Goal: Task Accomplishment & Management: Manage account settings

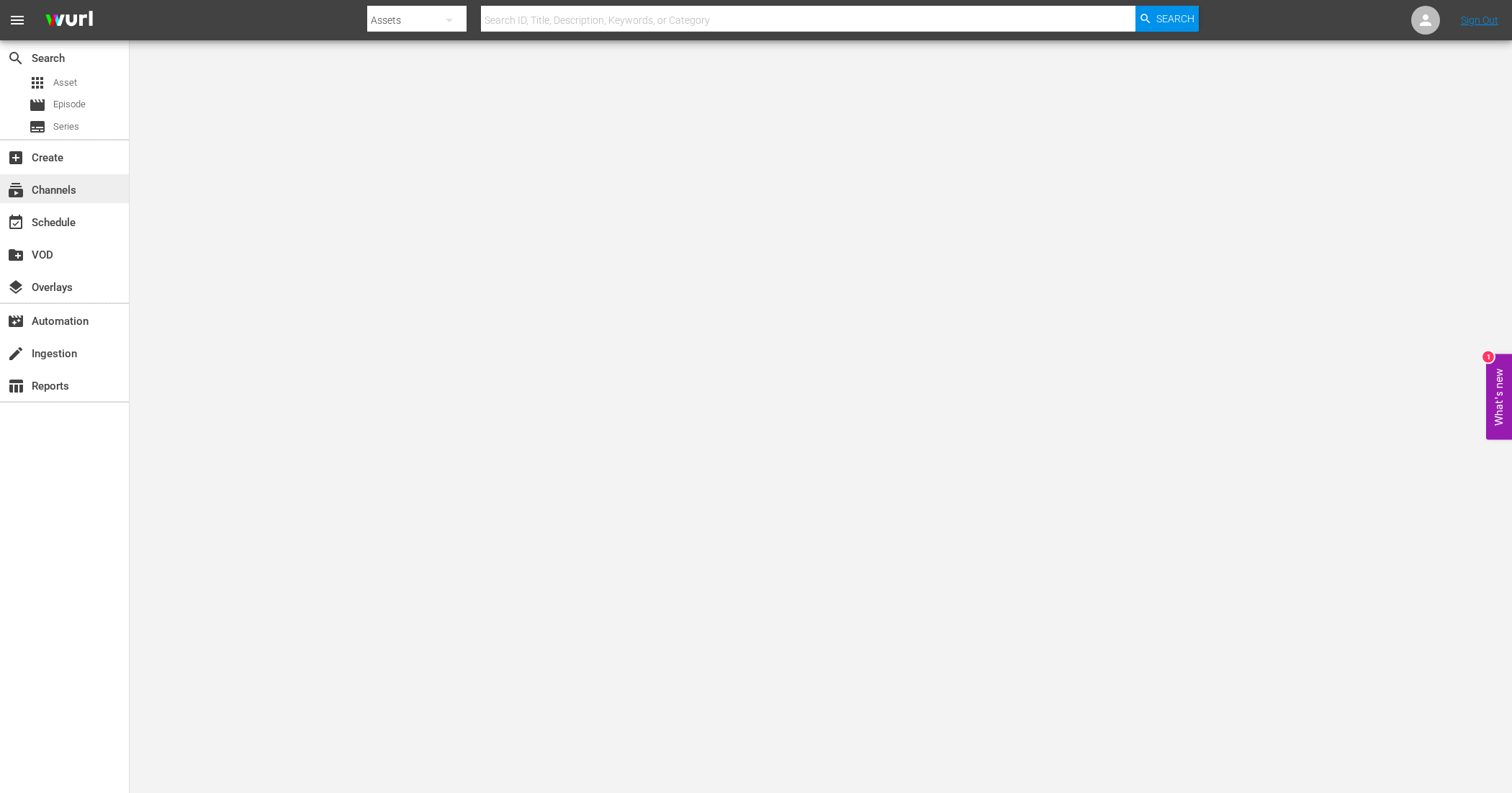
click at [74, 185] on div "subscriptions Channels" at bounding box center [40, 187] width 81 height 13
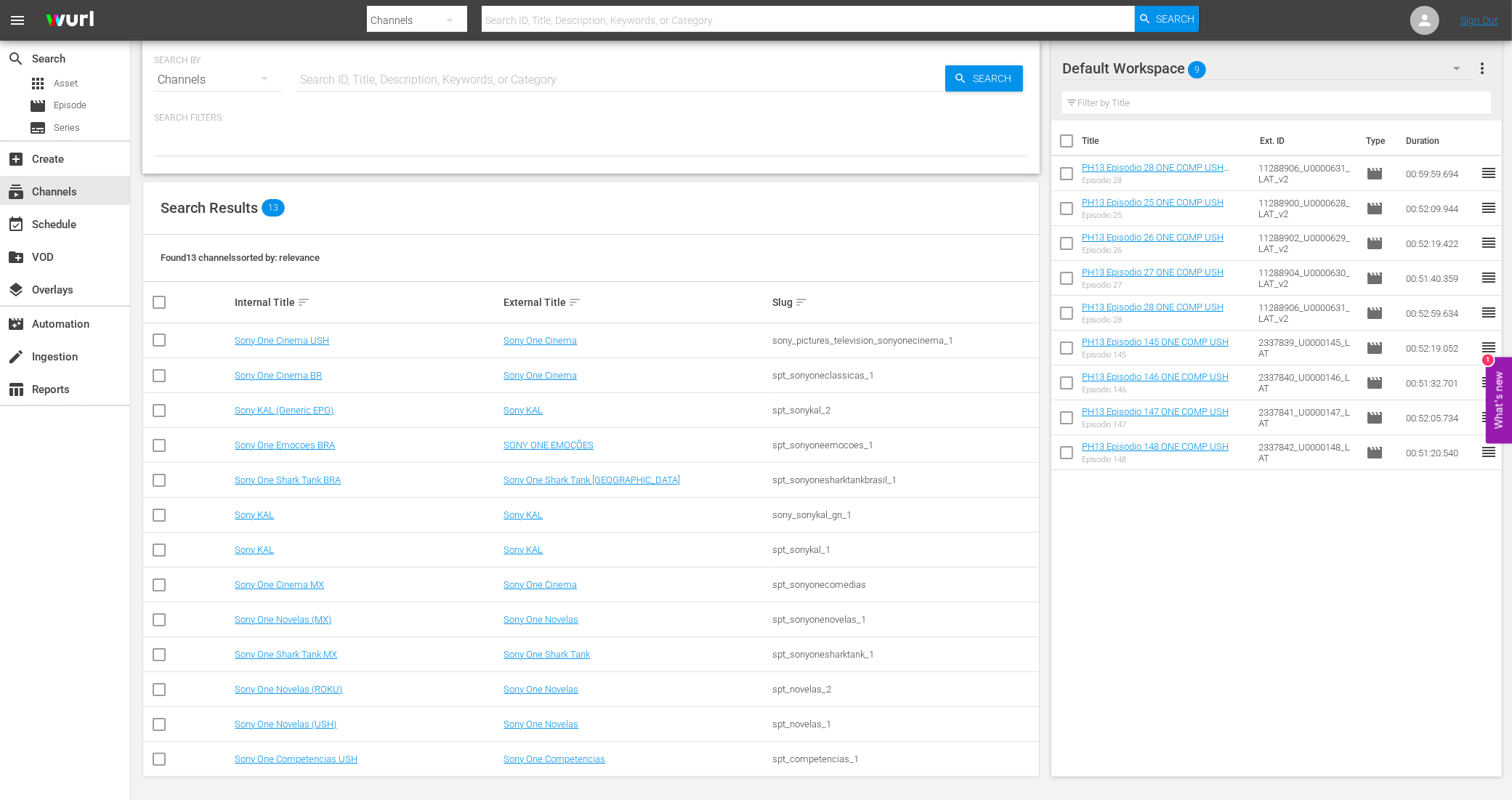
scroll to position [17, 0]
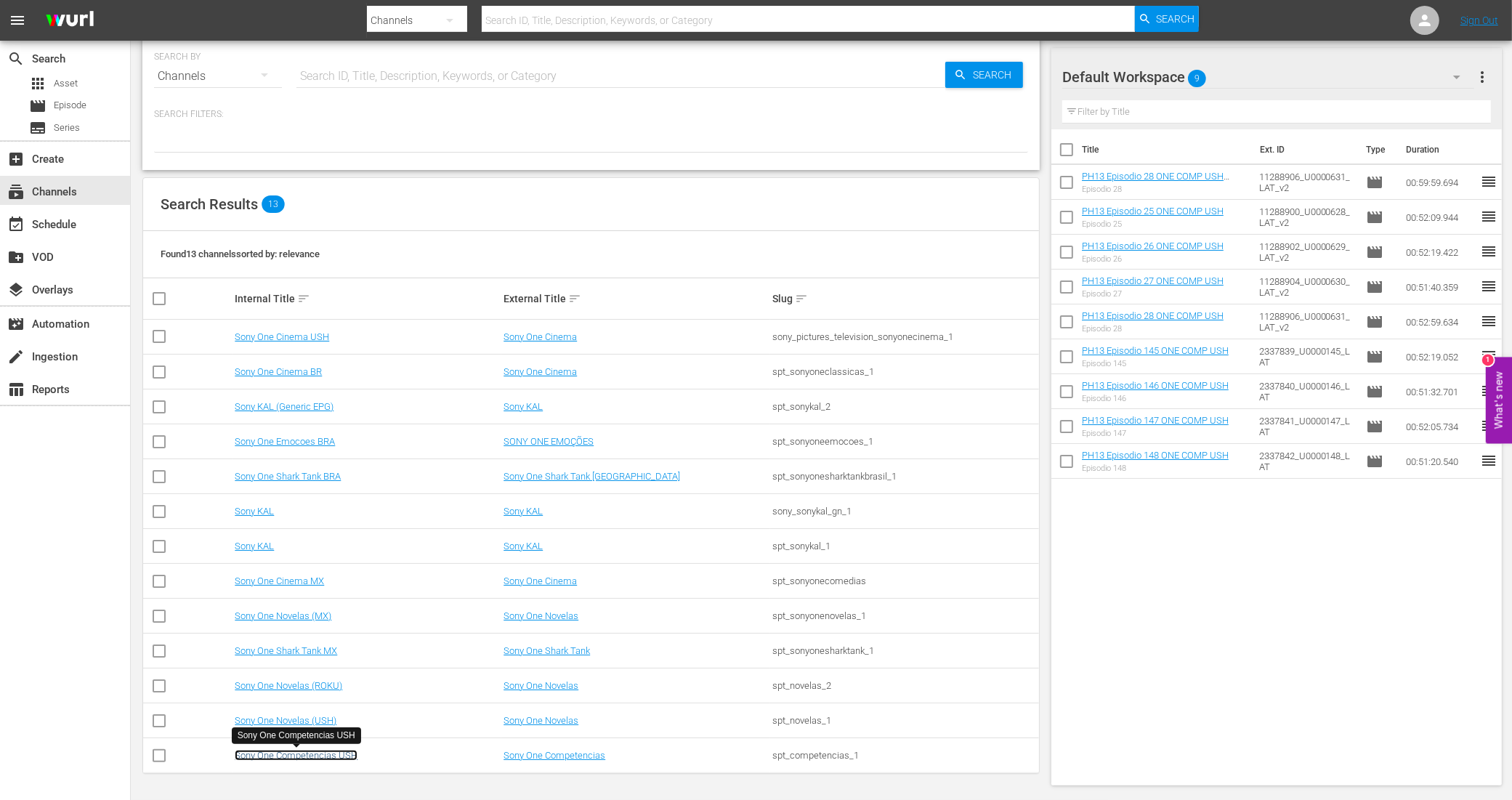
click at [329, 760] on link "Sony One Competencias USH" at bounding box center [296, 755] width 123 height 11
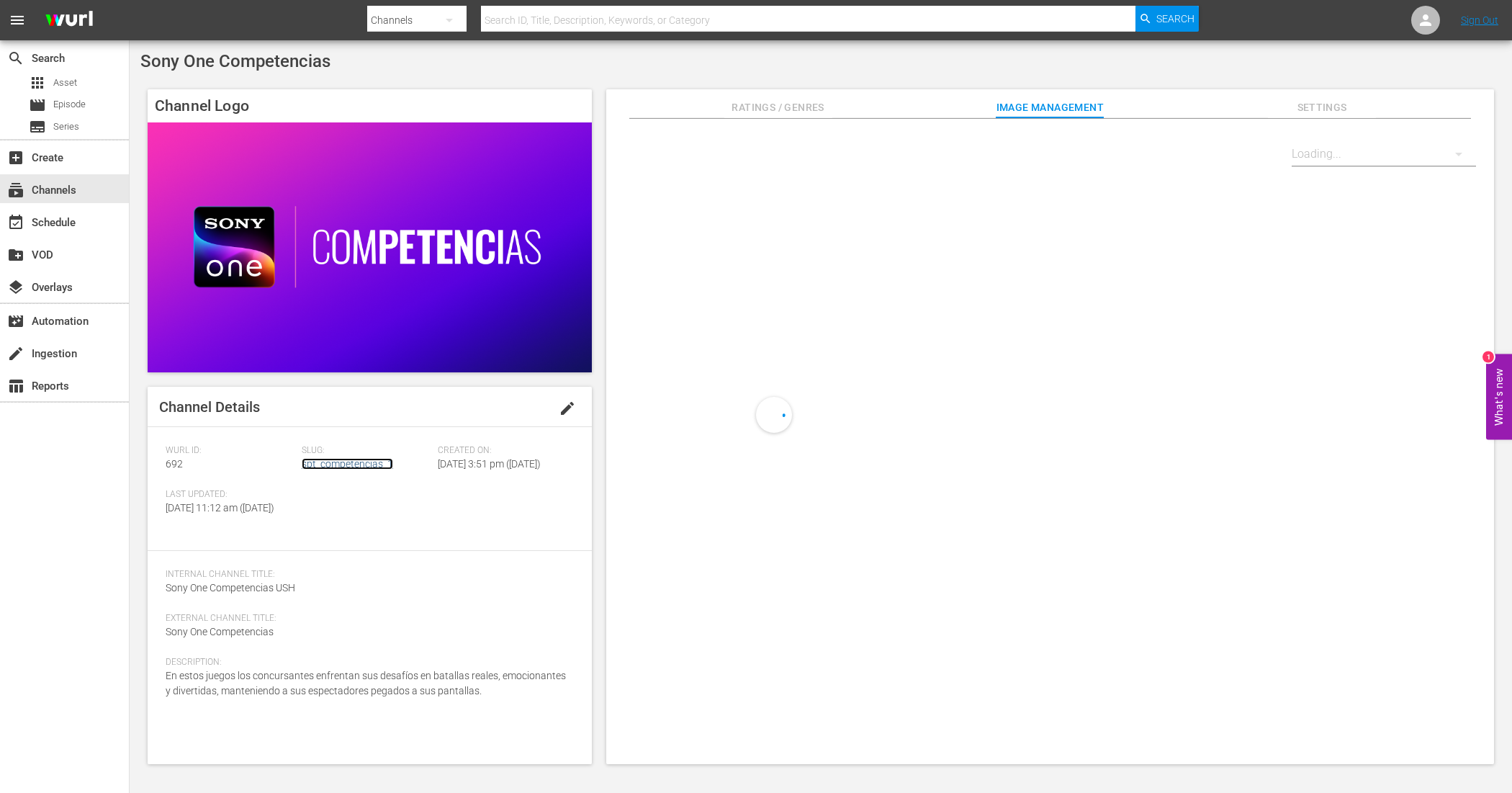
click at [372, 458] on link "spt_competencias_1" at bounding box center [347, 463] width 92 height 11
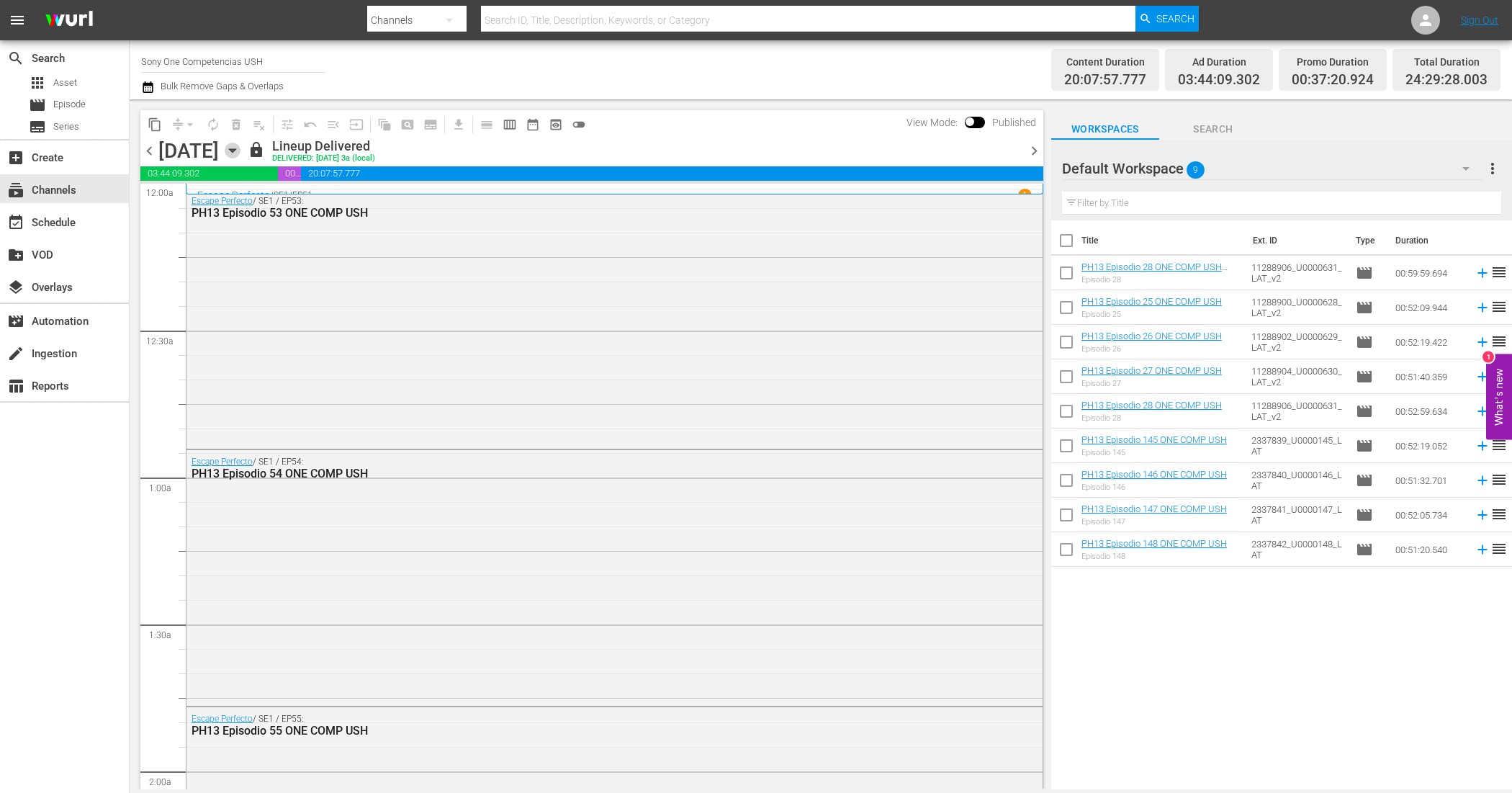
click at [241, 148] on icon "button" at bounding box center [233, 151] width 16 height 16
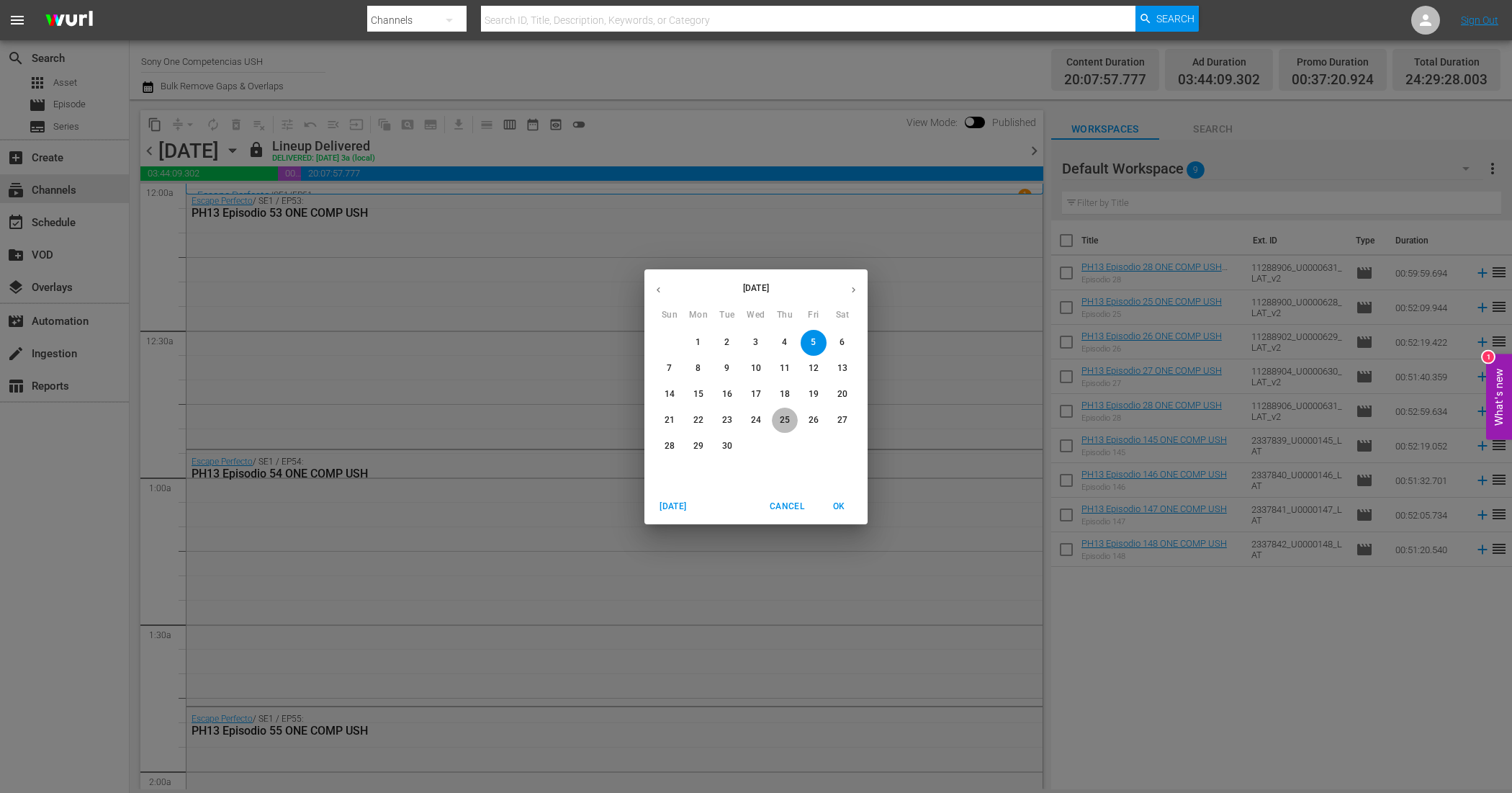
click at [787, 419] on p "25" at bounding box center [785, 420] width 10 height 12
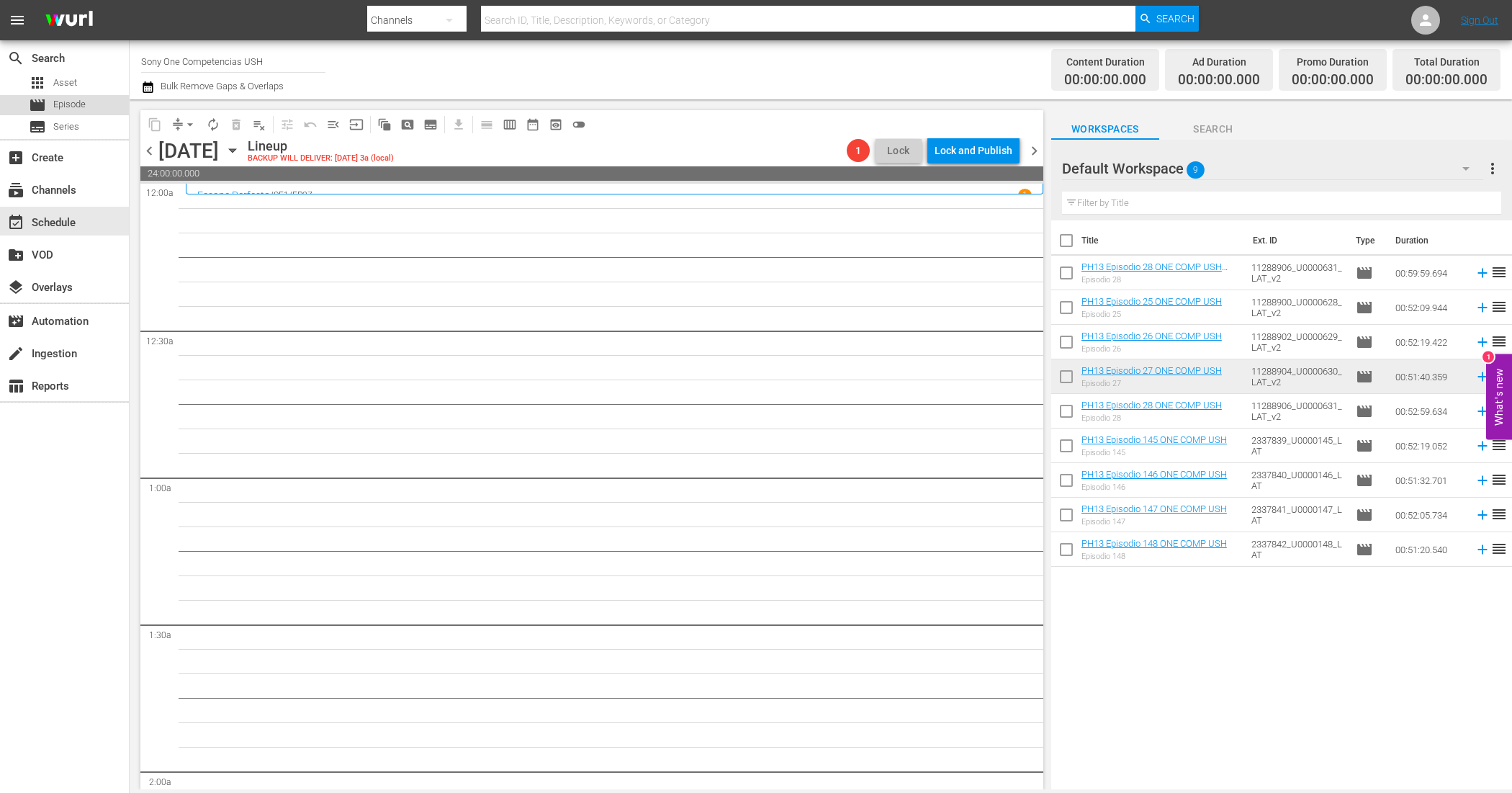
click at [77, 101] on span "Episode" at bounding box center [69, 105] width 32 height 15
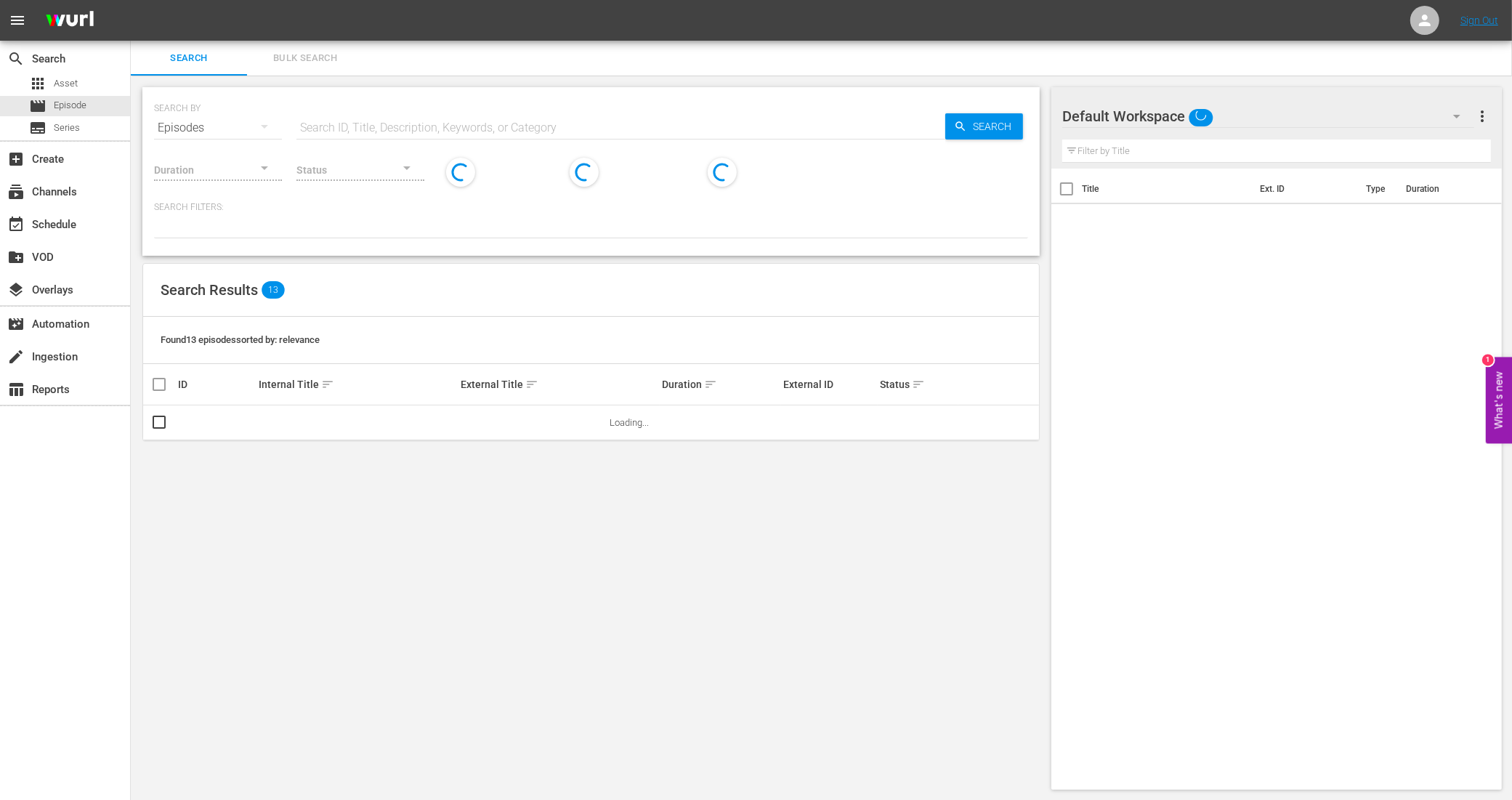
click at [281, 55] on span "Bulk Search" at bounding box center [305, 58] width 99 height 17
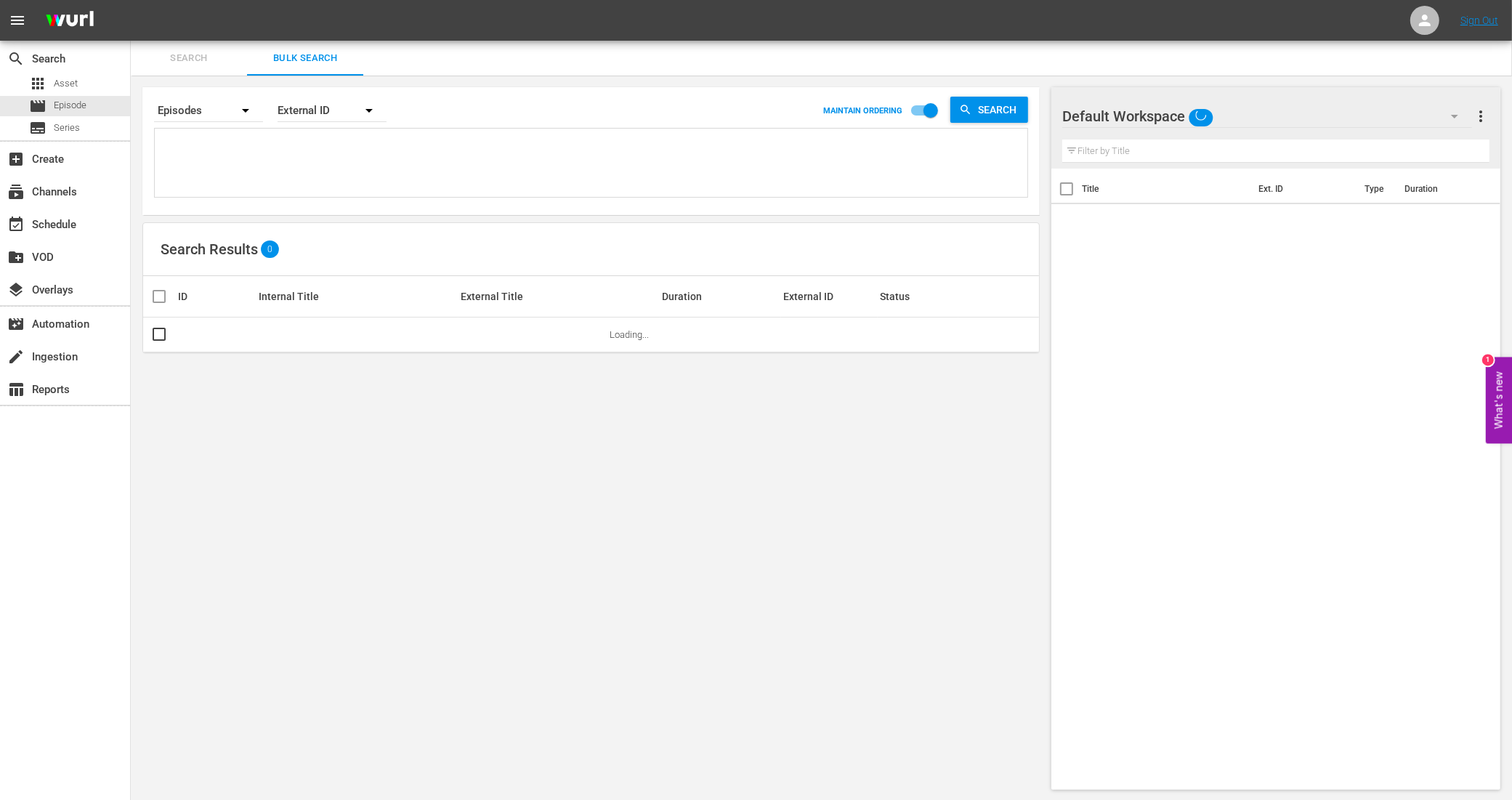
click at [244, 146] on textarea at bounding box center [593, 164] width 869 height 66
paste textarea "11288908_U0000632_LAT_v2 11288910_U0000633_LAT_v2 11288912_U0000634_LAT_v2 1128…"
type textarea "11288908_U0000632_LAT_v2 11288910_U0000633_LAT_v2 11288912_U0000634_LAT_v2 1128…"
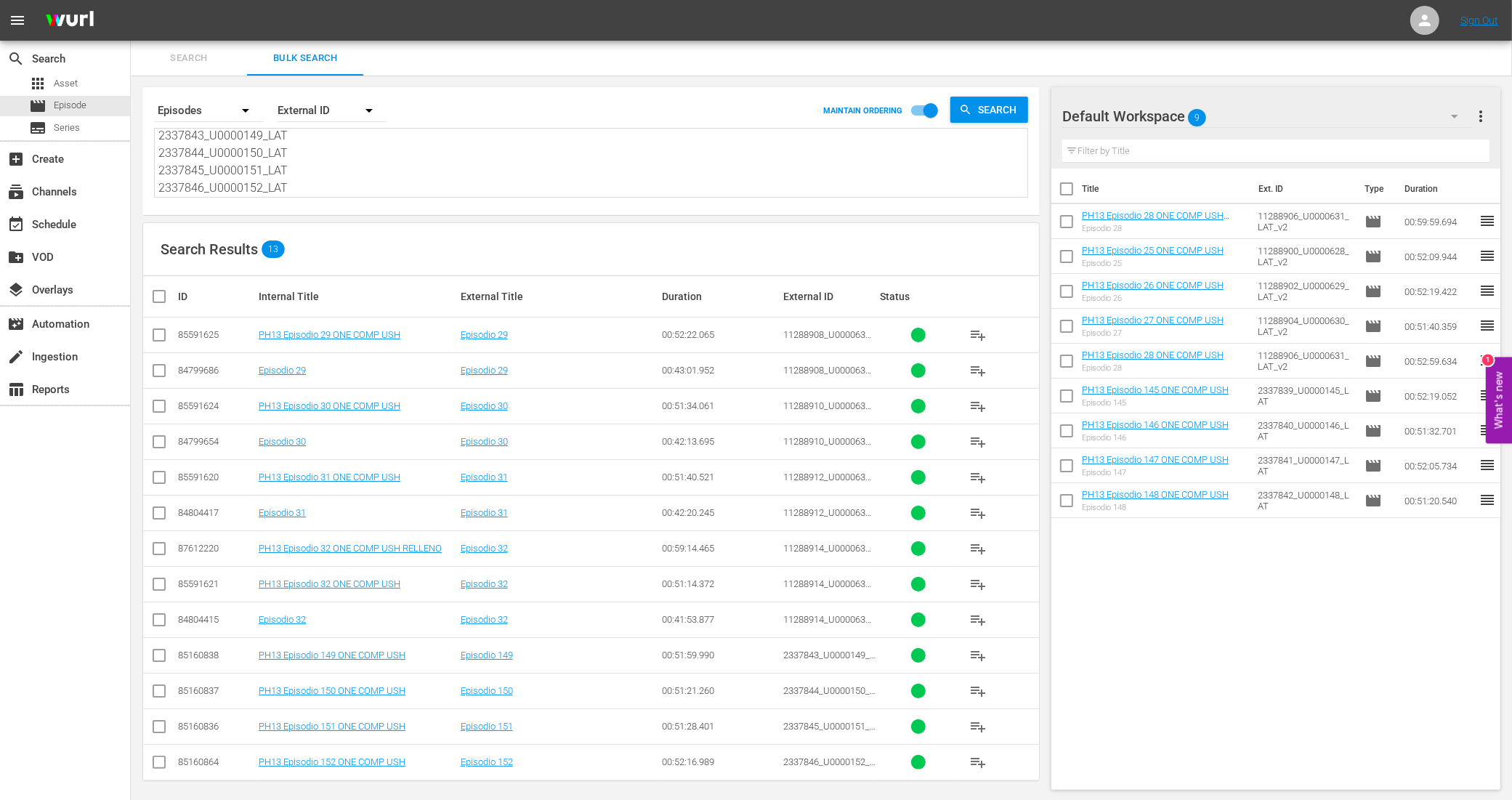
type textarea "11288908_U0000632_LAT_v2 11288910_U0000633_LAT_v2 11288912_U0000634_LAT_v2 1128…"
click at [162, 336] on input "checkbox" at bounding box center [159, 338] width 18 height 18
checkbox input "true"
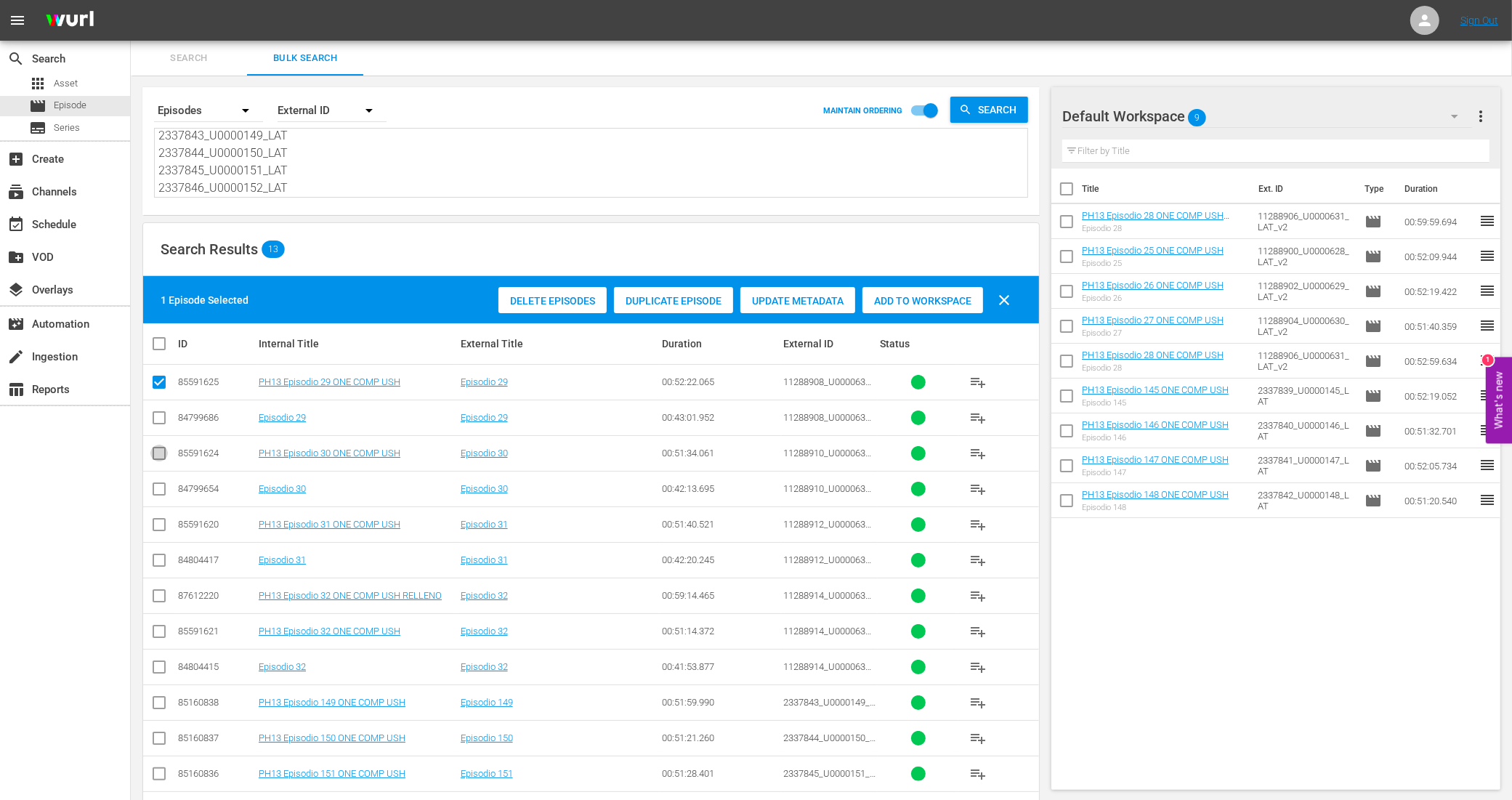
click at [158, 450] on input "checkbox" at bounding box center [159, 456] width 18 height 18
checkbox input "true"
click at [158, 525] on input "checkbox" at bounding box center [159, 527] width 18 height 18
checkbox input "true"
click at [160, 629] on input "checkbox" at bounding box center [159, 634] width 18 height 18
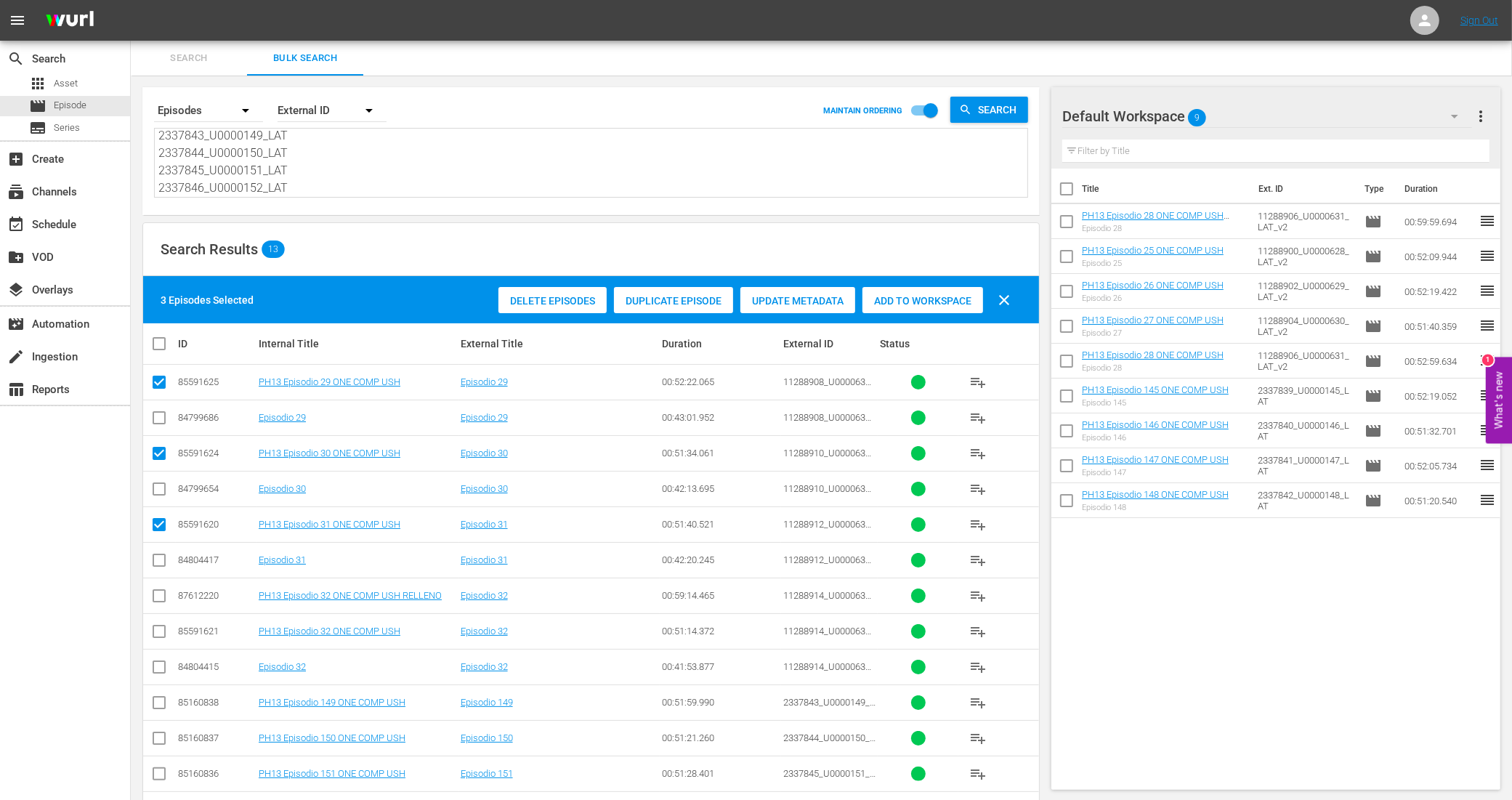
checkbox input "true"
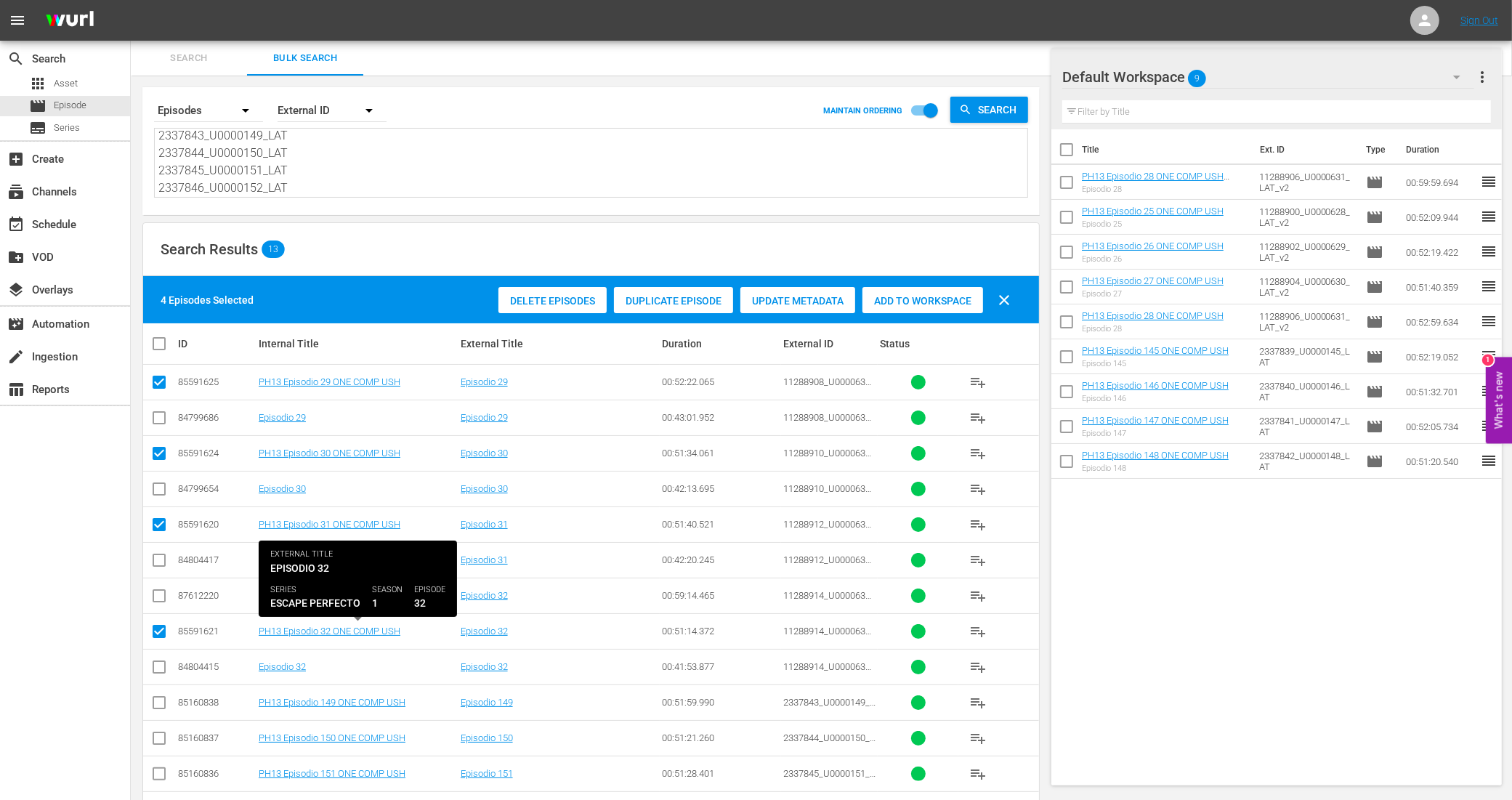
scroll to position [56, 0]
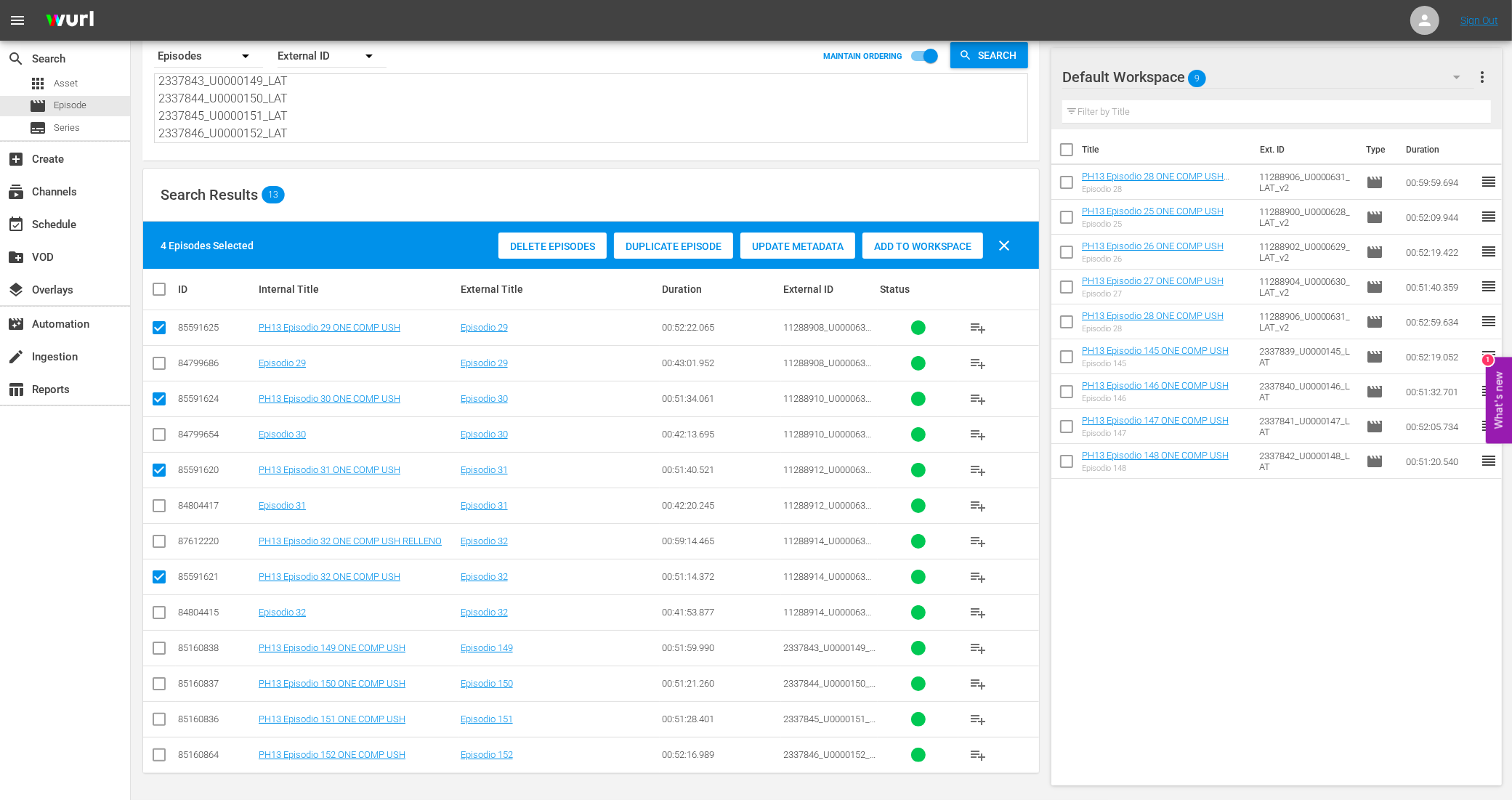
click at [157, 646] on input "checkbox" at bounding box center [159, 651] width 18 height 18
checkbox input "true"
click at [153, 684] on input "checkbox" at bounding box center [159, 687] width 18 height 18
checkbox input "true"
click at [155, 716] on input "checkbox" at bounding box center [159, 722] width 18 height 18
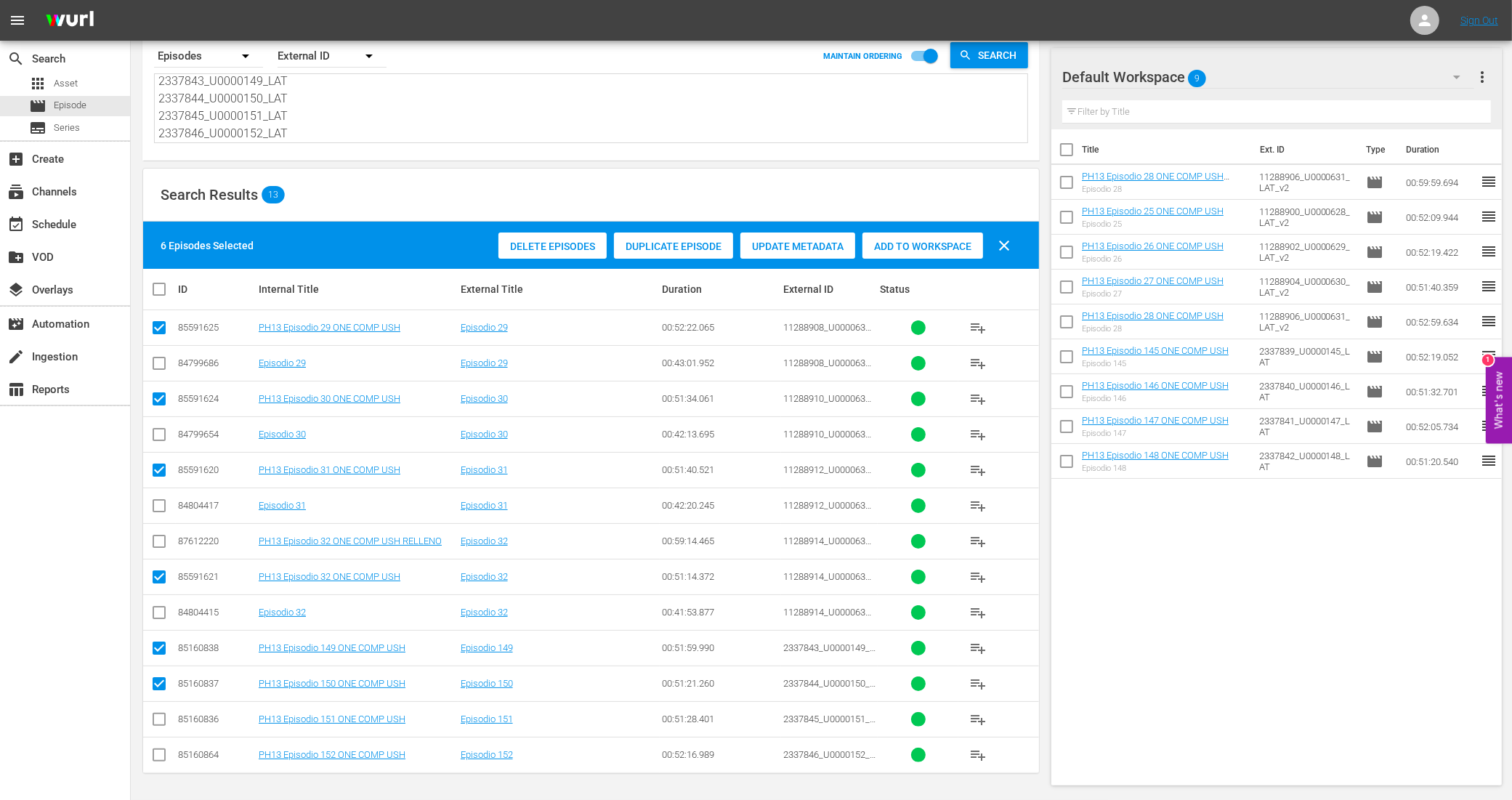
checkbox input "true"
click at [164, 749] on input "checkbox" at bounding box center [159, 758] width 18 height 18
checkbox input "true"
click at [905, 247] on span "Add to Workspace" at bounding box center [923, 245] width 121 height 11
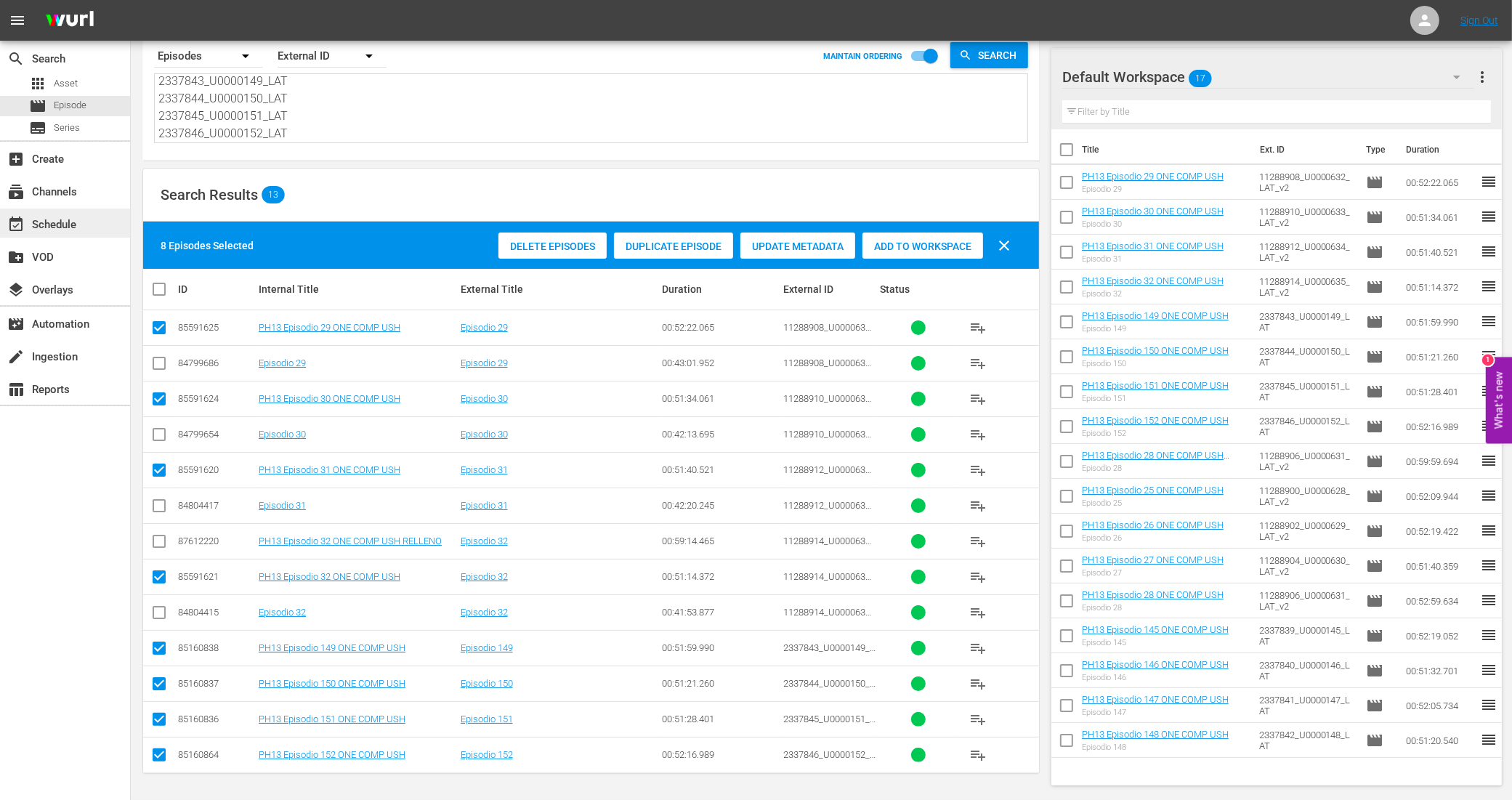
click at [71, 223] on div "event_available Schedule" at bounding box center [40, 222] width 82 height 13
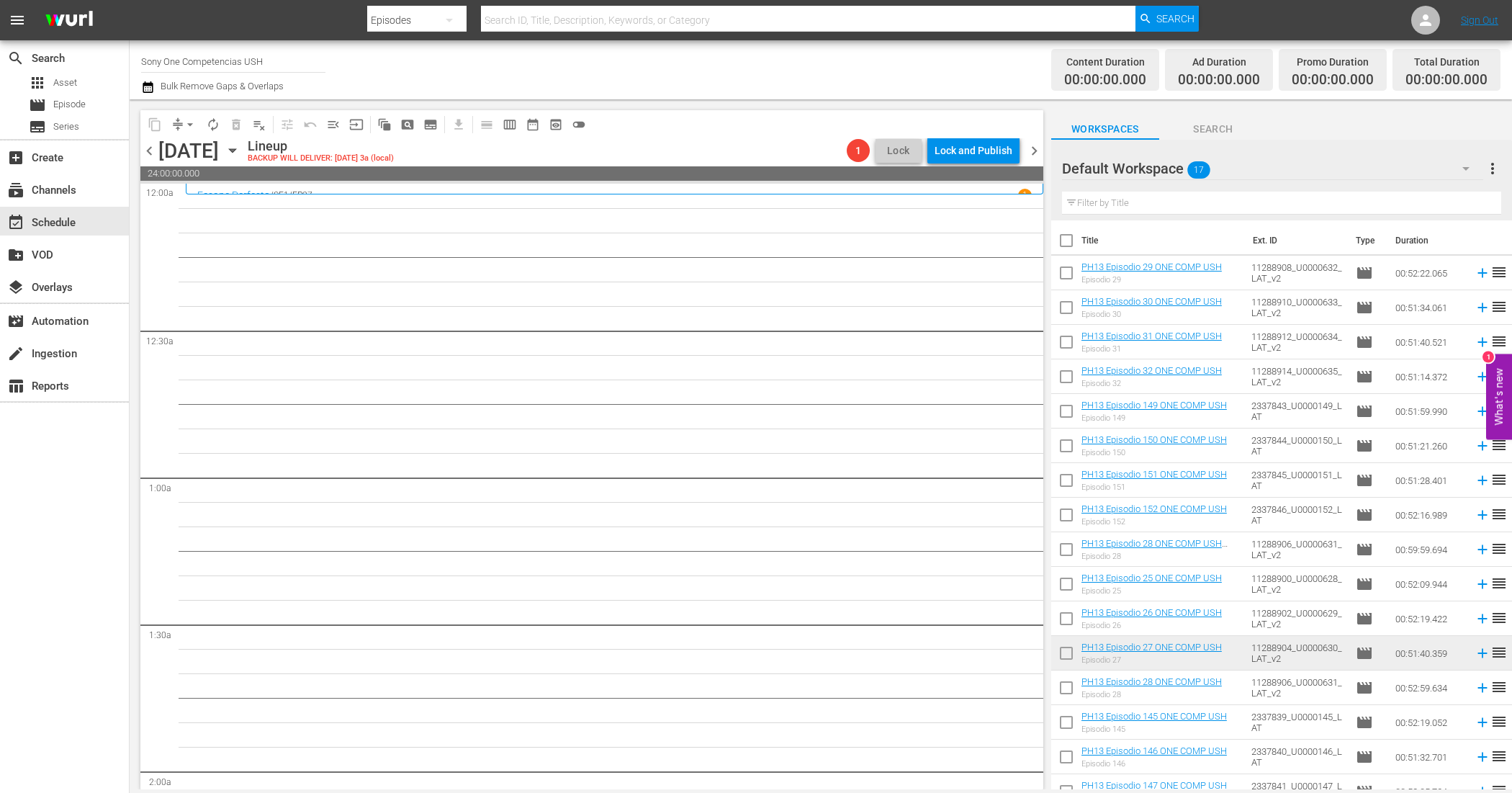
click at [1066, 274] on input "checkbox" at bounding box center [1066, 275] width 31 height 30
checkbox input "true"
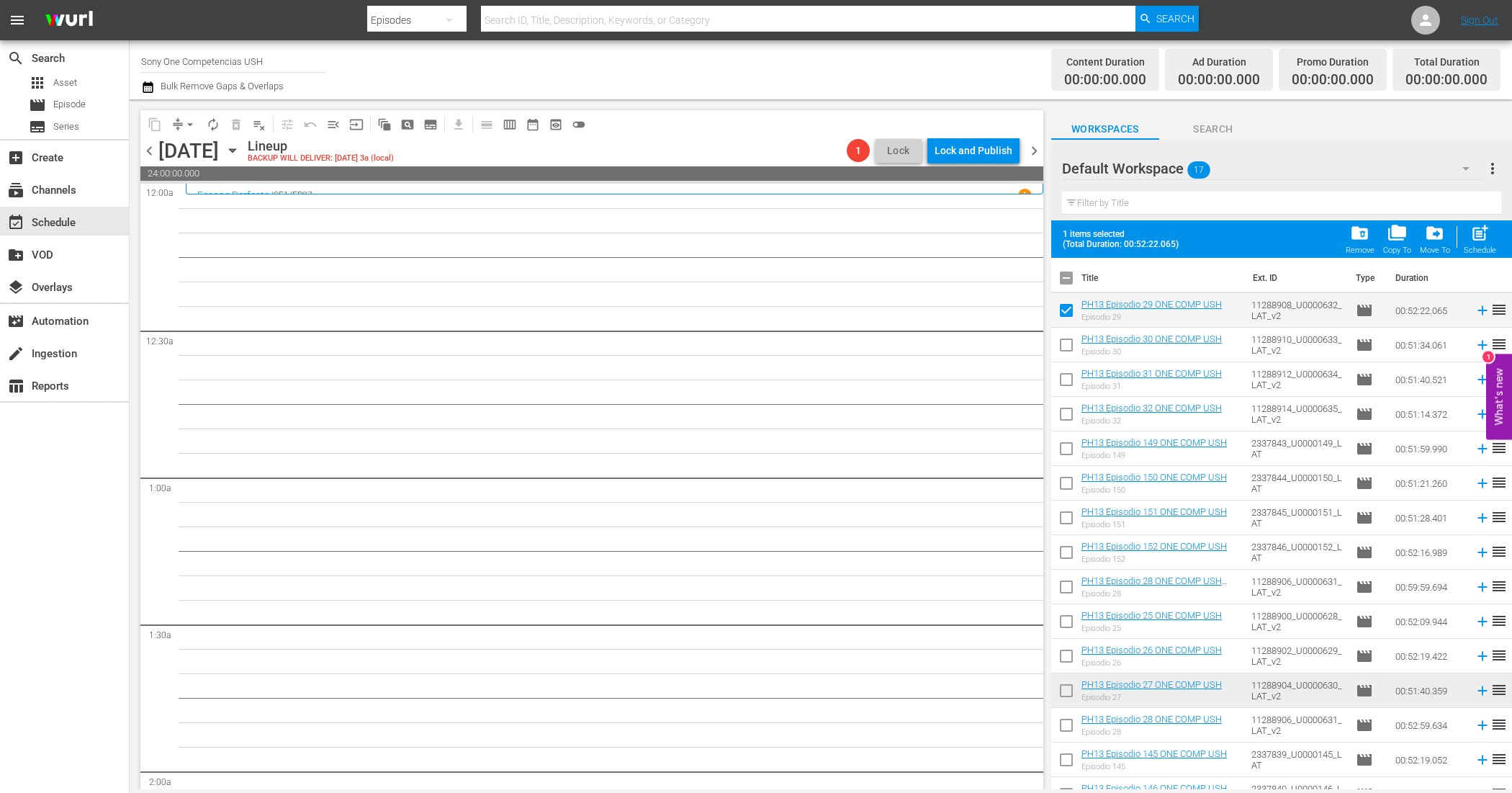
click at [1070, 344] on input "checkbox" at bounding box center [1066, 348] width 31 height 30
checkbox input "true"
click at [1064, 382] on input "checkbox" at bounding box center [1066, 382] width 31 height 30
checkbox input "true"
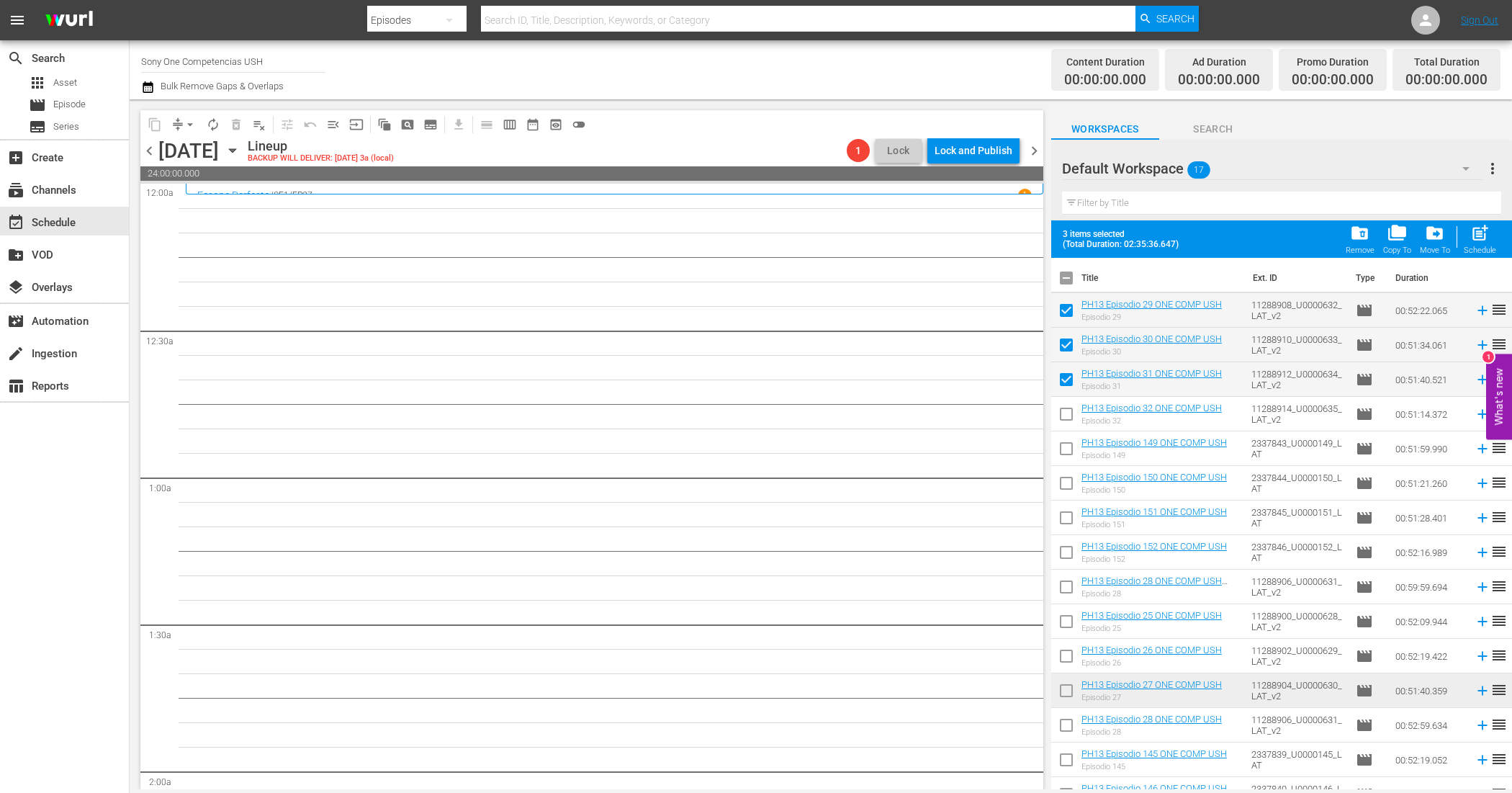
click at [1066, 412] on input "checkbox" at bounding box center [1066, 417] width 31 height 30
checkbox input "true"
click at [1066, 447] on input "checkbox" at bounding box center [1066, 451] width 31 height 30
checkbox input "true"
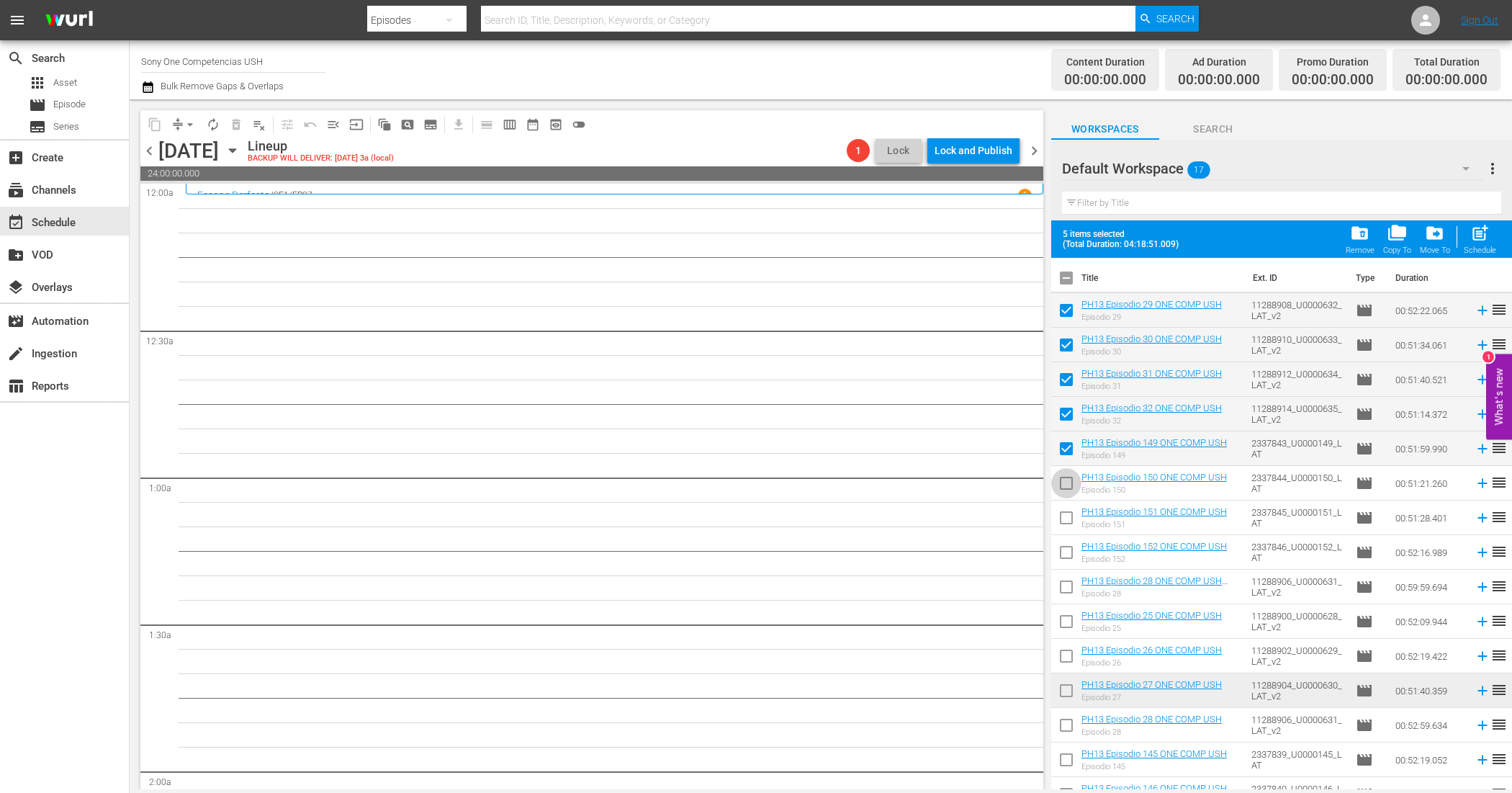
click at [1071, 486] on input "checkbox" at bounding box center [1066, 485] width 31 height 30
checkbox input "true"
click at [1069, 522] on input "checkbox" at bounding box center [1066, 520] width 31 height 30
checkbox input "true"
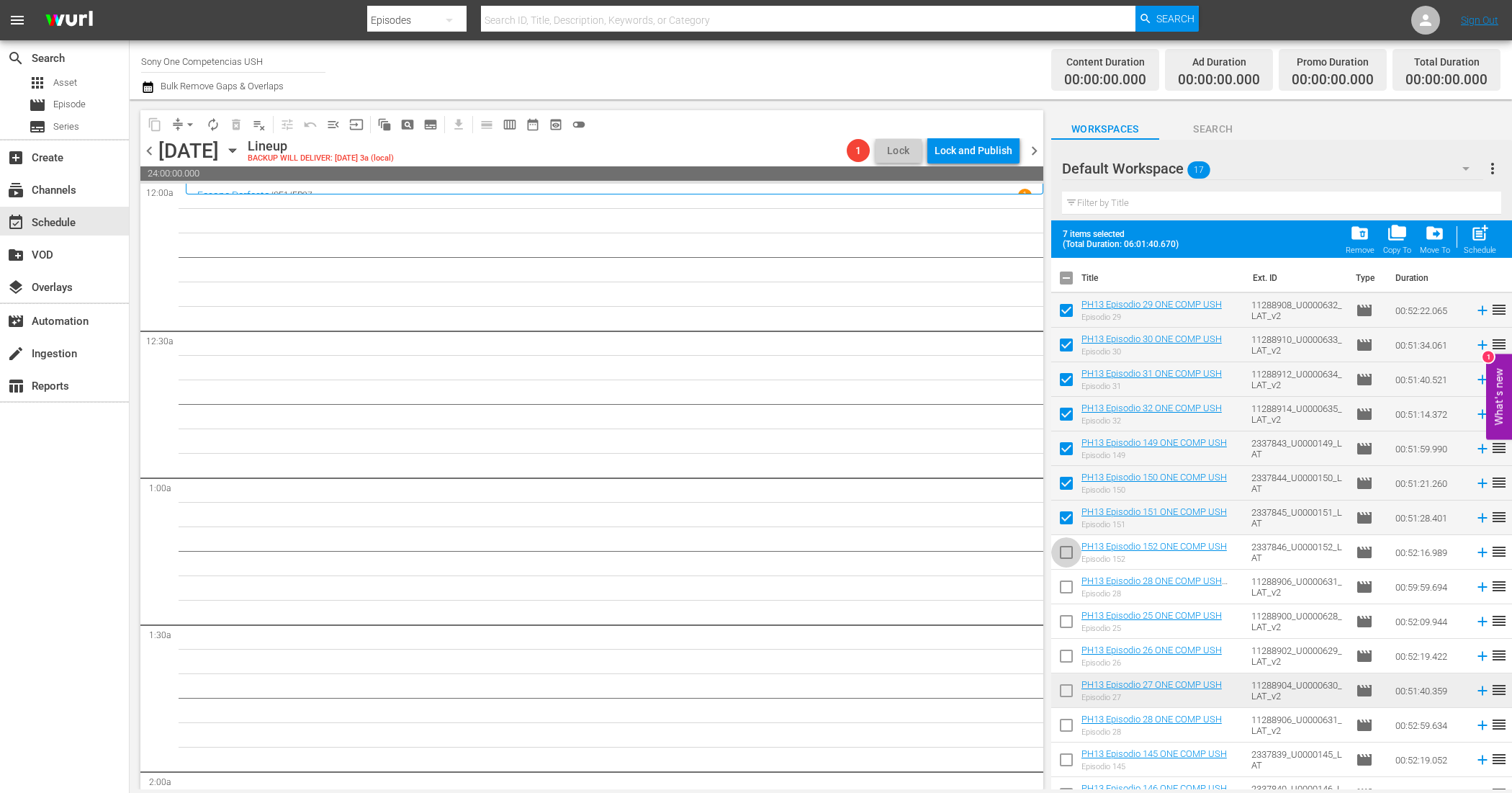
click at [1075, 552] on input "checkbox" at bounding box center [1066, 555] width 31 height 30
checkbox input "true"
click at [1485, 240] on span "post_add" at bounding box center [1480, 233] width 19 height 19
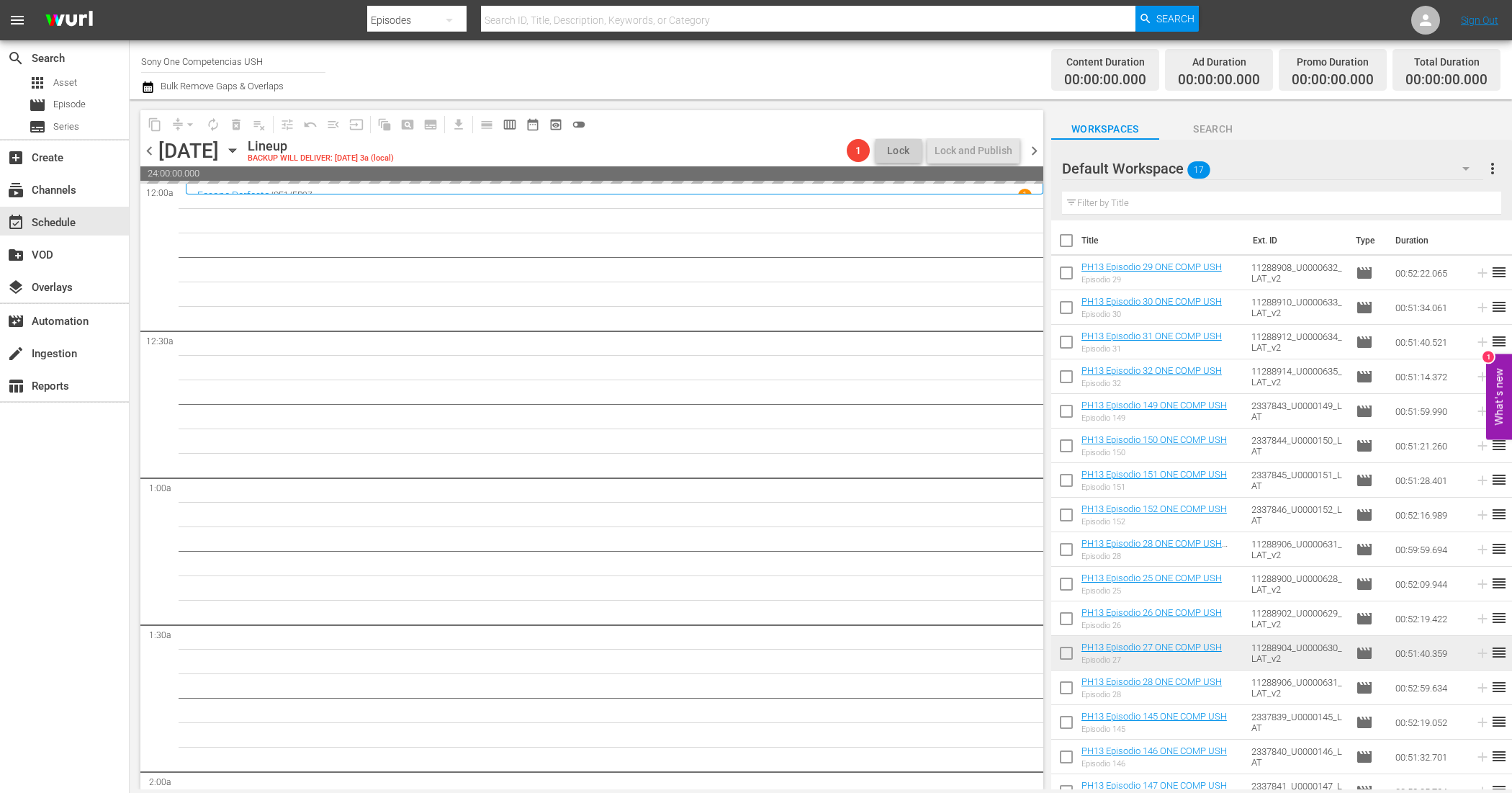
checkbox input "false"
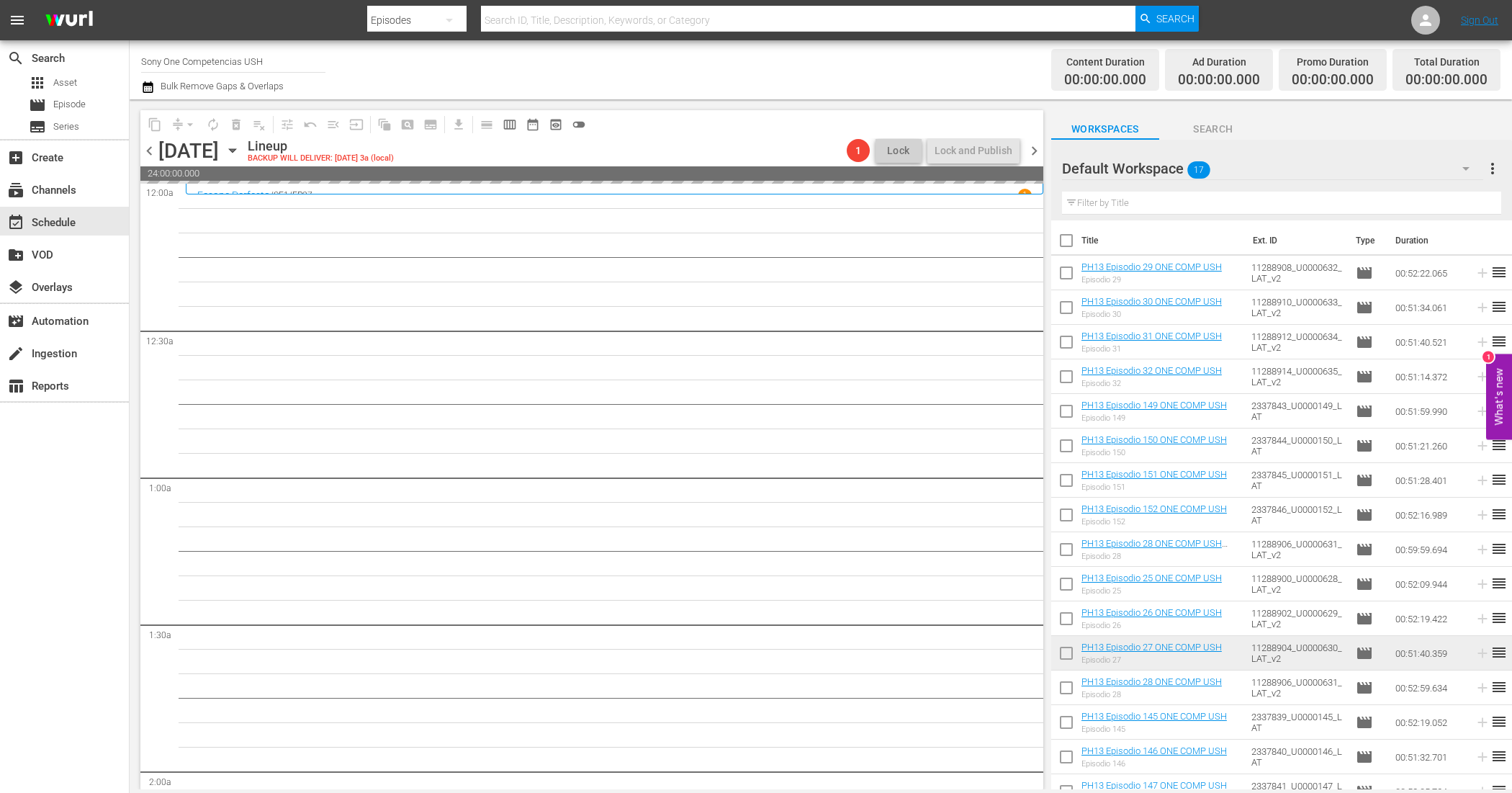
checkbox input "false"
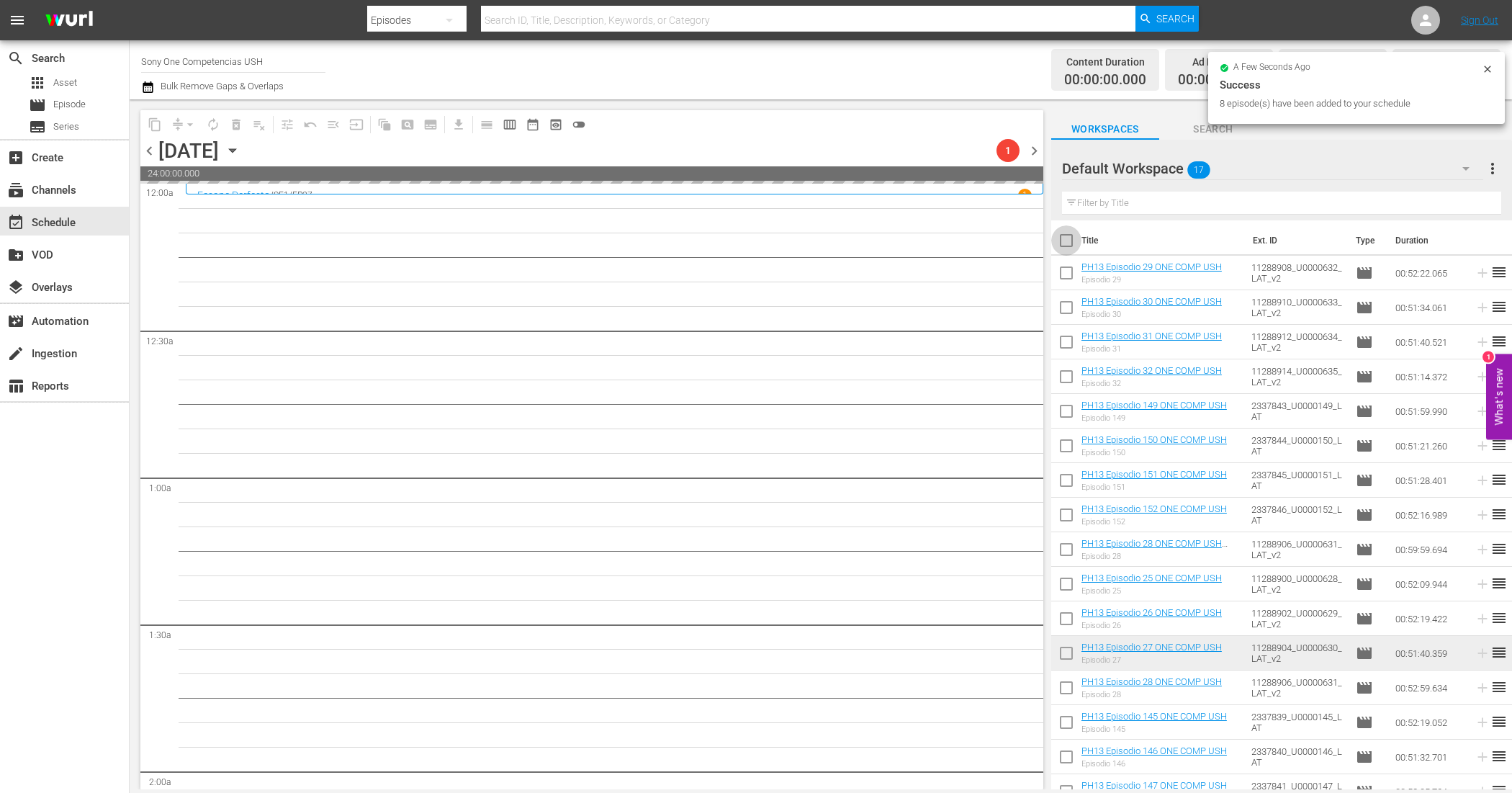
click at [1066, 243] on input "checkbox" at bounding box center [1066, 243] width 31 height 30
checkbox input "true"
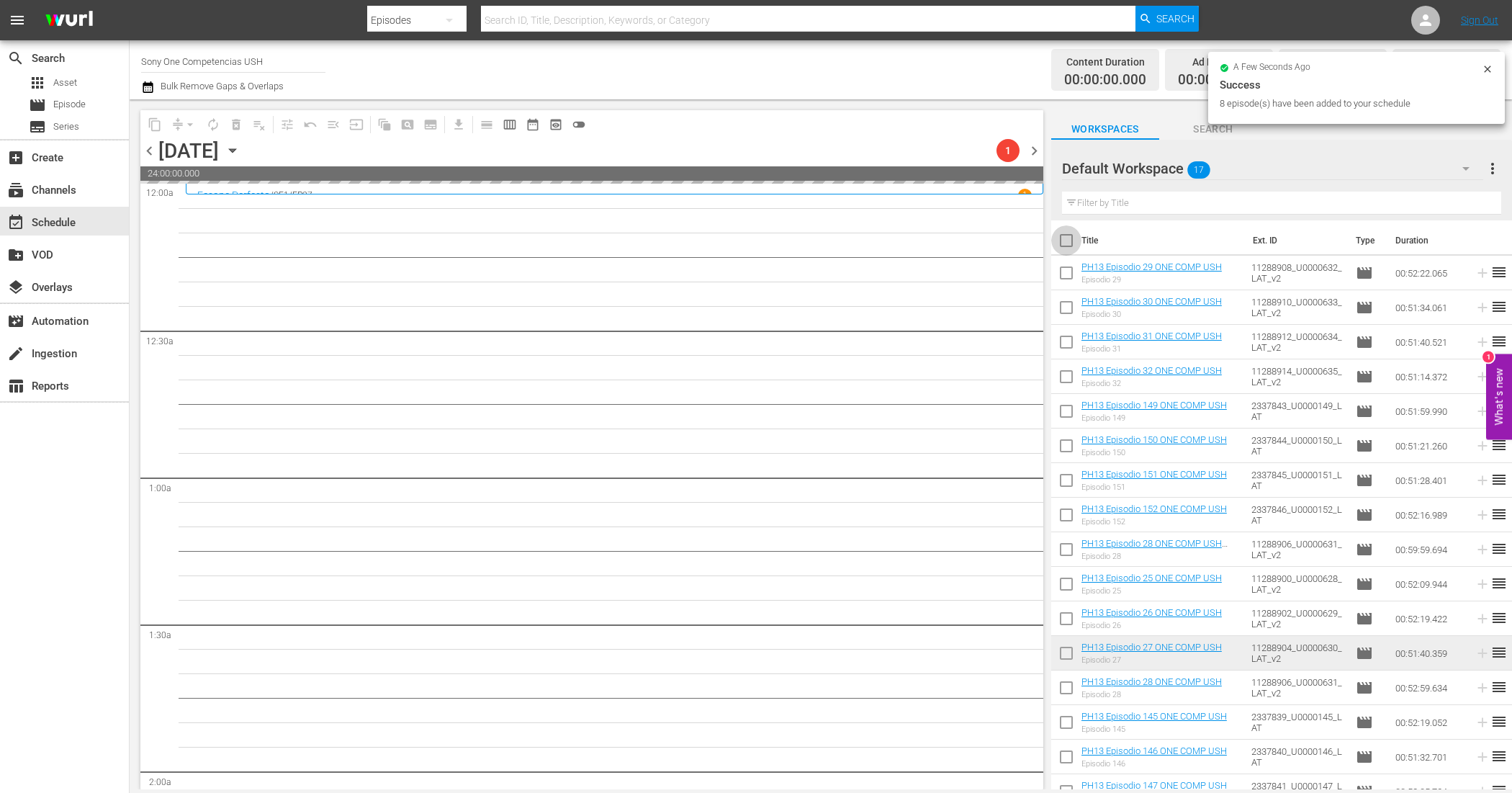
checkbox input "true"
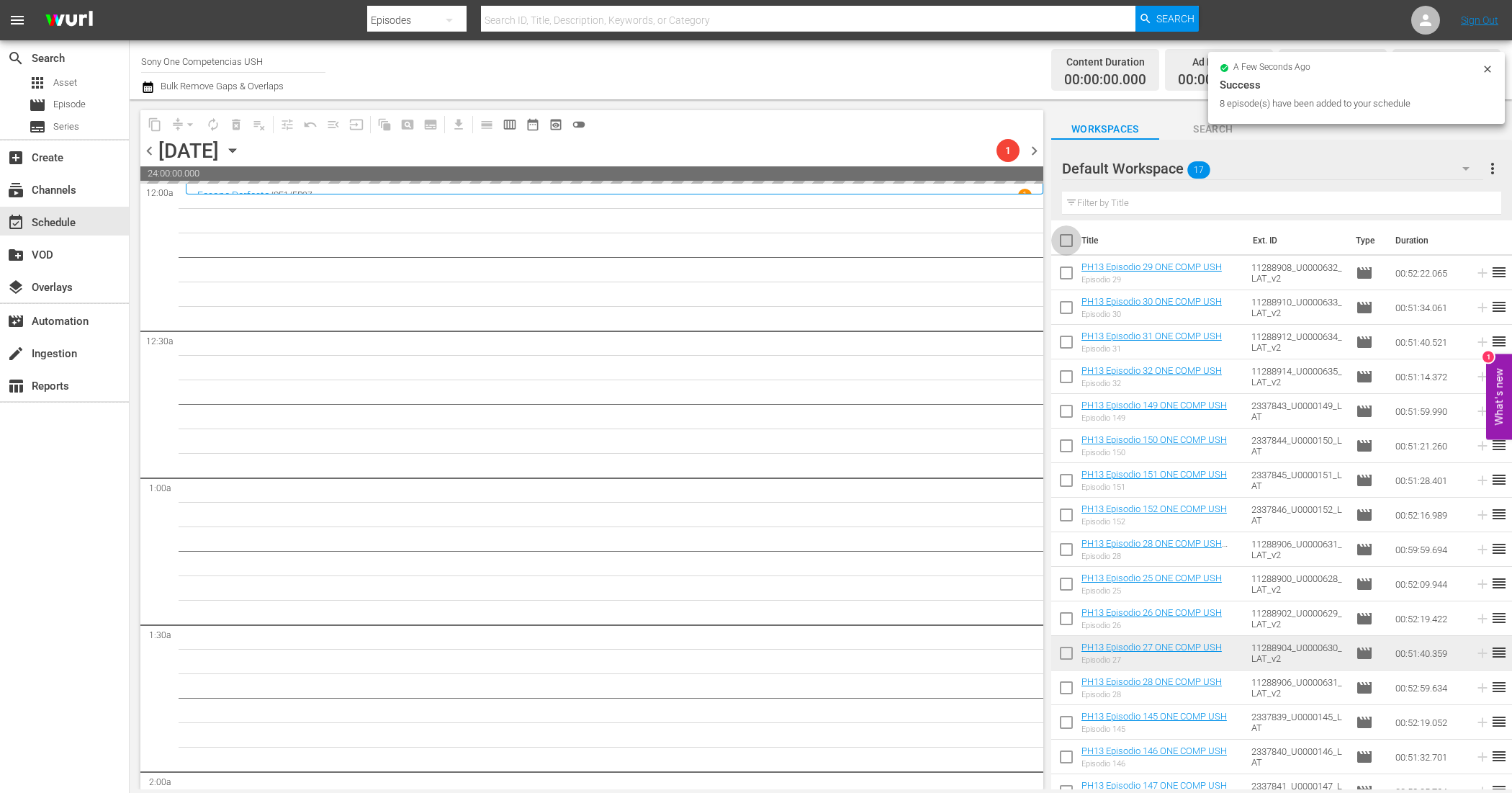
checkbox input "true"
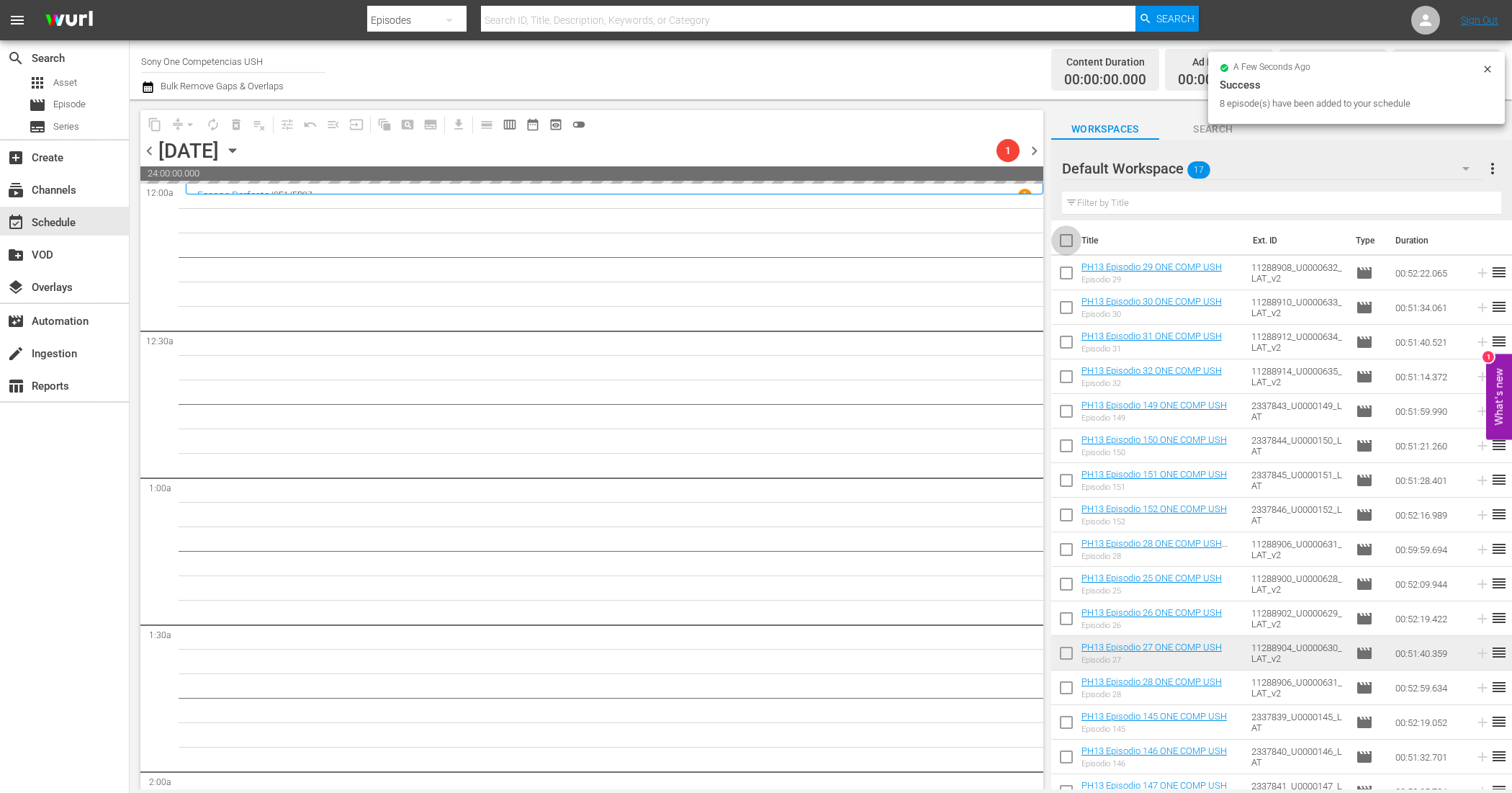
checkbox input "true"
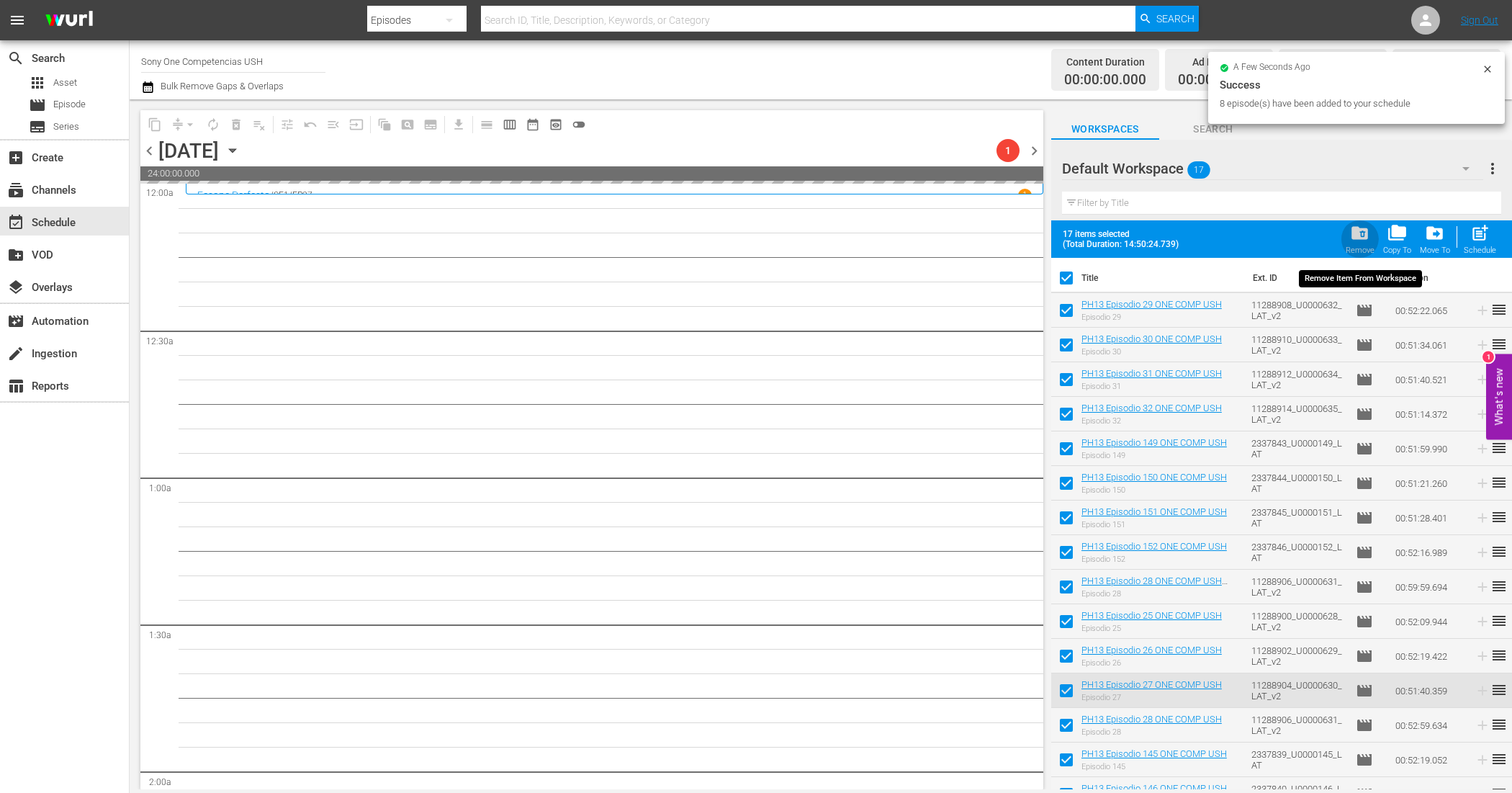
click at [1372, 238] on div "folder_delete Remove" at bounding box center [1359, 239] width 29 height 31
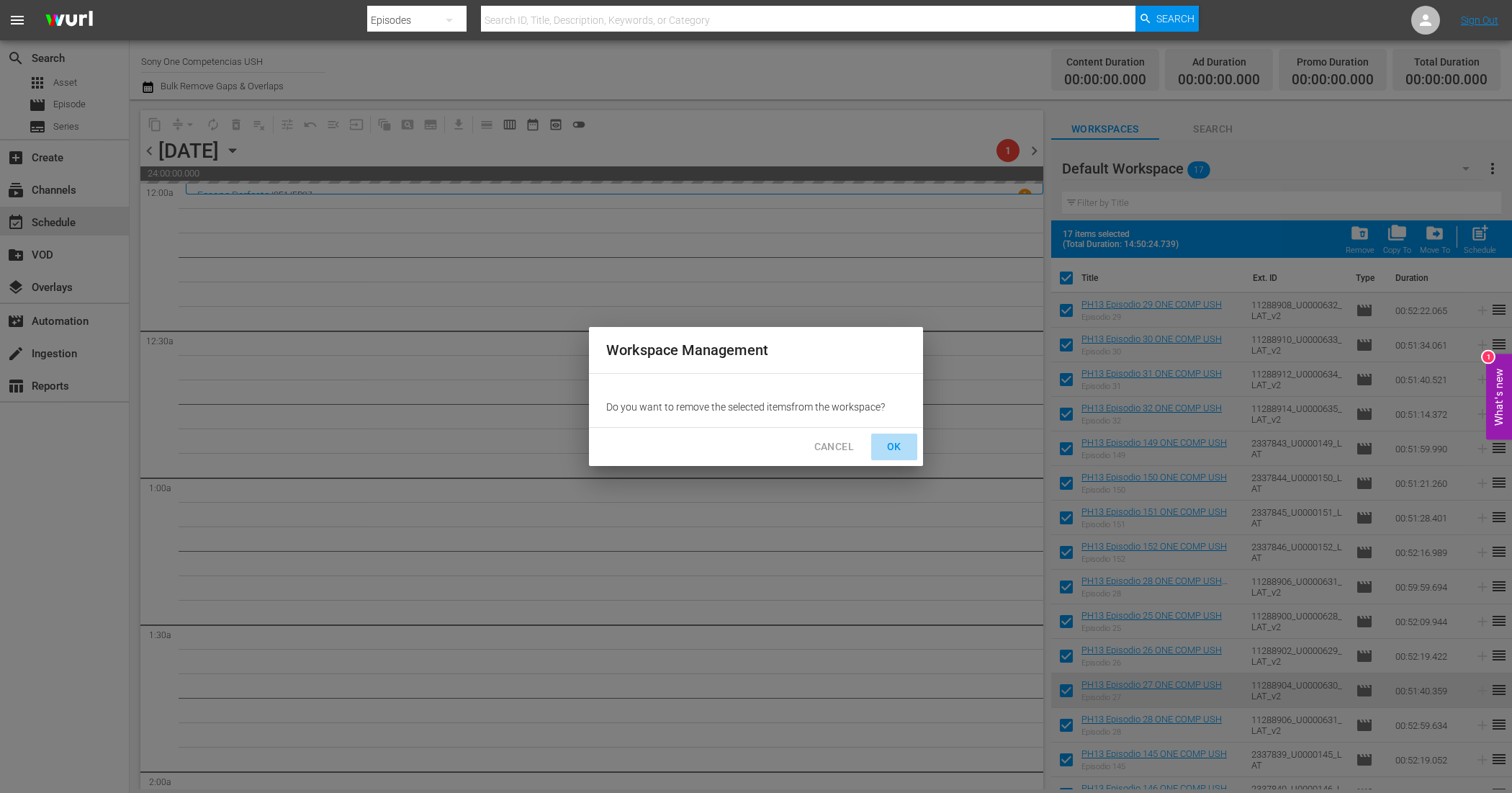
click at [898, 437] on span "OK" at bounding box center [894, 446] width 23 height 18
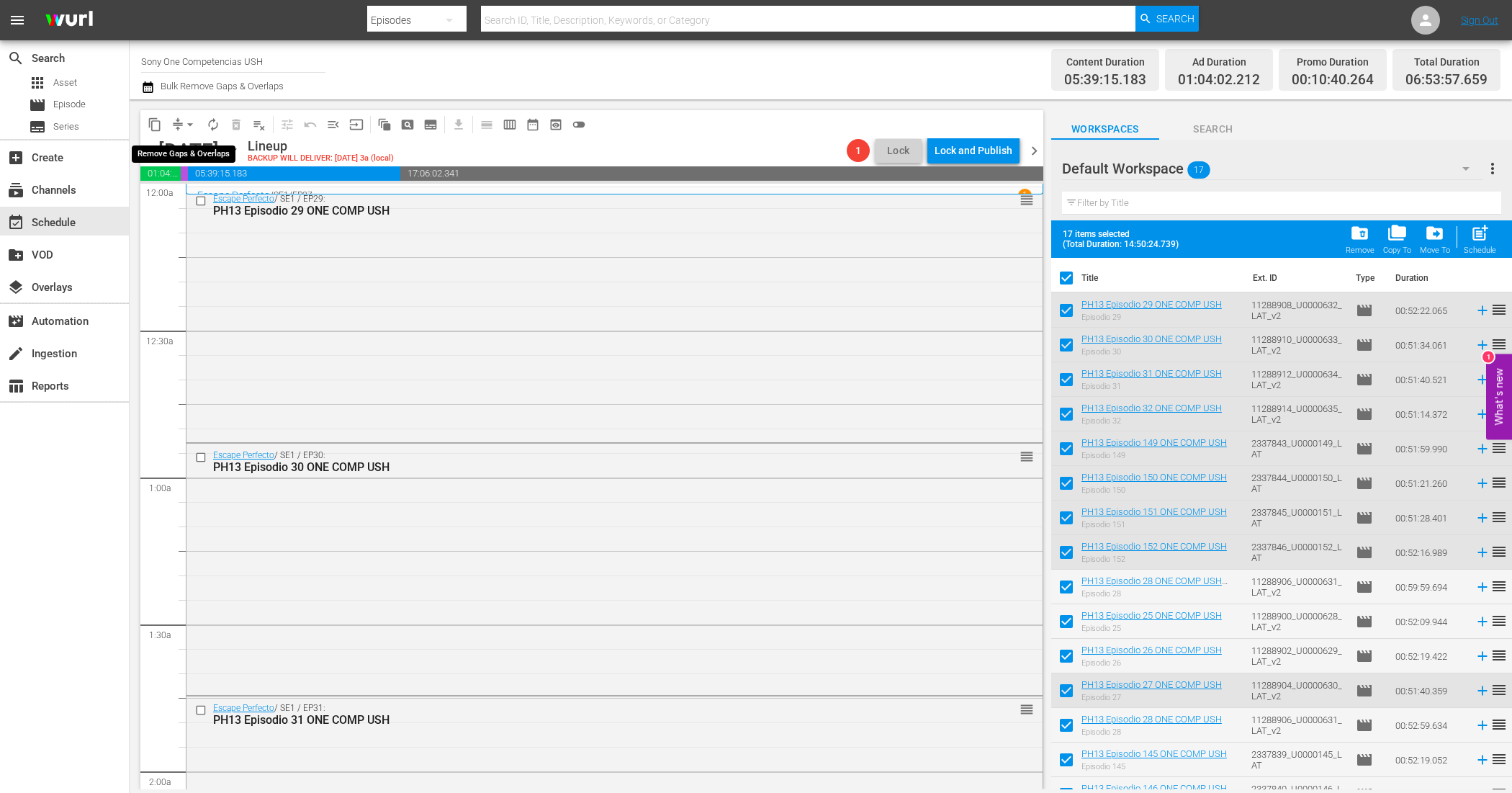
checkbox input "false"
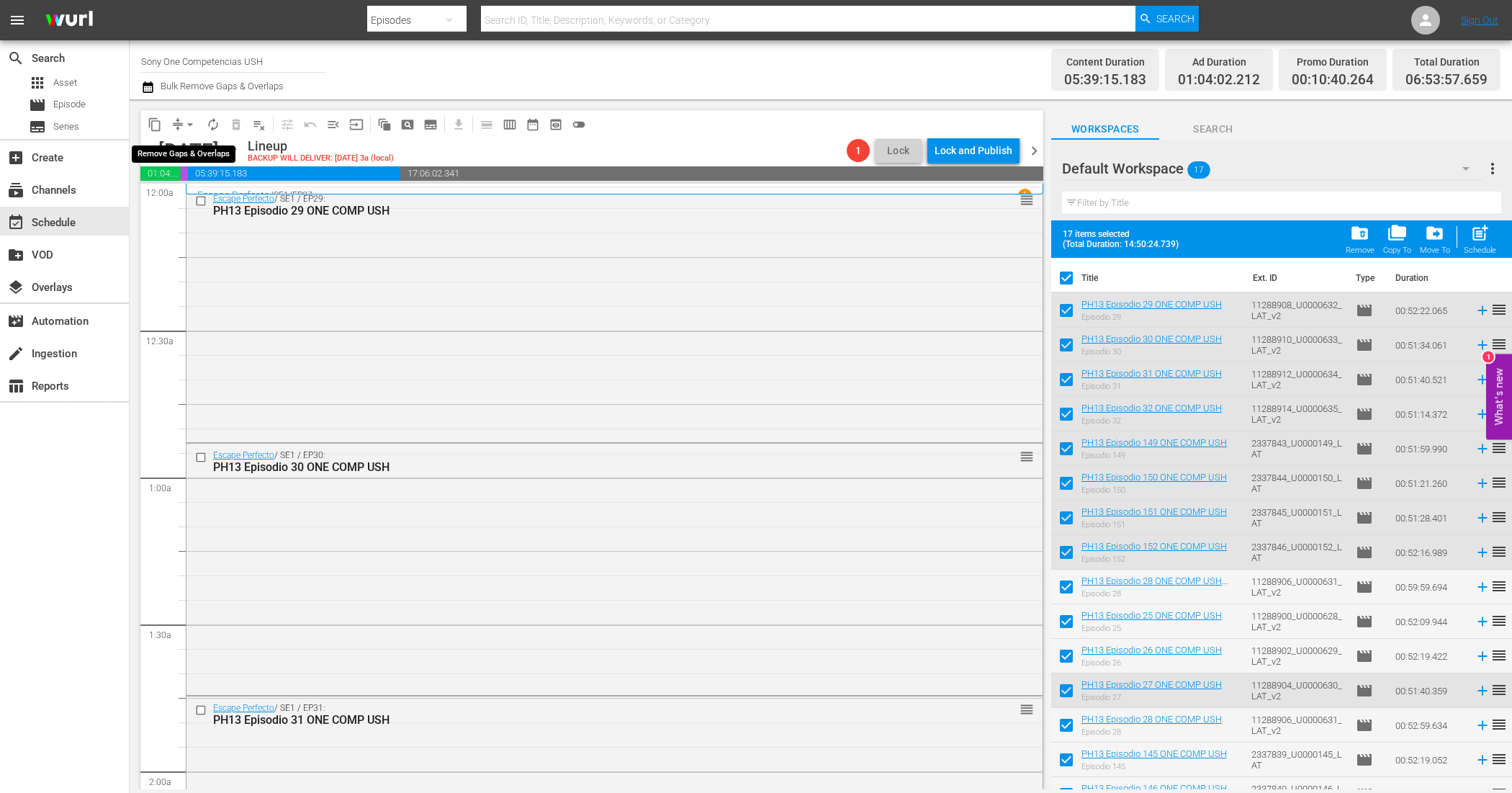
checkbox input "false"
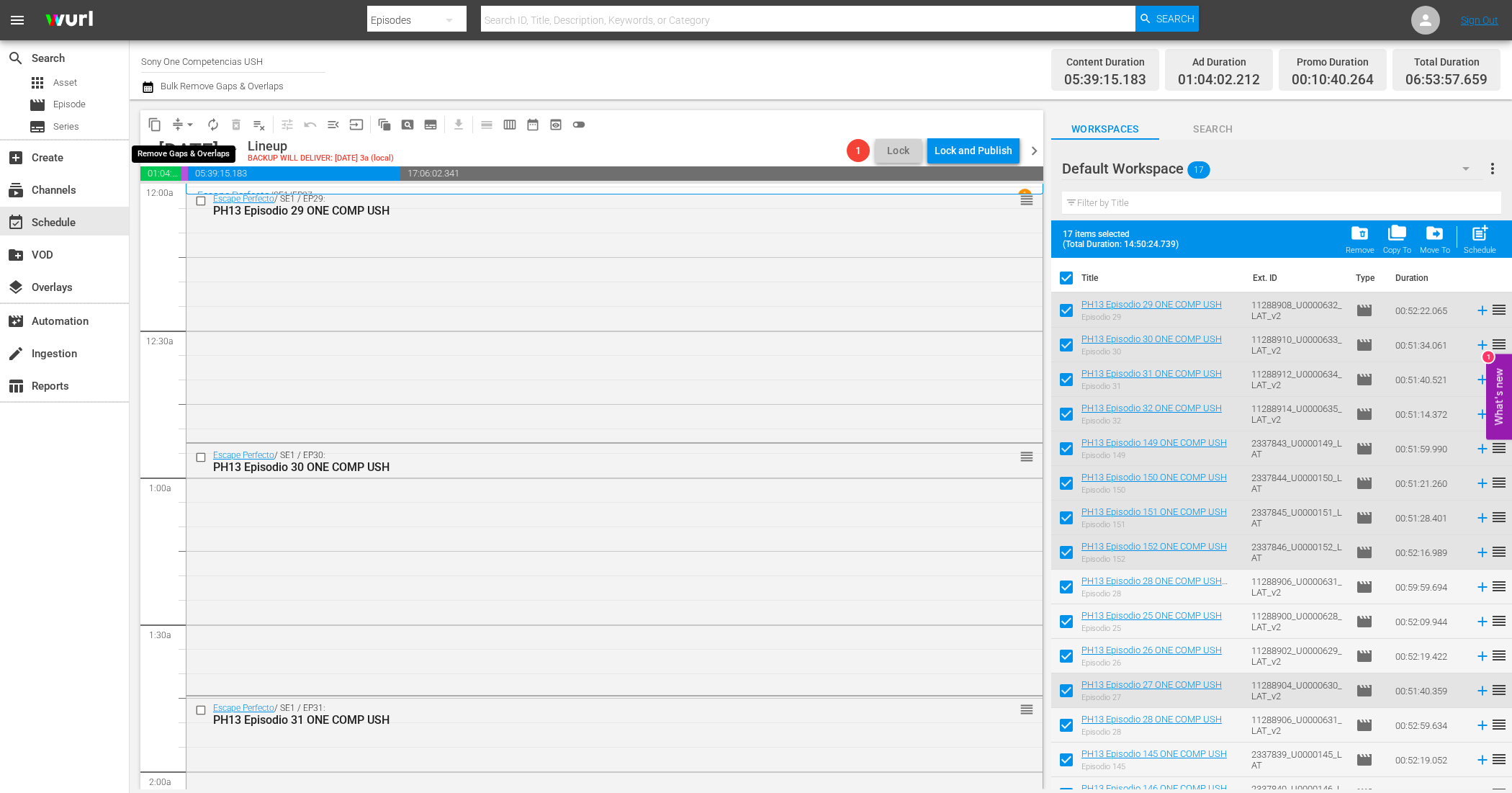
checkbox input "false"
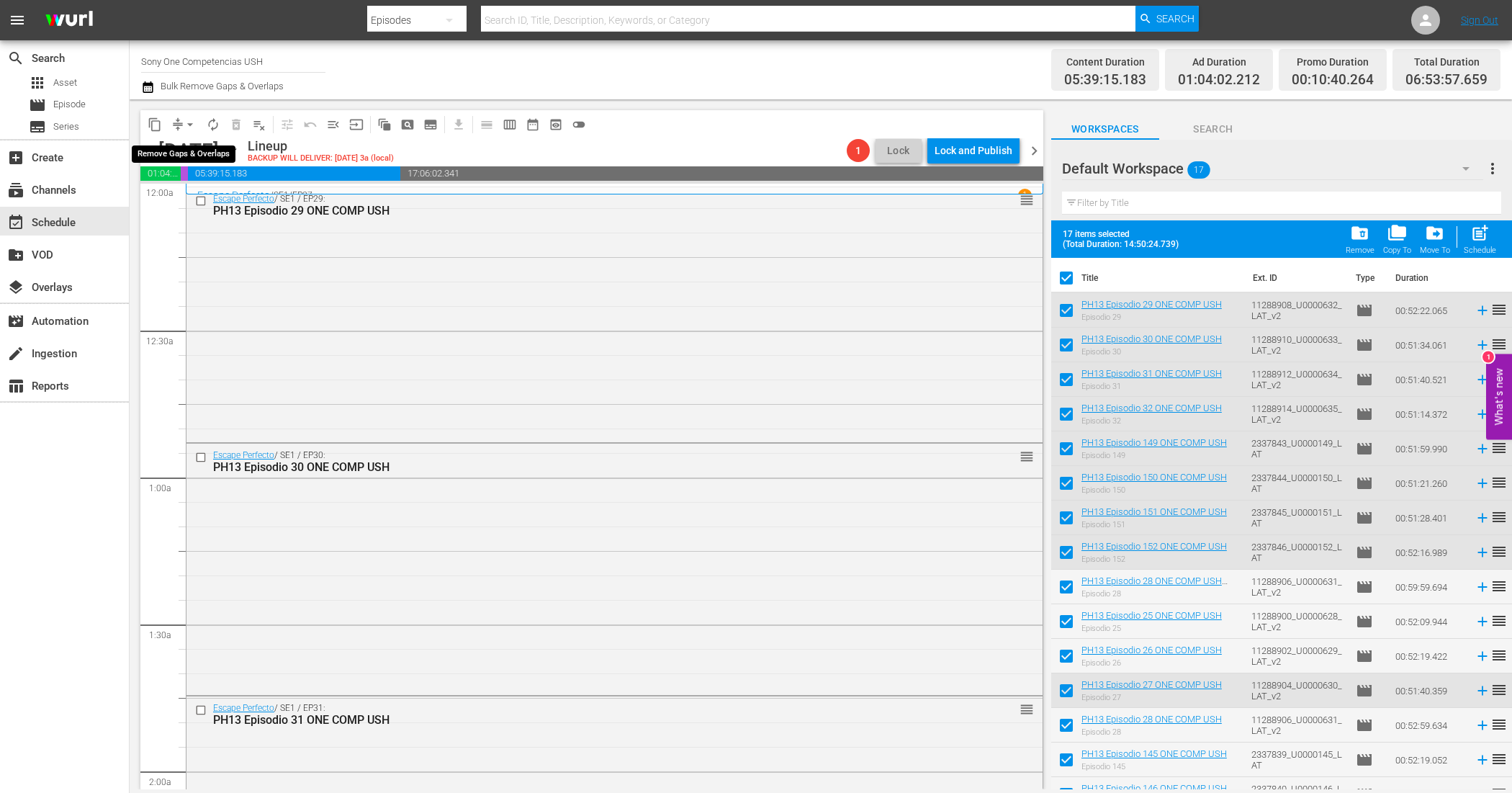
checkbox input "false"
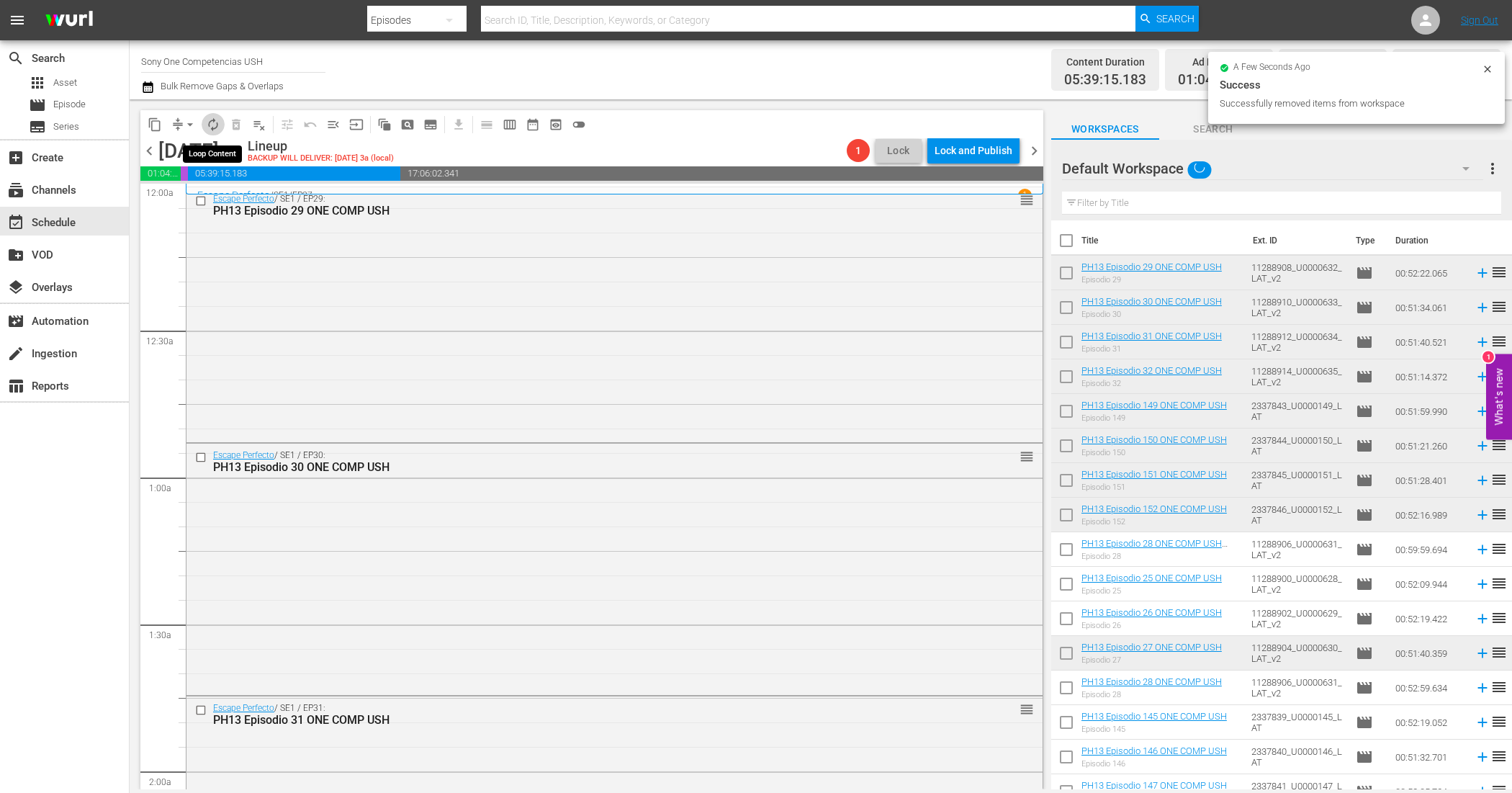
click at [213, 122] on span "autorenew_outlined" at bounding box center [213, 125] width 15 height 15
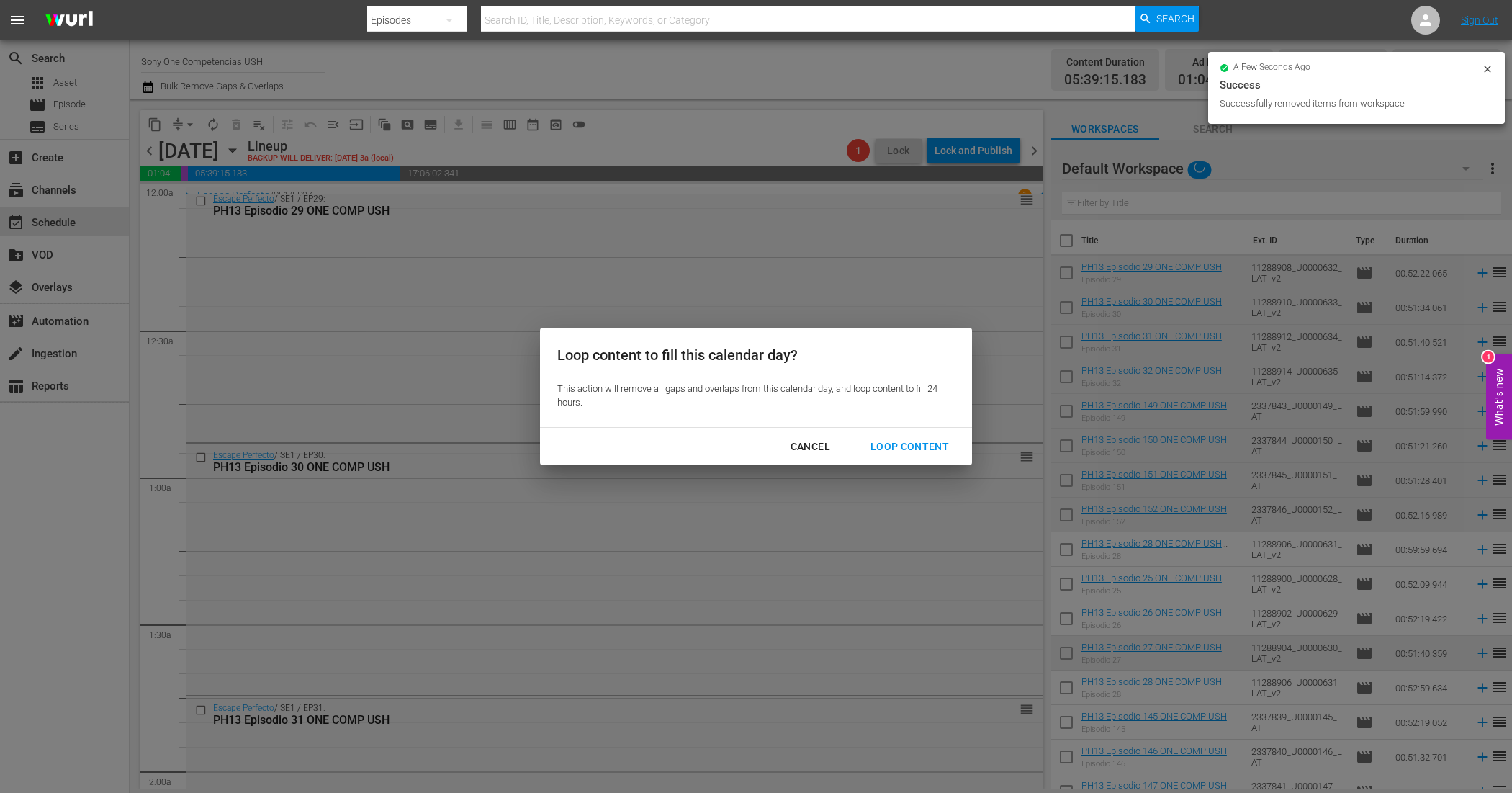
click at [894, 443] on div "Loop Content" at bounding box center [910, 446] width 101 height 18
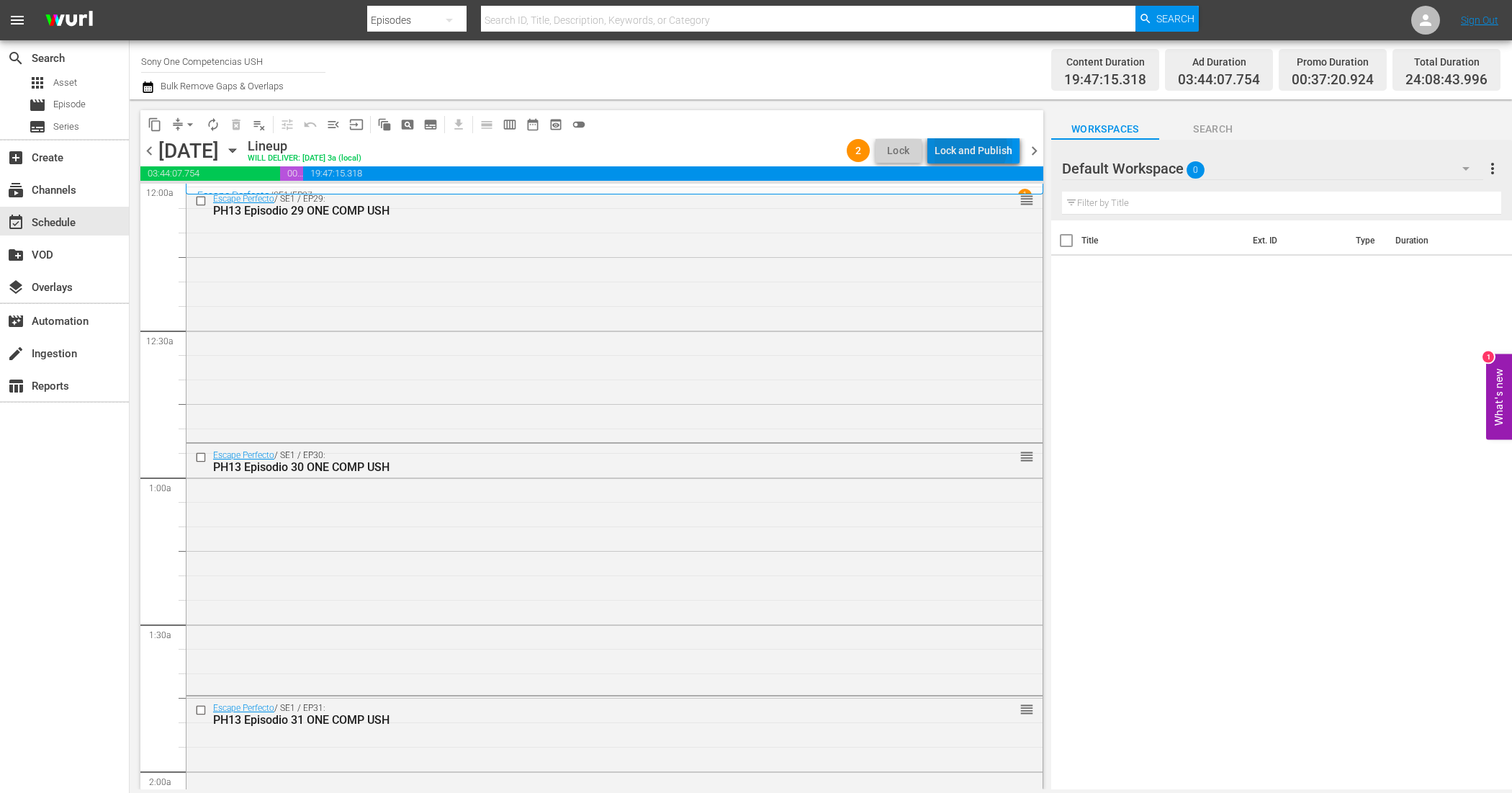
click at [972, 147] on div "Lock and Publish" at bounding box center [973, 151] width 78 height 26
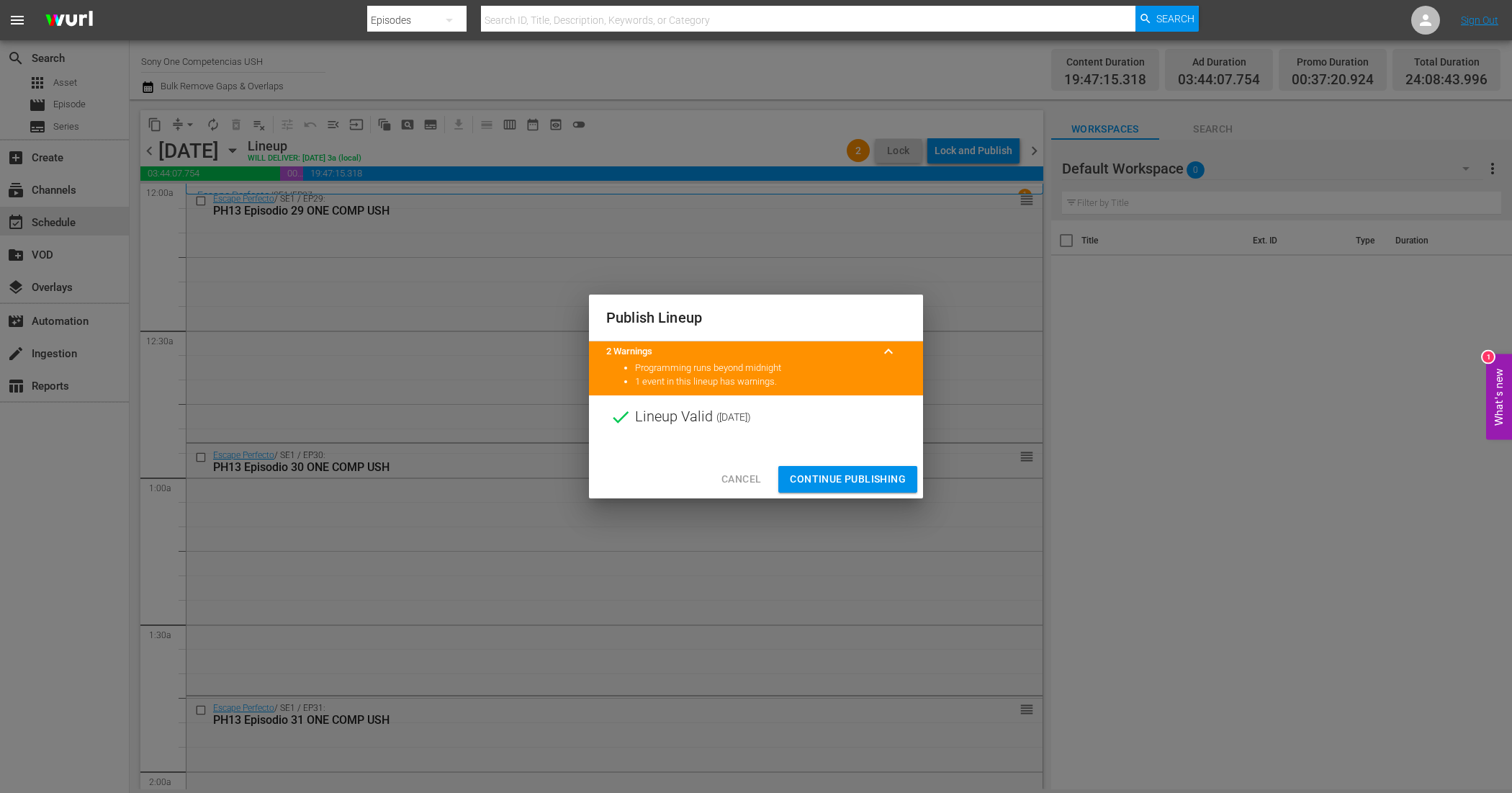
click at [858, 483] on span "Continue Publishing" at bounding box center [847, 479] width 116 height 18
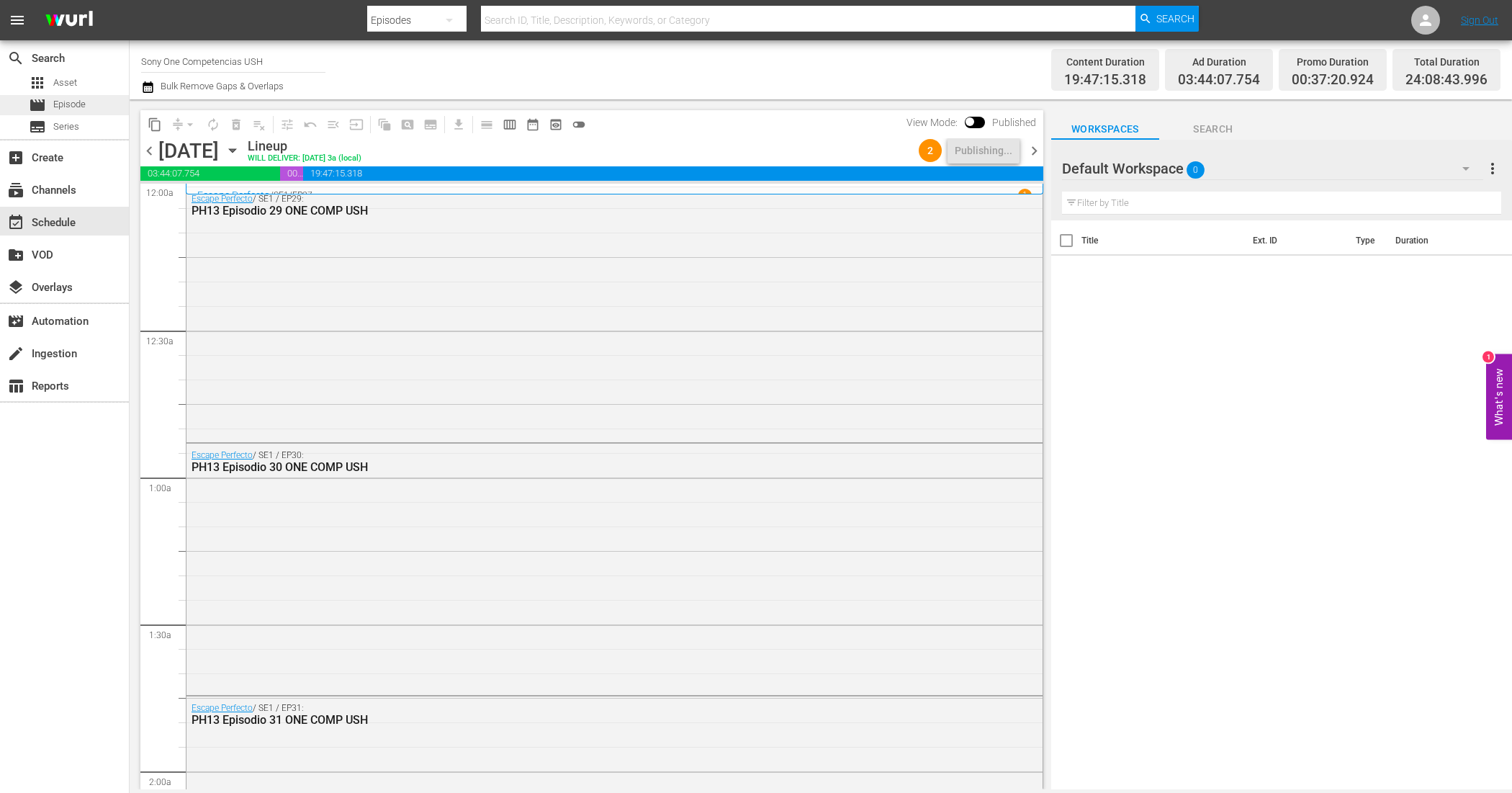
click at [77, 105] on span "Episode" at bounding box center [69, 105] width 32 height 15
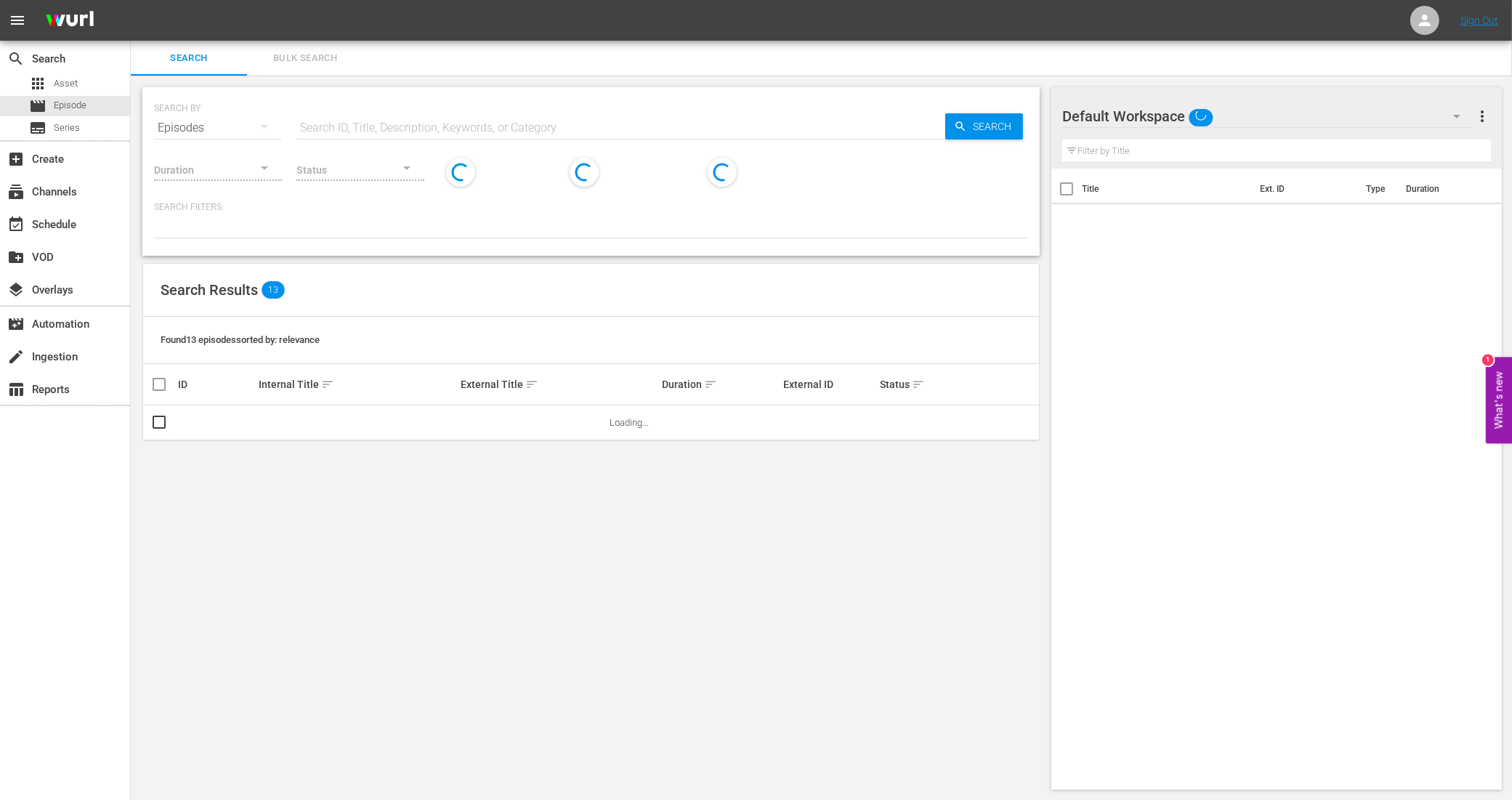
click at [311, 52] on span "Bulk Search" at bounding box center [305, 58] width 99 height 17
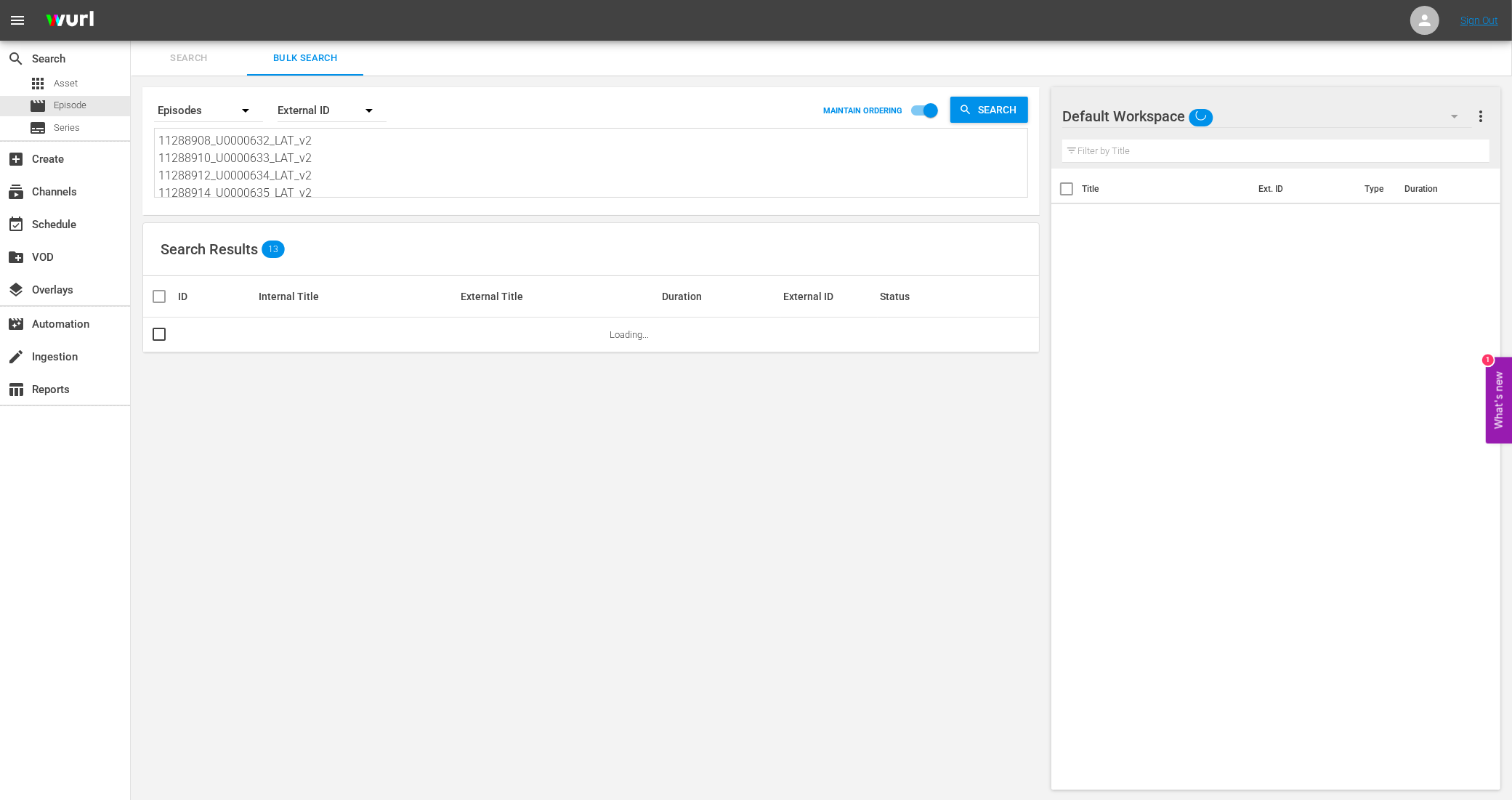
scroll to position [91, 0]
drag, startPoint x: 160, startPoint y: 135, endPoint x: 334, endPoint y: 266, distance: 217.8
click at [334, 266] on div "Search By Episodes Order By External ID MAINTAIN ORDERING Search 11288908_U0000…" at bounding box center [591, 438] width 921 height 725
paste textarea "11288916_U0000636_LAT_v2 11288918_U0000637_LAT_v2 11288920_U0000638_LAT_v2 1128…"
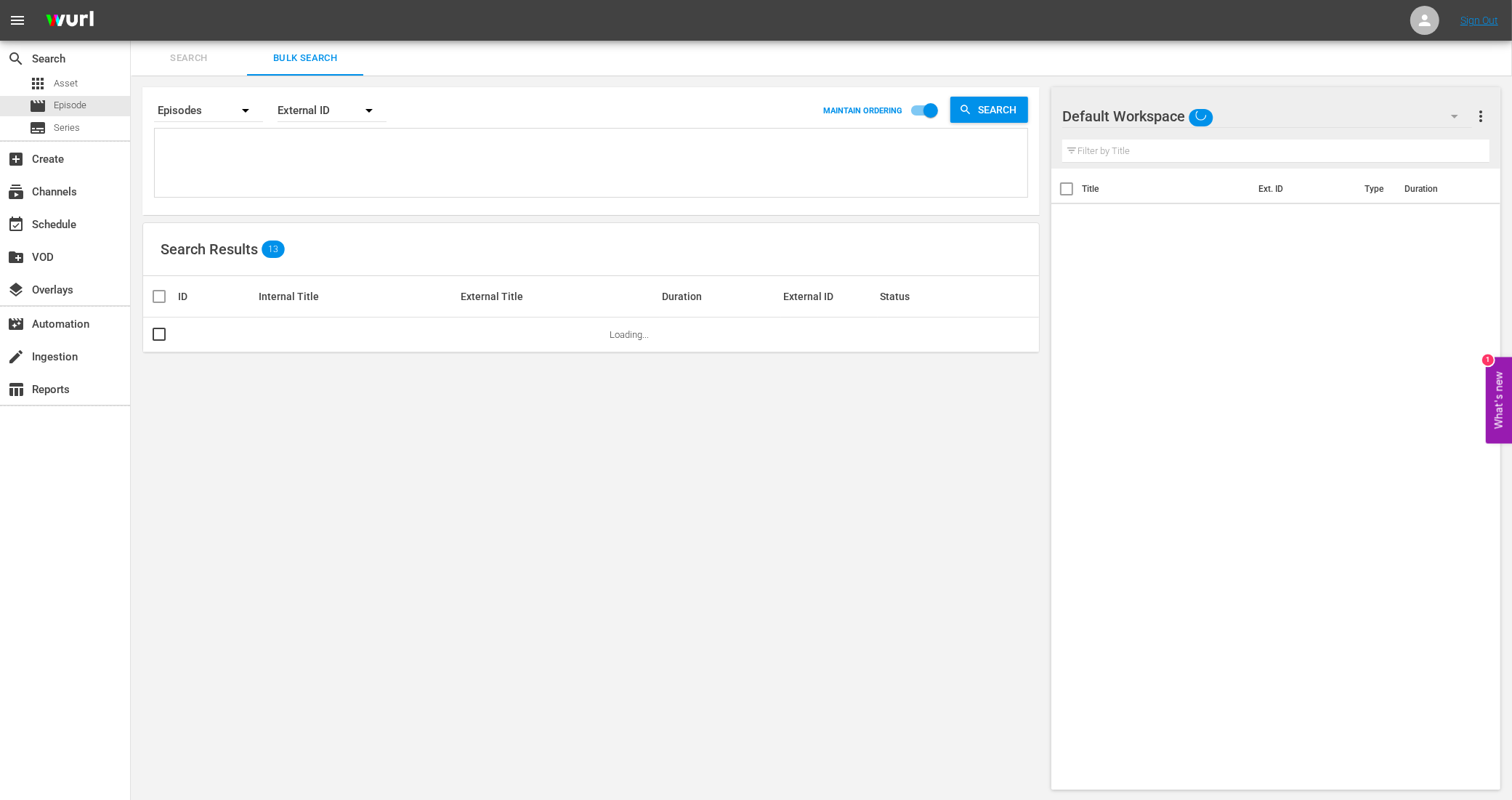
type textarea "11288916_U0000636_LAT_v2 11288918_U0000637_LAT_v2 11288920_U0000638_LAT_v2 1128…"
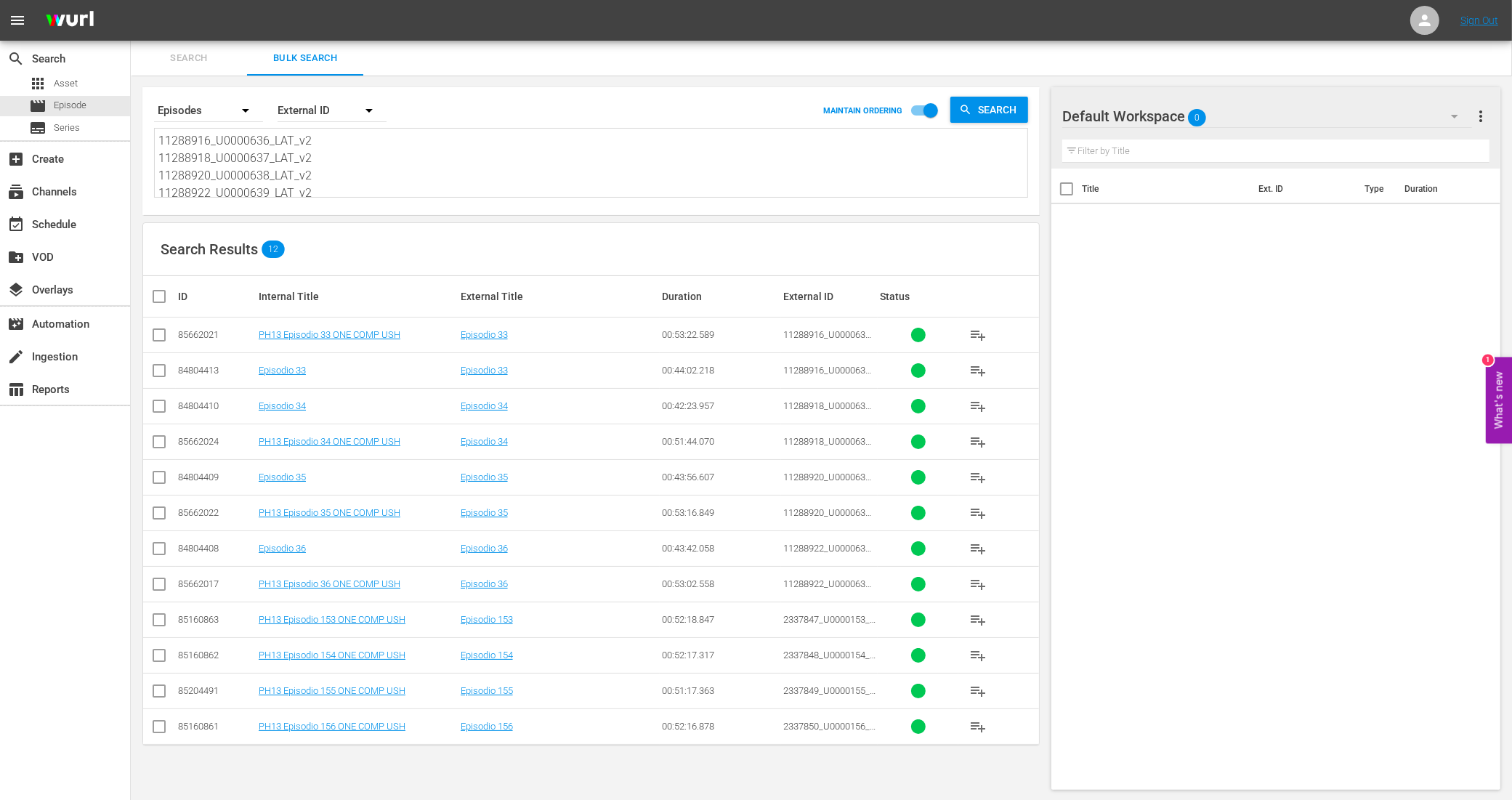
type textarea "11288916_U0000636_LAT_v2 11288918_U0000637_LAT_v2 11288920_U0000638_LAT_v2 1128…"
click at [161, 335] on input "checkbox" at bounding box center [159, 338] width 18 height 18
checkbox input "true"
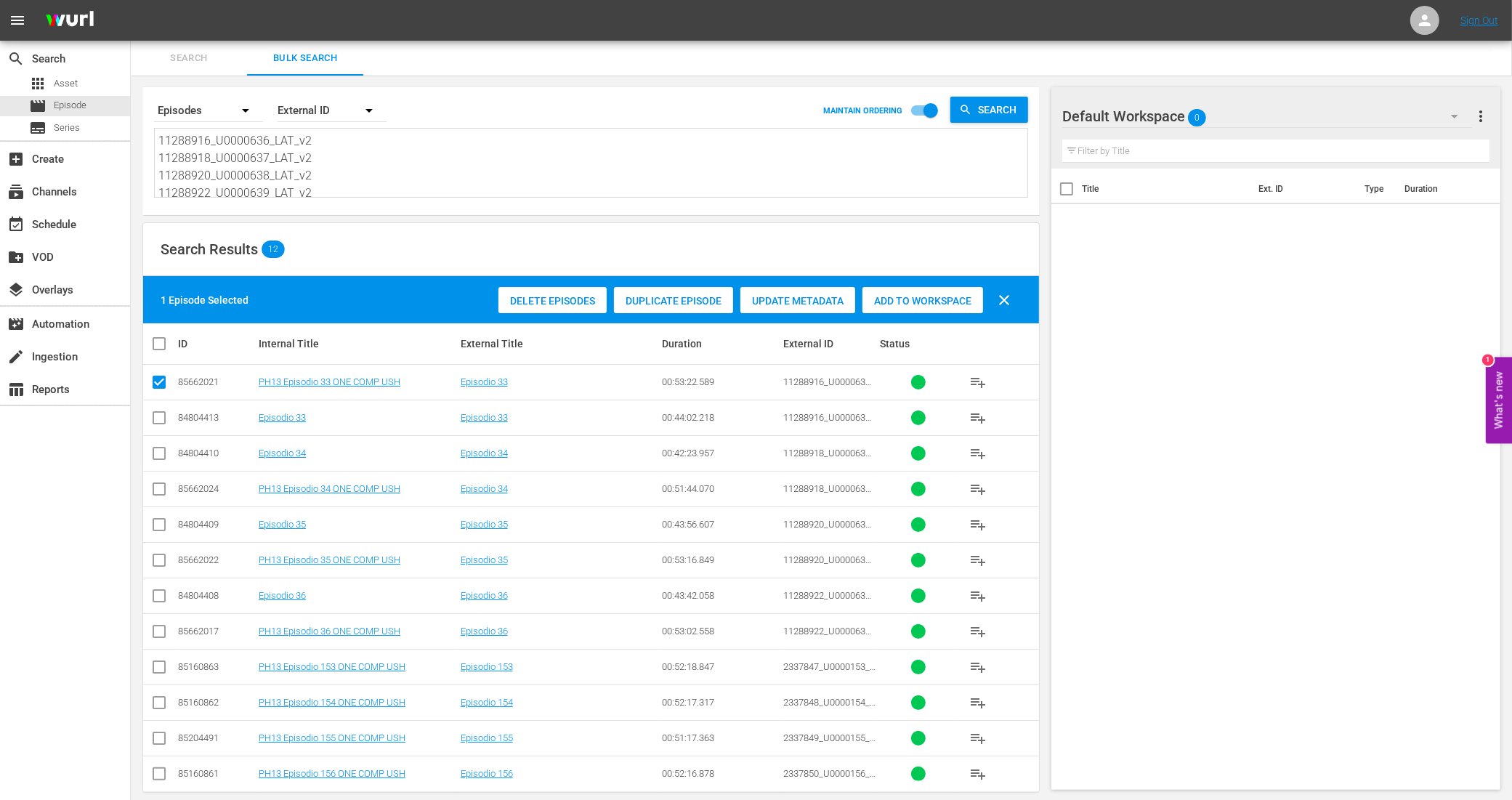
click at [157, 488] on input "checkbox" at bounding box center [159, 491] width 18 height 18
checkbox input "true"
click at [161, 561] on input "checkbox" at bounding box center [159, 563] width 18 height 18
checkbox input "true"
click at [157, 634] on input "checkbox" at bounding box center [159, 634] width 18 height 18
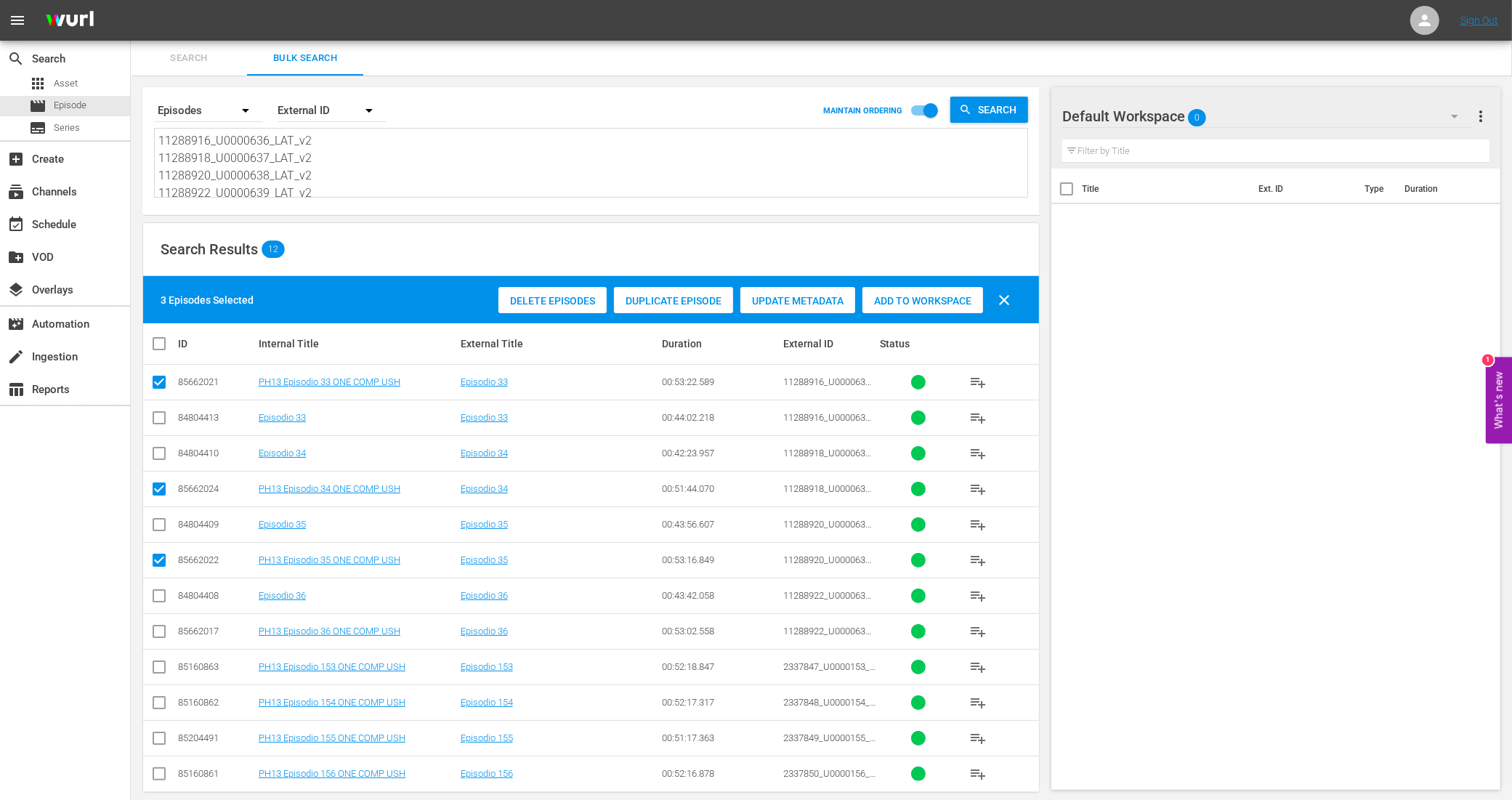
checkbox input "true"
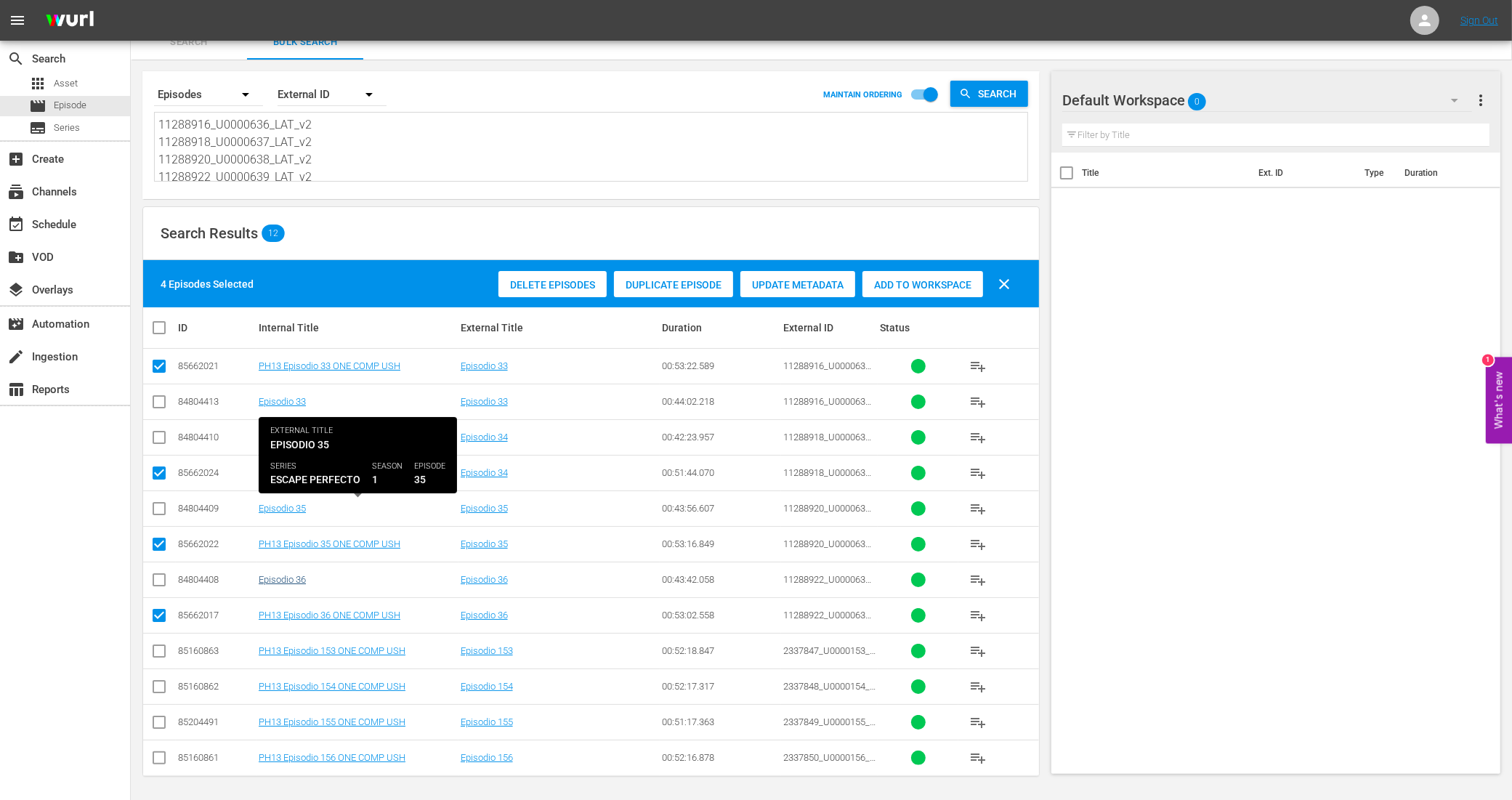
scroll to position [20, 0]
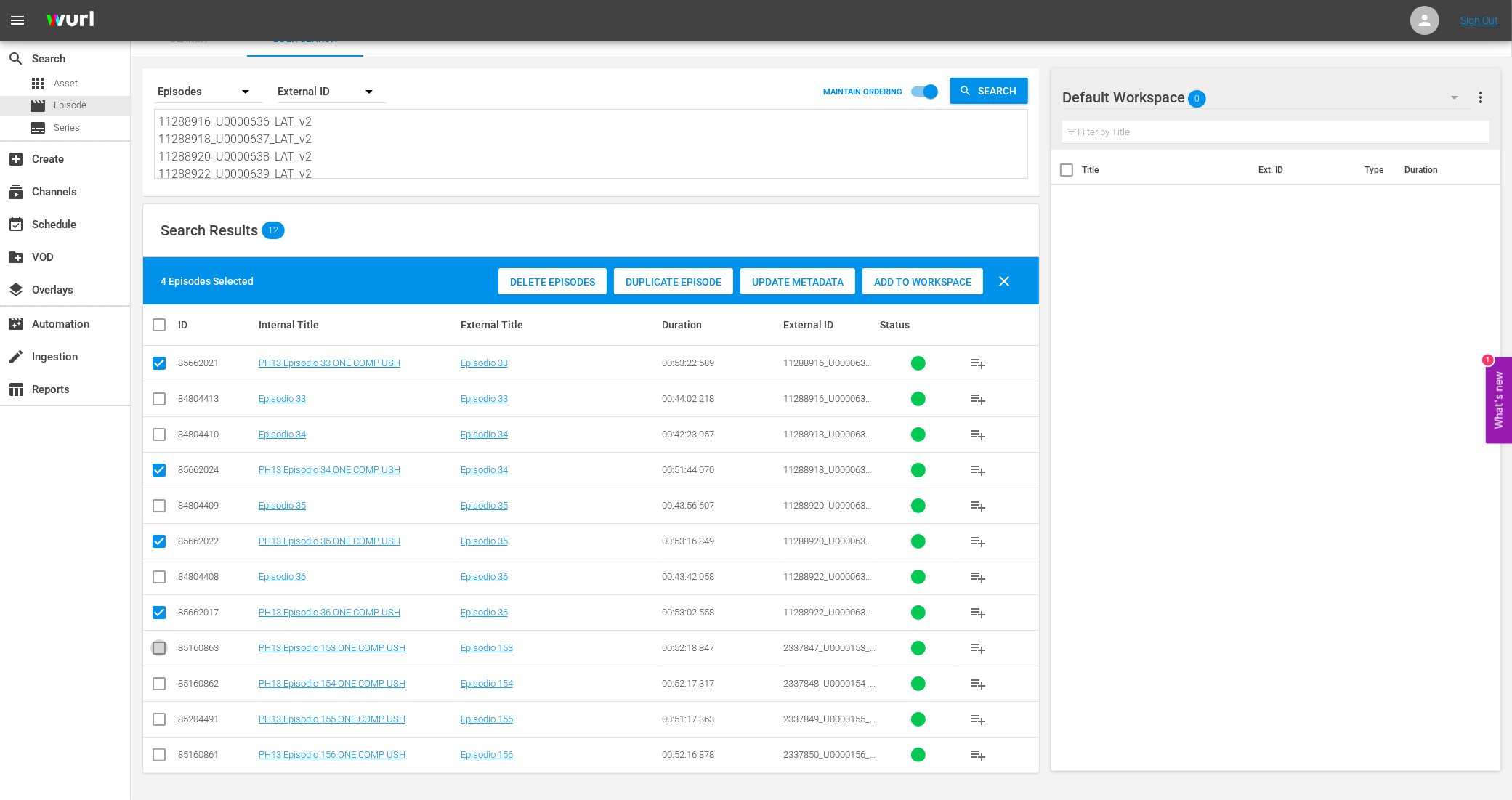
click at [161, 650] on input "checkbox" at bounding box center [159, 651] width 18 height 18
checkbox input "true"
click at [158, 680] on input "checkbox" at bounding box center [159, 687] width 18 height 18
checkbox input "true"
click at [160, 719] on input "checkbox" at bounding box center [159, 722] width 18 height 18
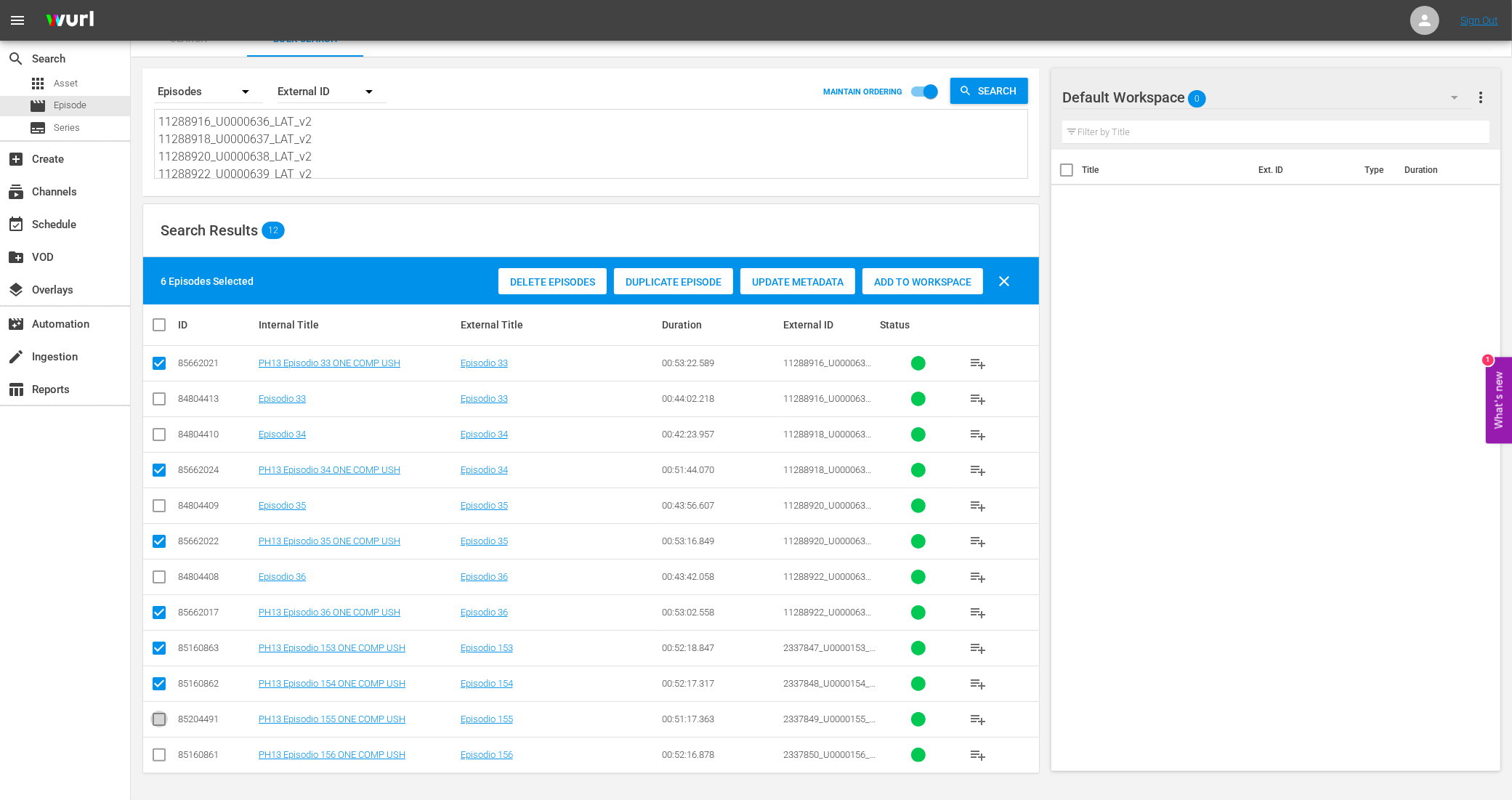
checkbox input "true"
click at [161, 753] on input "checkbox" at bounding box center [159, 758] width 18 height 18
checkbox input "true"
click at [950, 276] on span "Add to Workspace" at bounding box center [923, 281] width 121 height 11
click at [42, 227] on div "event_available Schedule" at bounding box center [40, 222] width 82 height 13
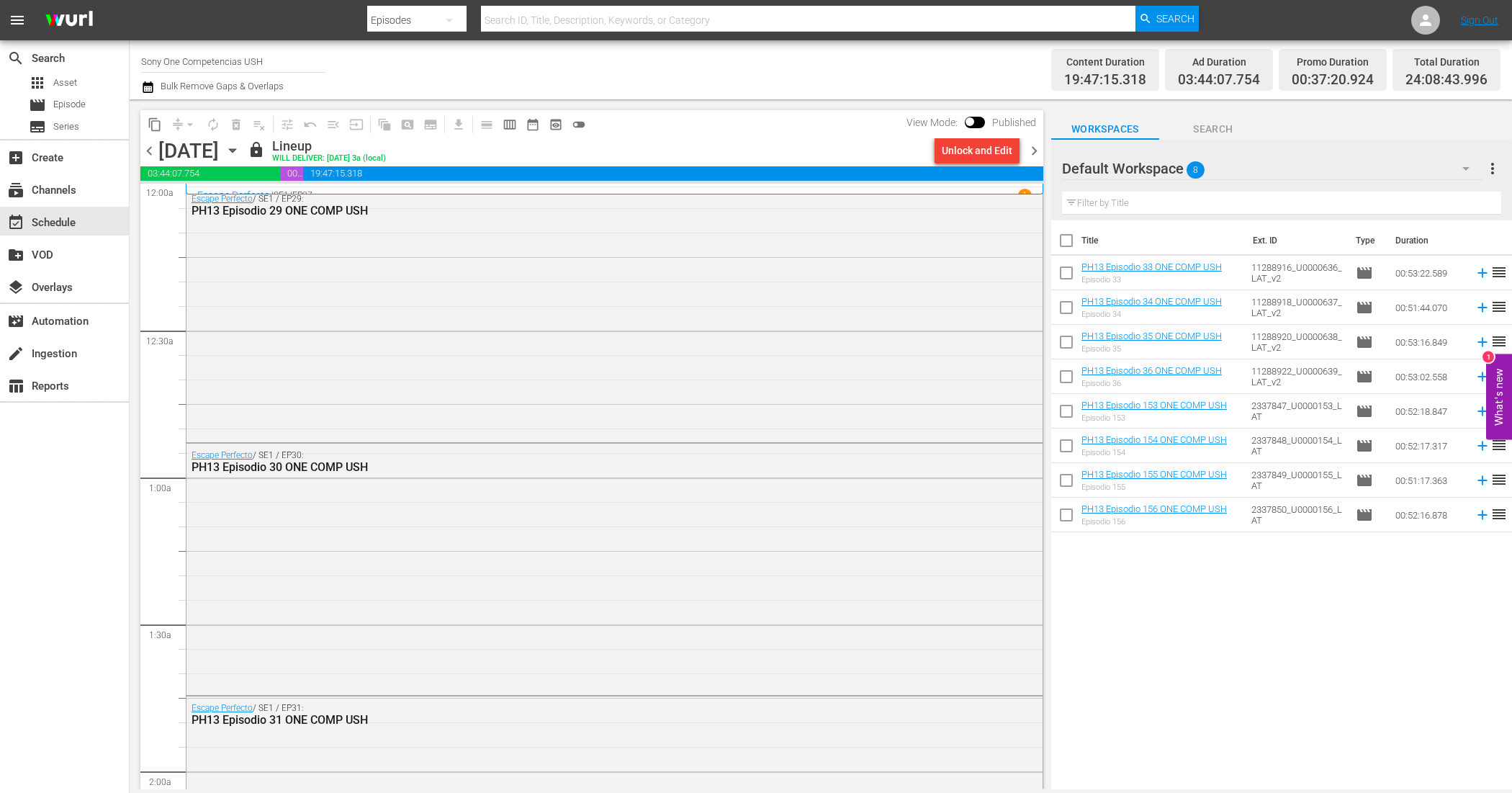
click at [1038, 155] on span "chevron_right" at bounding box center [1034, 151] width 18 height 18
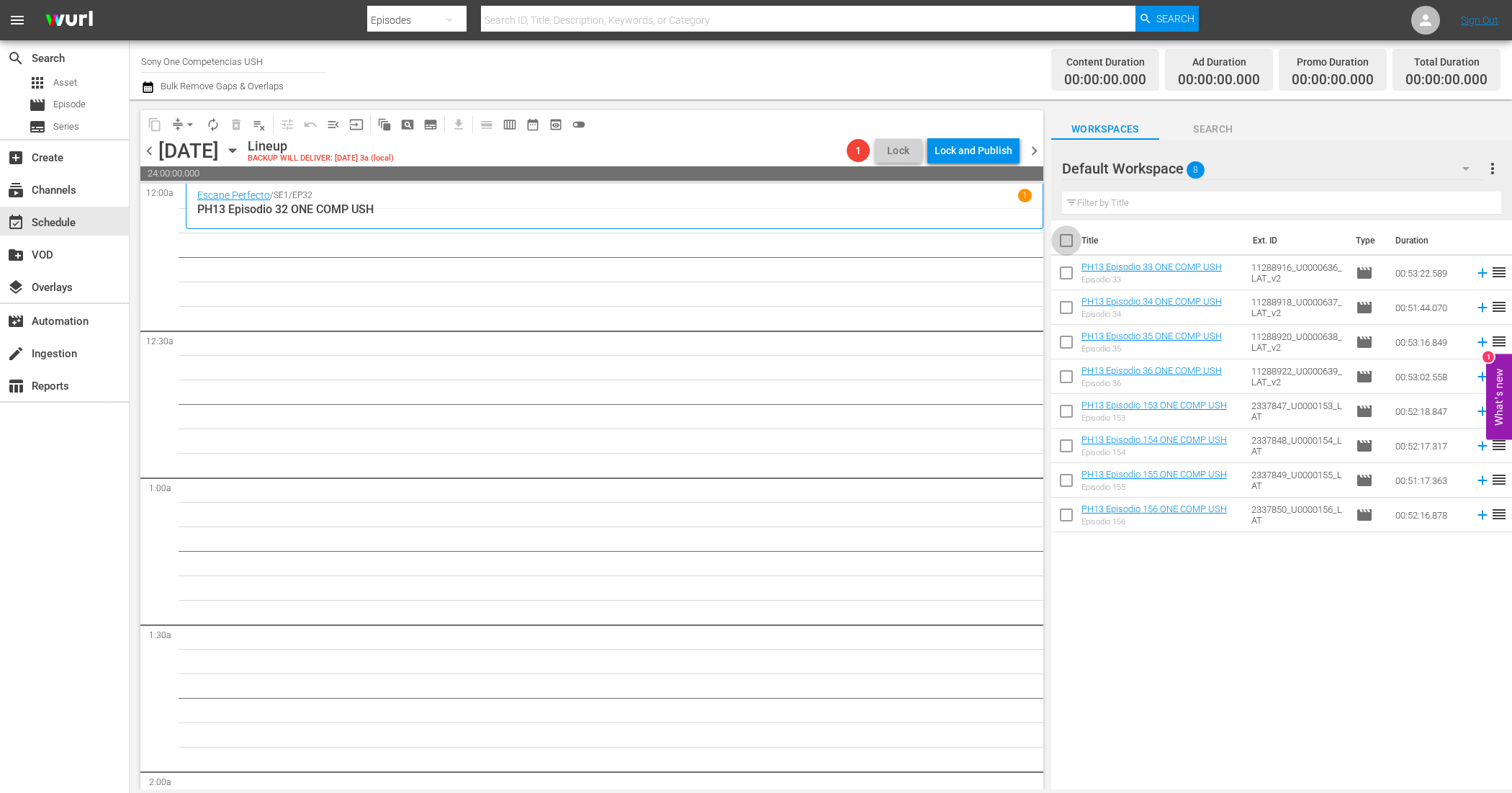
click at [1063, 238] on input "checkbox" at bounding box center [1066, 243] width 31 height 30
checkbox input "true"
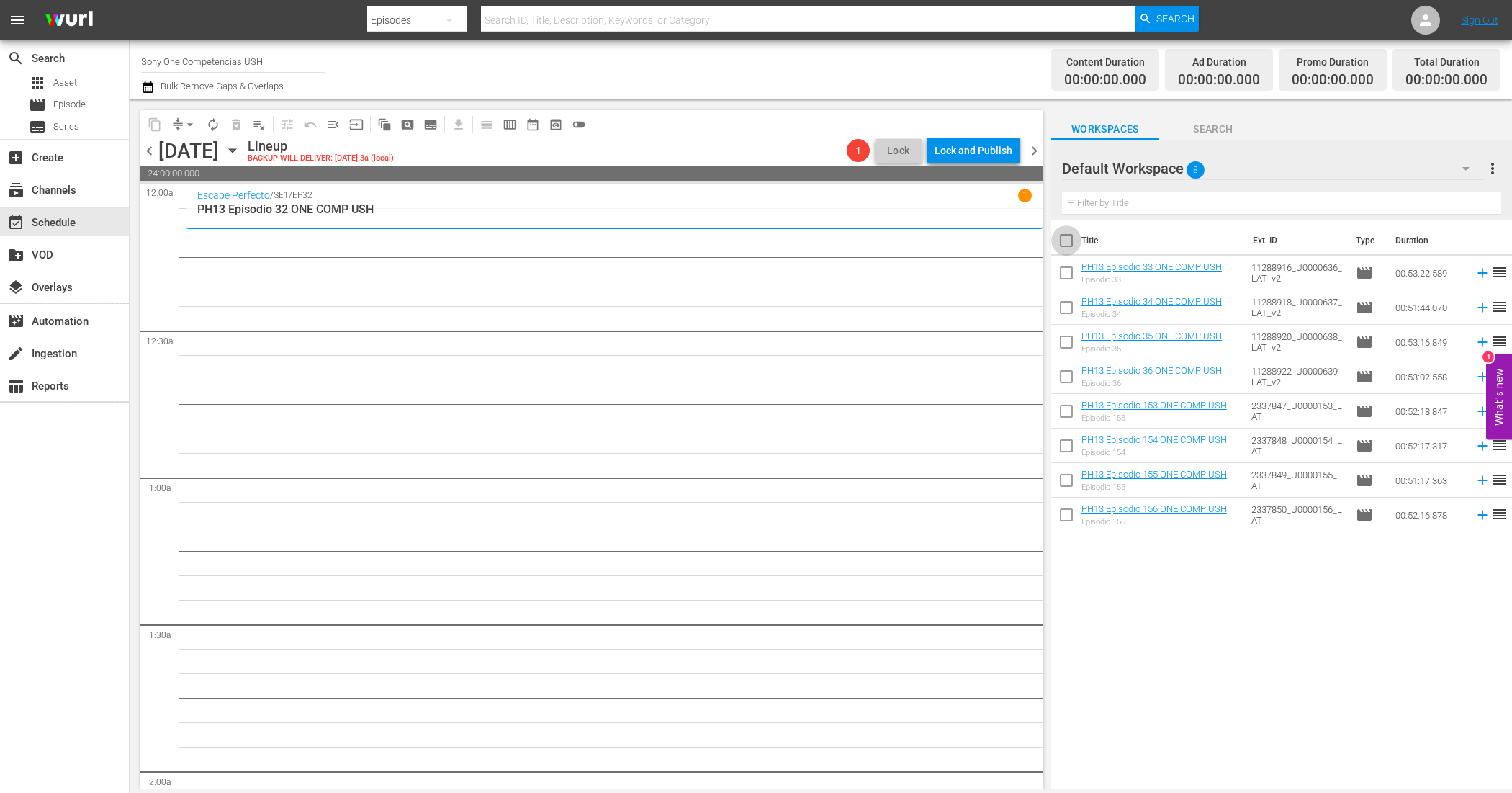
checkbox input "true"
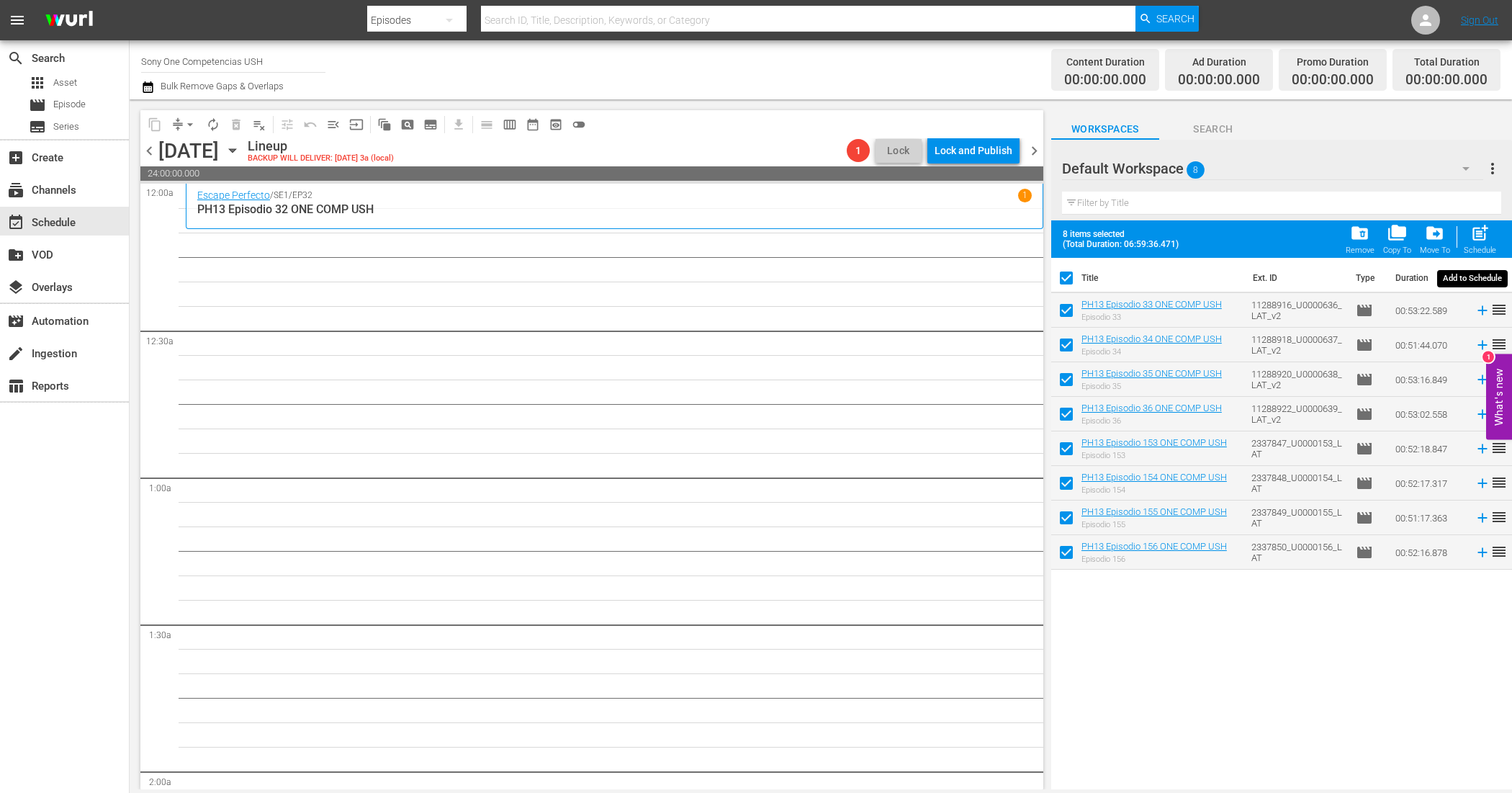
click at [1483, 228] on span "post_add" at bounding box center [1480, 233] width 19 height 19
checkbox input "false"
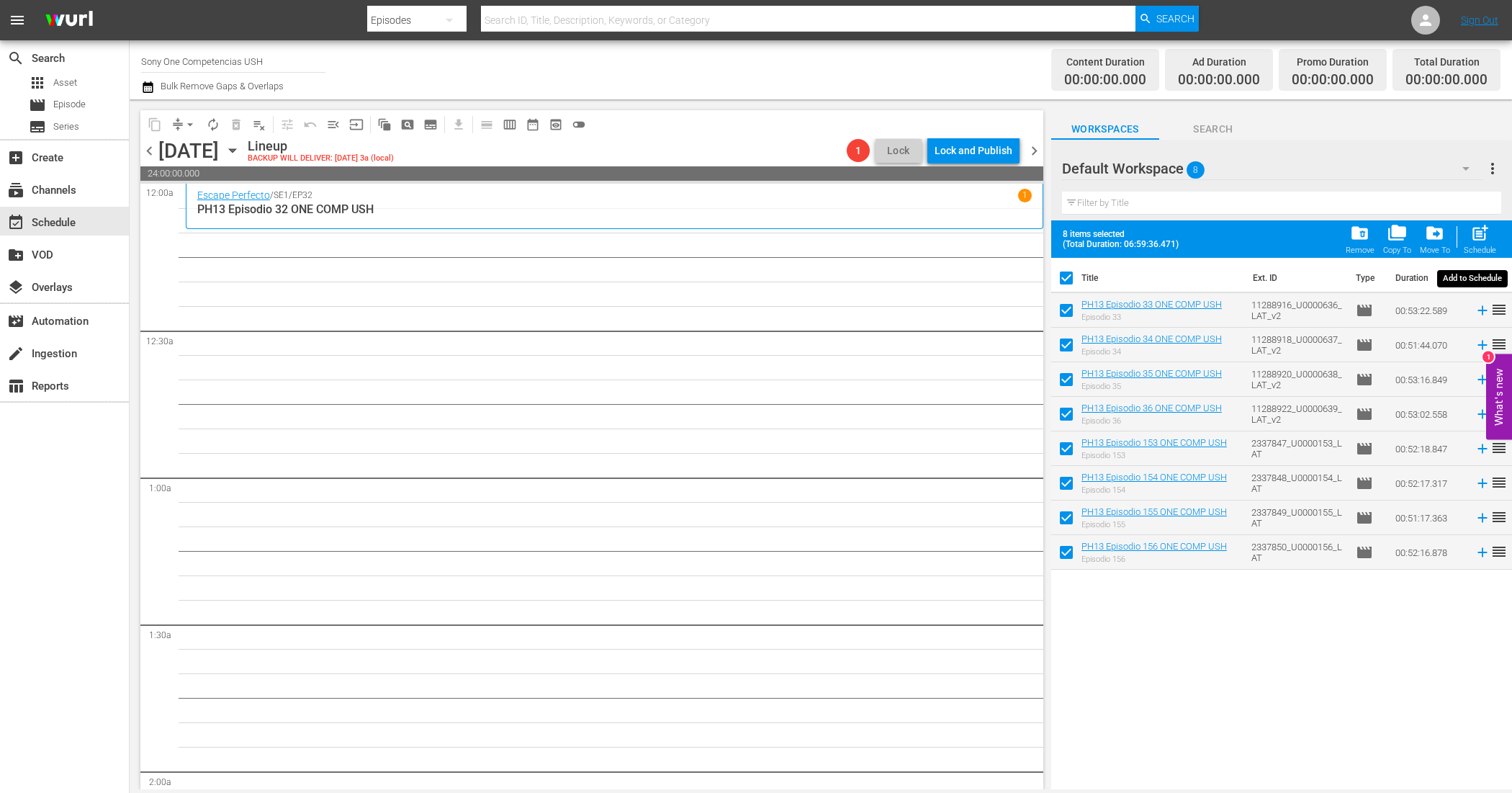
checkbox input "false"
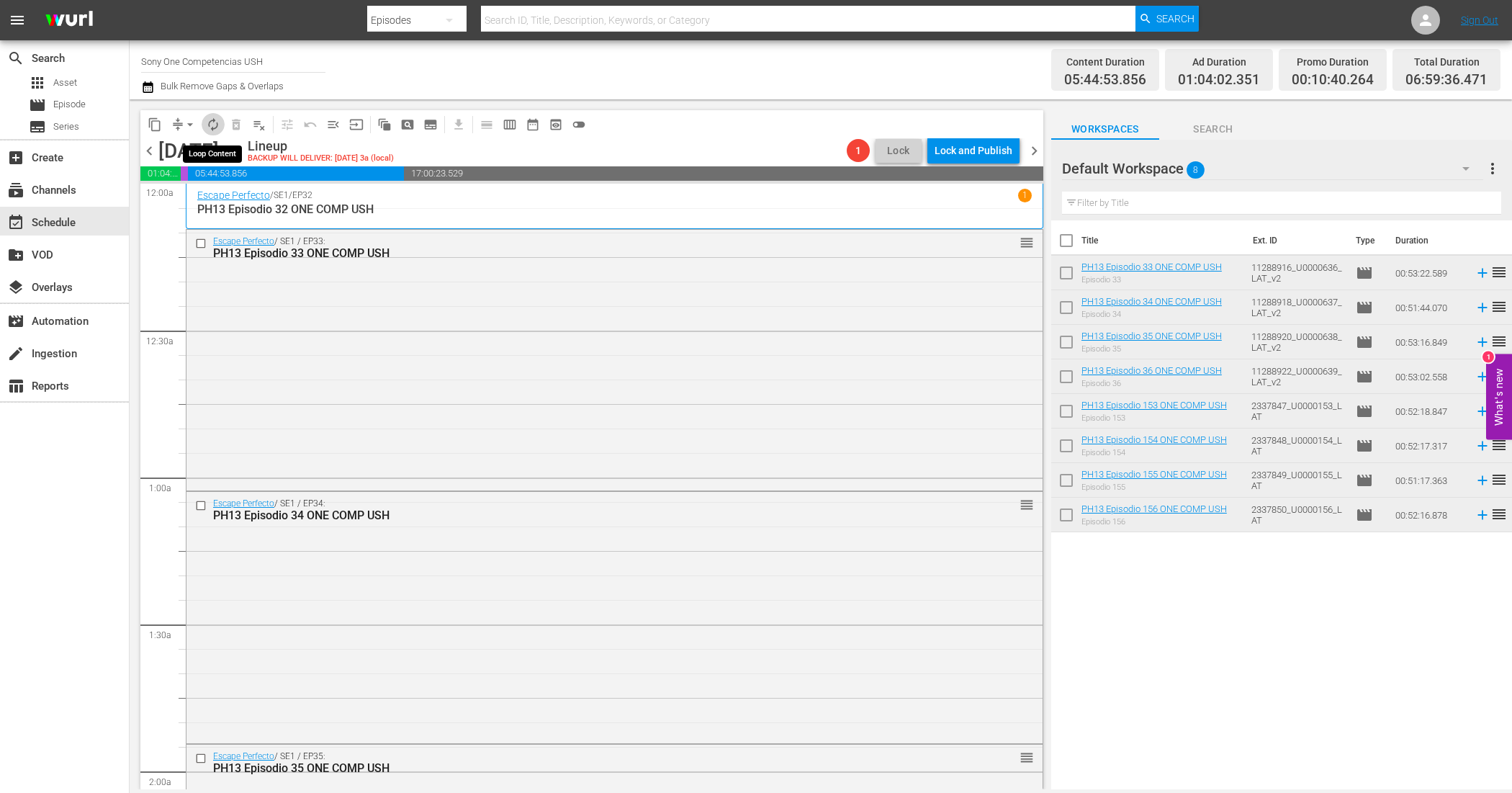
click at [214, 126] on span "autorenew_outlined" at bounding box center [213, 125] width 15 height 15
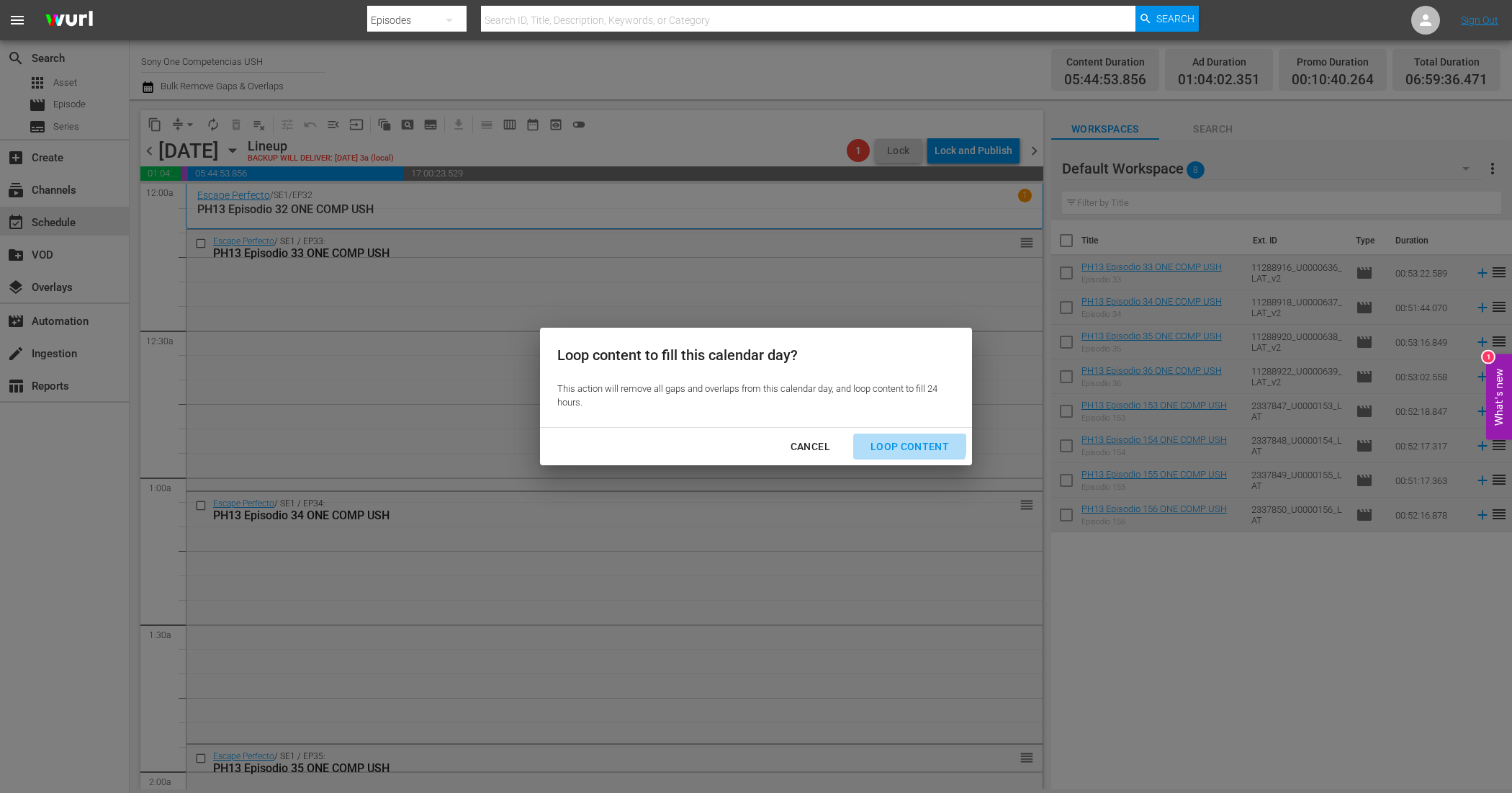
click at [901, 439] on div "Loop Content" at bounding box center [910, 446] width 101 height 18
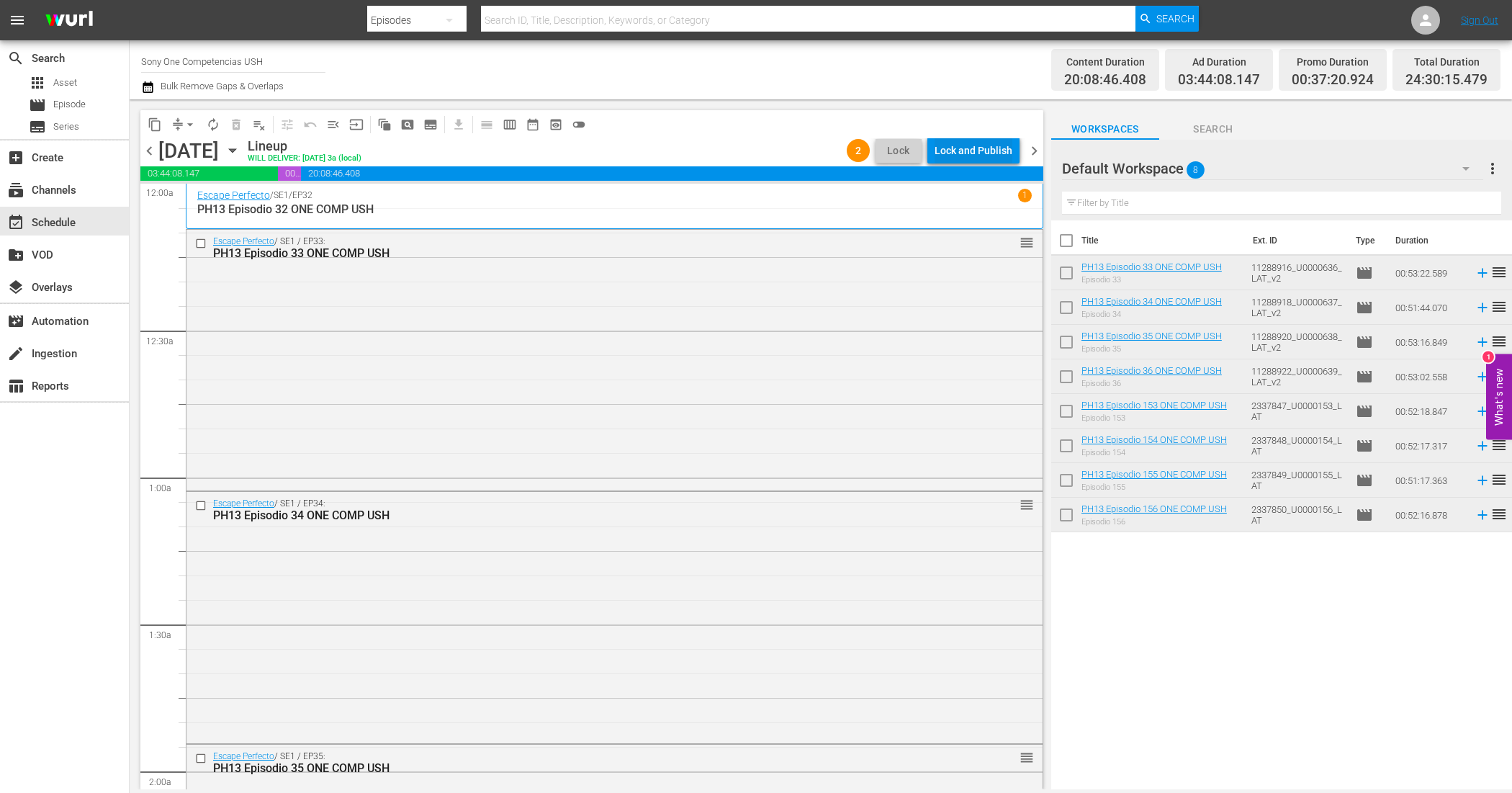
click at [972, 156] on div "Lock and Publish" at bounding box center [973, 151] width 78 height 26
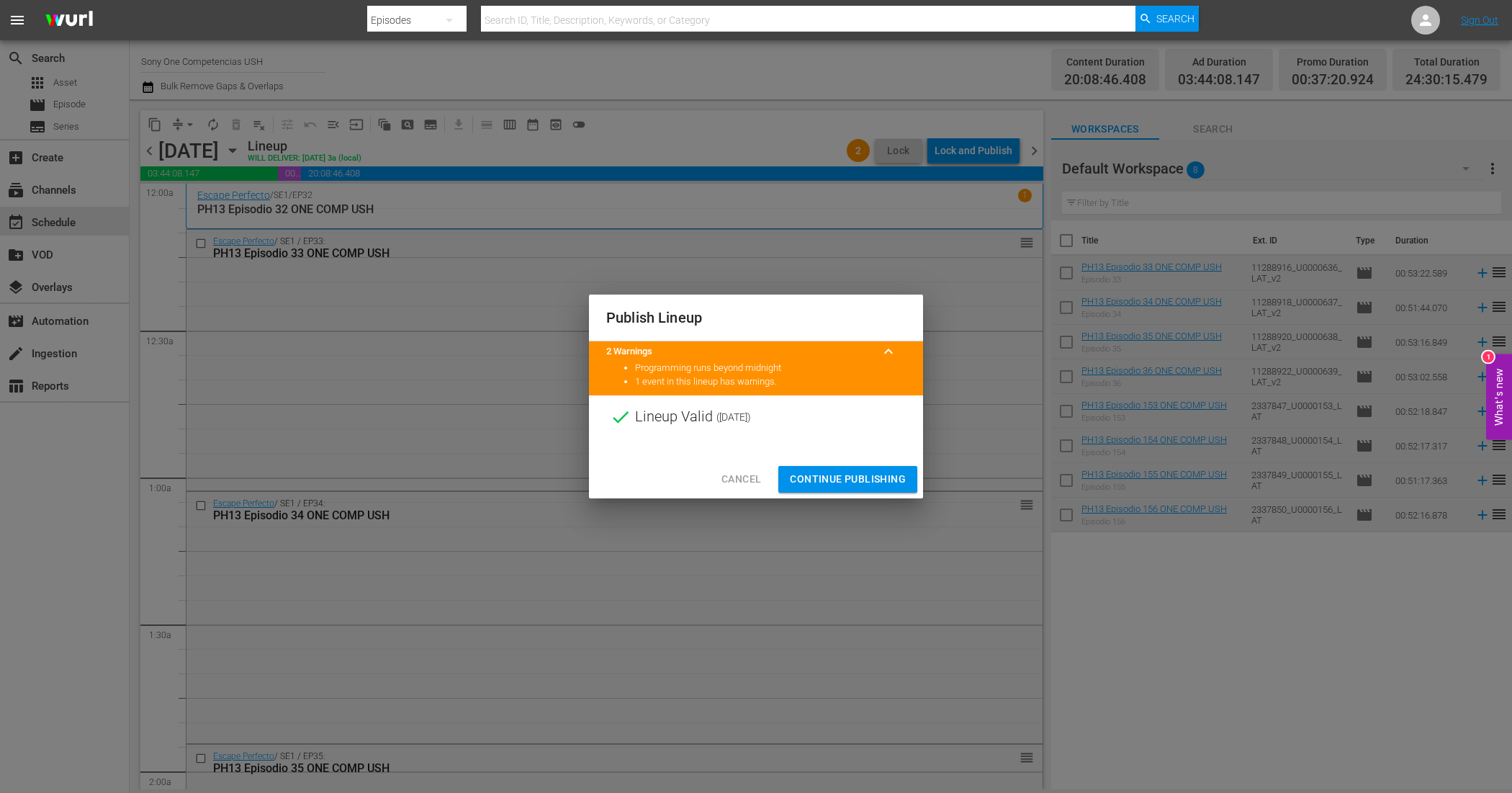
click at [886, 480] on span "Continue Publishing" at bounding box center [847, 479] width 116 height 18
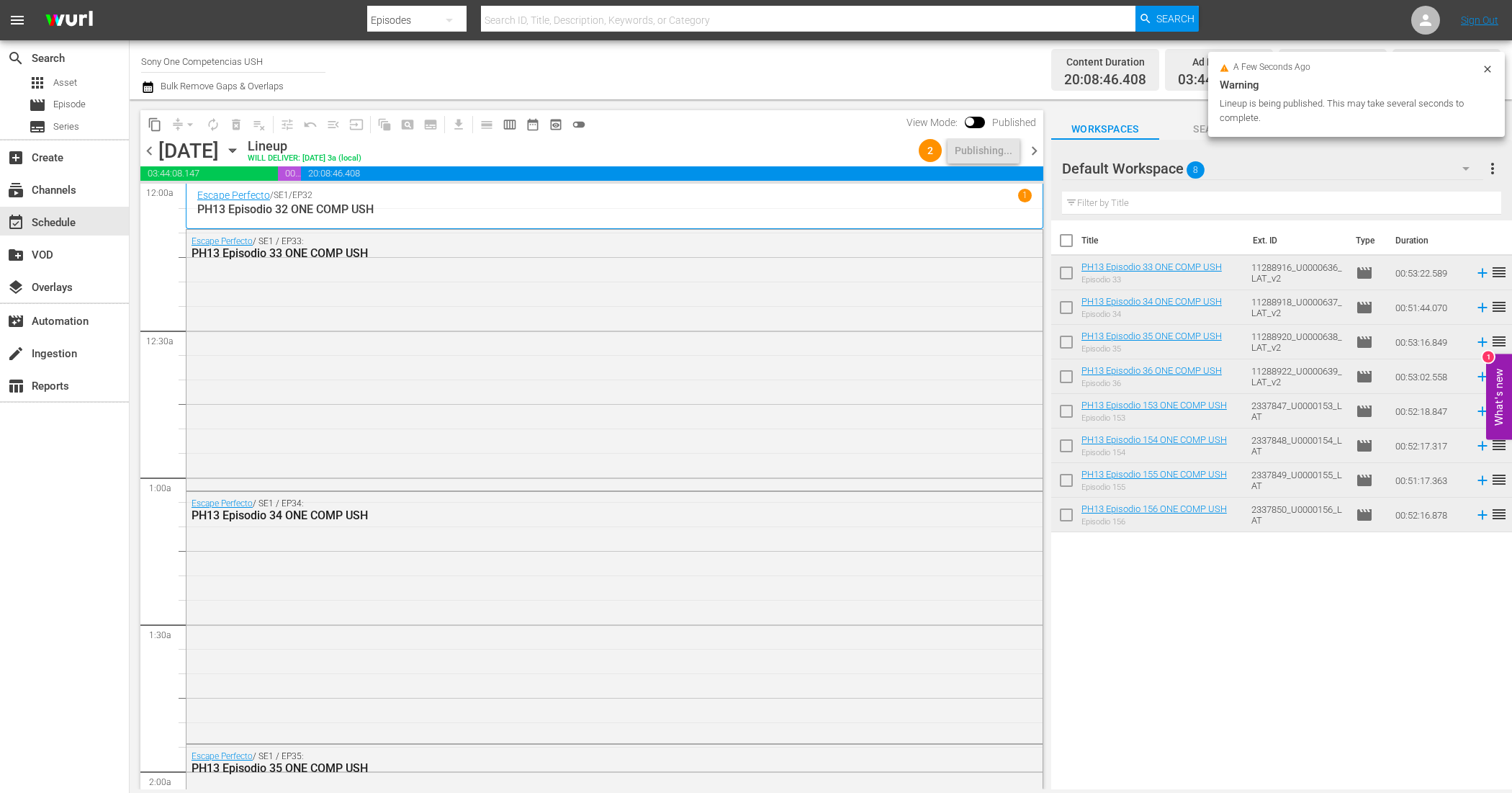
click at [1069, 238] on input "checkbox" at bounding box center [1066, 243] width 31 height 30
checkbox input "true"
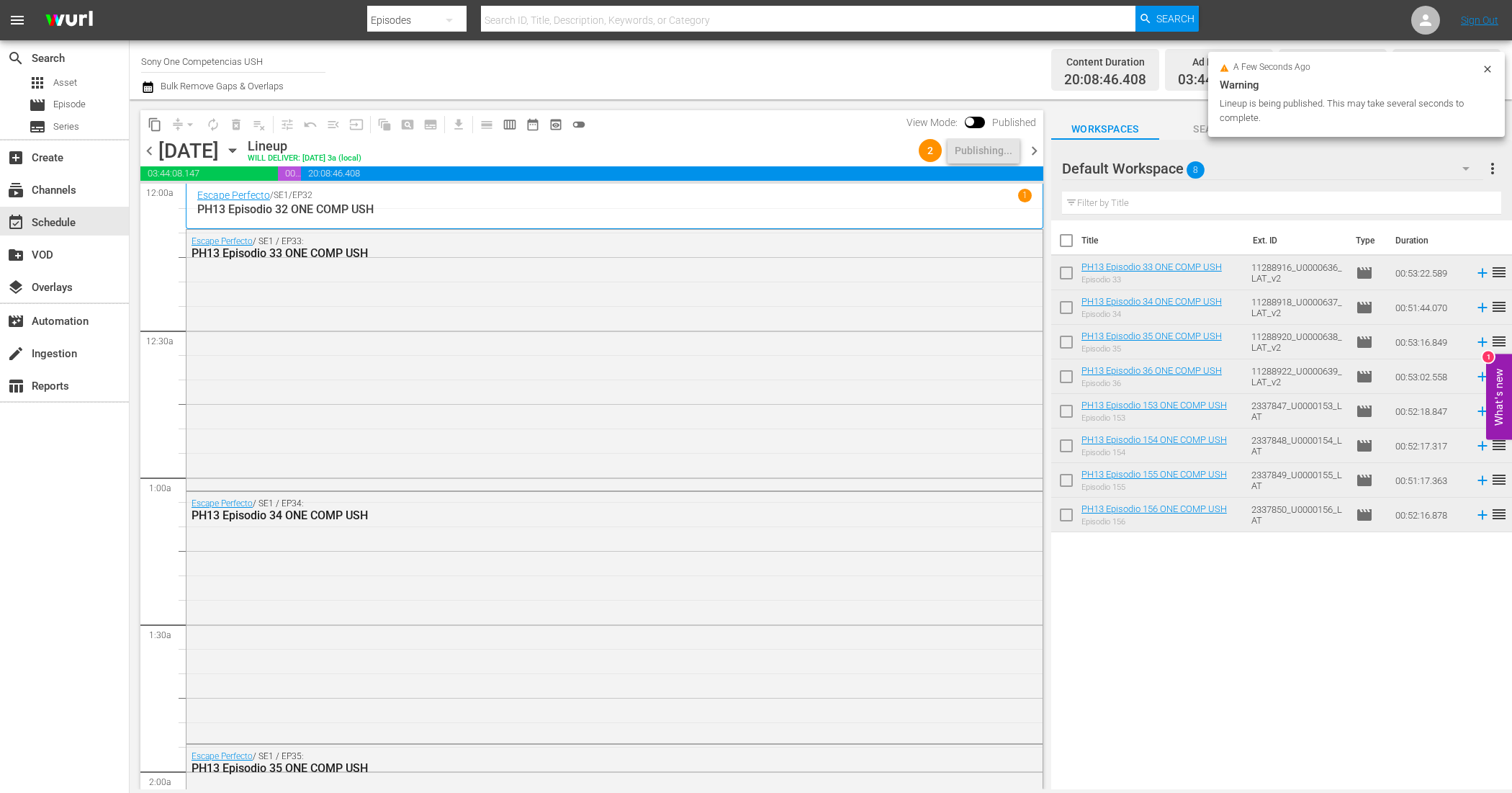
checkbox input "true"
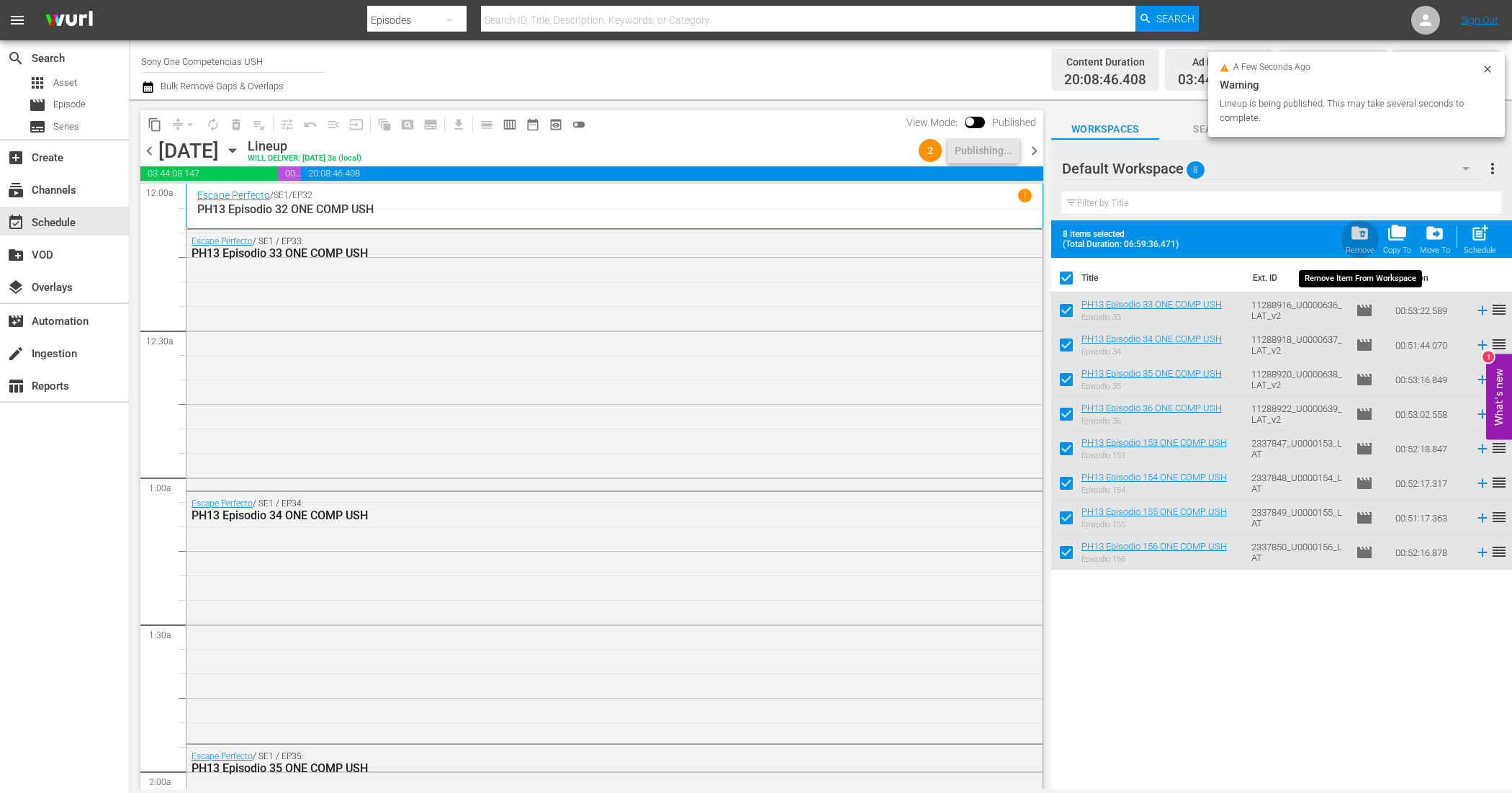
click at [1358, 234] on span "folder_delete" at bounding box center [1359, 233] width 19 height 19
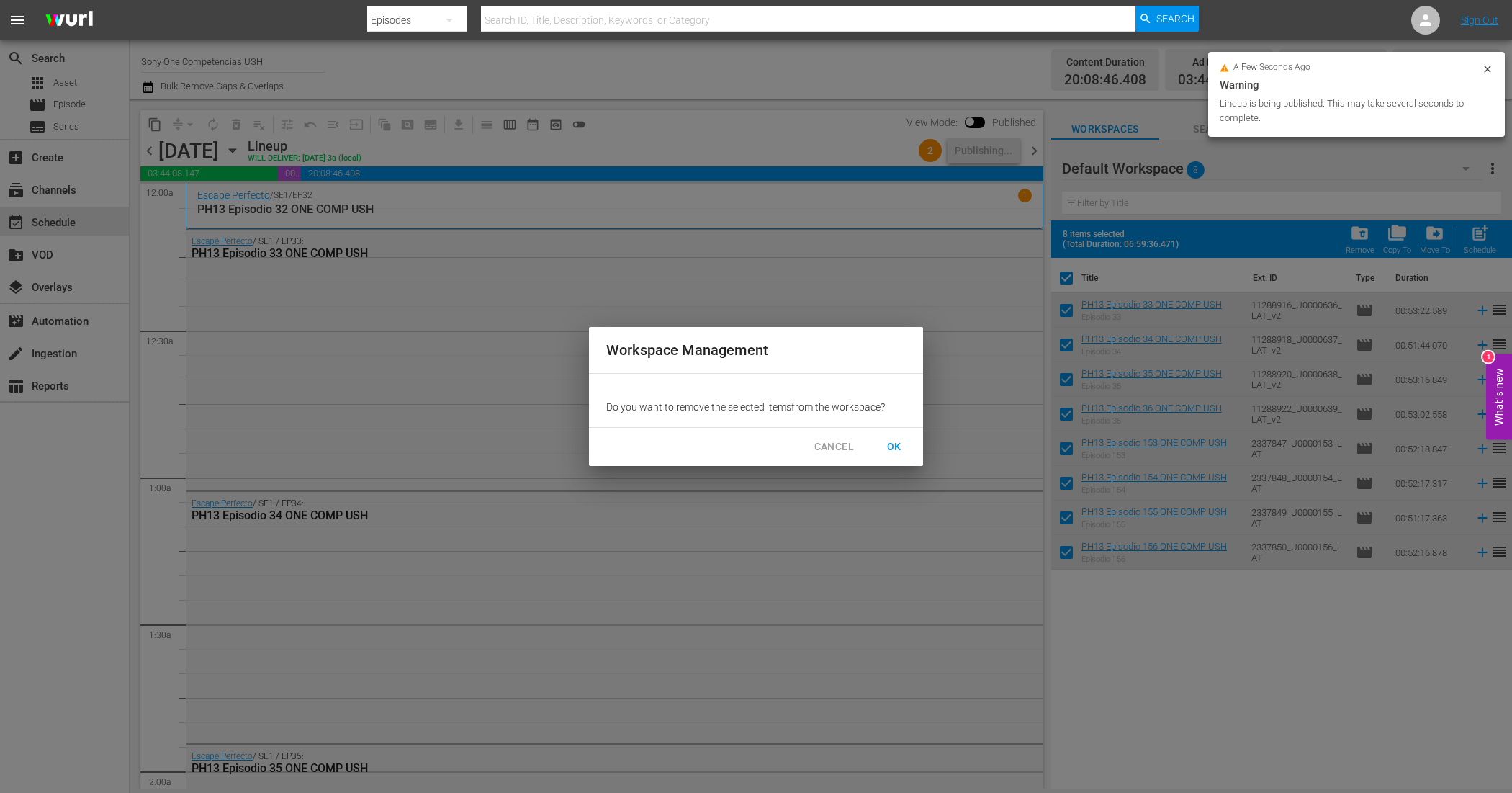
click at [885, 444] on span "OK" at bounding box center [894, 446] width 23 height 18
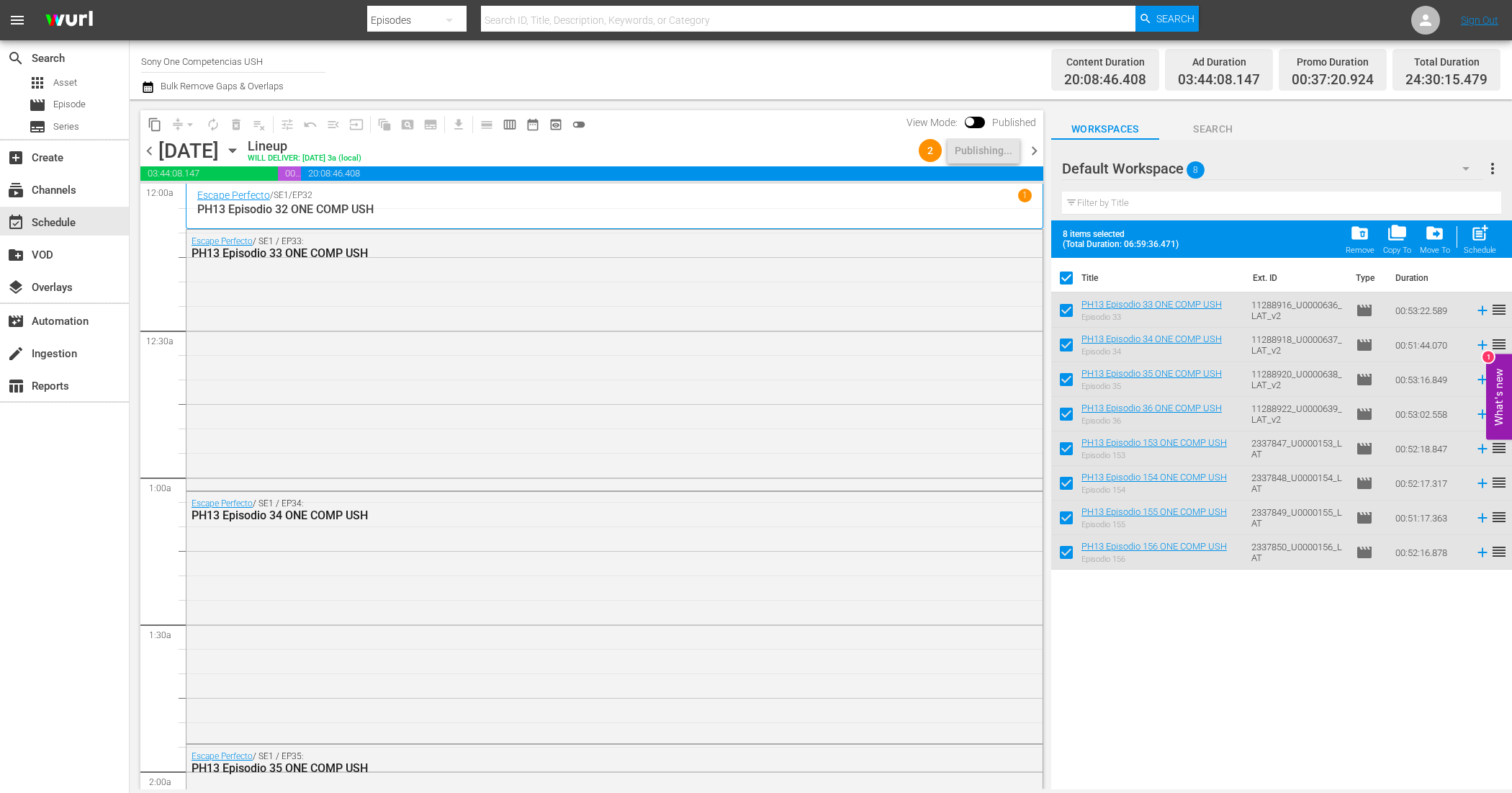
click at [1030, 149] on span "chevron_right" at bounding box center [1034, 151] width 18 height 18
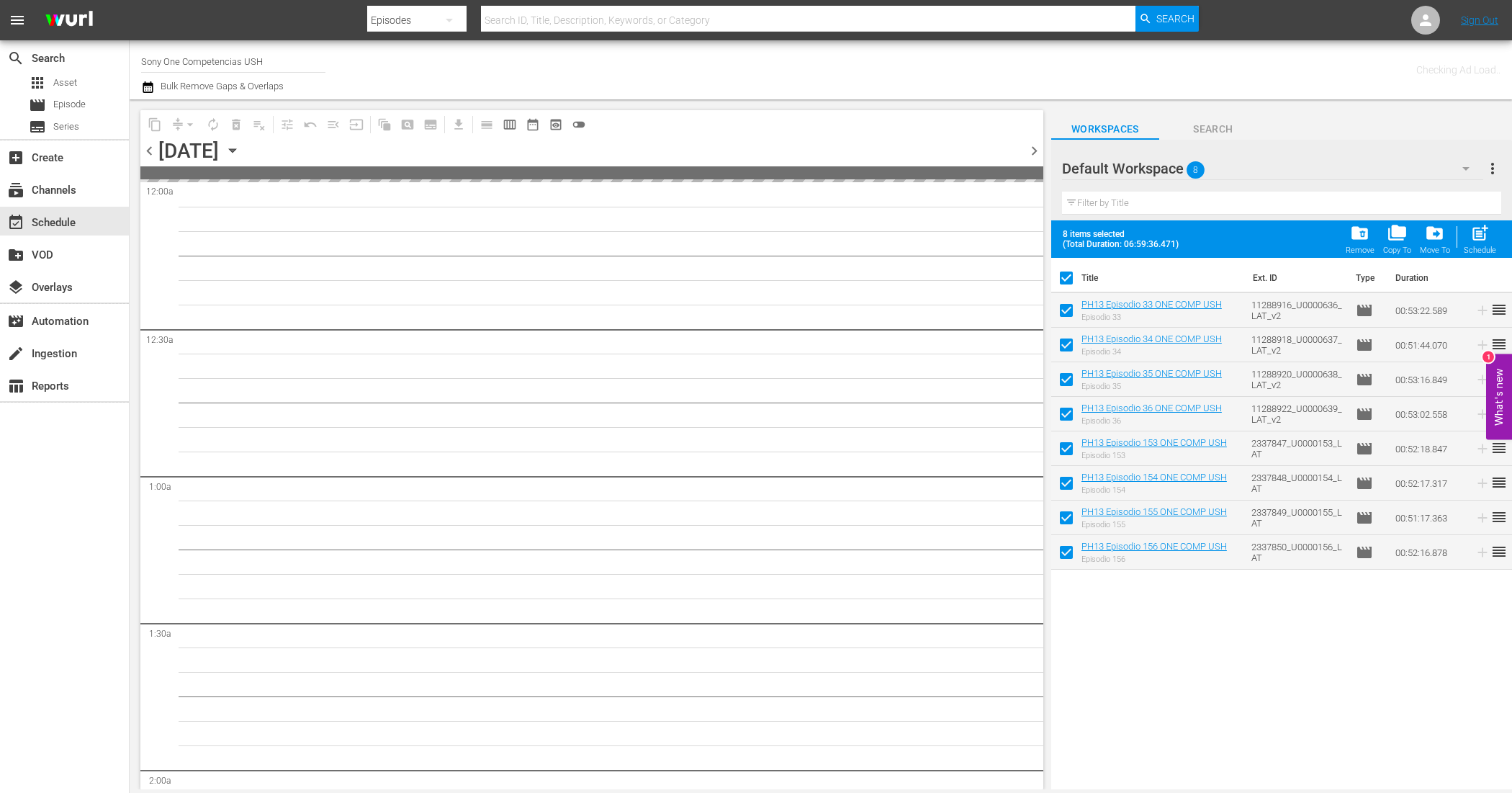
checkbox input "false"
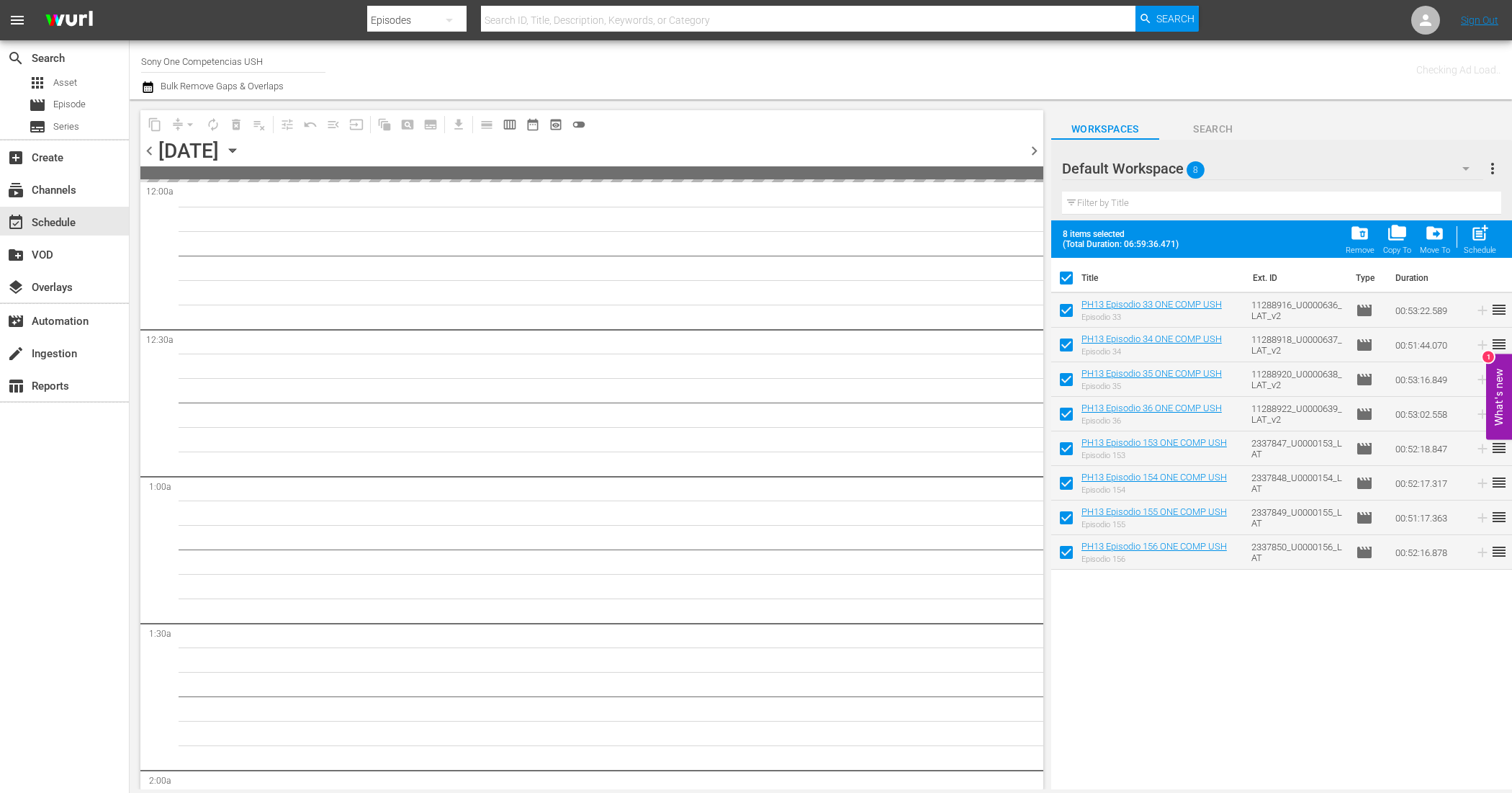
checkbox input "false"
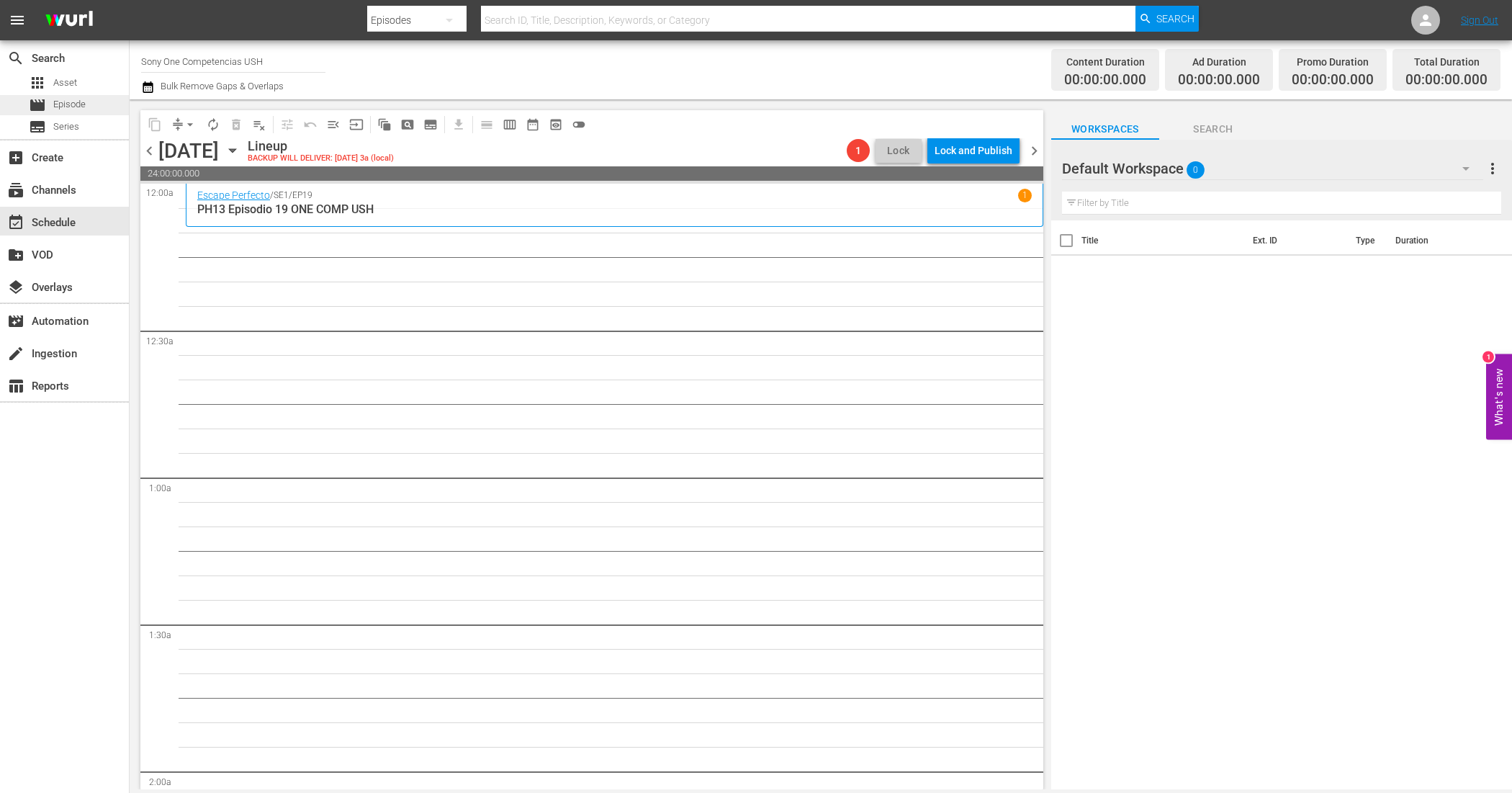
click at [105, 106] on div "movie Episode" at bounding box center [64, 105] width 129 height 20
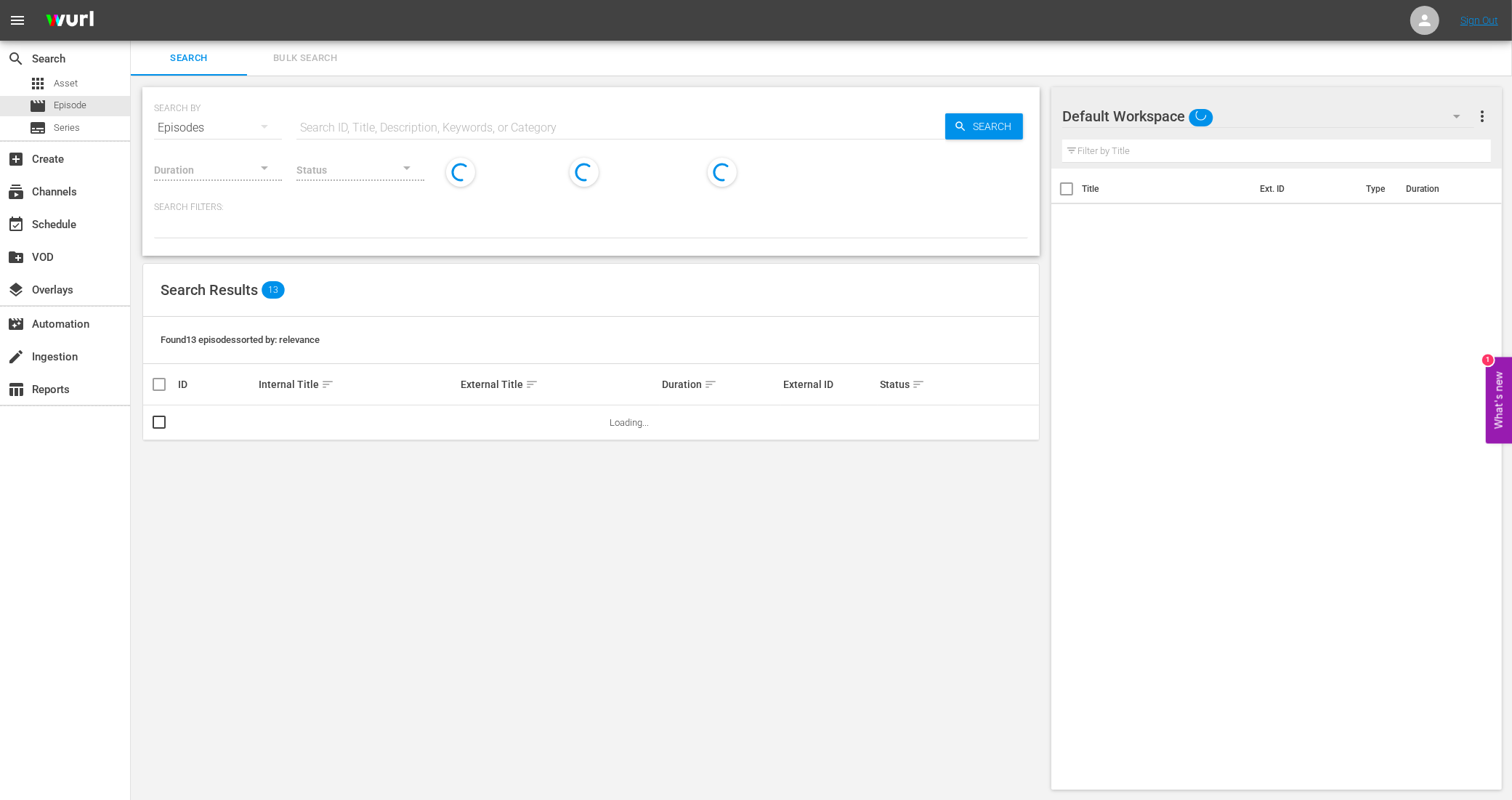
click at [296, 62] on span "Bulk Search" at bounding box center [305, 58] width 99 height 17
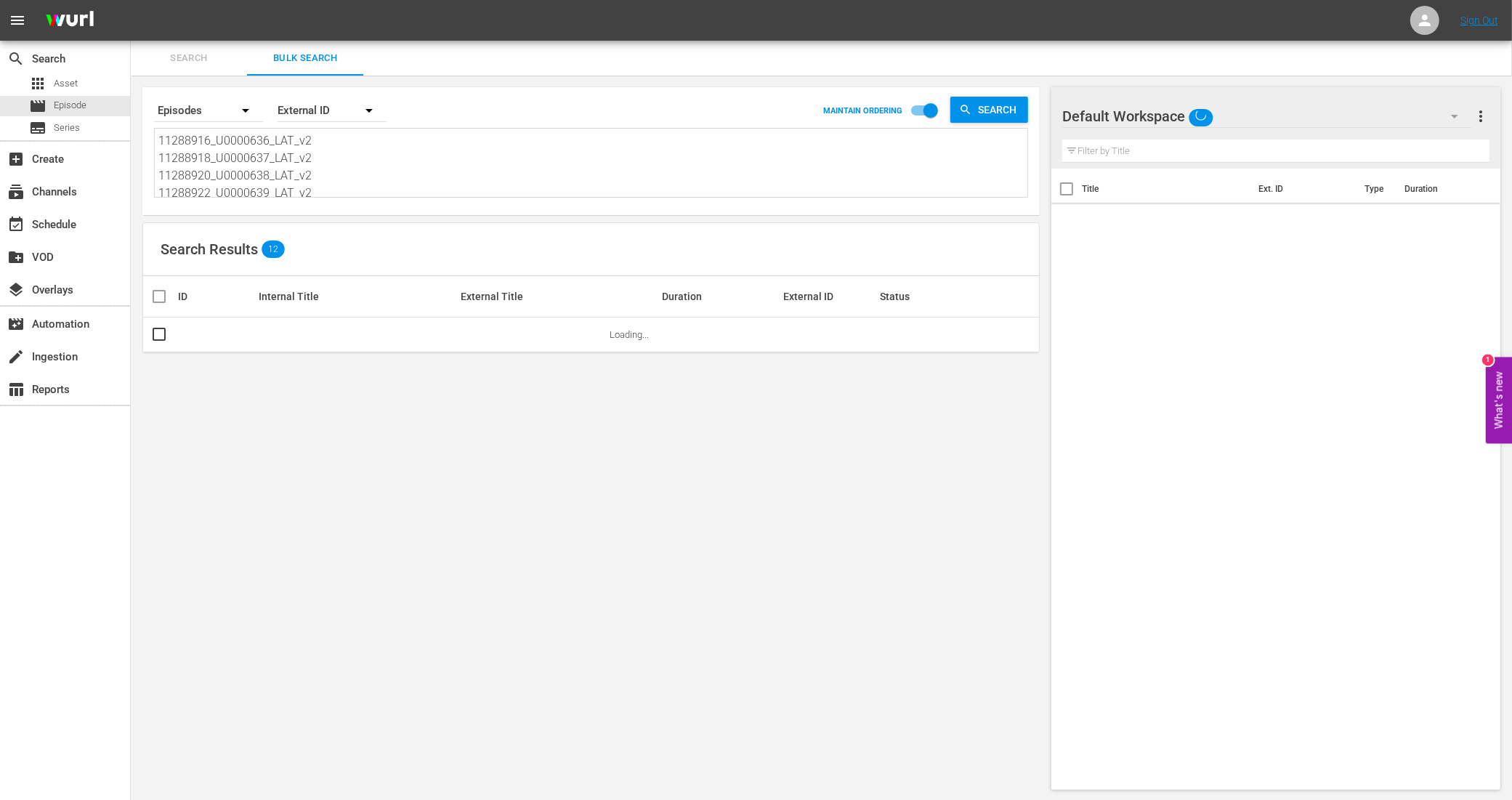
scroll to position [91, 0]
drag, startPoint x: 167, startPoint y: 140, endPoint x: 354, endPoint y: 258, distance: 221.1
click at [354, 258] on div "Search By Episodes Order By External ID MAINTAIN ORDERING Search 11288916_U0000…" at bounding box center [591, 438] width 921 height 725
type textarea "1"
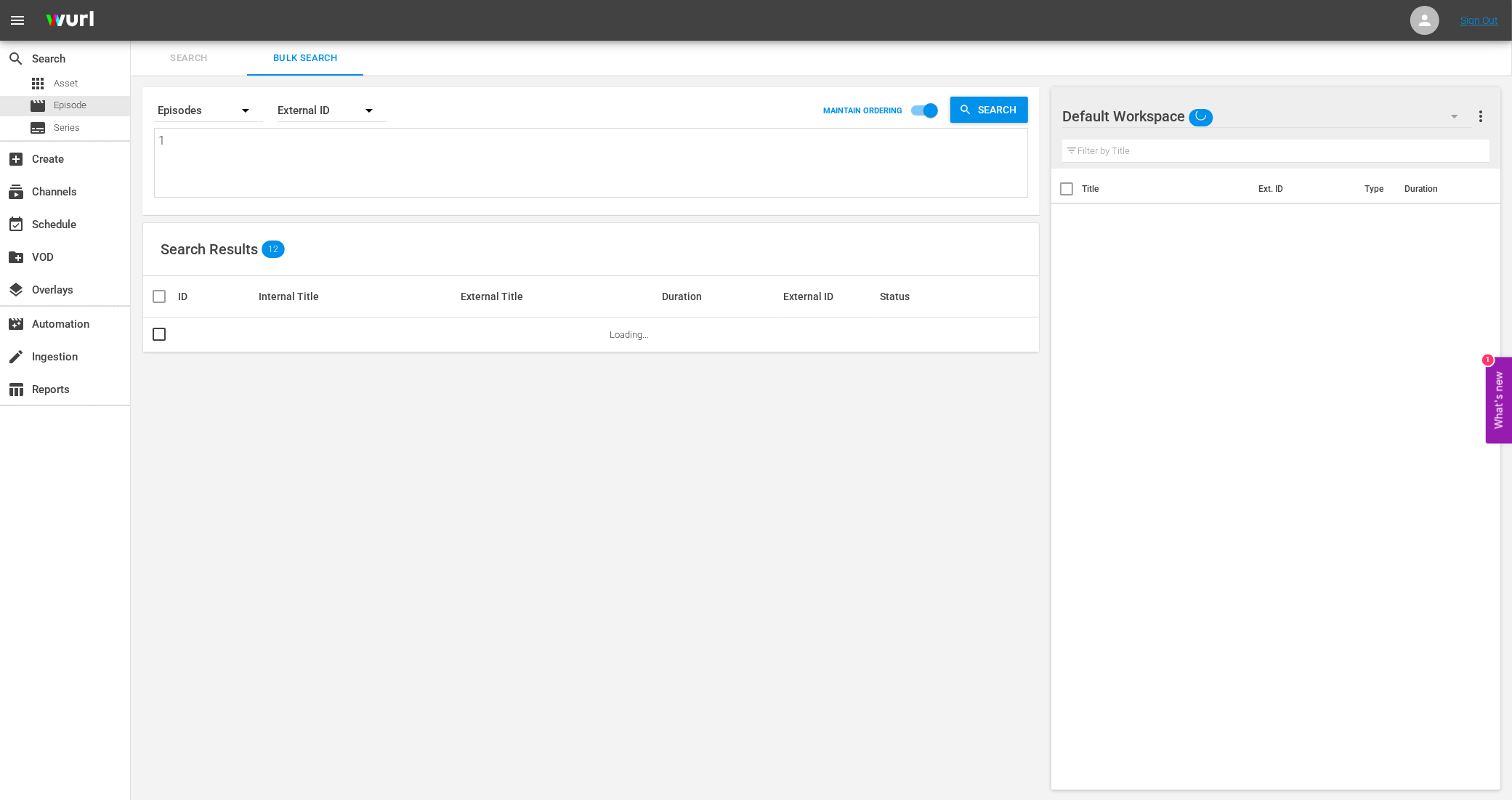
scroll to position [0, 0]
paste textarea "11288852_U0000604_LAT_v2 11288854_U0000605_LAT_v2 11288856_U0000606_LAT_v2 1128…"
type textarea "11288852_U0000604_LAT_v2 11288854_U0000605_LAT_v2 11288856_U0000606_LAT_v2 1128…"
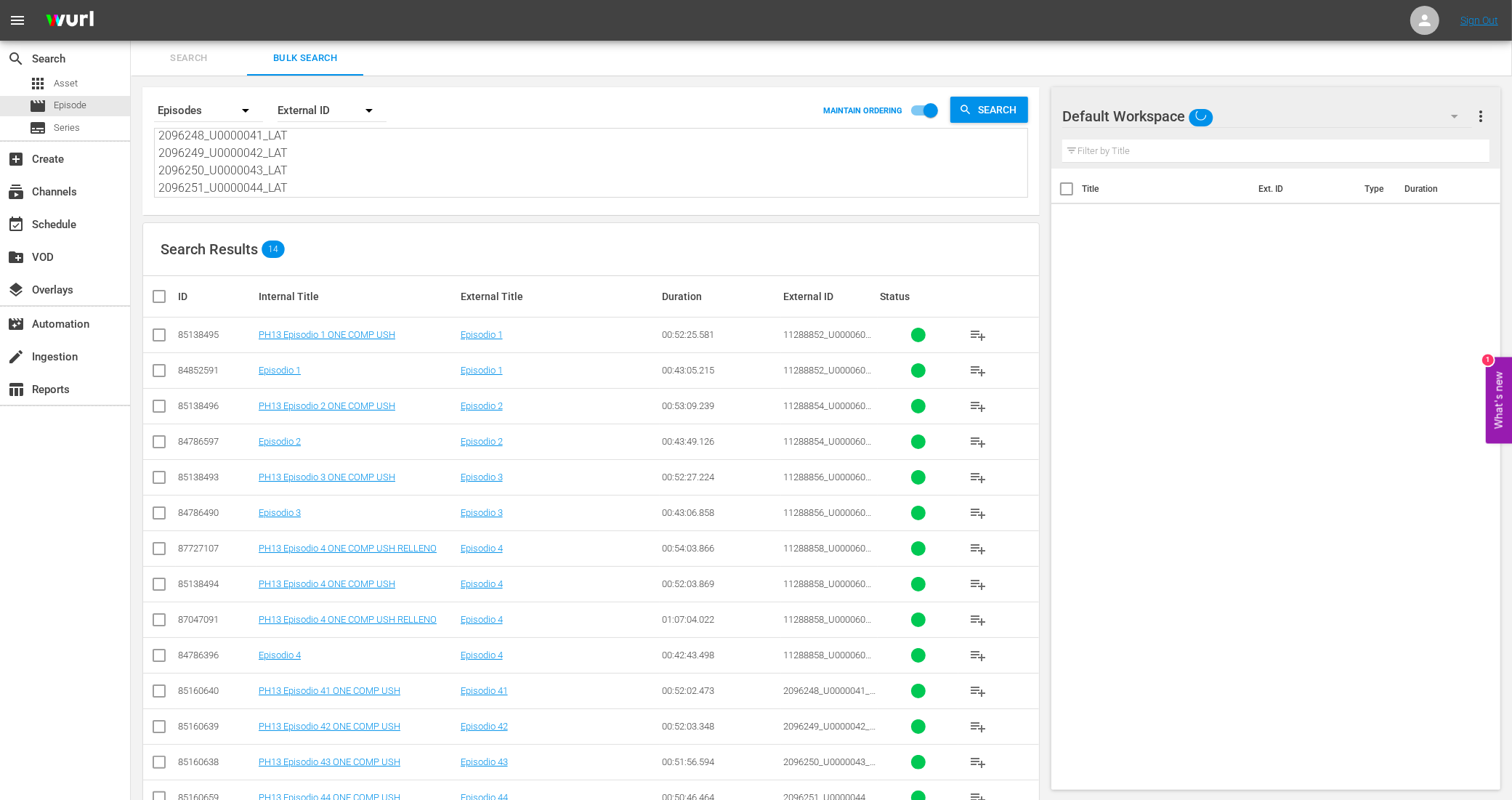
type textarea "11288852_U0000604_LAT_v2 11288854_U0000605_LAT_v2 11288856_U0000606_LAT_v2 1128…"
click at [157, 329] on input "checkbox" at bounding box center [159, 338] width 18 height 18
checkbox input "true"
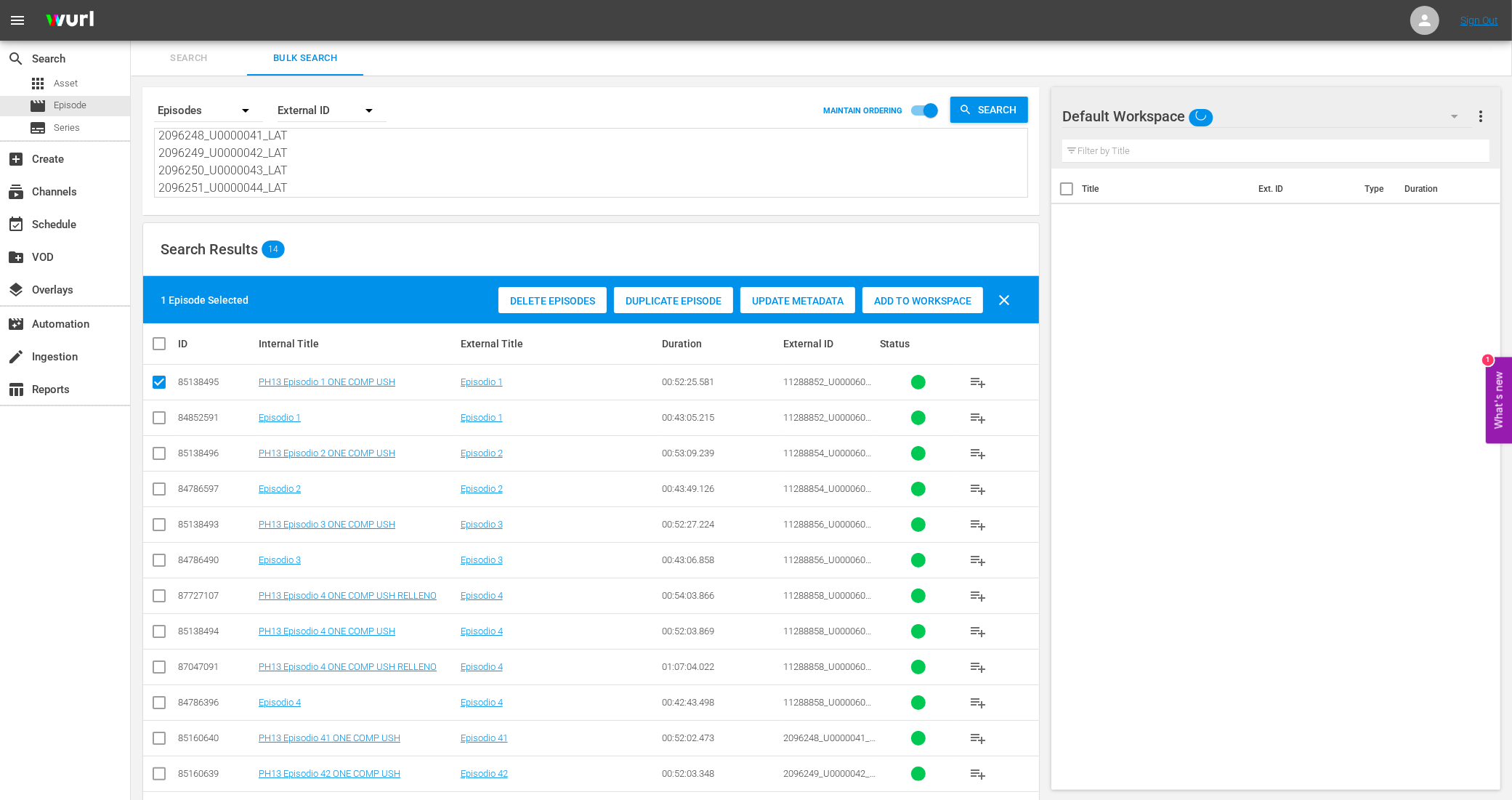
click at [161, 455] on input "checkbox" at bounding box center [159, 456] width 18 height 18
checkbox input "true"
click at [160, 528] on input "checkbox" at bounding box center [159, 527] width 18 height 18
checkbox input "true"
click at [157, 626] on input "checkbox" at bounding box center [159, 634] width 18 height 18
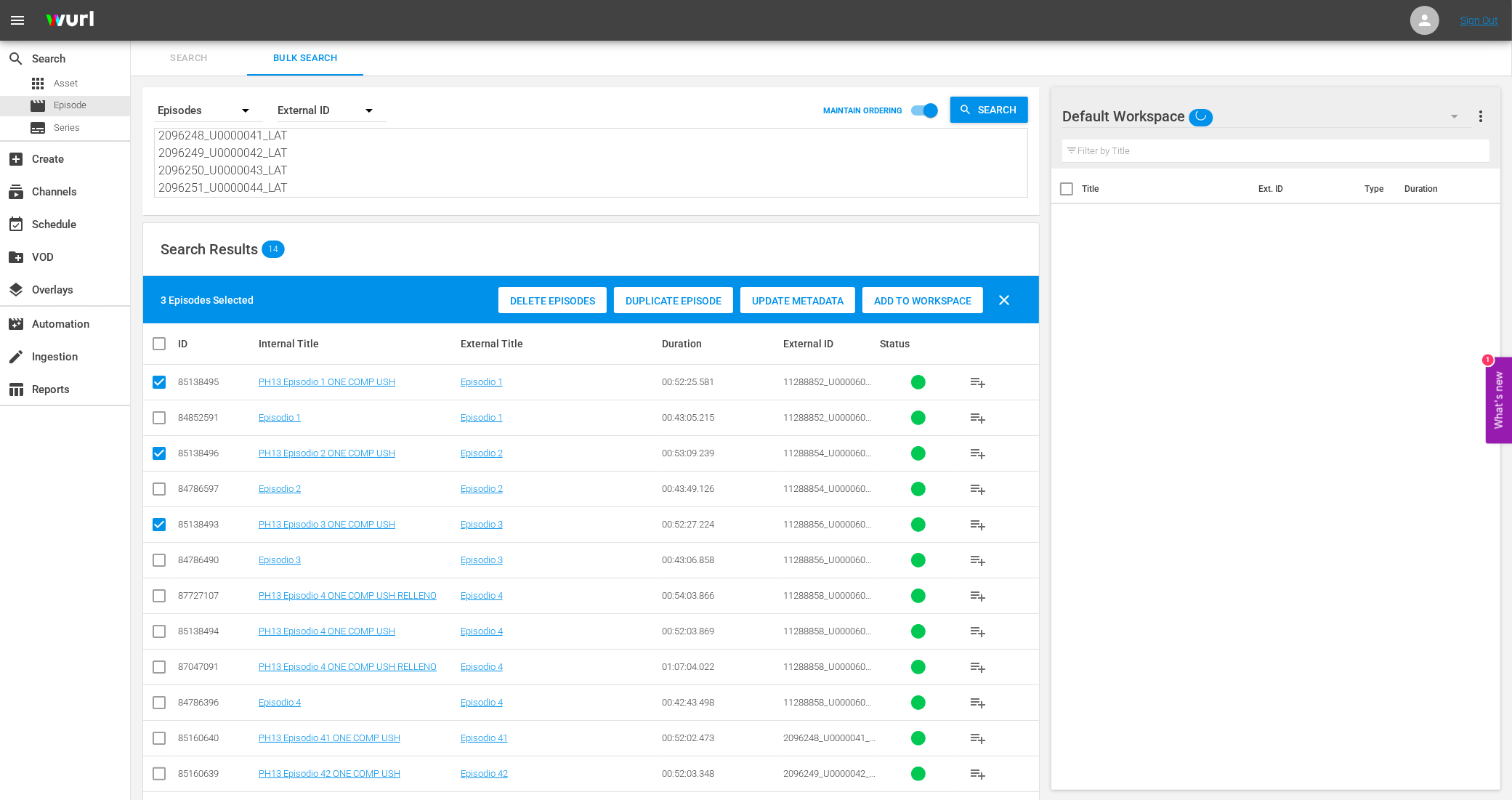
checkbox input "true"
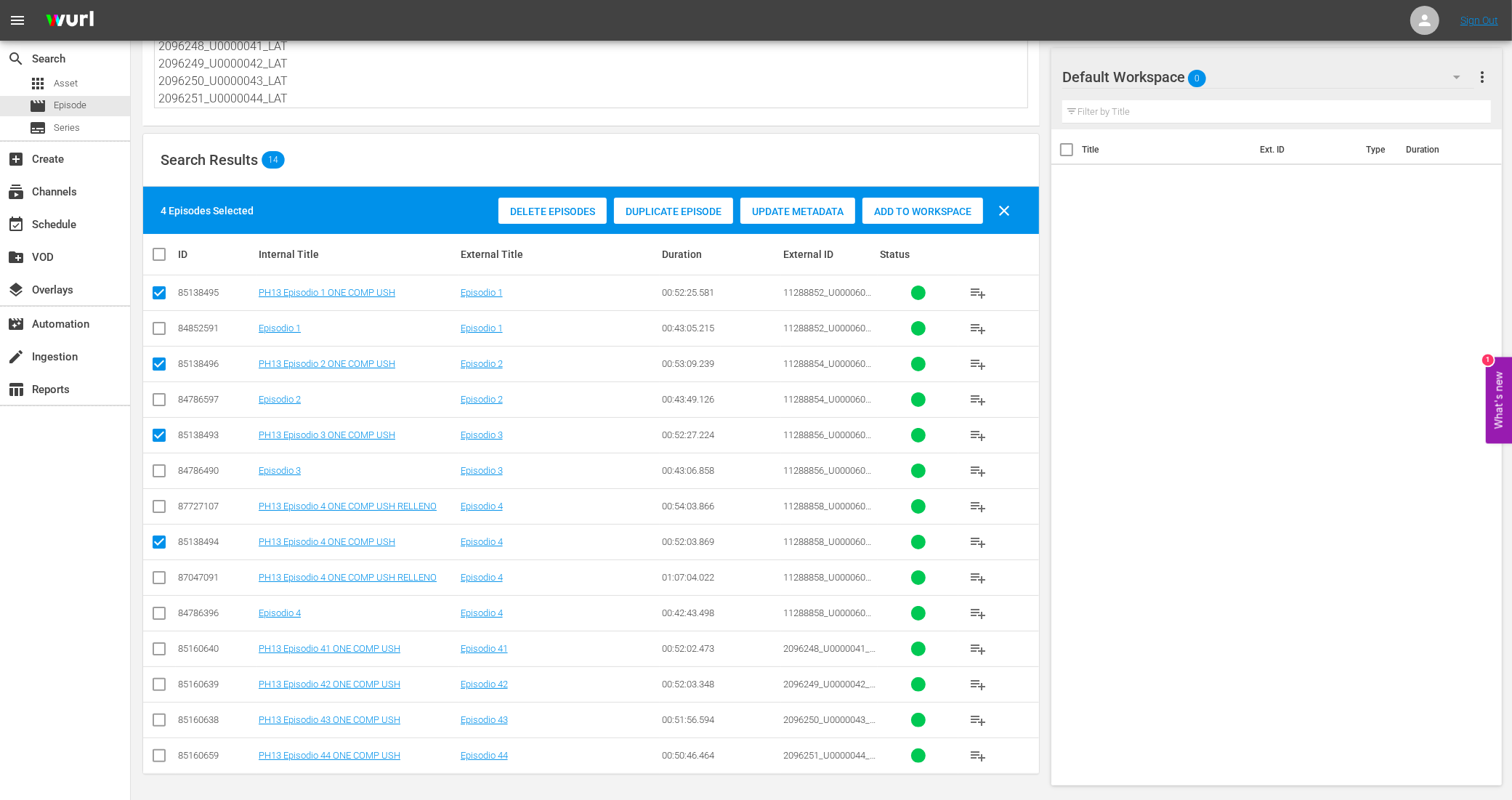
scroll to position [92, 0]
click at [153, 648] on input "checkbox" at bounding box center [159, 651] width 18 height 18
checkbox input "true"
click at [157, 684] on input "checkbox" at bounding box center [159, 687] width 18 height 18
checkbox input "true"
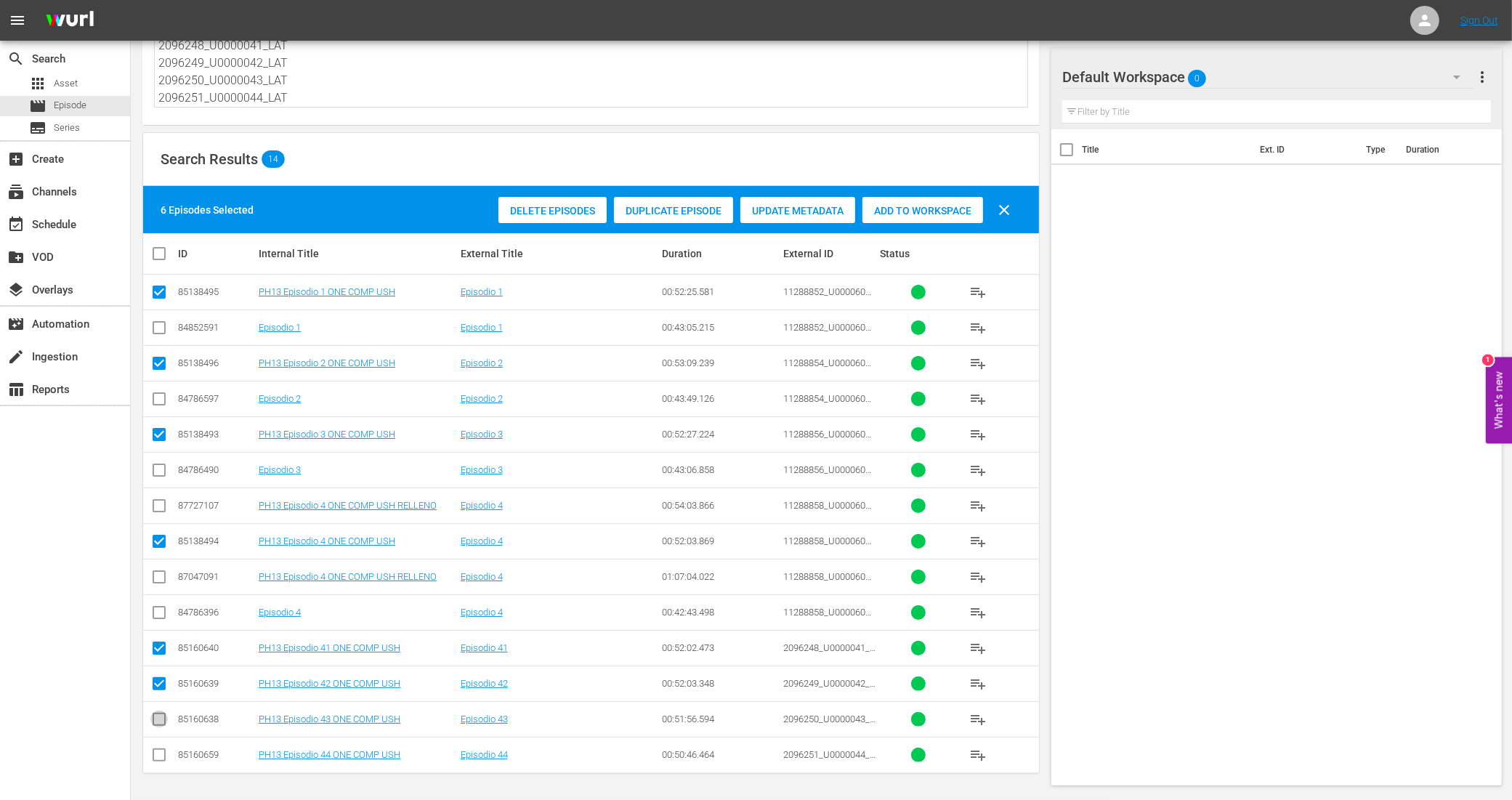
click at [157, 716] on input "checkbox" at bounding box center [159, 722] width 18 height 18
checkbox input "true"
click at [161, 752] on input "checkbox" at bounding box center [159, 758] width 18 height 18
checkbox input "true"
click at [975, 209] on span "Add to Workspace" at bounding box center [923, 210] width 121 height 11
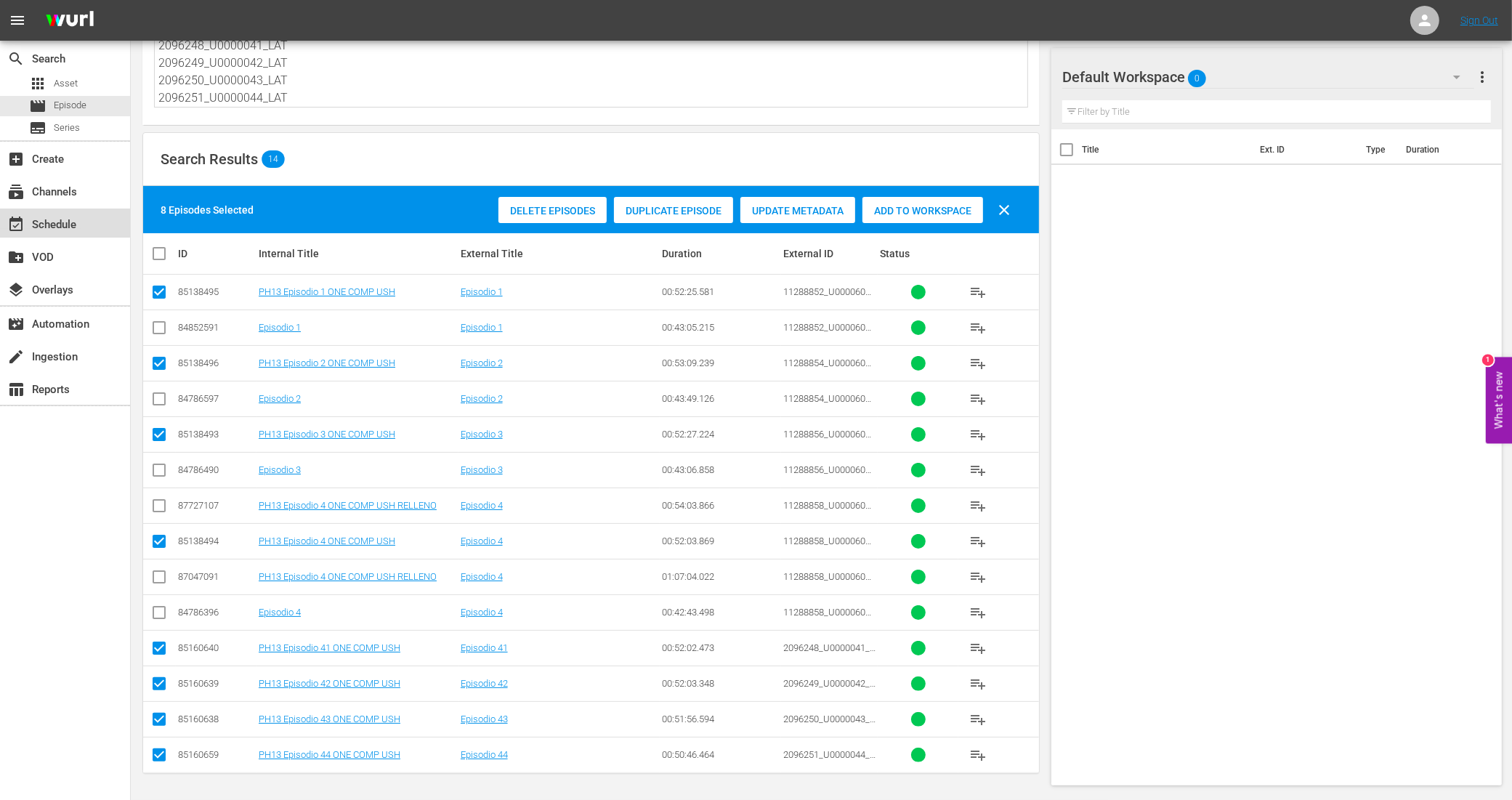
click at [73, 223] on div "event_available Schedule" at bounding box center [40, 222] width 82 height 13
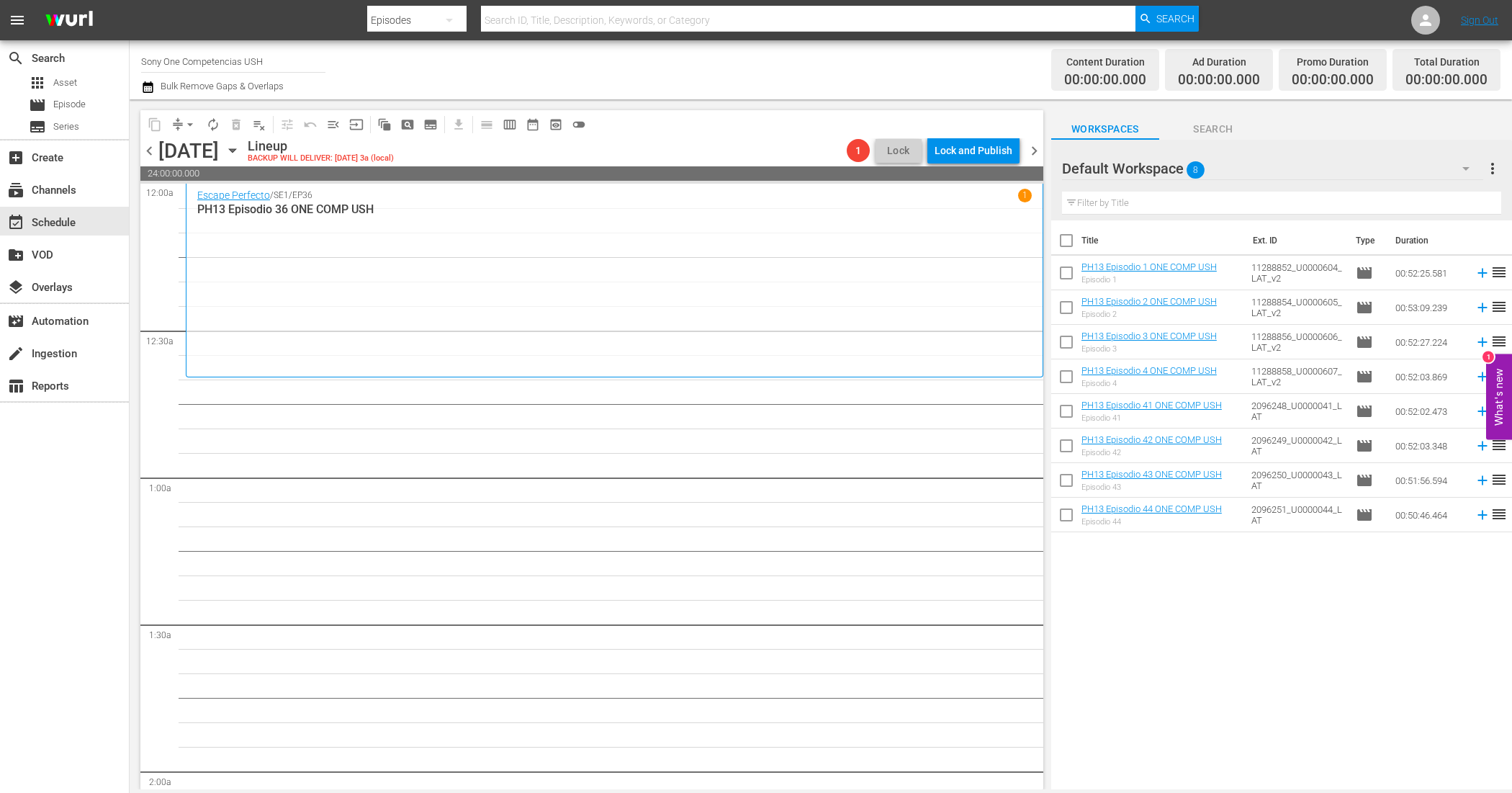
click at [1067, 238] on input "checkbox" at bounding box center [1066, 243] width 31 height 30
checkbox input "true"
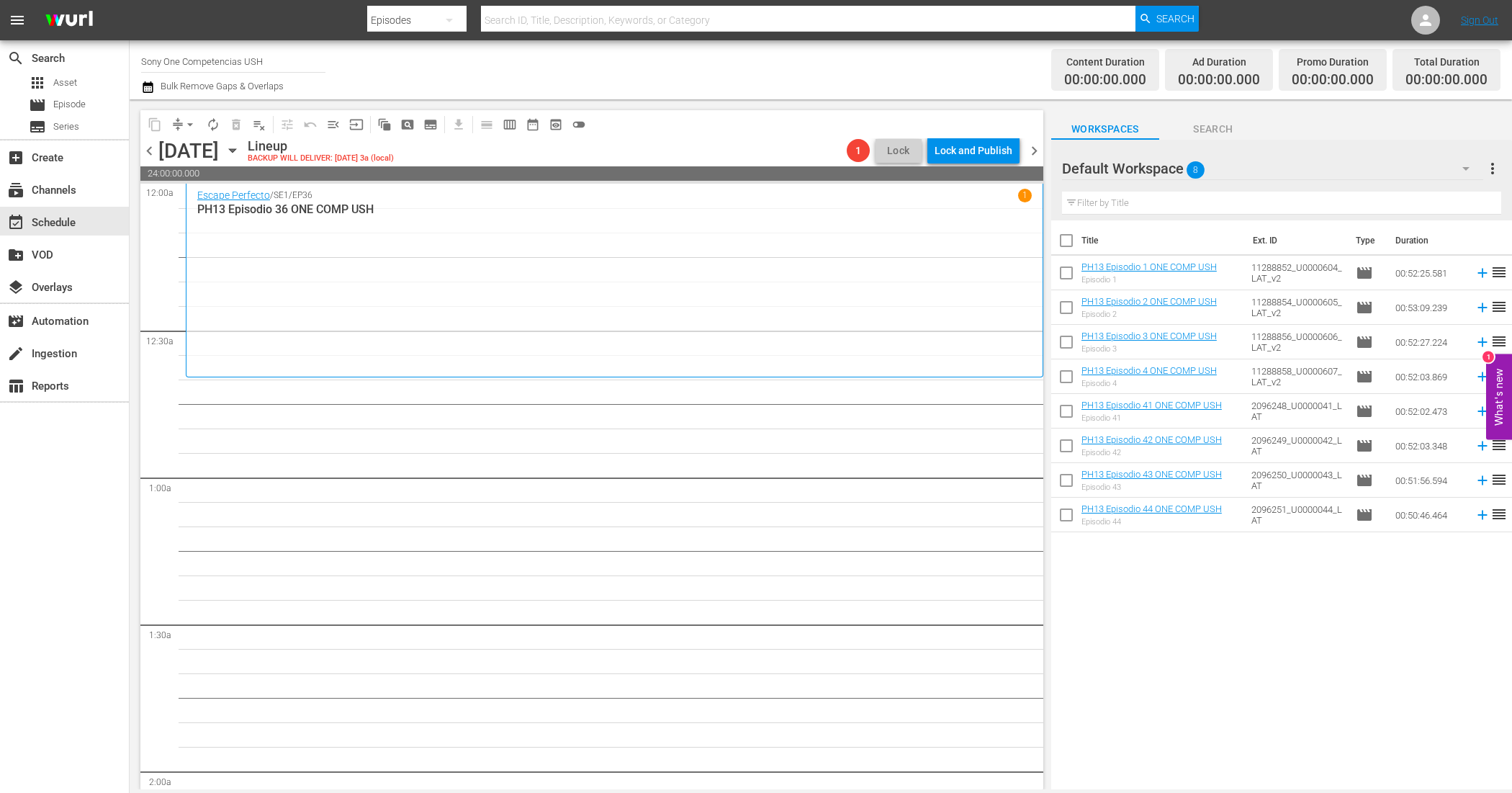
checkbox input "true"
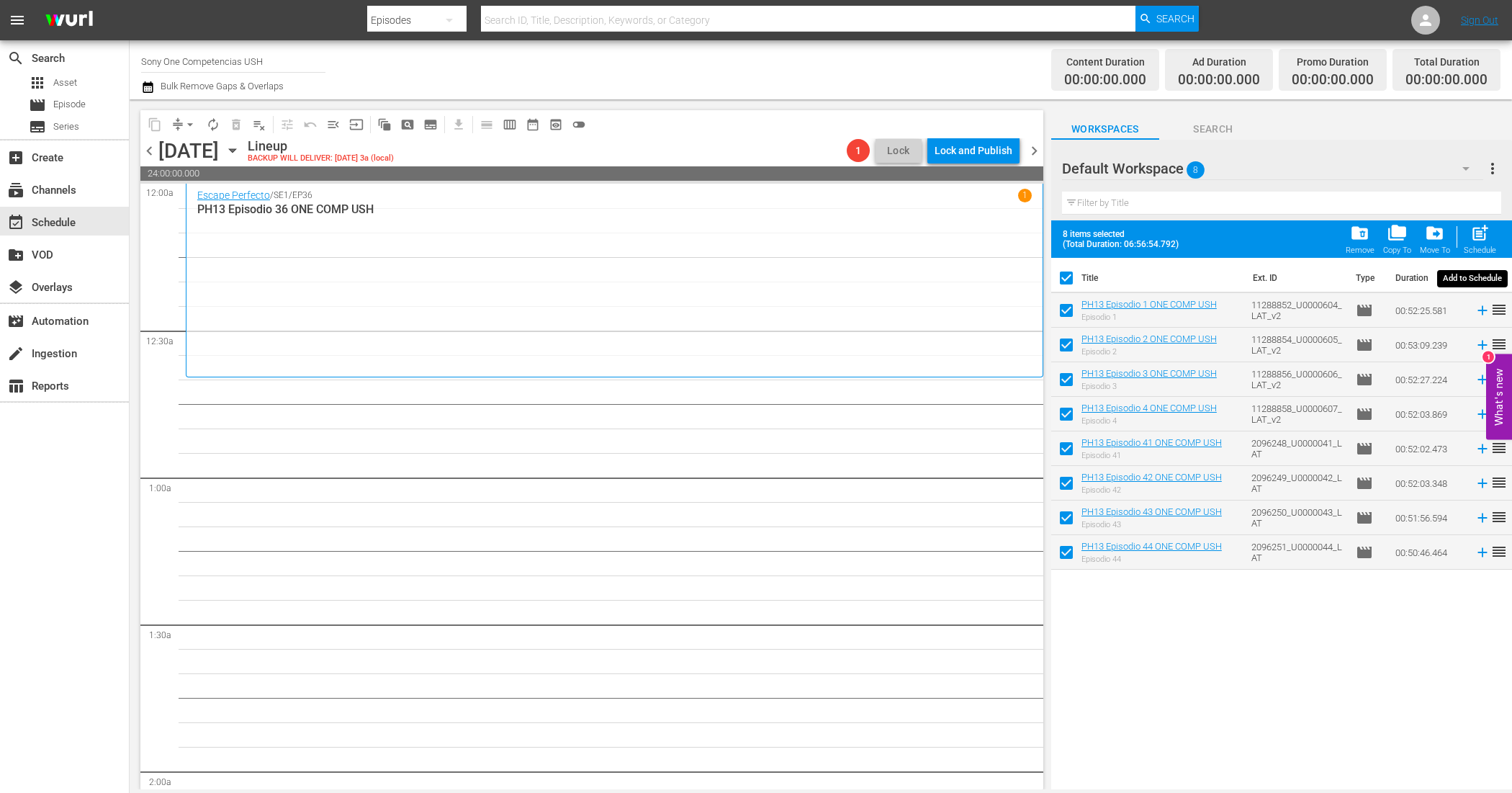
click at [1483, 229] on span "post_add" at bounding box center [1480, 233] width 19 height 19
checkbox input "false"
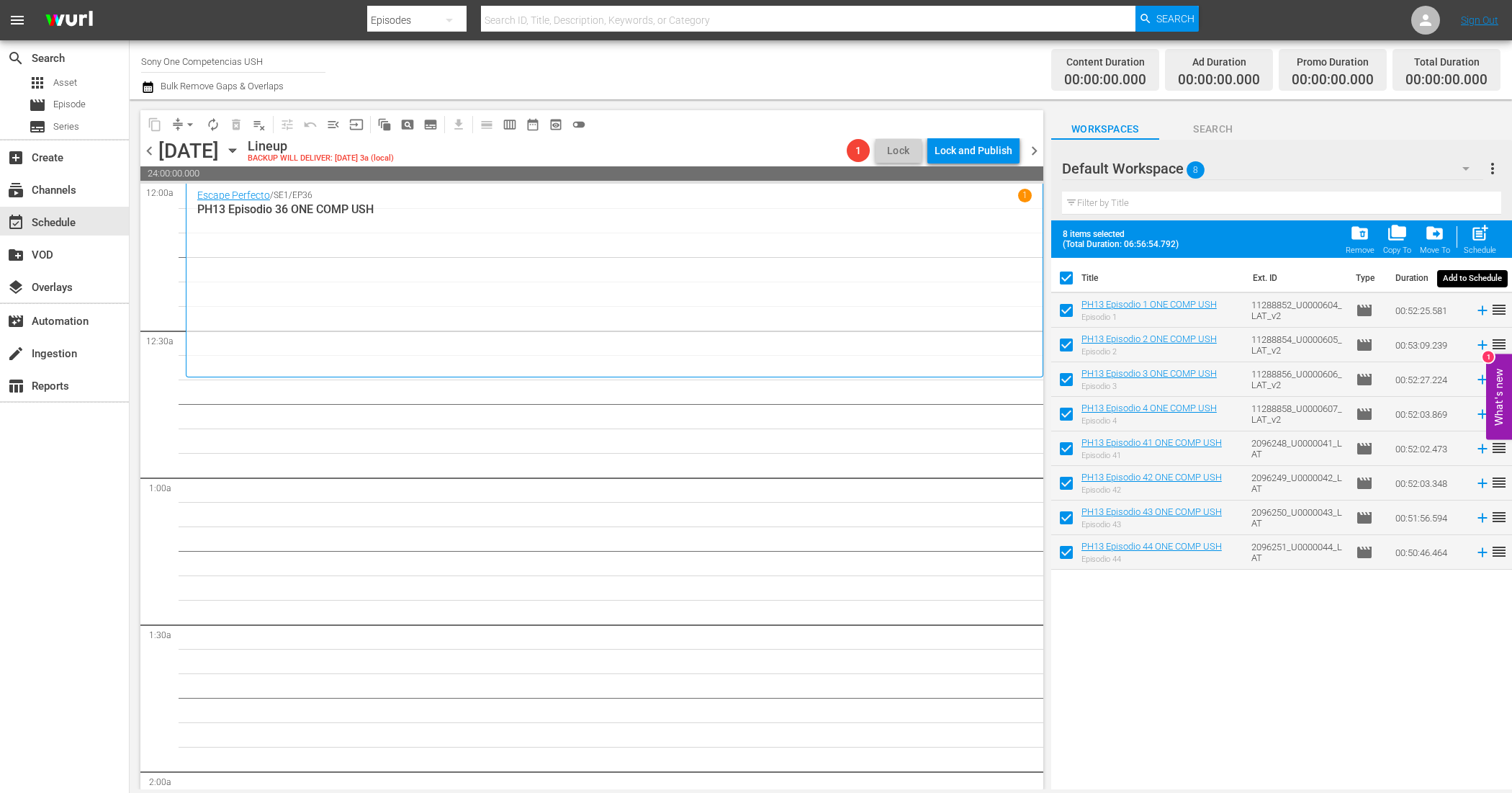
checkbox input "false"
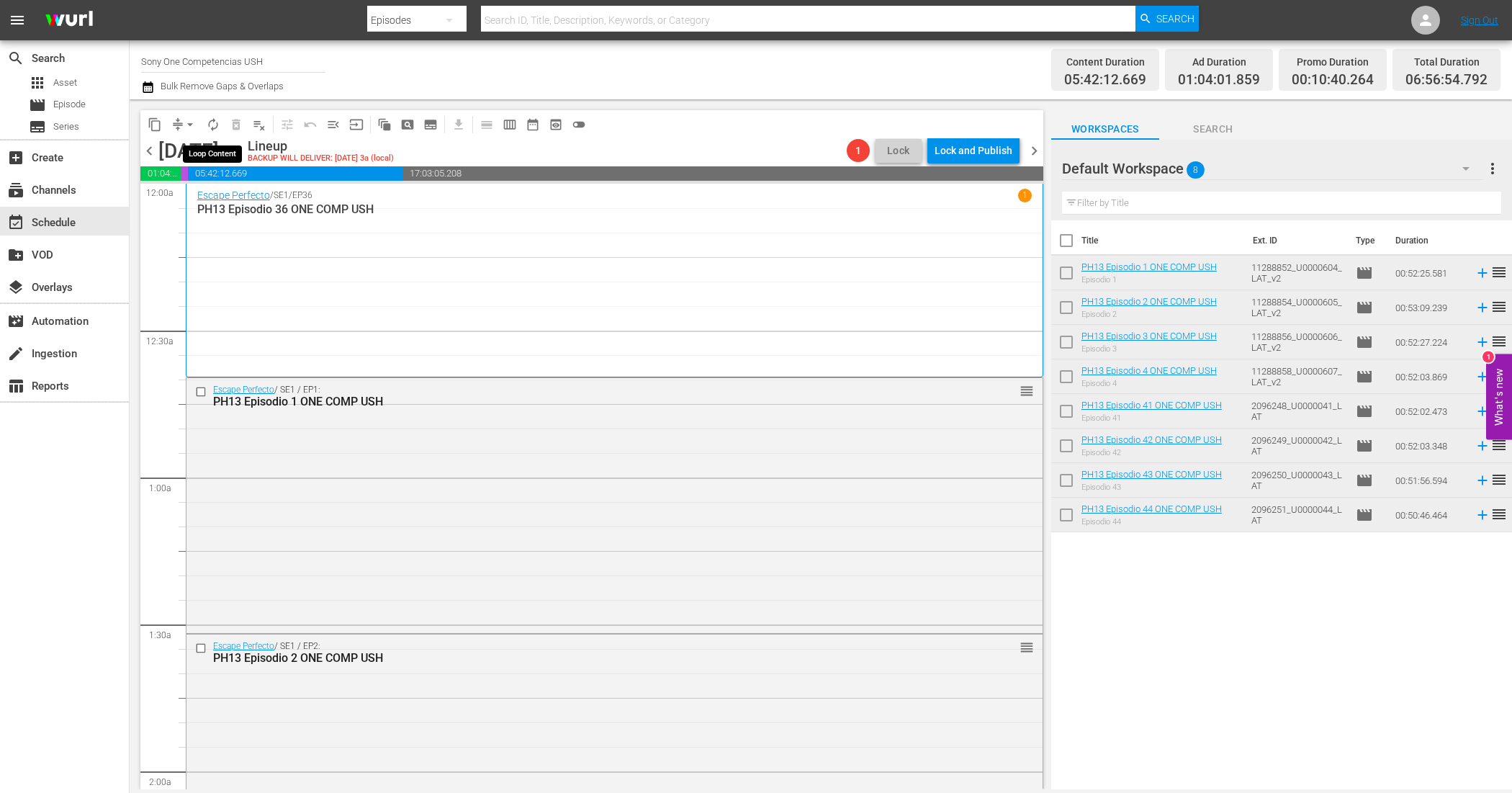
click at [209, 126] on span "autorenew_outlined" at bounding box center [213, 125] width 15 height 15
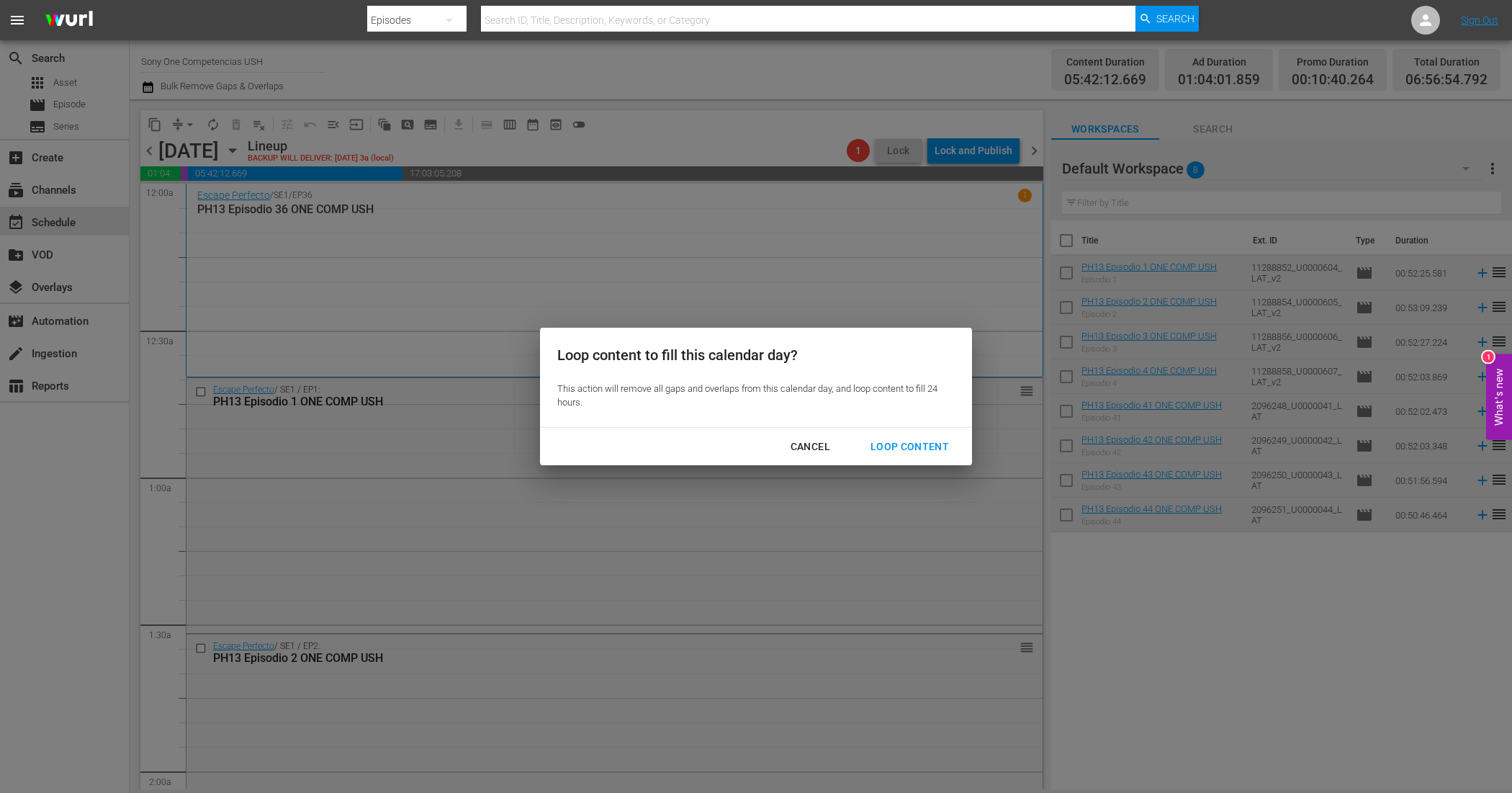
click at [930, 456] on button "Loop Content" at bounding box center [910, 446] width 113 height 27
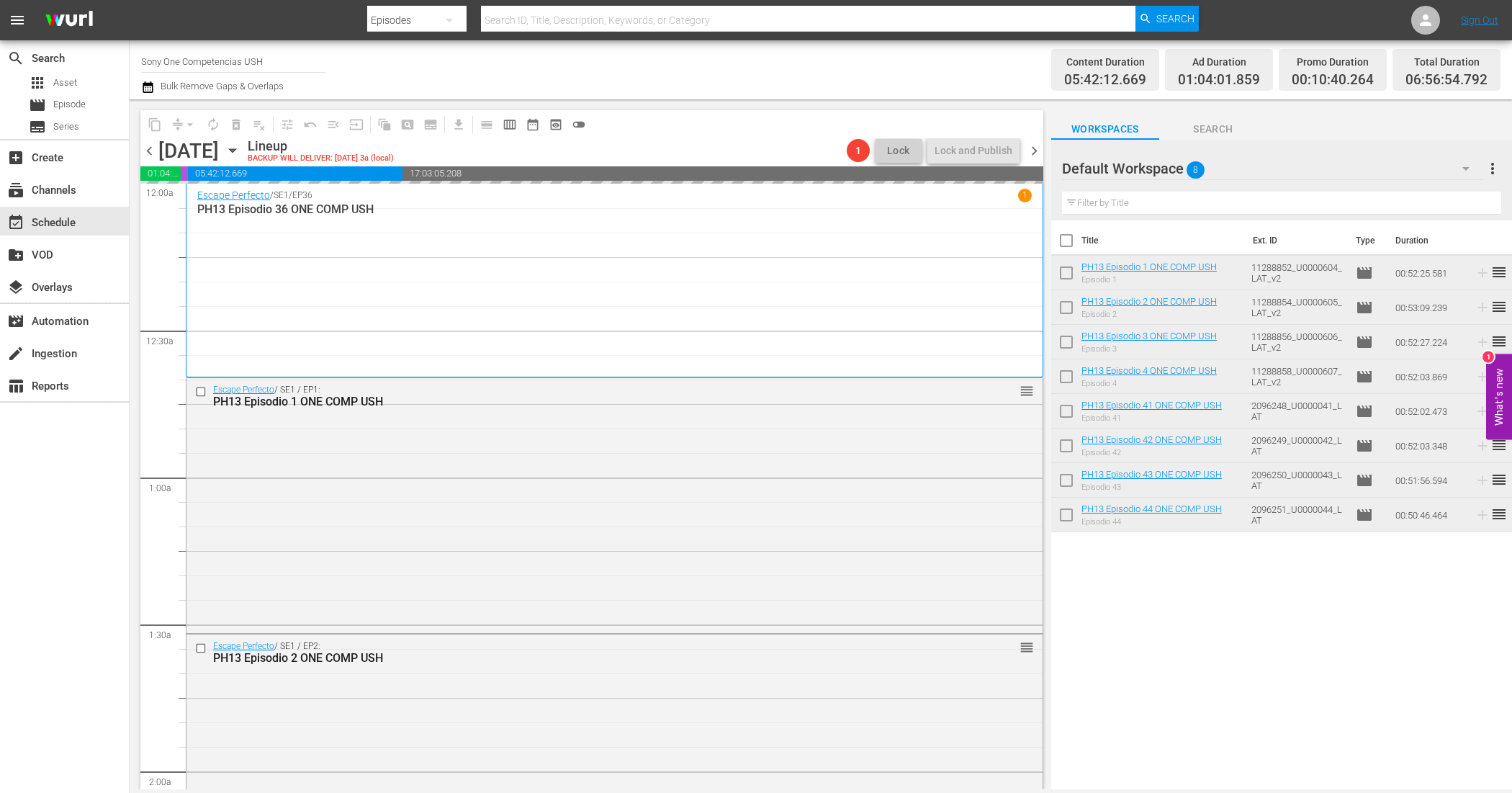
click at [1067, 239] on input "checkbox" at bounding box center [1066, 243] width 31 height 30
checkbox input "true"
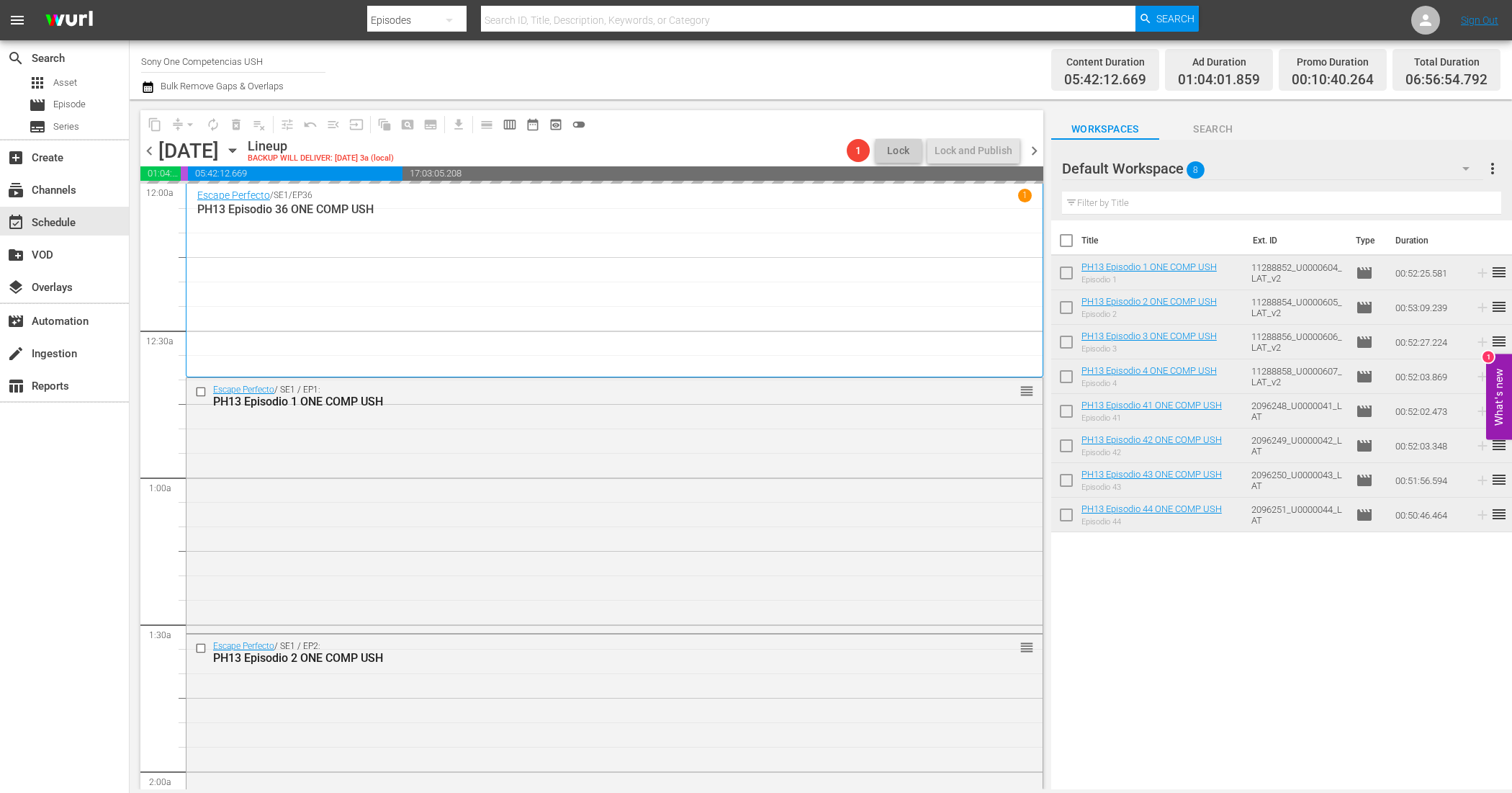
checkbox input "true"
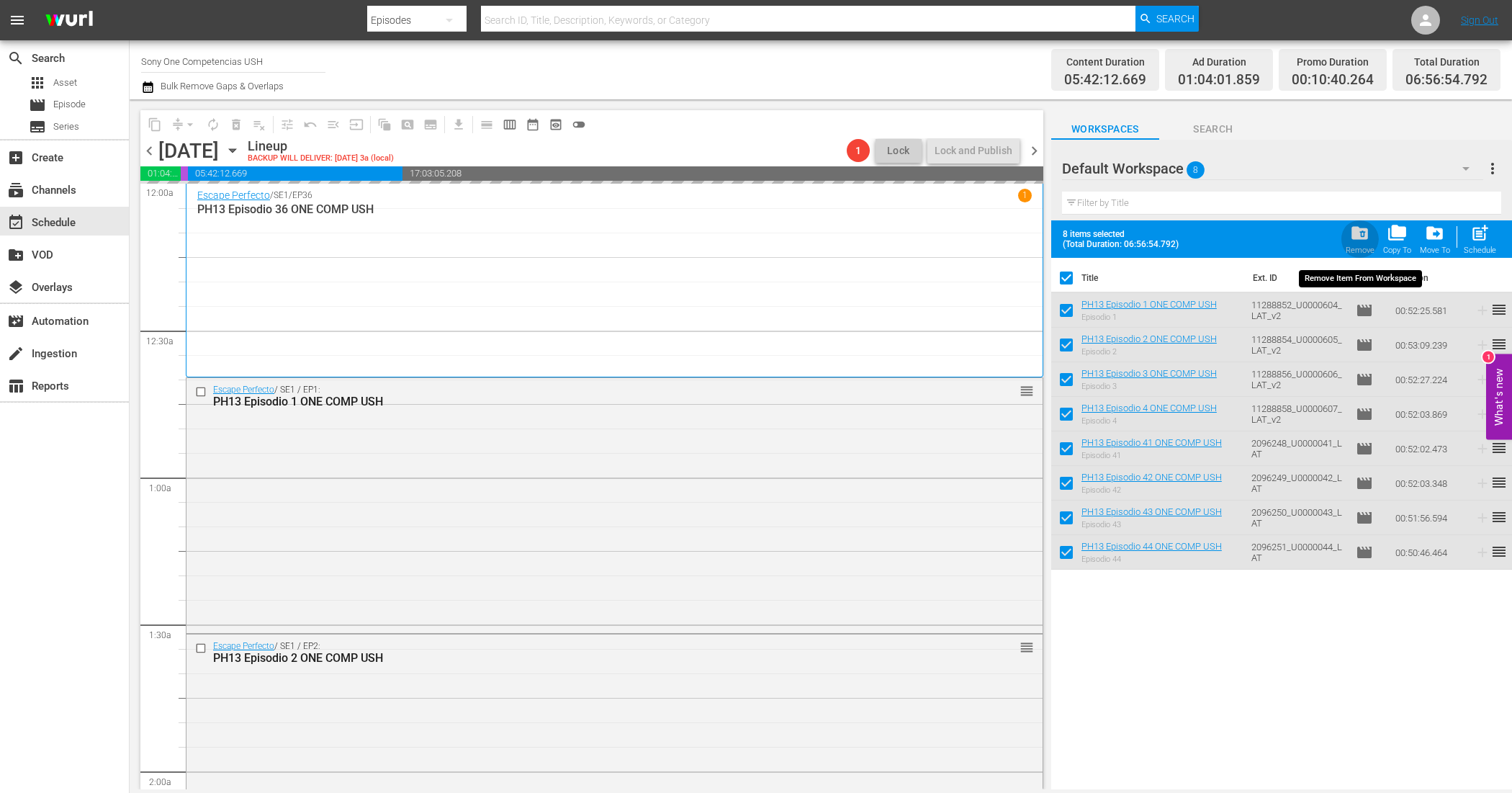
click at [1366, 232] on span "folder_delete" at bounding box center [1359, 233] width 19 height 19
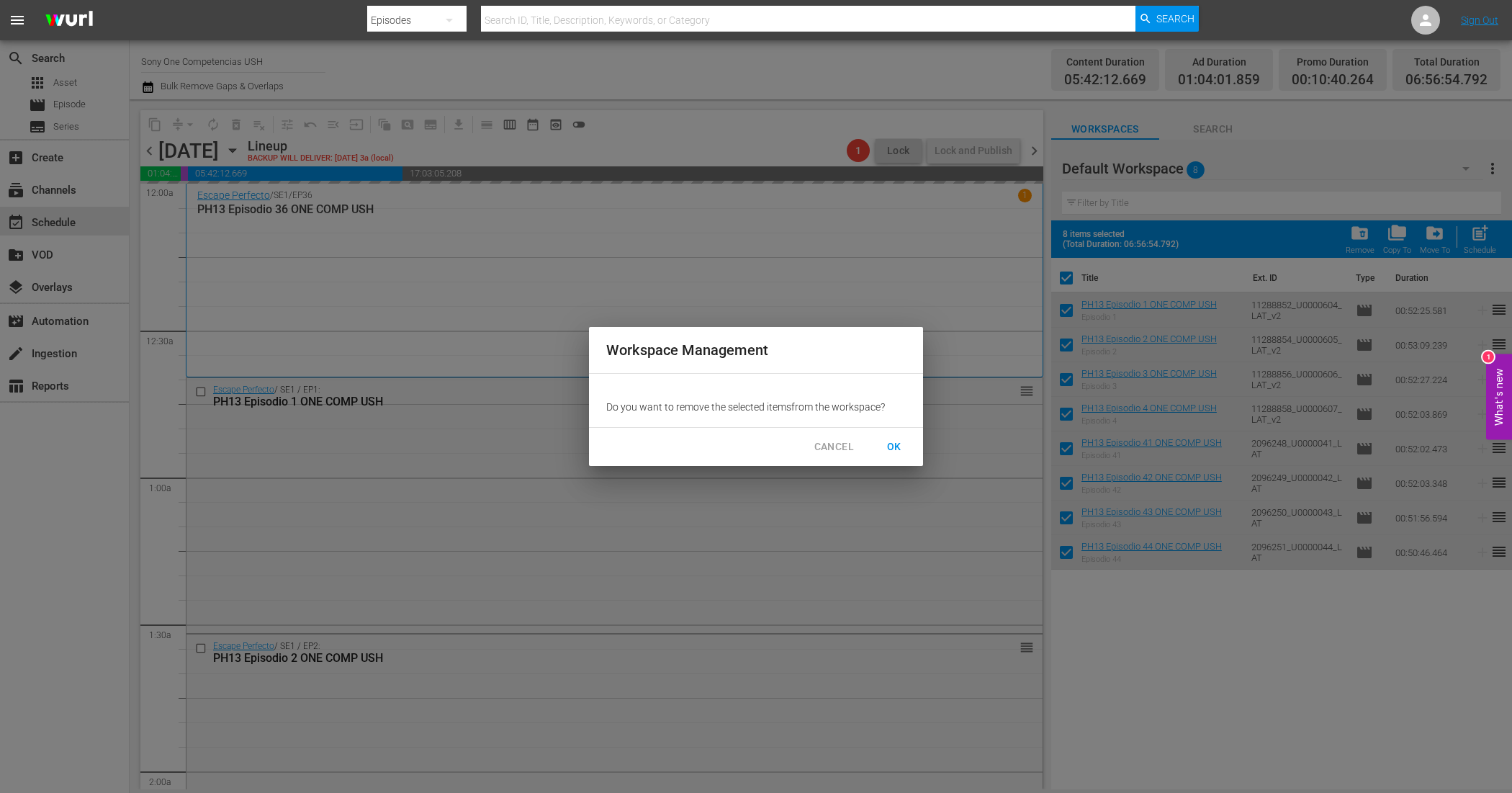
click at [902, 444] on span "OK" at bounding box center [894, 446] width 23 height 18
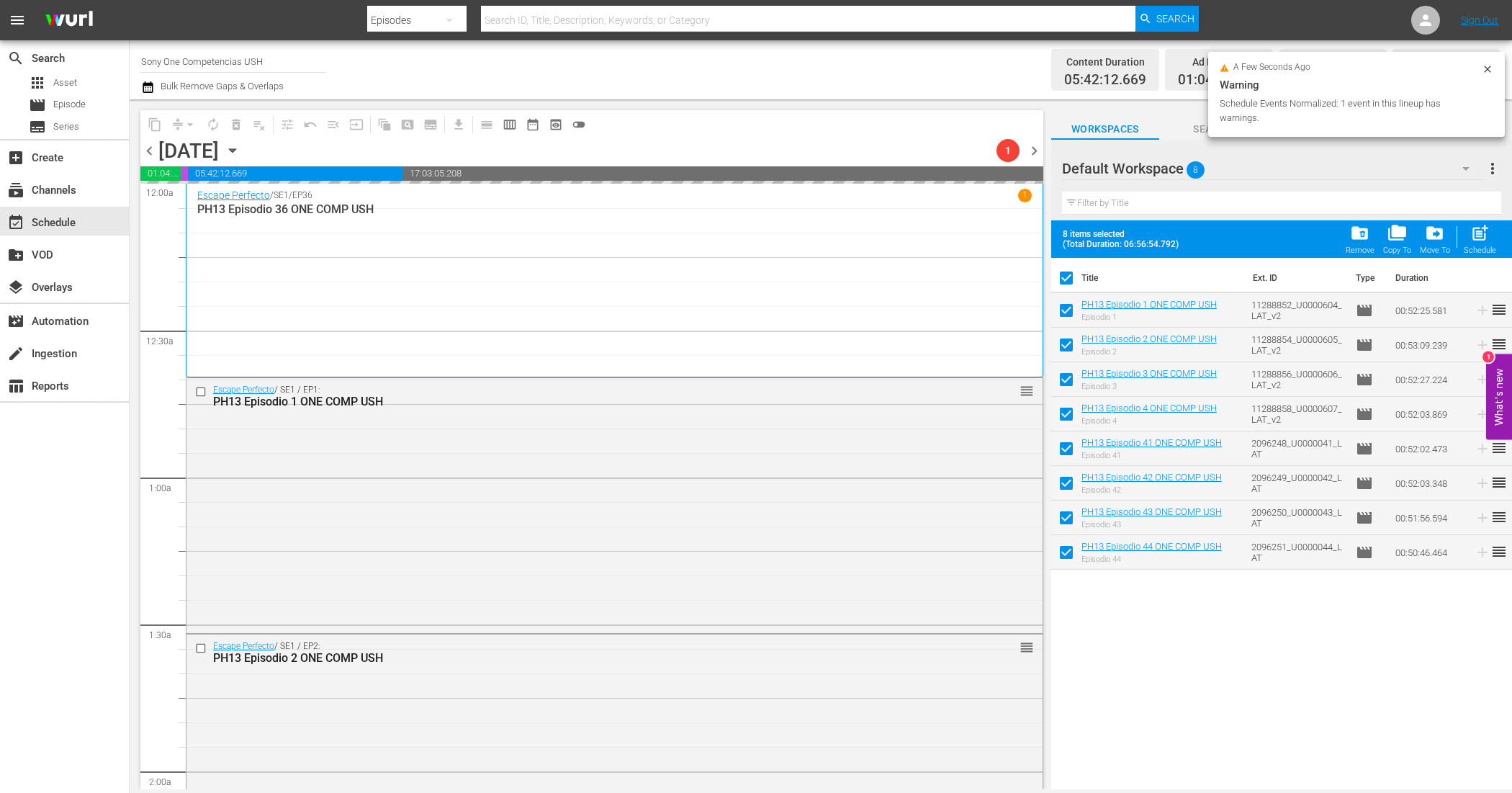
checkbox input "false"
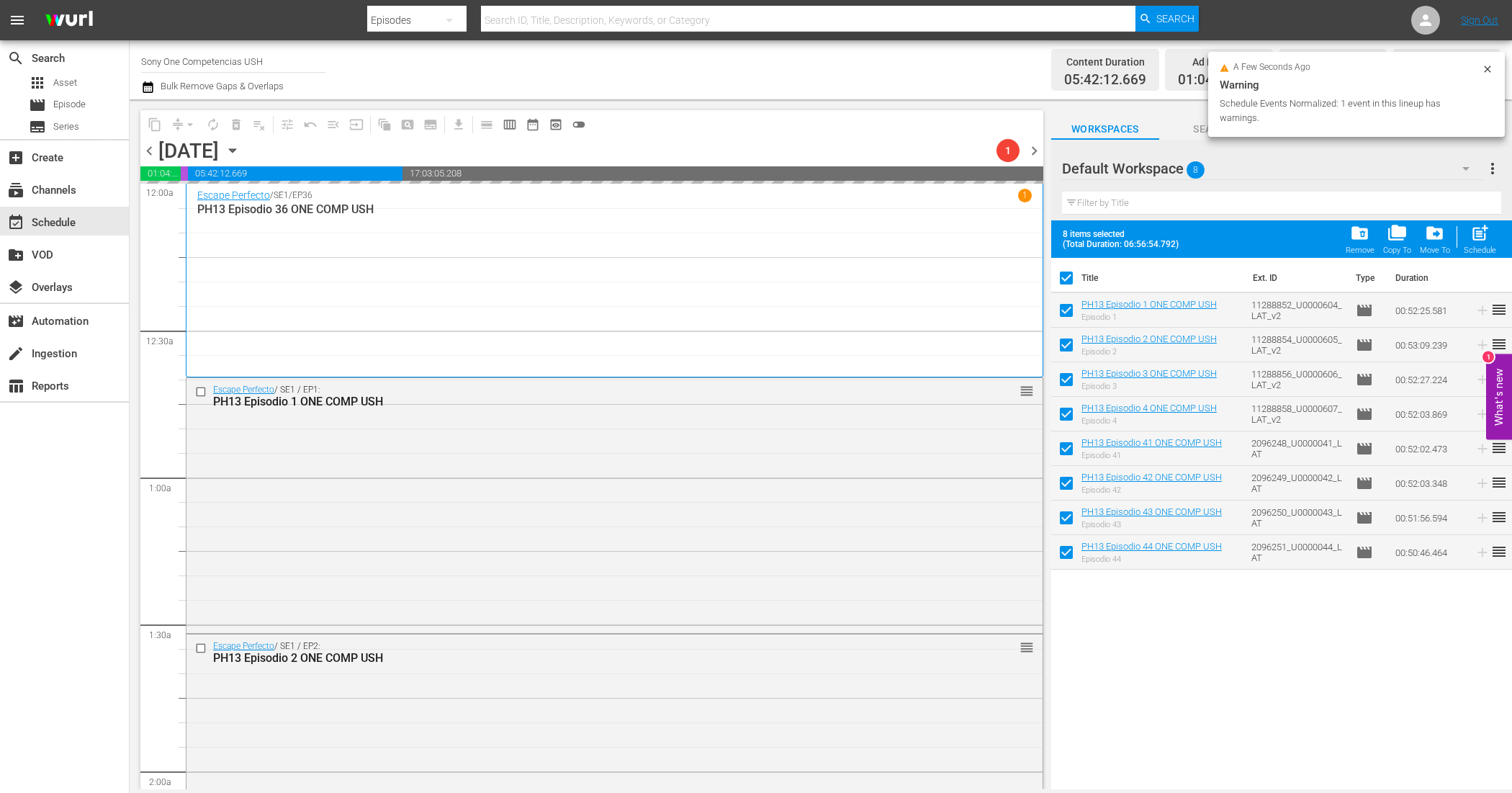
checkbox input "false"
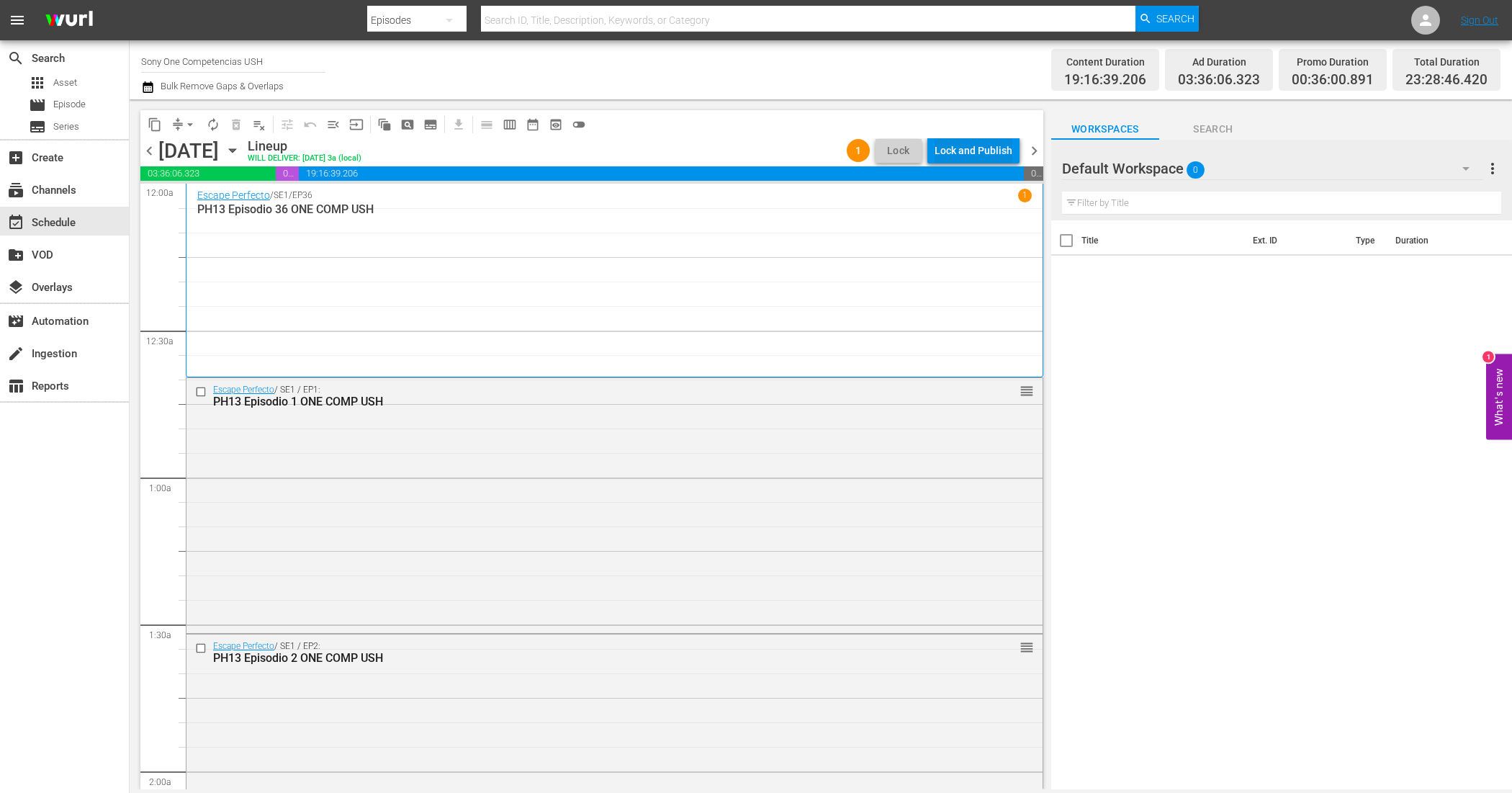
click at [997, 144] on div "Lock and Publish" at bounding box center [973, 151] width 78 height 26
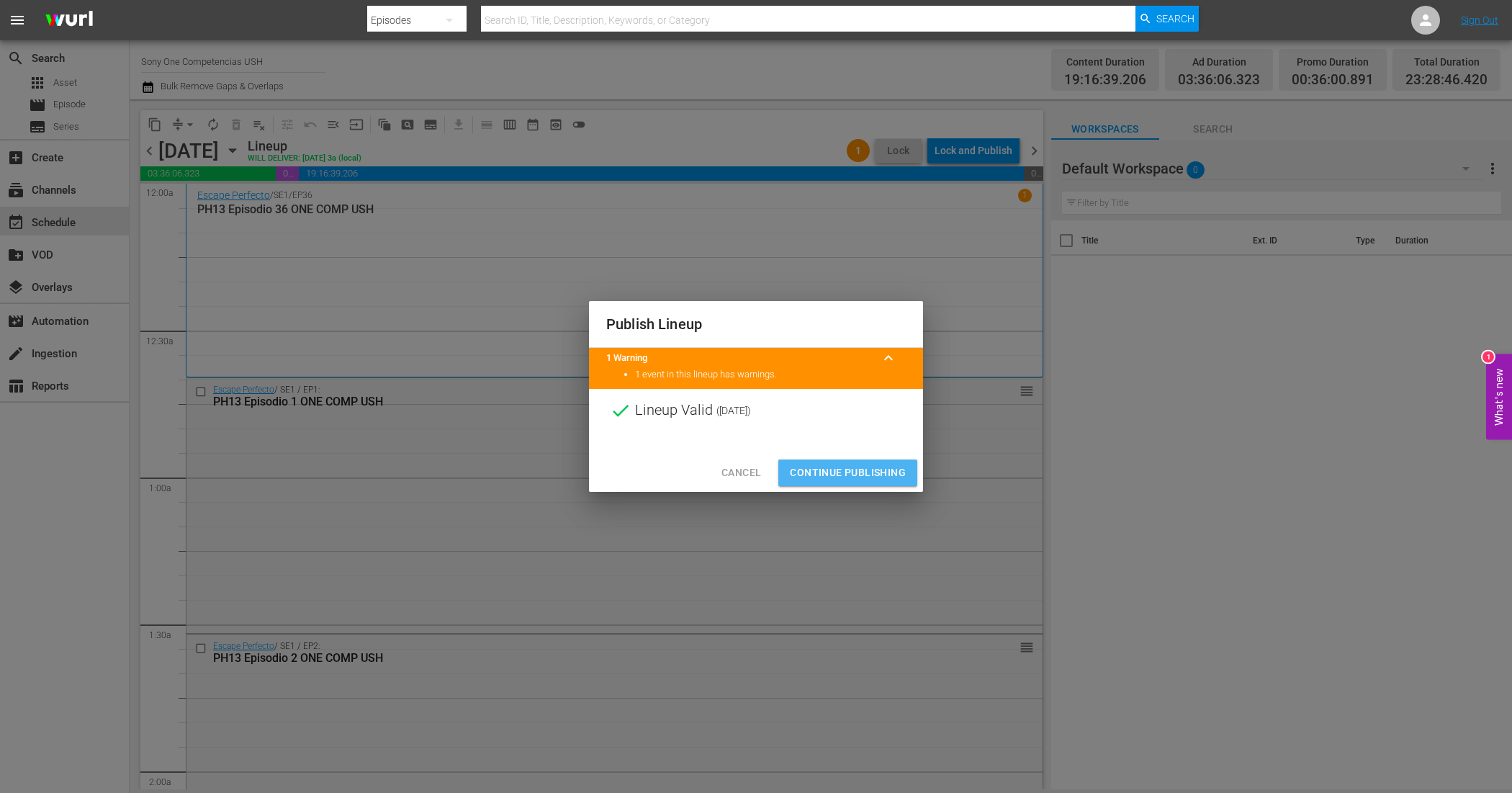
click at [854, 473] on span "Continue Publishing" at bounding box center [847, 472] width 116 height 18
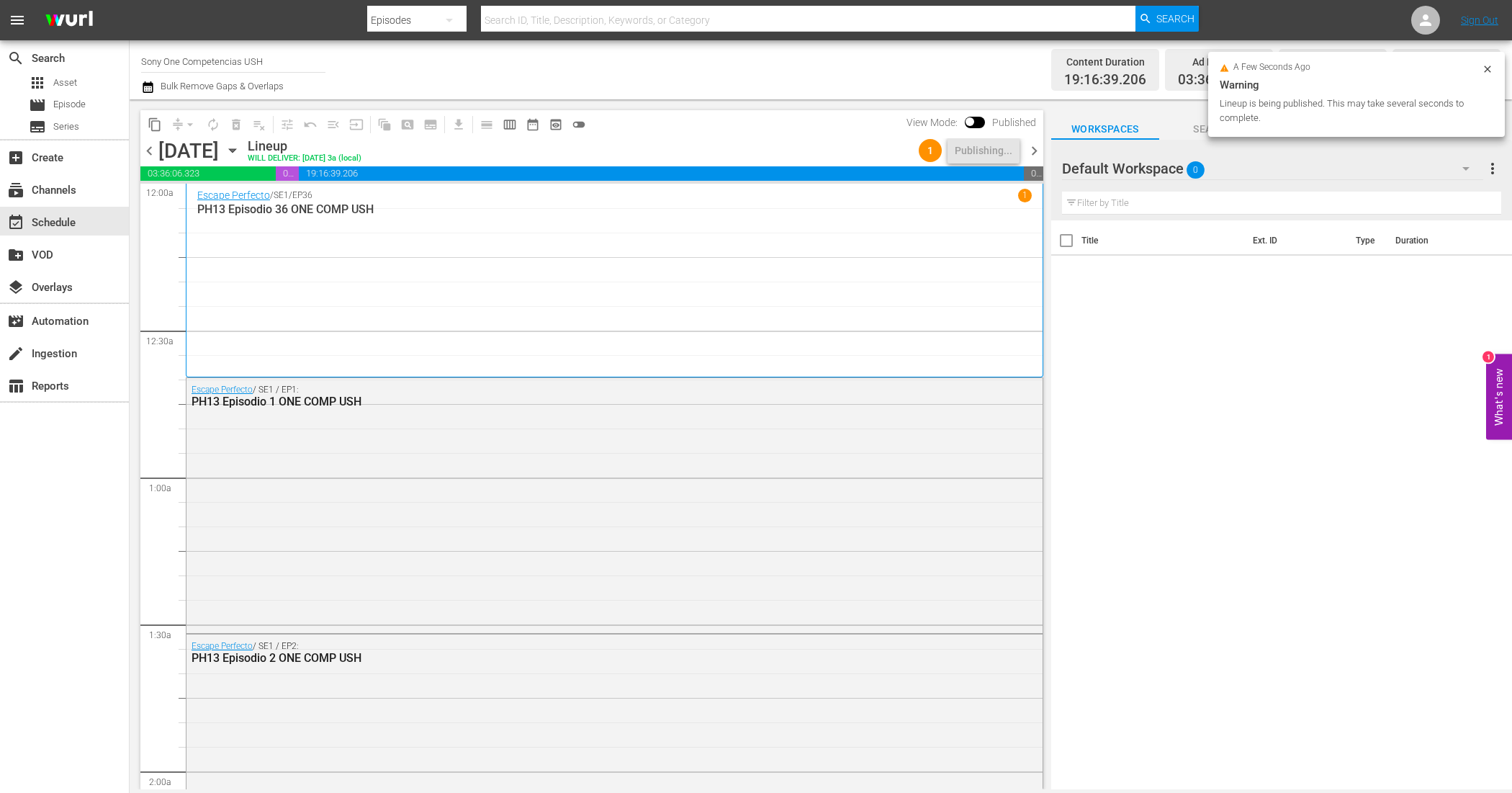
click at [1034, 147] on span "chevron_right" at bounding box center [1034, 151] width 18 height 18
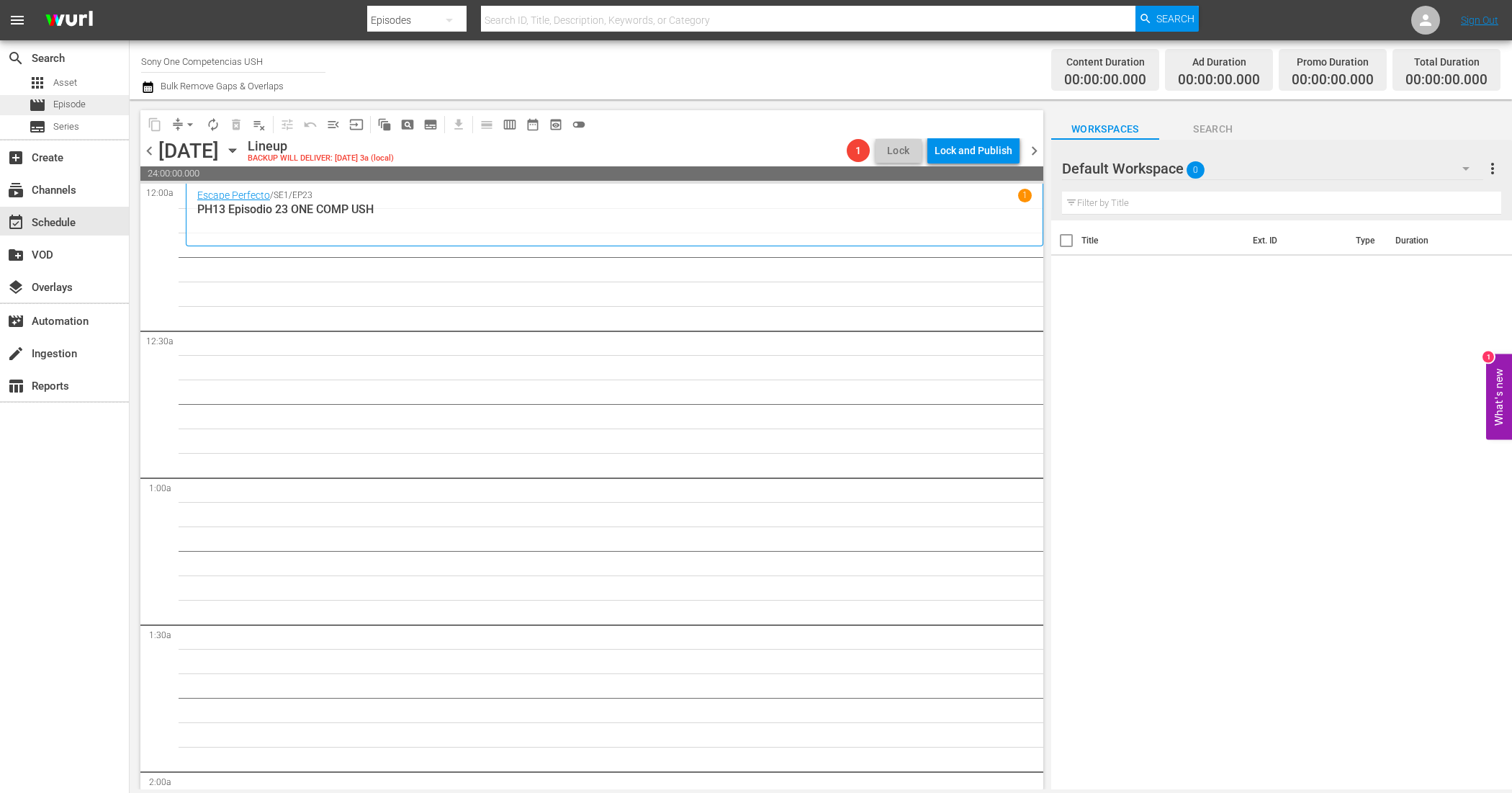
click at [79, 99] on span "Episode" at bounding box center [69, 105] width 32 height 15
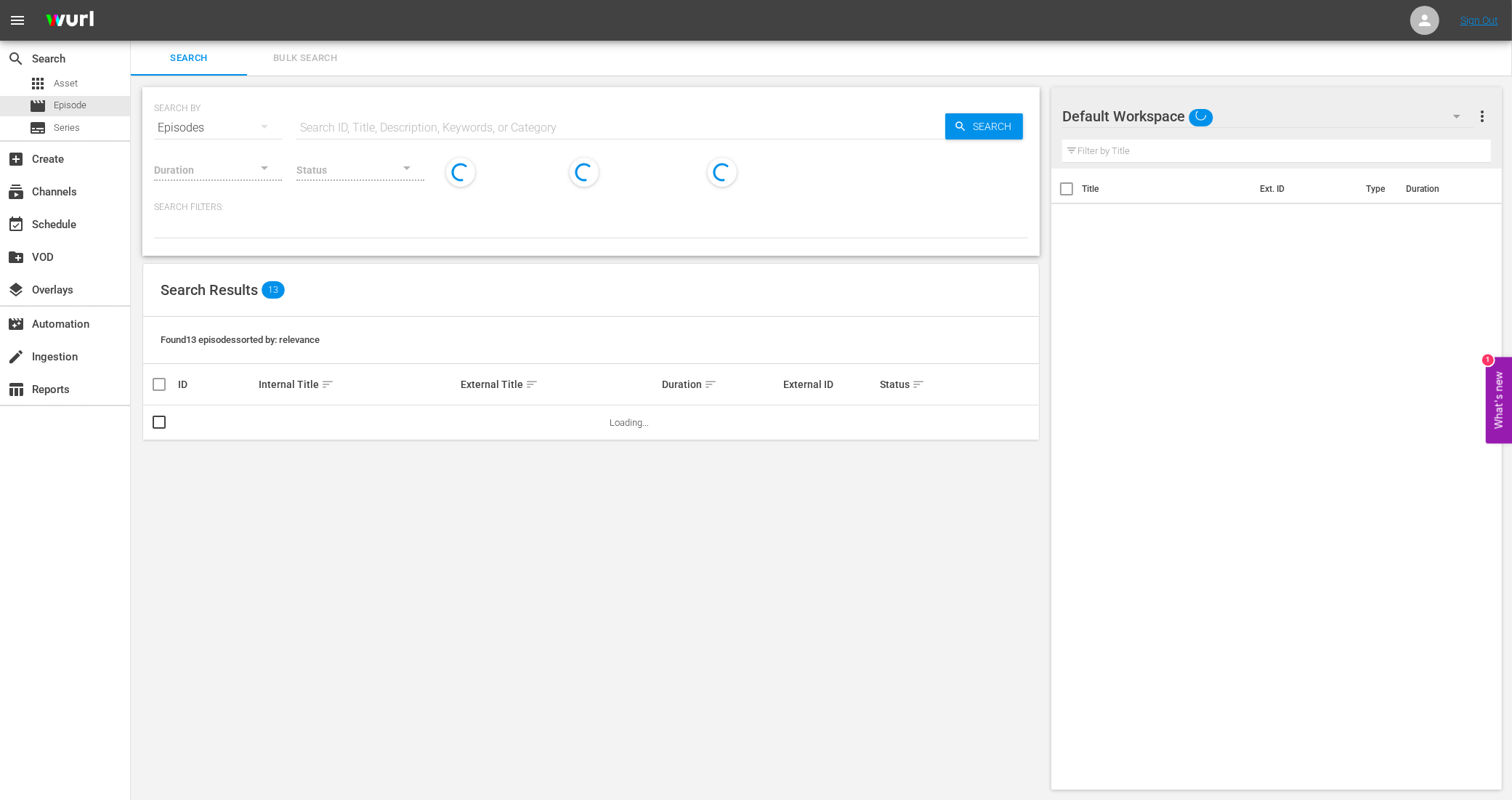
click at [299, 50] on span "Bulk Search" at bounding box center [305, 58] width 99 height 17
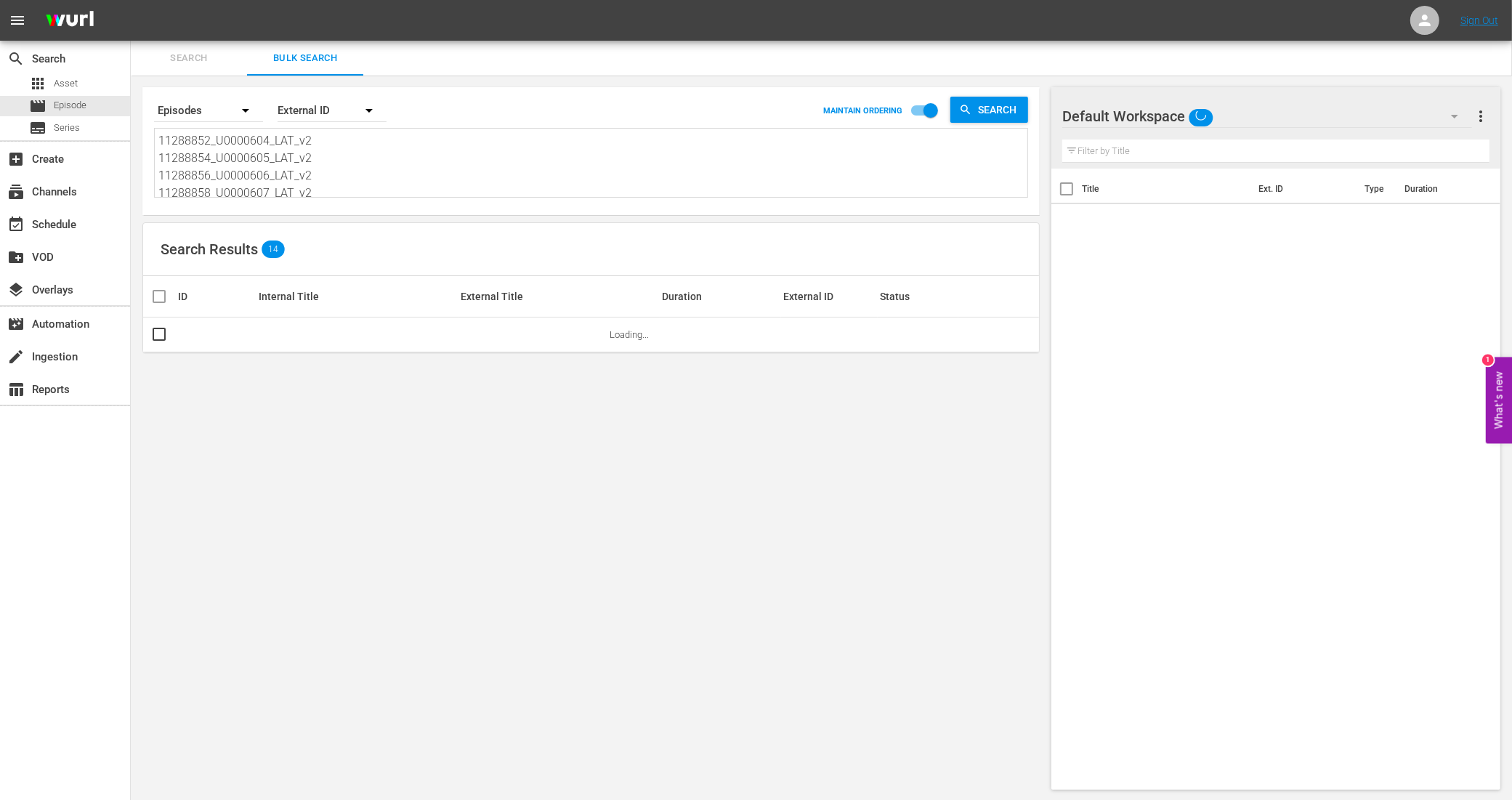
scroll to position [91, 0]
drag, startPoint x: 169, startPoint y: 140, endPoint x: 360, endPoint y: 228, distance: 210.3
click at [358, 228] on div "Search By Episodes Order By External ID MAINTAIN ORDERING Search 11288852_U0000…" at bounding box center [591, 438] width 921 height 725
type textarea "11"
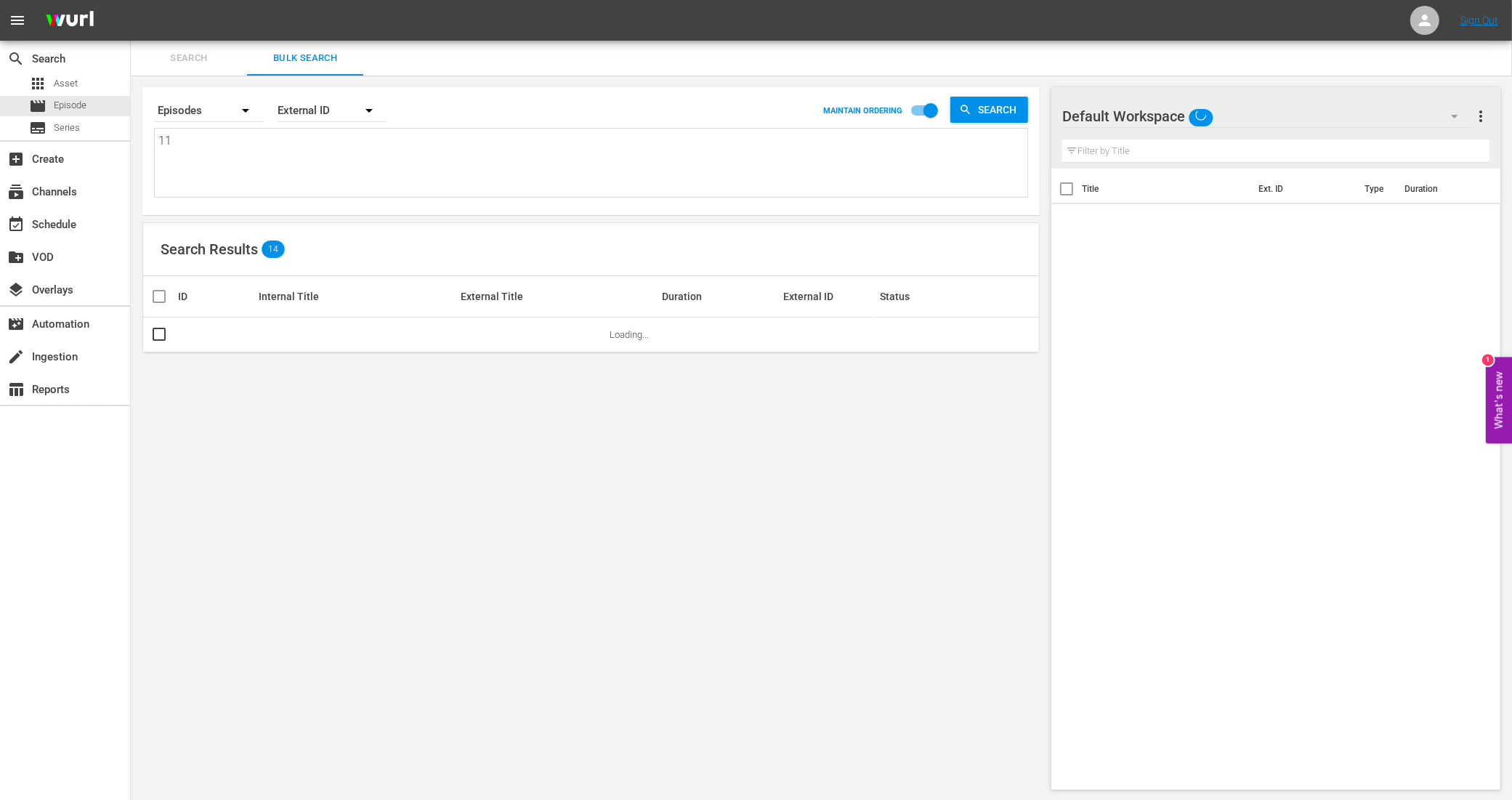
scroll to position [0, 0]
type textarea "1"
paste textarea "11288860_U0000608_LAT_v2 11288862_U0000609_LAT_v2 11288864_U0000610_LAT_v2 1128…"
type textarea "11288860_U0000608_LAT_v2 11288862_U0000609_LAT_v2 11288864_U0000610_LAT_v2 1128…"
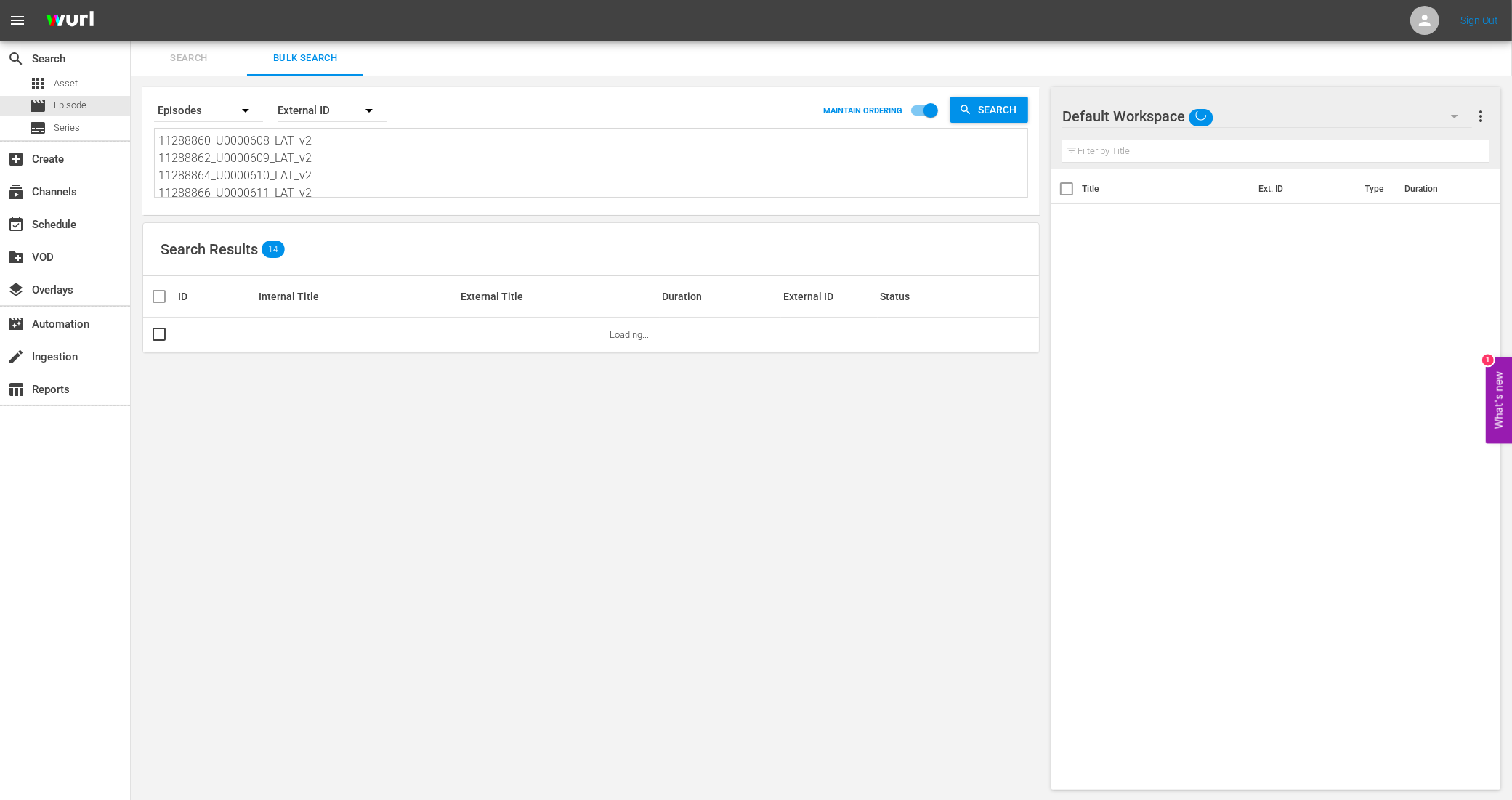
scroll to position [2, 0]
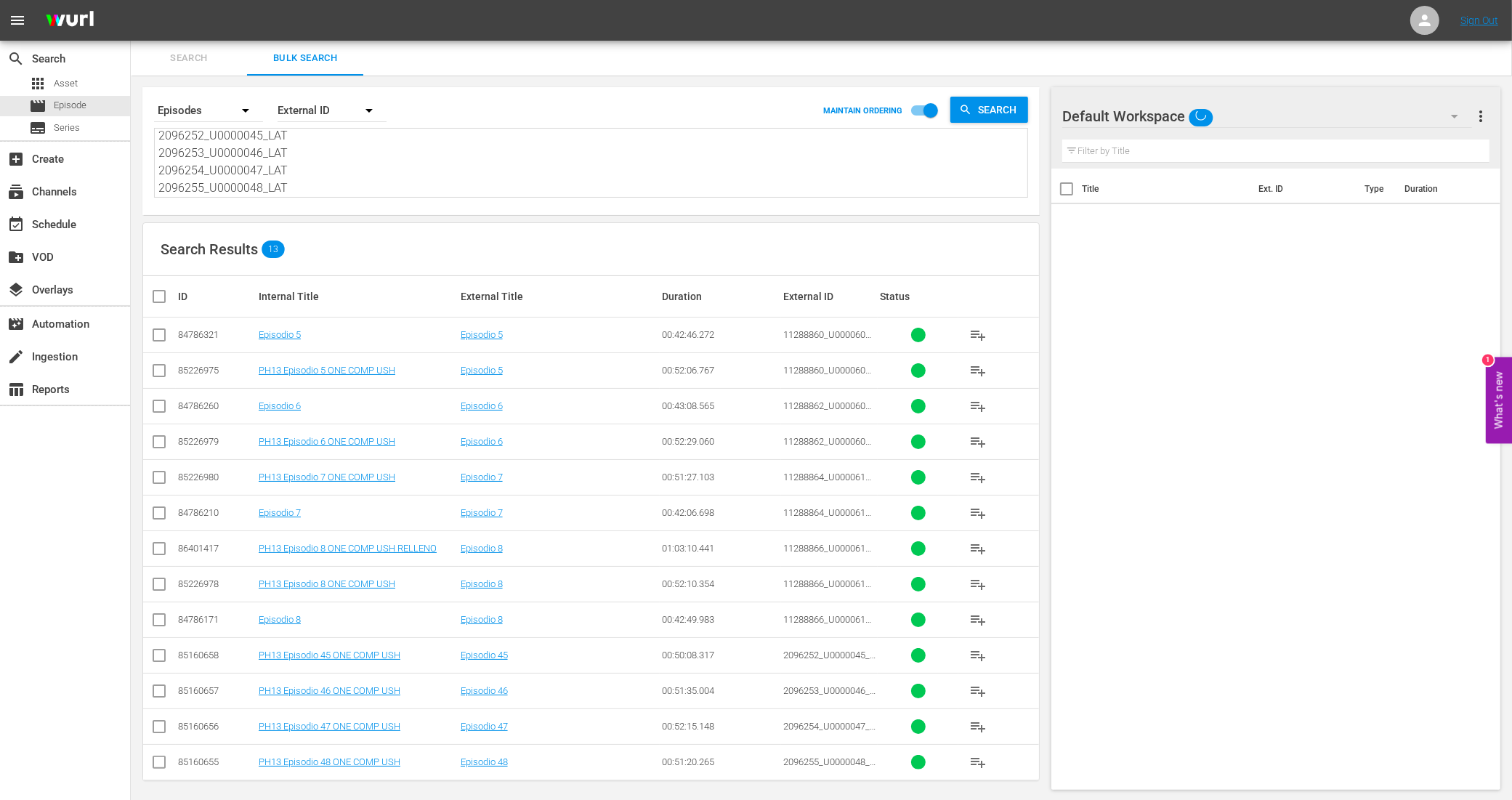
type textarea "11288860_U0000608_LAT_v2 11288862_U0000609_LAT_v2 11288864_U0000610_LAT_v2 1128…"
click at [161, 367] on input "checkbox" at bounding box center [159, 374] width 18 height 18
checkbox input "true"
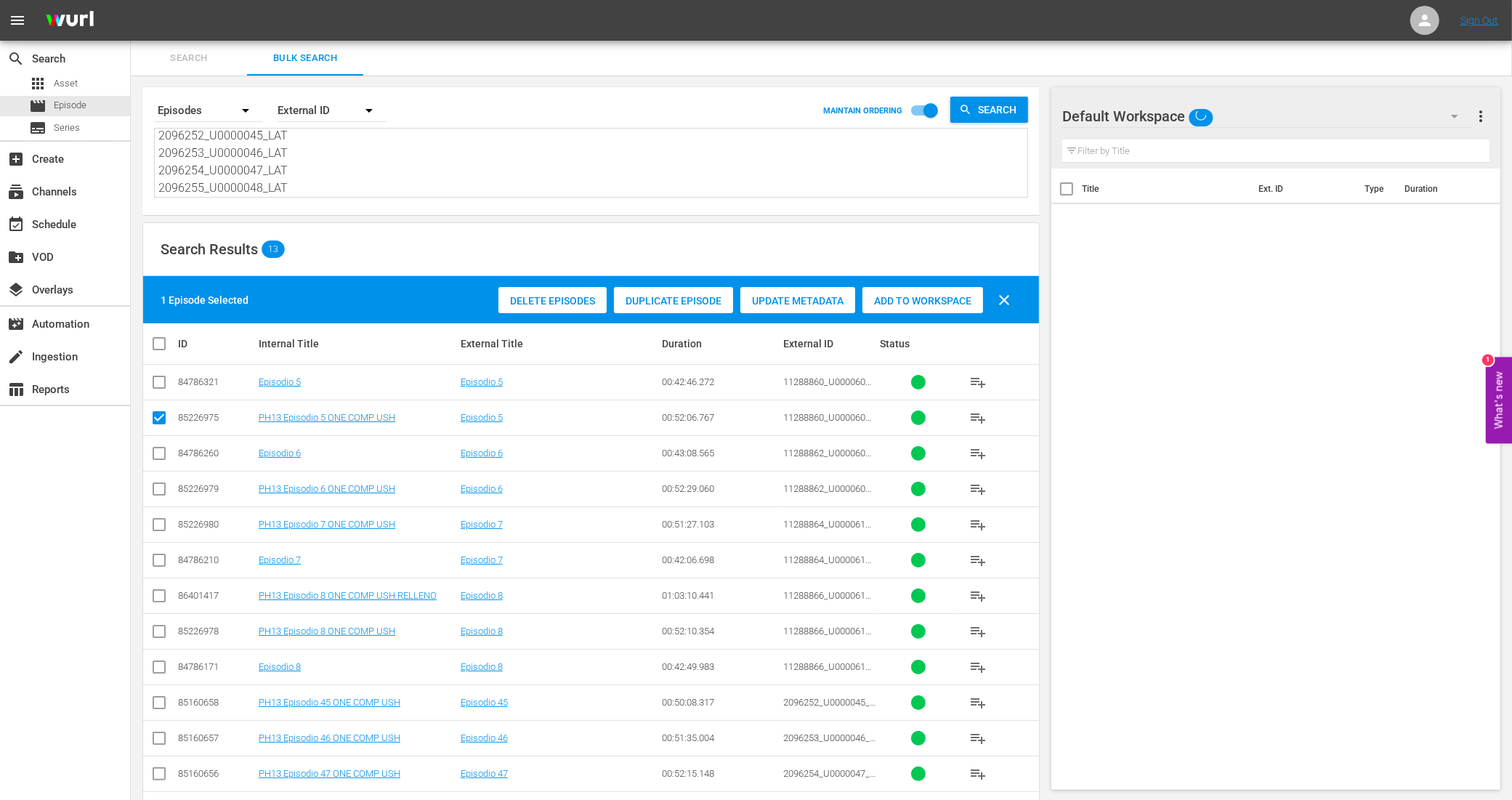
click at [157, 487] on input "checkbox" at bounding box center [159, 491] width 18 height 18
checkbox input "true"
click at [155, 527] on input "checkbox" at bounding box center [159, 527] width 18 height 18
checkbox input "true"
click at [160, 630] on input "checkbox" at bounding box center [159, 634] width 18 height 18
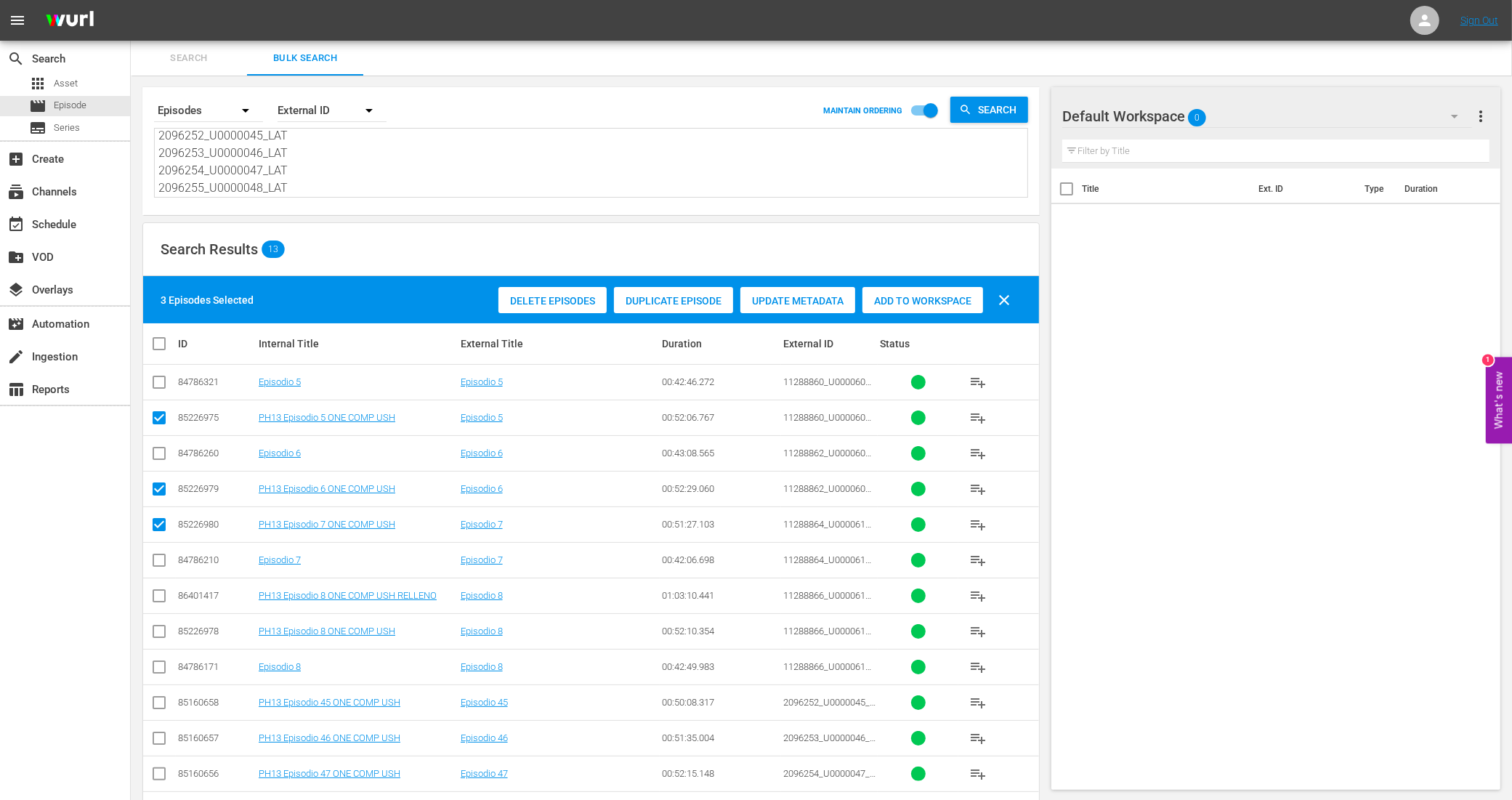
checkbox input "true"
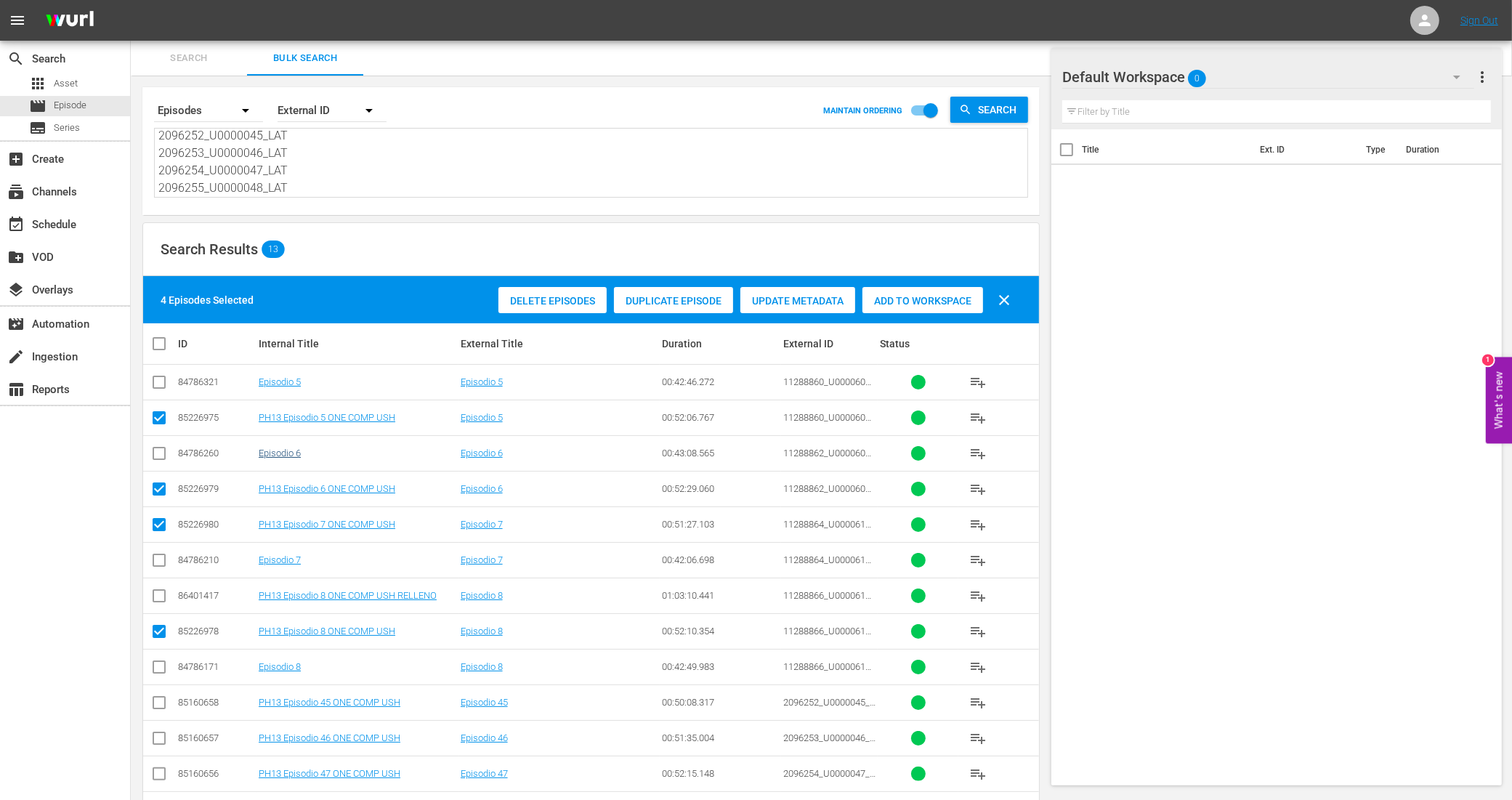
scroll to position [56, 0]
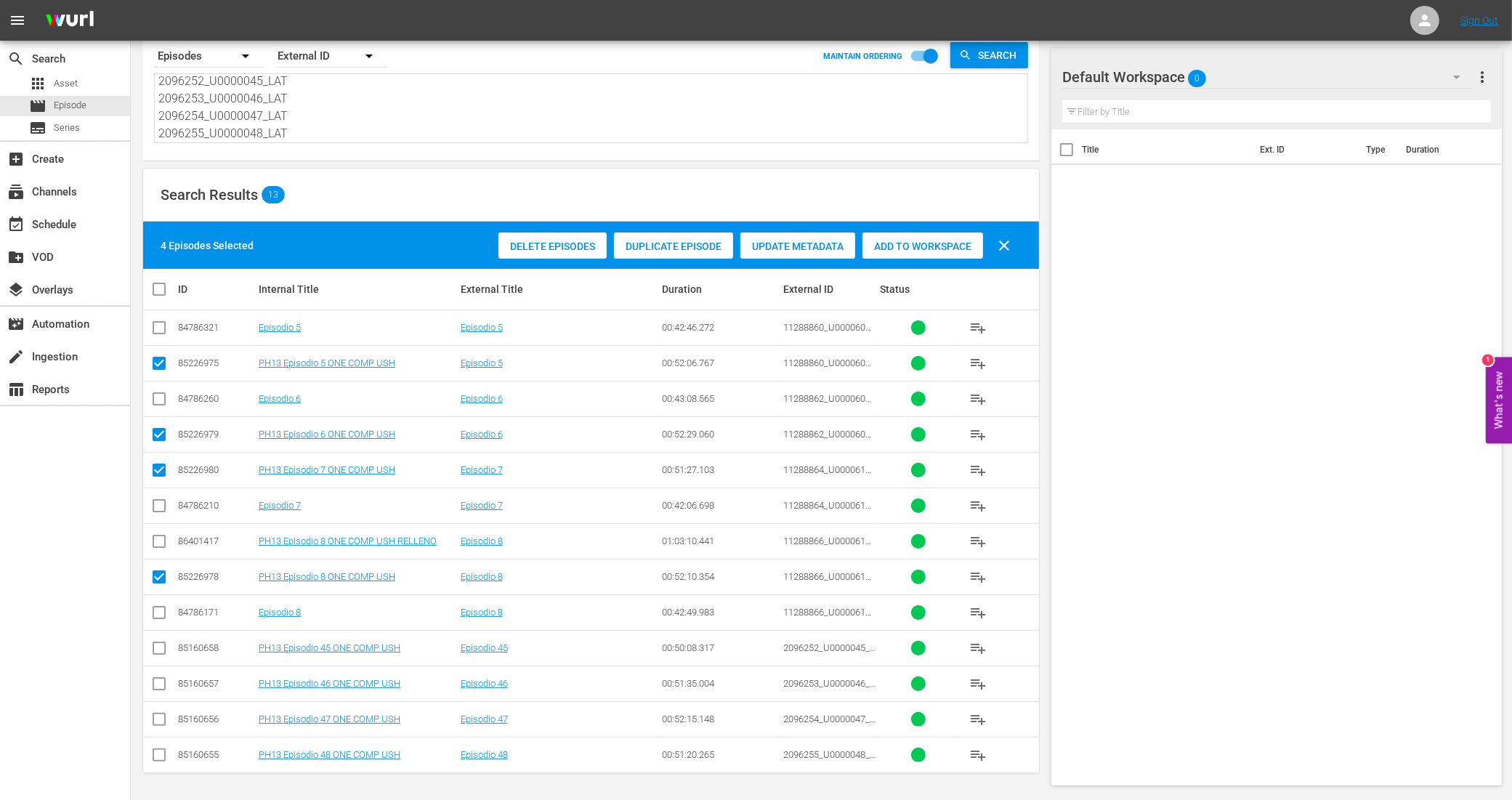
click at [162, 644] on input "checkbox" at bounding box center [159, 651] width 18 height 18
checkbox input "true"
click at [157, 684] on input "checkbox" at bounding box center [159, 687] width 18 height 18
checkbox input "true"
click at [155, 717] on input "checkbox" at bounding box center [159, 722] width 18 height 18
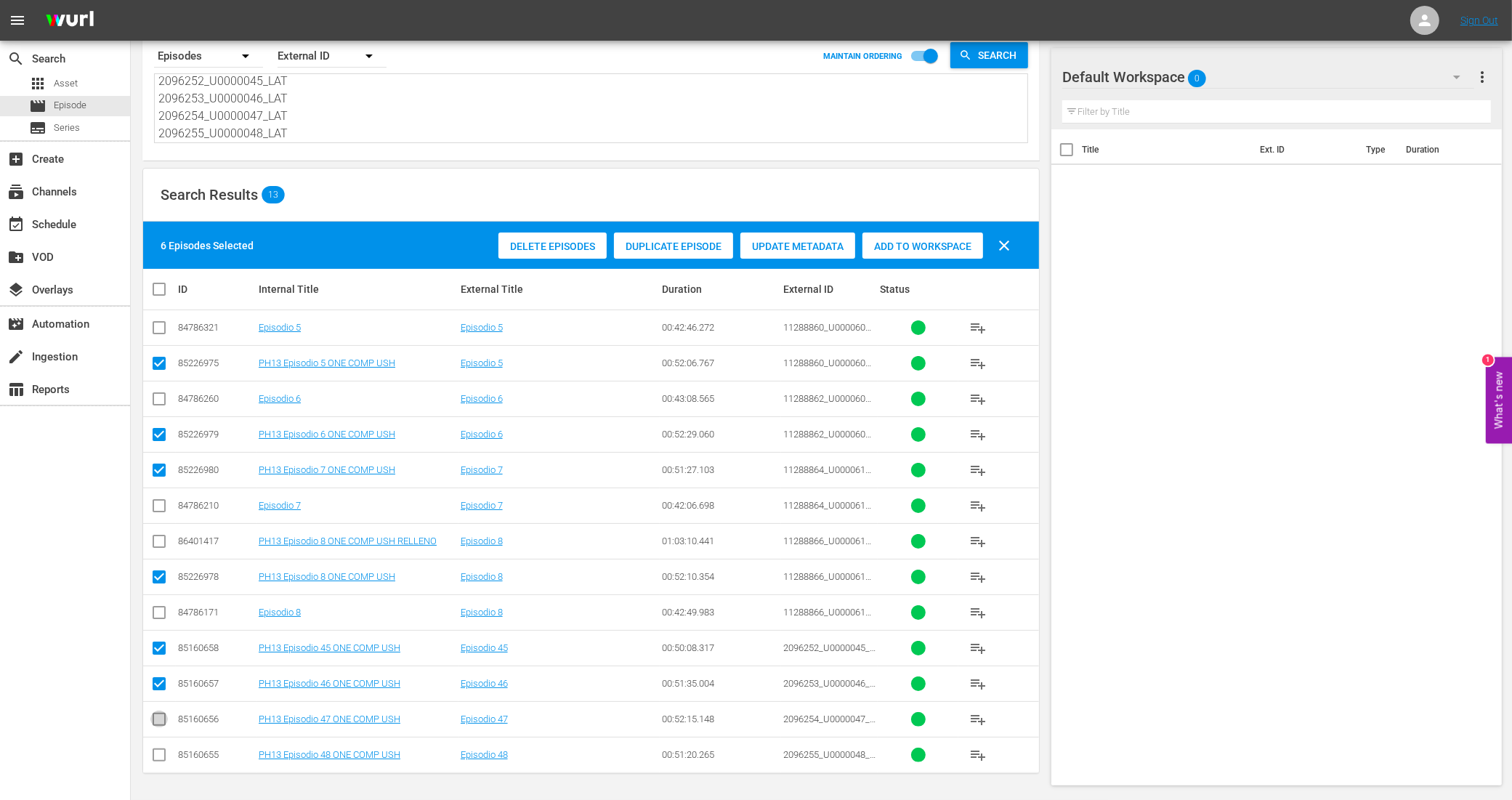
checkbox input "true"
click at [155, 754] on input "checkbox" at bounding box center [159, 758] width 18 height 18
checkbox input "true"
click at [943, 244] on span "Add to Workspace" at bounding box center [923, 245] width 121 height 11
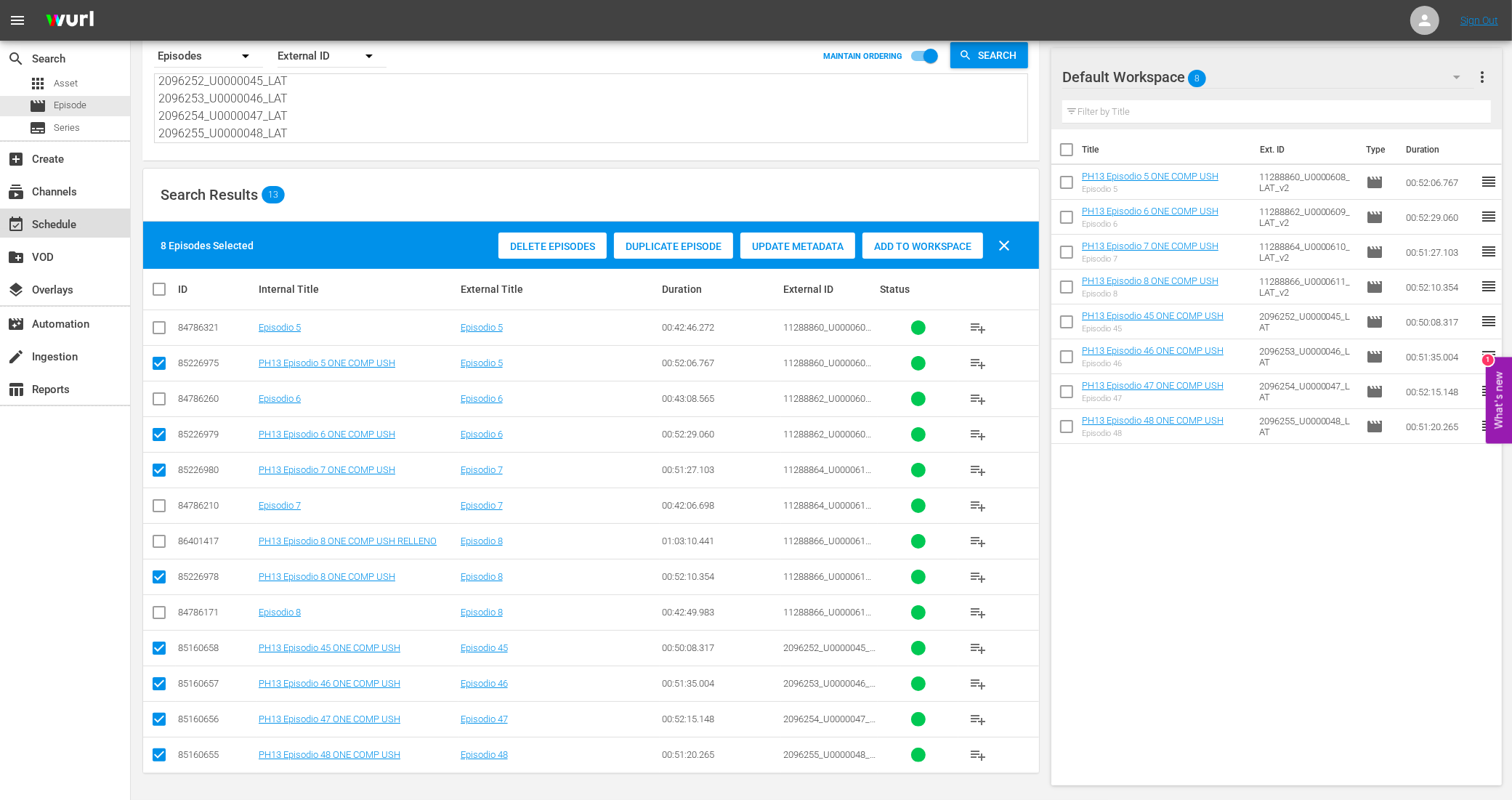
click at [70, 225] on div "event_available Schedule" at bounding box center [40, 222] width 82 height 13
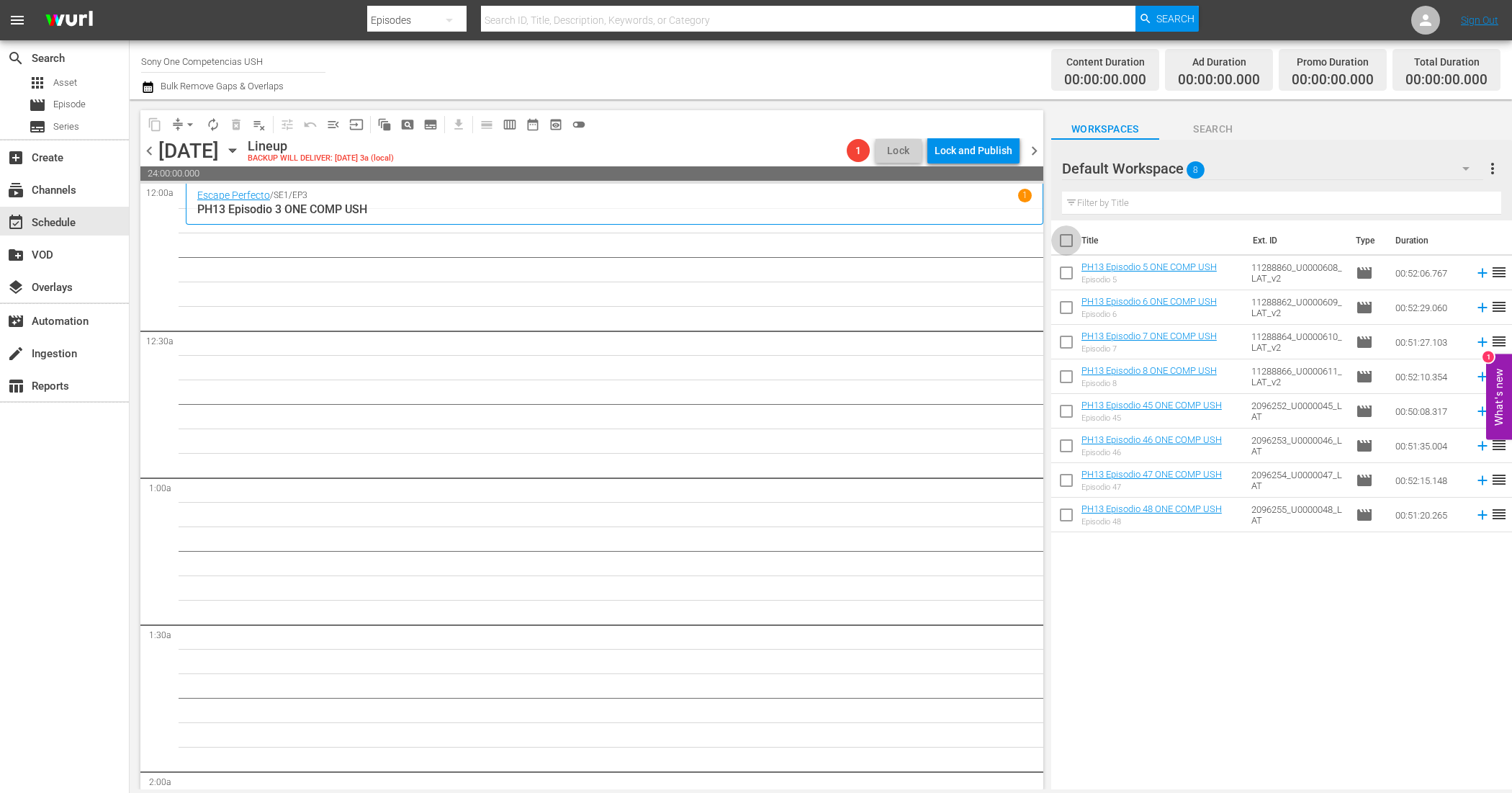
click at [1064, 240] on input "checkbox" at bounding box center [1066, 243] width 31 height 30
checkbox input "true"
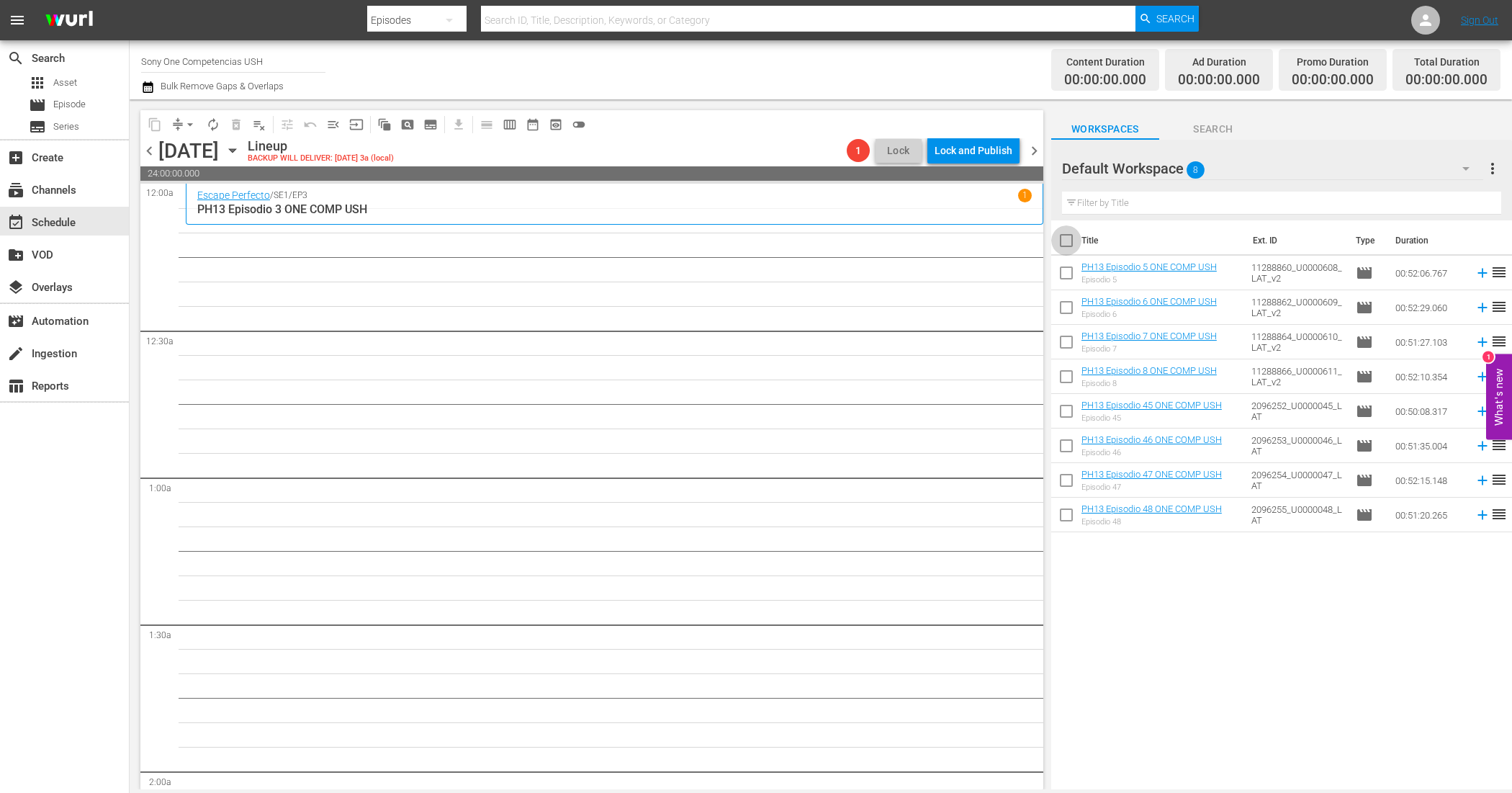
checkbox input "true"
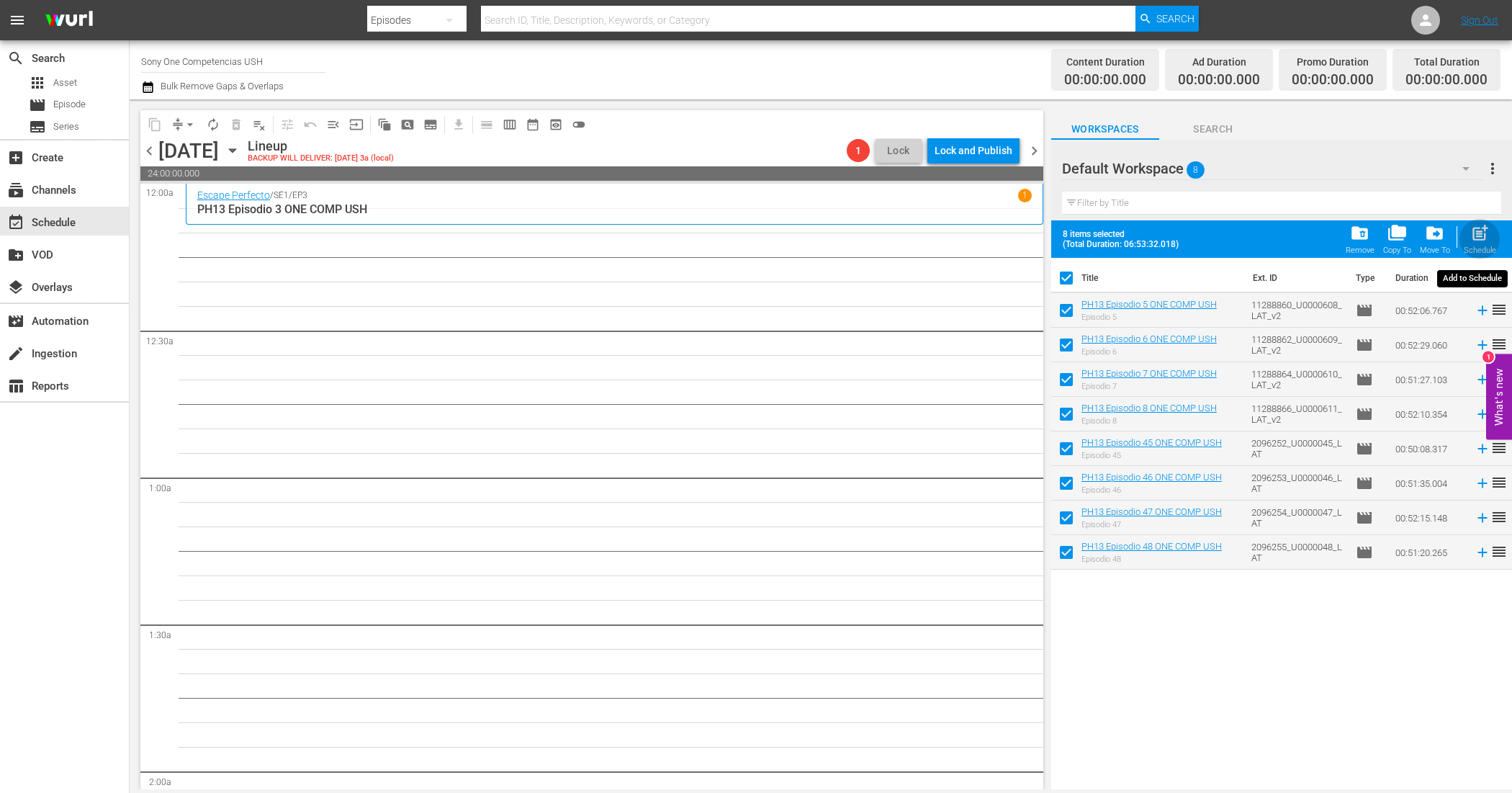
click at [1481, 234] on span "post_add" at bounding box center [1480, 233] width 19 height 19
checkbox input "false"
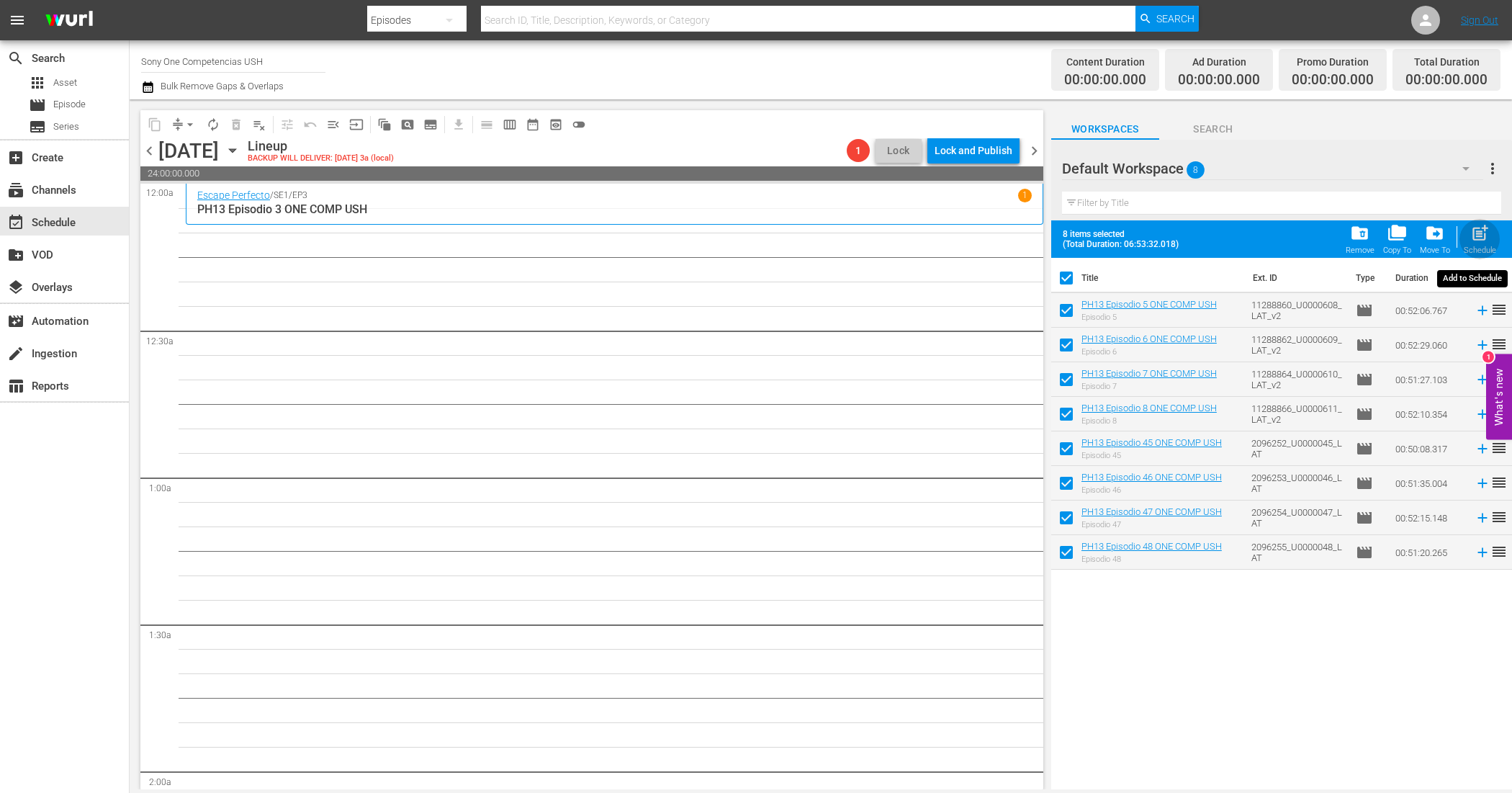
checkbox input "false"
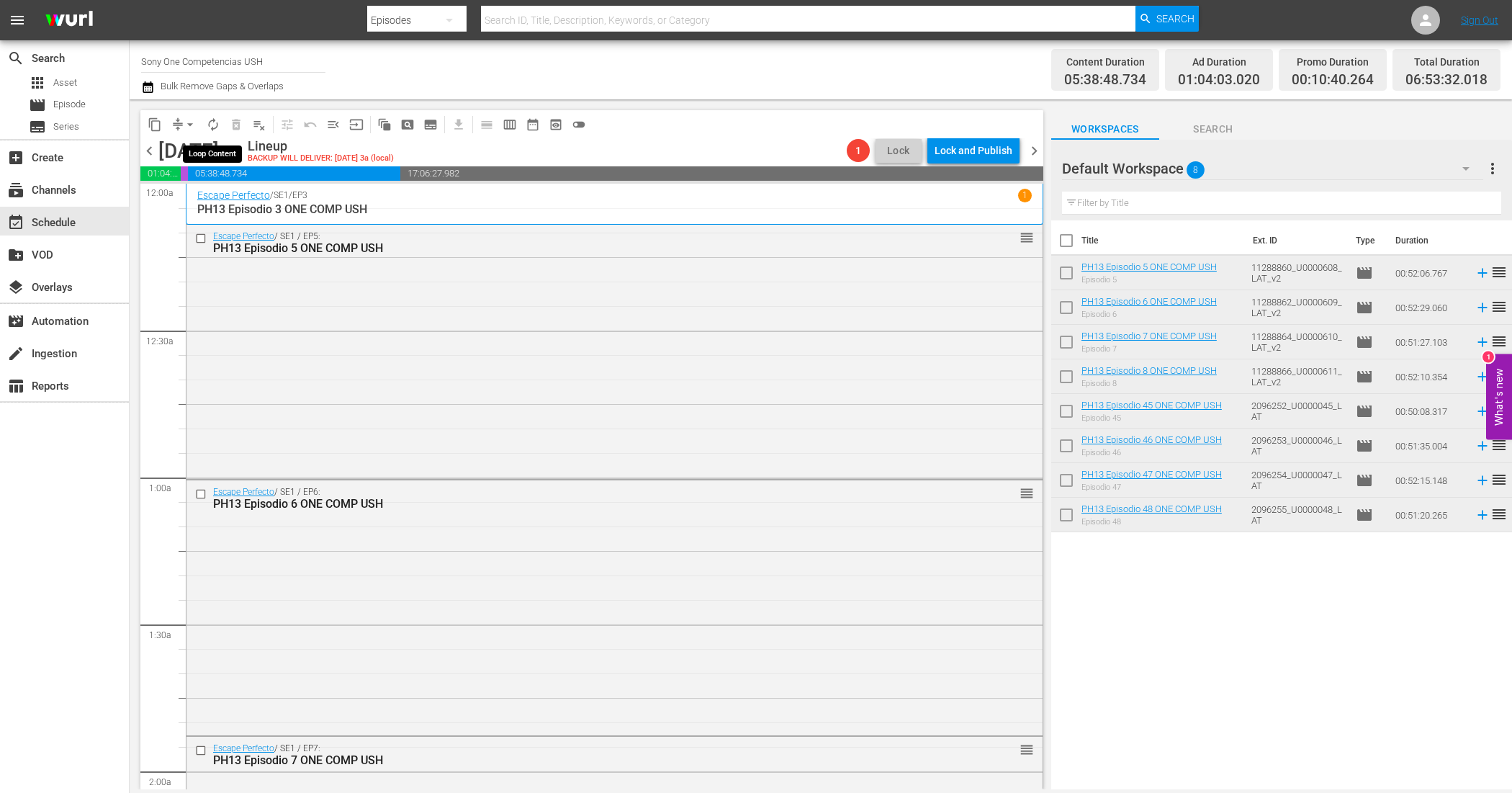
click at [210, 131] on button "autorenew_outlined" at bounding box center [213, 125] width 23 height 23
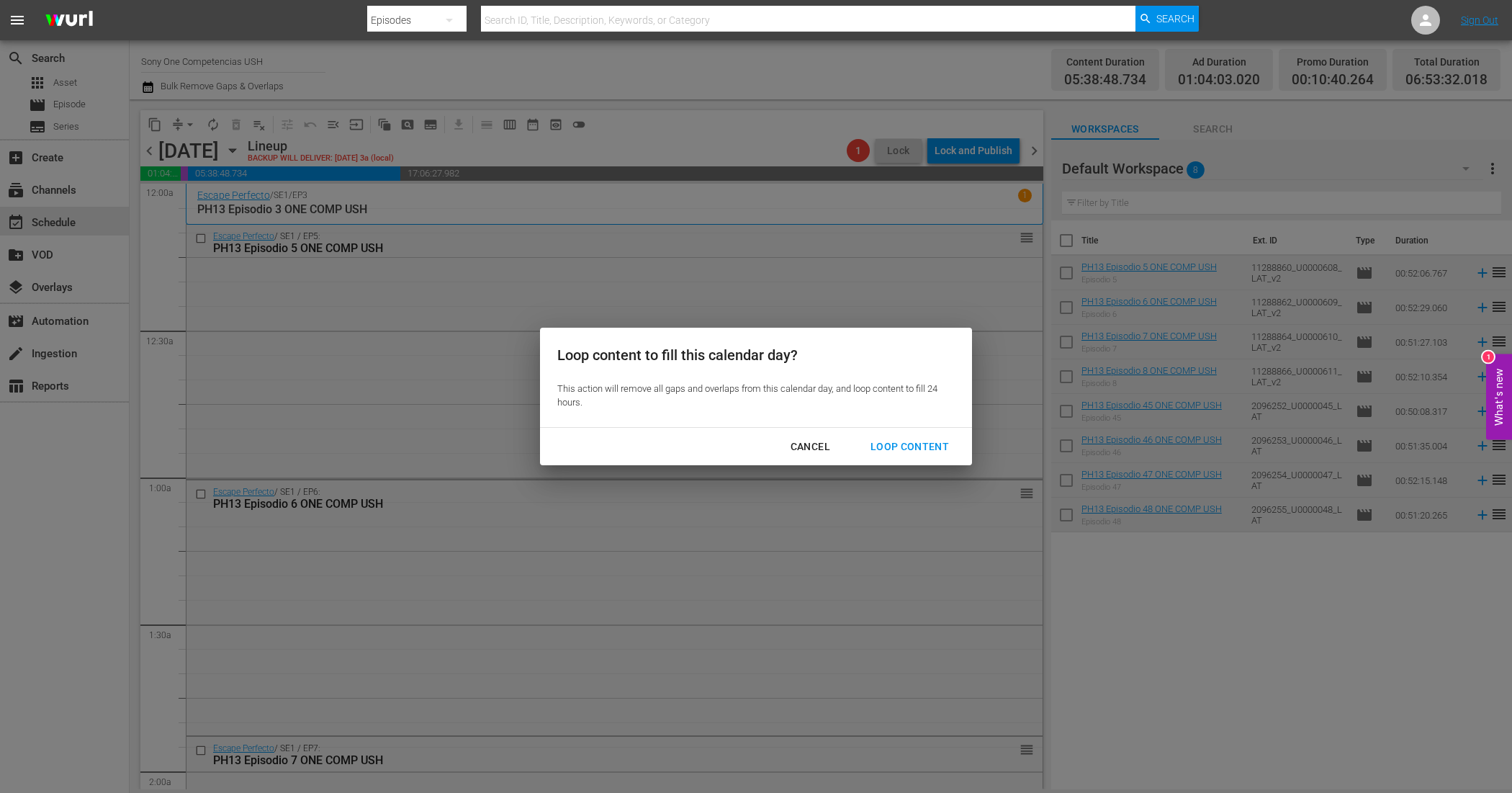
click at [939, 450] on div "Loop Content" at bounding box center [910, 446] width 101 height 18
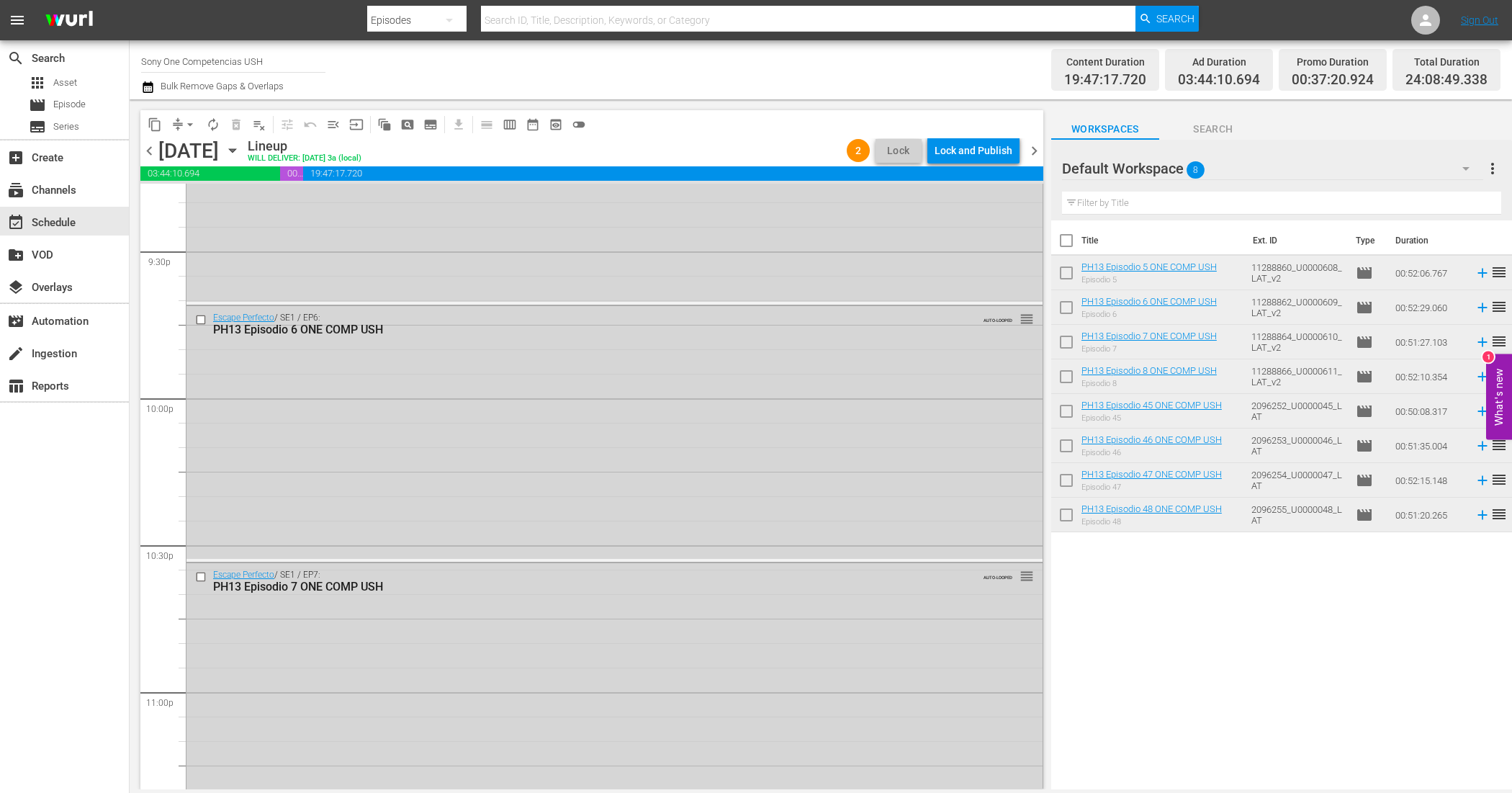
scroll to position [6528, 0]
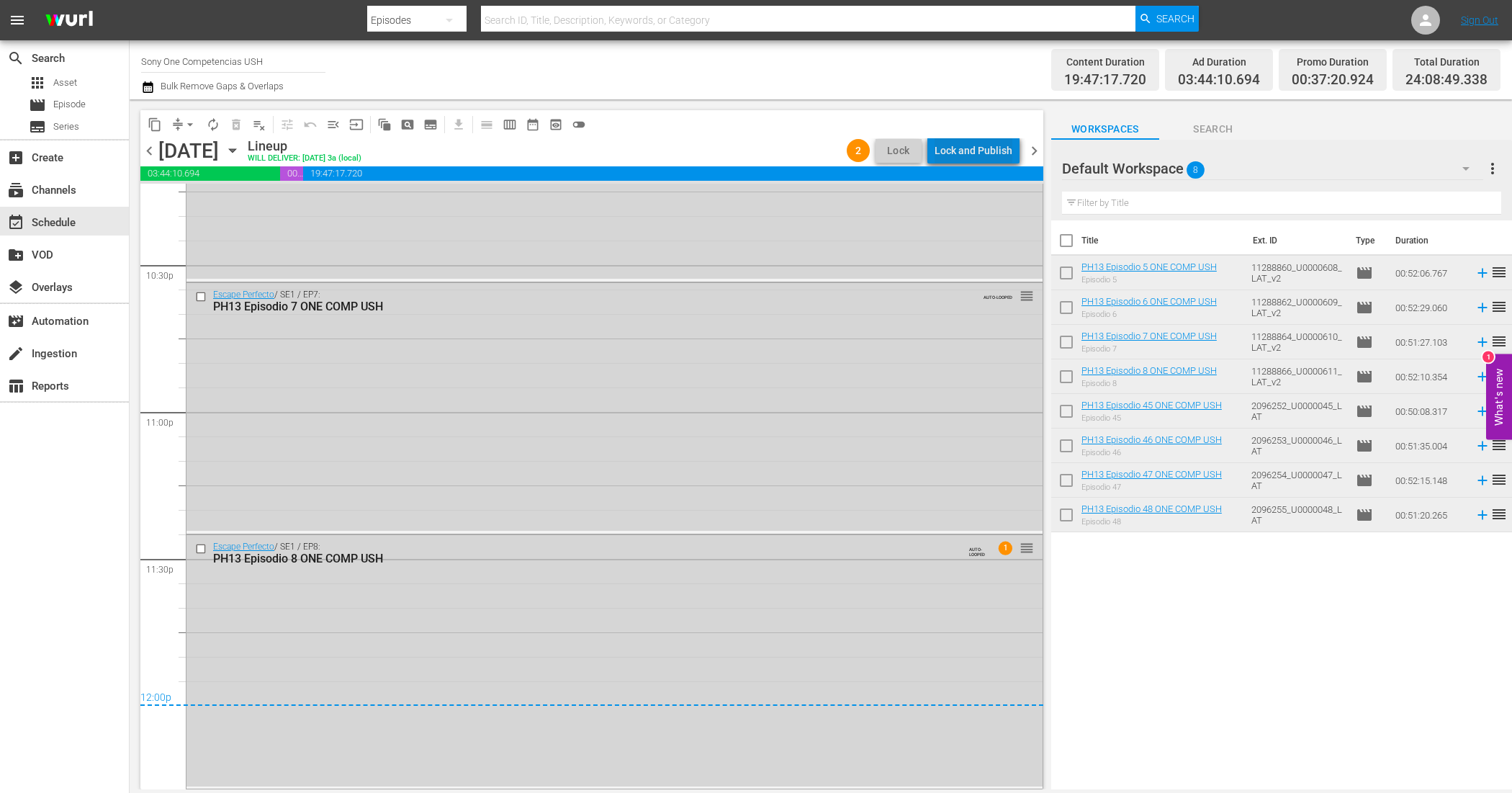
click at [1005, 148] on div "Lock and Publish" at bounding box center [973, 151] width 78 height 26
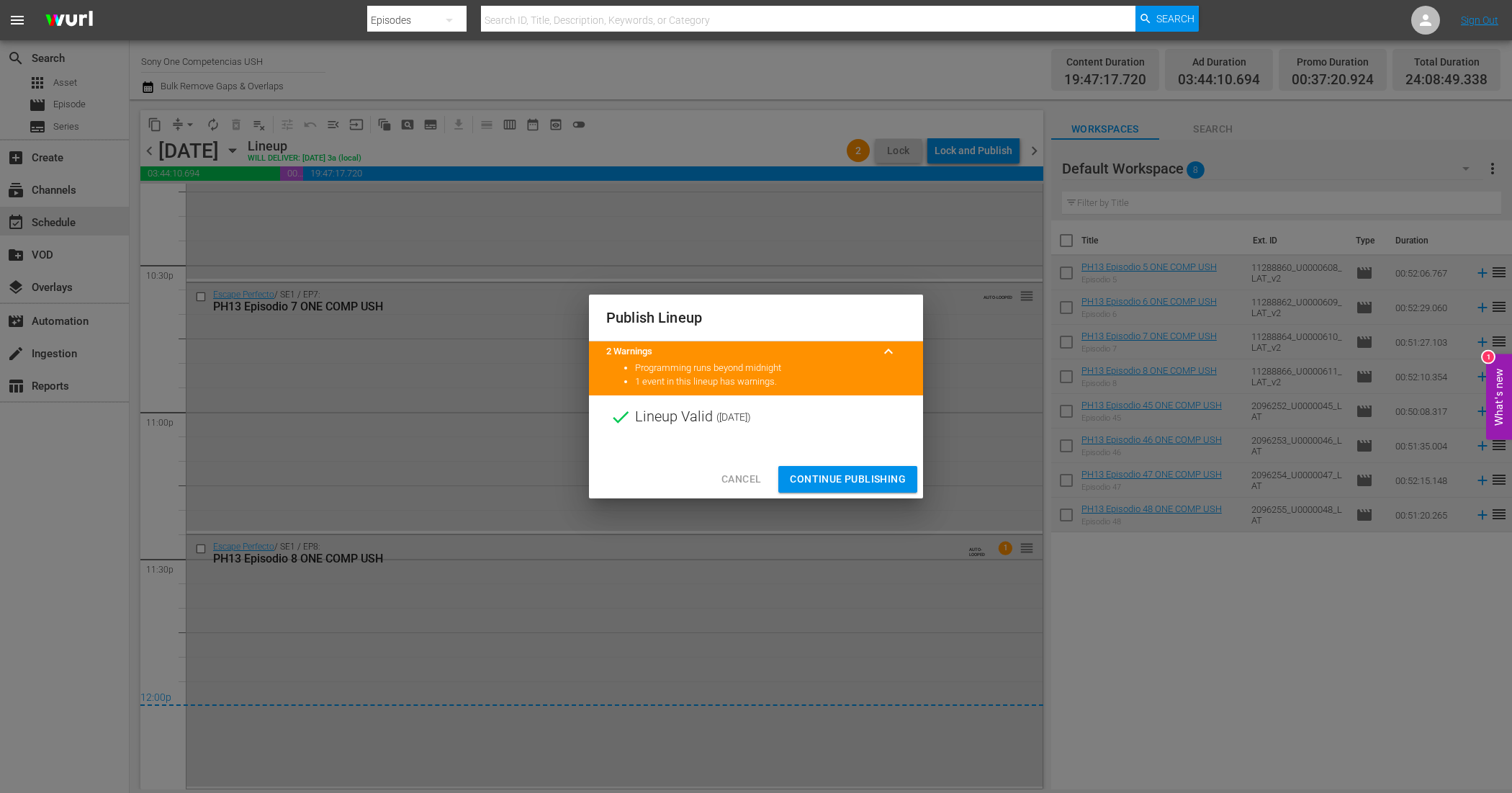
drag, startPoint x: 802, startPoint y: 480, endPoint x: 1034, endPoint y: 354, distance: 264.0
click at [802, 480] on span "Continue Publishing" at bounding box center [847, 479] width 116 height 18
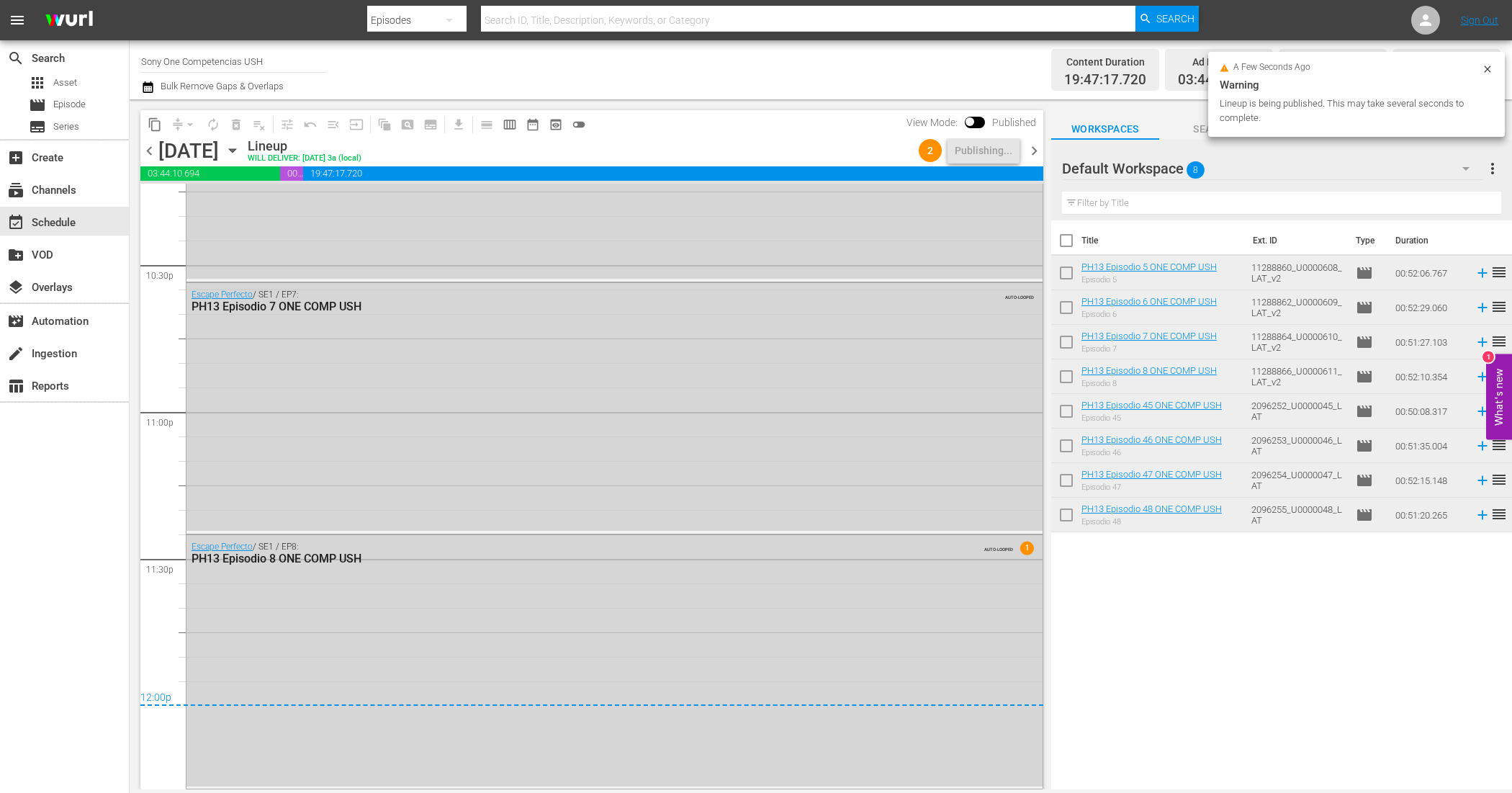
click at [1067, 241] on input "checkbox" at bounding box center [1066, 243] width 31 height 30
checkbox input "true"
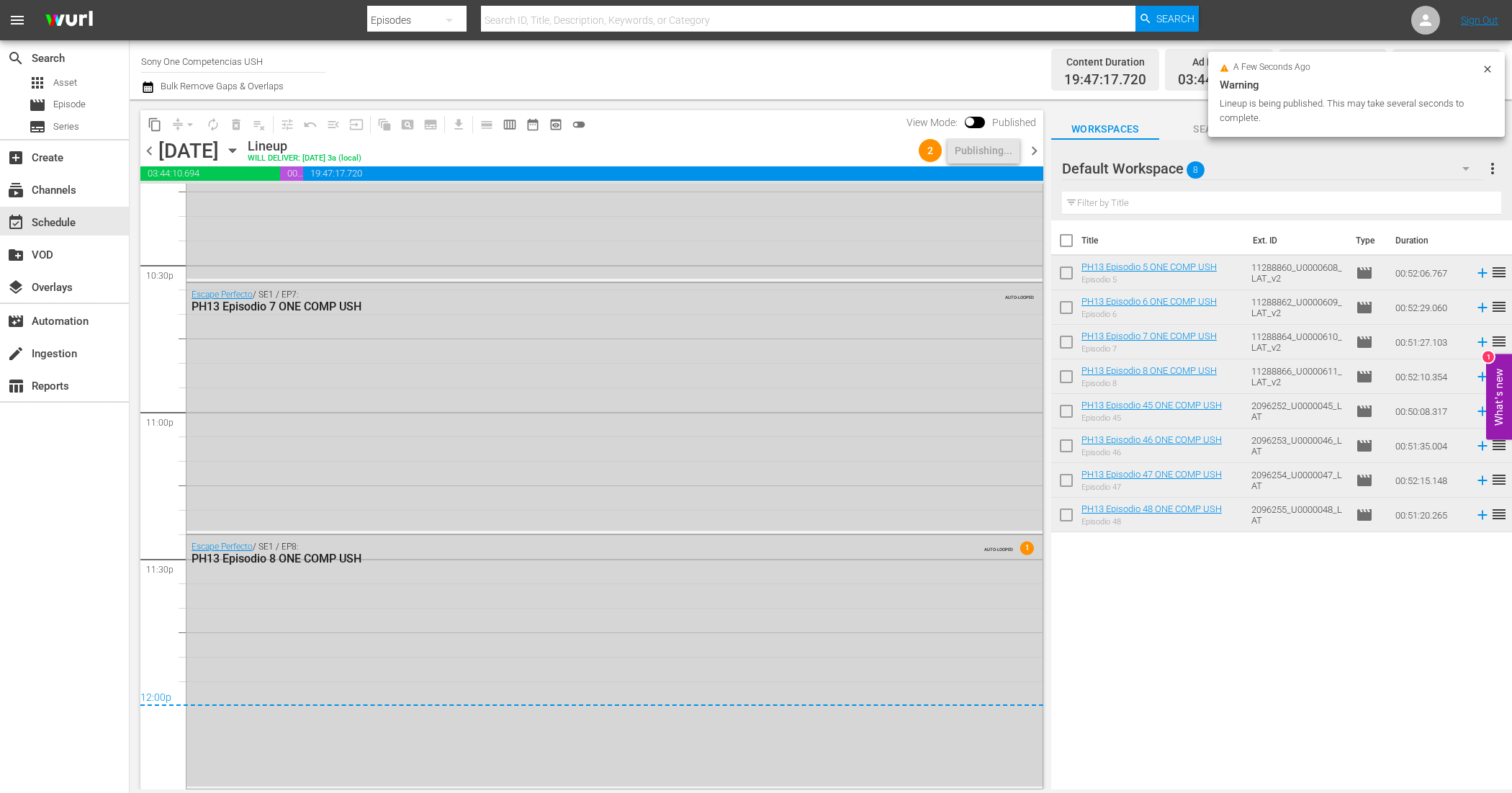
checkbox input "true"
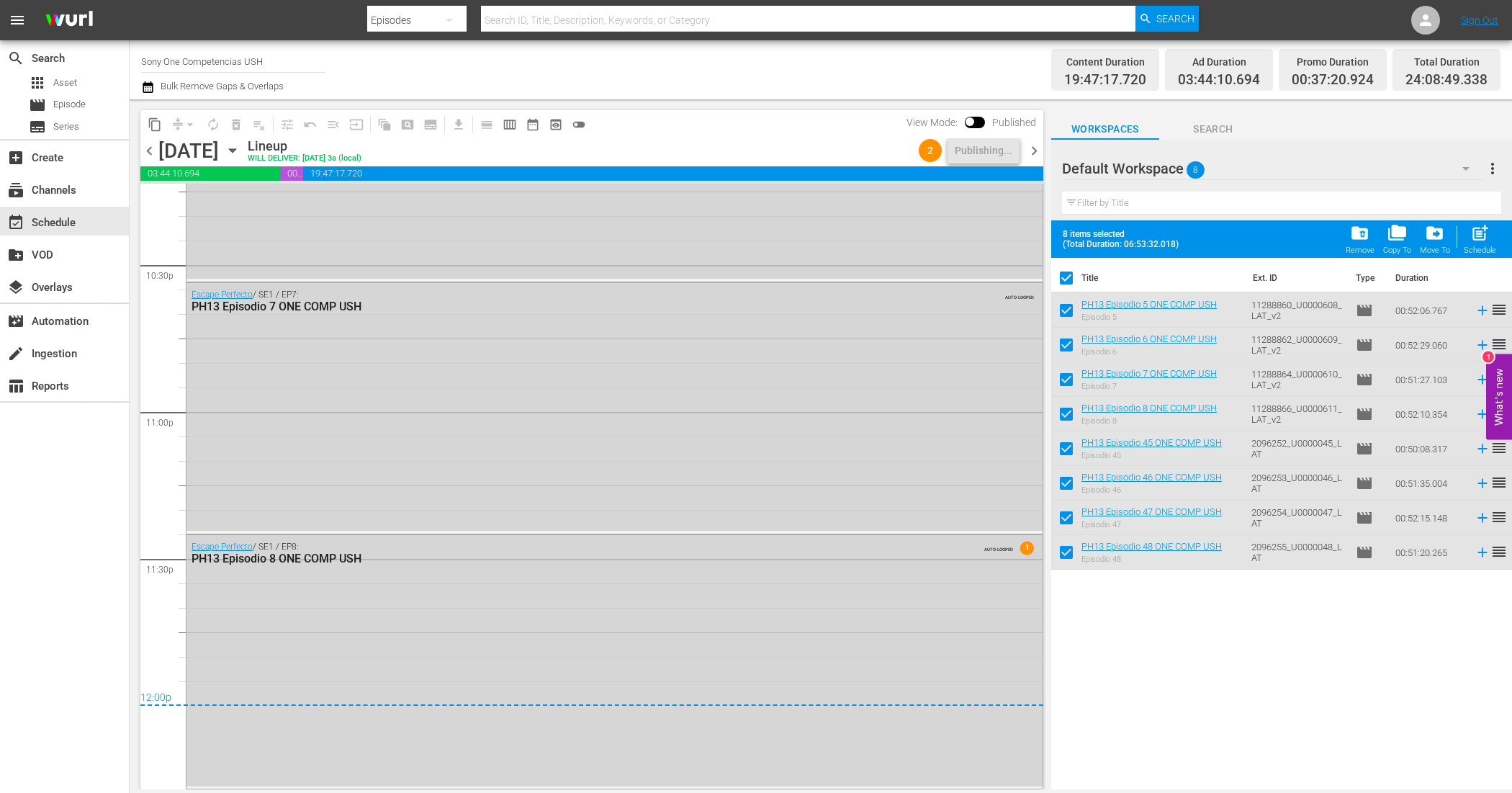
click at [1362, 236] on span "folder_delete" at bounding box center [1359, 233] width 19 height 19
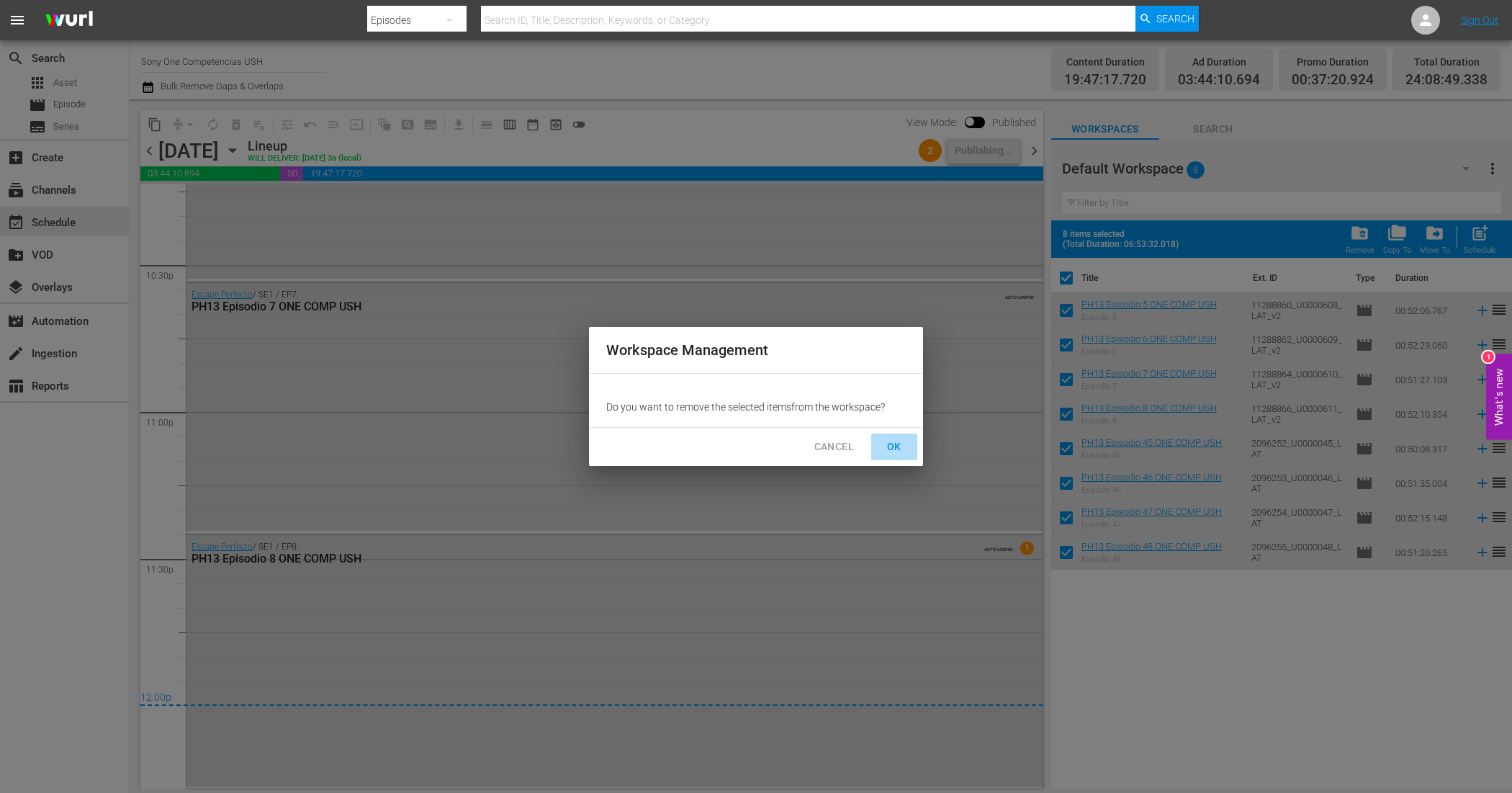
click at [905, 441] on button "OK" at bounding box center [894, 446] width 46 height 27
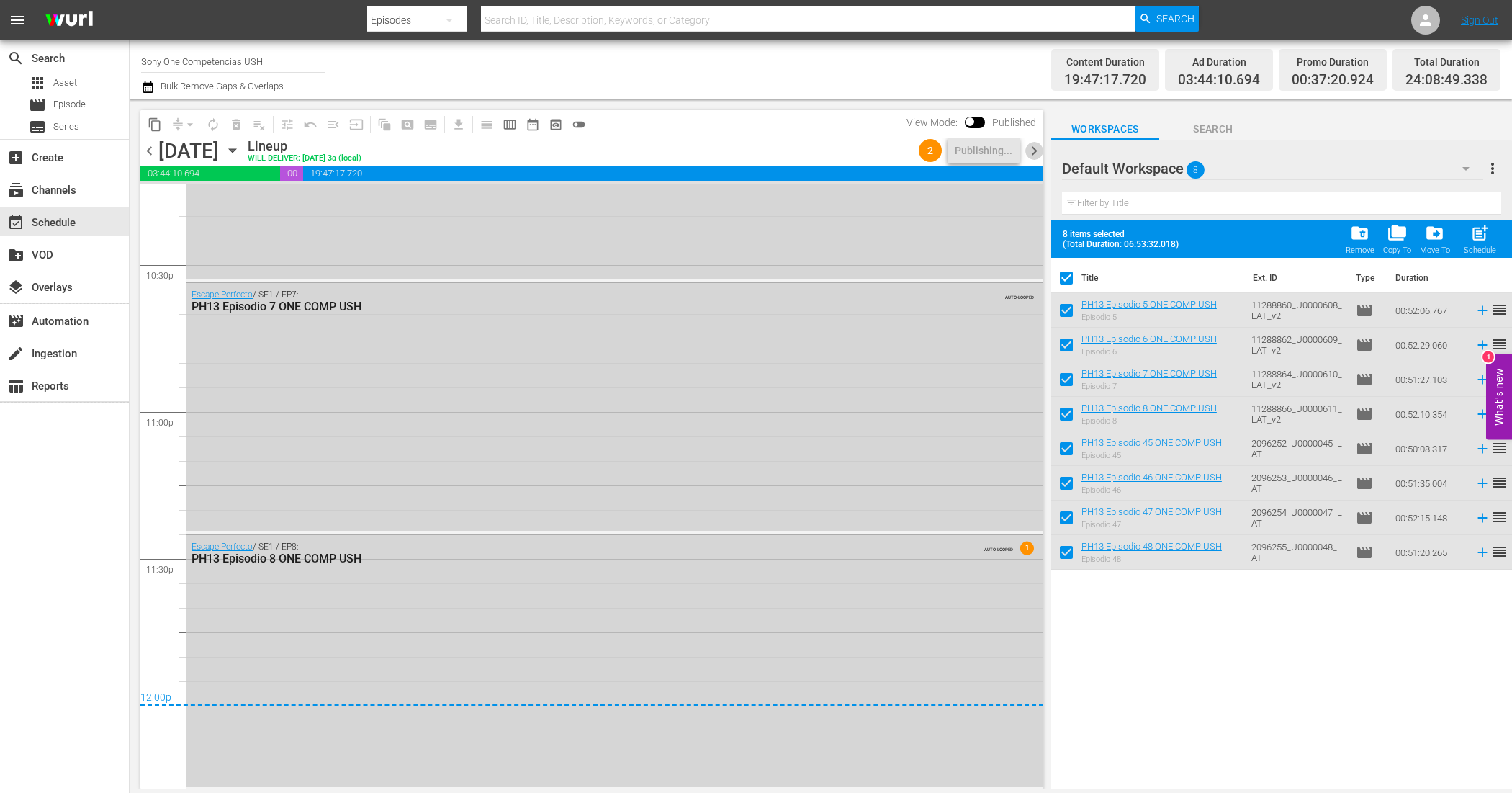
click at [1035, 152] on span "chevron_right" at bounding box center [1034, 151] width 18 height 18
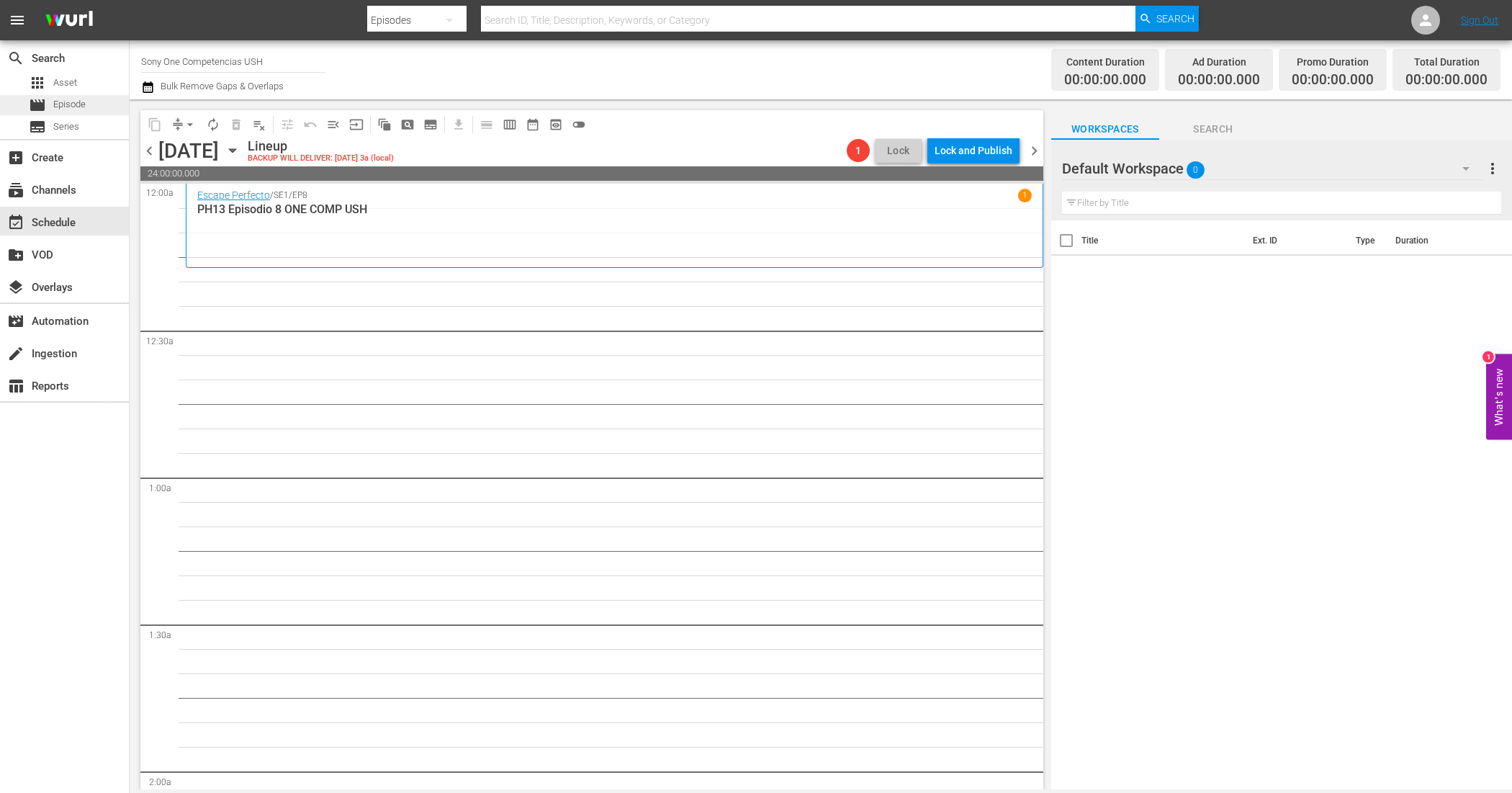
click at [103, 105] on div "movie Episode" at bounding box center [64, 105] width 129 height 20
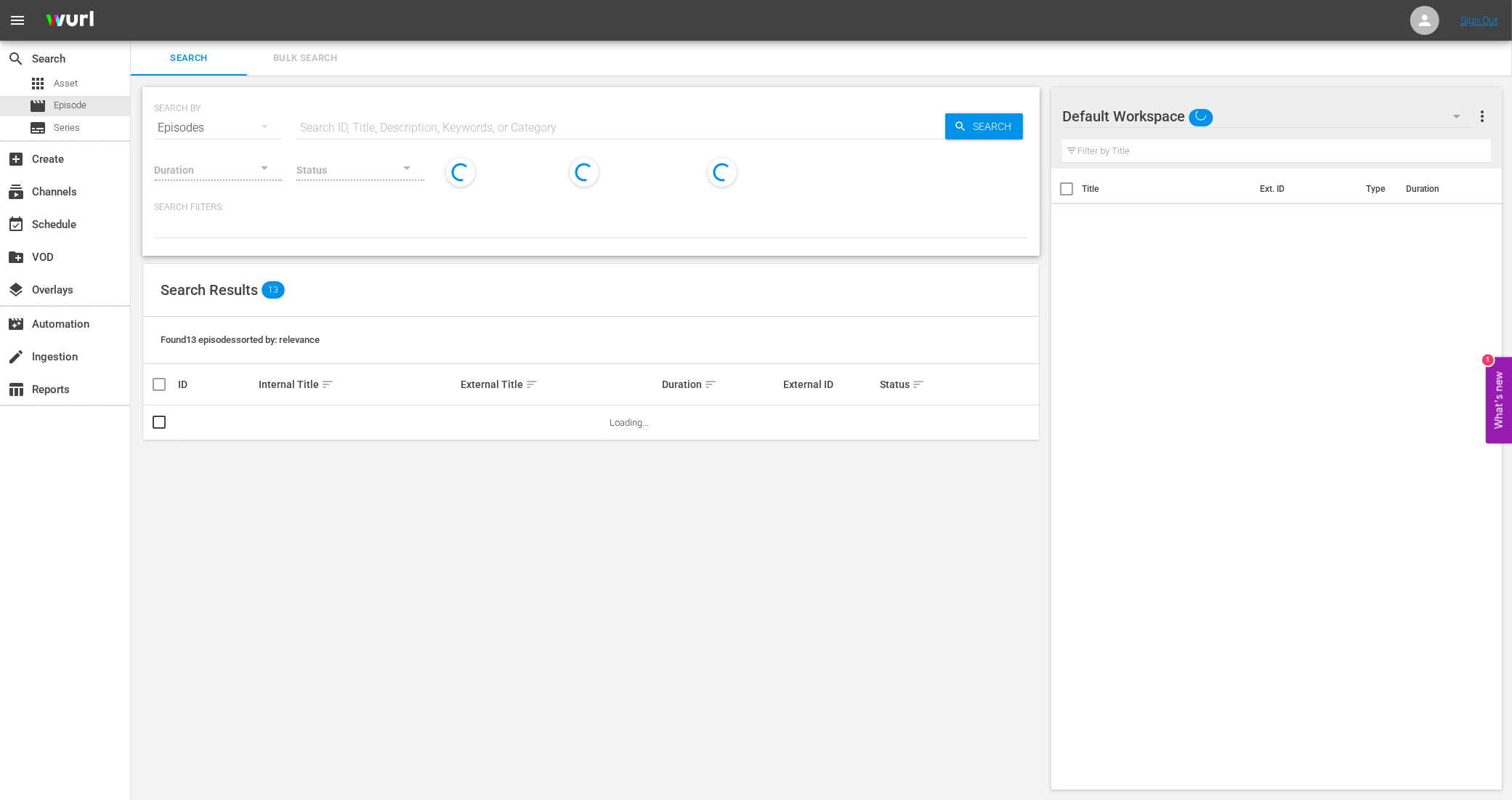
click at [302, 56] on span "Bulk Search" at bounding box center [305, 58] width 99 height 17
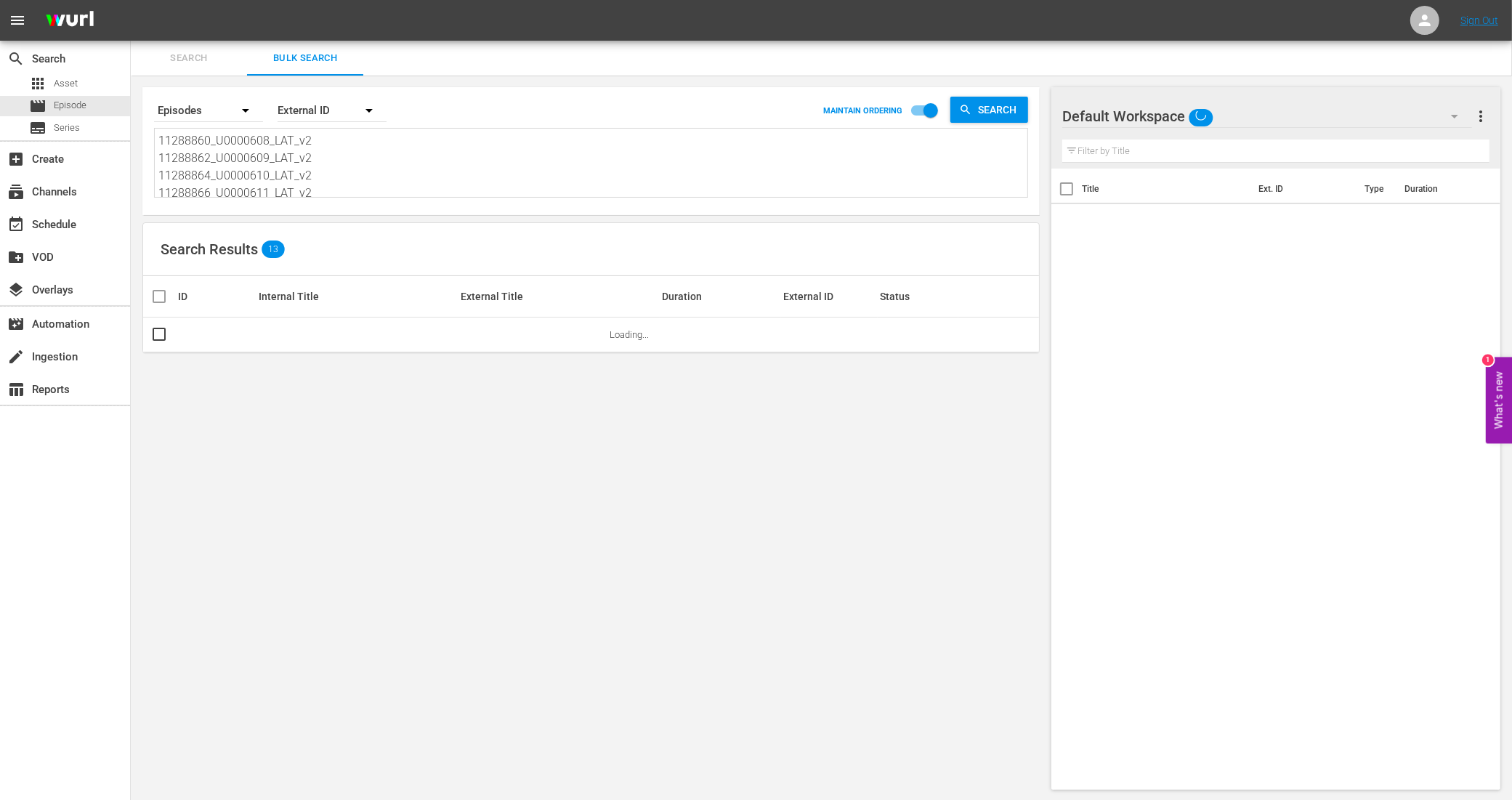
scroll to position [91, 0]
drag, startPoint x: 167, startPoint y: 142, endPoint x: 486, endPoint y: 278, distance: 346.8
click at [485, 277] on div "Search By Episodes Order By External ID MAINTAIN ORDERING Search 11288860_U0000…" at bounding box center [591, 438] width 921 height 725
paste textarea "11288924_U0000640_LAT_v2 11288926_U0000641_LAT_v2 11288928_U0000642_LAT_v2 1128…"
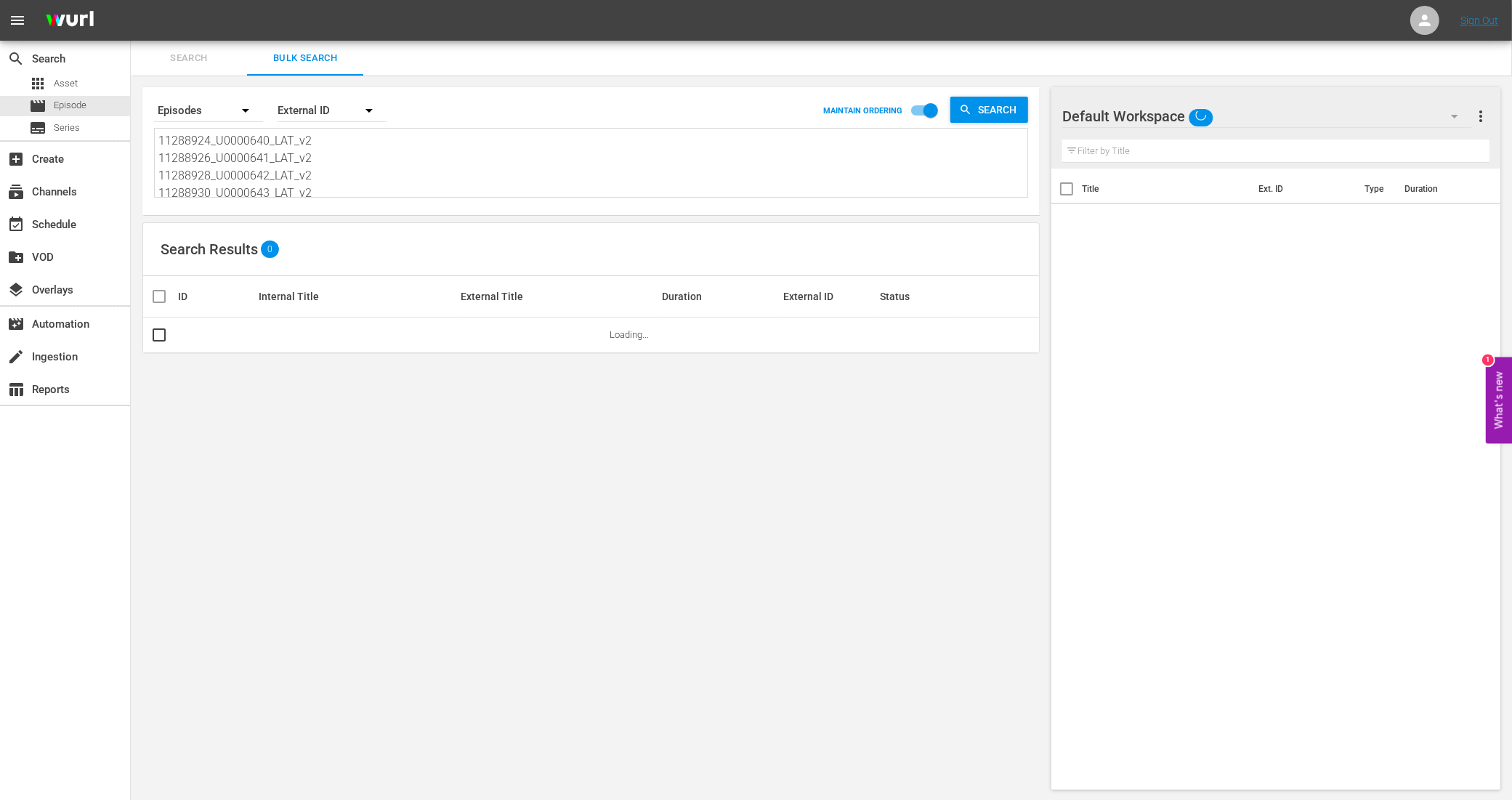
scroll to position [2, 0]
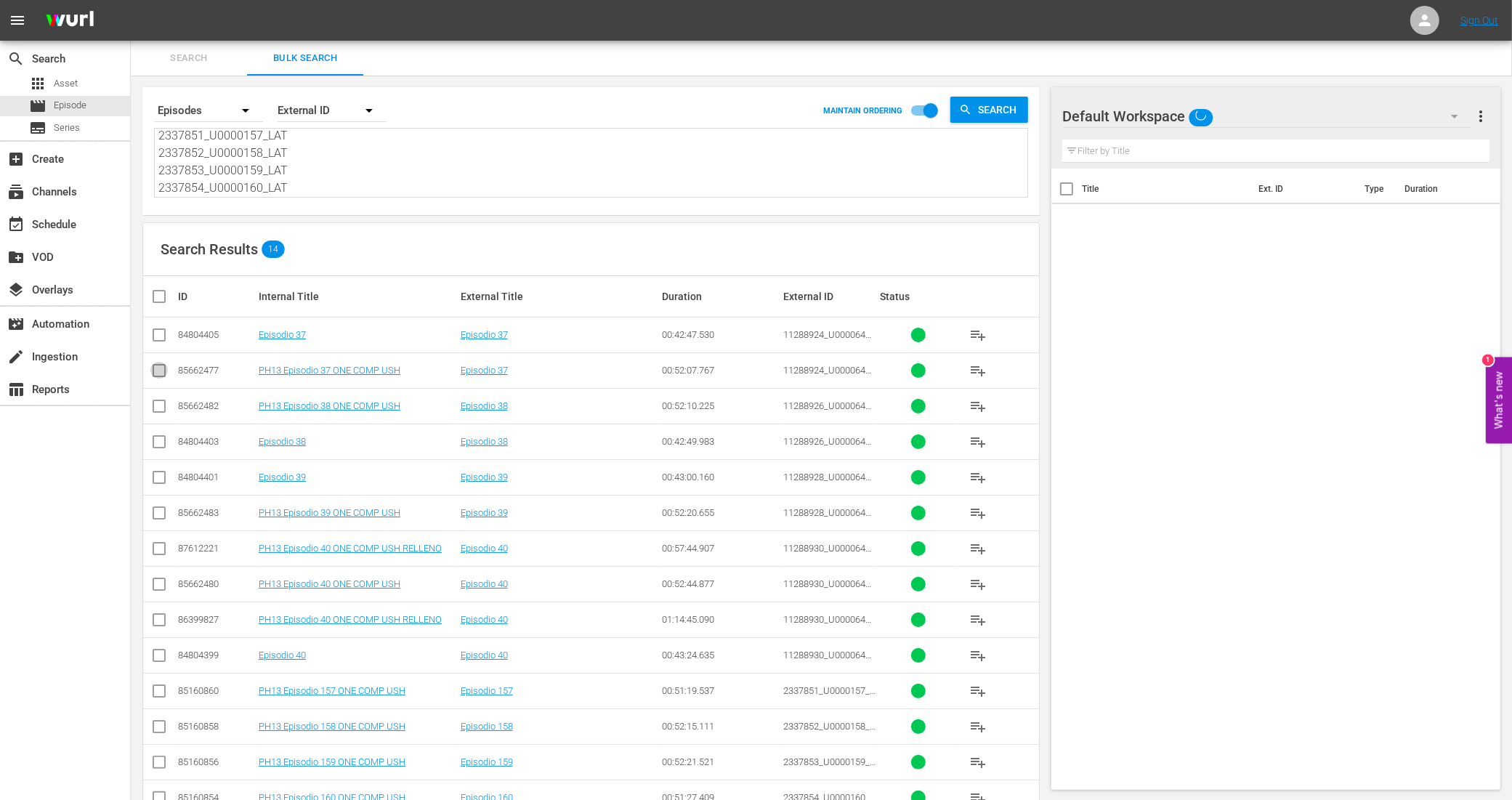
click at [155, 375] on input "checkbox" at bounding box center [159, 374] width 18 height 18
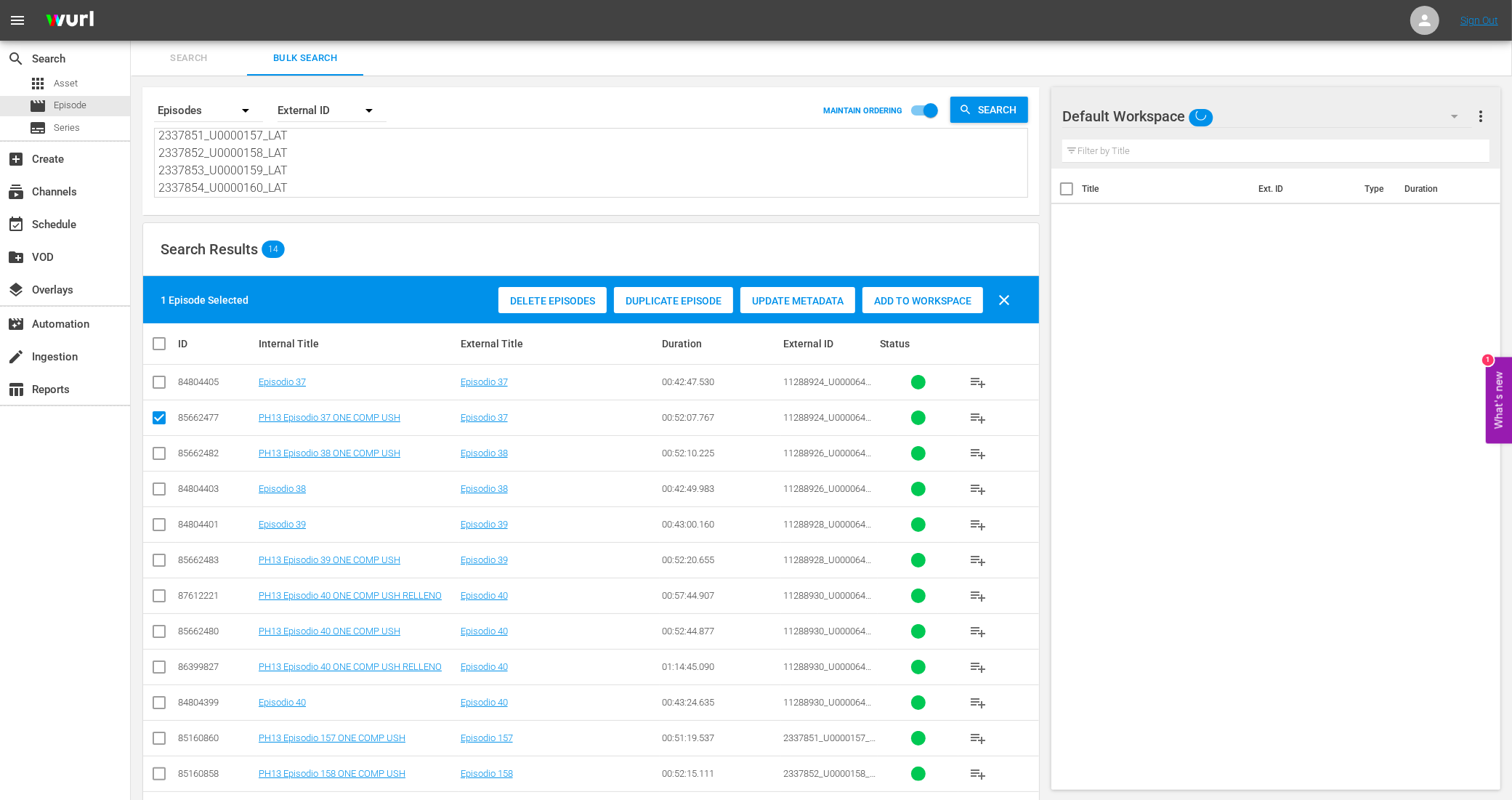
click at [158, 451] on input "checkbox" at bounding box center [159, 456] width 18 height 18
click at [160, 561] on input "checkbox" at bounding box center [159, 563] width 18 height 18
click at [155, 633] on input "checkbox" at bounding box center [159, 634] width 18 height 18
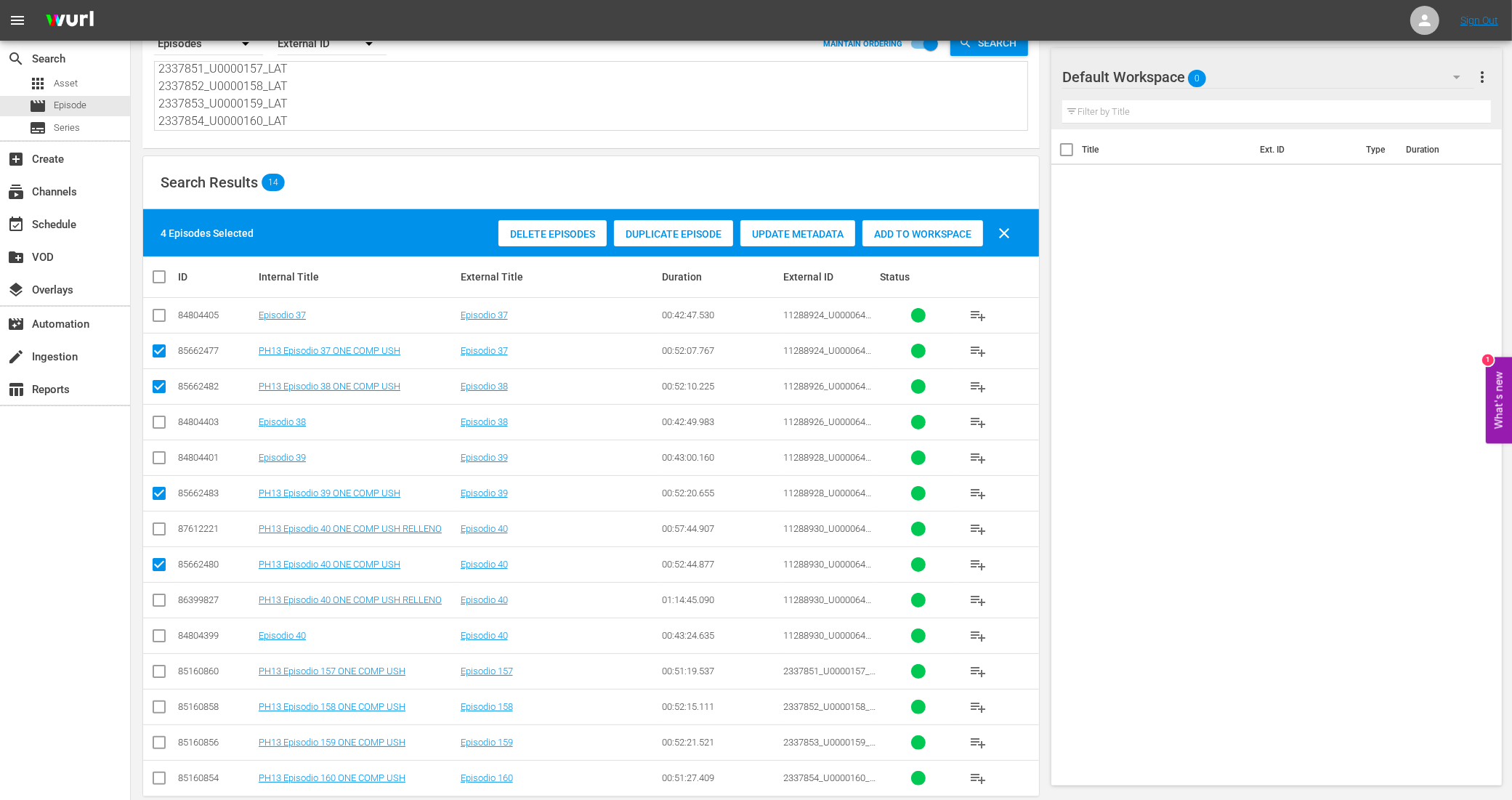
scroll to position [92, 0]
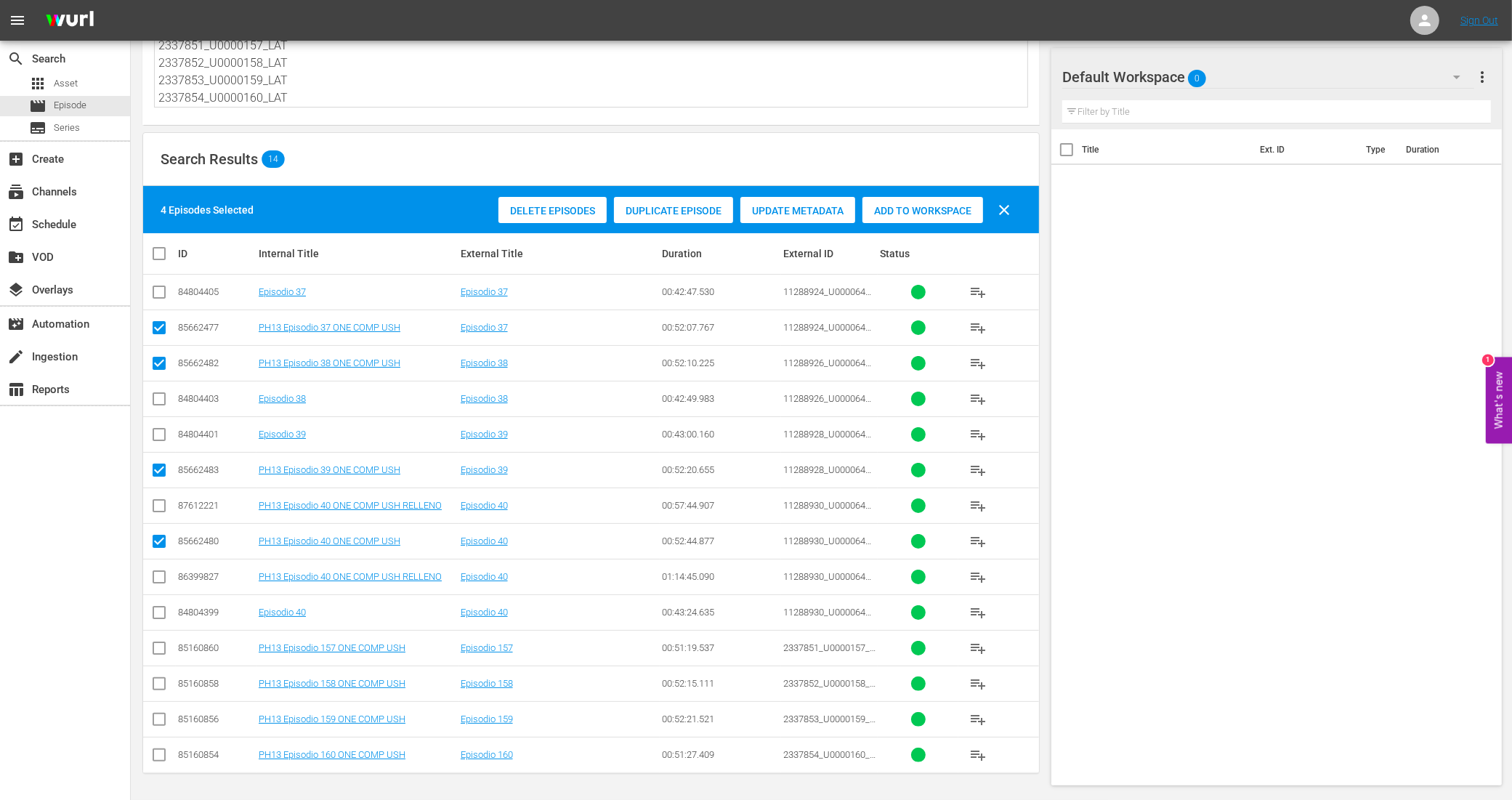
click at [158, 652] on input "checkbox" at bounding box center [159, 651] width 18 height 18
click at [158, 690] on input "checkbox" at bounding box center [159, 687] width 18 height 18
click at [161, 713] on input "checkbox" at bounding box center [159, 722] width 18 height 18
click at [161, 753] on input "checkbox" at bounding box center [159, 758] width 18 height 18
click at [963, 215] on div "Add to Workspace" at bounding box center [923, 210] width 121 height 27
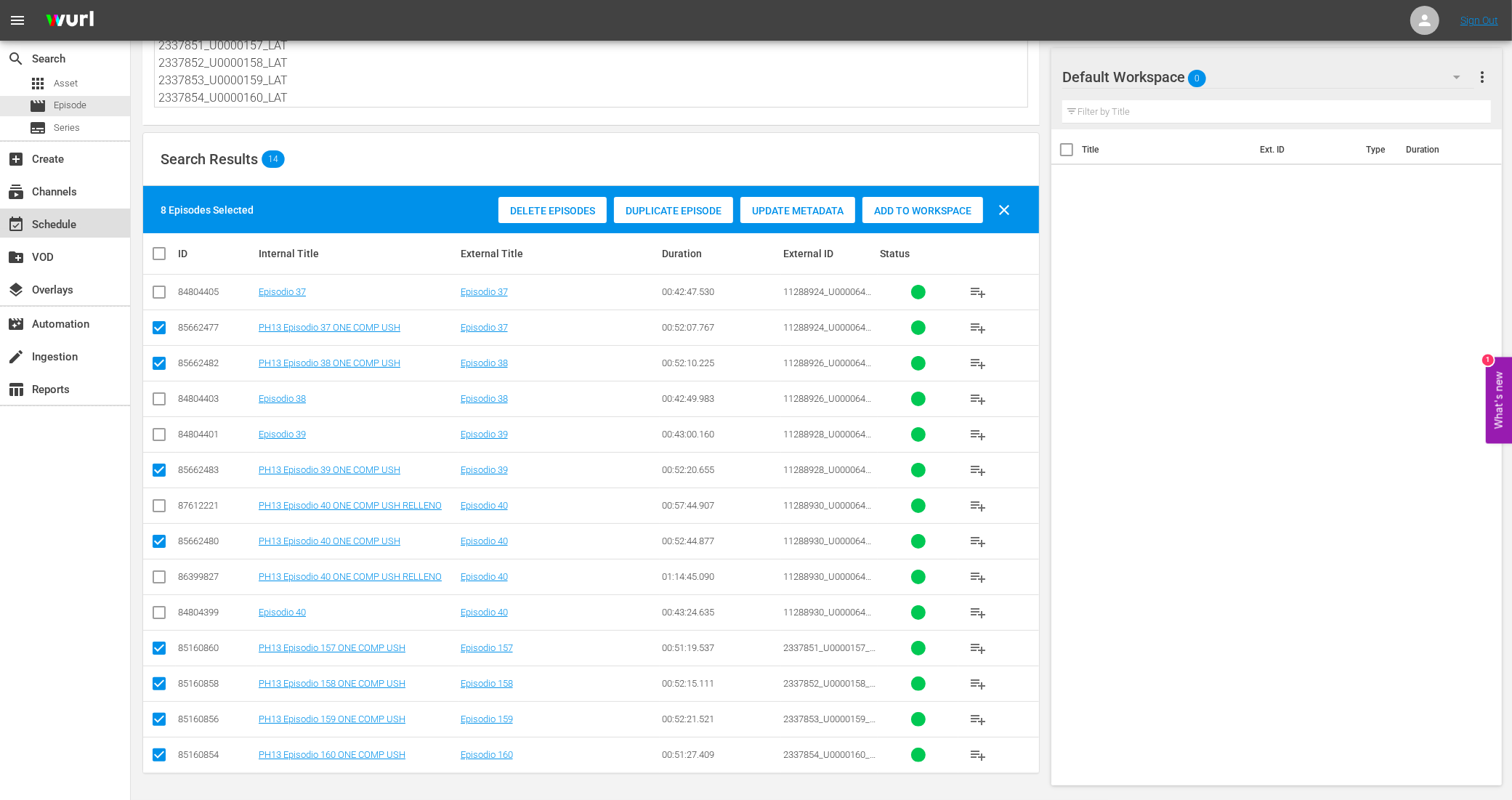
click at [71, 223] on div "event_available Schedule" at bounding box center [40, 222] width 82 height 13
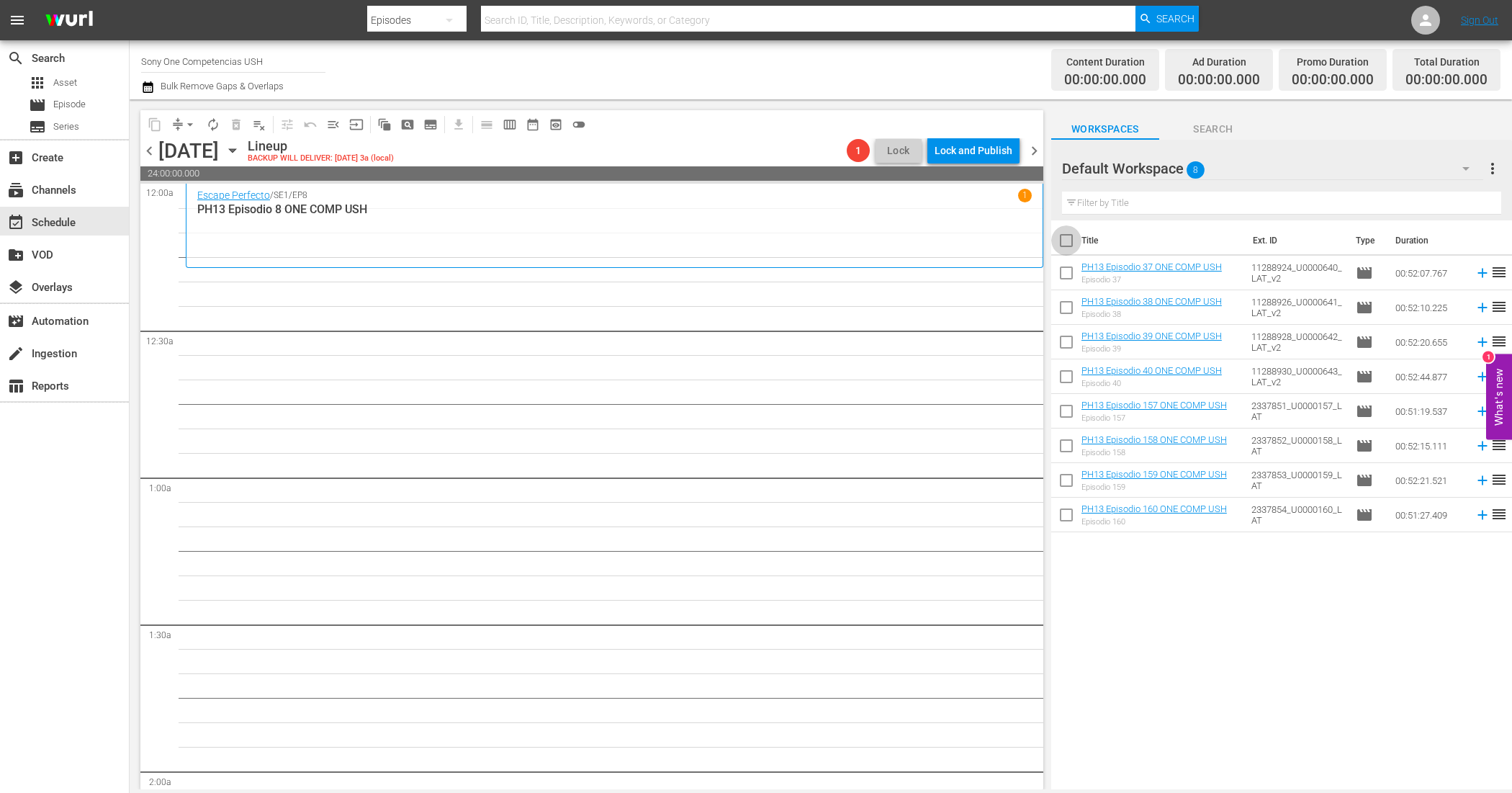
click at [1069, 242] on input "checkbox" at bounding box center [1066, 243] width 31 height 30
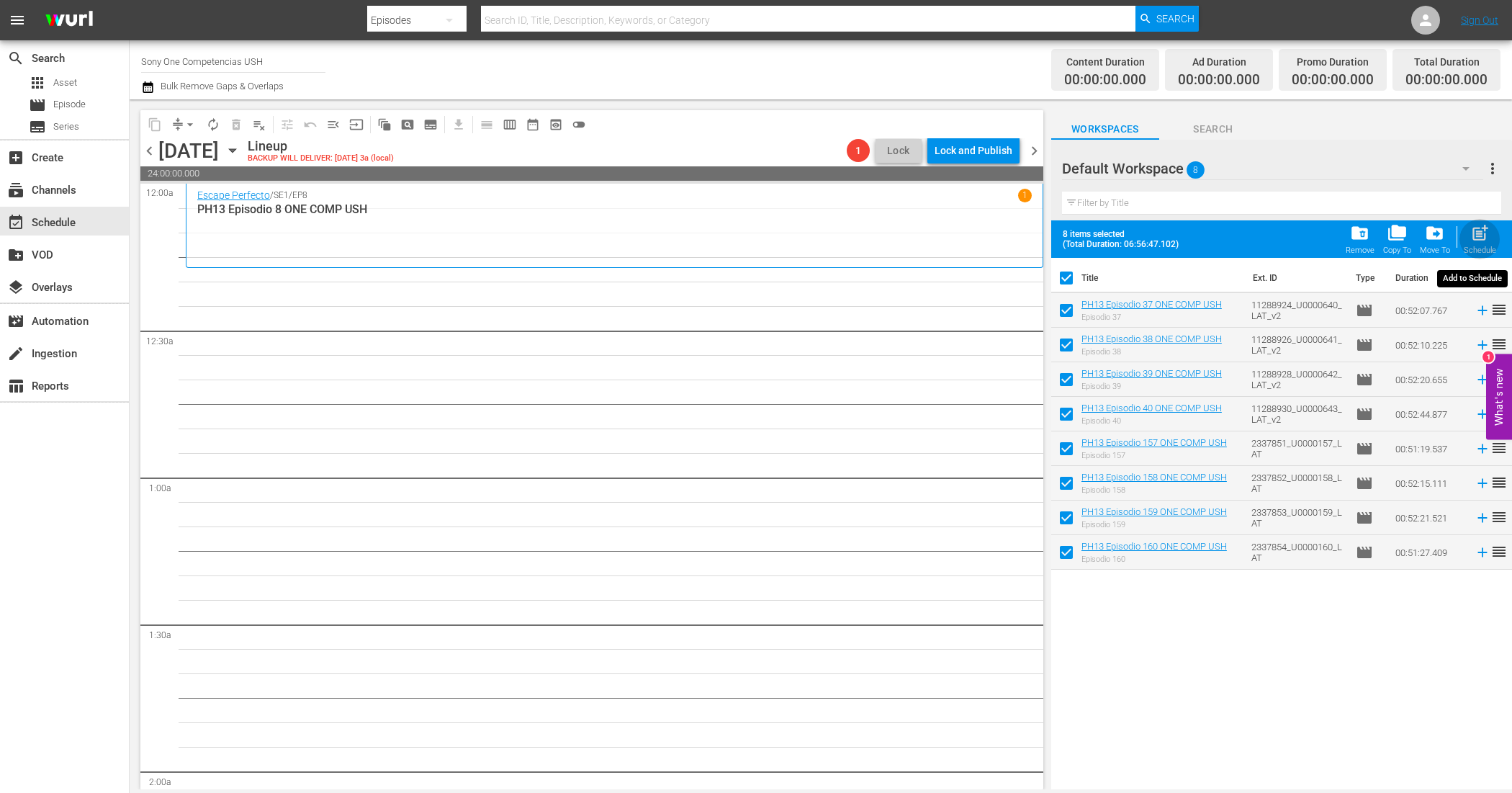
click at [1473, 239] on span "post_add" at bounding box center [1480, 233] width 19 height 19
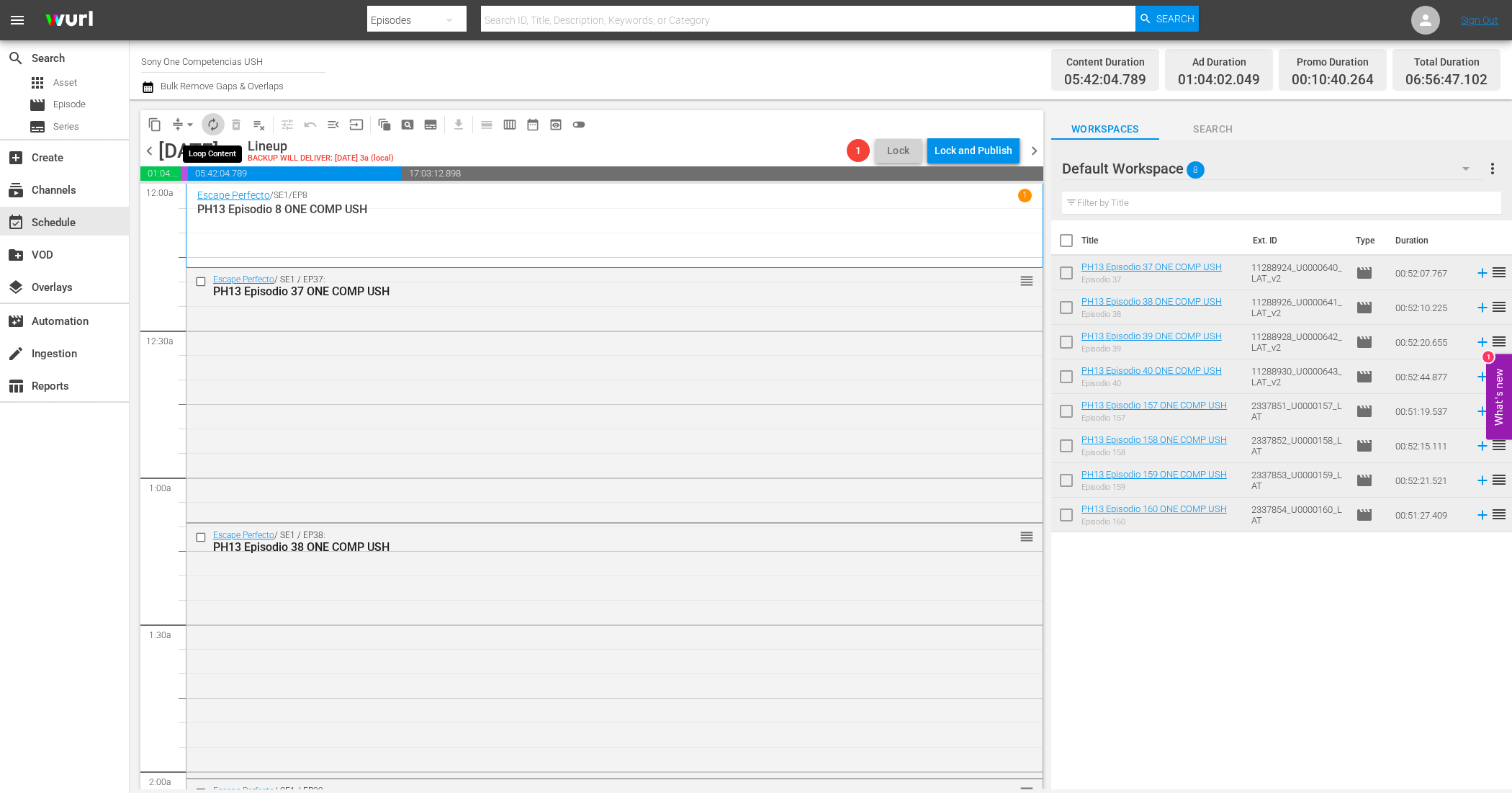
click at [214, 131] on span "autorenew_outlined" at bounding box center [213, 125] width 15 height 15
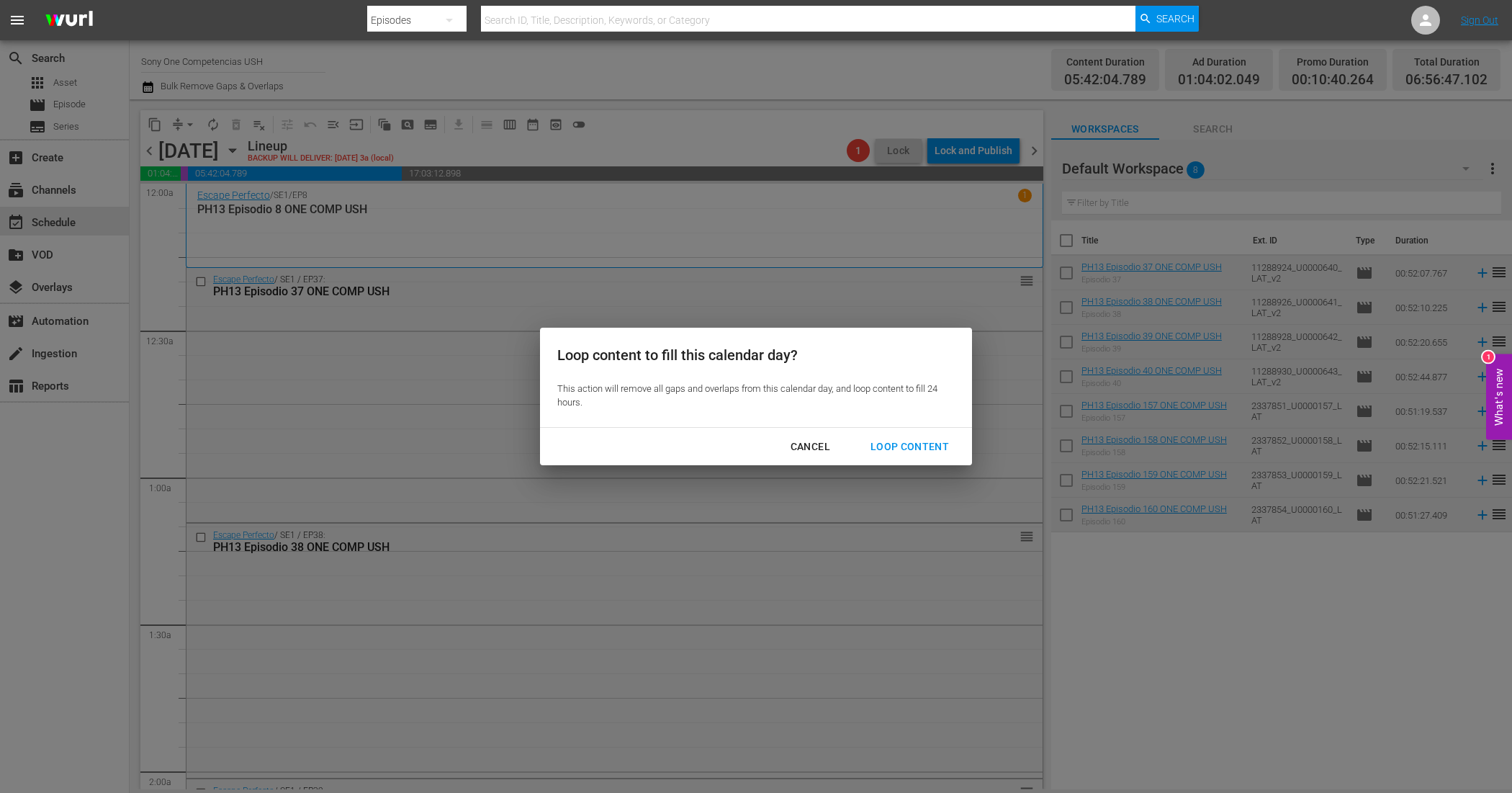
click at [940, 440] on div "Loop Content" at bounding box center [910, 446] width 101 height 18
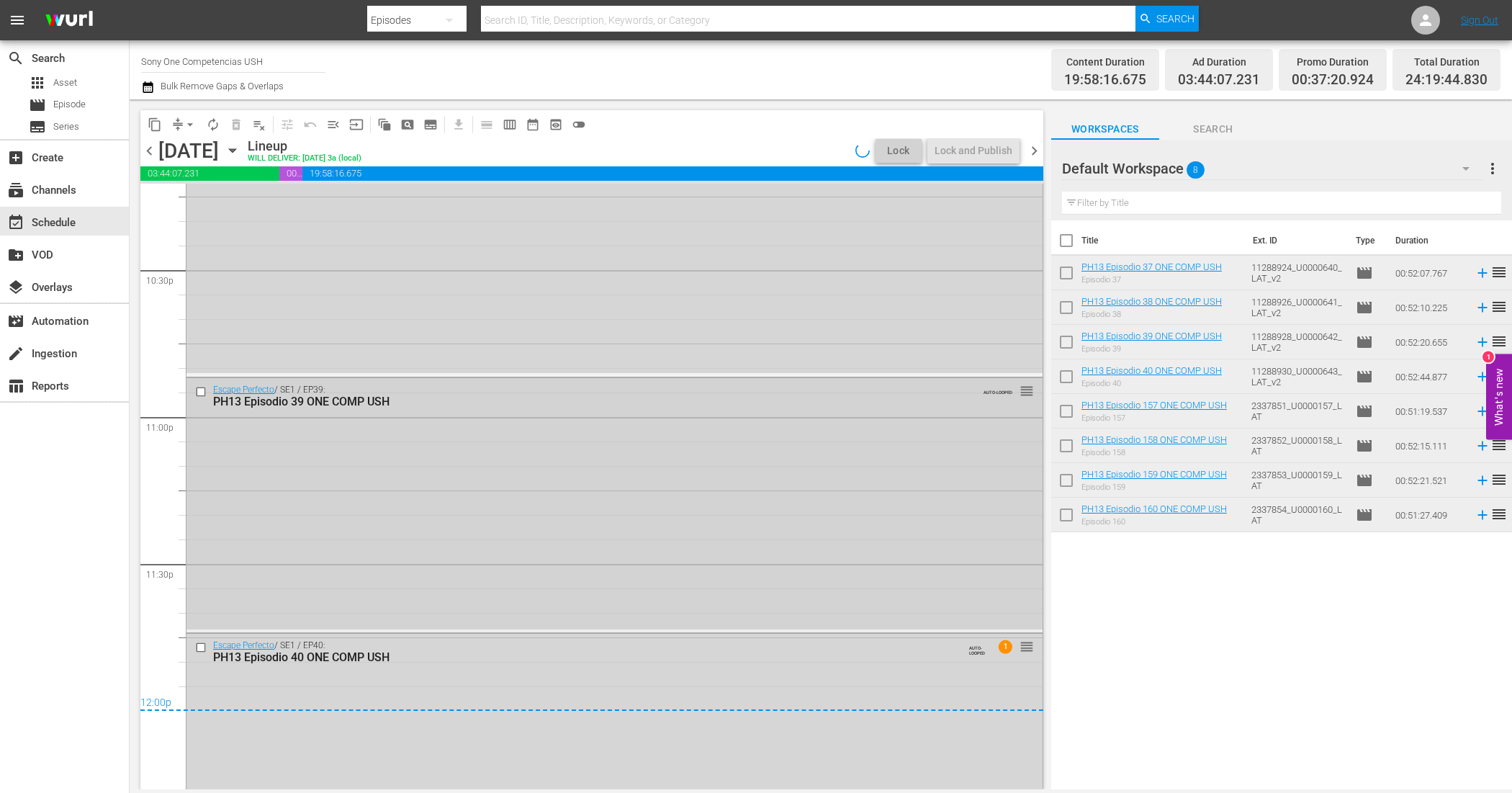
scroll to position [6625, 0]
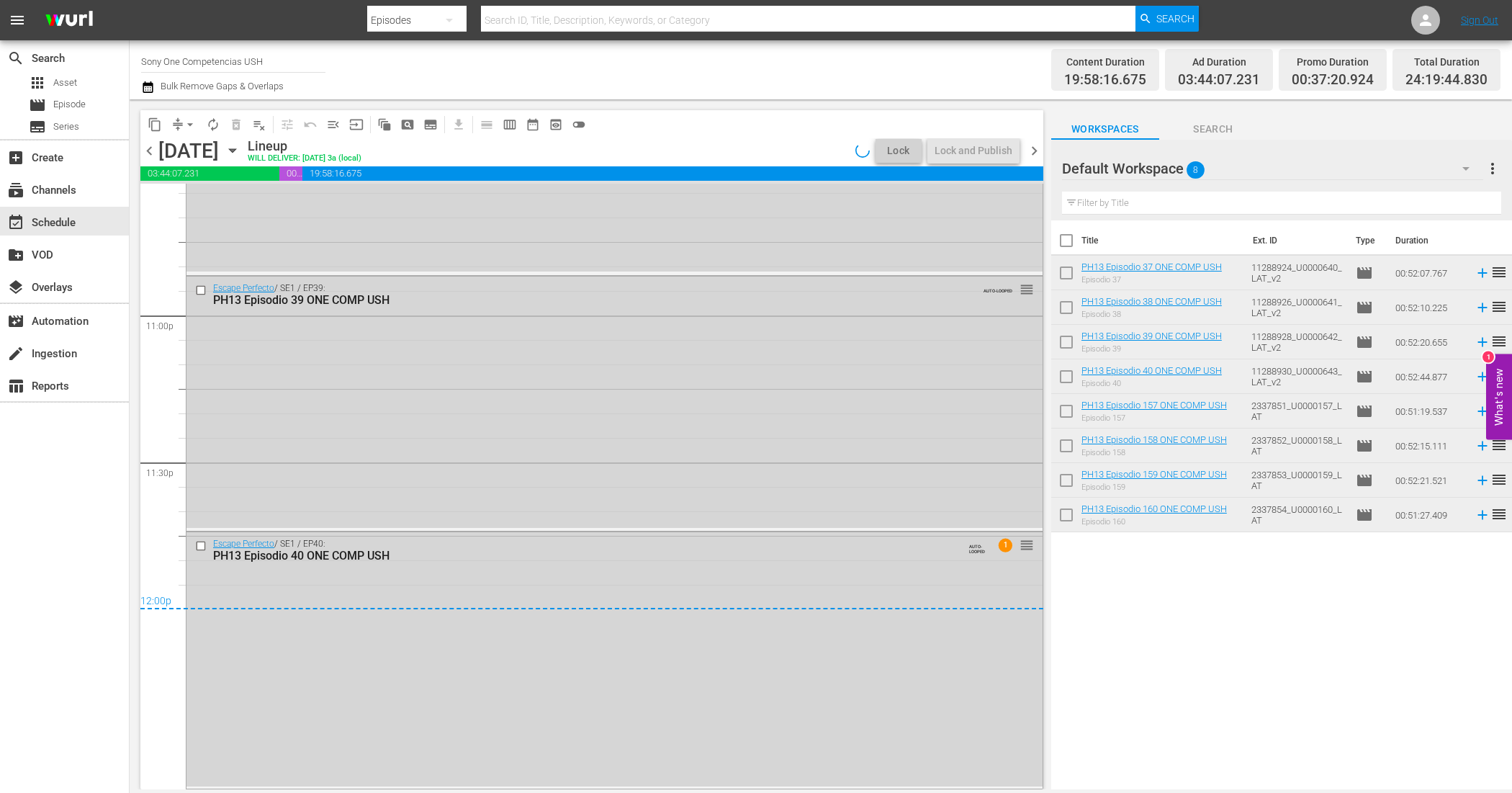
click at [1057, 240] on input "checkbox" at bounding box center [1066, 243] width 31 height 30
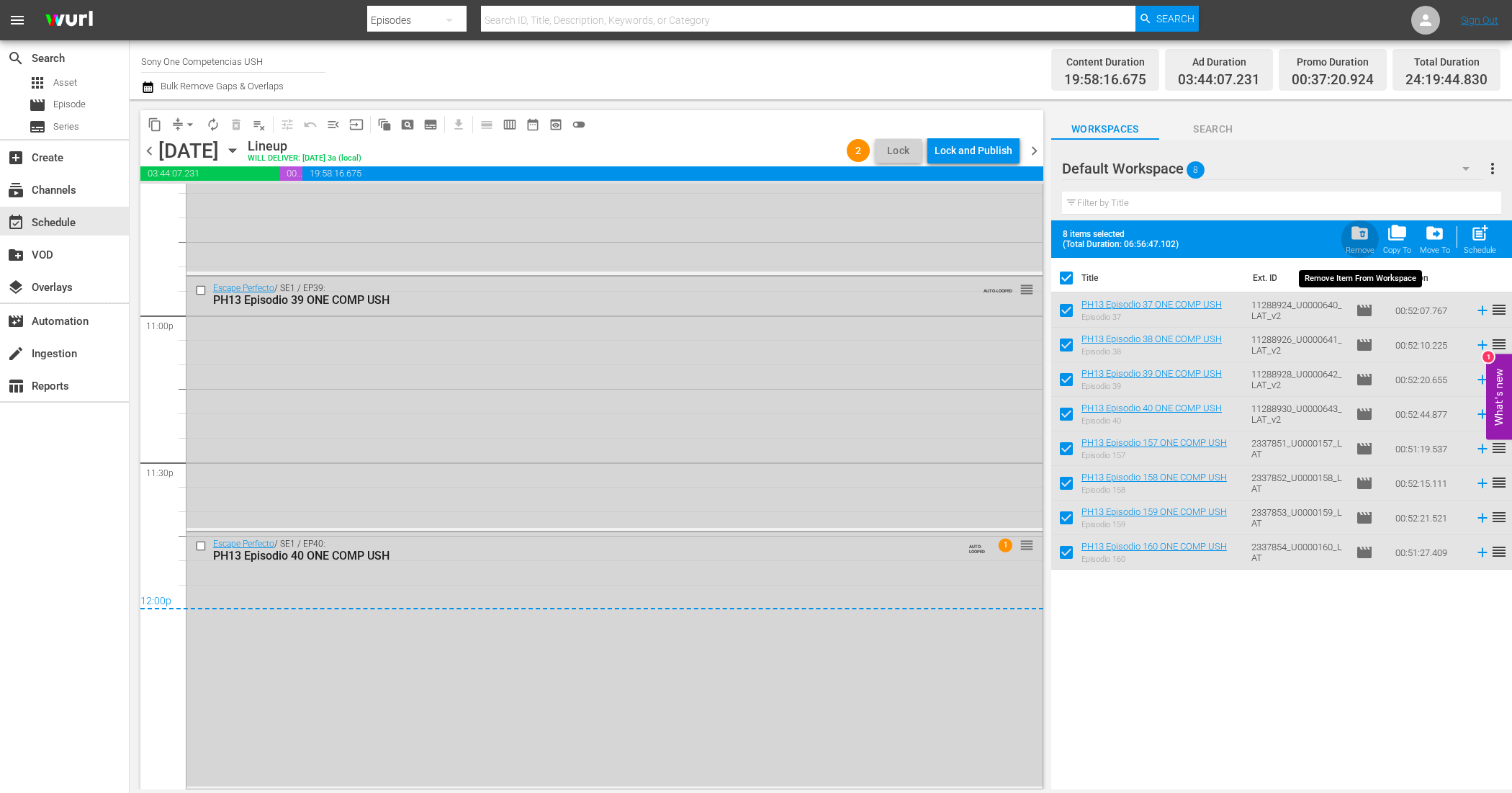
click at [1361, 229] on span "folder_delete" at bounding box center [1359, 233] width 19 height 19
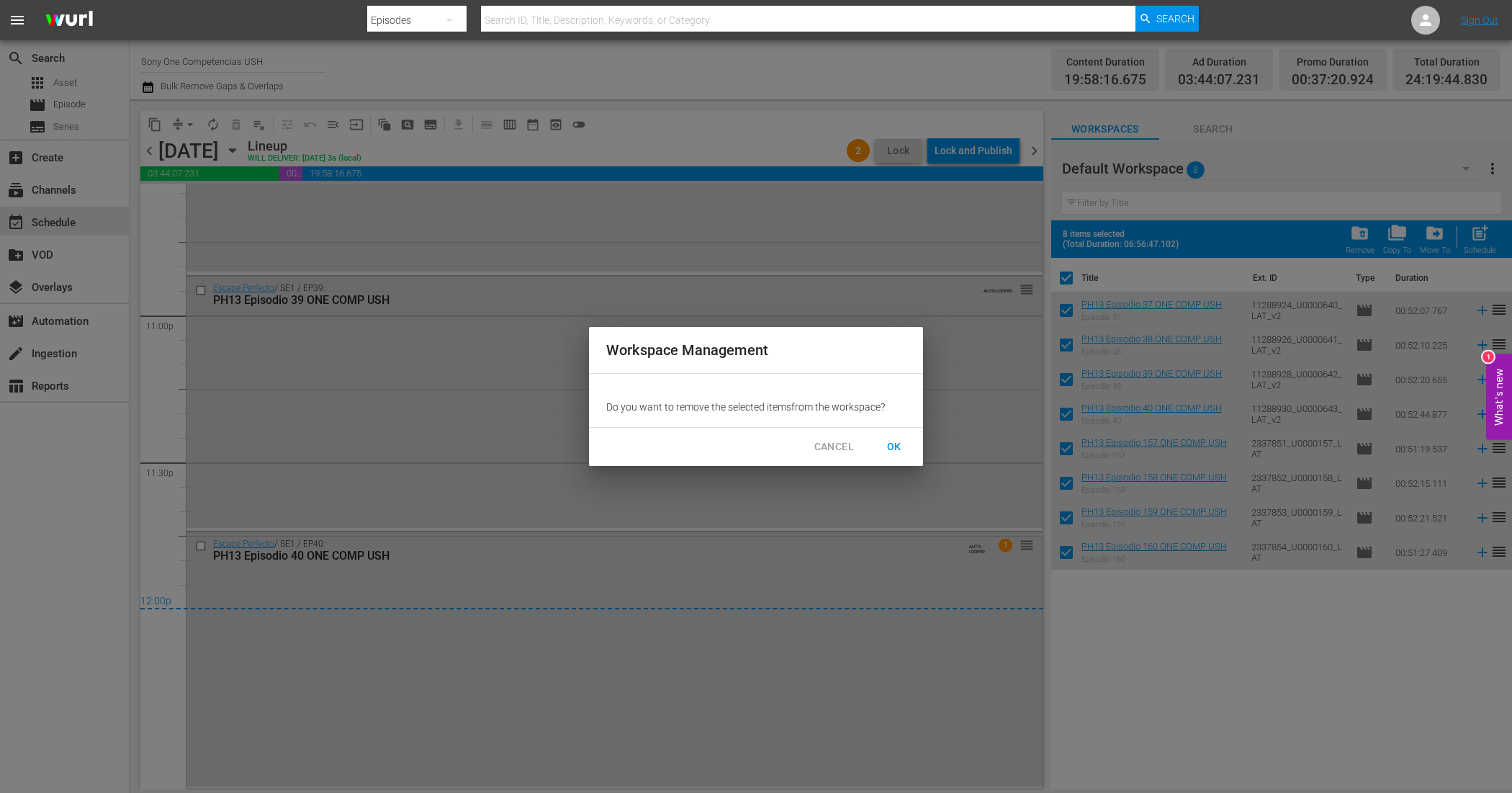
click at [895, 445] on span "OK" at bounding box center [894, 446] width 23 height 18
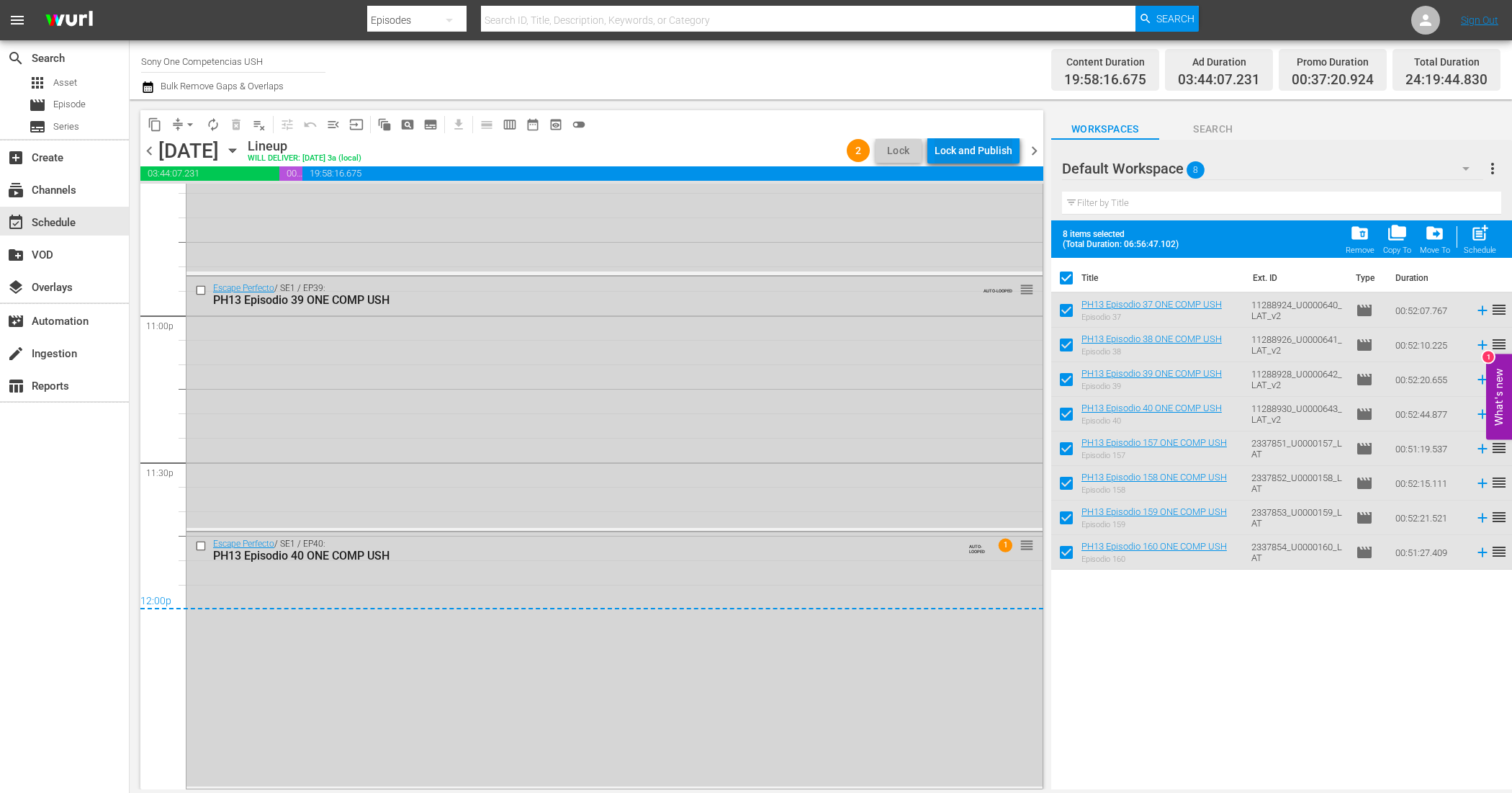
click at [993, 152] on div "Lock and Publish" at bounding box center [973, 151] width 78 height 26
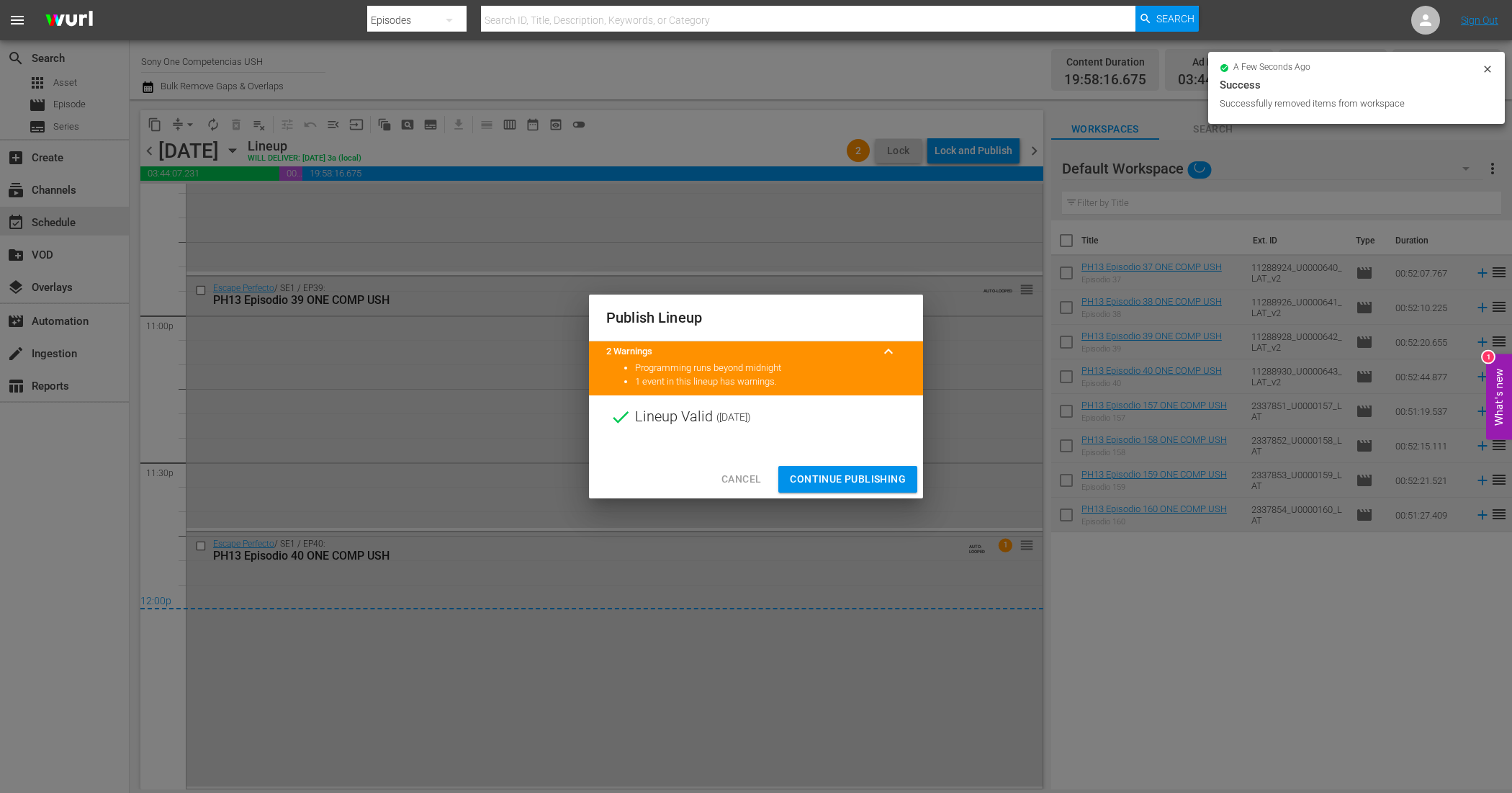
click at [807, 458] on div at bounding box center [756, 449] width 334 height 22
click at [818, 472] on span "Continue Publishing" at bounding box center [847, 479] width 116 height 18
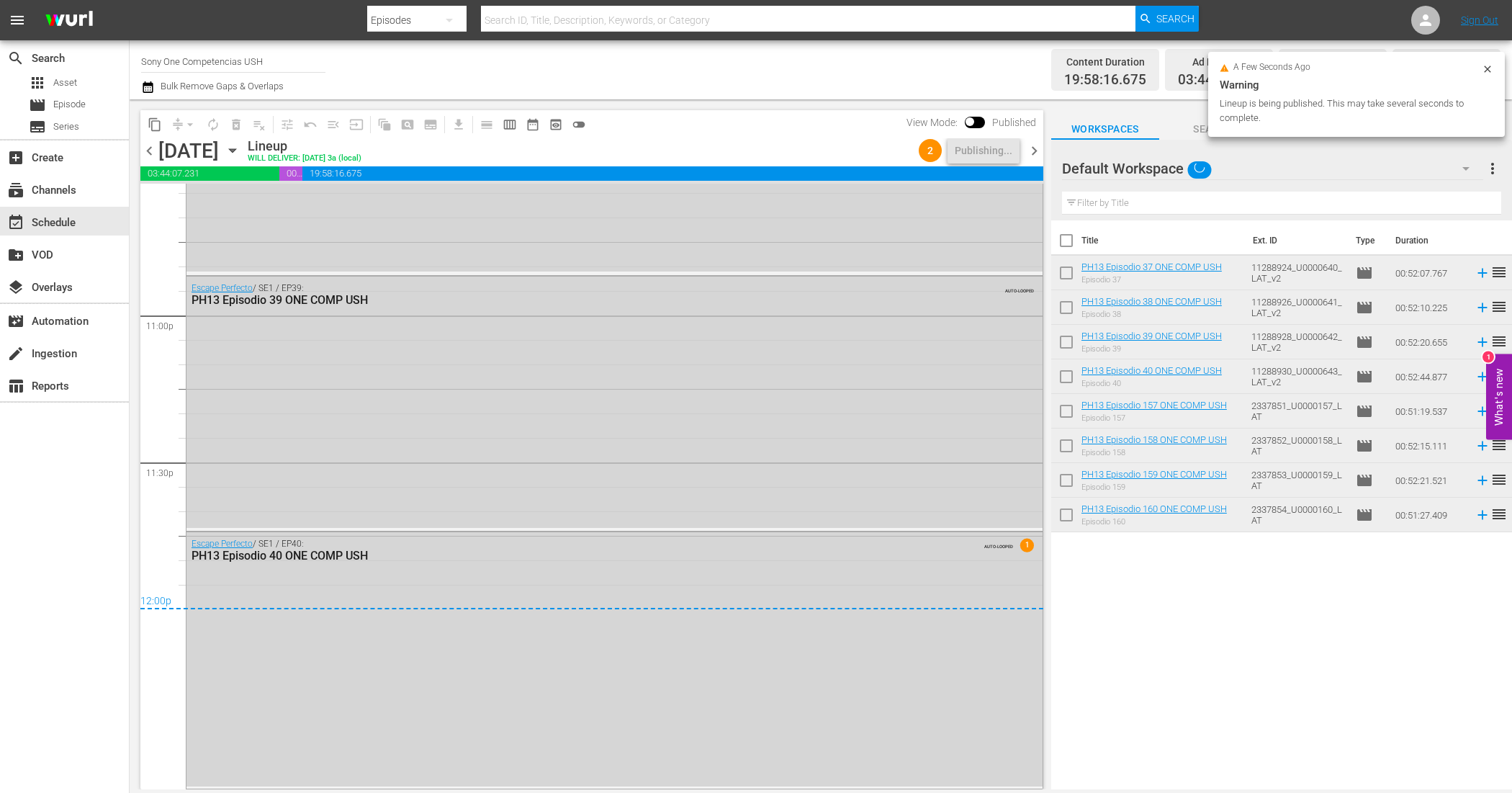
click at [1035, 148] on span "chevron_right" at bounding box center [1034, 151] width 18 height 18
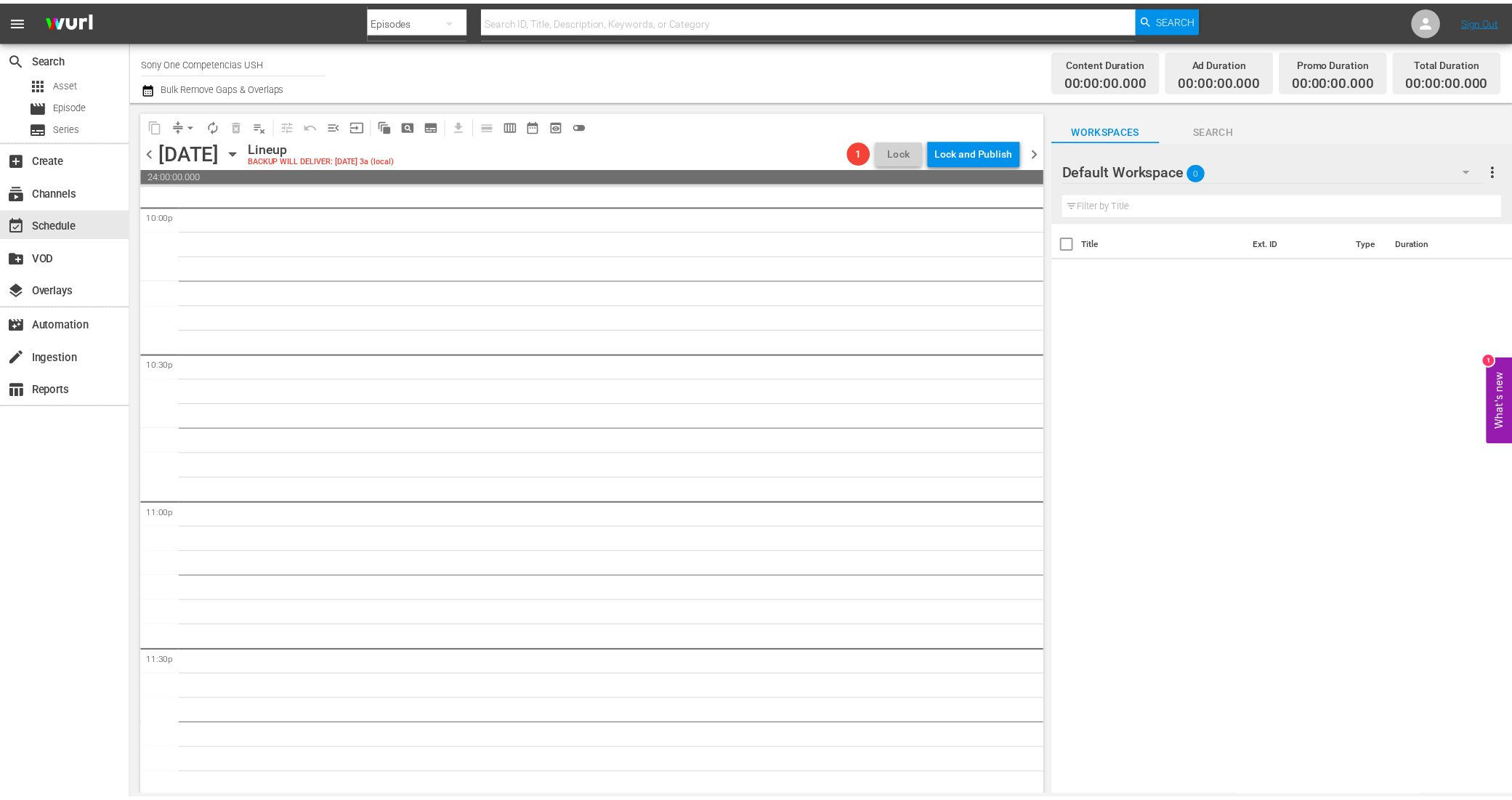
scroll to position [6476, 0]
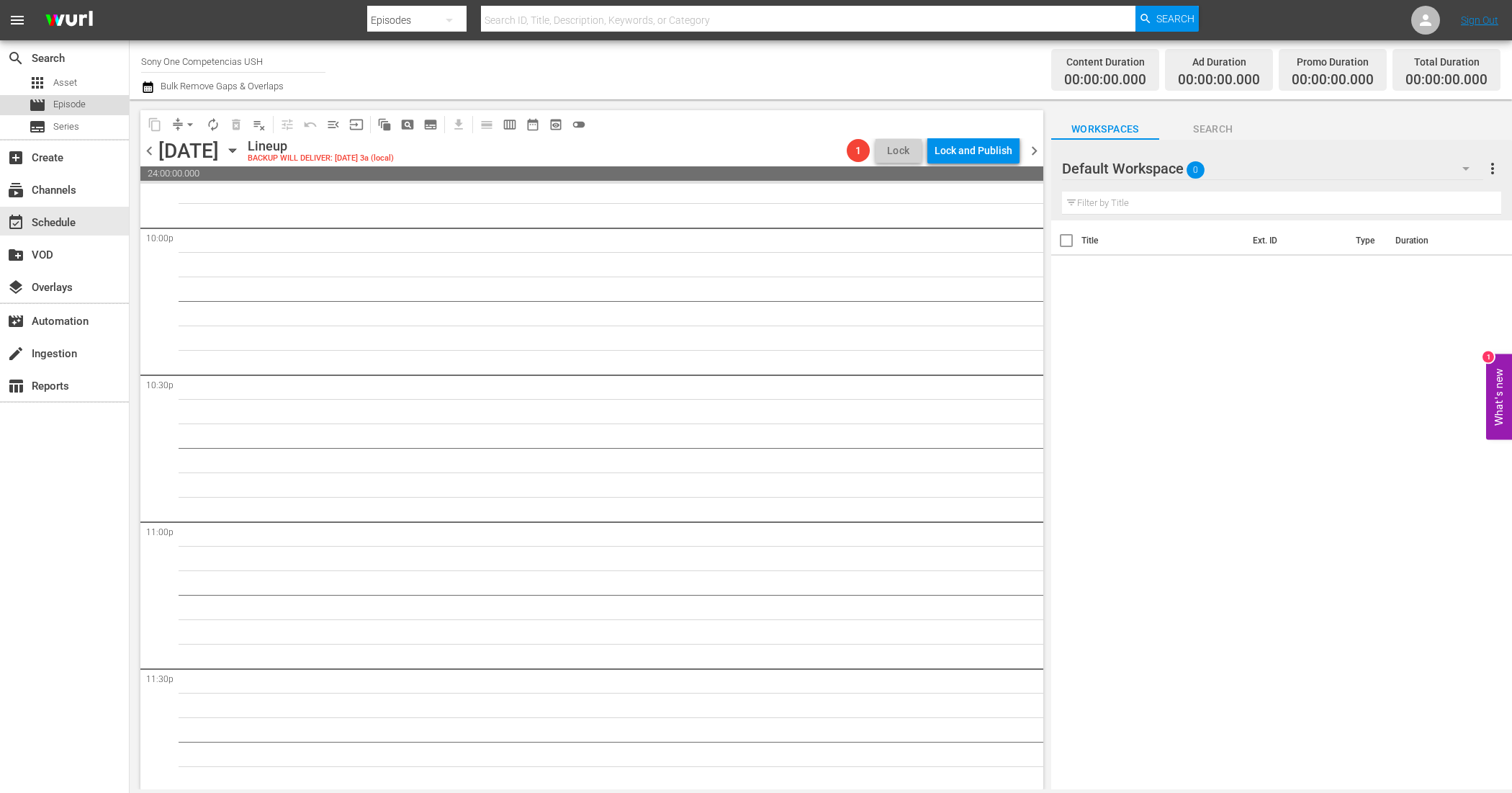
click at [90, 106] on div "movie Episode" at bounding box center [64, 105] width 129 height 20
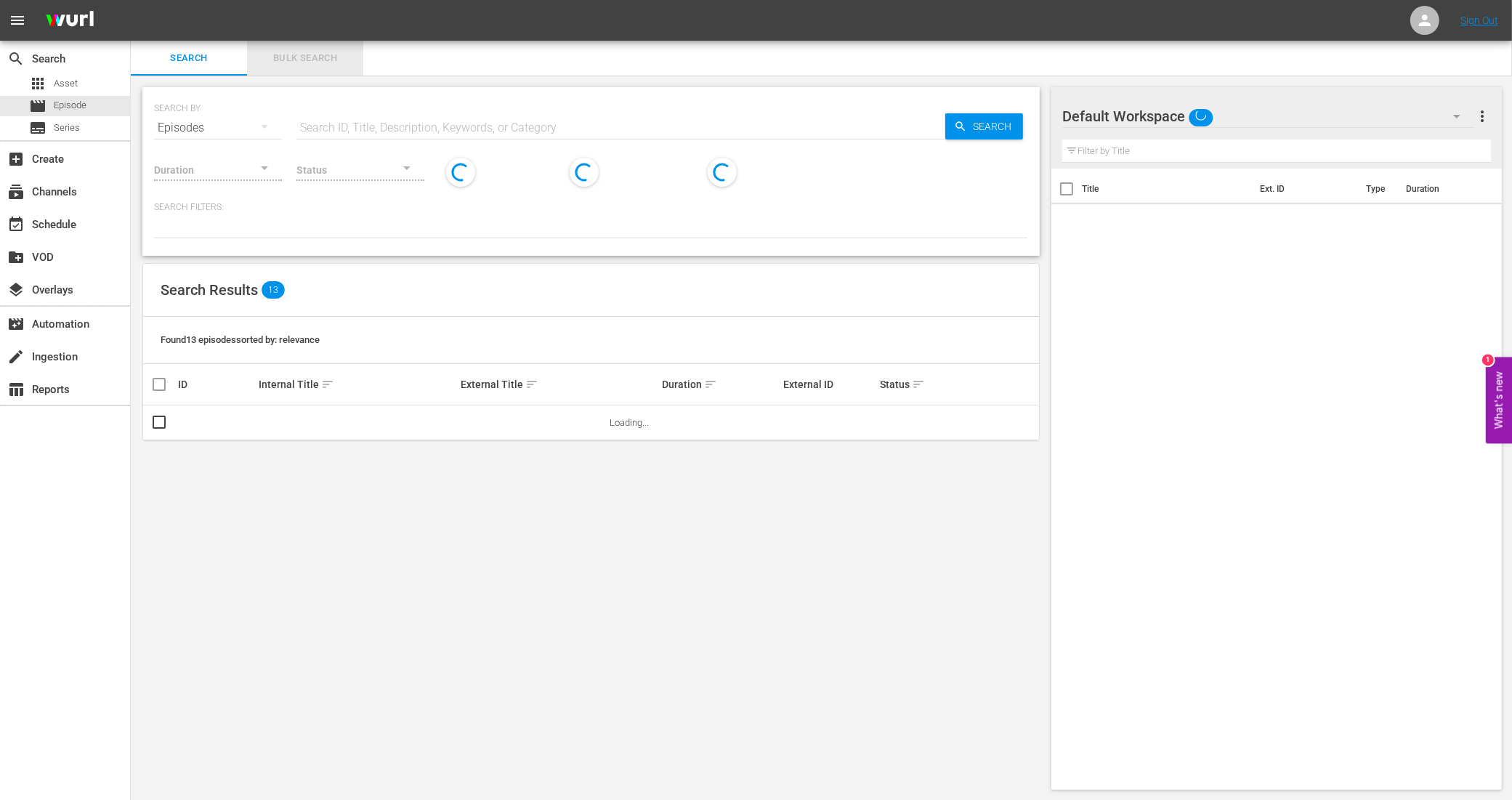
click at [296, 59] on span "Bulk Search" at bounding box center [305, 58] width 99 height 17
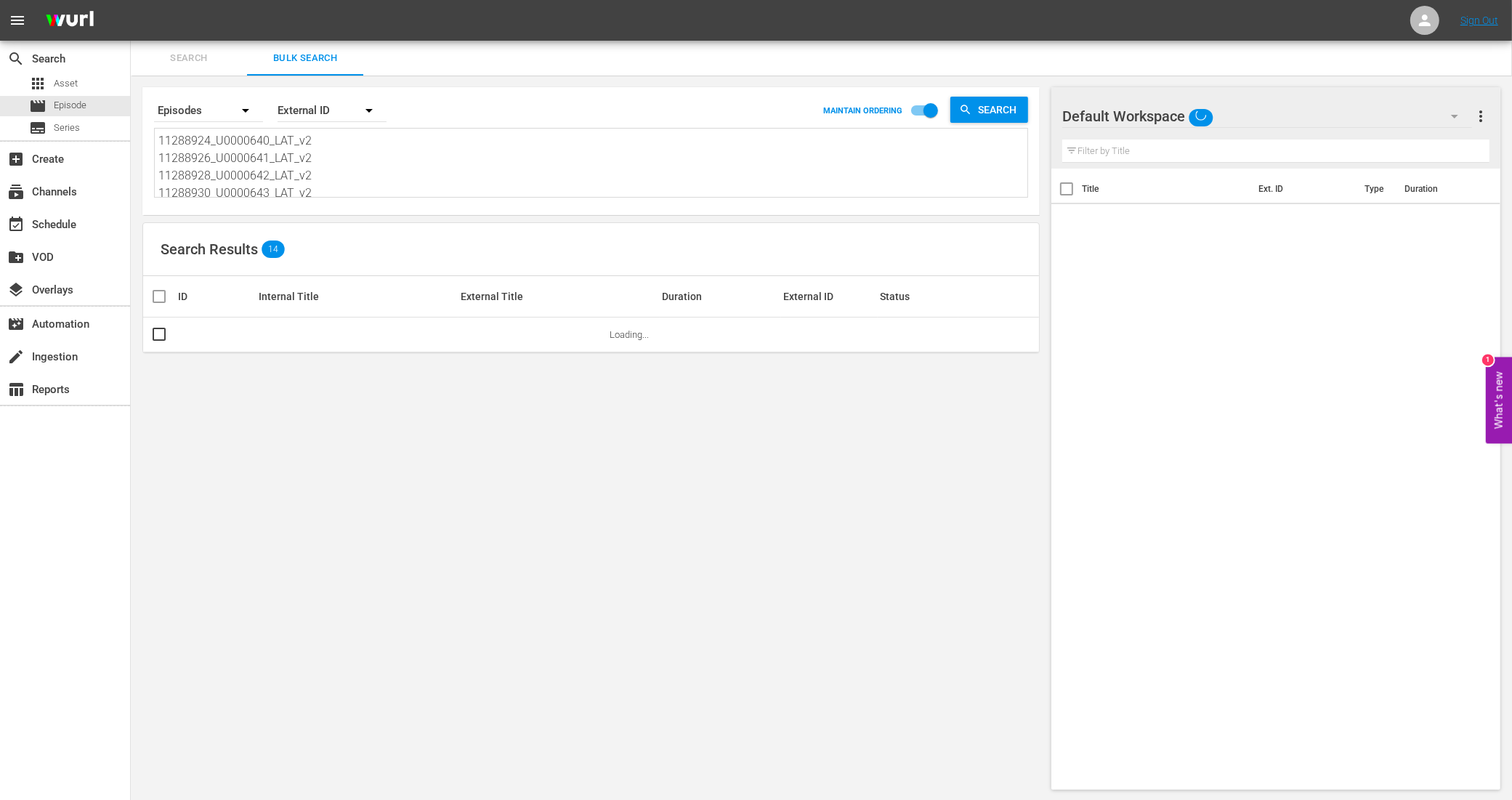
scroll to position [91, 0]
drag, startPoint x: 161, startPoint y: 142, endPoint x: 487, endPoint y: 287, distance: 356.8
click at [487, 287] on div "Search By Episodes Order By External ID MAINTAIN ORDERING Search 11288924_U0000…" at bounding box center [591, 438] width 921 height 725
paste textarea "11288932_U0000644_LAT_v2 11288934_U0000645_LAT_v2 11288936_U0000646_LAT_v2 1128…"
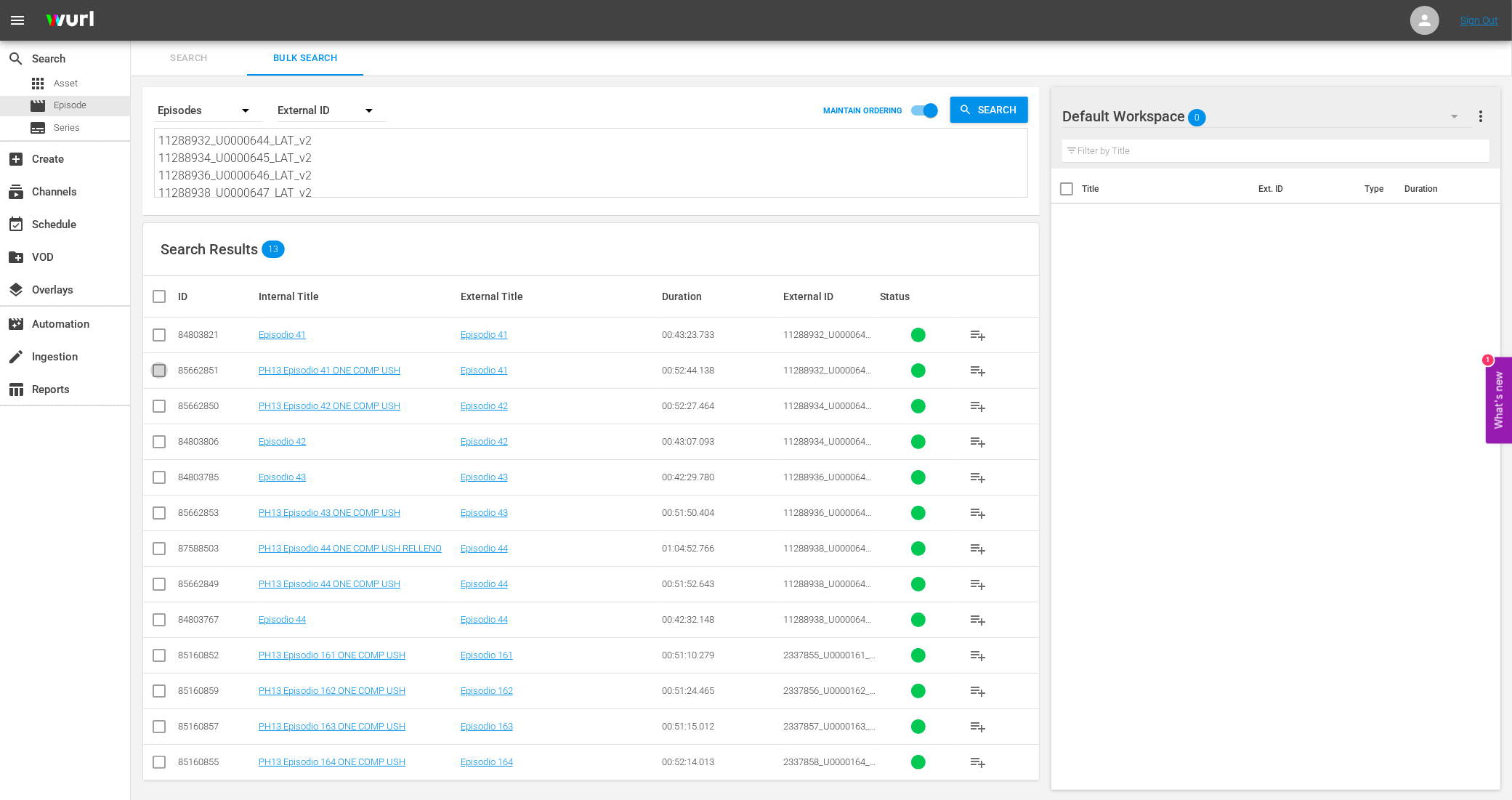
click at [157, 367] on input "checkbox" at bounding box center [159, 374] width 18 height 18
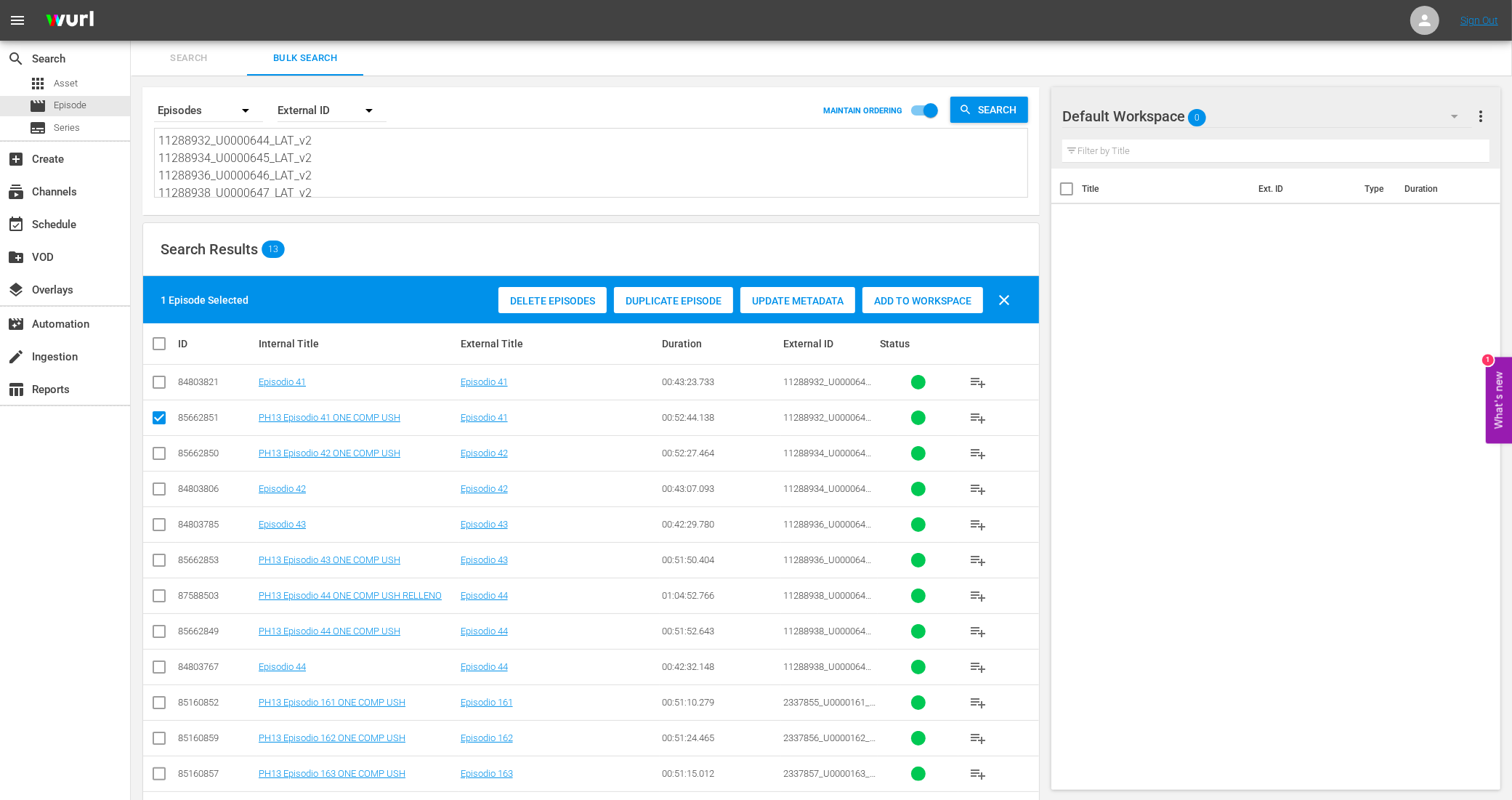
click at [161, 458] on input "checkbox" at bounding box center [159, 456] width 18 height 18
click at [161, 558] on input "checkbox" at bounding box center [159, 563] width 18 height 18
click at [161, 632] on input "checkbox" at bounding box center [159, 634] width 18 height 18
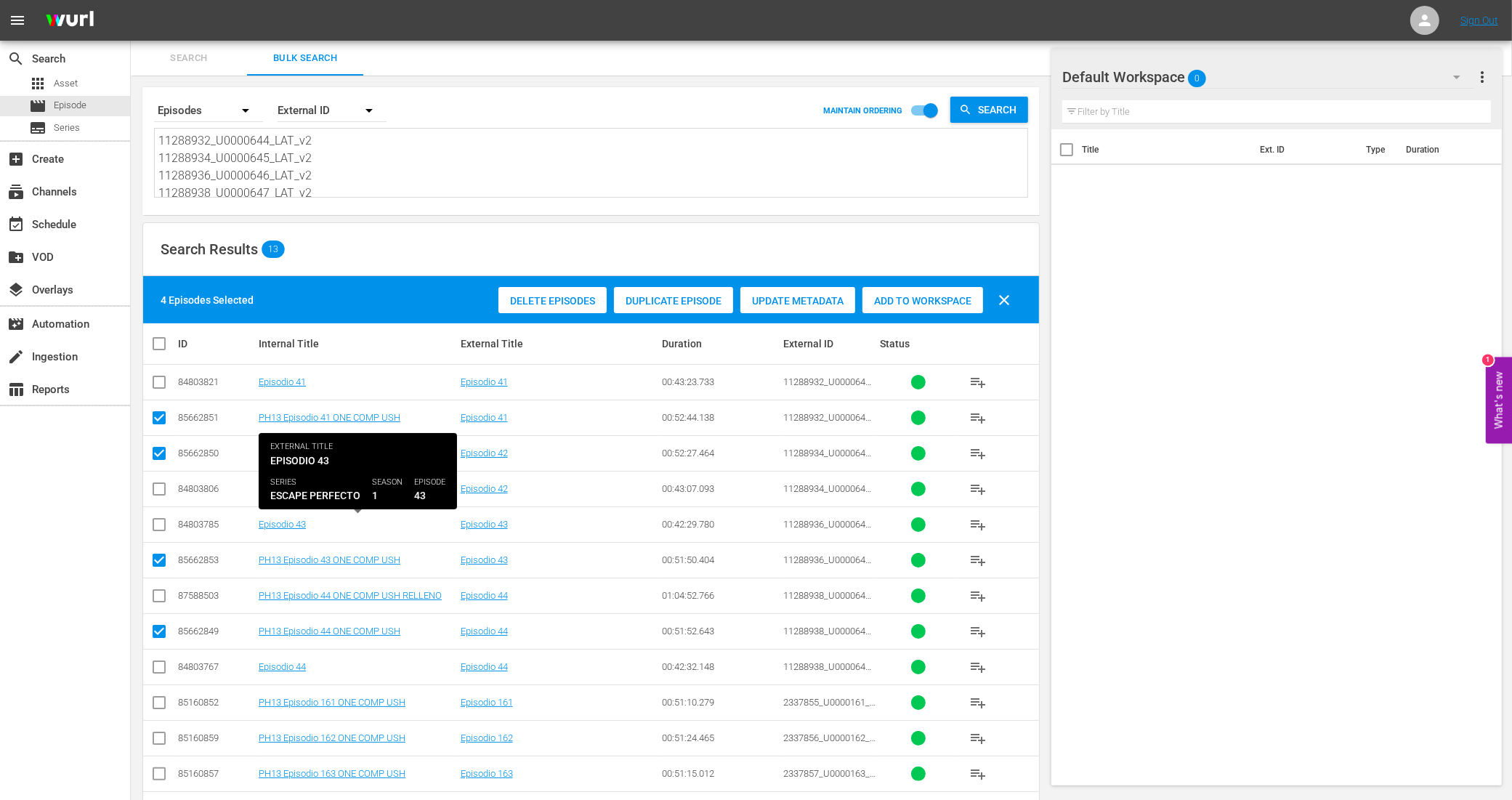
scroll to position [56, 0]
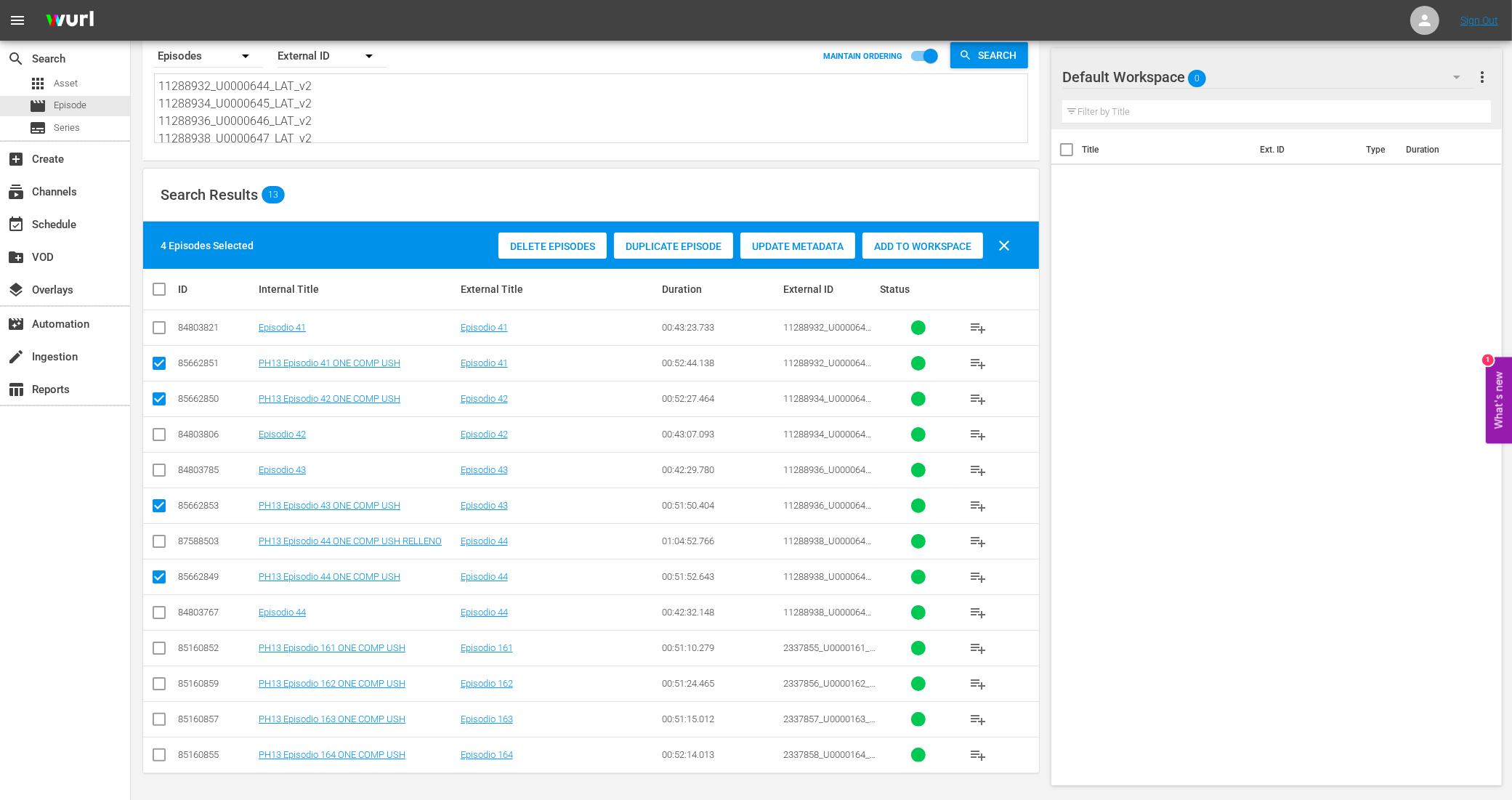
click at [161, 648] on input "checkbox" at bounding box center [159, 651] width 18 height 18
click at [161, 678] on input "checkbox" at bounding box center [159, 687] width 18 height 18
click at [157, 714] on input "checkbox" at bounding box center [159, 722] width 18 height 18
click at [158, 753] on input "checkbox" at bounding box center [159, 758] width 18 height 18
click at [880, 247] on span "Add to Workspace" at bounding box center [923, 245] width 121 height 11
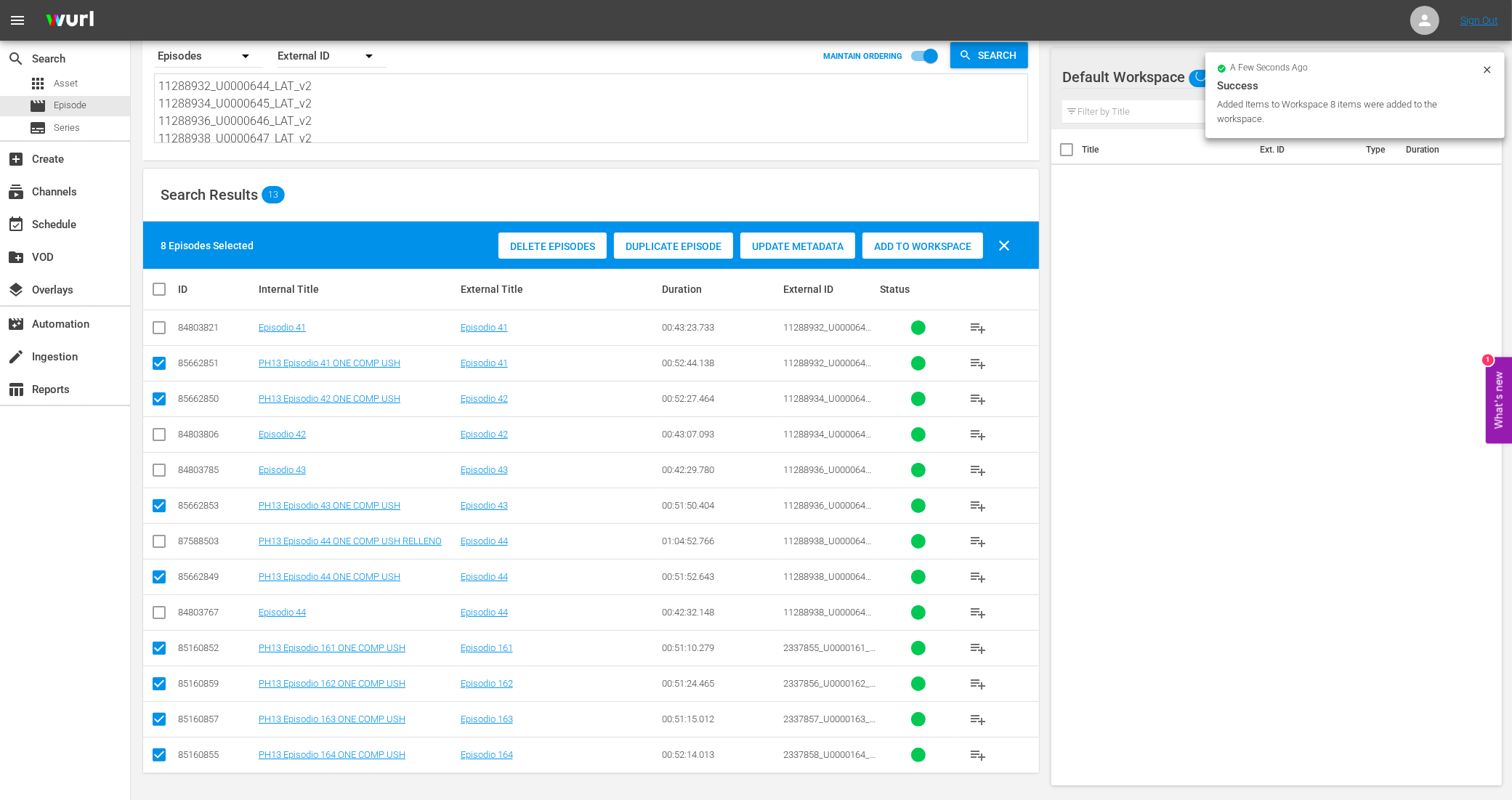
click at [160, 281] on input "checkbox" at bounding box center [164, 289] width 29 height 18
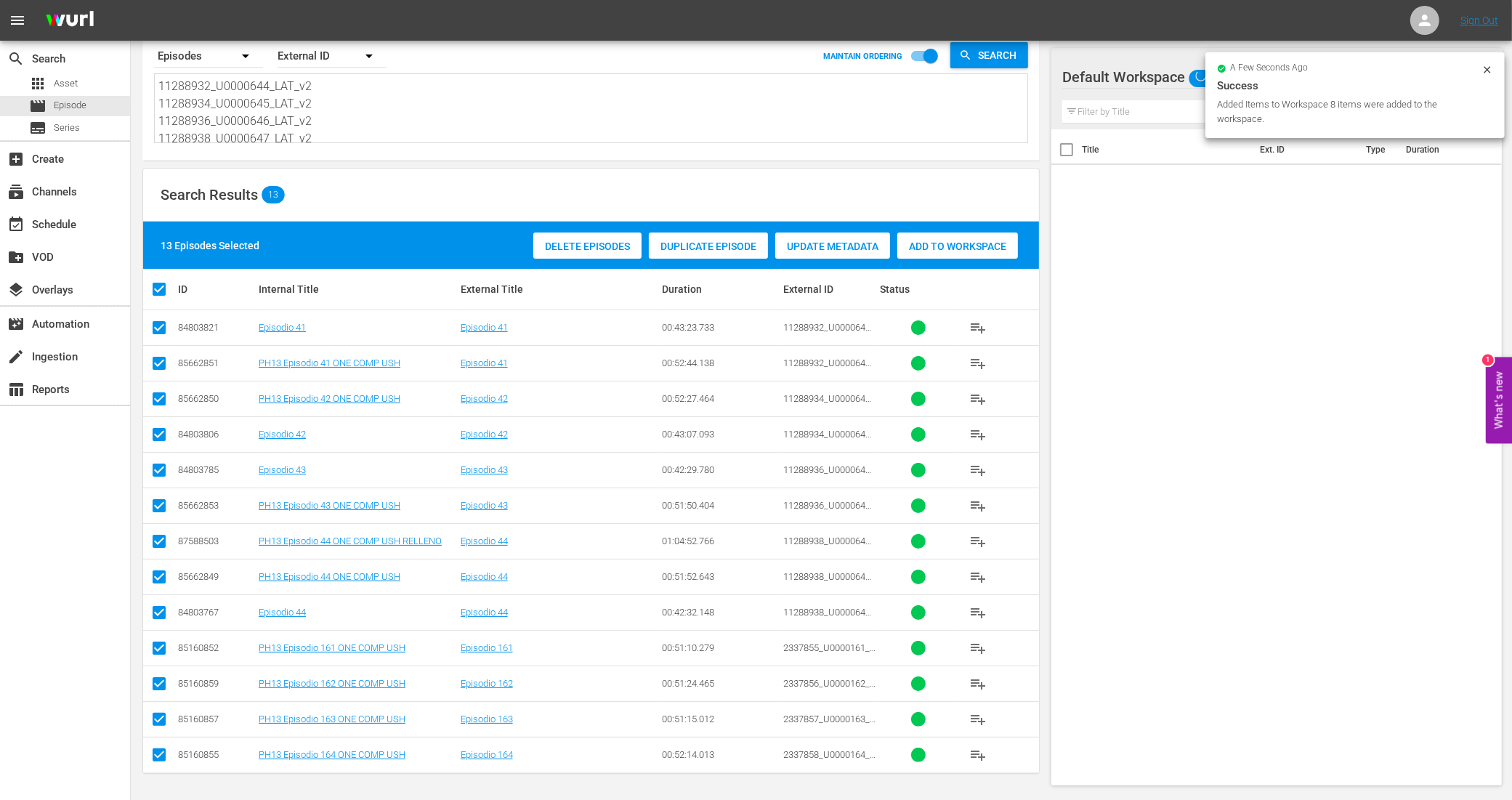
click at [160, 281] on input "checkbox" at bounding box center [164, 289] width 29 height 18
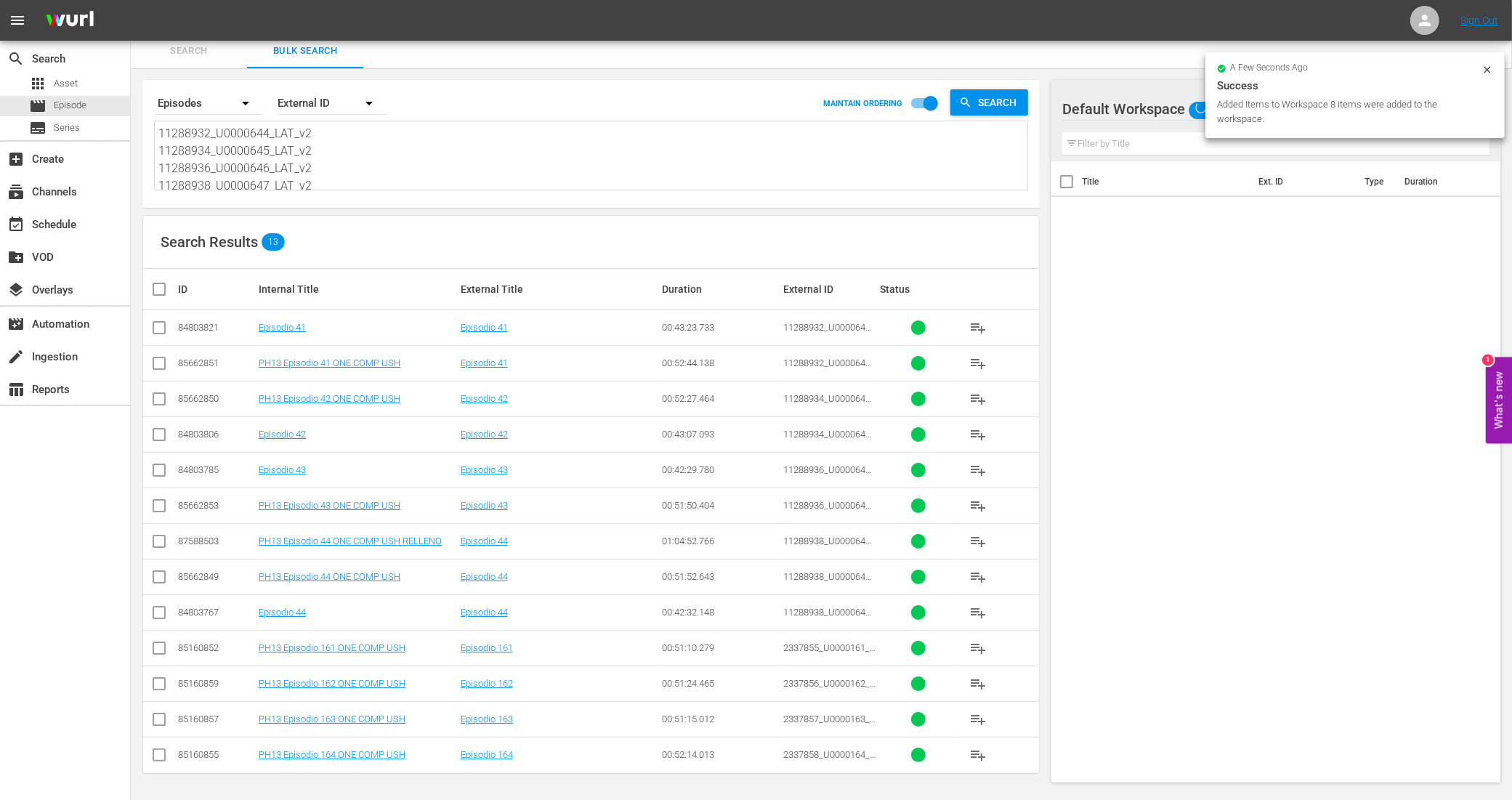
scroll to position [10, 0]
click at [158, 536] on input "checkbox" at bounding box center [159, 544] width 18 height 18
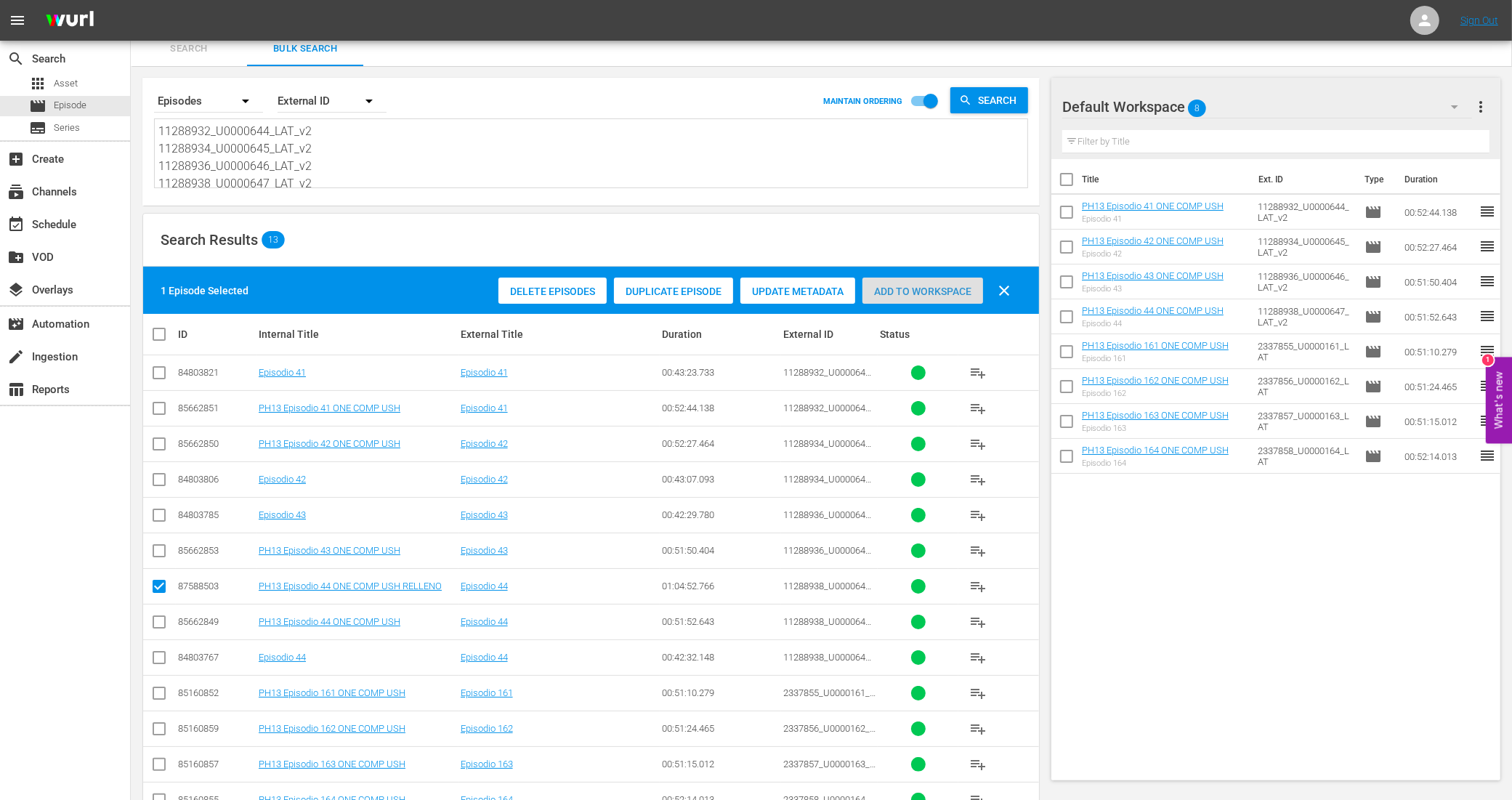
click at [899, 288] on span "Add to Workspace" at bounding box center [923, 291] width 121 height 11
click at [69, 222] on div "event_available Schedule" at bounding box center [40, 222] width 82 height 13
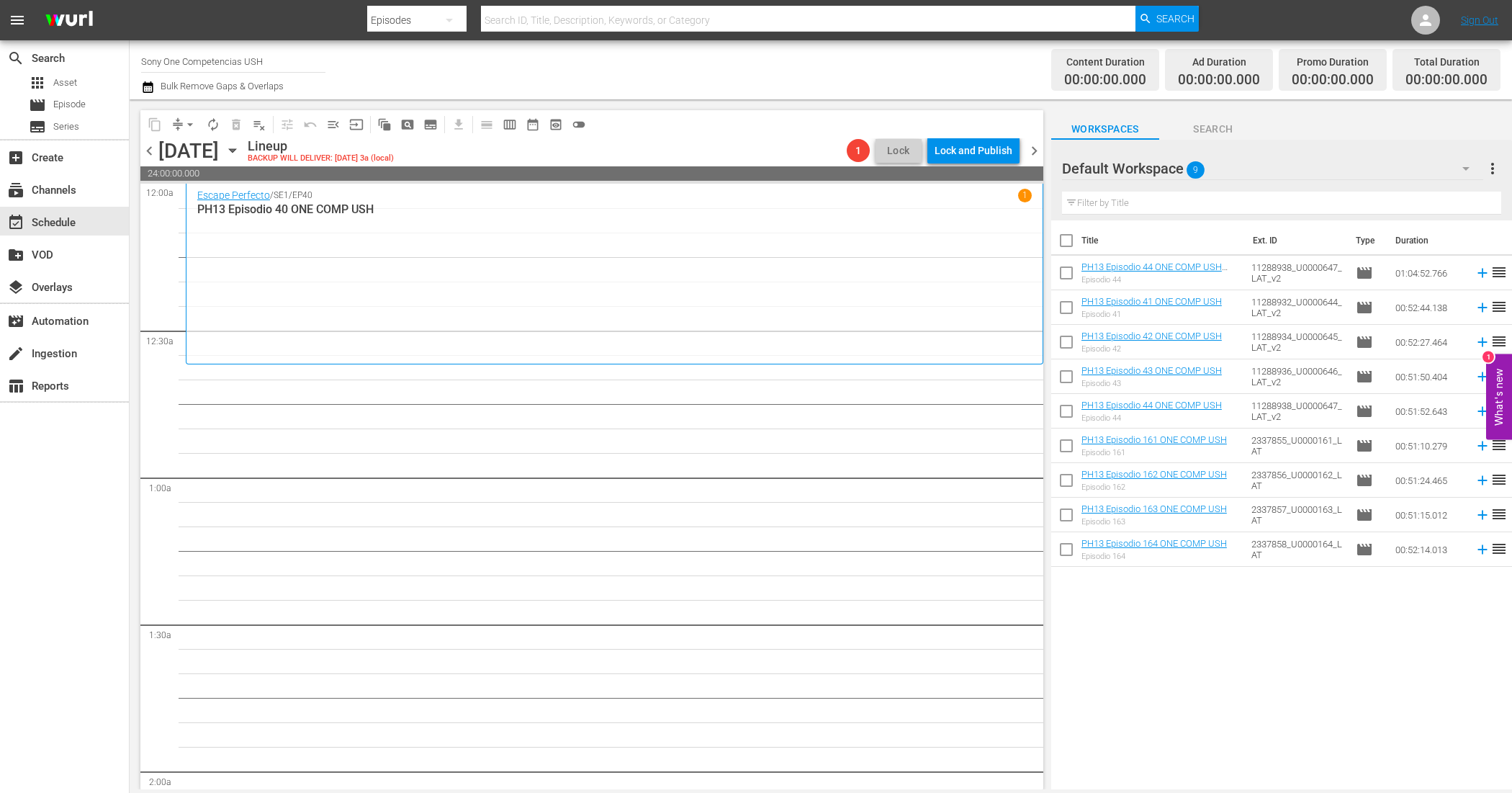
click at [1071, 241] on input "checkbox" at bounding box center [1066, 243] width 31 height 30
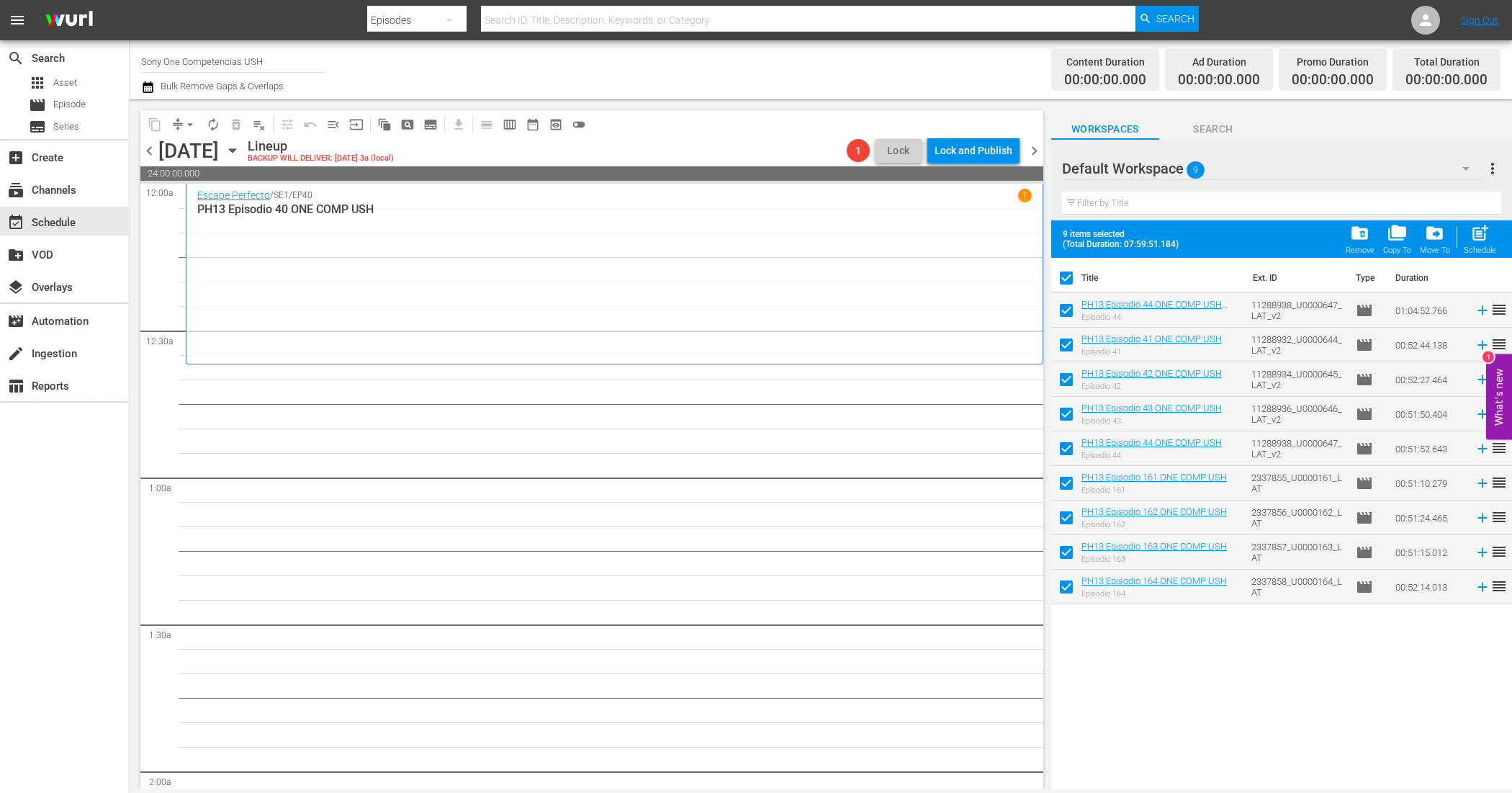
click at [1067, 310] on input "checkbox" at bounding box center [1066, 313] width 31 height 30
drag, startPoint x: 1481, startPoint y: 246, endPoint x: 1430, endPoint y: 243, distance: 51.1
click at [1481, 246] on div "post_add Schedule" at bounding box center [1480, 239] width 32 height 31
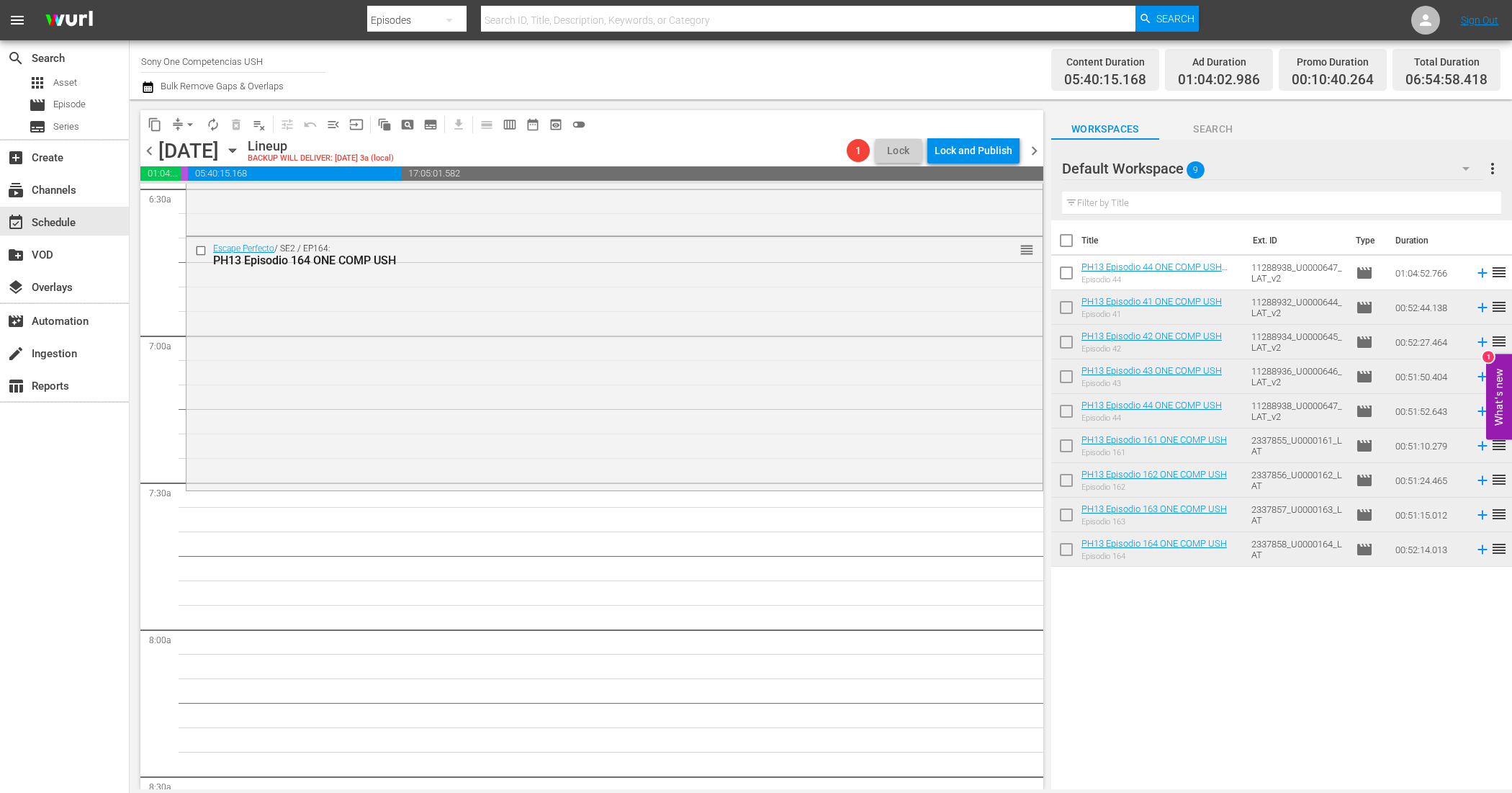
scroll to position [2071, 0]
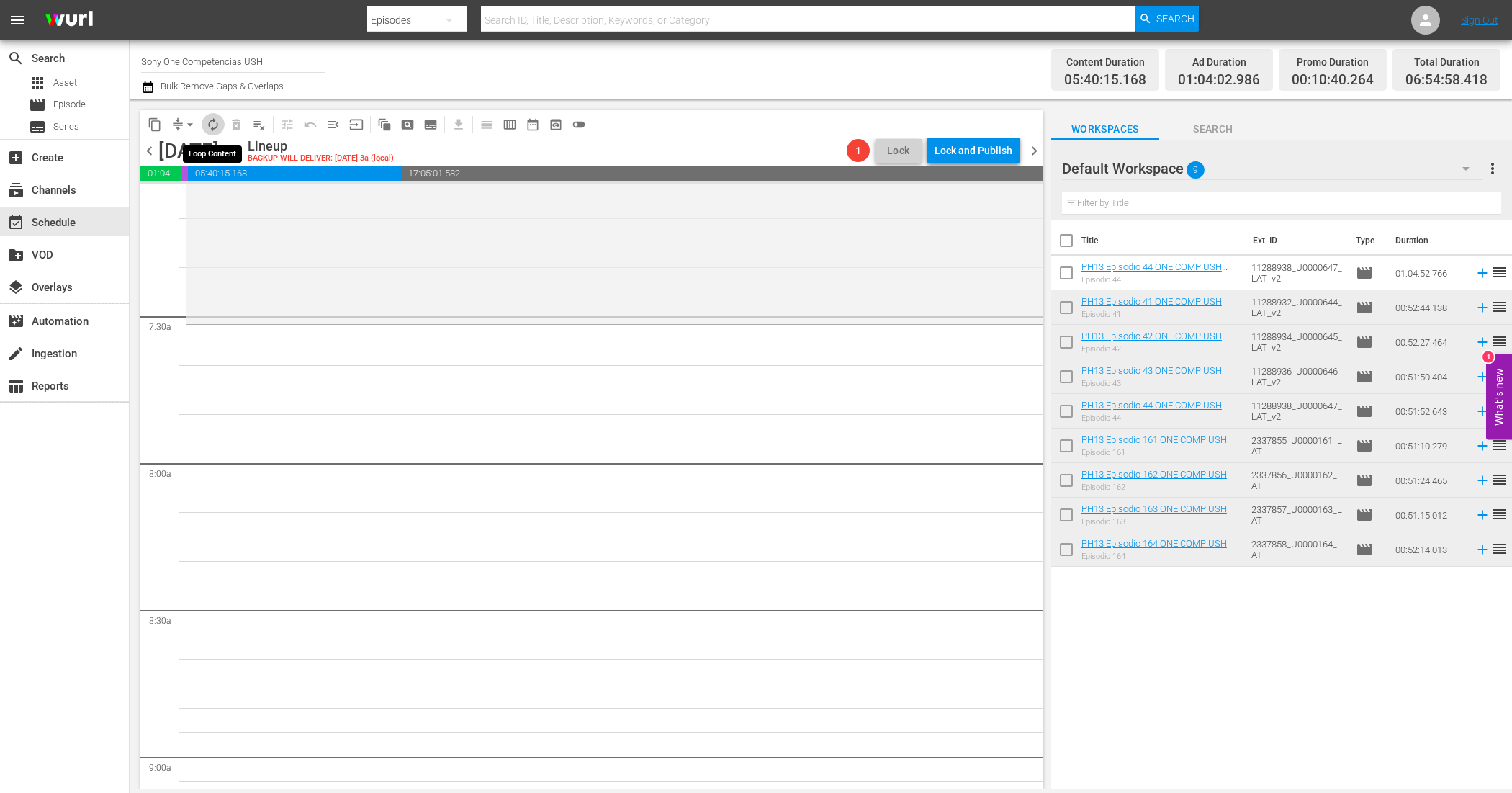
click at [209, 122] on span "autorenew_outlined" at bounding box center [213, 125] width 15 height 15
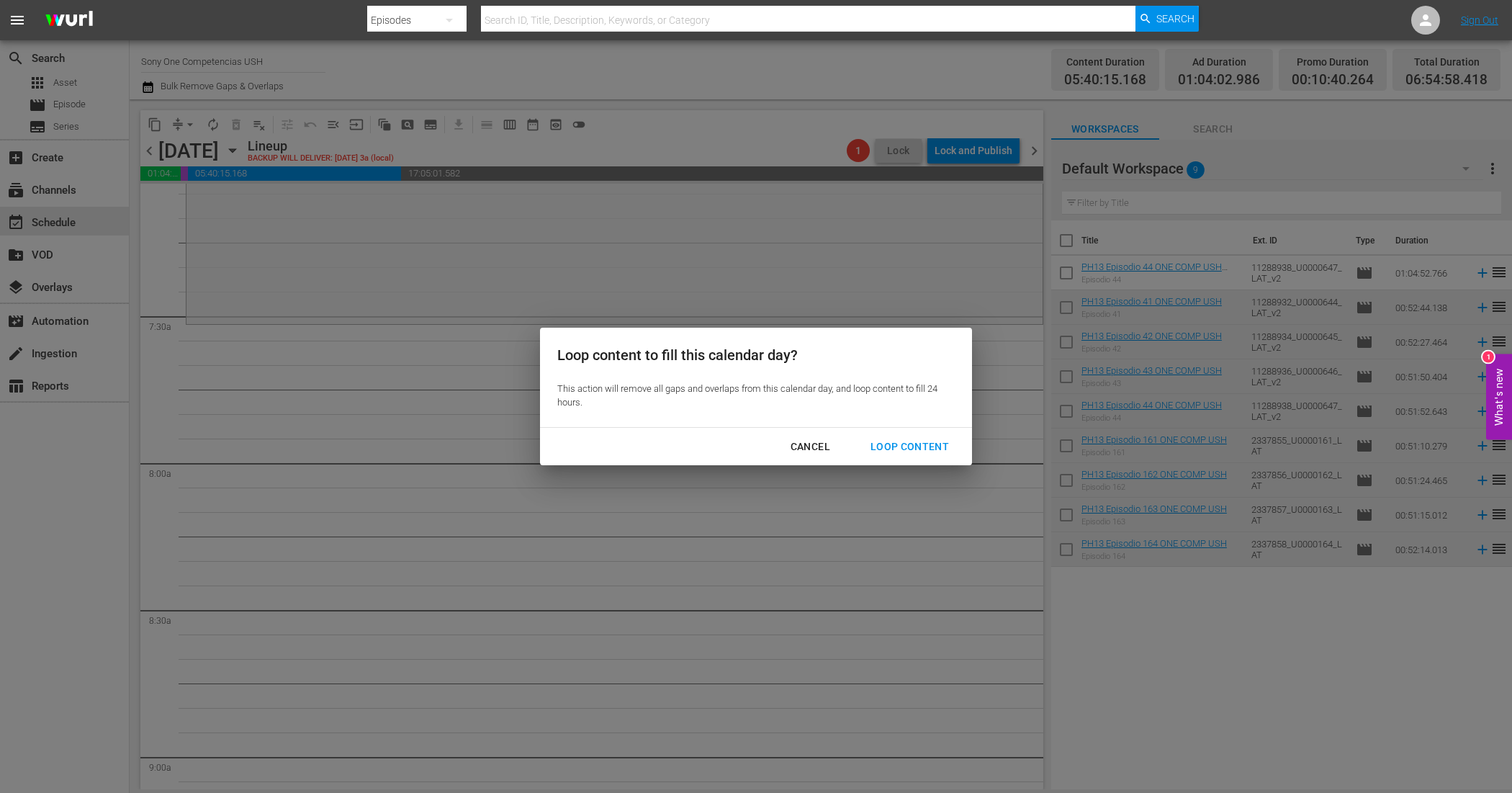
click at [907, 441] on div "Loop Content" at bounding box center [910, 446] width 101 height 18
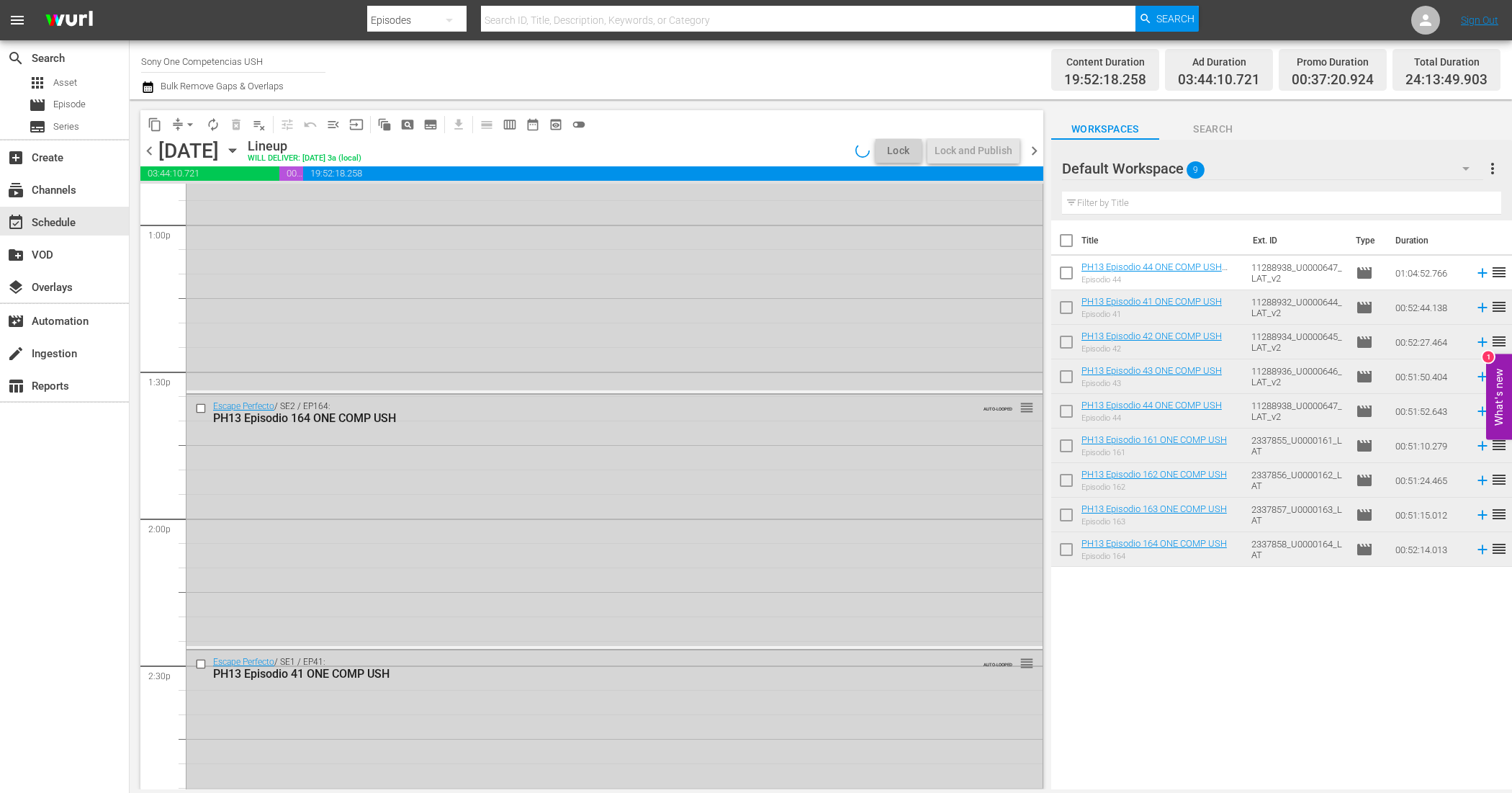
scroll to position [6693, 0]
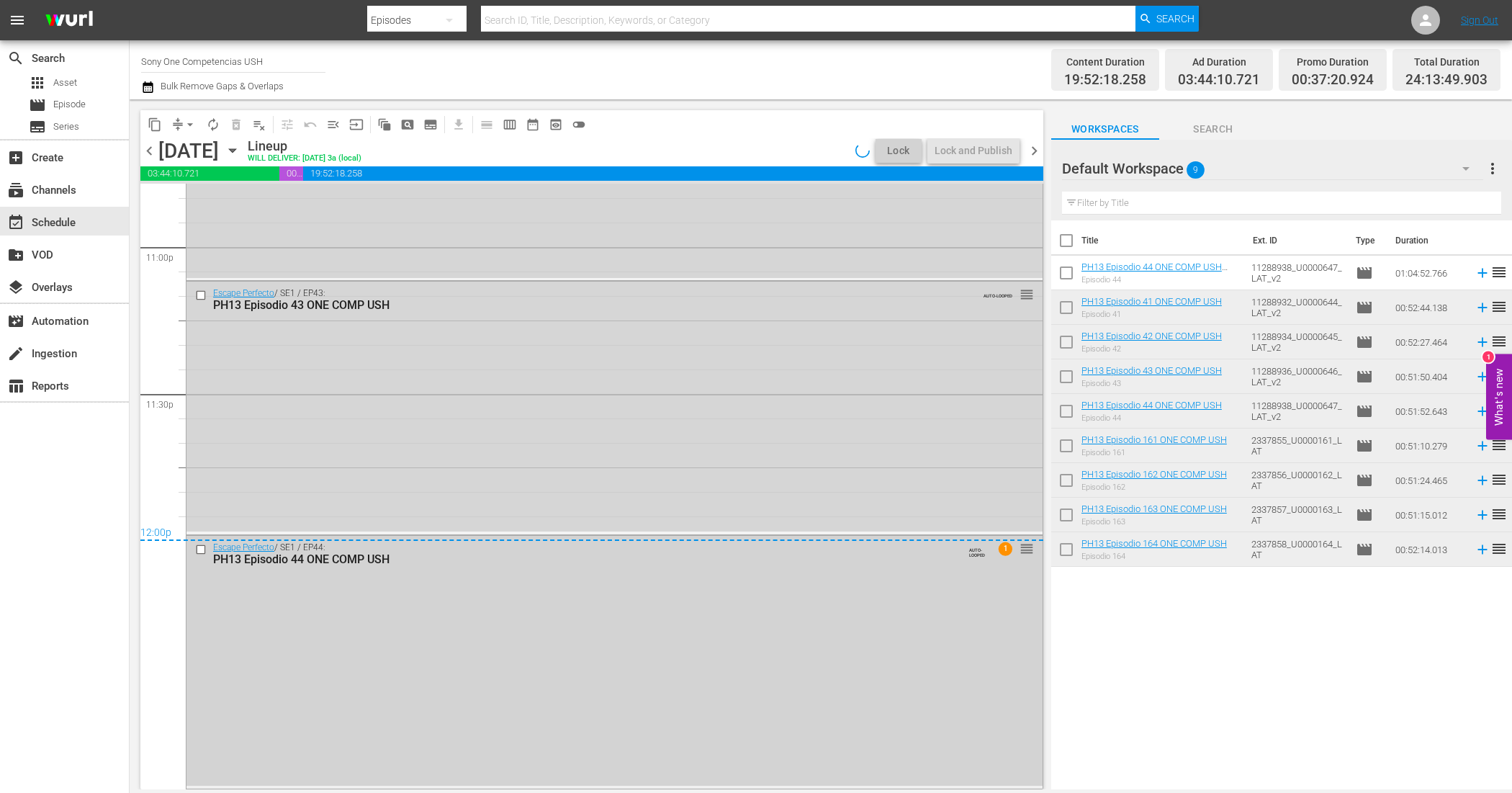
click at [824, 726] on div "Escape Perfecto / SE1 / EP44: PH13 Episodio 44 ONE COMP USH AUTO-LOOPED 1 reord…" at bounding box center [614, 661] width 856 height 250
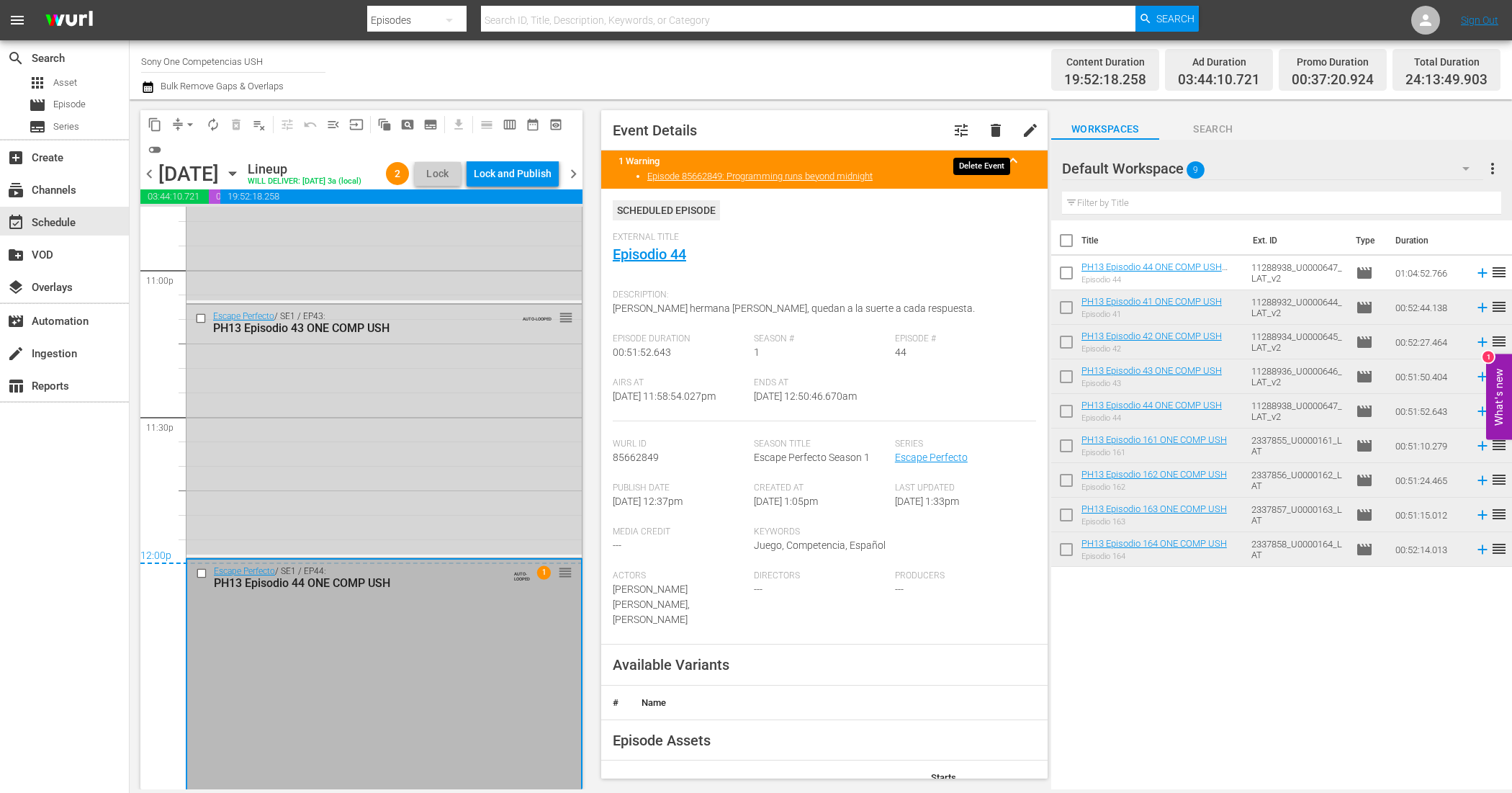
click at [987, 125] on span "delete" at bounding box center [996, 131] width 17 height 17
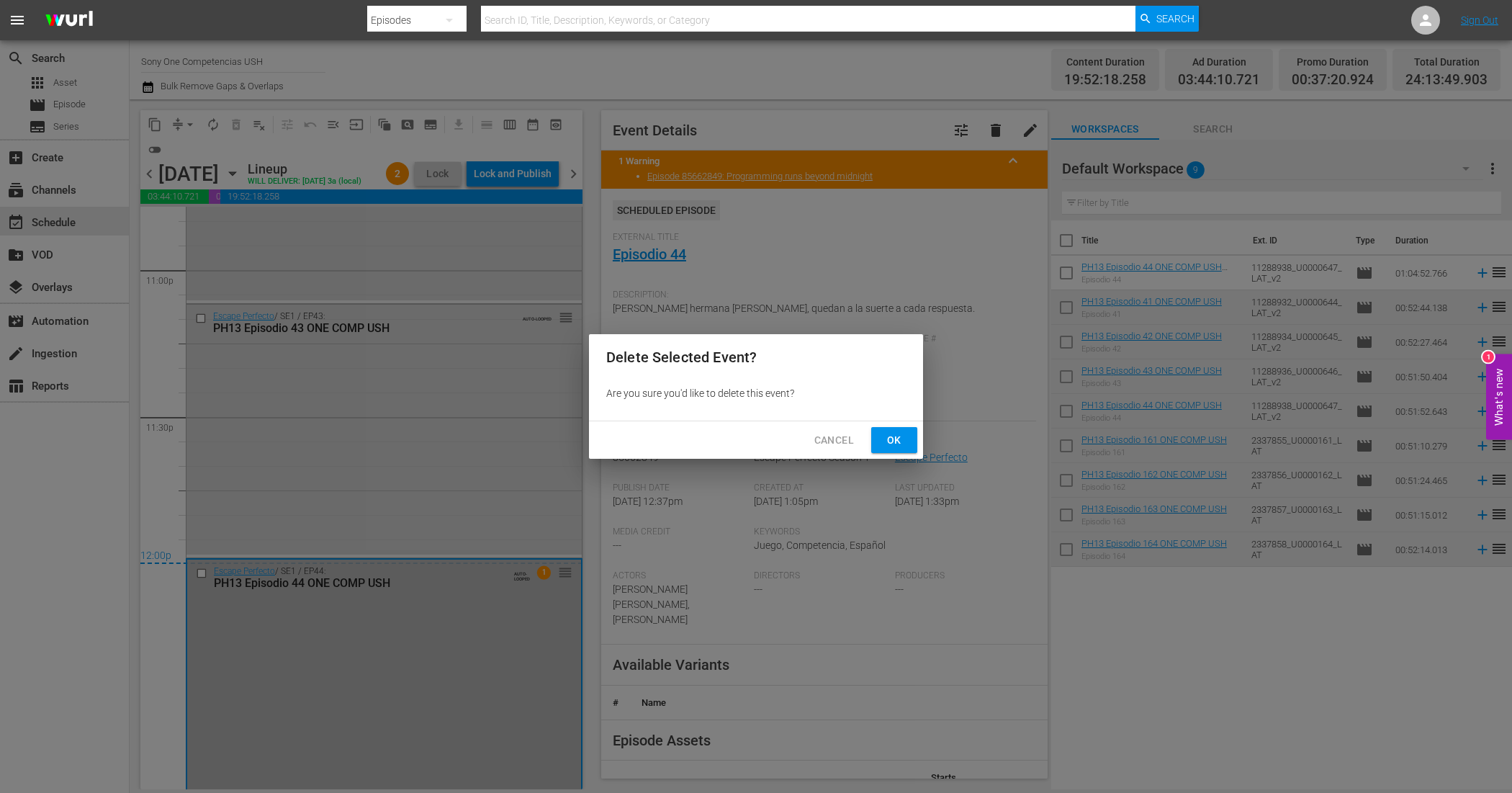
click at [886, 441] on span "Ok" at bounding box center [894, 440] width 23 height 18
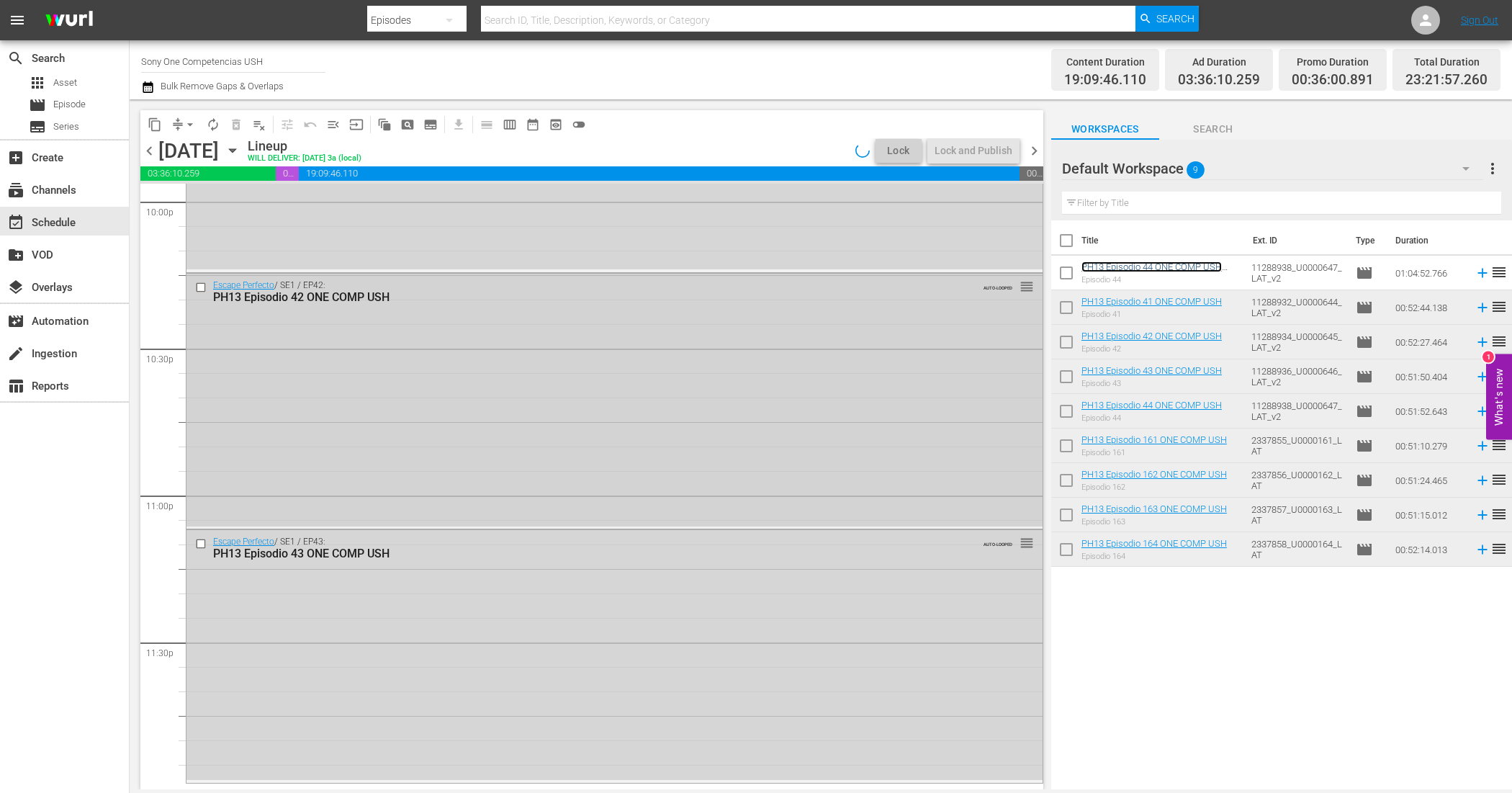
scroll to position [6444, 0]
click at [477, 637] on div "Escape Perfecto / SE1 / EP43: PH13 Episodio 43 ONE COMP USH AUTO-LOOPED reorder" at bounding box center [614, 655] width 856 height 250
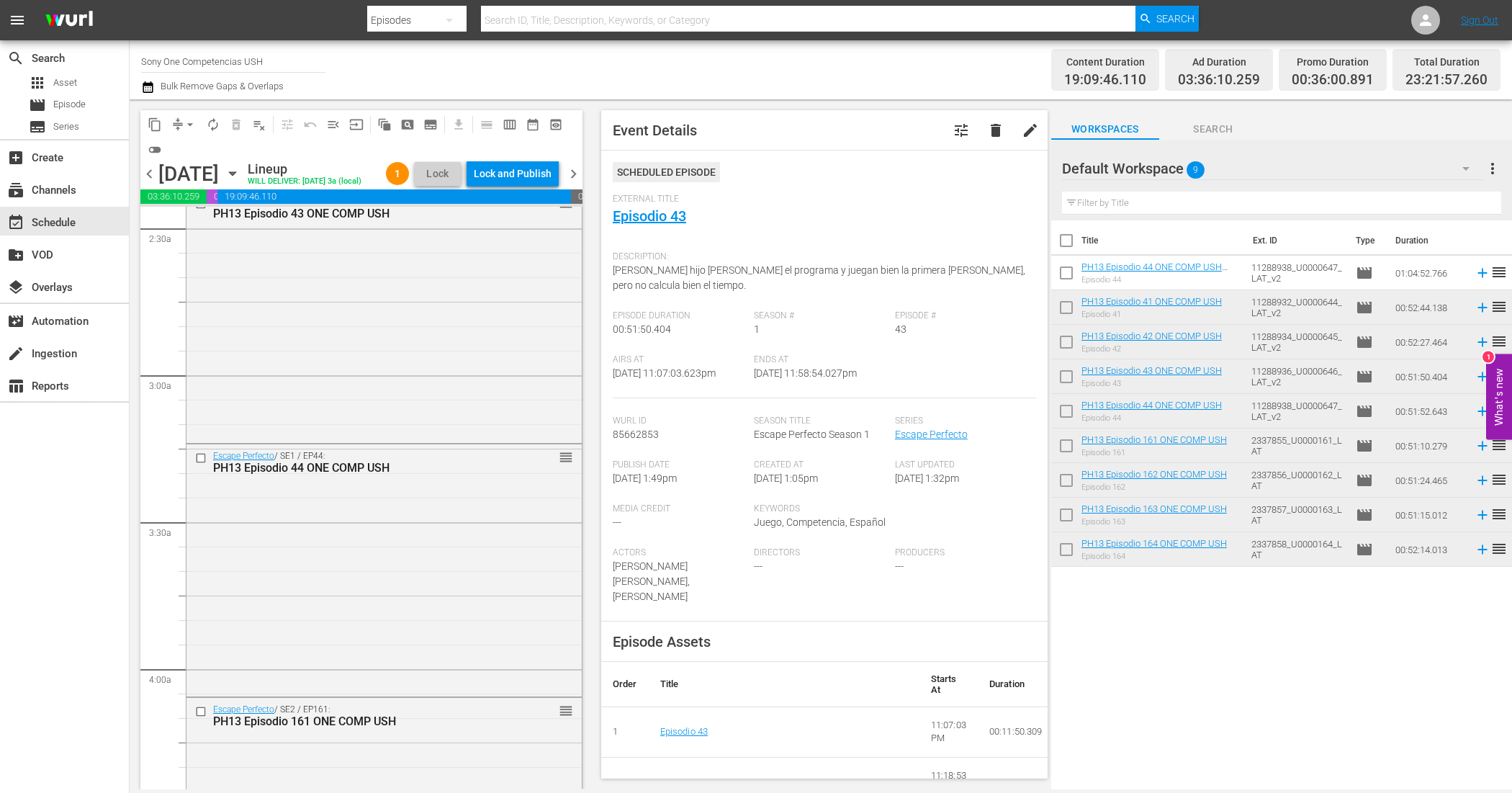
scroll to position [720, 0]
click at [318, 555] on div "Escape Perfecto / SE1 / EP44: PH13 Episodio 44 ONE COMP USH reorder" at bounding box center [384, 562] width 396 height 250
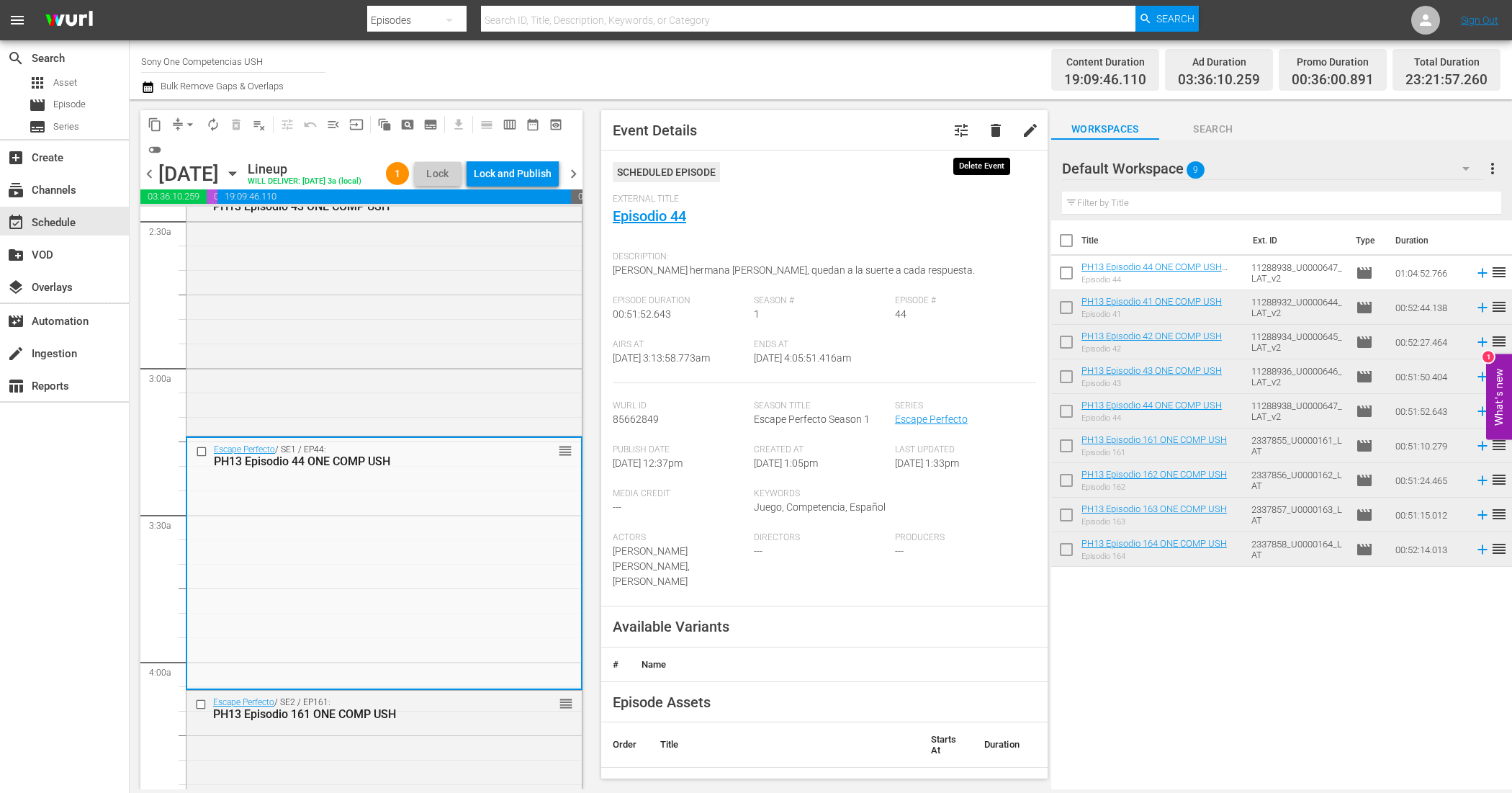
click at [987, 122] on span "delete" at bounding box center [996, 131] width 17 height 17
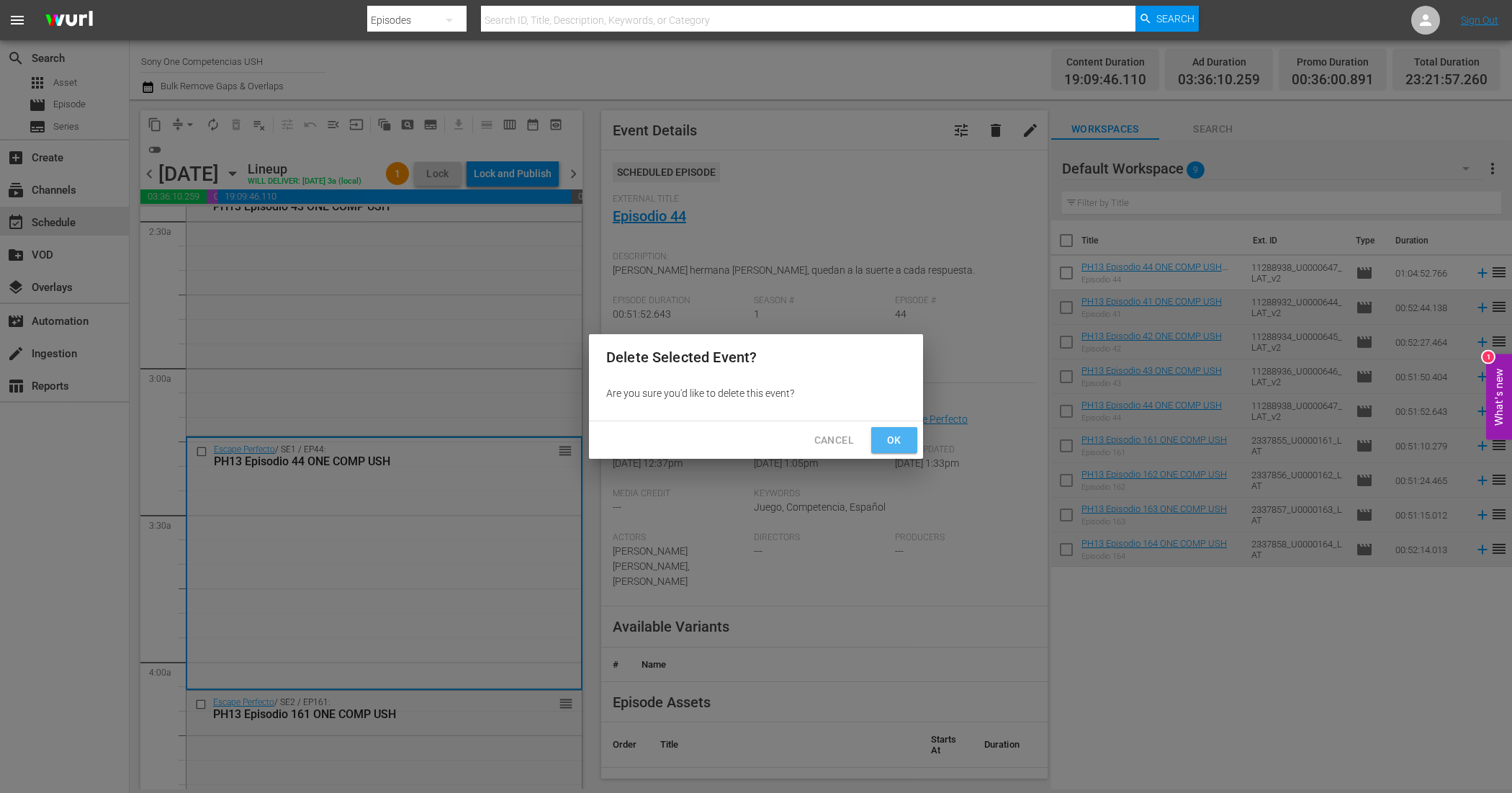
click at [897, 437] on span "Ok" at bounding box center [894, 440] width 23 height 18
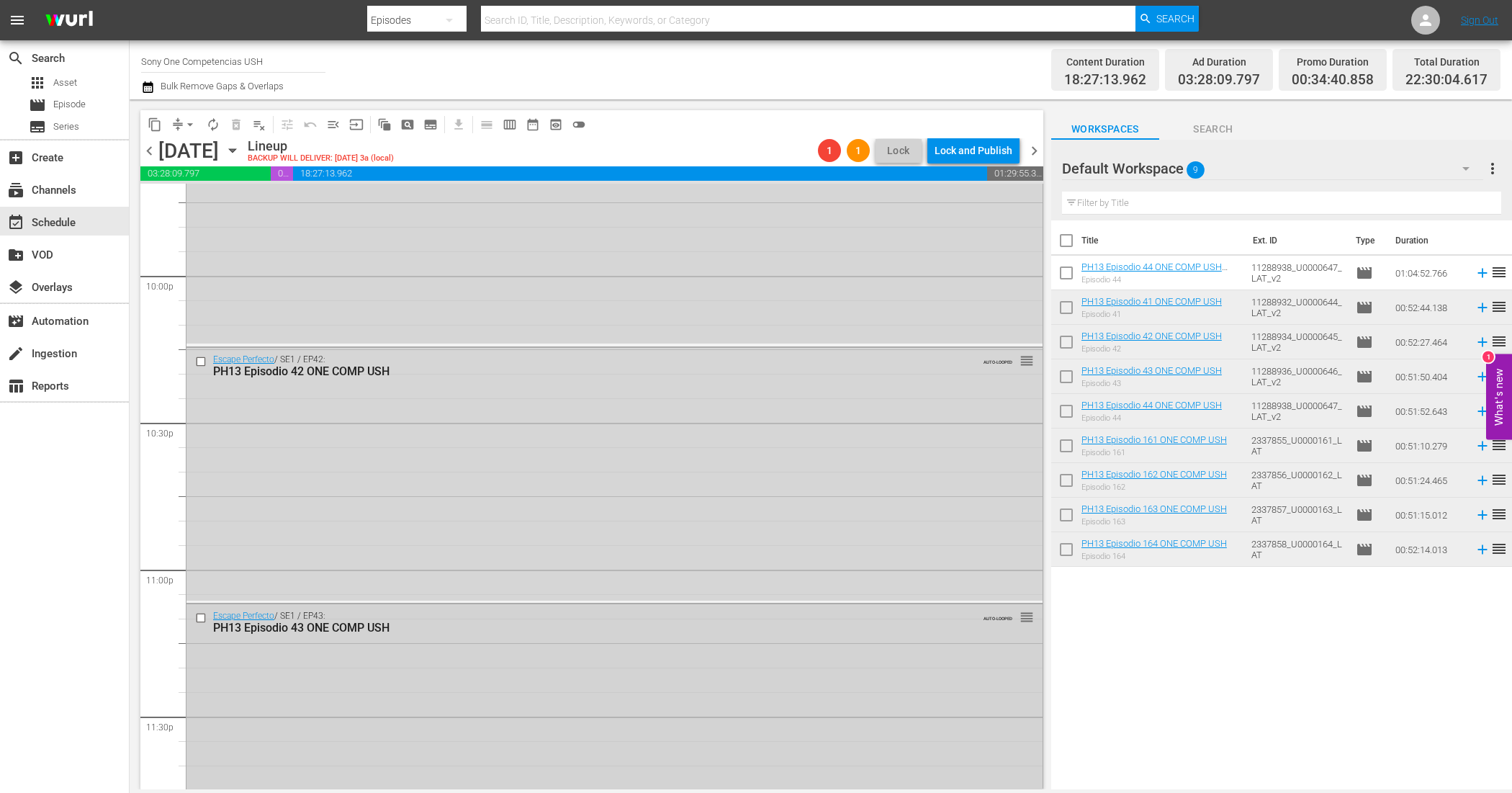
scroll to position [6444, 0]
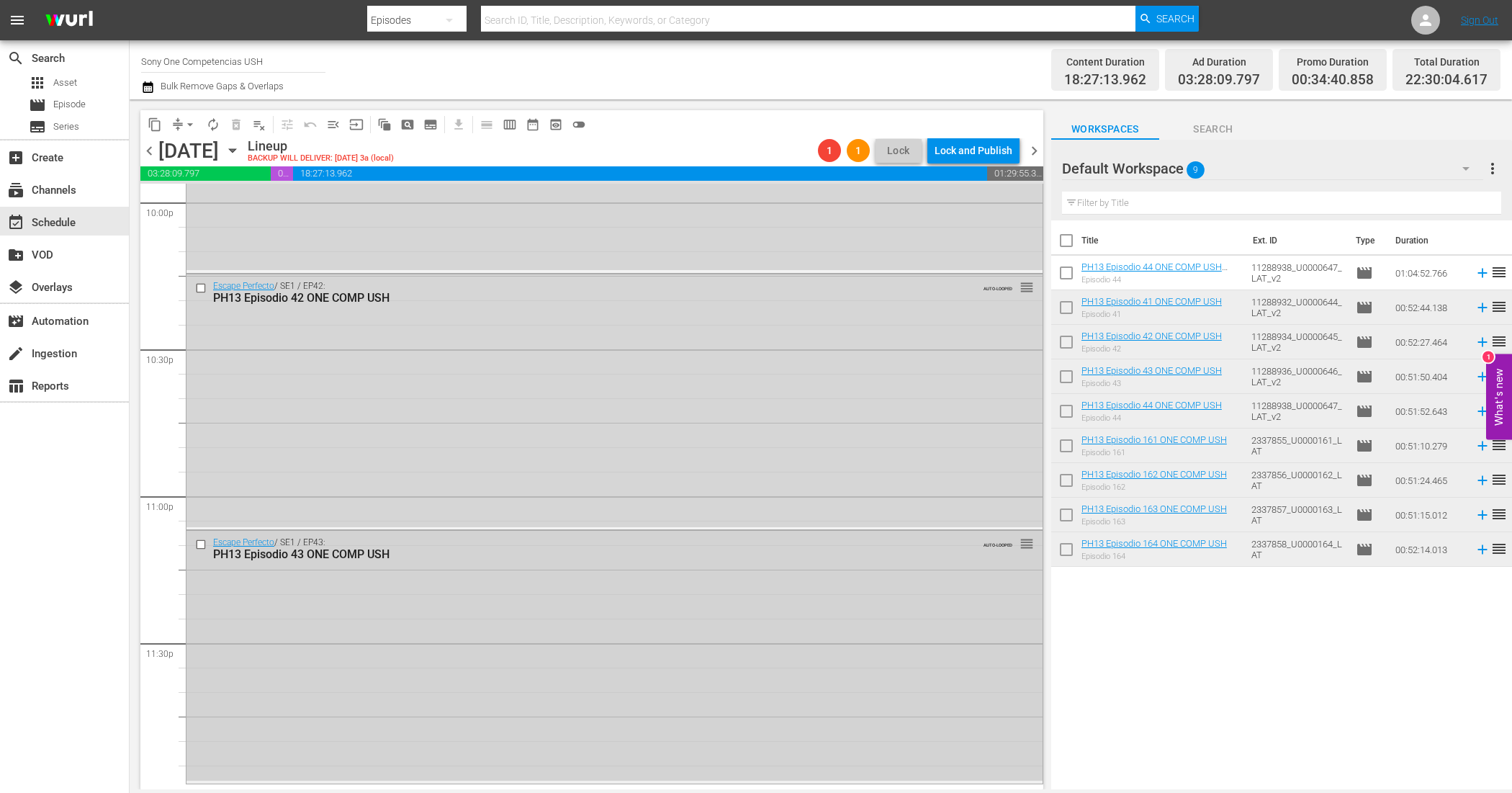
click at [483, 657] on div "Escape Perfecto / SE1 / EP43: PH13 Episodio 43 ONE COMP USH AUTO-LOOPED reorder" at bounding box center [614, 655] width 856 height 250
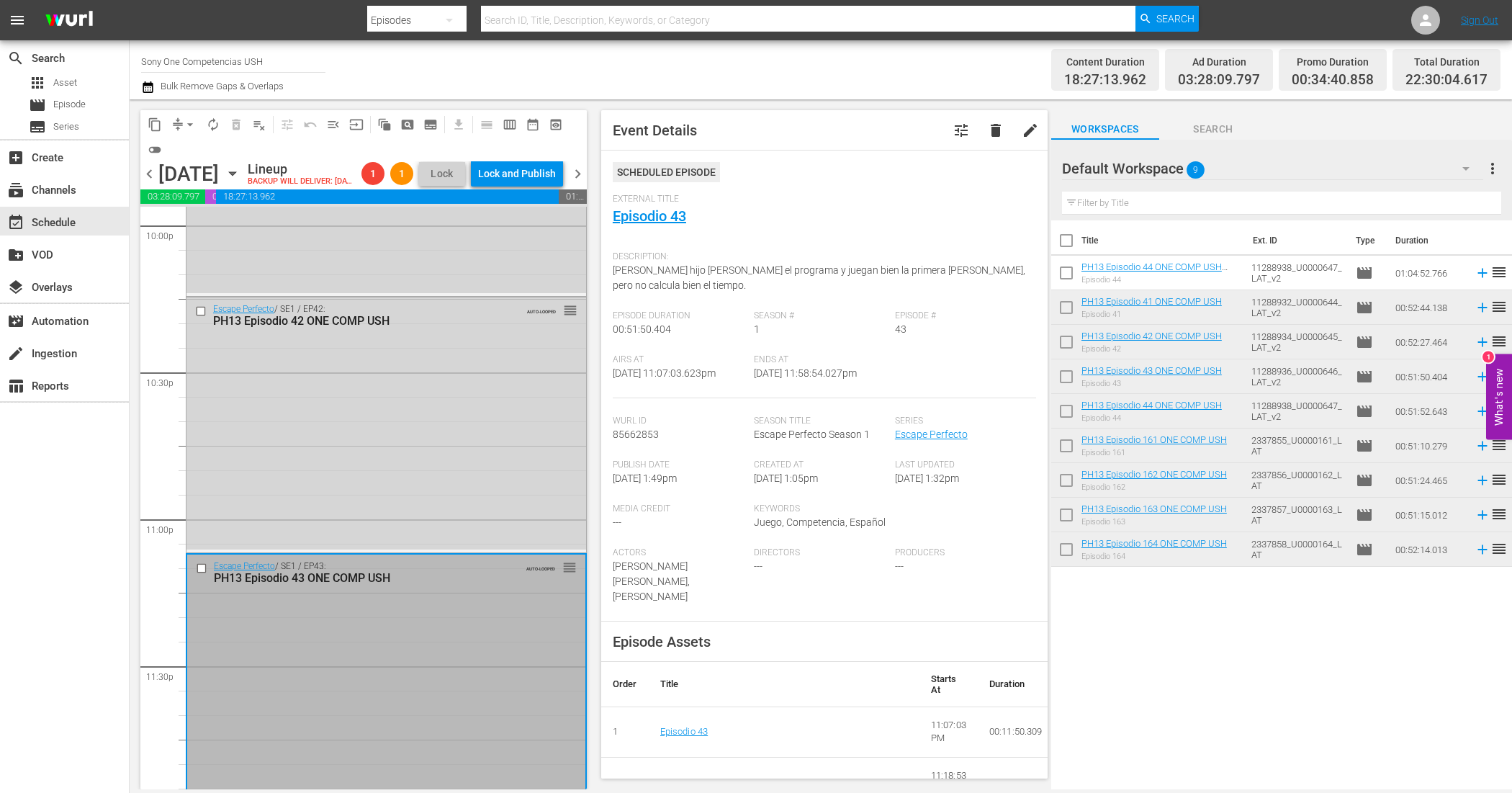
click at [1233, 164] on div "Default Workspace 9" at bounding box center [1273, 168] width 422 height 40
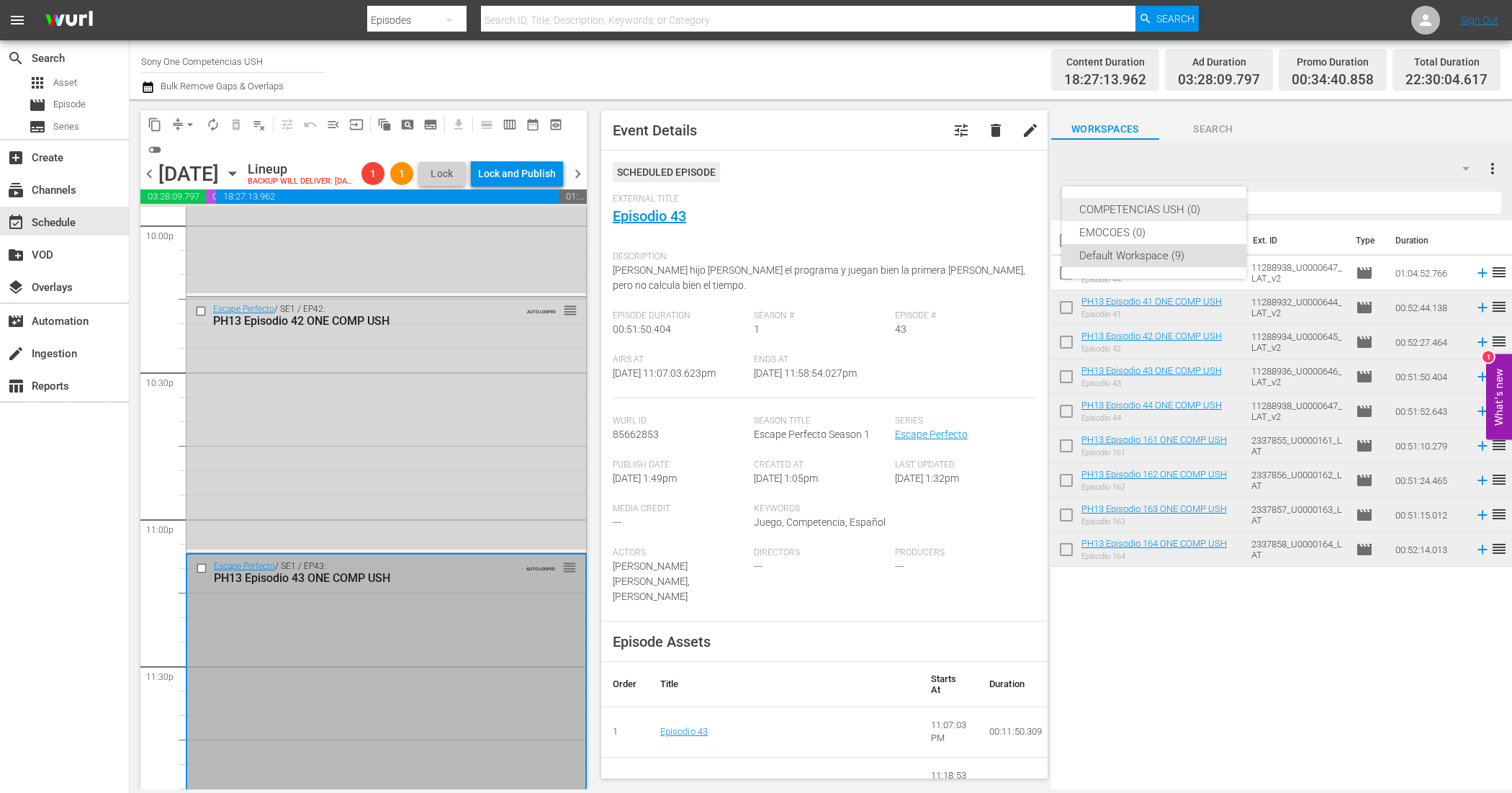
click at [1146, 211] on div "COMPETENCIAS USH (0)" at bounding box center [1155, 209] width 150 height 23
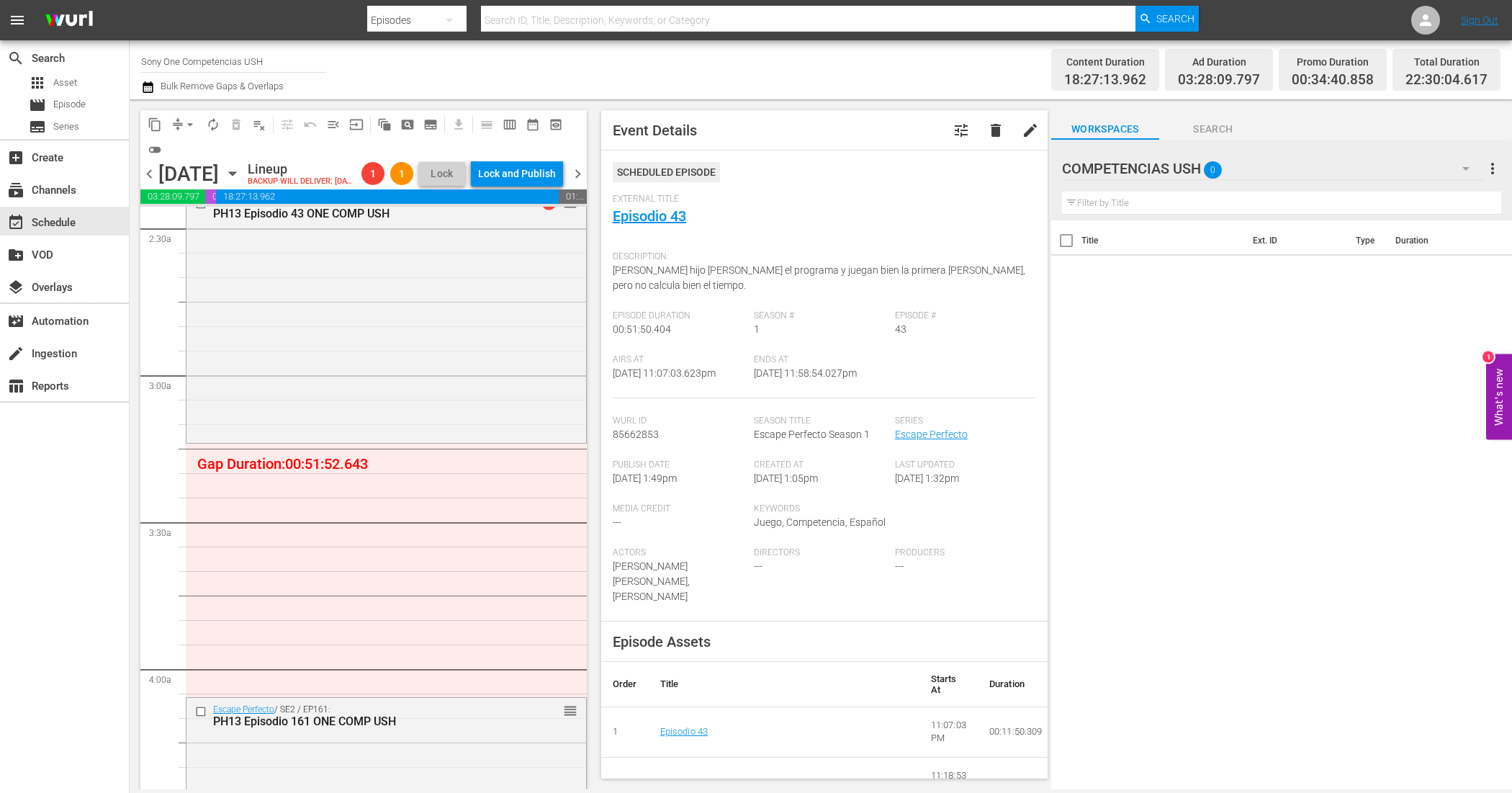
scroll to position [810, 0]
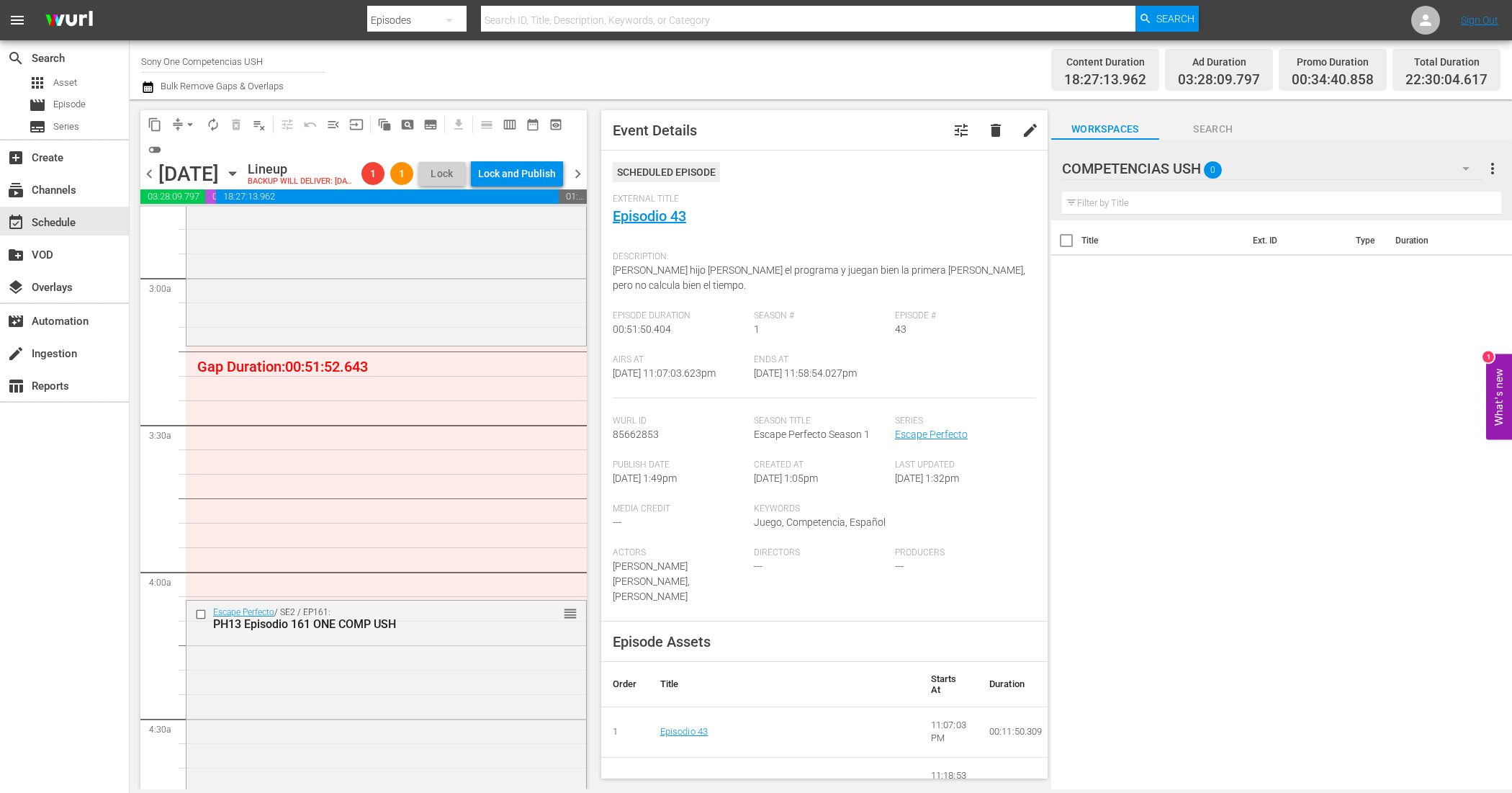
click at [1271, 159] on div "COMPETENCIAS USH 0" at bounding box center [1273, 168] width 422 height 40
click at [1136, 260] on div "Default Workspace (9)" at bounding box center [1155, 255] width 150 height 23
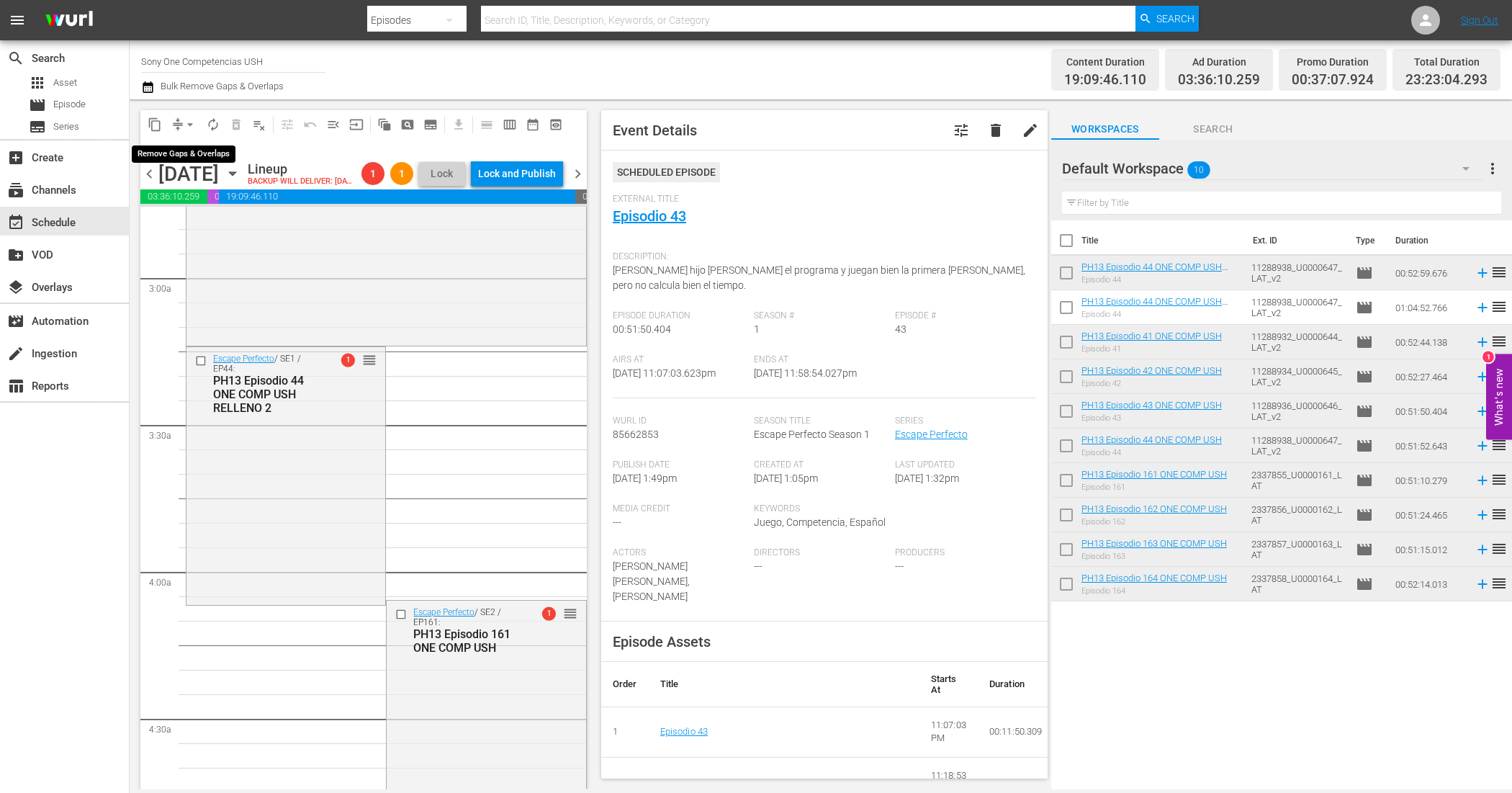
click at [181, 120] on button "arrow_drop_down" at bounding box center [190, 125] width 23 height 23
click at [192, 198] on li "Align to End of Previous Day" at bounding box center [191, 200] width 152 height 24
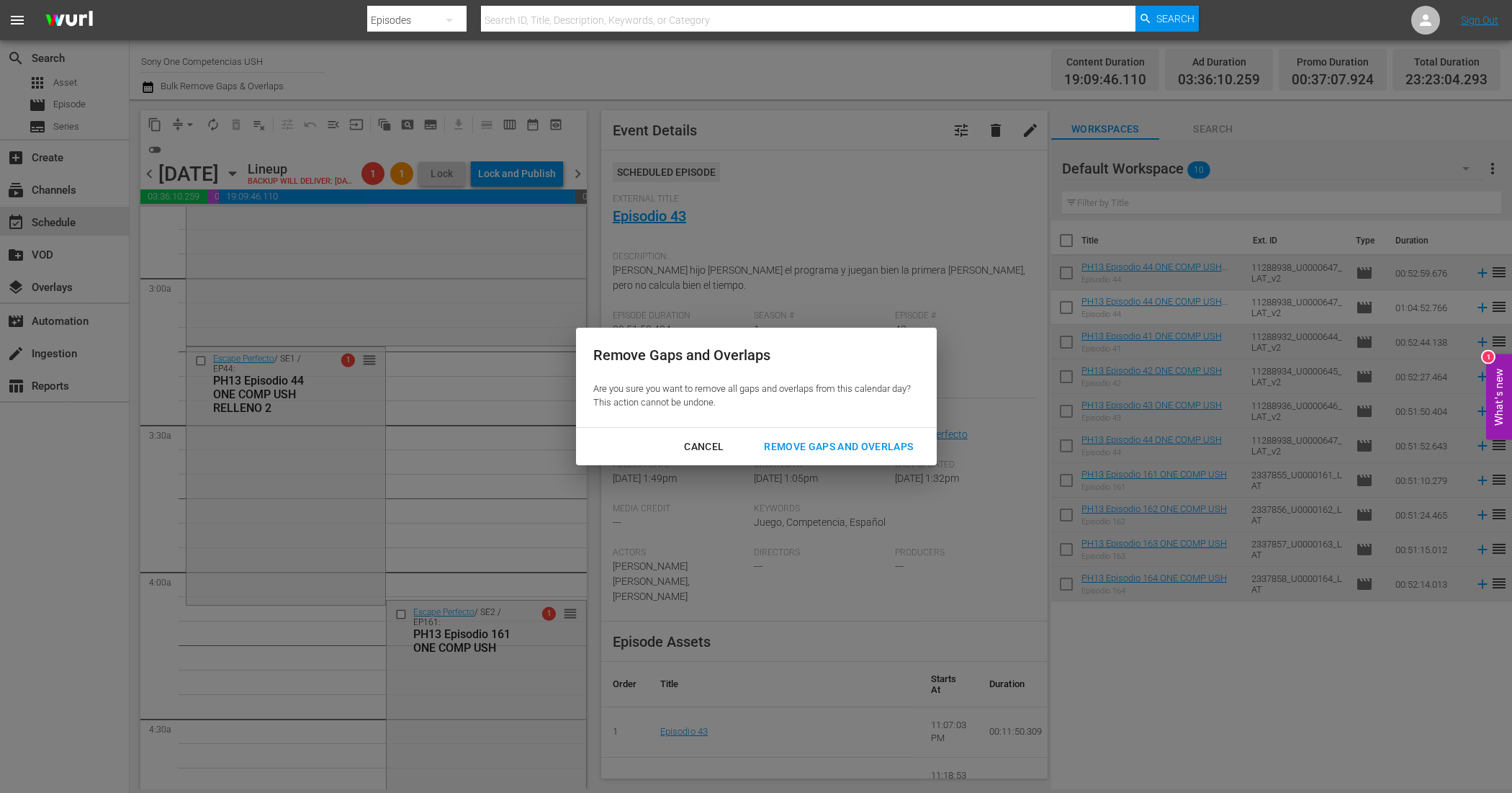
click at [880, 437] on button "Remove Gaps and Overlaps" at bounding box center [838, 446] width 184 height 27
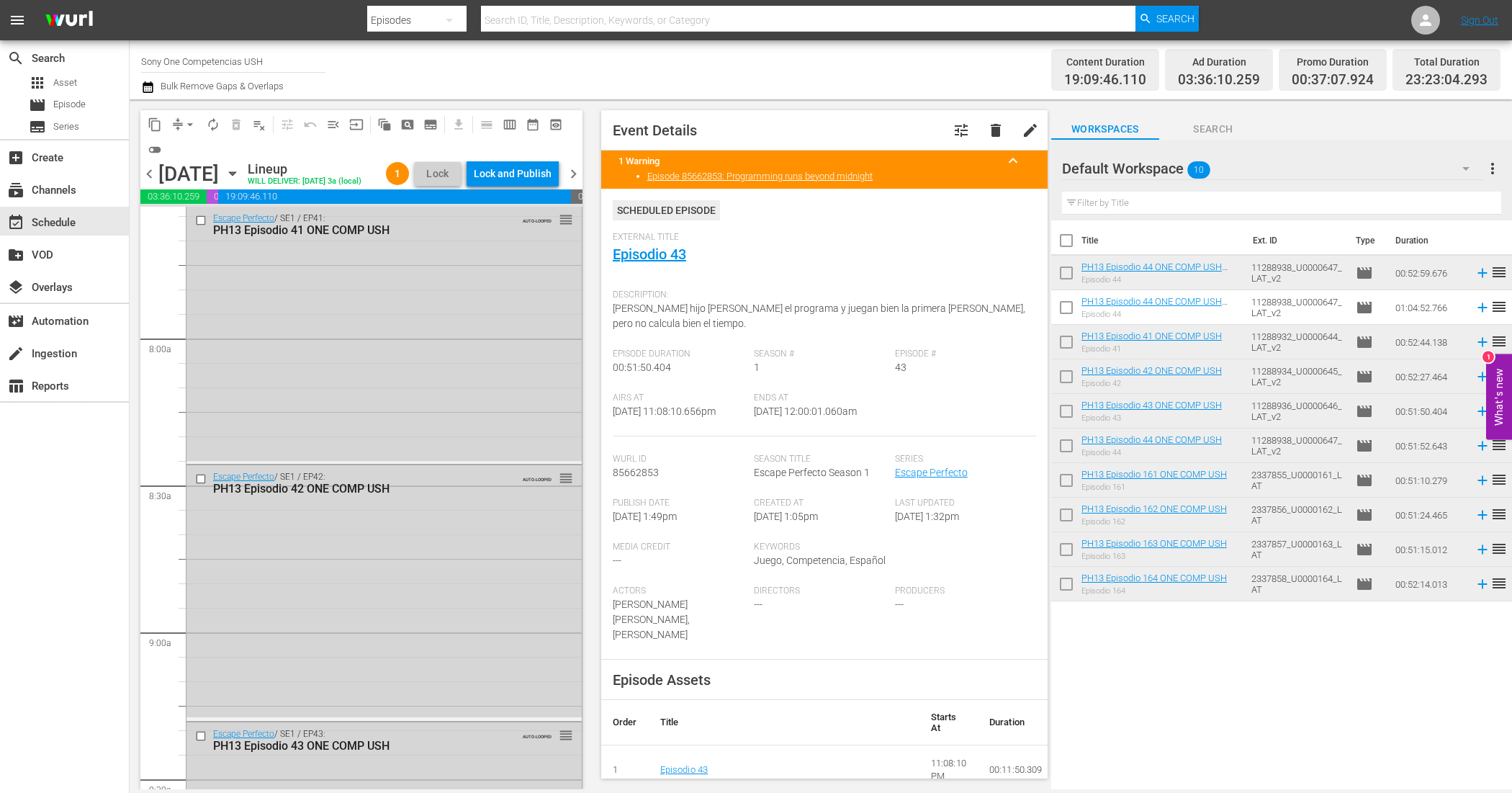
scroll to position [0, 0]
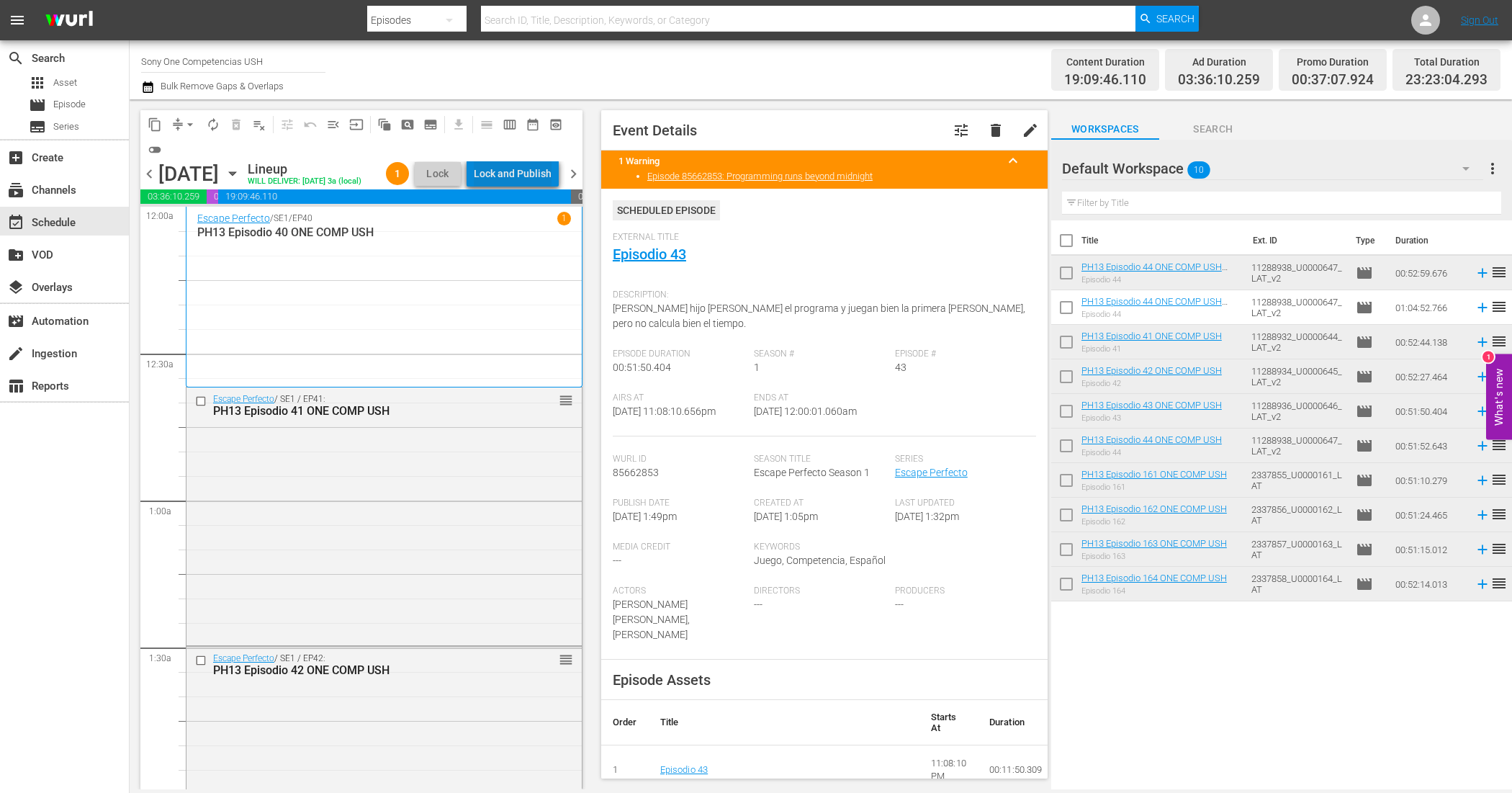
click at [537, 171] on div "Lock and Publish" at bounding box center [512, 173] width 78 height 26
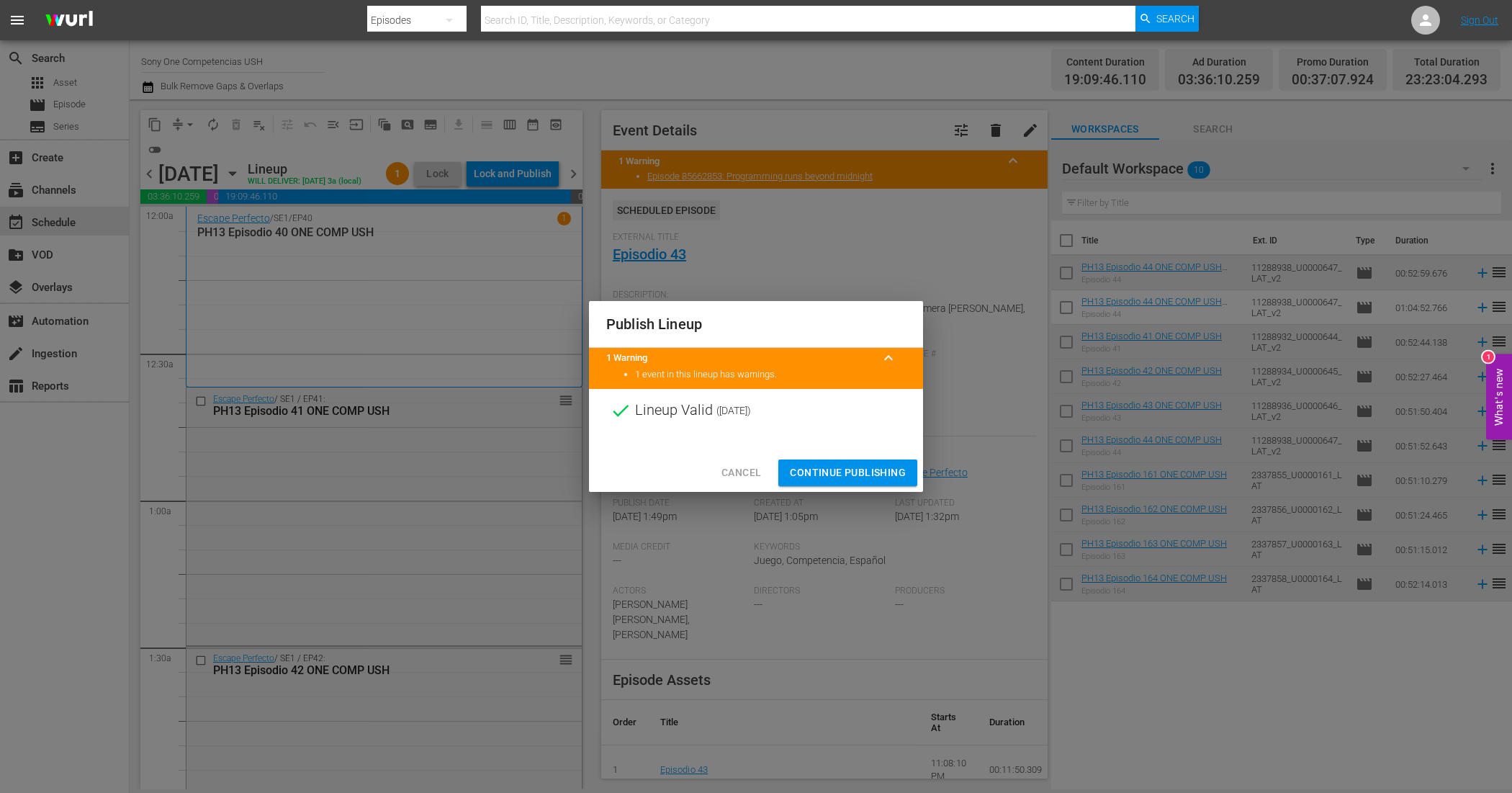
click at [840, 471] on span "Continue Publishing" at bounding box center [847, 472] width 116 height 18
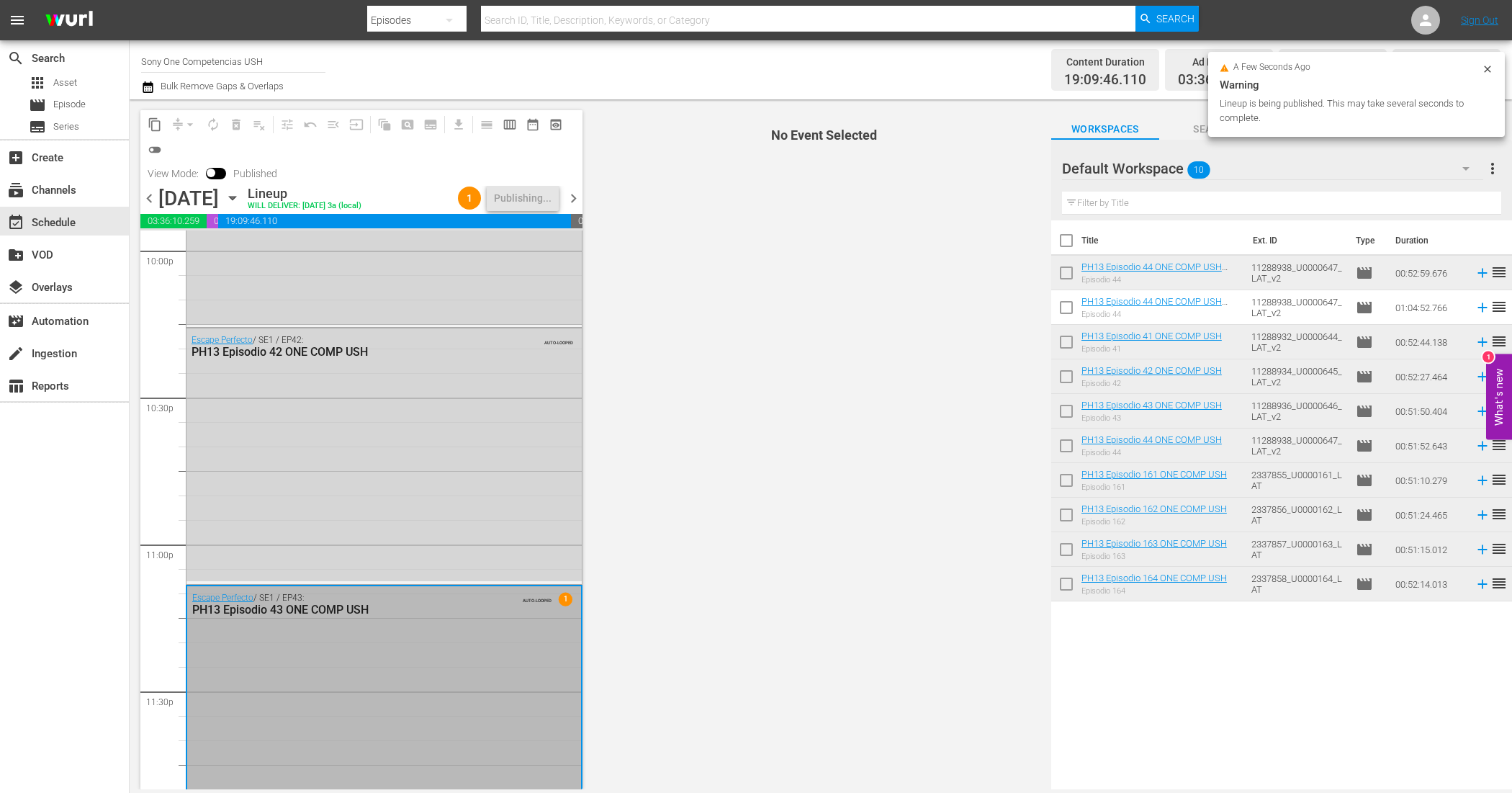
scroll to position [6491, 0]
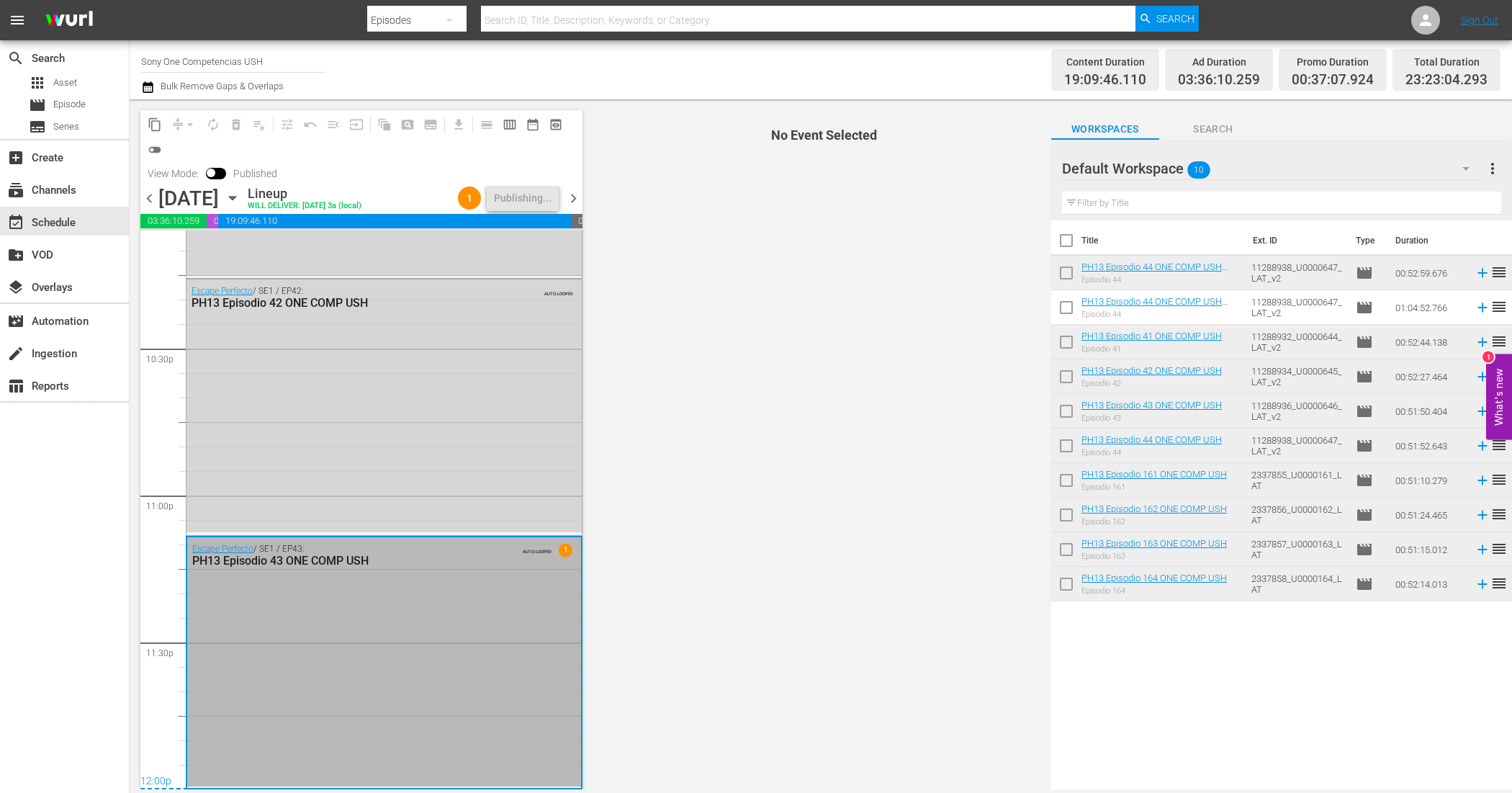
click at [397, 711] on div "Escape Perfecto / SE1 / EP43: PH13 Episodio 43 ONE COMP USH AUTO-LOOPED 1" at bounding box center [384, 661] width 394 height 250
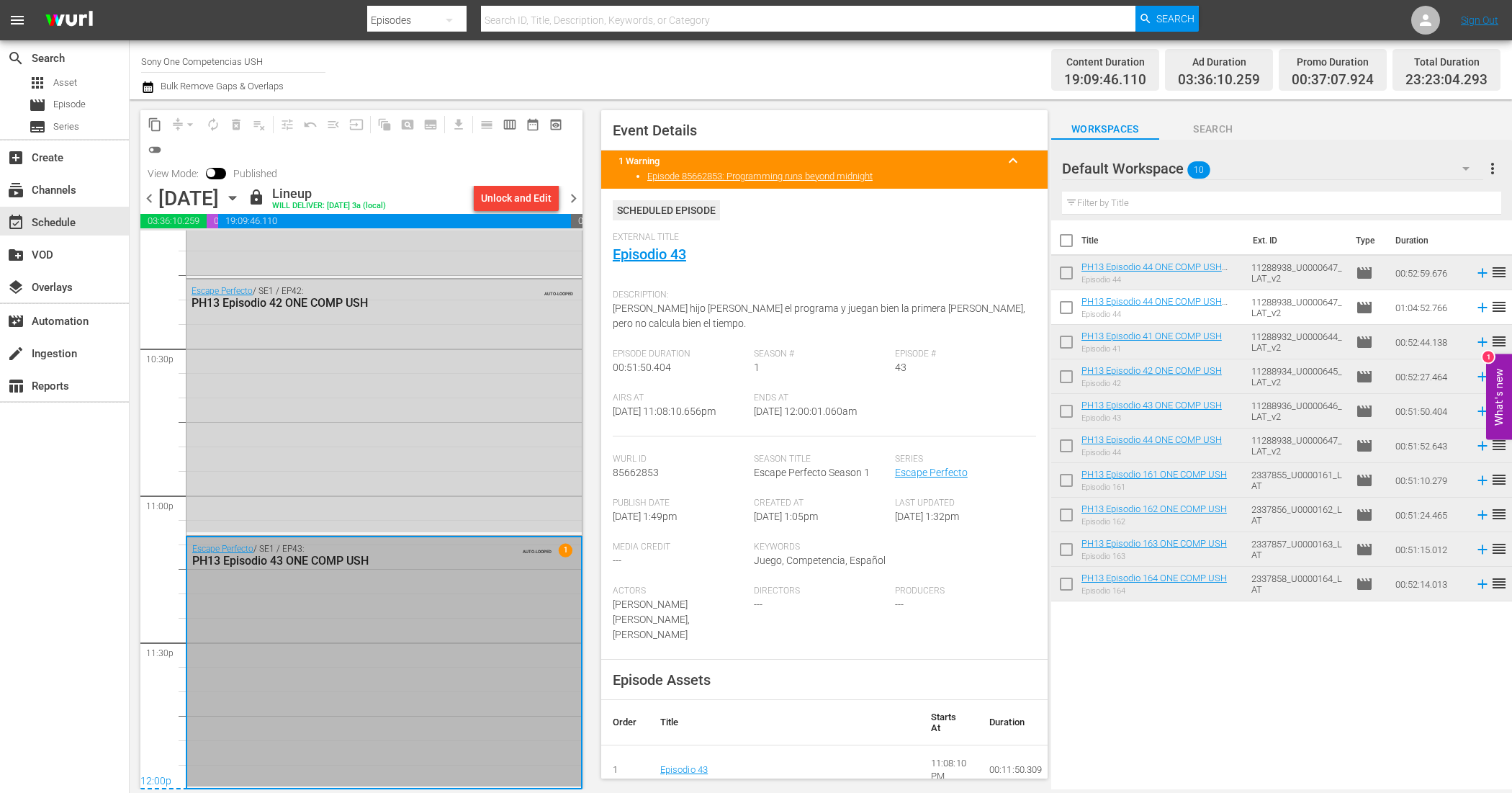
click at [570, 202] on span "chevron_right" at bounding box center [573, 198] width 18 height 18
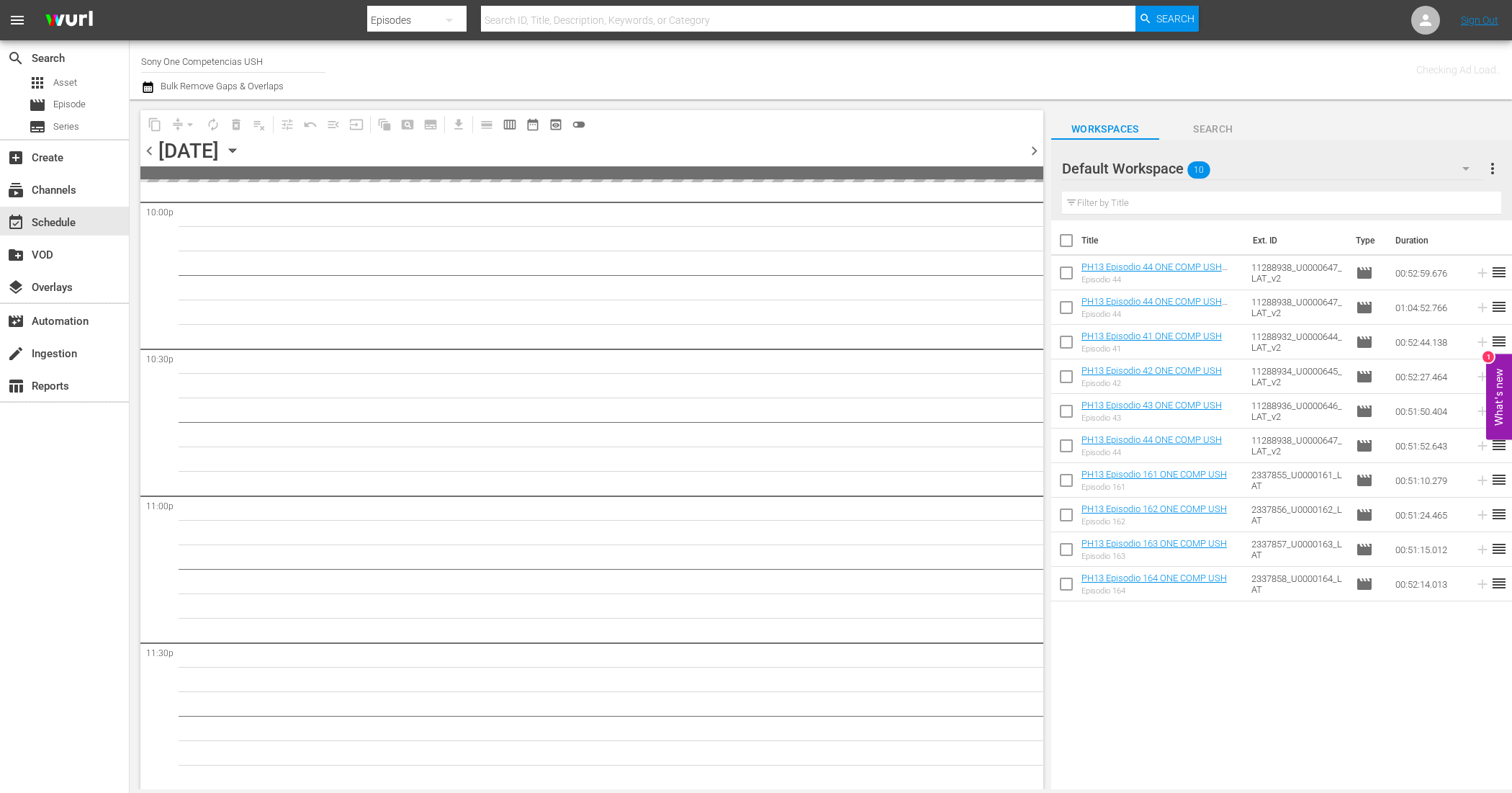
scroll to position [6442, 0]
click at [1067, 246] on input "checkbox" at bounding box center [1066, 243] width 31 height 30
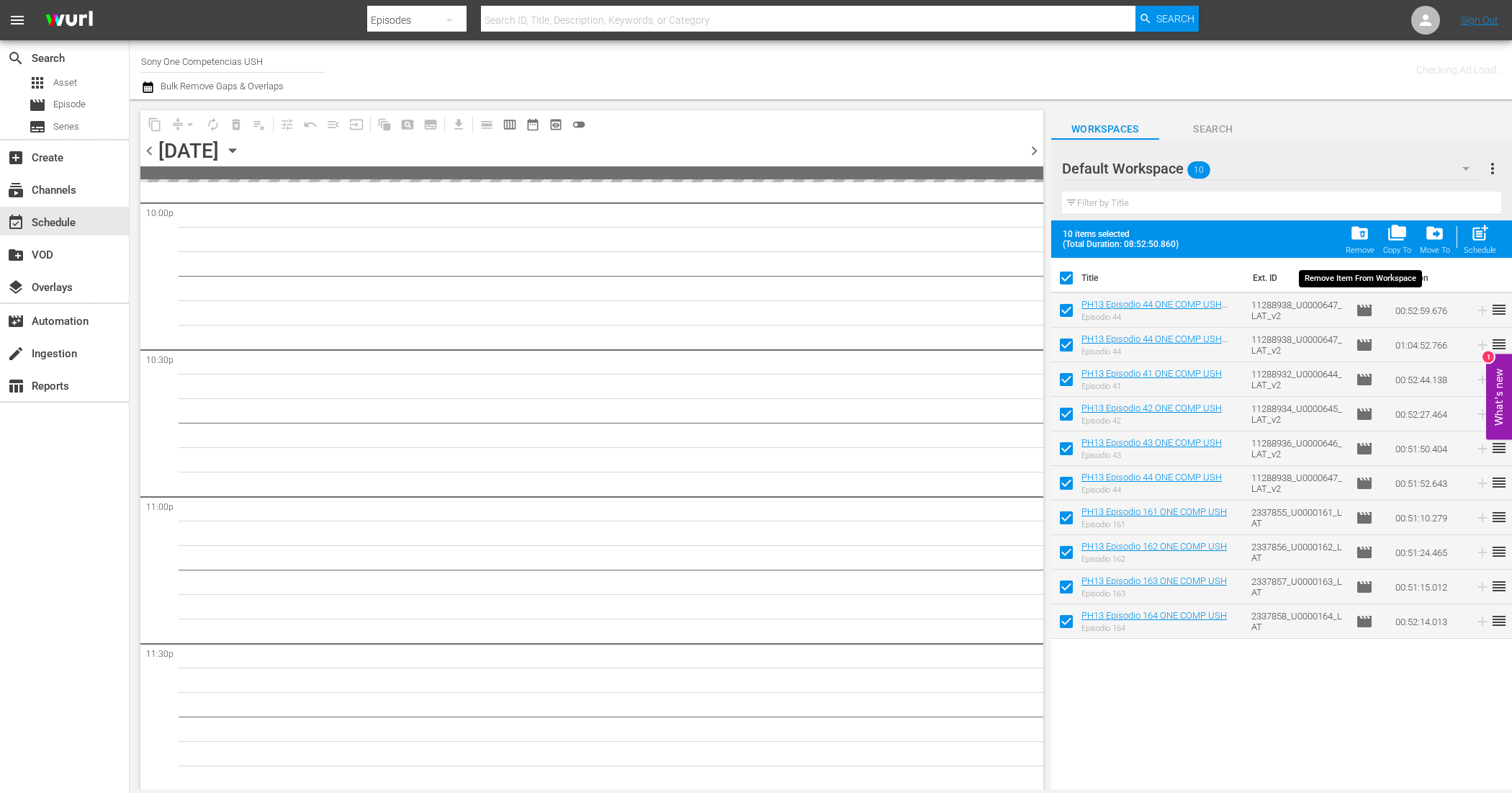
click at [1366, 246] on div "folder_delete Remove" at bounding box center [1359, 239] width 29 height 31
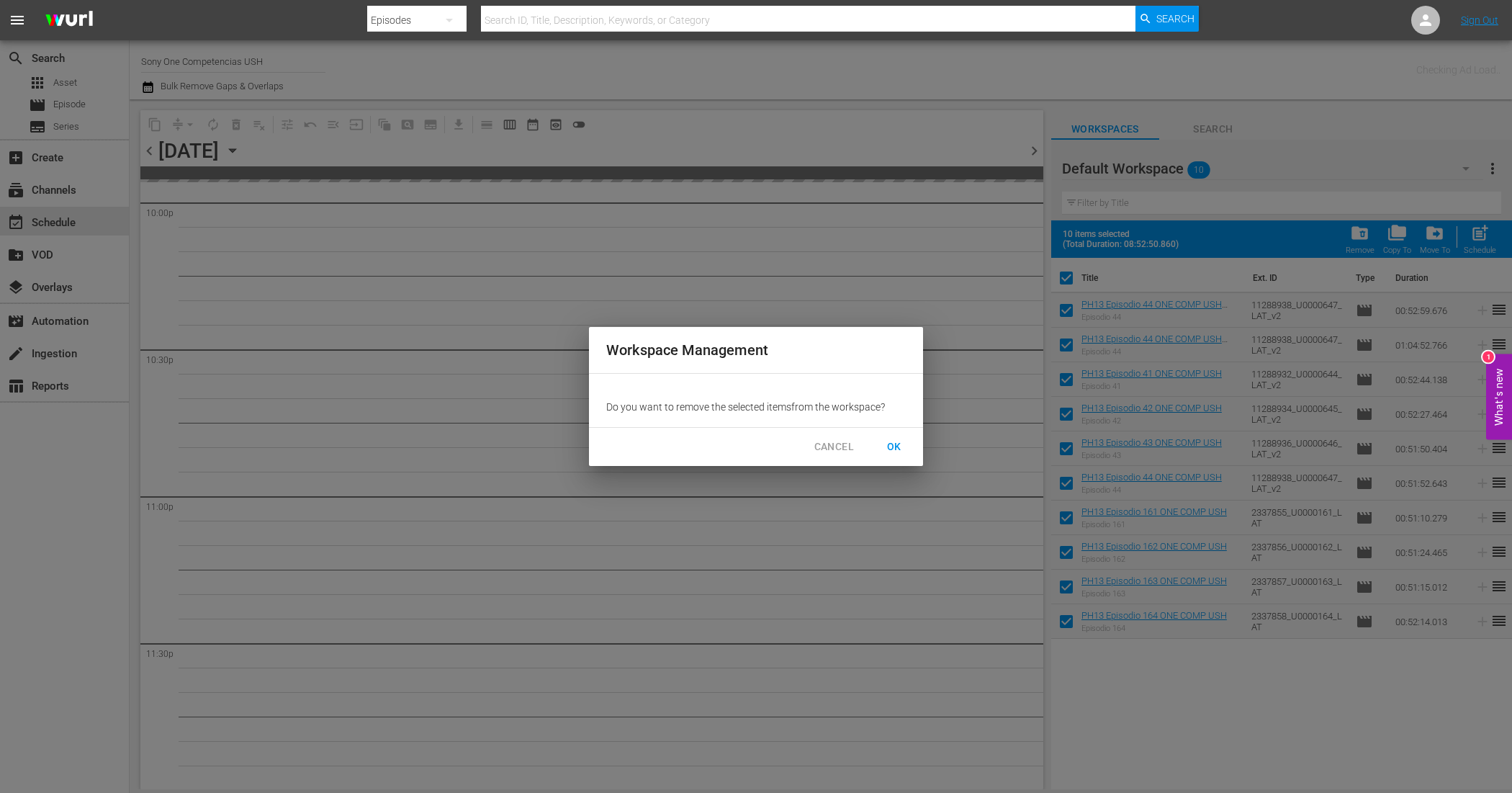
click at [894, 441] on span "OK" at bounding box center [894, 446] width 23 height 18
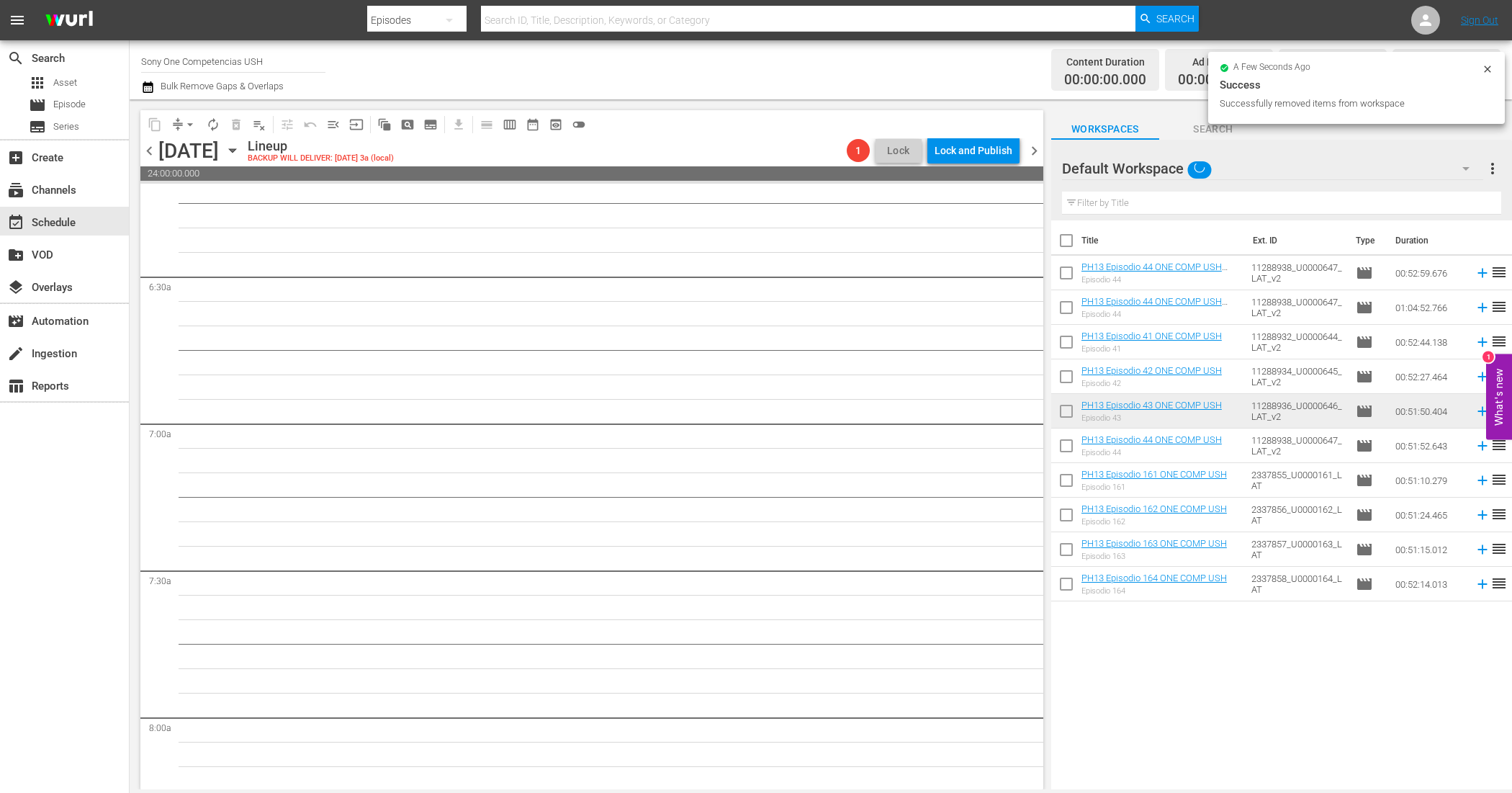
scroll to position [0, 0]
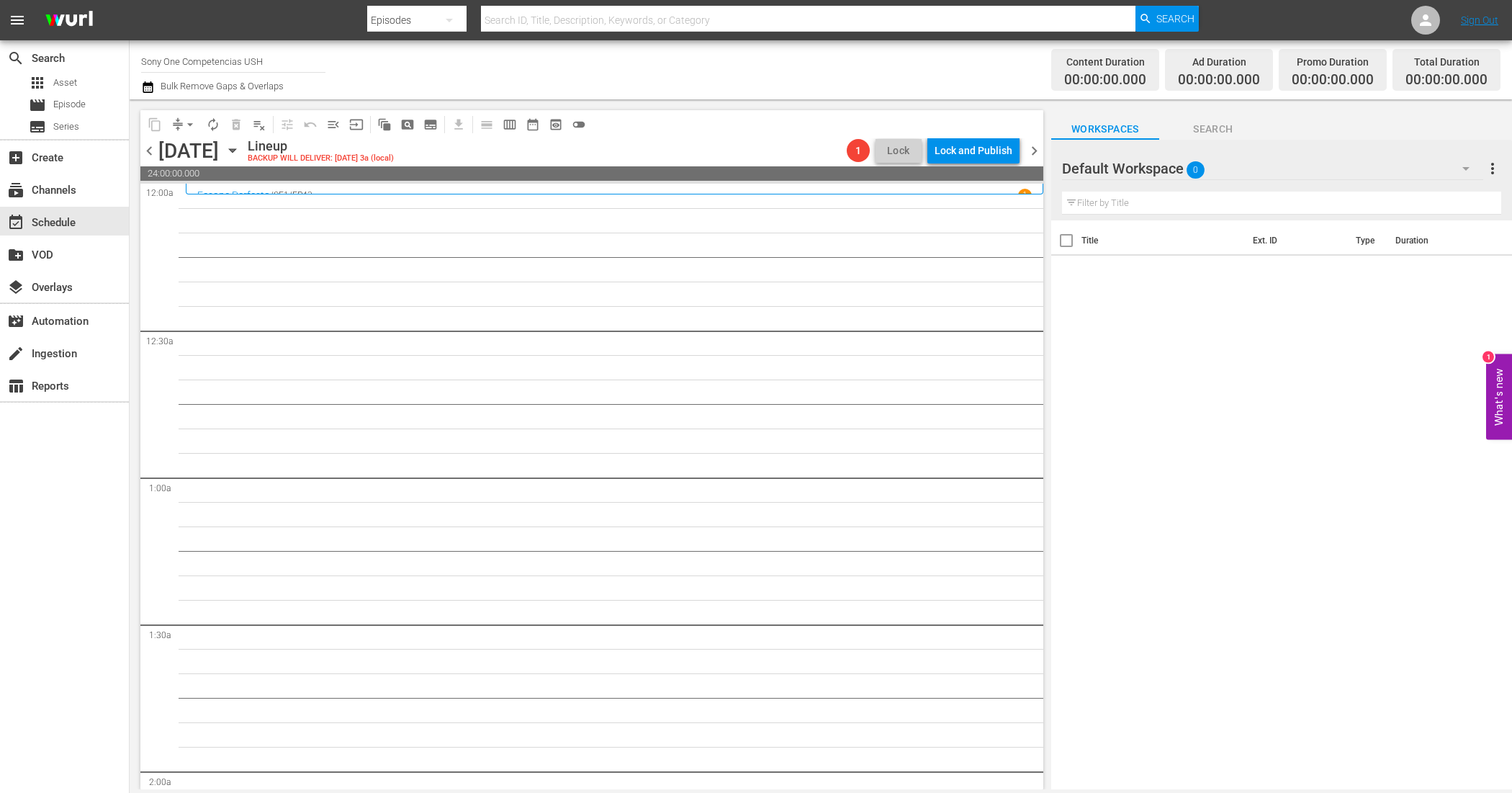
click at [1038, 148] on span "chevron_right" at bounding box center [1034, 151] width 18 height 18
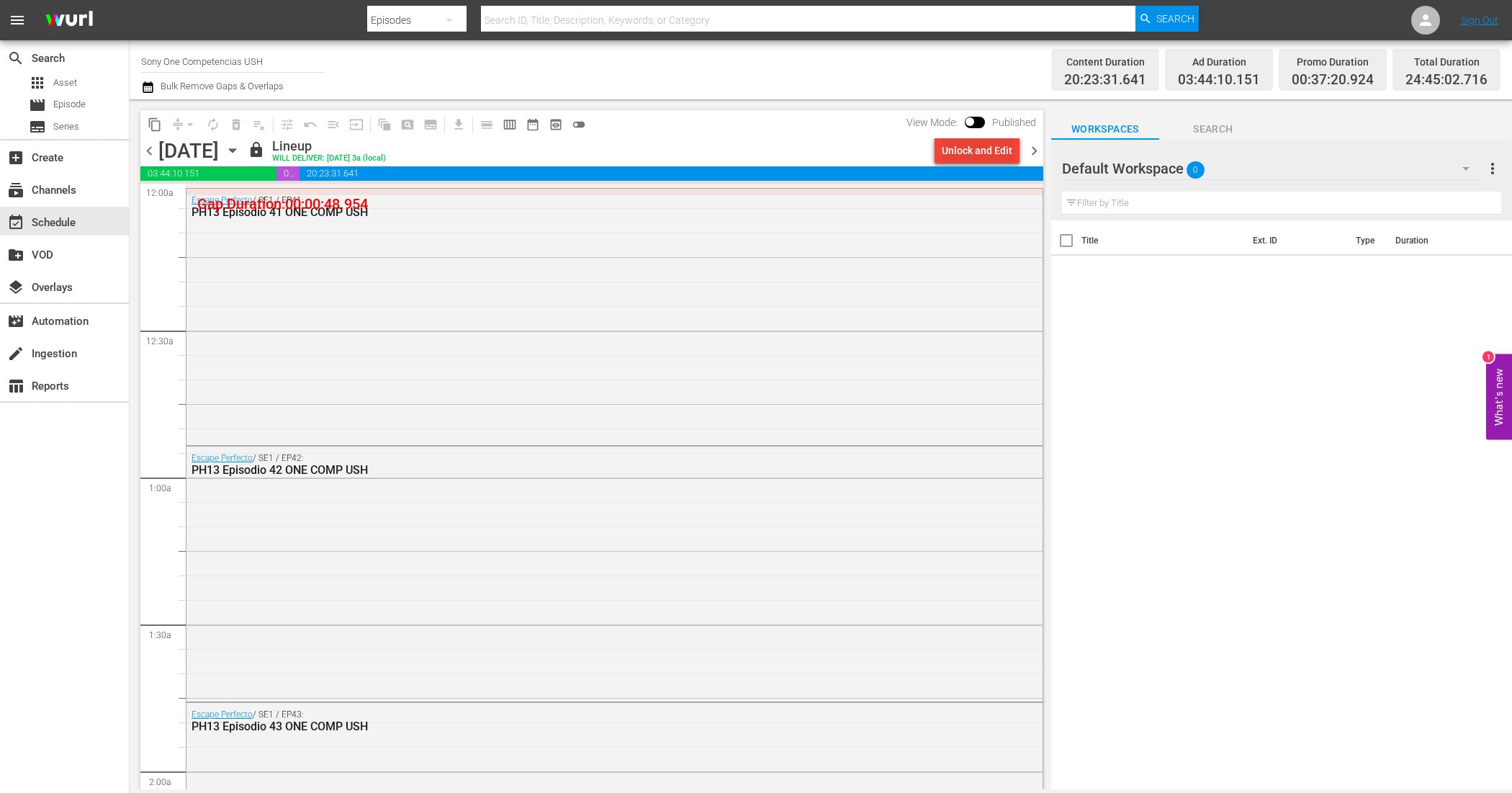
click at [978, 150] on div "Unlock and Edit" at bounding box center [977, 151] width 71 height 26
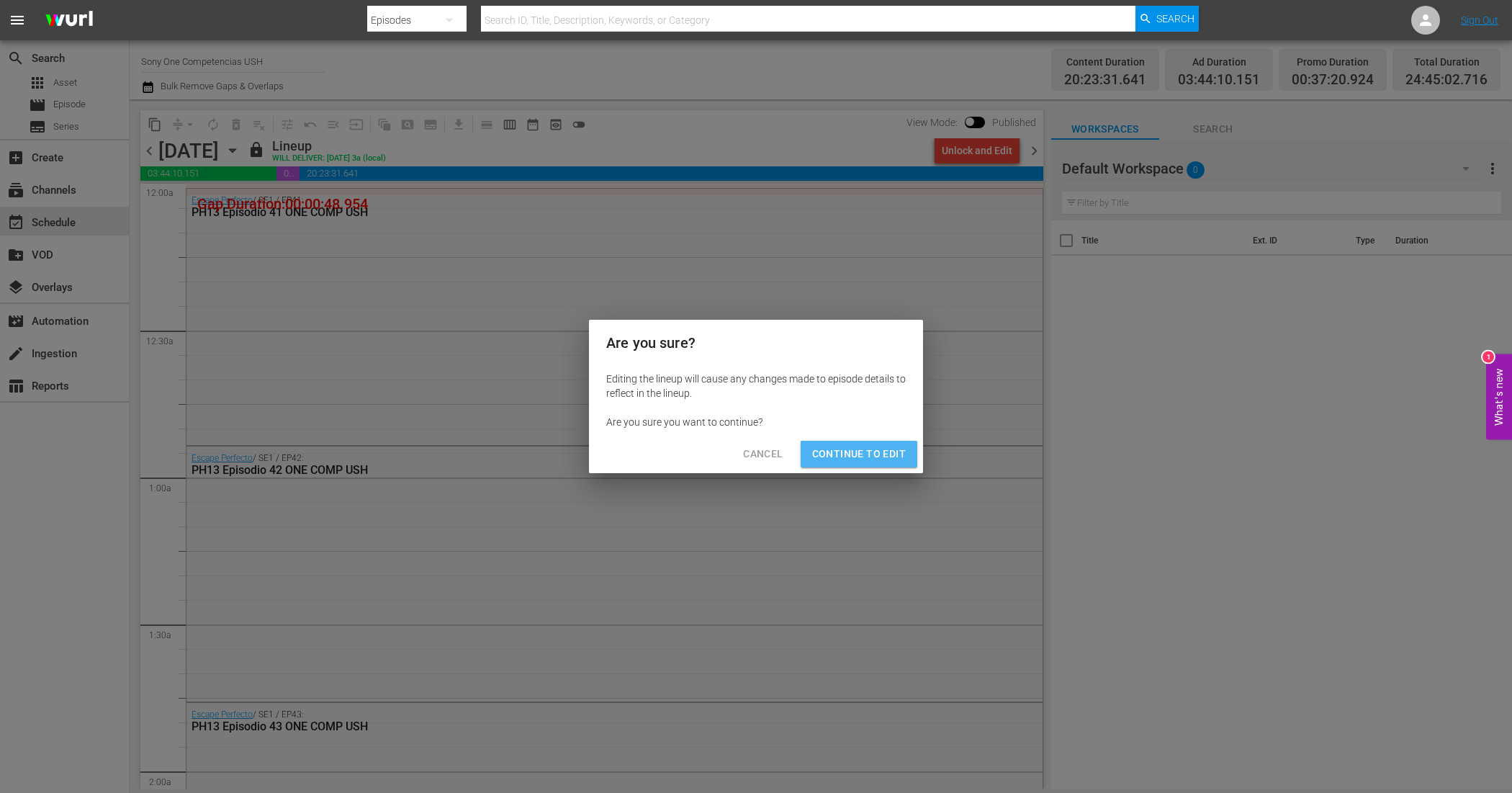
click at [889, 454] on span "Continue to Edit" at bounding box center [858, 454] width 93 height 18
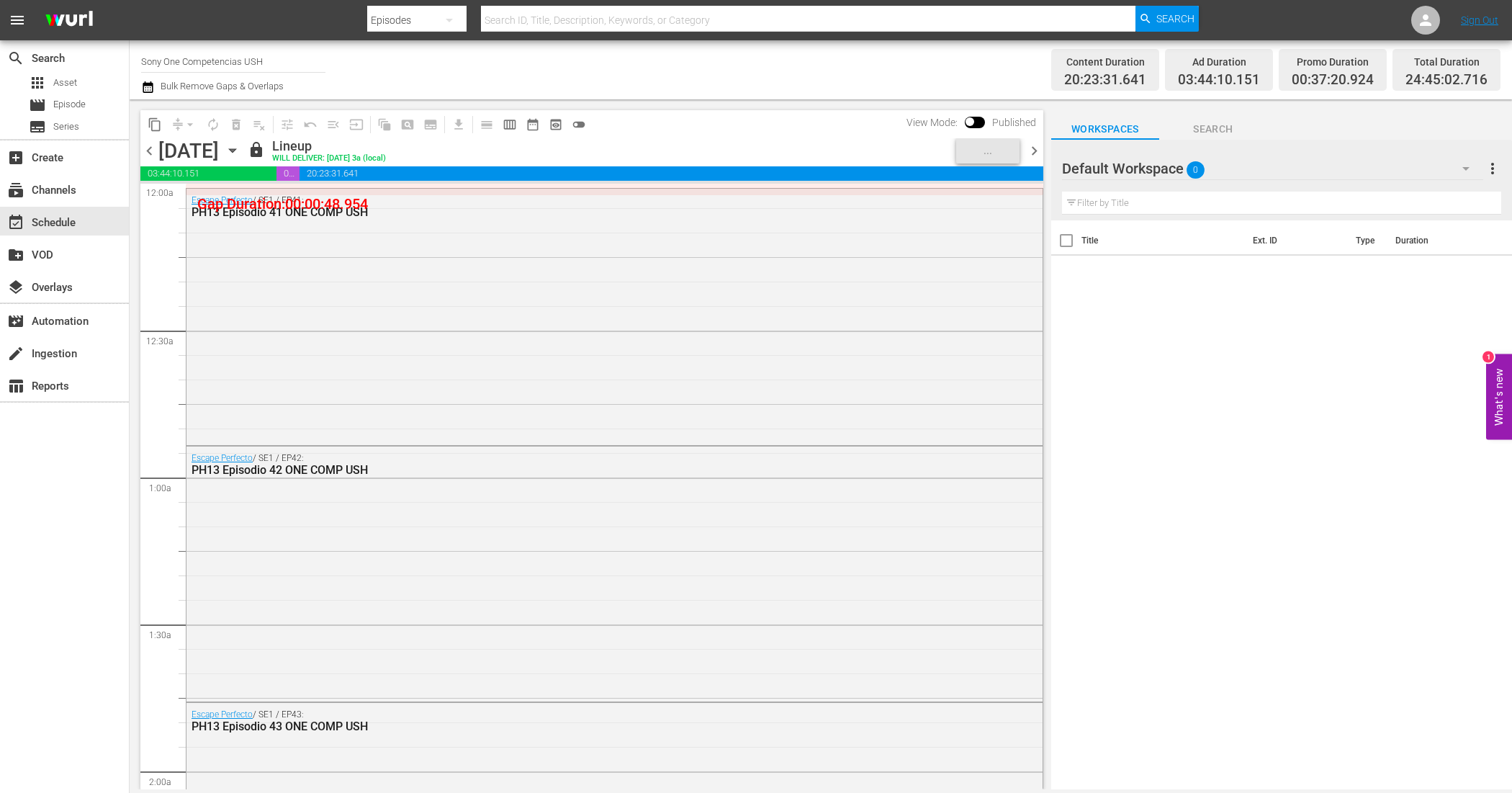
click at [1035, 152] on span "chevron_right" at bounding box center [1034, 151] width 18 height 18
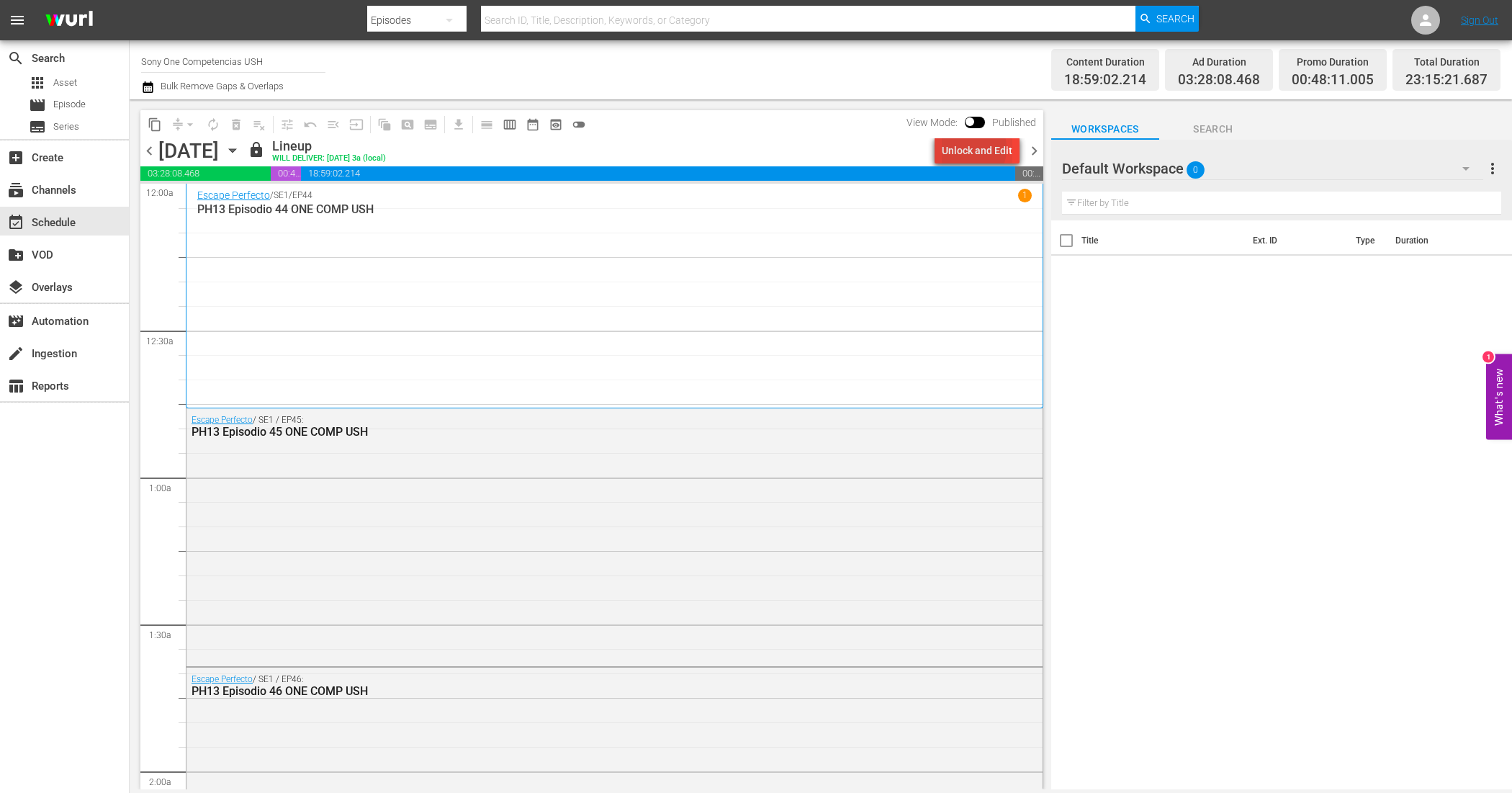
click at [966, 148] on div "Unlock and Edit" at bounding box center [977, 151] width 71 height 26
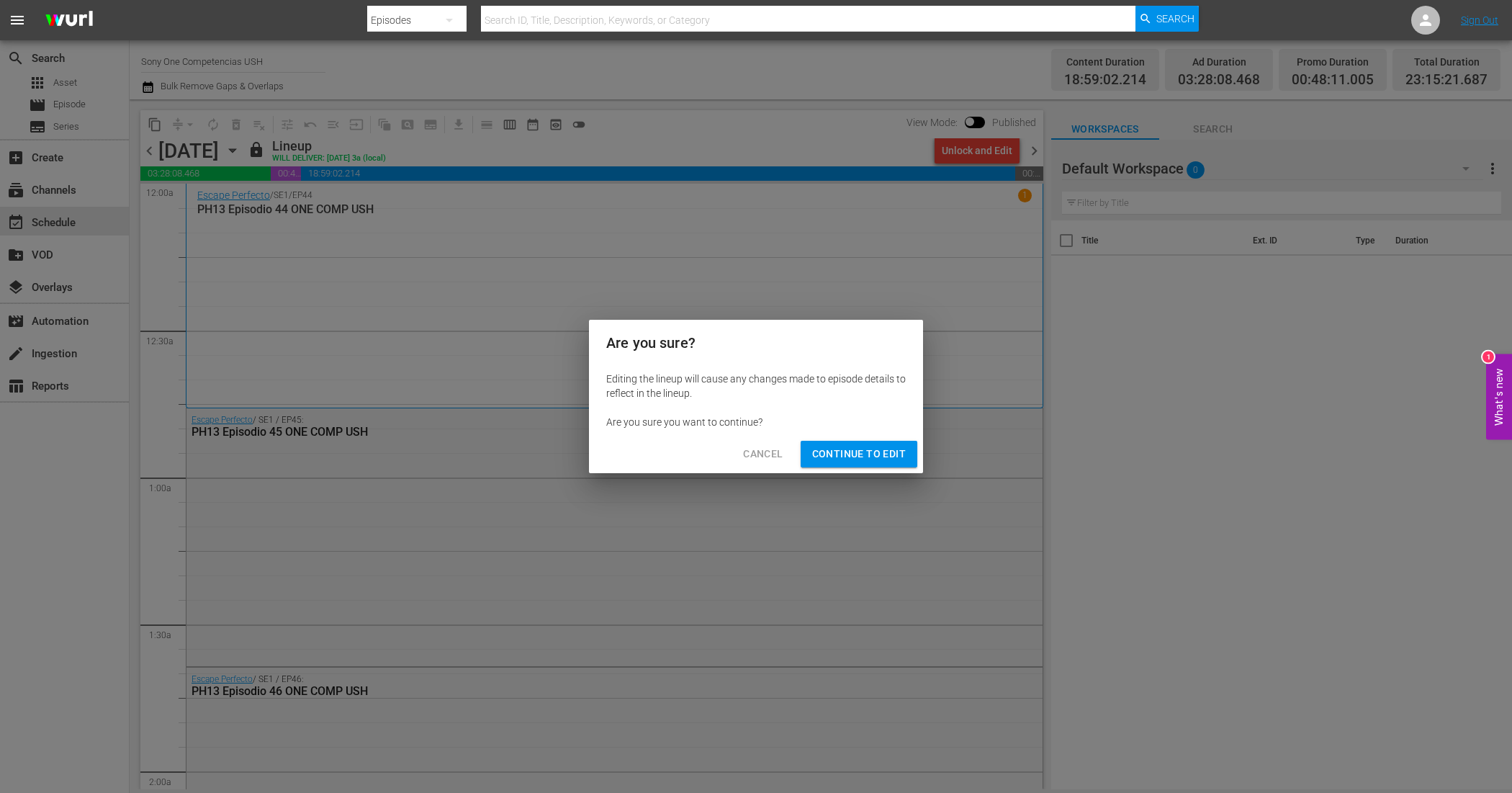
click at [873, 449] on span "Continue to Edit" at bounding box center [858, 454] width 93 height 18
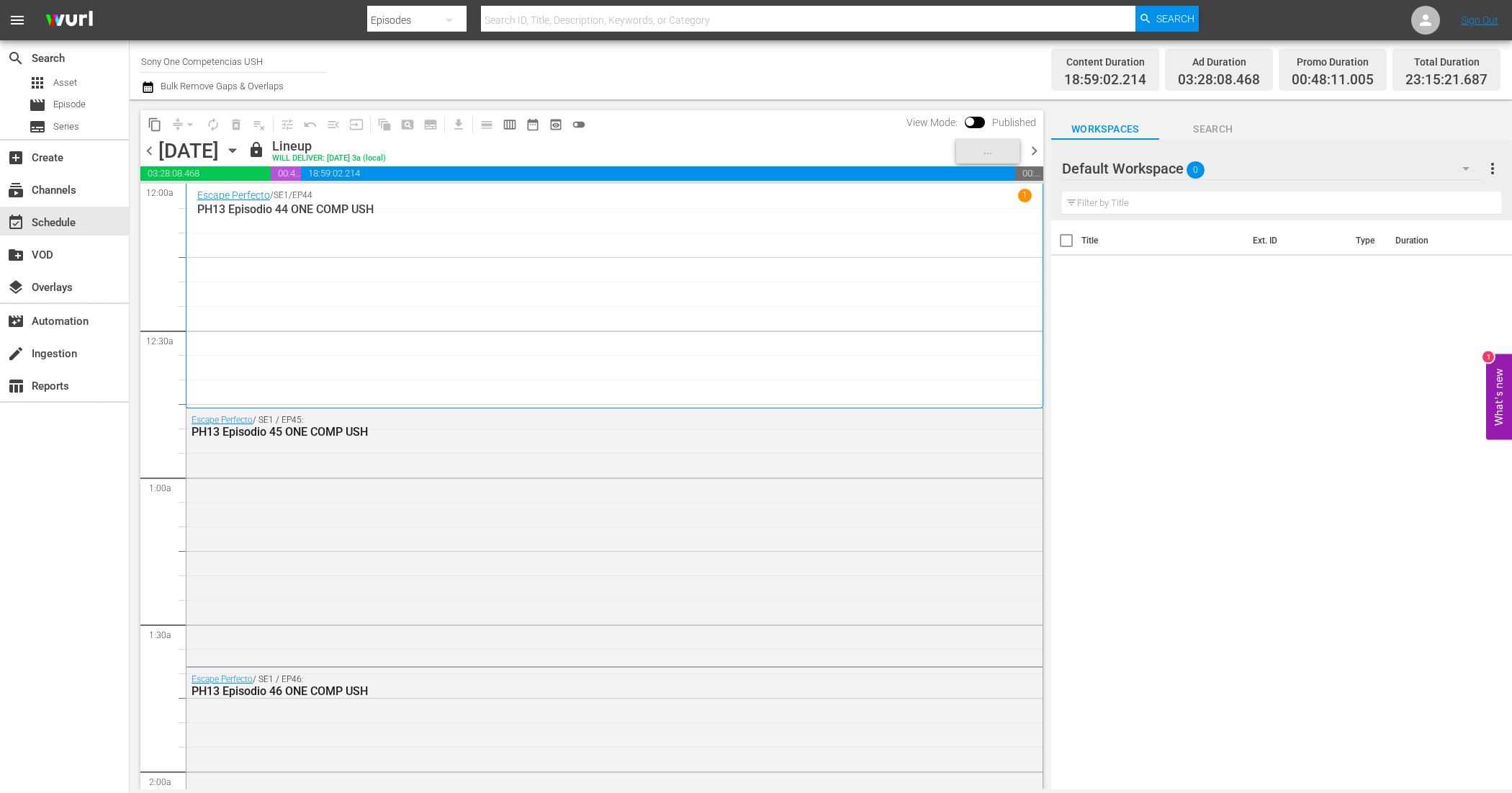
click at [1028, 144] on span "chevron_right" at bounding box center [1034, 151] width 18 height 18
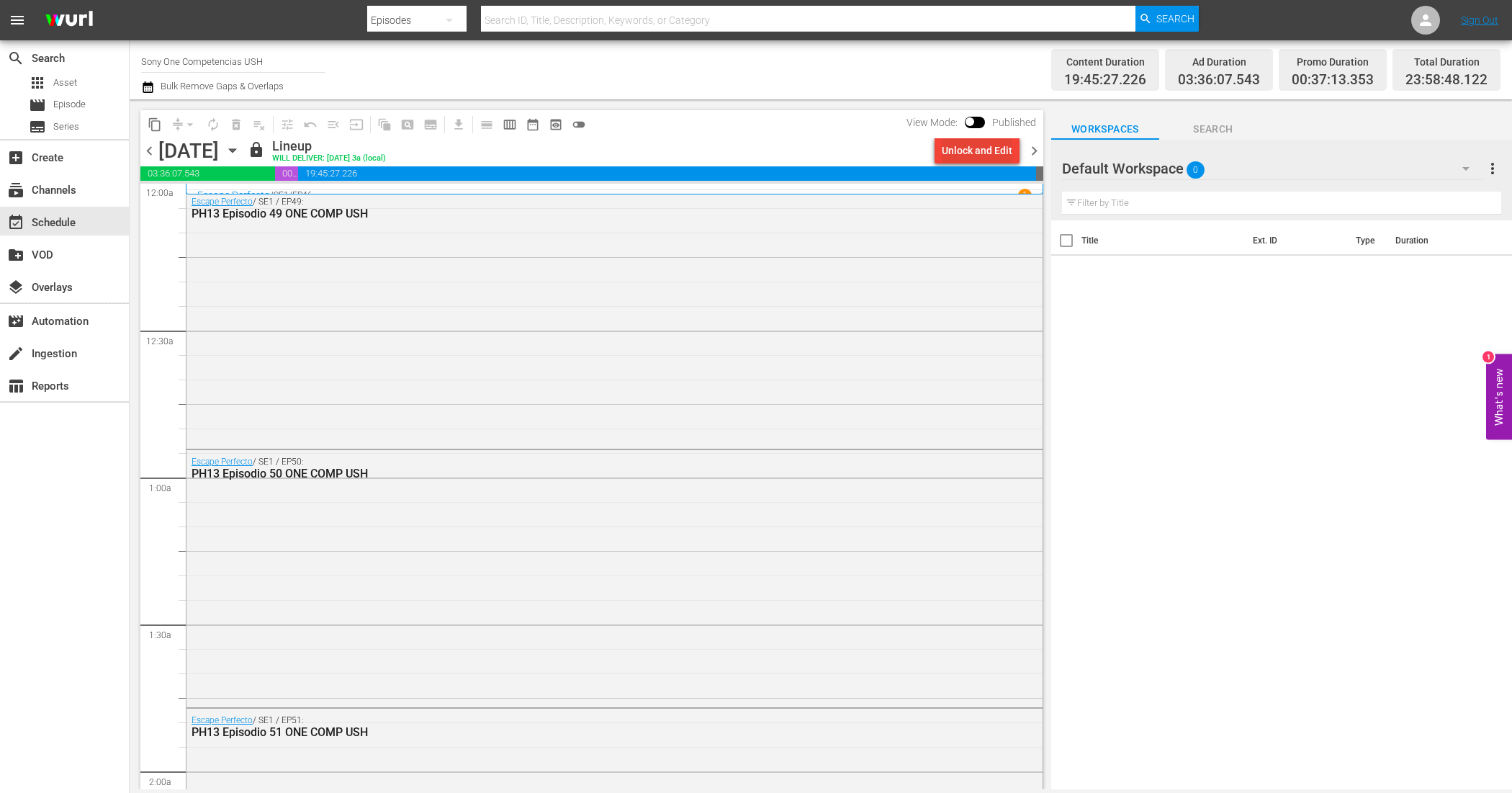
click at [963, 148] on div "Unlock and Edit" at bounding box center [977, 151] width 71 height 26
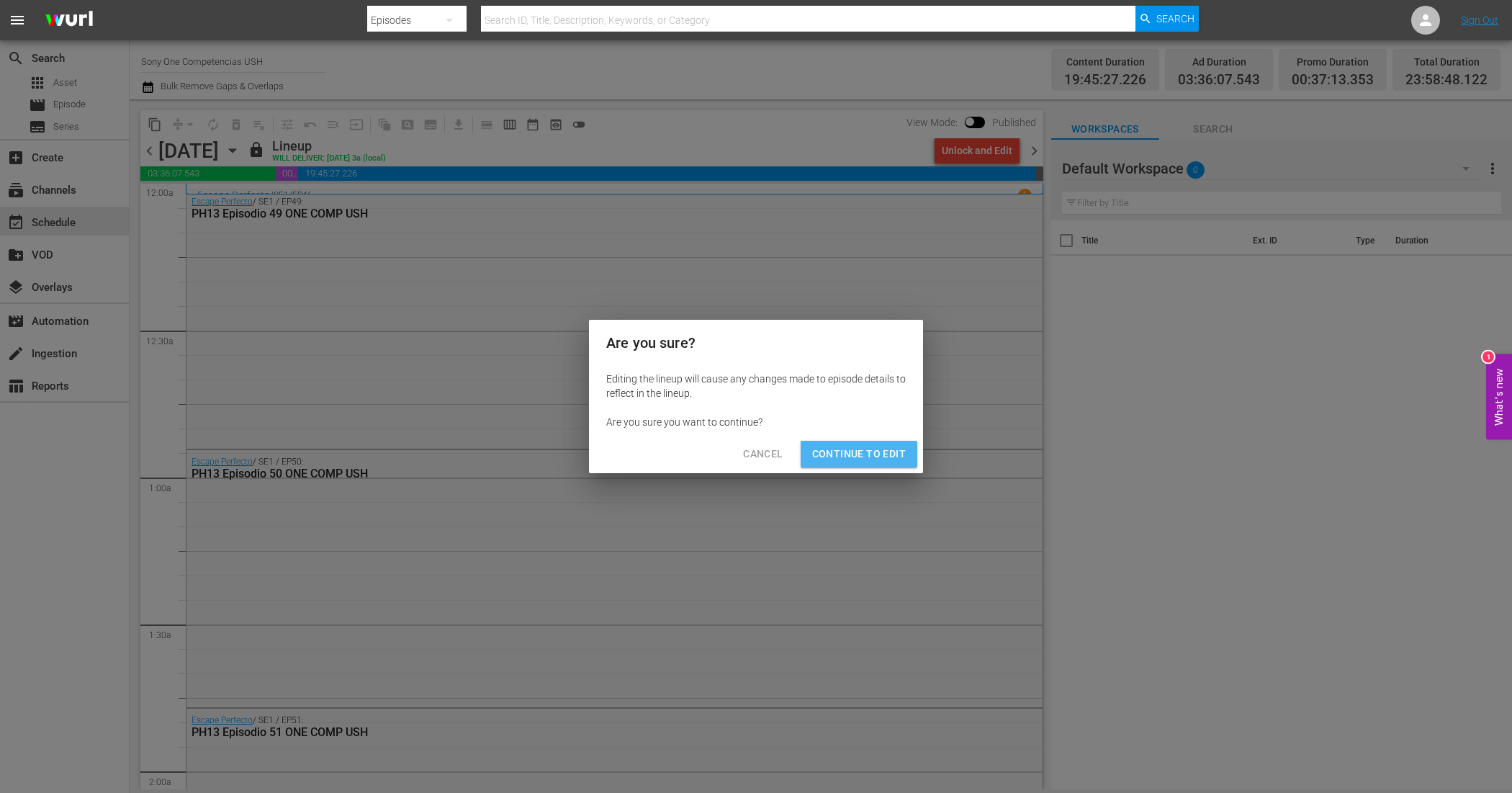
click at [893, 451] on span "Continue to Edit" at bounding box center [858, 454] width 93 height 18
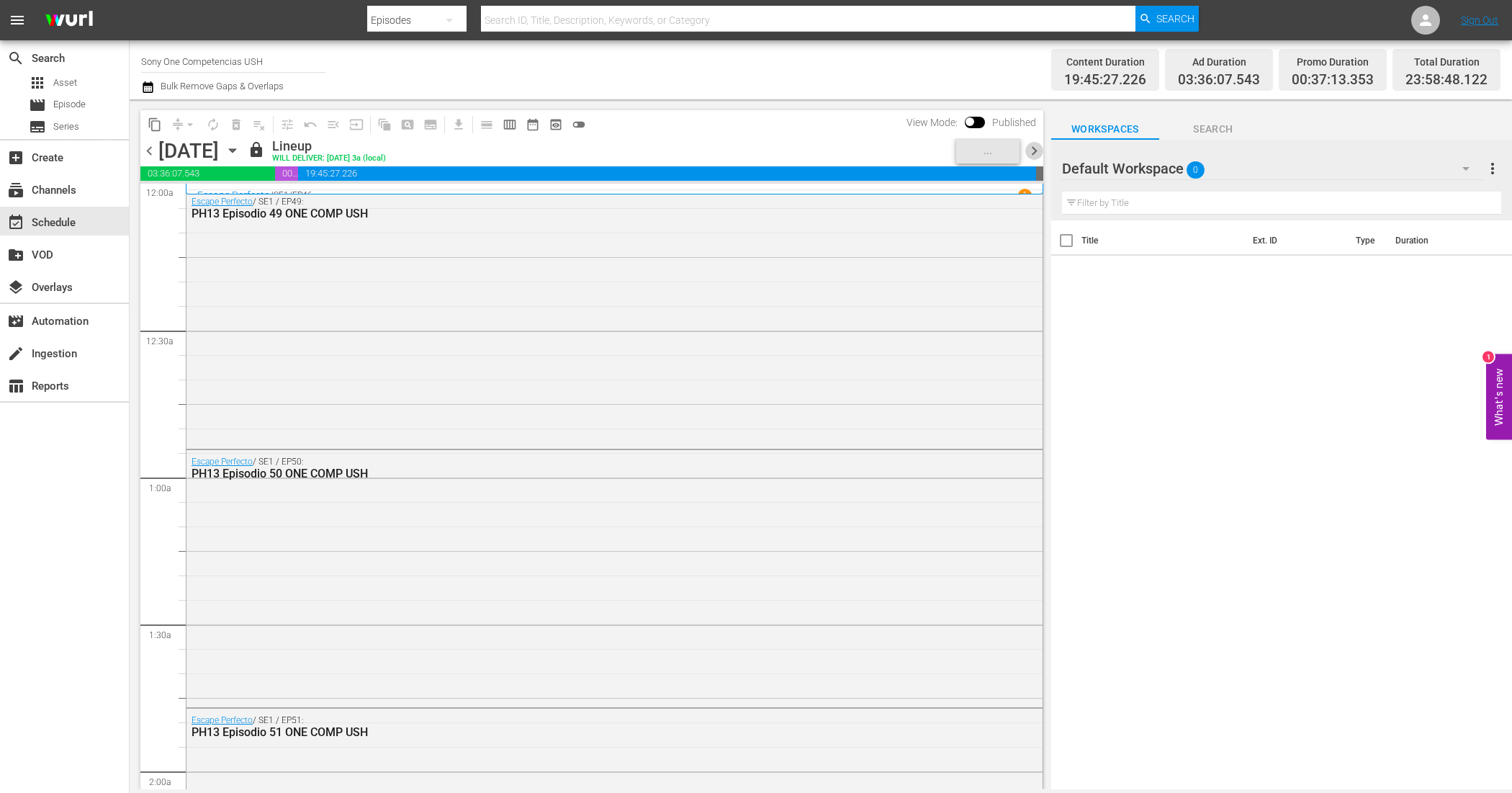
click at [1034, 149] on span "chevron_right" at bounding box center [1034, 151] width 18 height 18
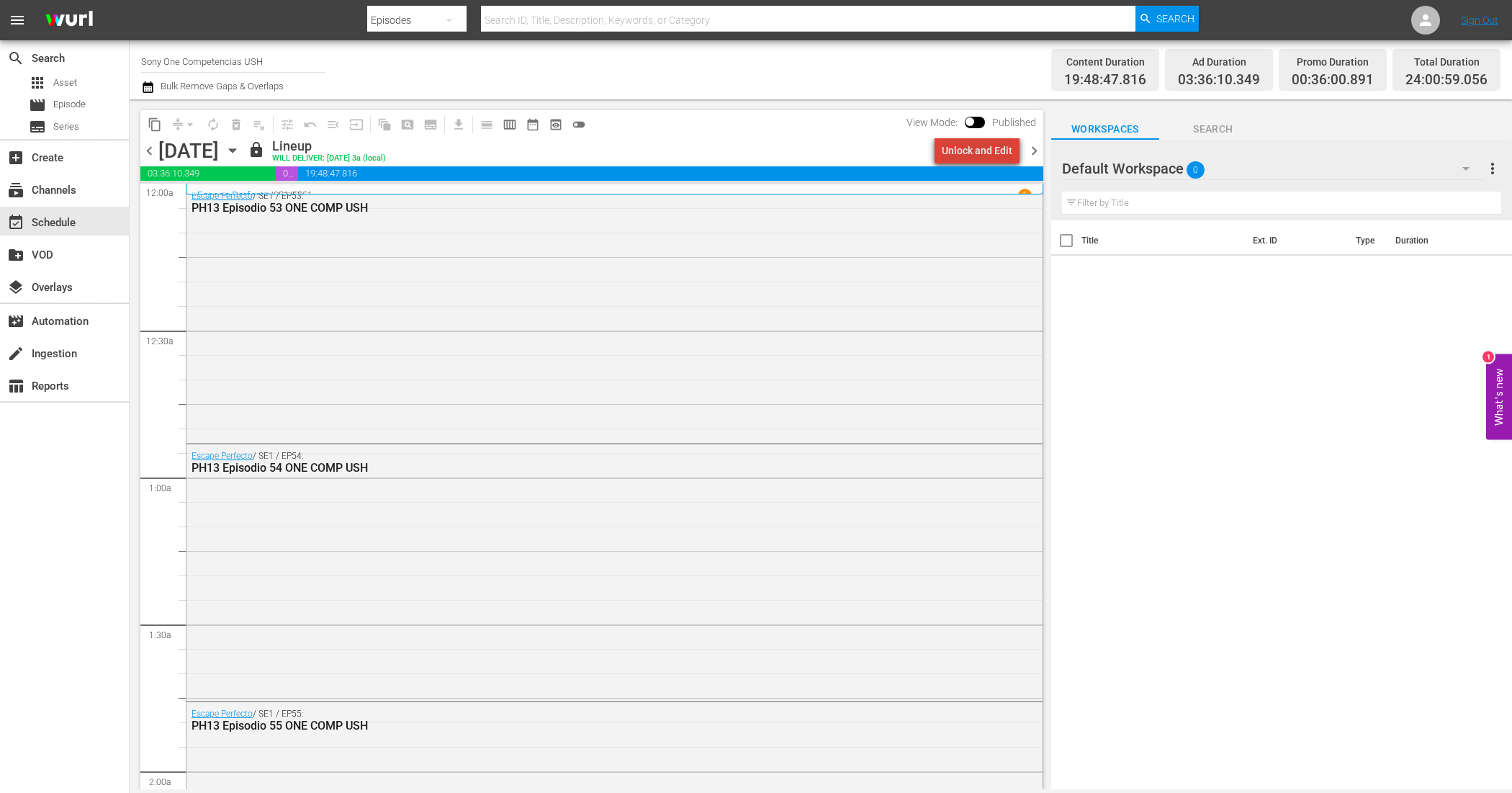
click at [993, 146] on div "Unlock and Edit" at bounding box center [977, 151] width 71 height 26
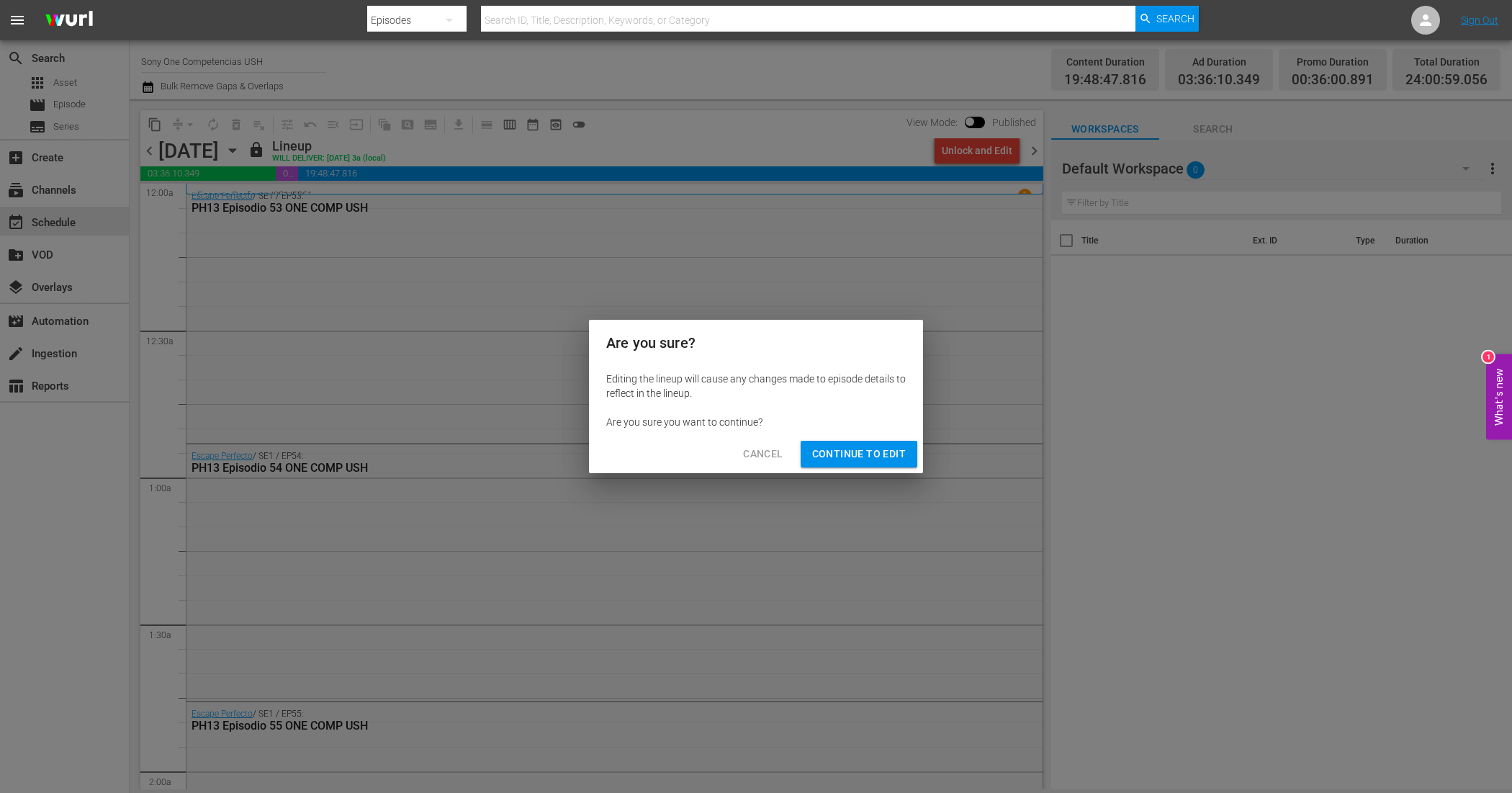
click at [856, 462] on span "Continue to Edit" at bounding box center [858, 454] width 93 height 18
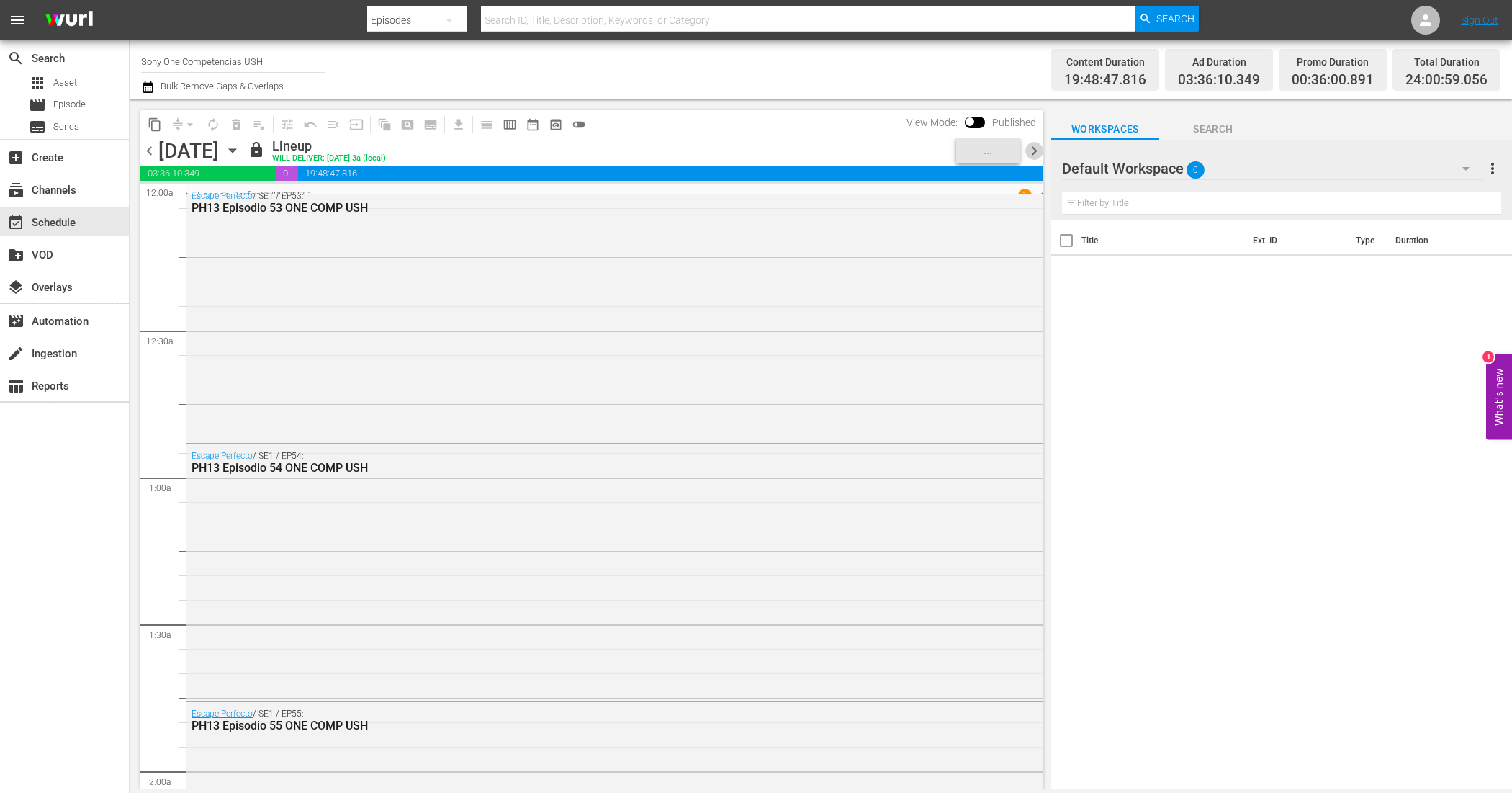
click at [1038, 145] on span "chevron_right" at bounding box center [1034, 151] width 18 height 18
click at [981, 148] on div "Unlock and Edit" at bounding box center [977, 151] width 71 height 26
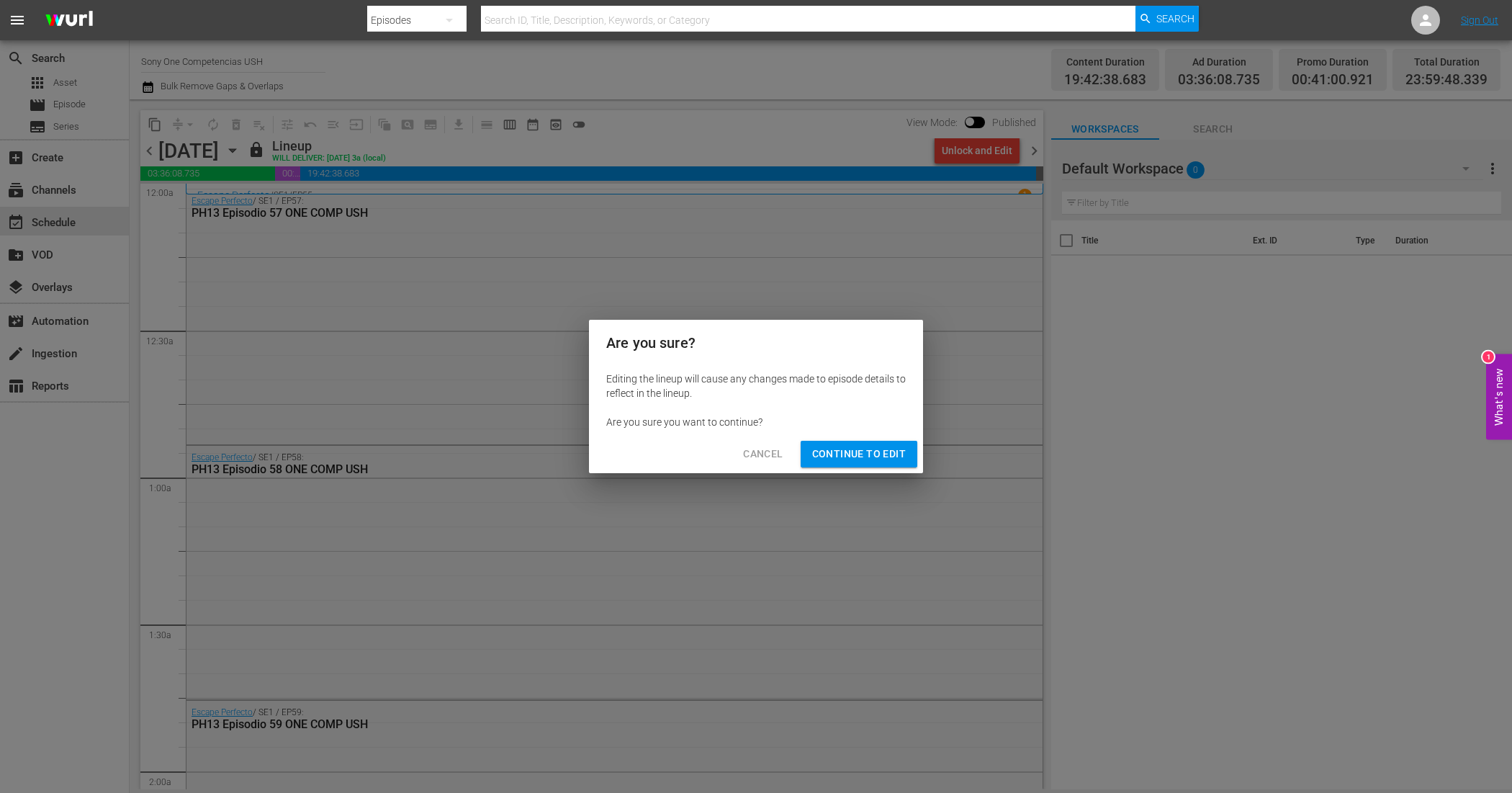
click at [897, 449] on span "Continue to Edit" at bounding box center [858, 454] width 93 height 18
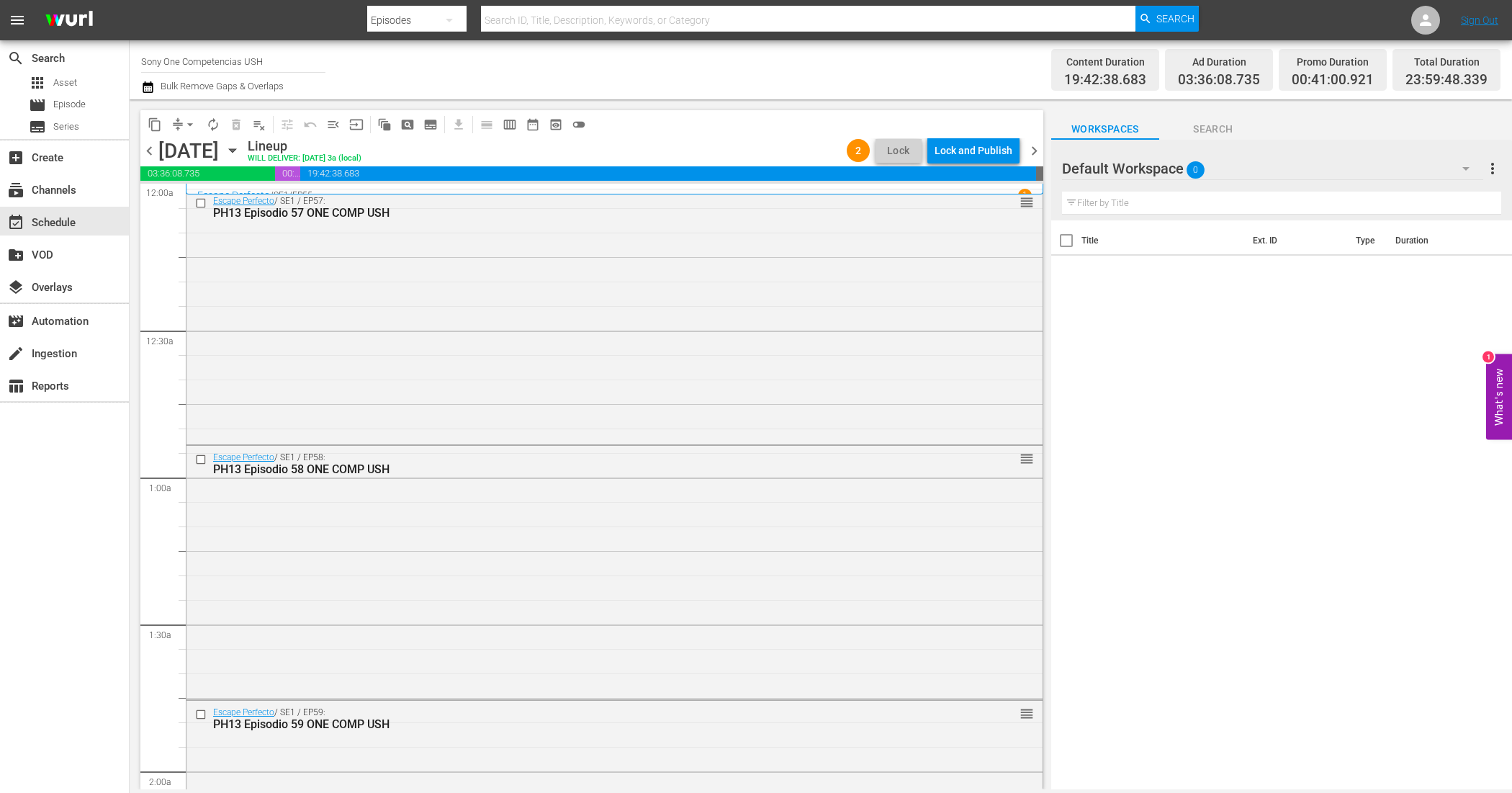
click at [1031, 150] on span "chevron_right" at bounding box center [1034, 151] width 18 height 18
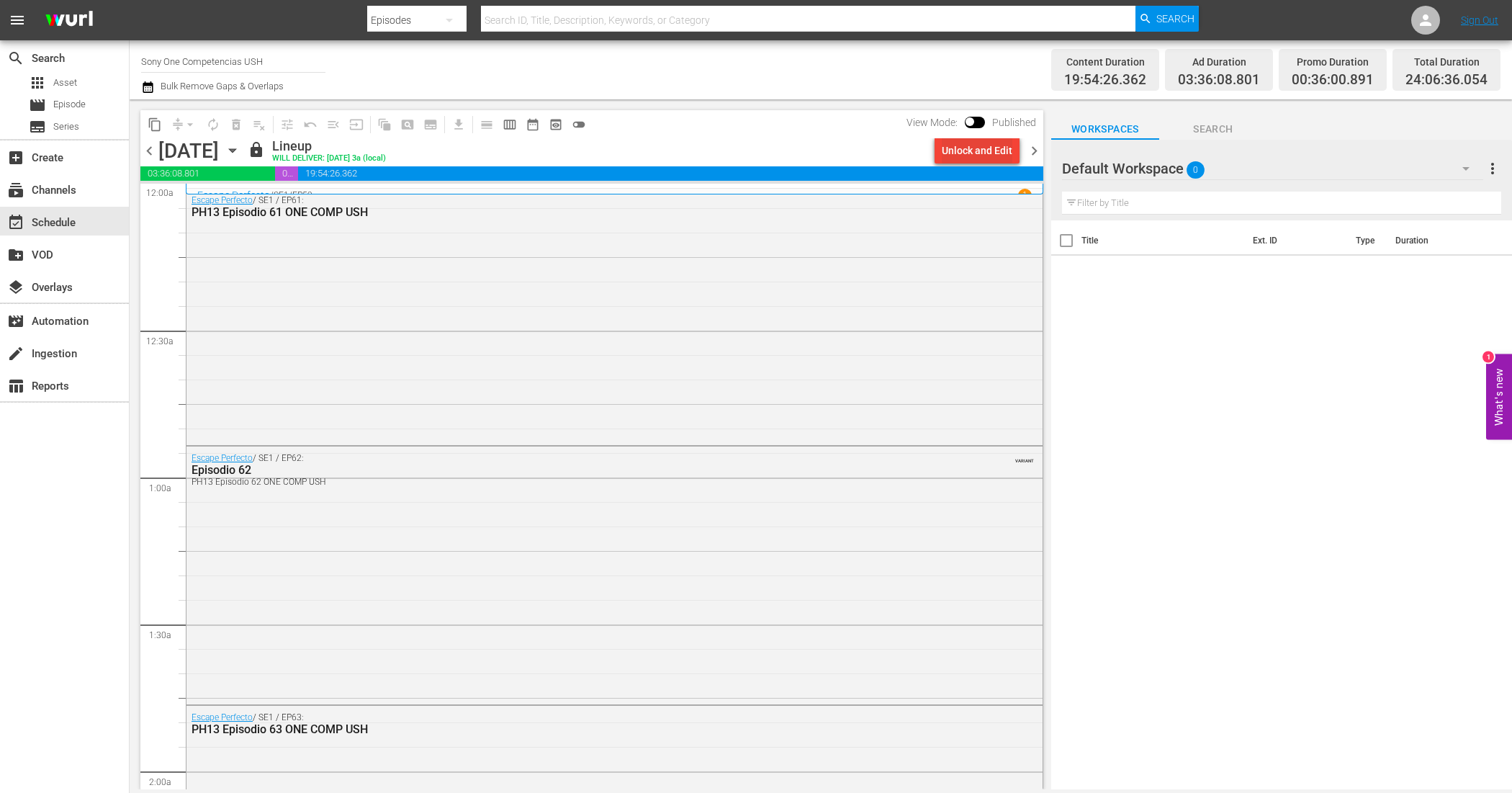
click at [980, 150] on div "Unlock and Edit" at bounding box center [977, 151] width 71 height 26
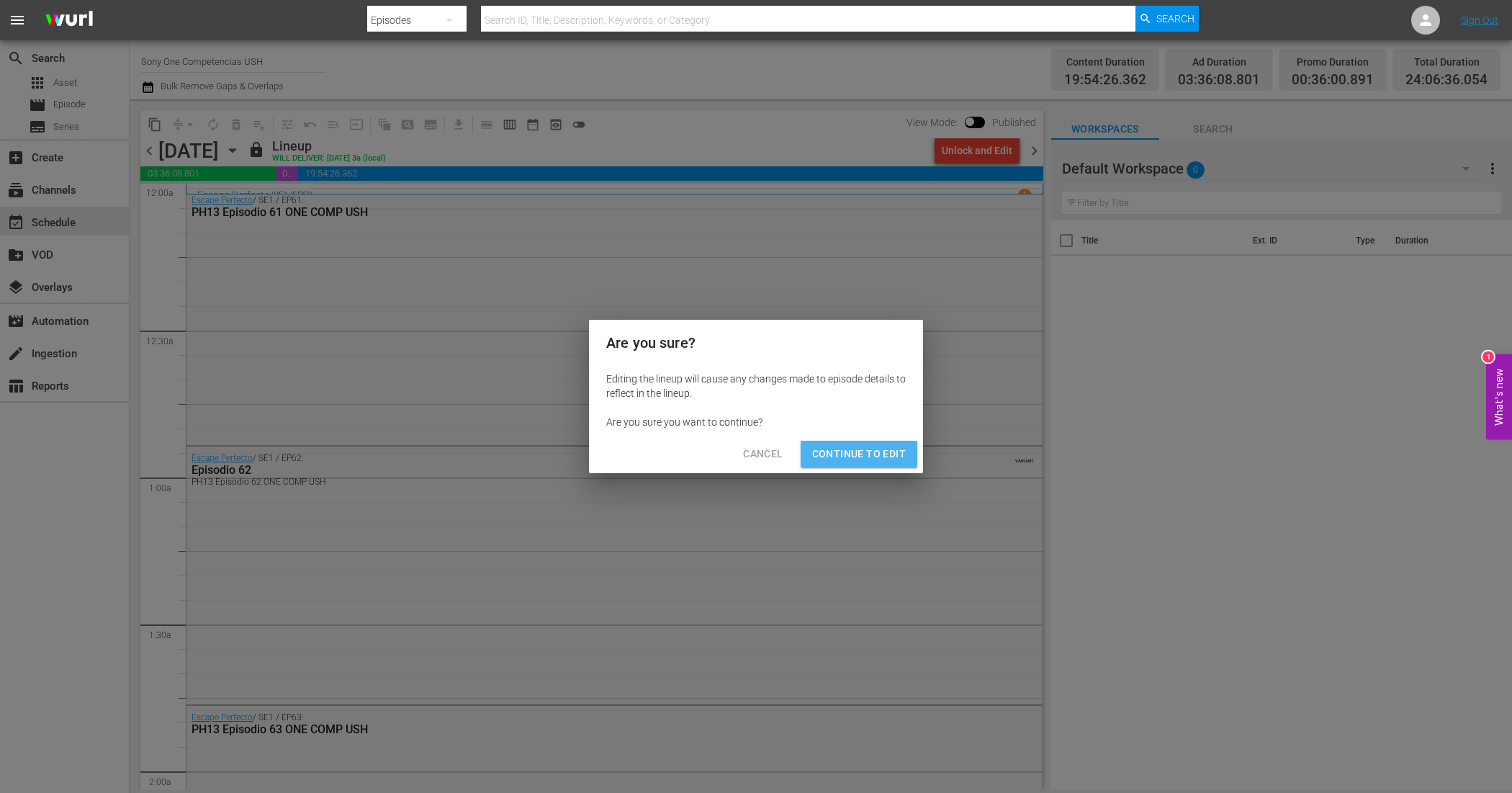
drag, startPoint x: 873, startPoint y: 451, endPoint x: 876, endPoint y: 443, distance: 8.5
click at [873, 449] on span "Continue to Edit" at bounding box center [858, 454] width 93 height 18
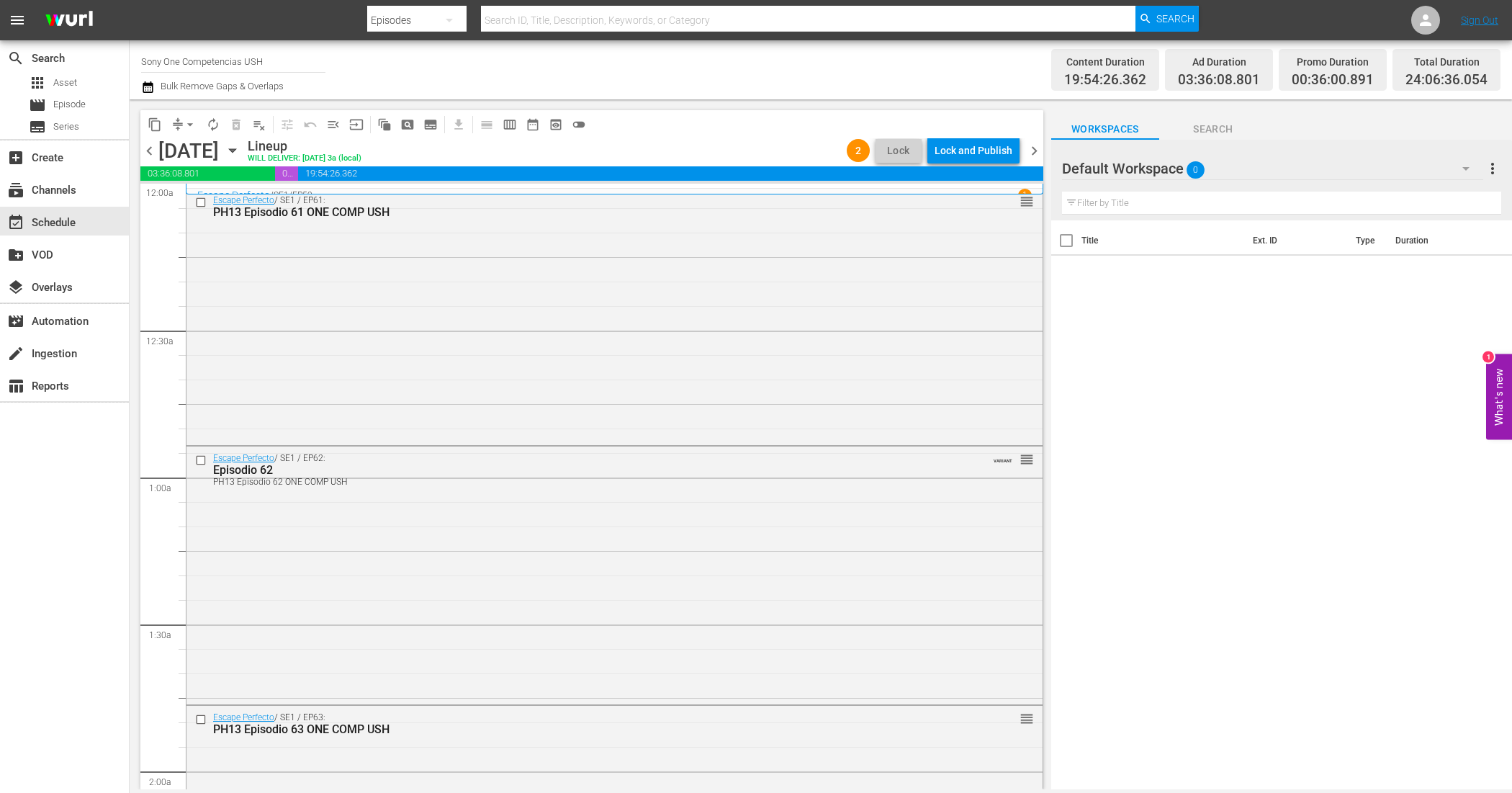
click at [153, 149] on span "chevron_left" at bounding box center [149, 151] width 18 height 18
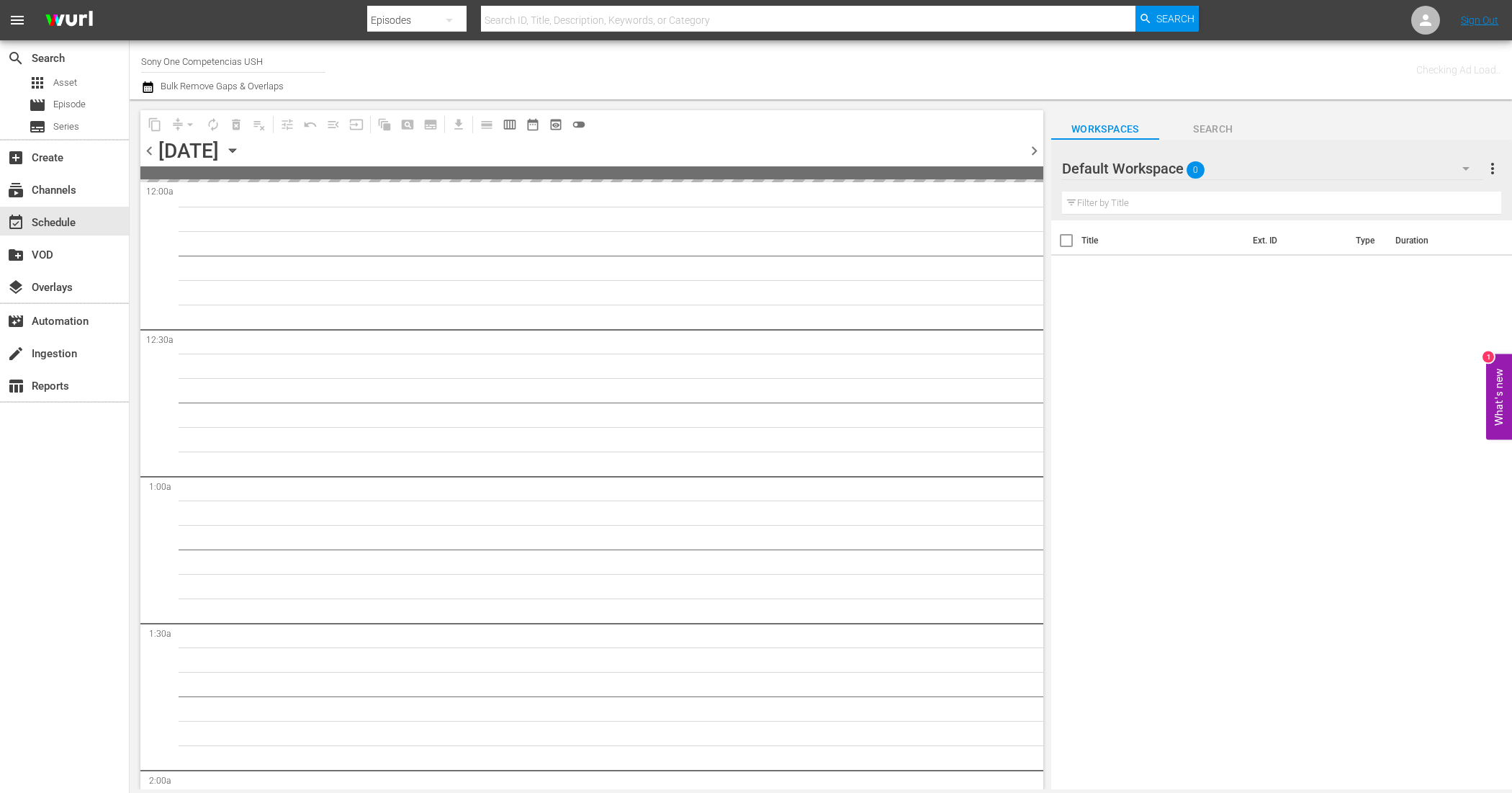
click at [153, 149] on span "chevron_left" at bounding box center [149, 151] width 18 height 18
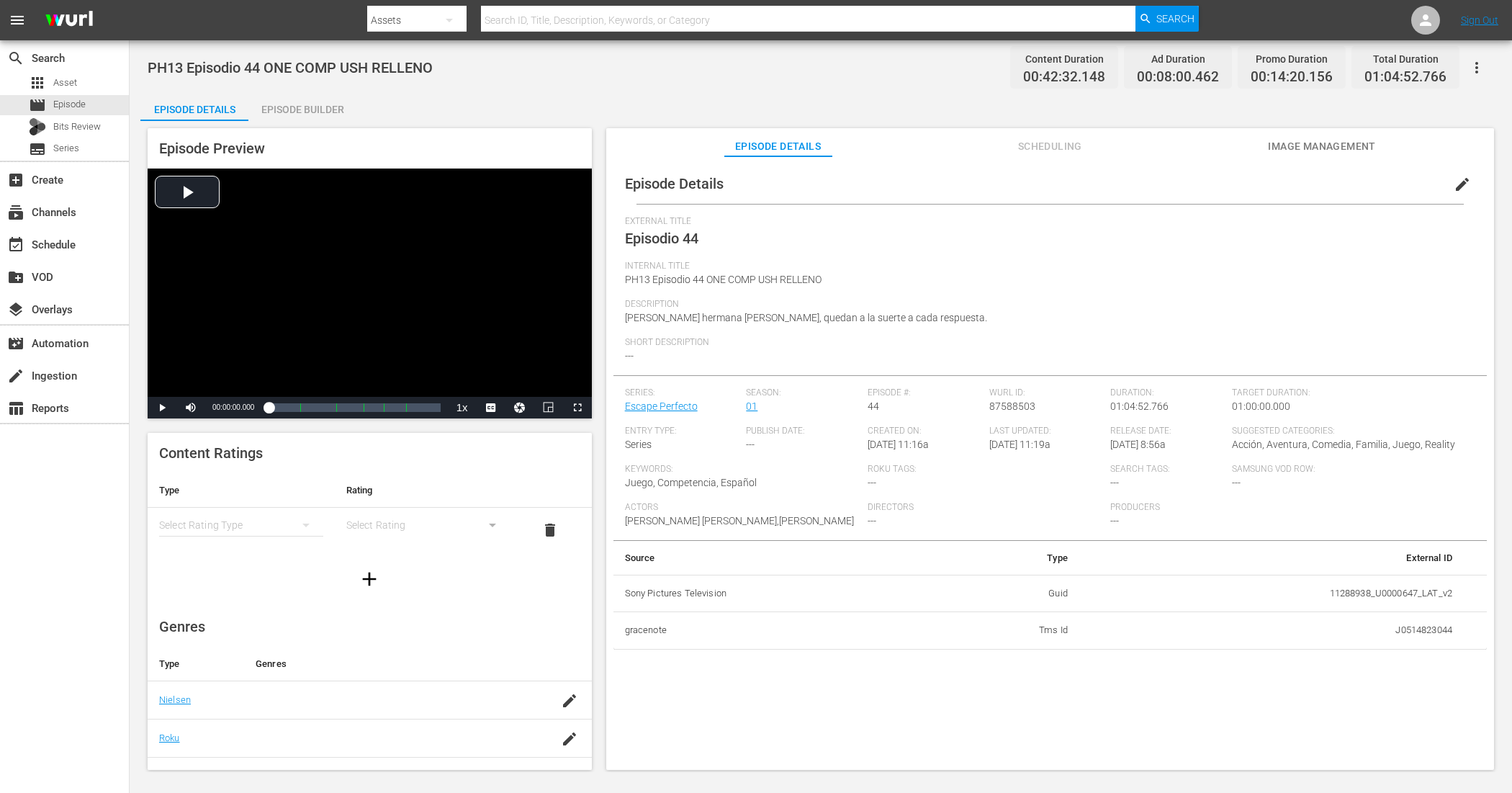
click at [322, 106] on div "Episode Builder" at bounding box center [302, 110] width 108 height 35
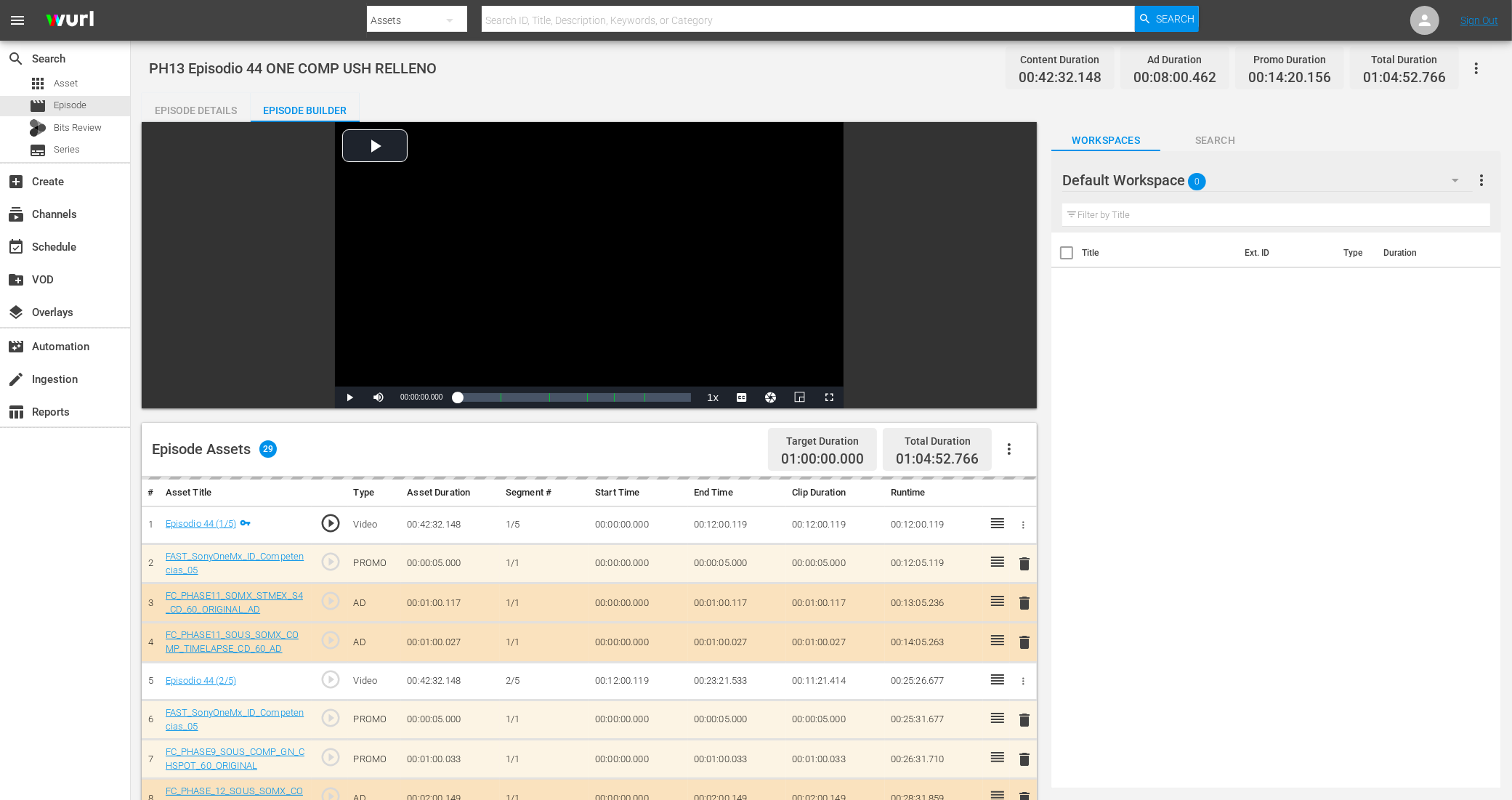
click at [1220, 53] on button "button" at bounding box center [1477, 69] width 35 height 35
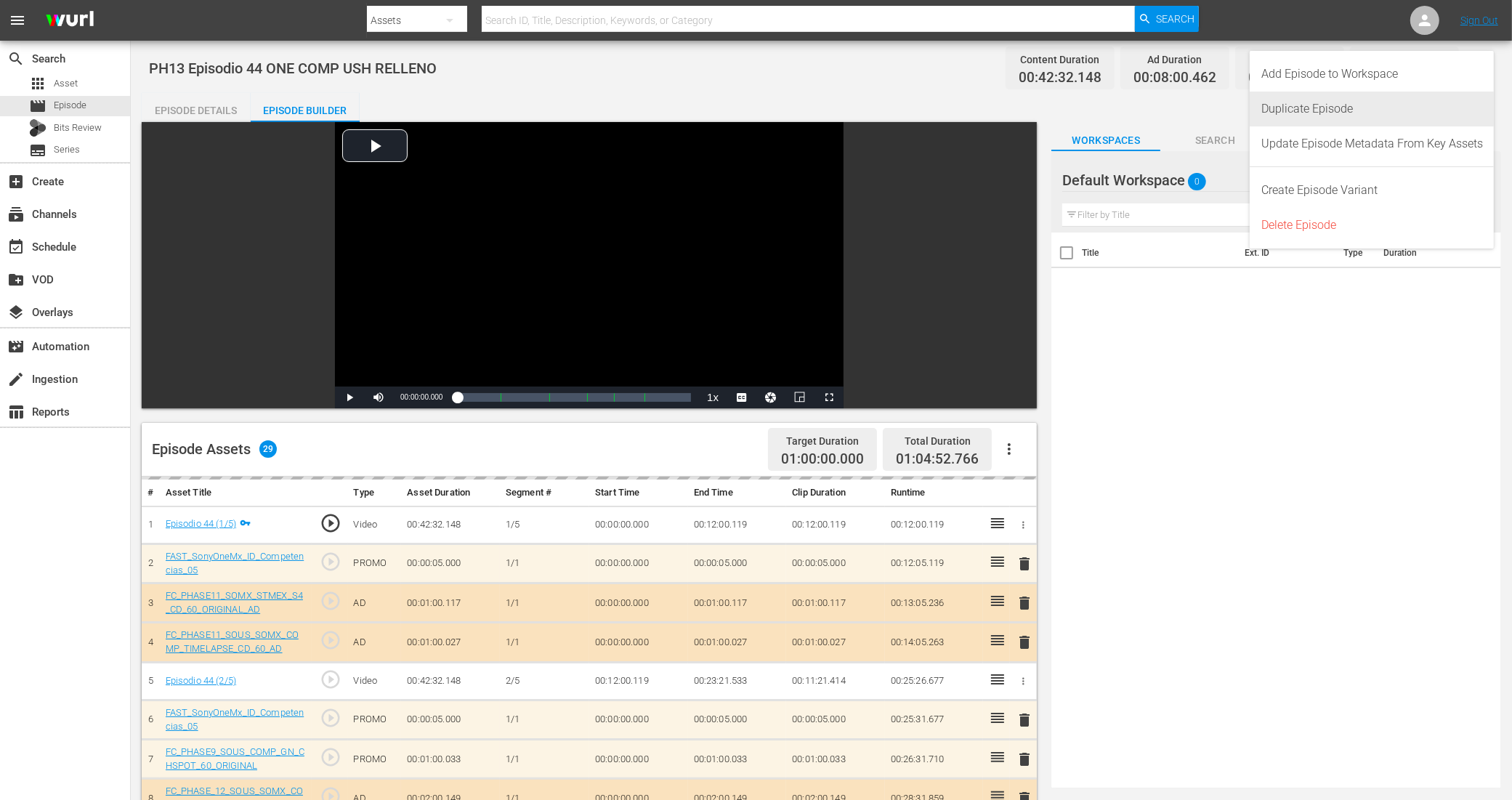
click at [1220, 105] on div "Duplicate Episode" at bounding box center [1372, 109] width 222 height 35
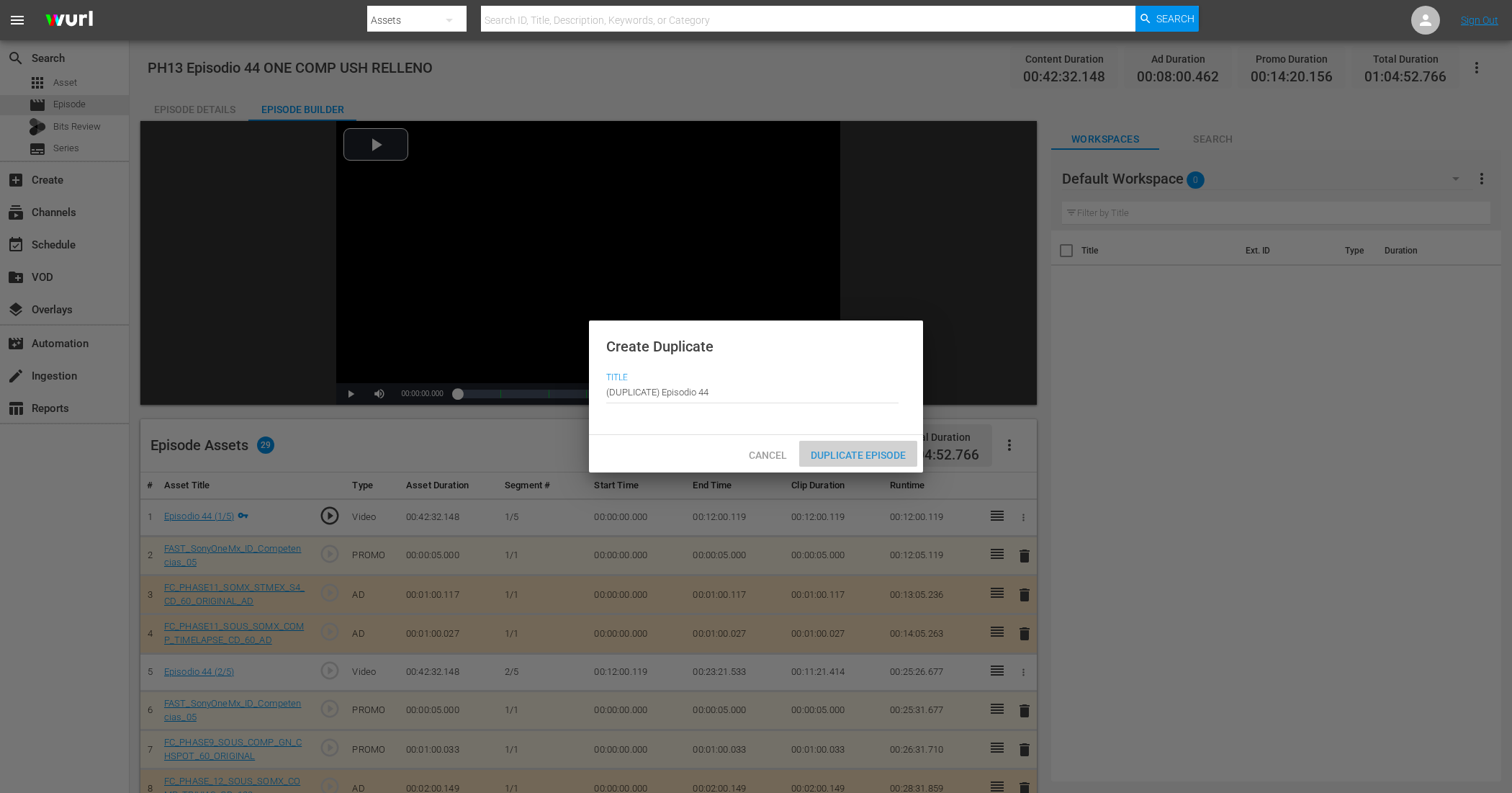
click at [875, 450] on span "Duplicate Episode" at bounding box center [858, 455] width 119 height 11
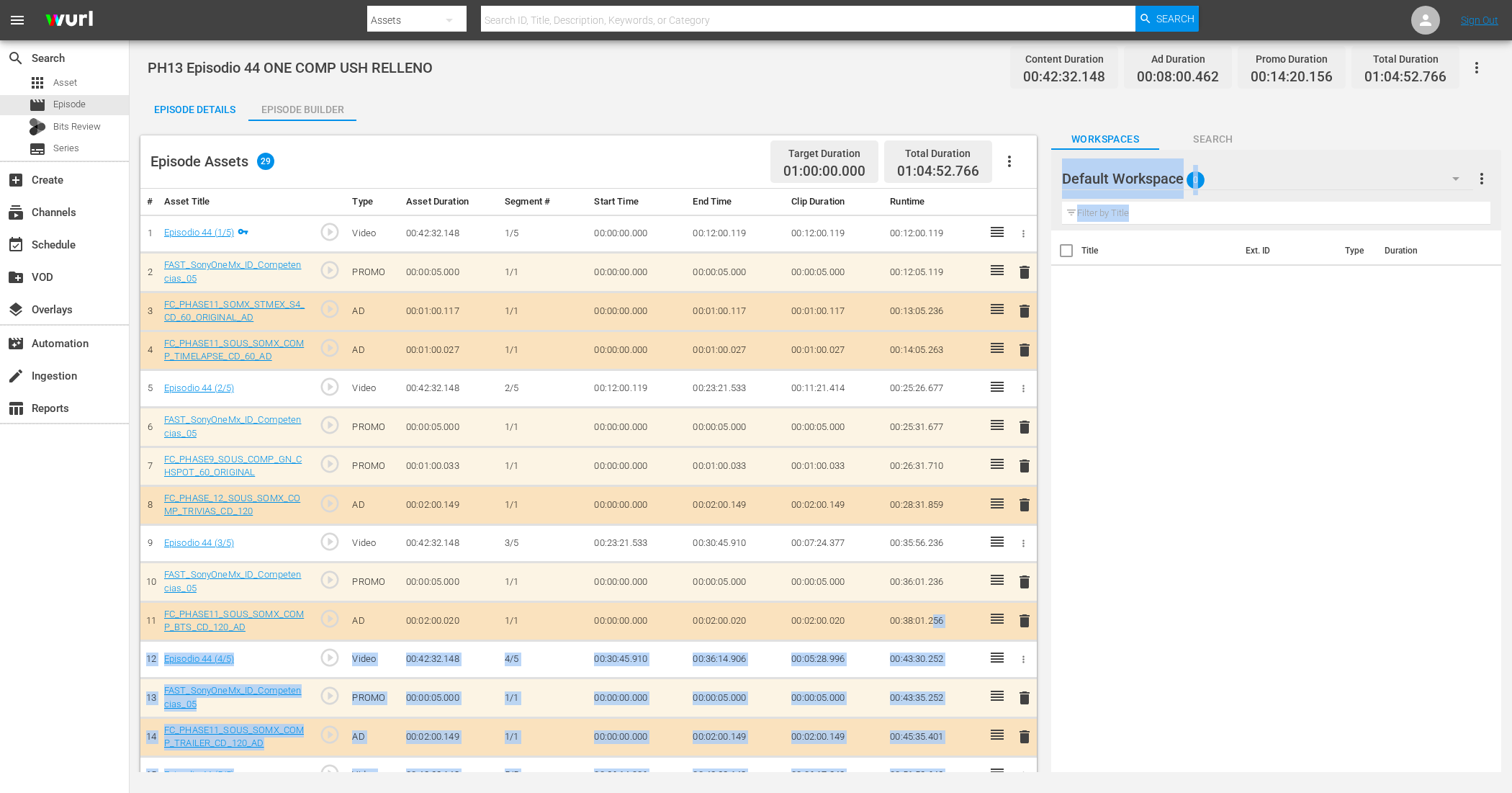
drag, startPoint x: 932, startPoint y: 609, endPoint x: 1301, endPoint y: 835, distance: 432.7
click at [1209, 634] on html "menu Search By Assets Search ID, Title, Description, Keywords, or Category Sear…" at bounding box center [756, 396] width 1512 height 793
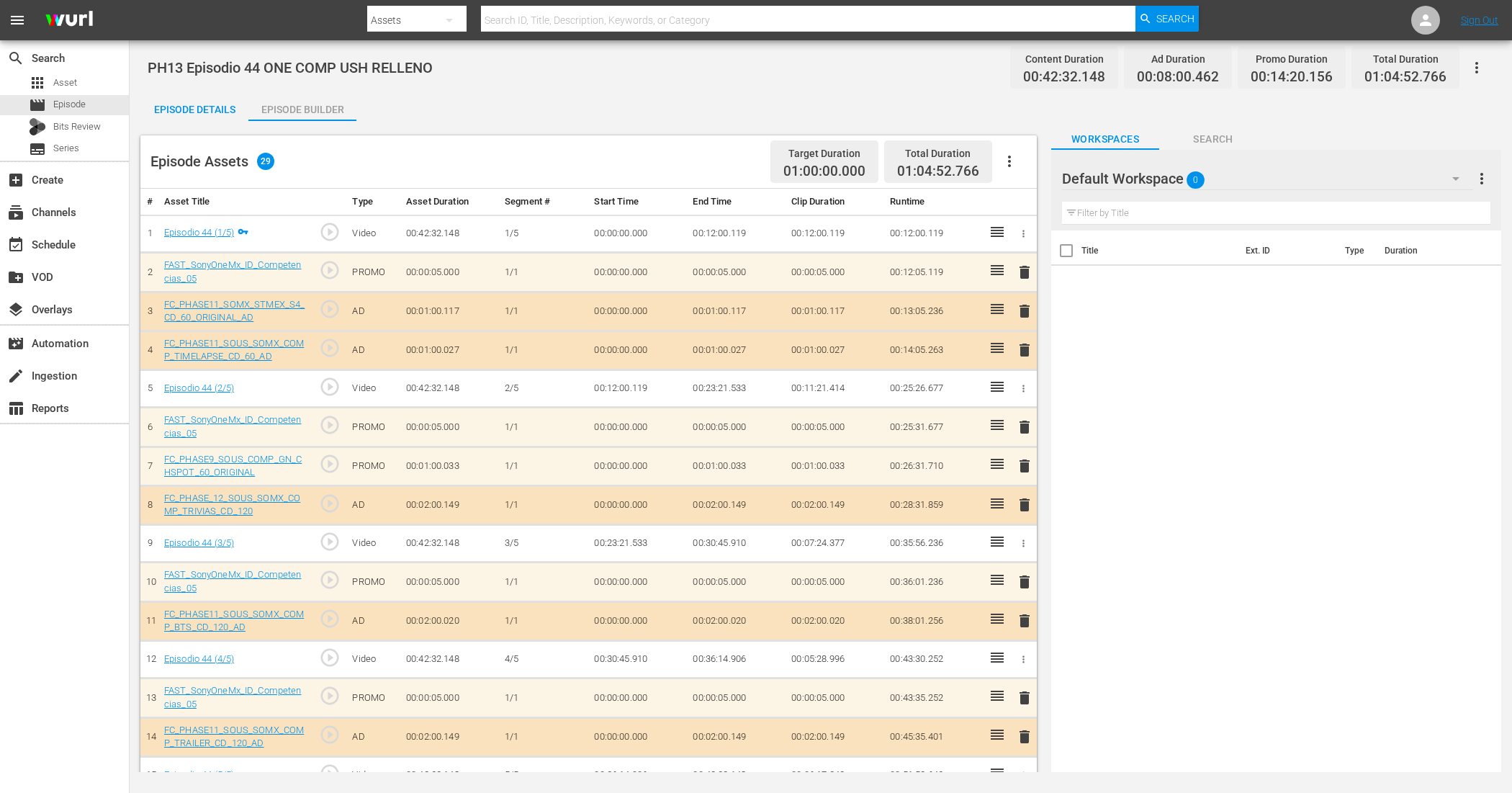
click at [544, 164] on div "Episode Assets 29 Target Duration 01:00:00.000 Total Duration 01:04:52.766" at bounding box center [588, 161] width 897 height 53
click at [187, 108] on div "Episode Details" at bounding box center [194, 110] width 108 height 35
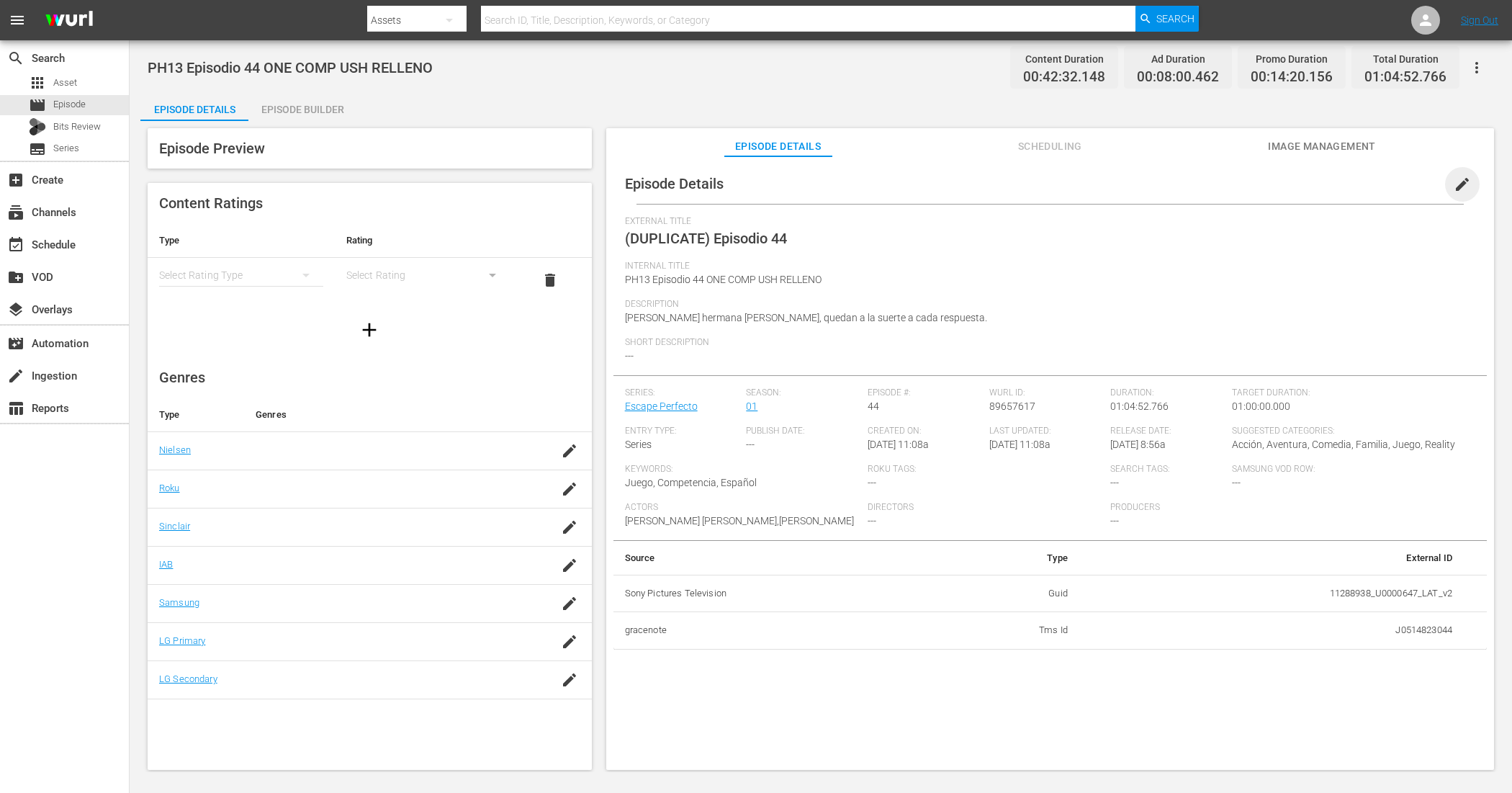
click at [1209, 185] on span "edit" at bounding box center [1462, 185] width 17 height 17
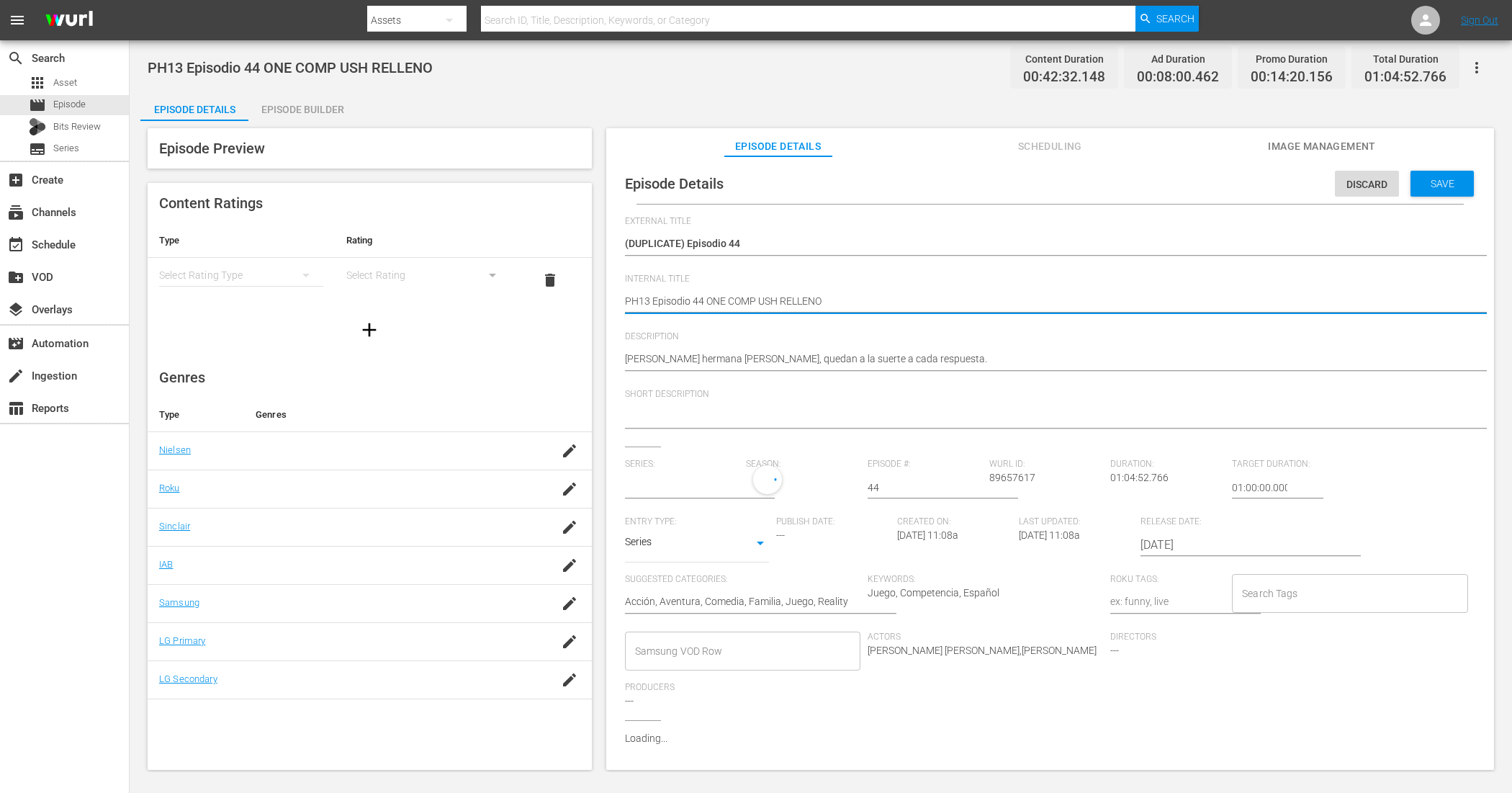
type textarea "PH13 Episodio 44 ONE COMP USH RELLENO"
type textarea "PH13 Episodio 44 ONE COMP USH RELLENO 2"
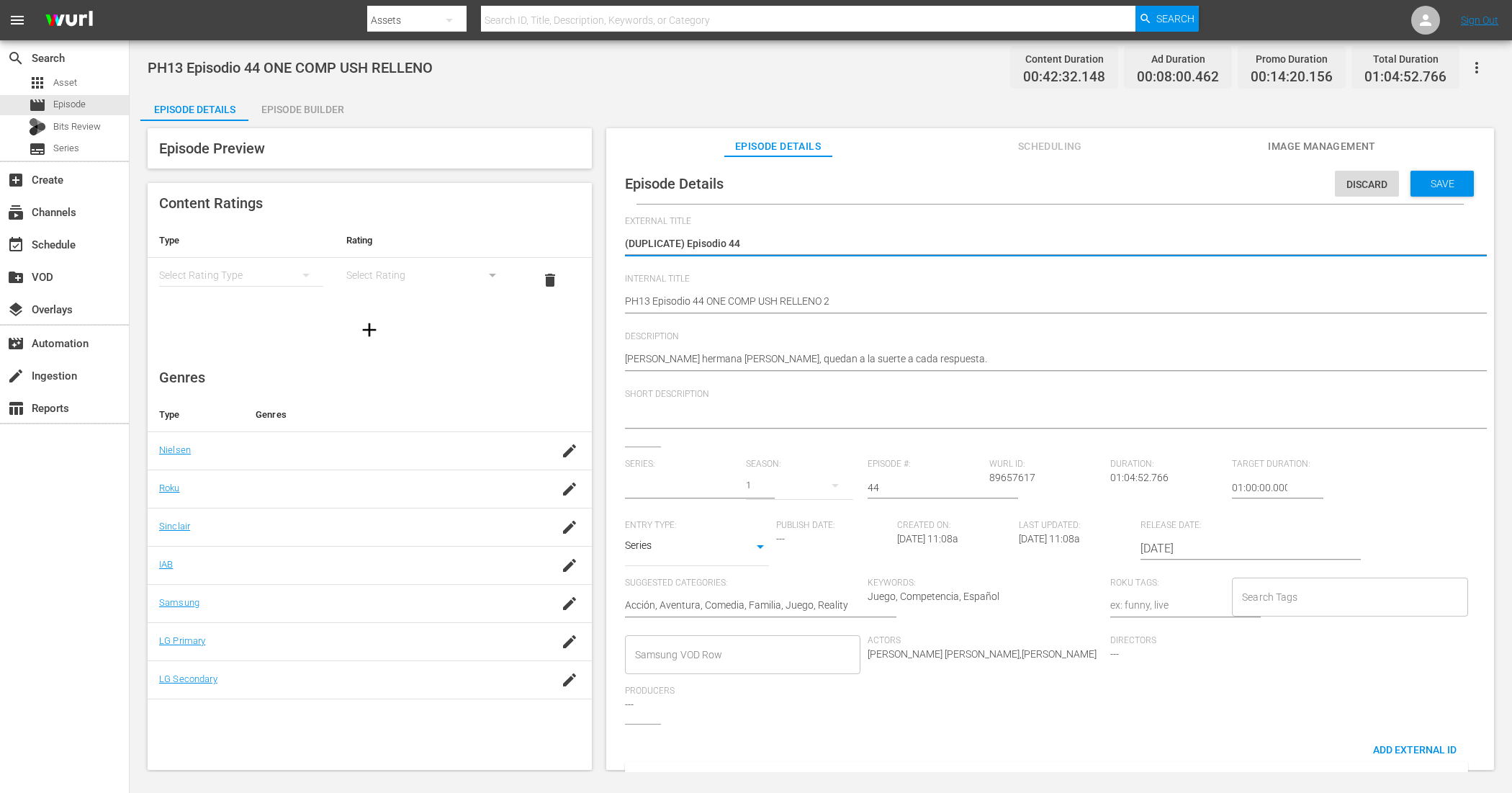
type input "Escape Perfecto"
type textarea "(DUPLICATE)Episodio 44"
type textarea "(DUPLICATEEpisodio 44"
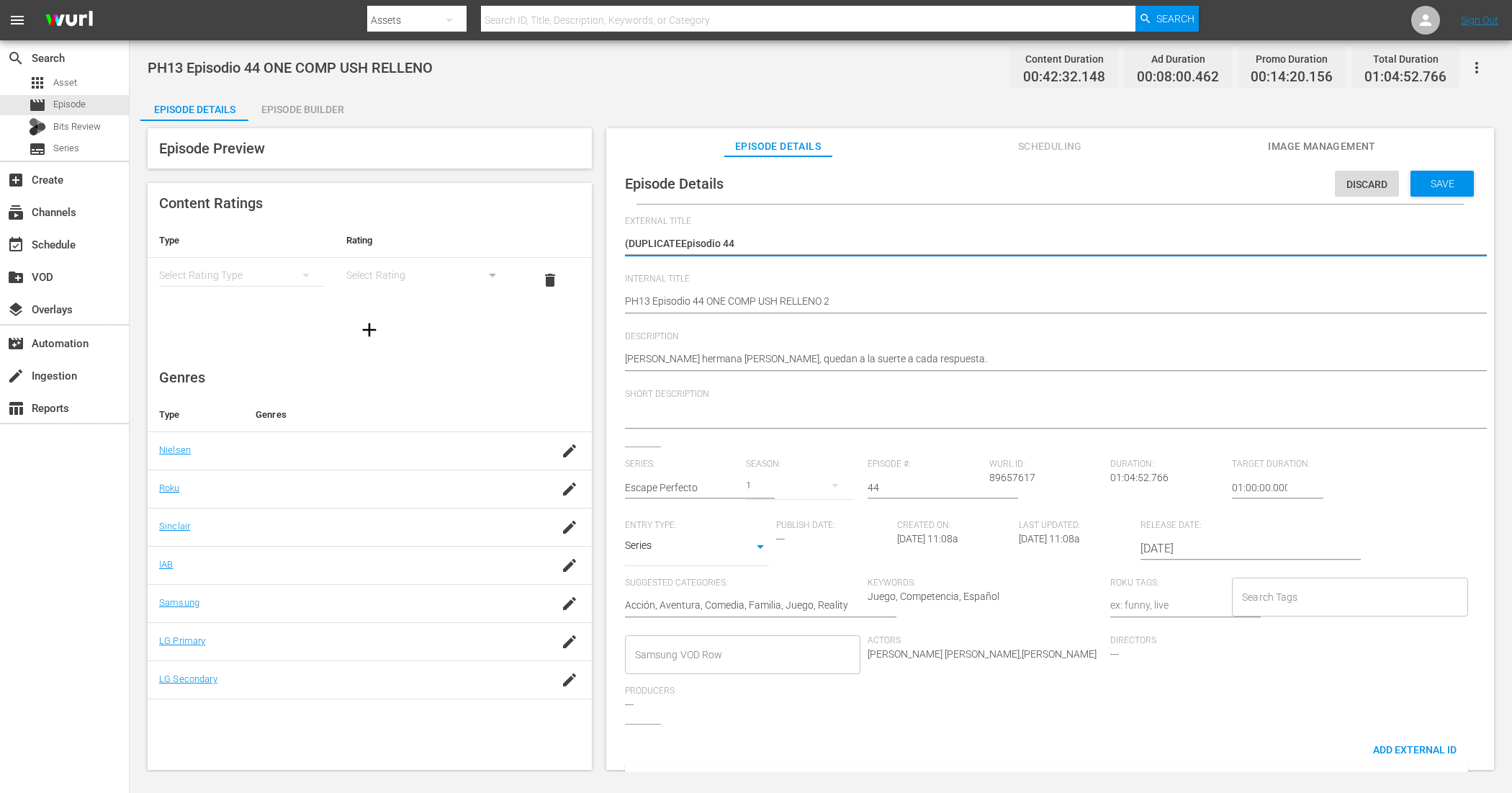
type textarea "(DUPLICATEpisodio 44"
type textarea "(DUPLICAEpisodio 44"
type textarea "(DUPLICEpisodio 44"
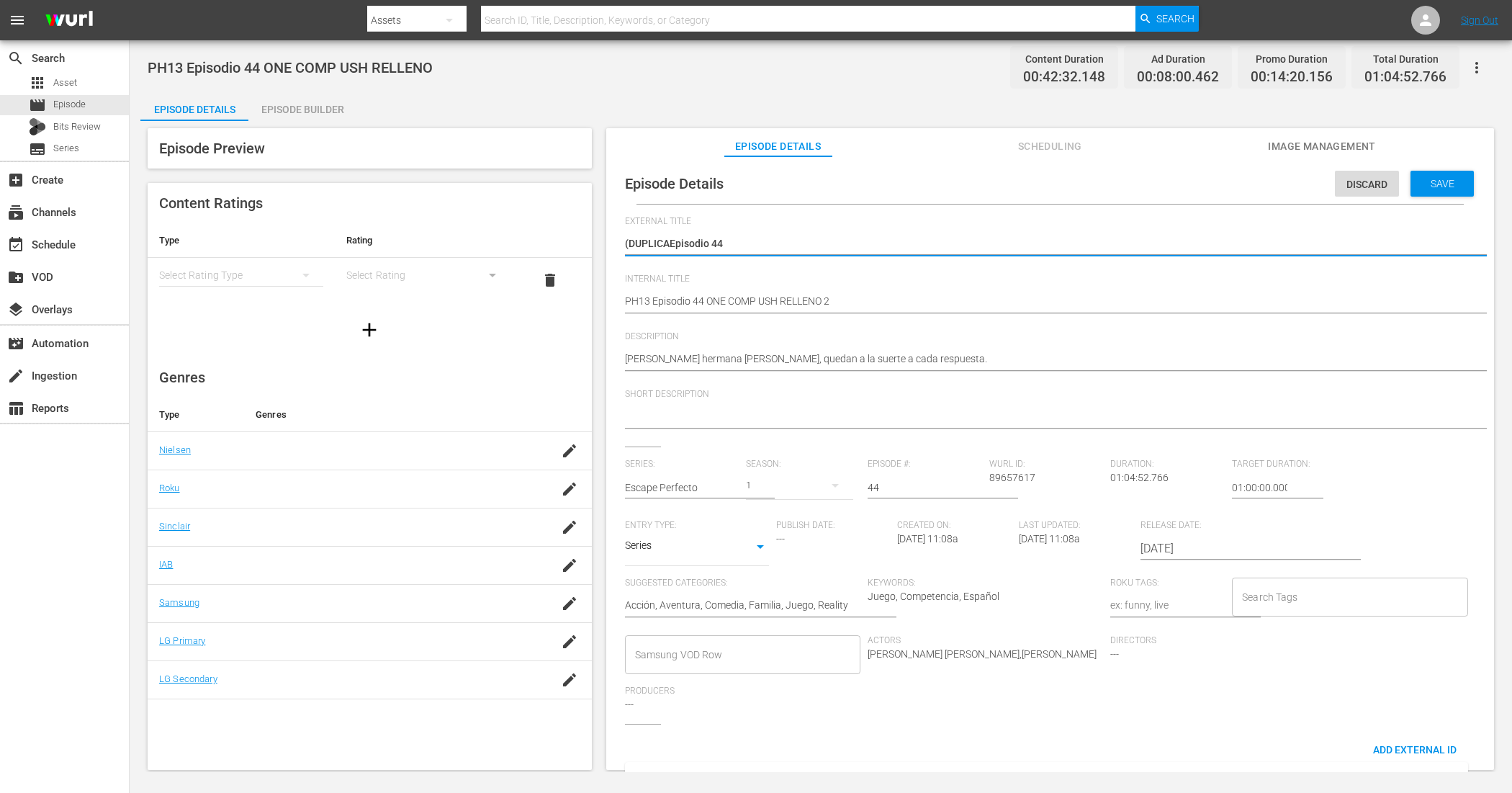
type textarea "(DUPLICEpisodio 44"
type textarea "(DUPLIEpisodio 44"
type textarea "(DUPLEpisodio 44"
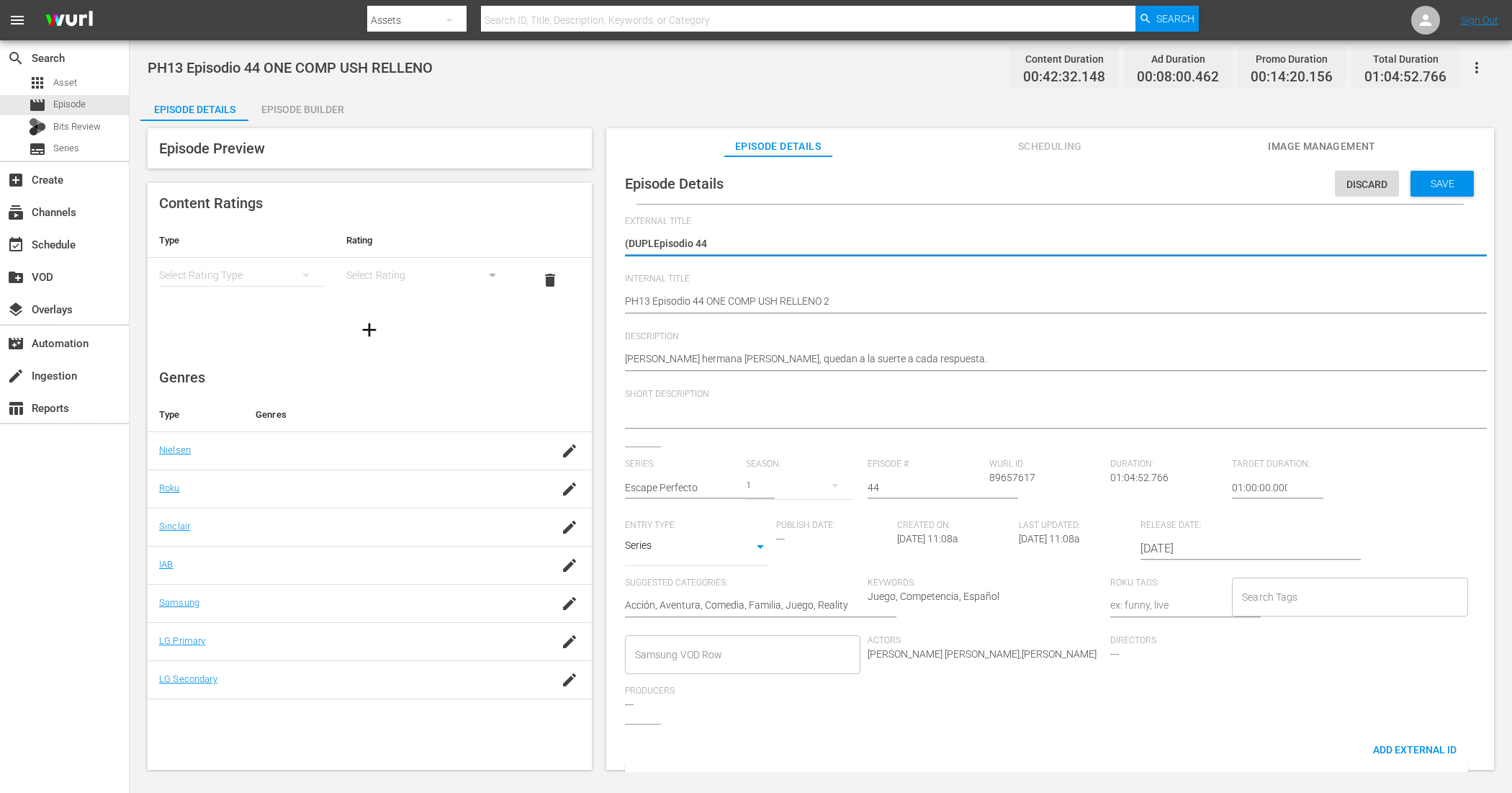
type textarea "(DUPEpisodio 44"
type textarea "(DUEpisodio 44"
type textarea "(DEpisodio 44"
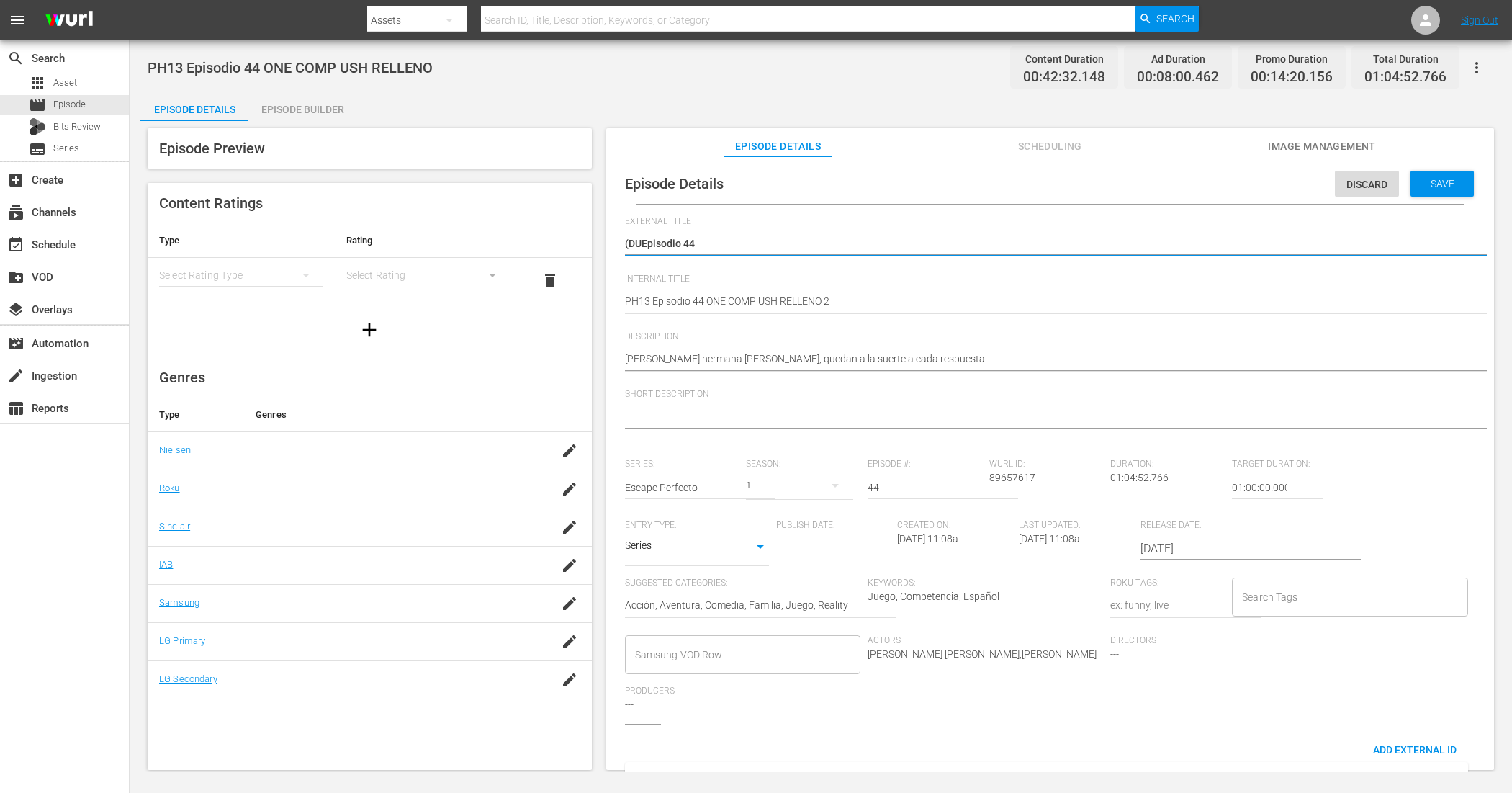
type textarea "(DEpisodio 44"
type textarea "(Episodio 44"
type textarea "Episodio 44"
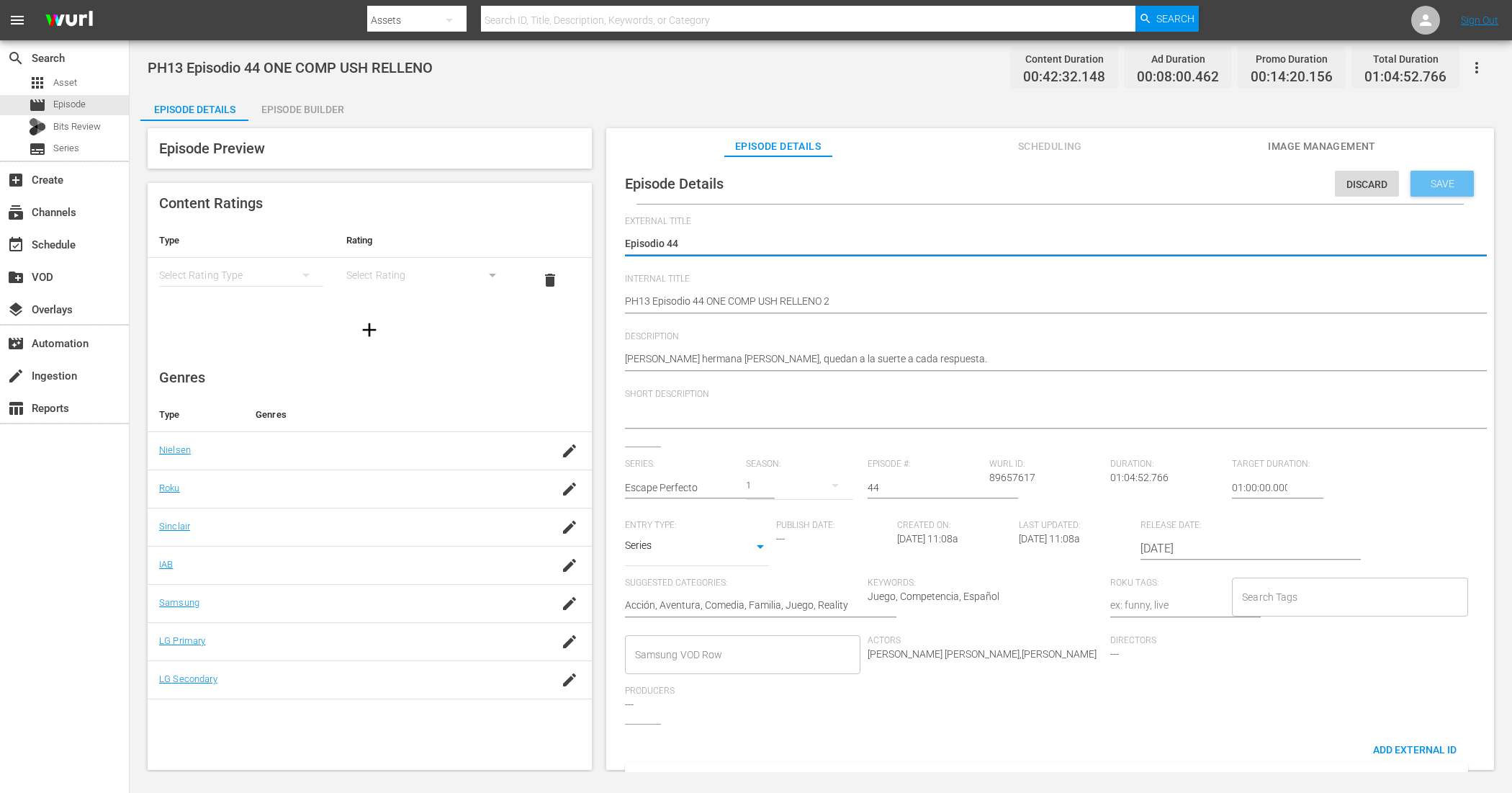
click at [1209, 178] on span "Save" at bounding box center [1443, 183] width 47 height 11
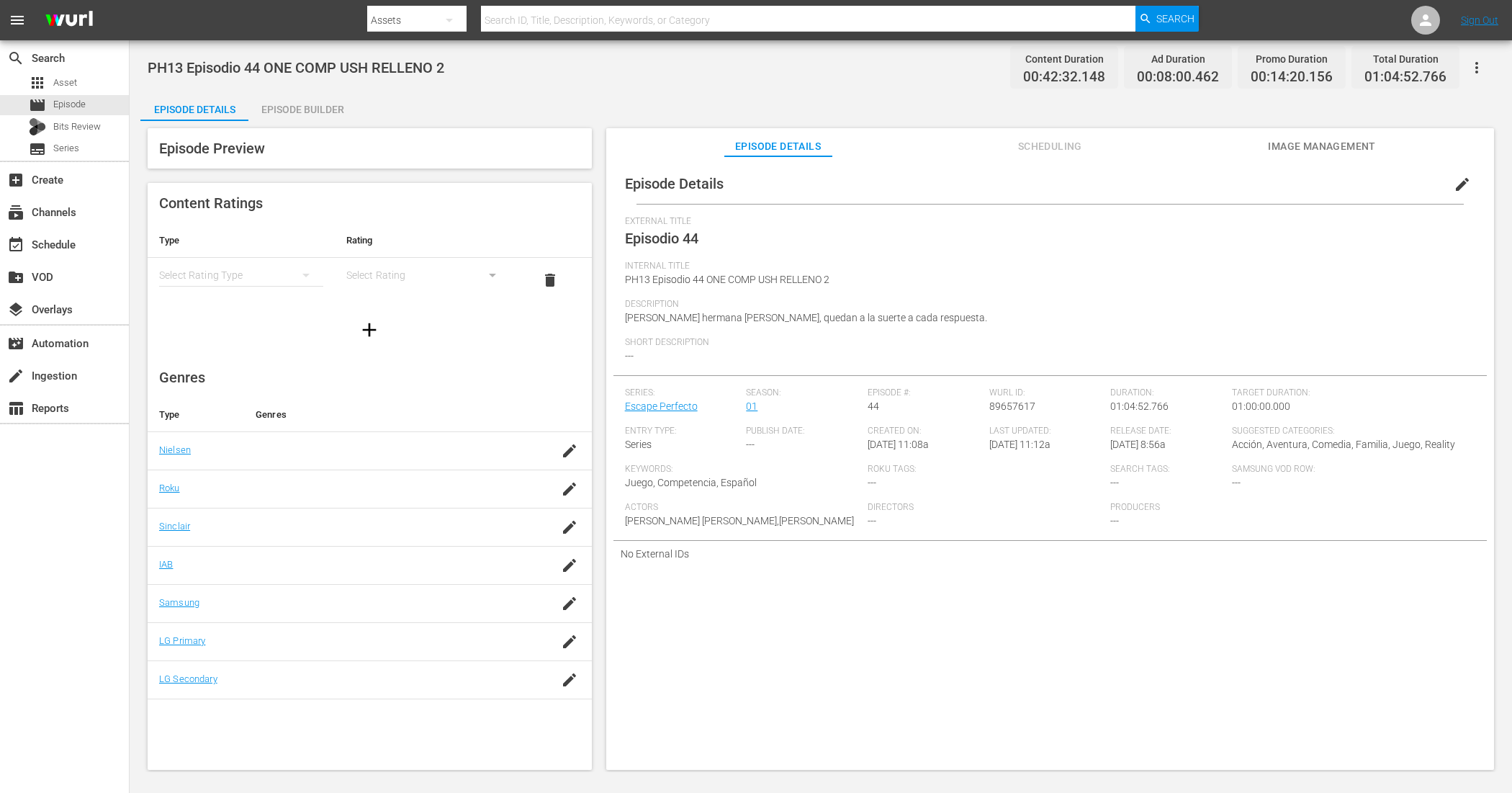
click at [322, 103] on div "Episode Builder" at bounding box center [302, 110] width 108 height 35
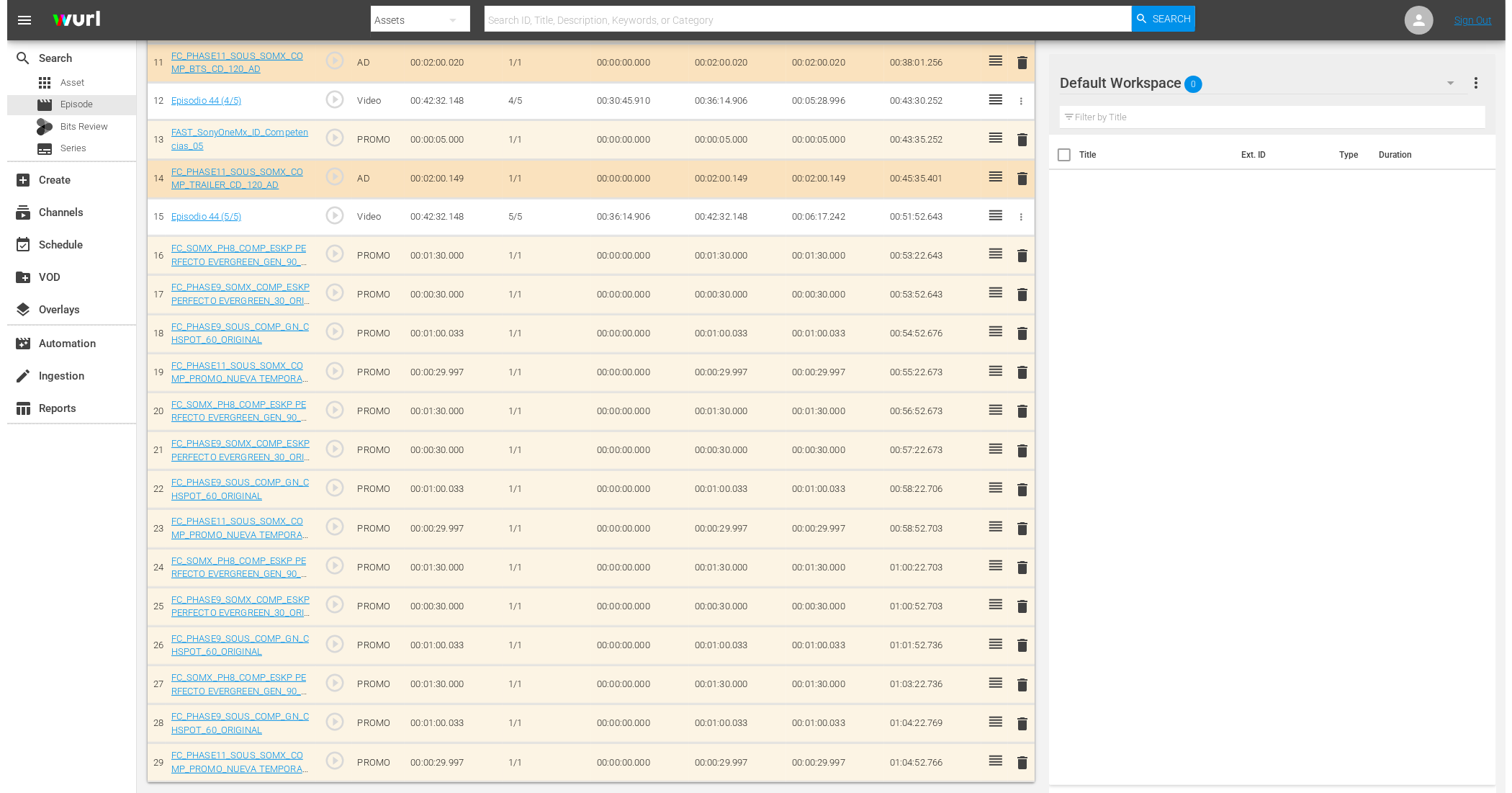
scroll to position [566, 0]
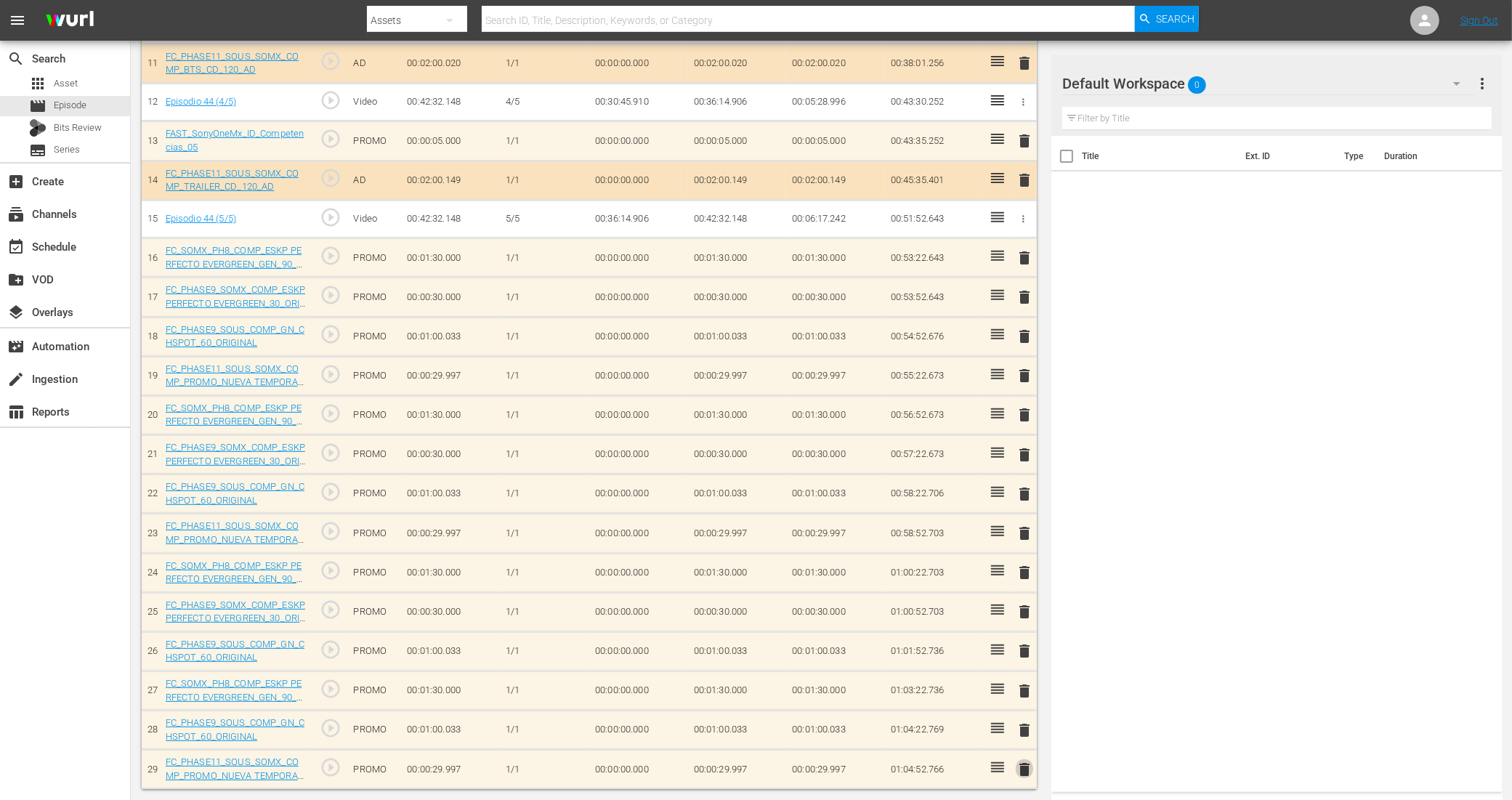
click at [1026, 639] on span "delete" at bounding box center [1025, 769] width 18 height 18
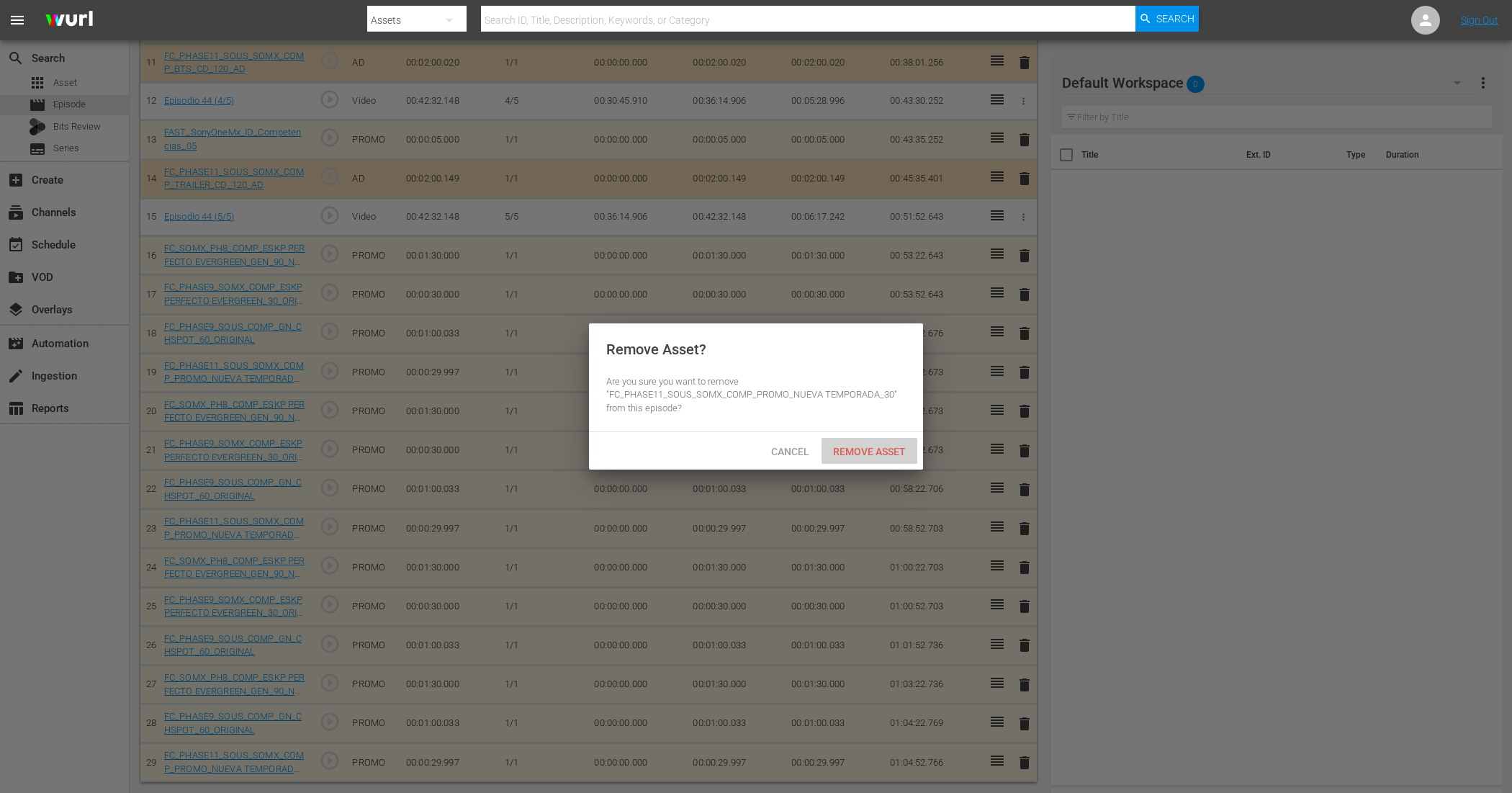
click at [870, 445] on span "Remove Asset" at bounding box center [870, 451] width 96 height 11
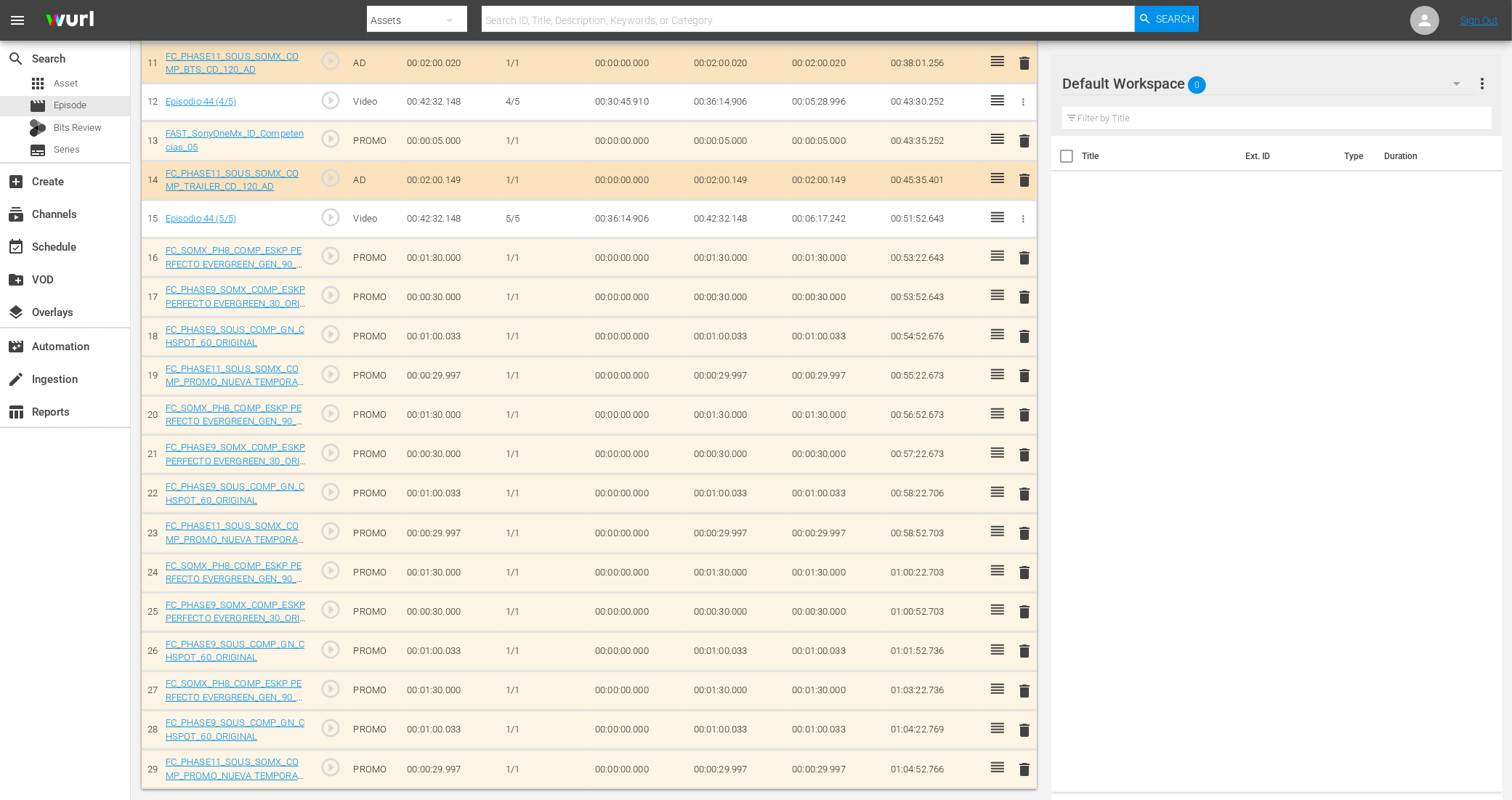
click at [1026, 639] on span "delete" at bounding box center [1025, 730] width 18 height 18
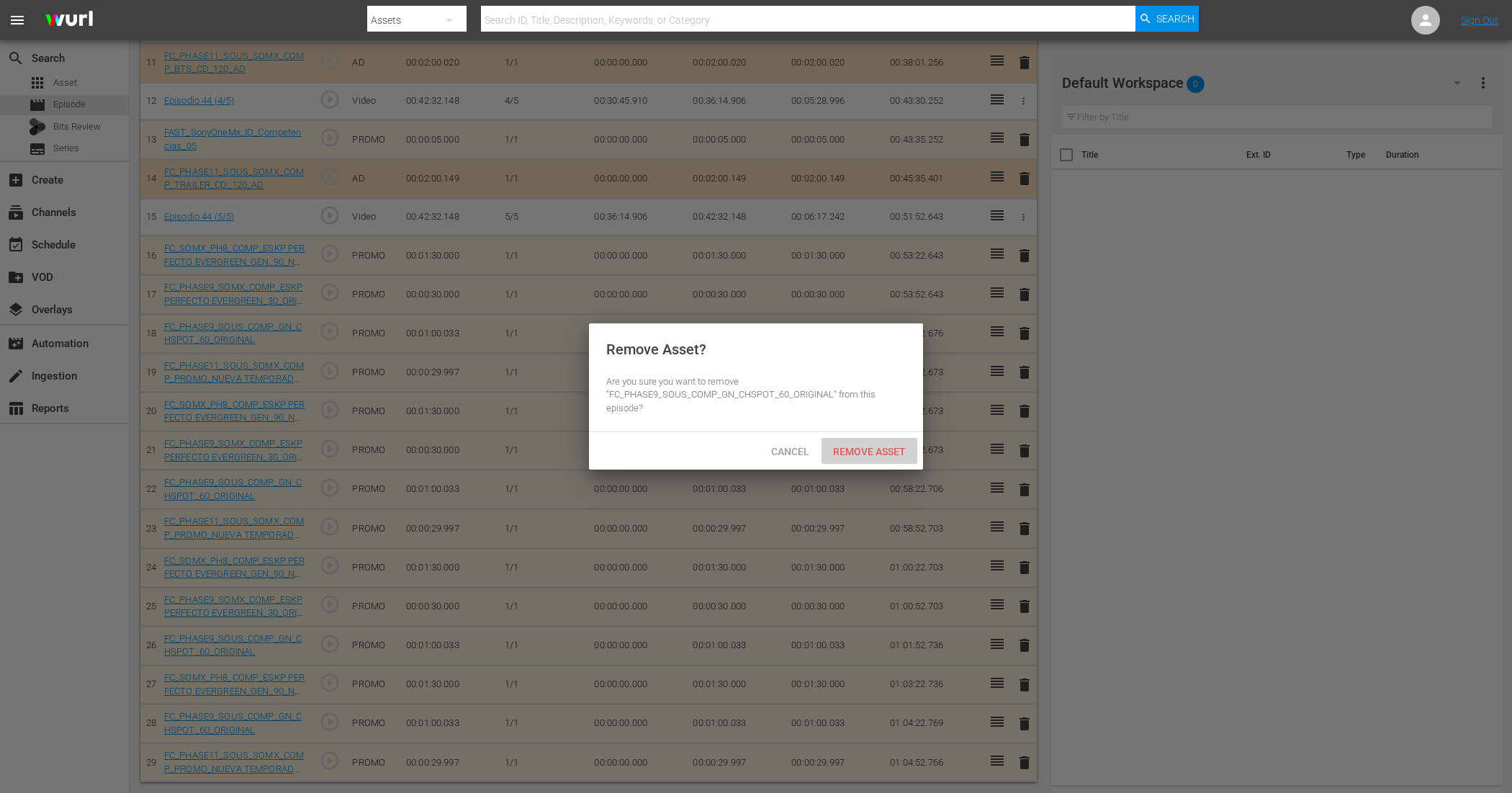
click at [875, 451] on span "Remove Asset" at bounding box center [870, 451] width 96 height 11
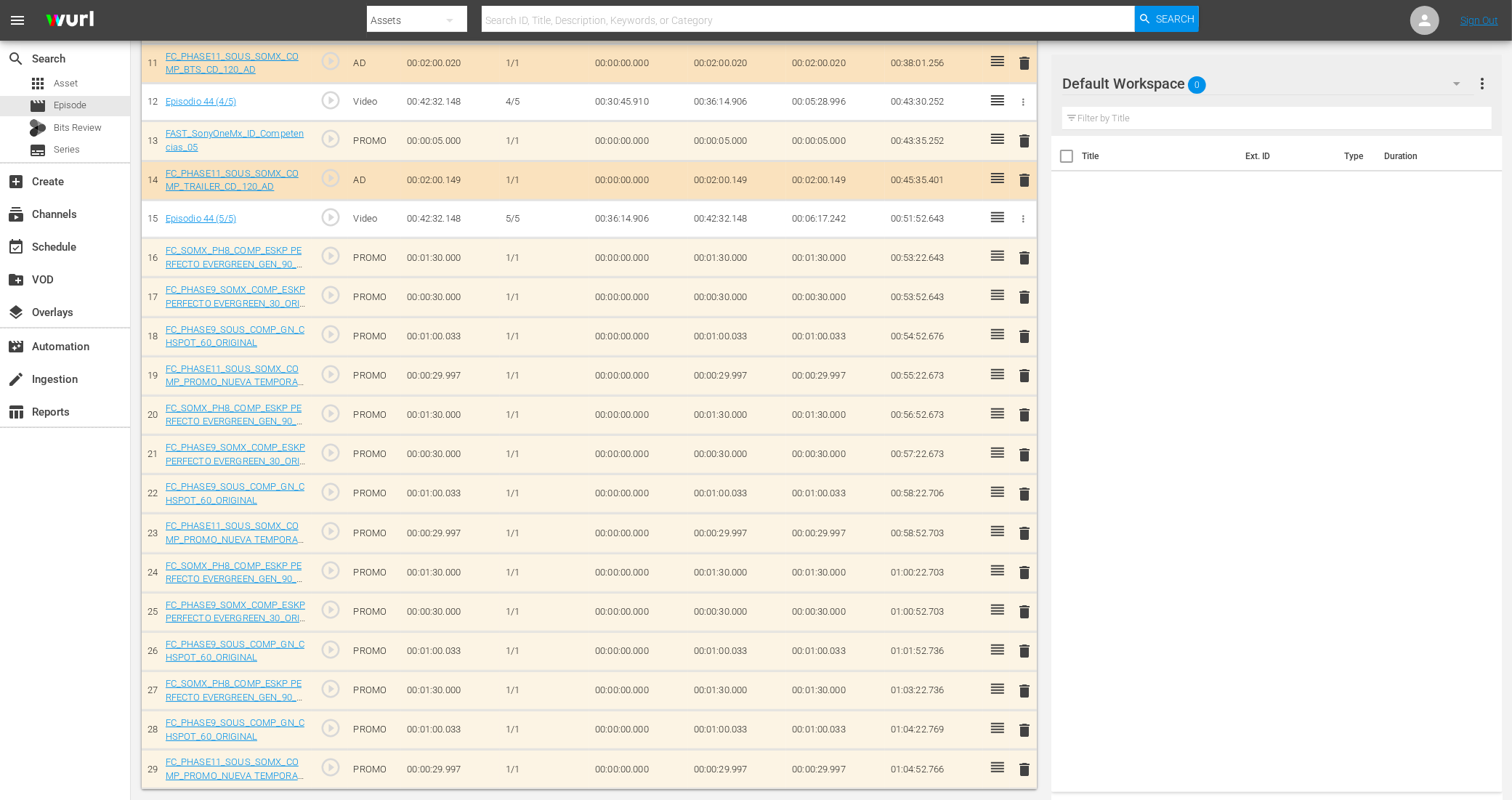
click at [1025, 639] on span "delete" at bounding box center [1025, 691] width 18 height 18
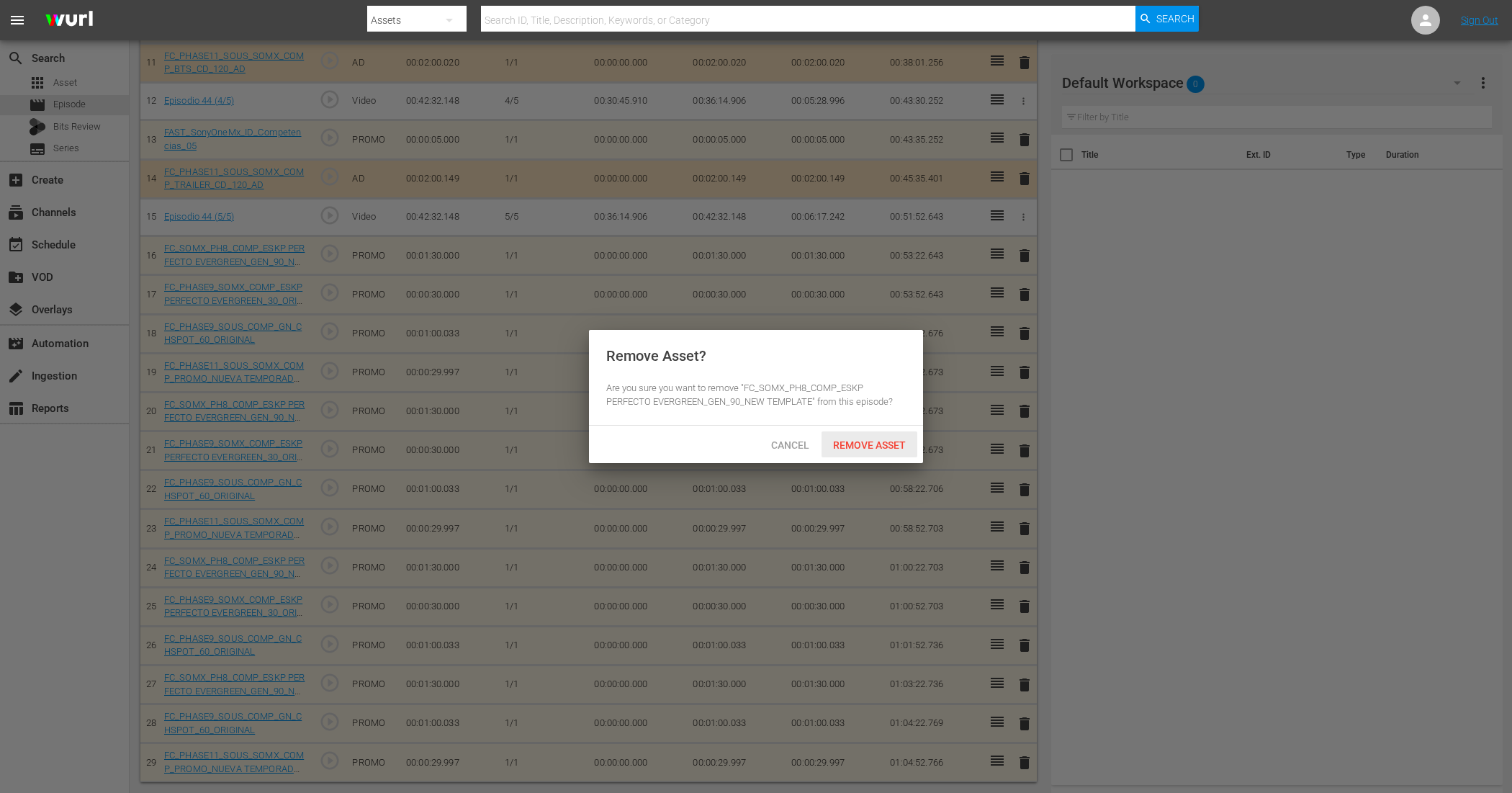
click at [882, 444] on span "Remove Asset" at bounding box center [870, 444] width 96 height 11
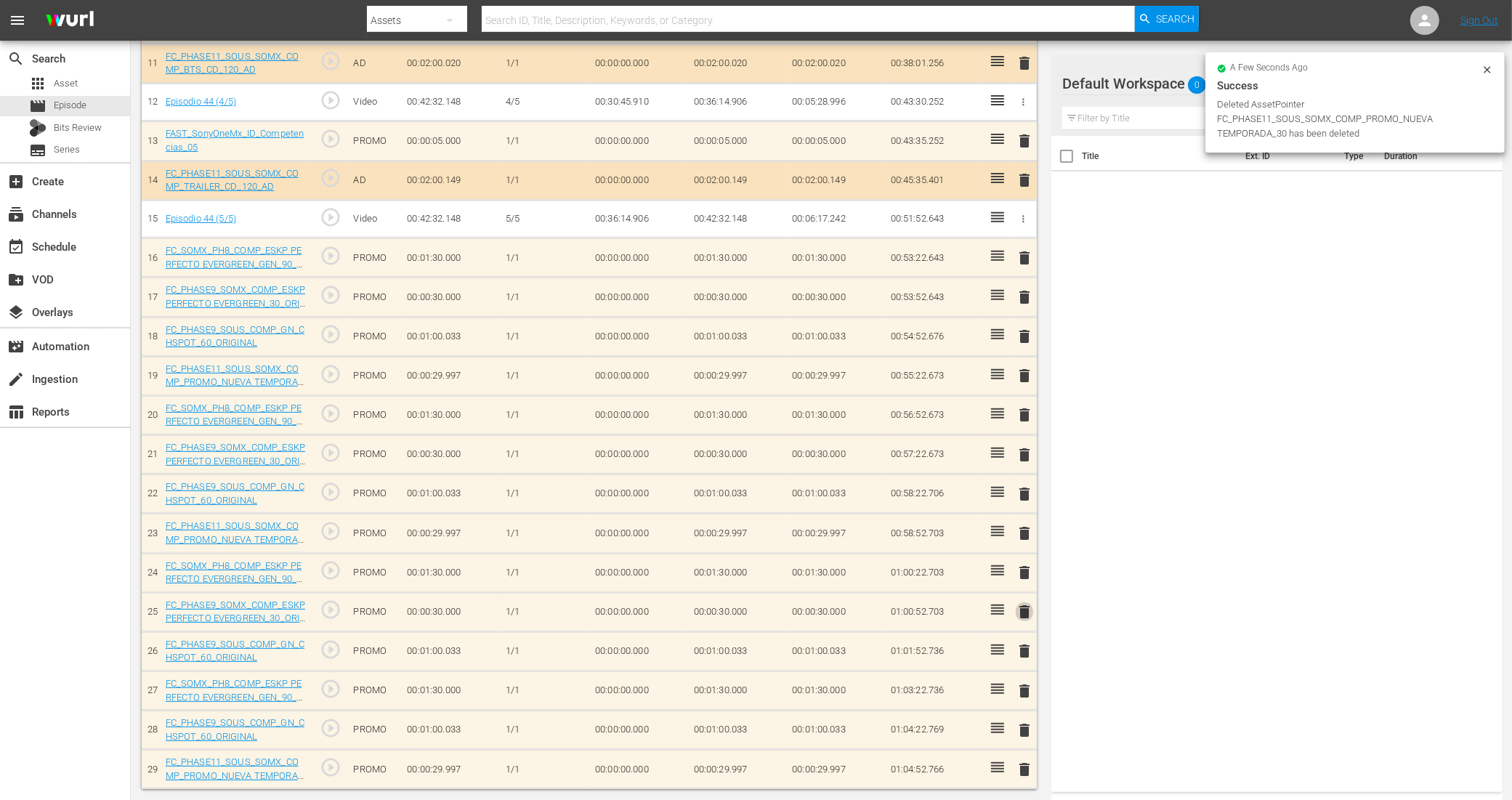
click at [1023, 612] on span "delete" at bounding box center [1025, 612] width 18 height 18
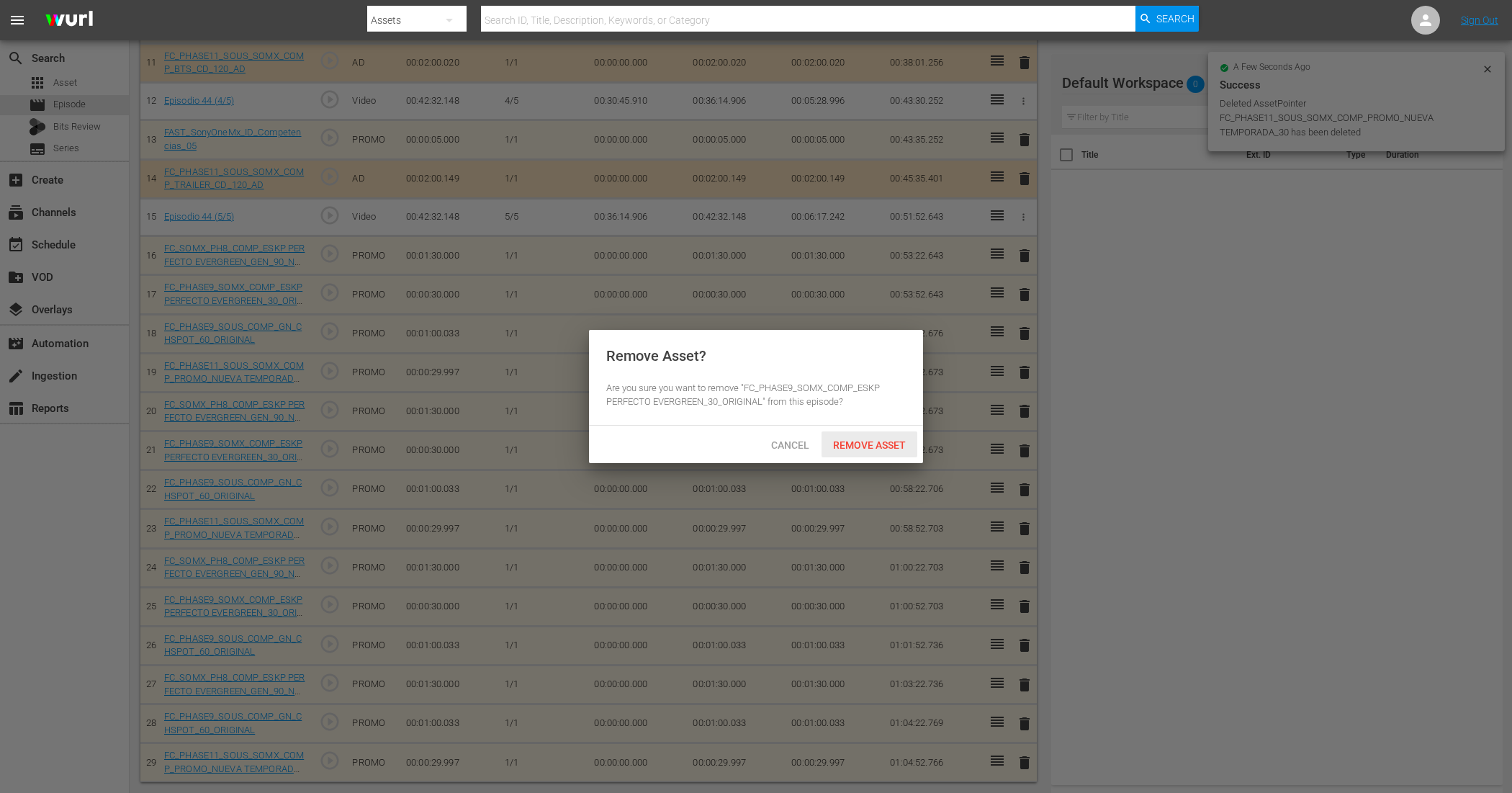
click at [889, 446] on span "Remove Asset" at bounding box center [870, 444] width 96 height 11
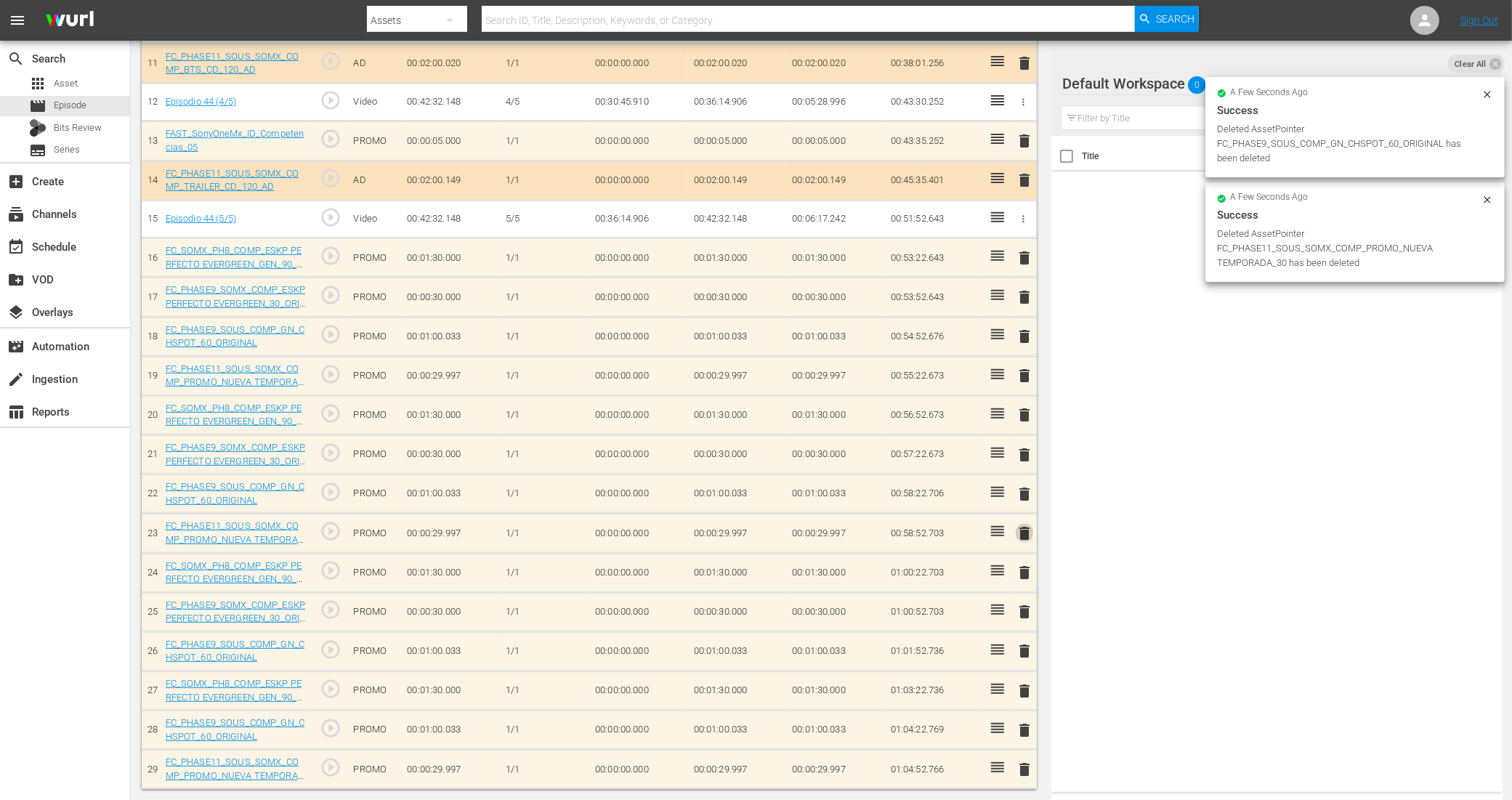
click at [1023, 528] on span "delete" at bounding box center [1025, 534] width 18 height 18
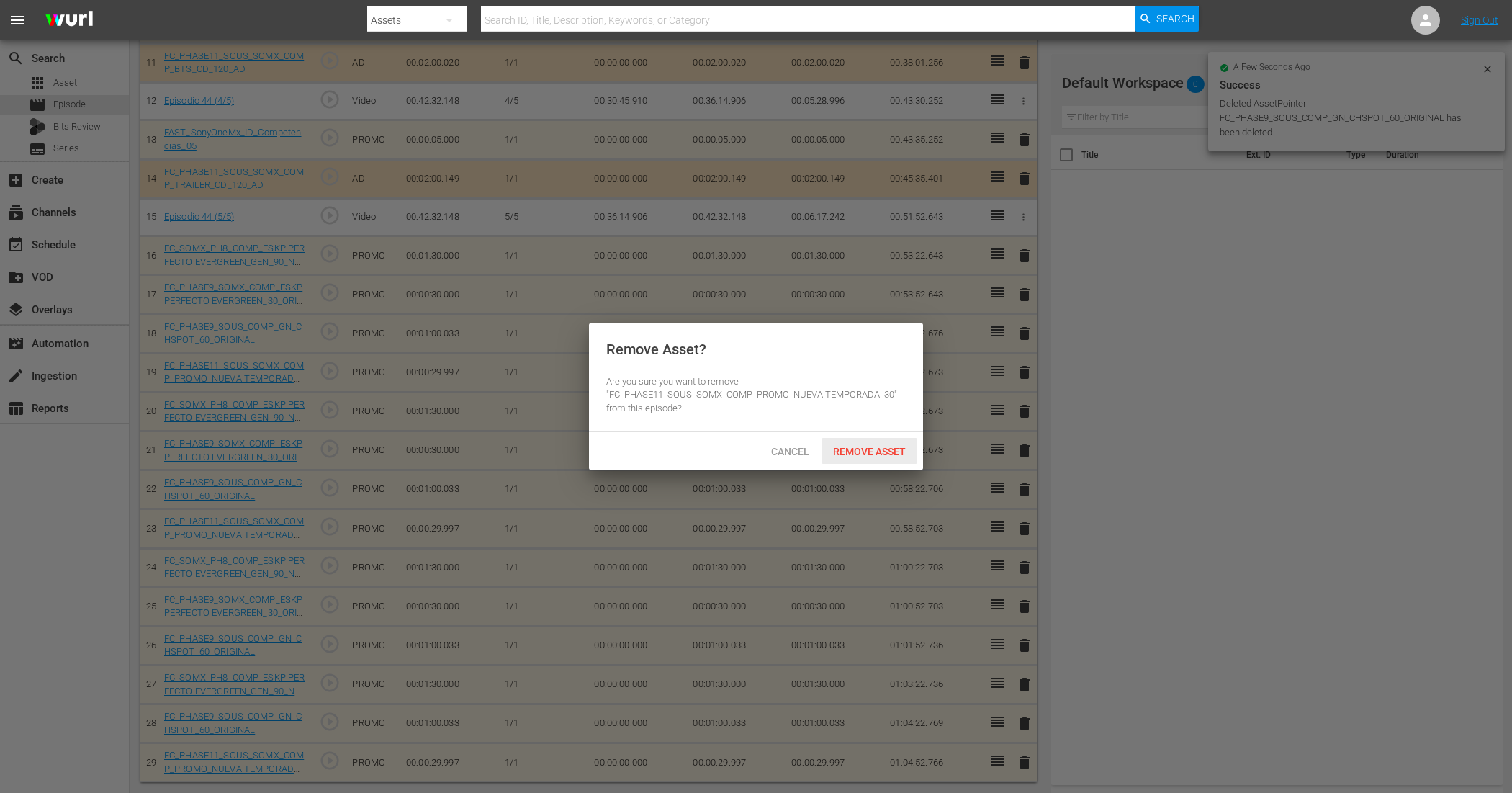
click at [897, 445] on span "Remove Asset" at bounding box center [870, 451] width 96 height 11
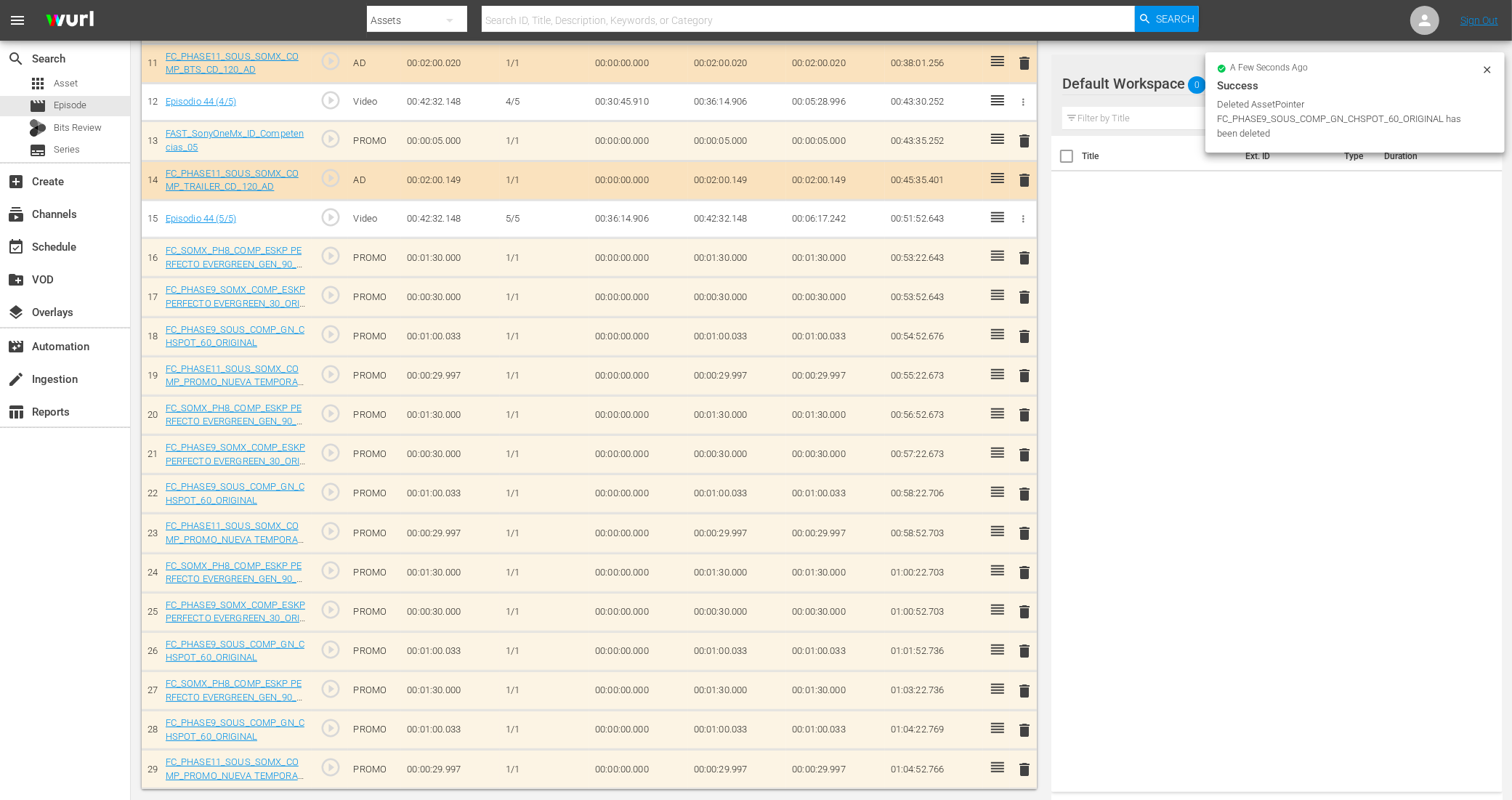
click at [1023, 448] on span "delete" at bounding box center [1025, 455] width 18 height 18
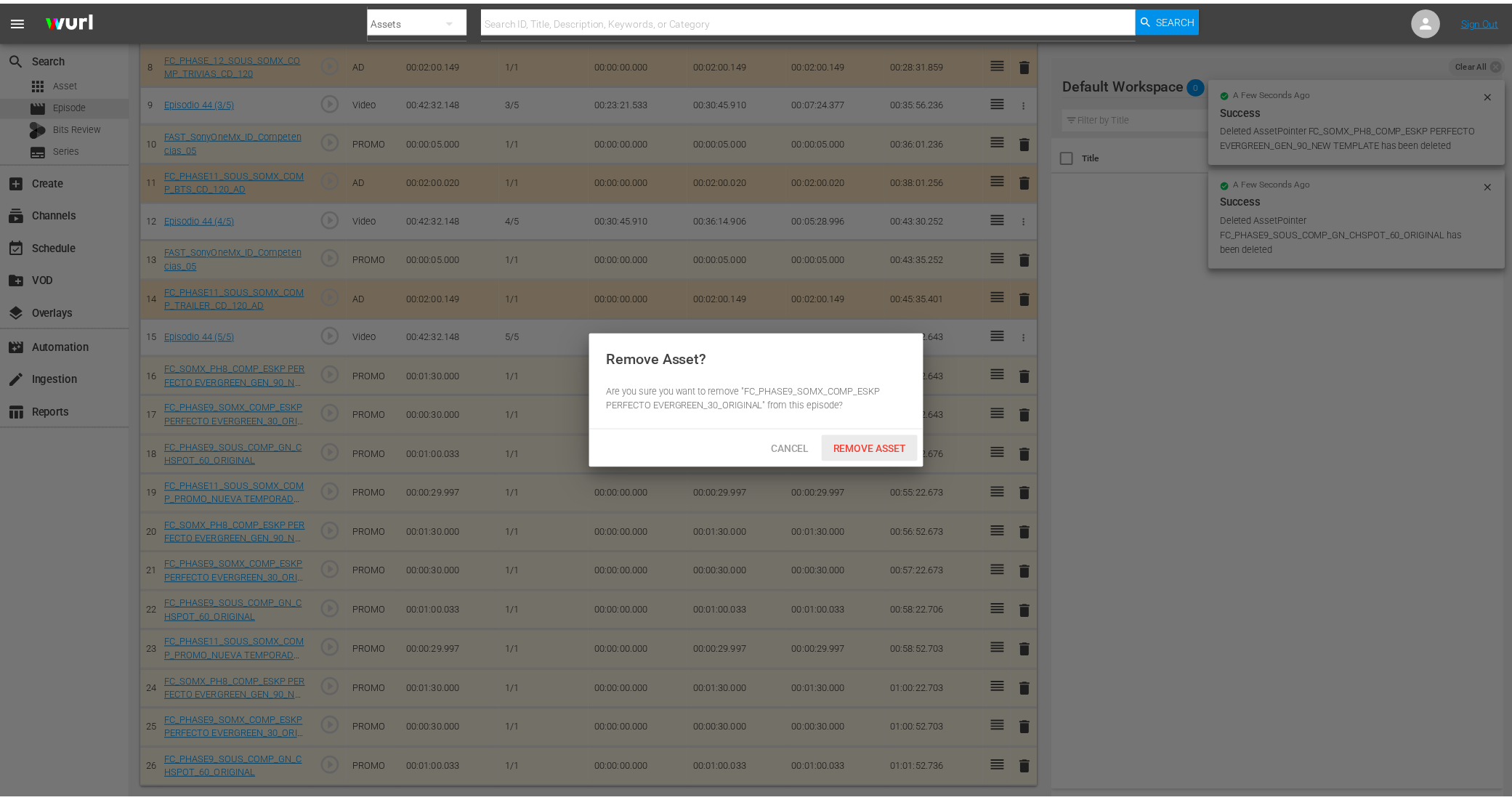
scroll to position [452, 0]
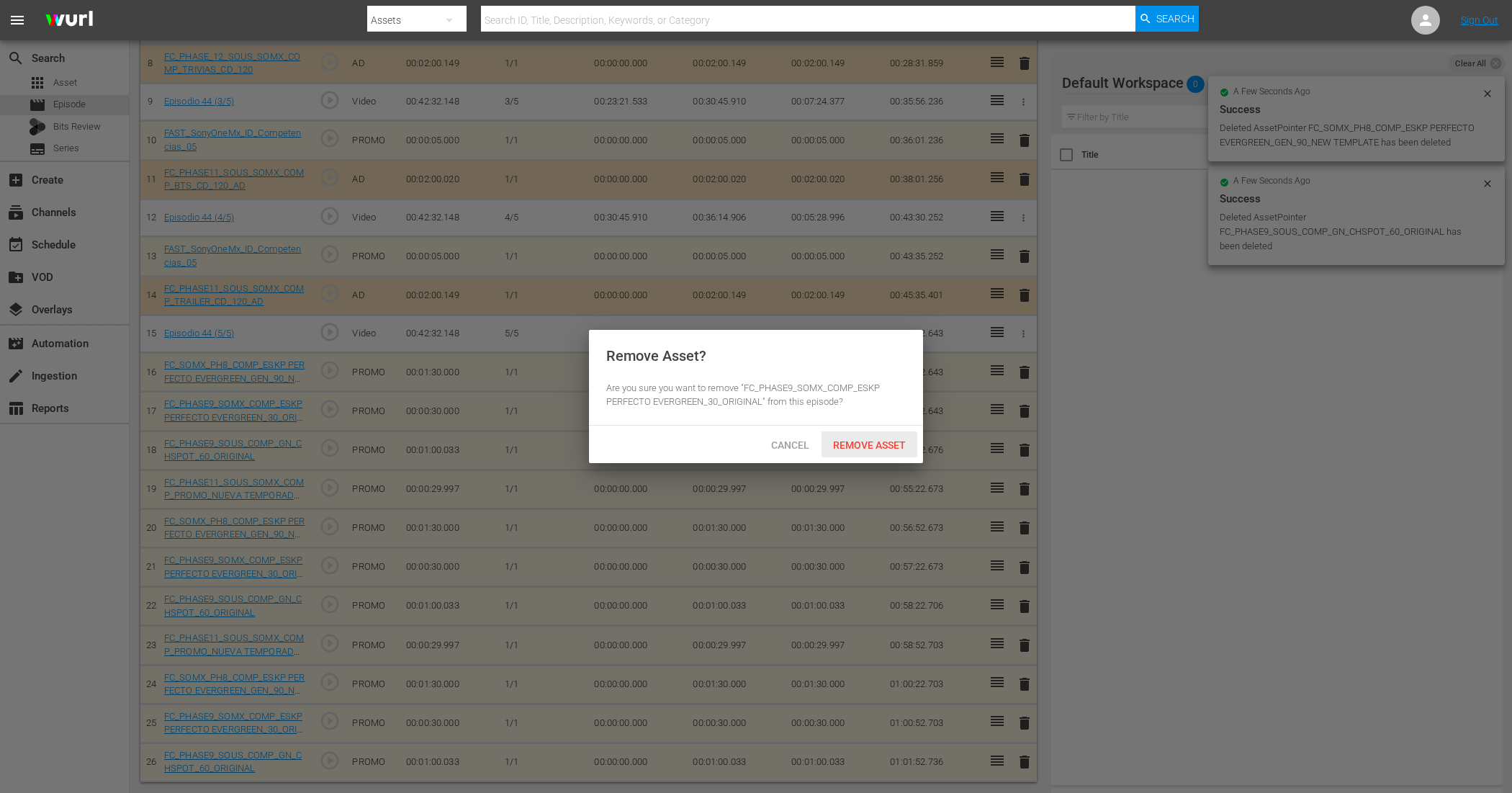
click at [884, 436] on div "Remove Asset" at bounding box center [870, 444] width 96 height 27
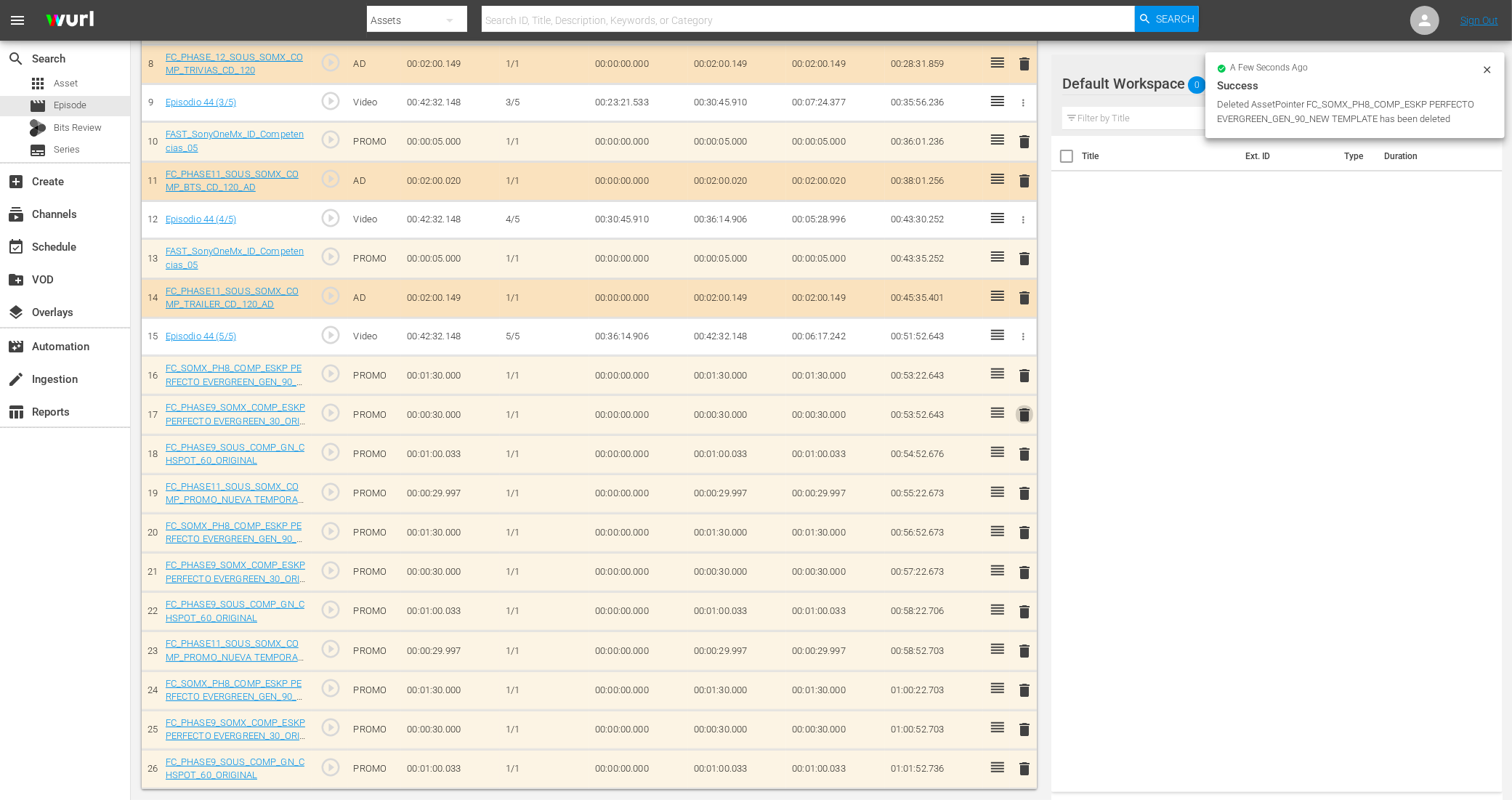
click at [1019, 411] on span "delete" at bounding box center [1025, 415] width 18 height 18
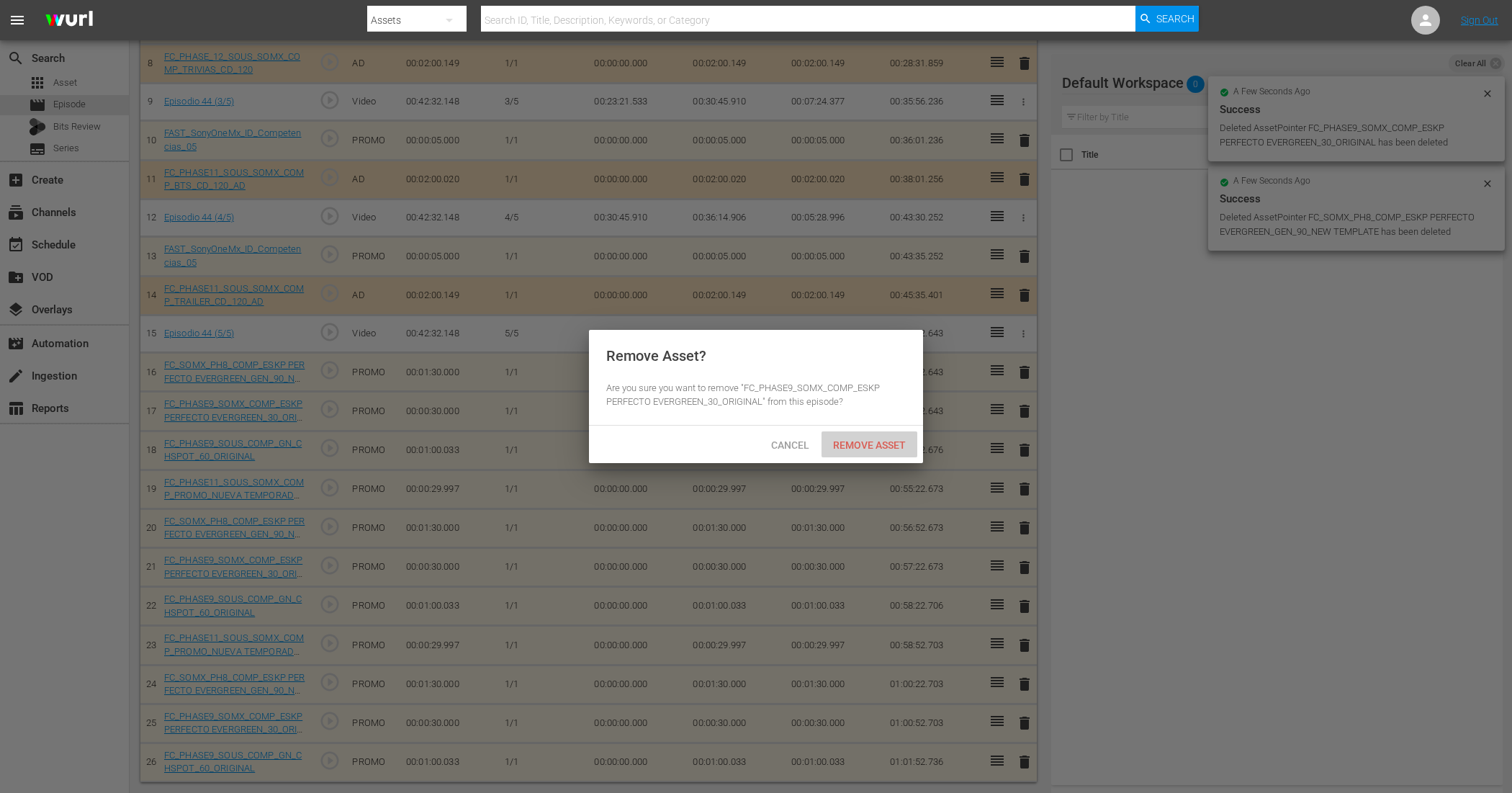
click at [865, 439] on span "Remove Asset" at bounding box center [870, 444] width 96 height 11
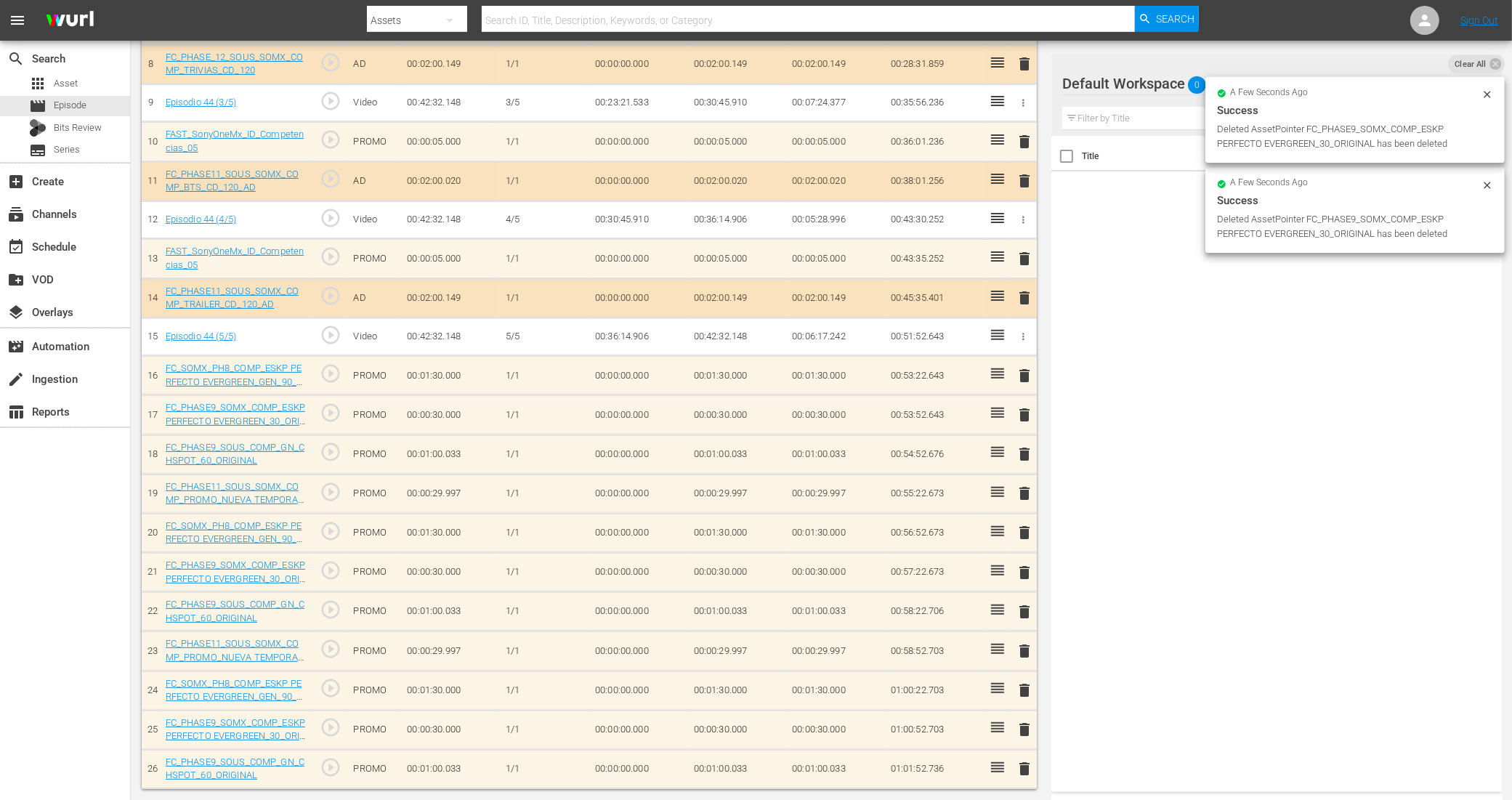
scroll to position [295, 0]
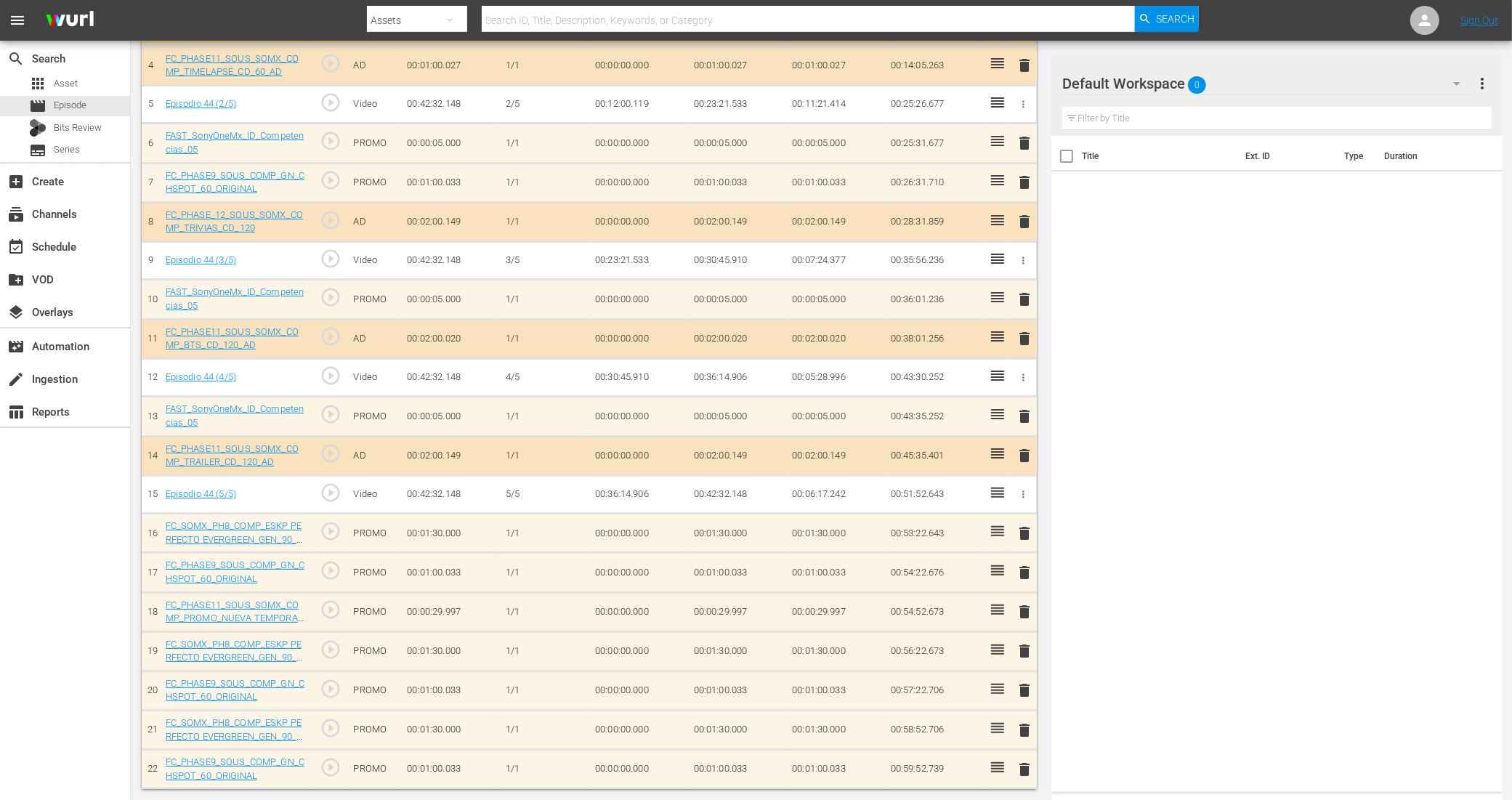
click at [1023, 528] on span "delete" at bounding box center [1025, 534] width 18 height 18
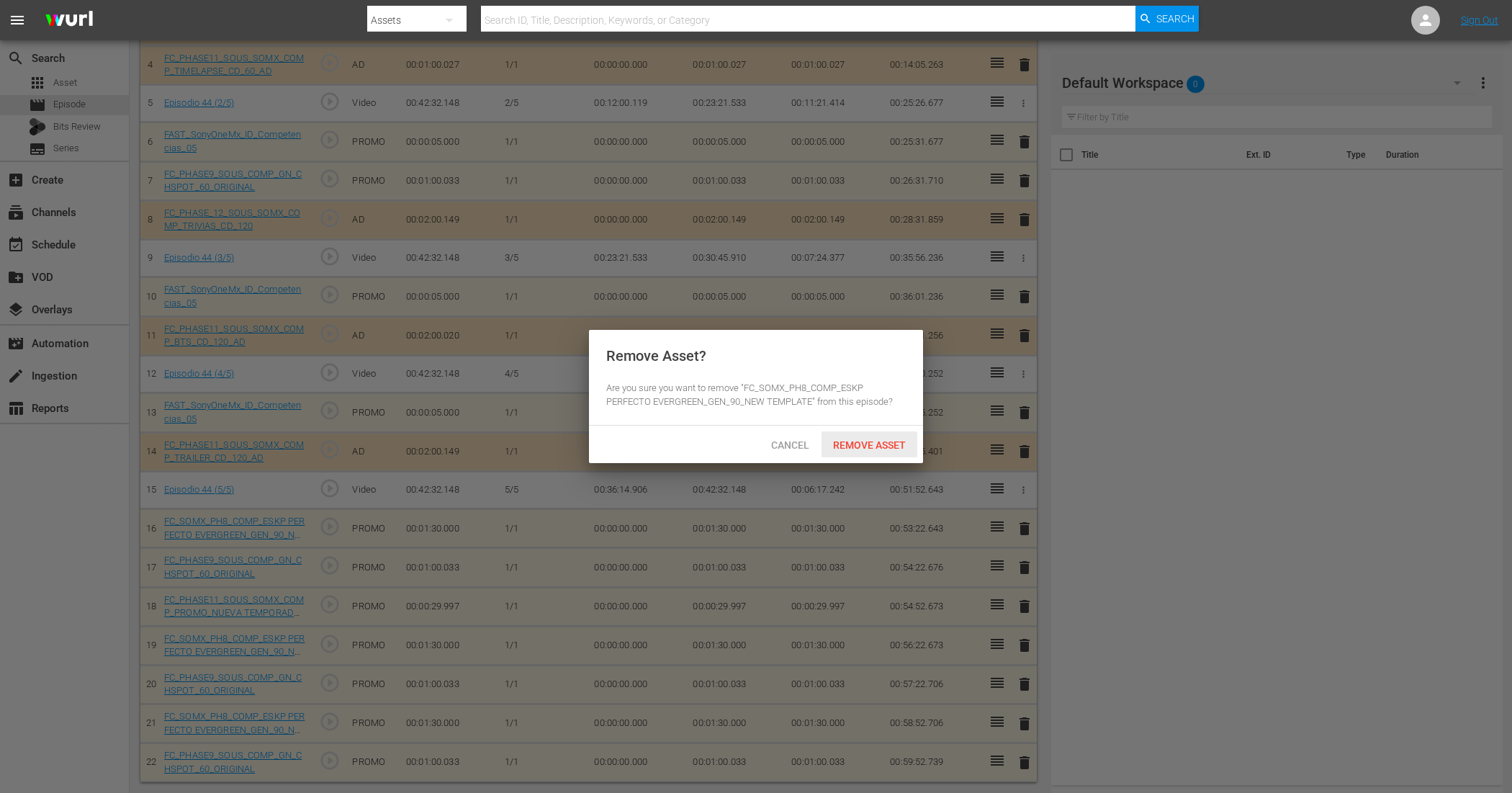
click at [880, 446] on span "Remove Asset" at bounding box center [870, 444] width 96 height 11
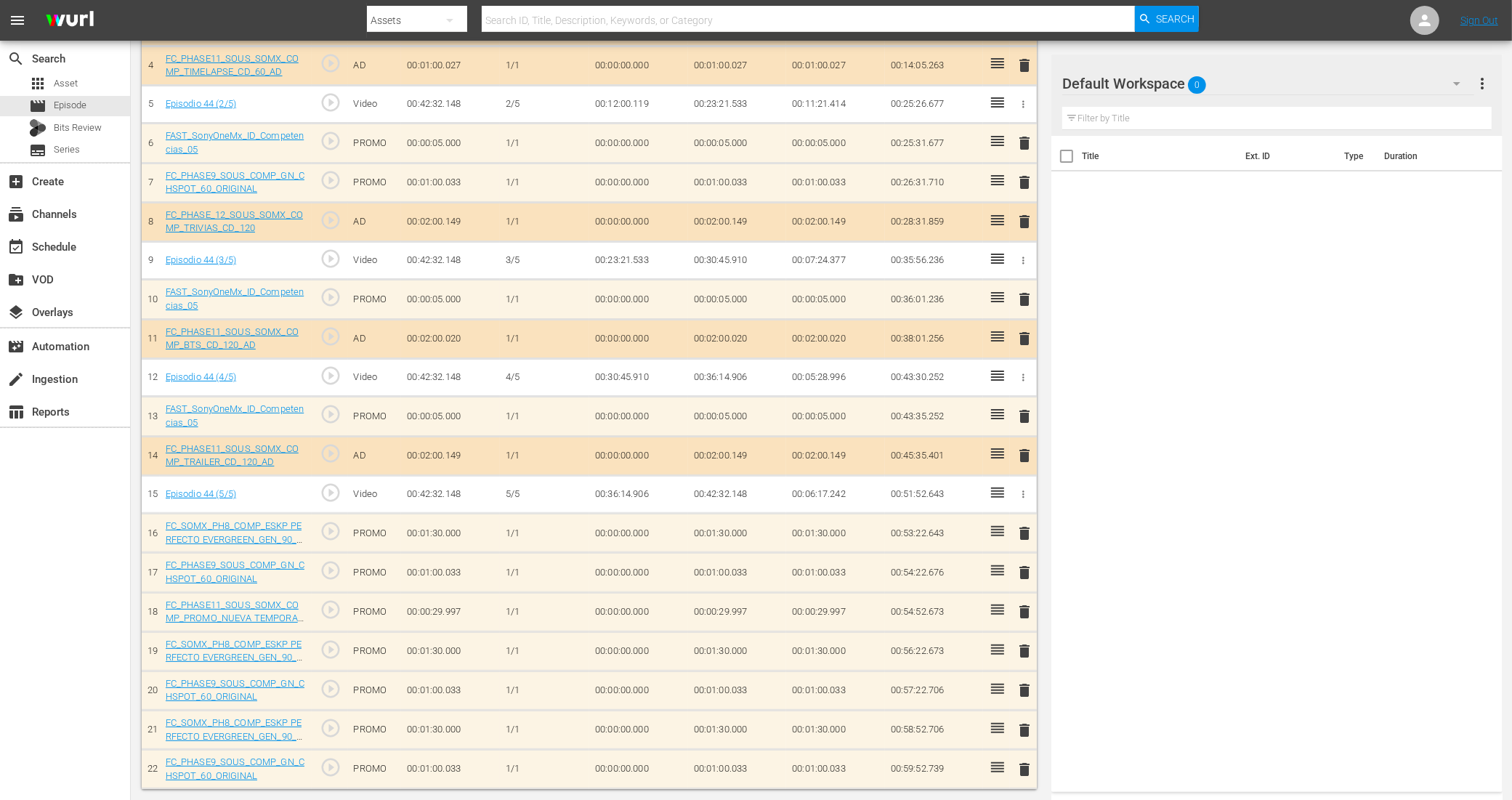
click at [1029, 607] on span "delete" at bounding box center [1025, 612] width 18 height 18
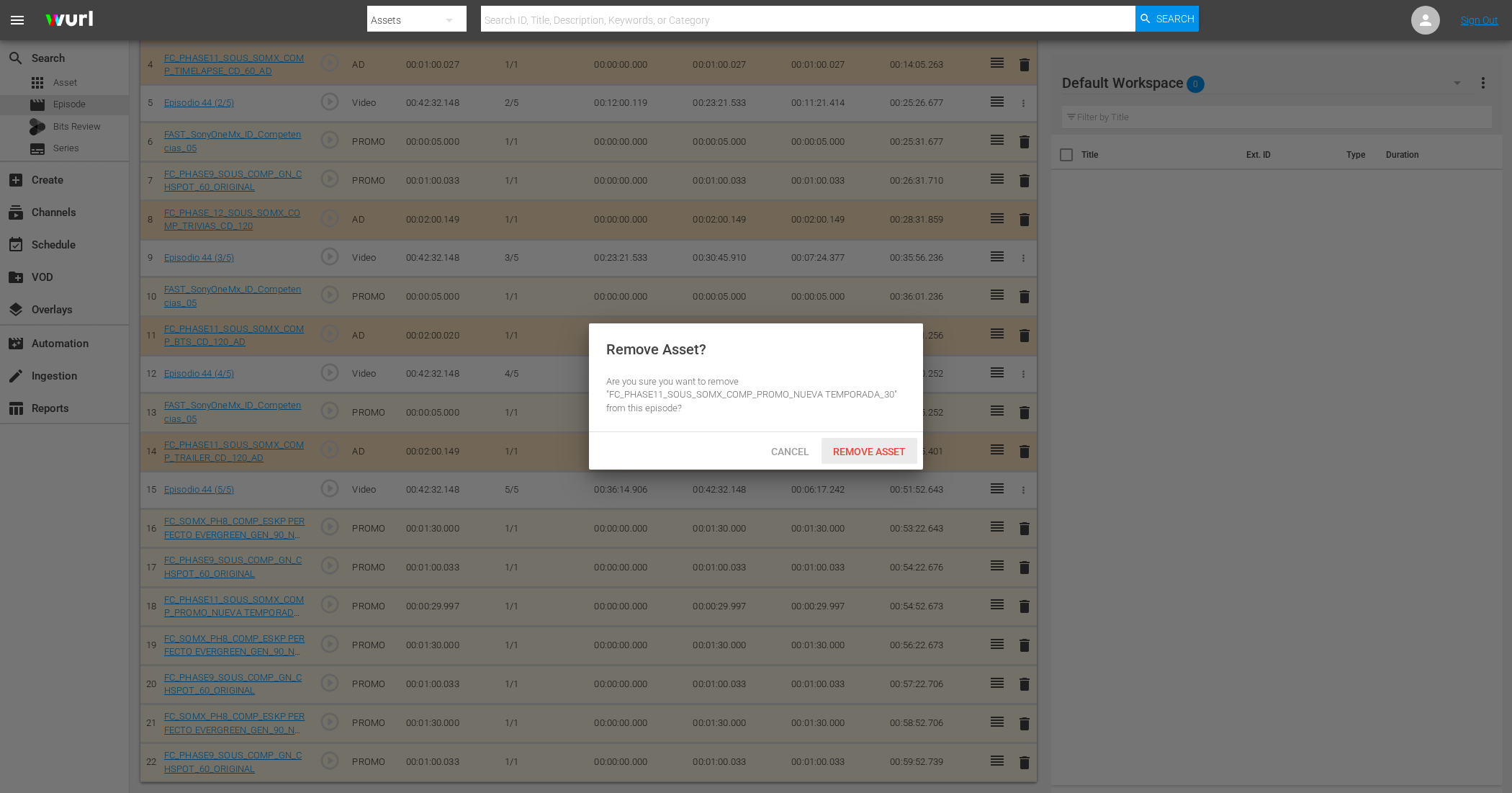
click at [872, 458] on div "Remove Asset" at bounding box center [870, 451] width 96 height 27
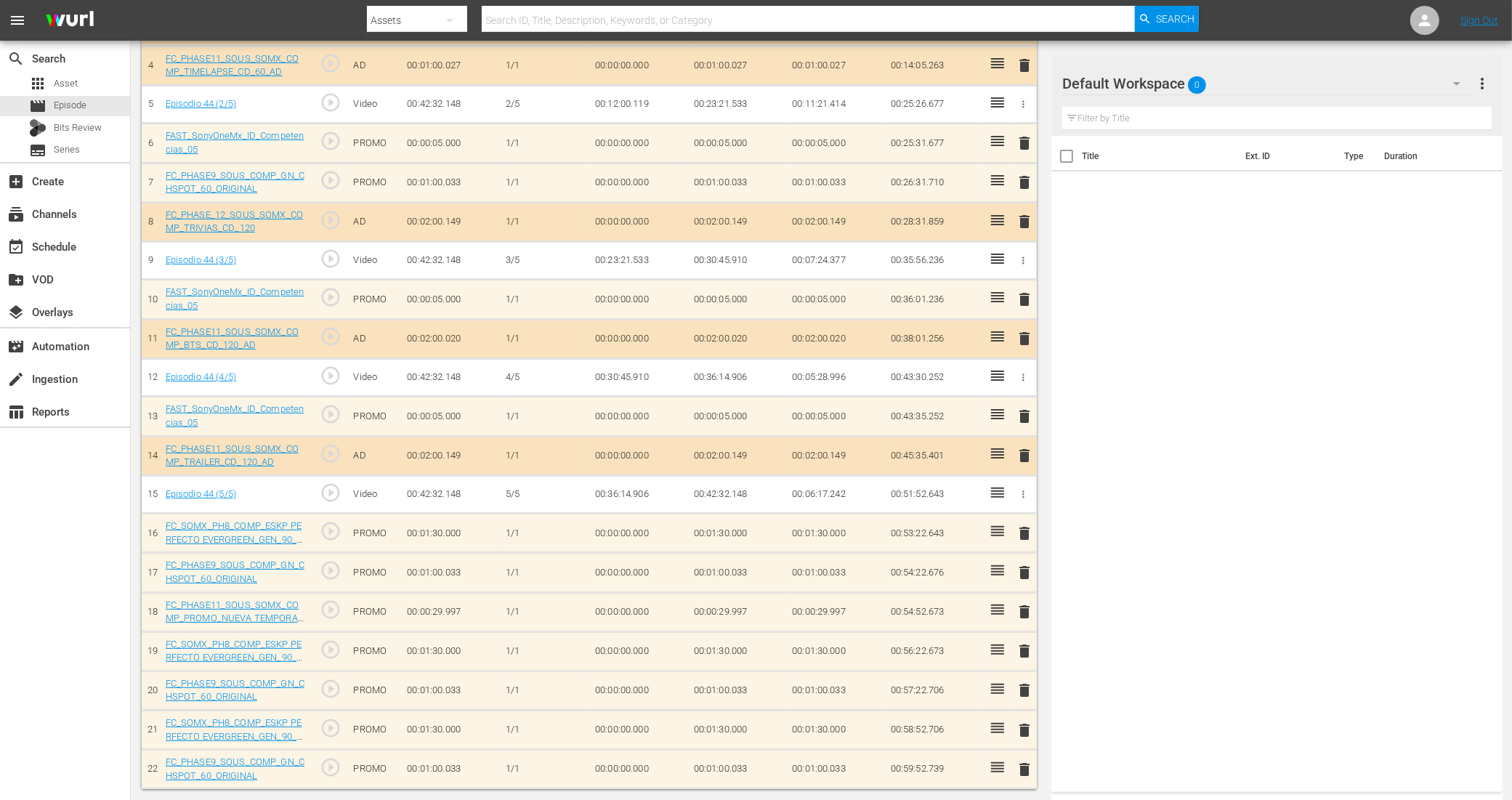
click at [1023, 639] on span "delete" at bounding box center [1025, 651] width 18 height 18
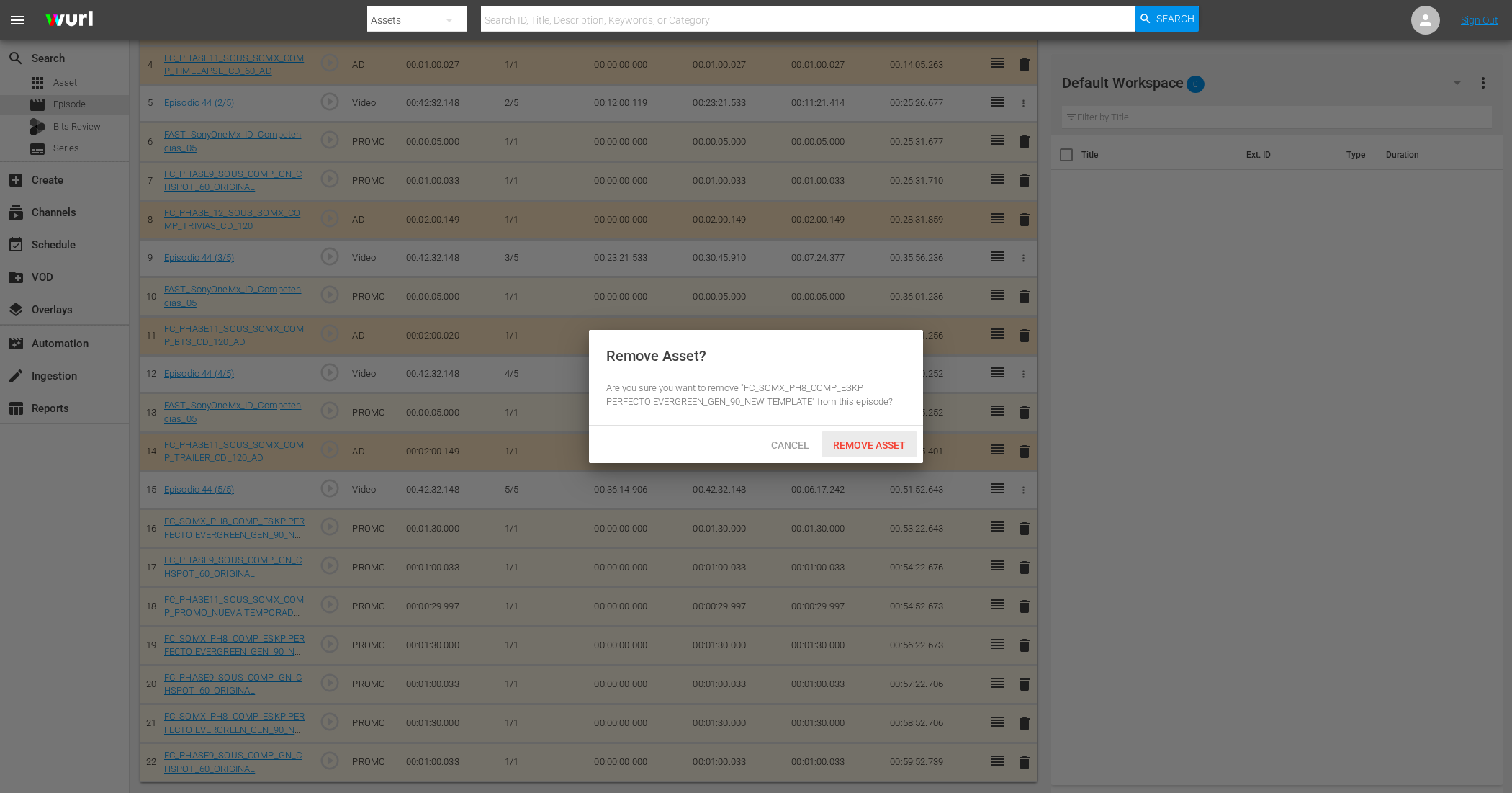
click at [847, 450] on span "Remove Asset" at bounding box center [870, 444] width 96 height 11
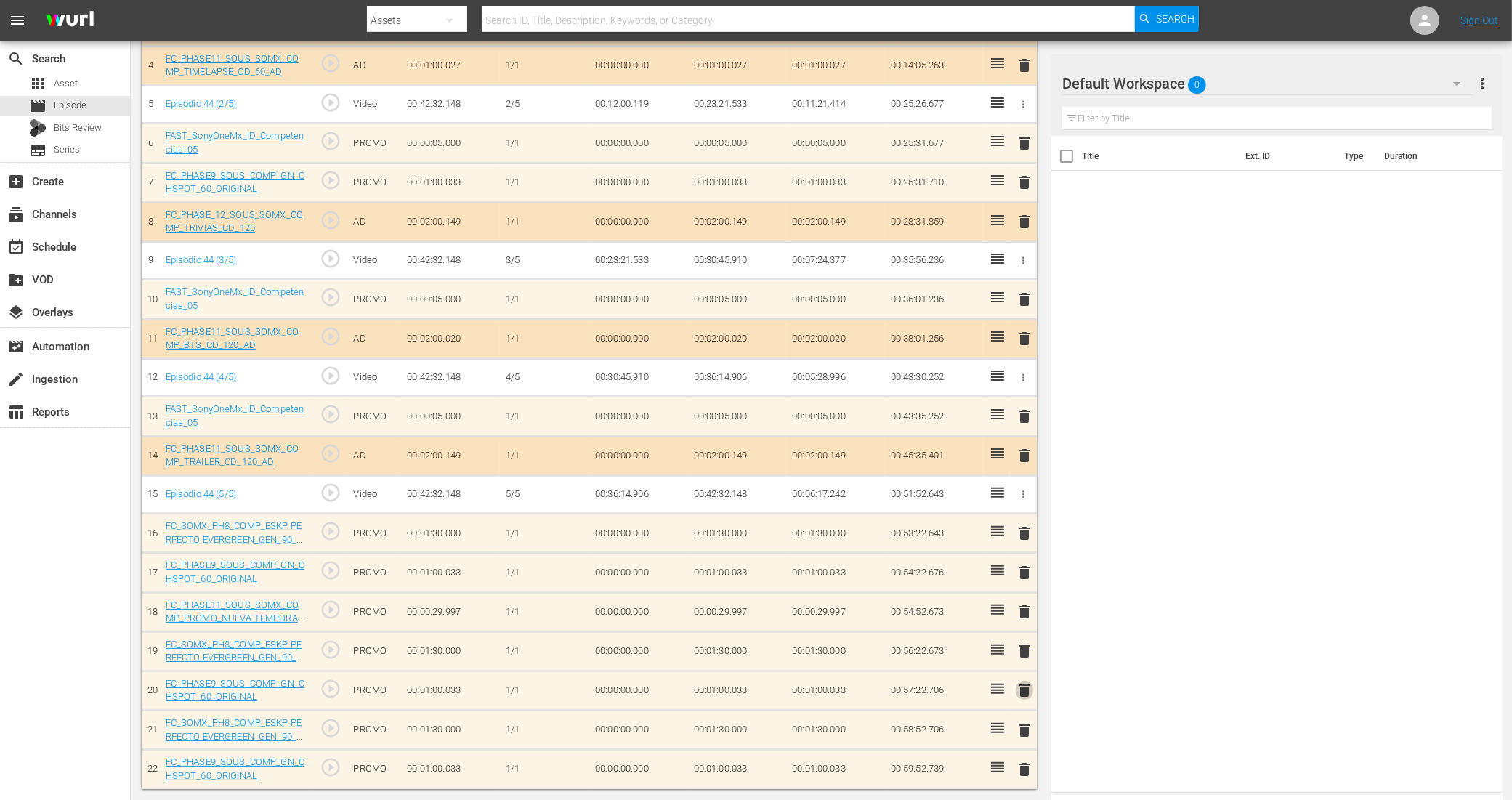
click at [1028, 639] on span "delete" at bounding box center [1025, 690] width 18 height 18
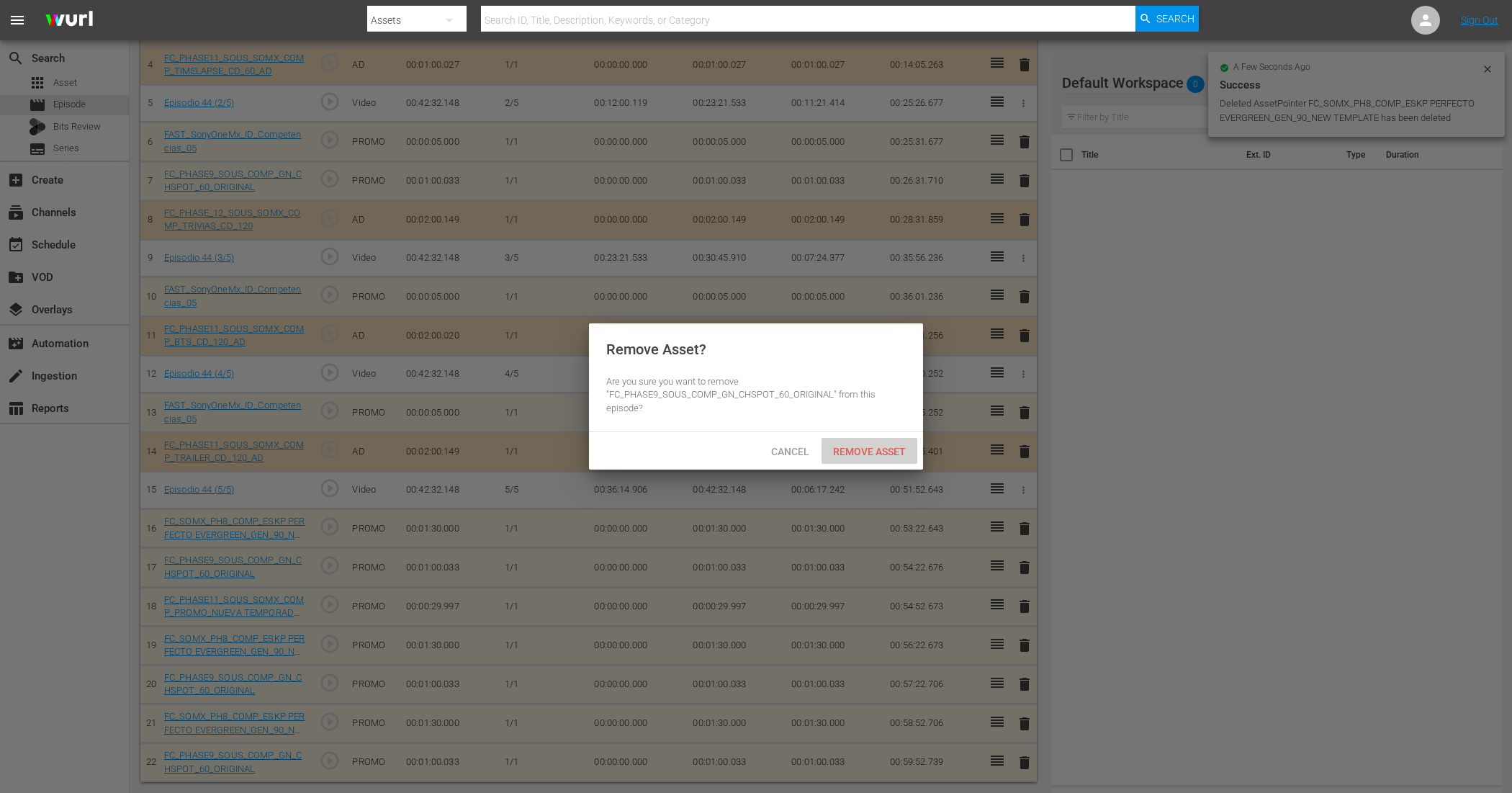
click at [851, 458] on div "Remove Asset" at bounding box center [870, 451] width 96 height 27
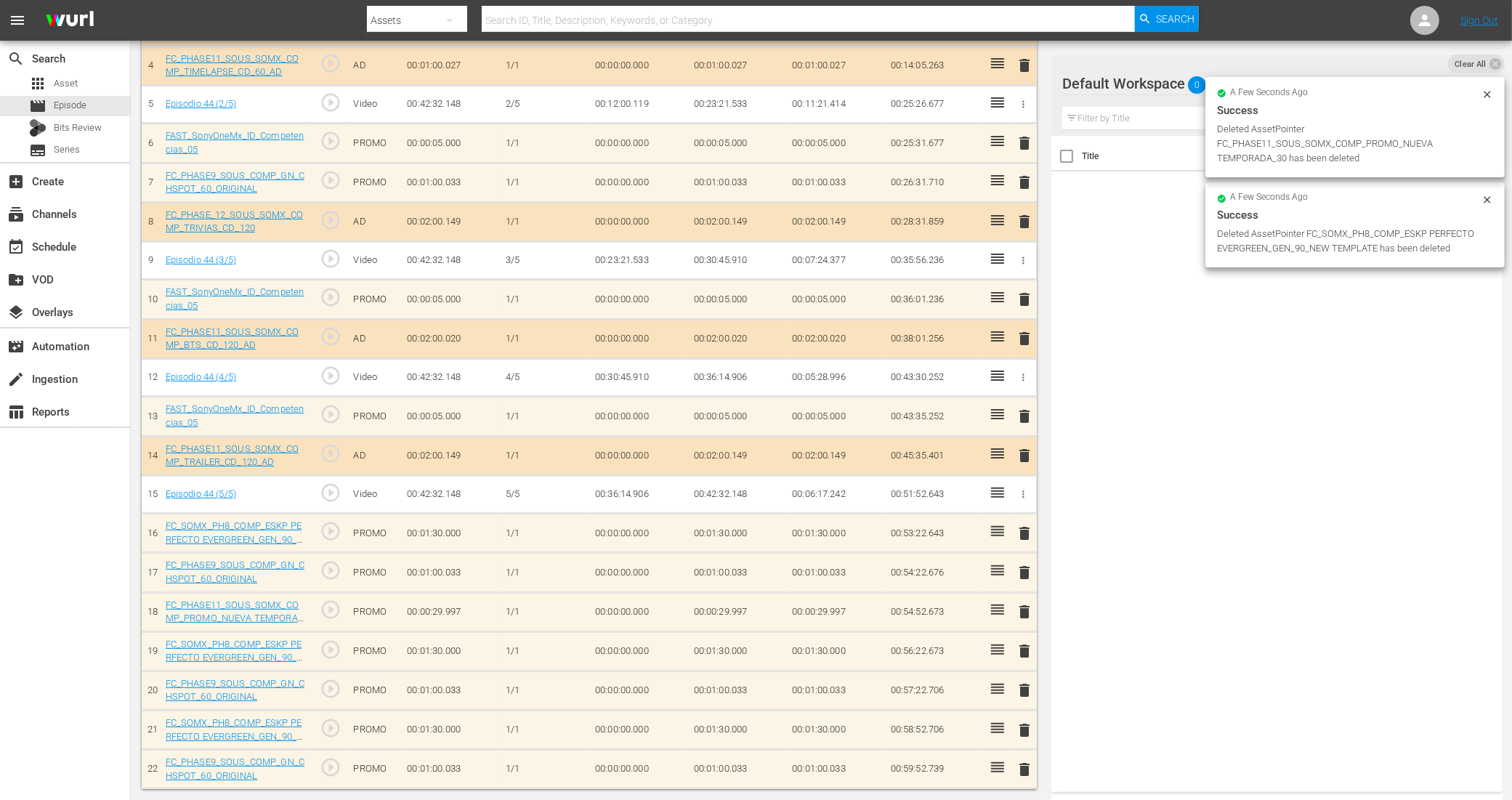
click at [1030, 639] on span "delete" at bounding box center [1025, 730] width 18 height 18
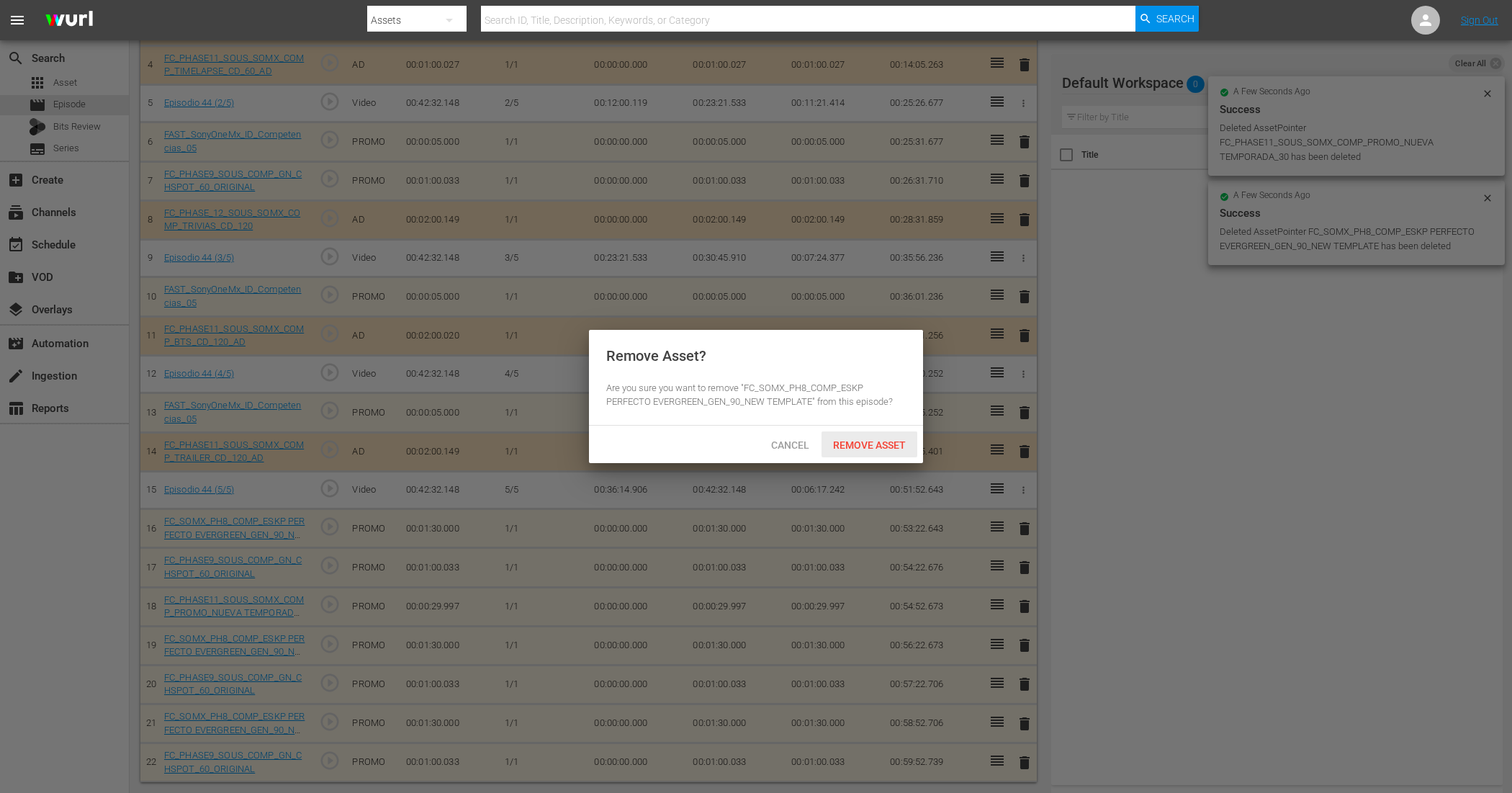
click at [847, 441] on span "Remove Asset" at bounding box center [870, 444] width 96 height 11
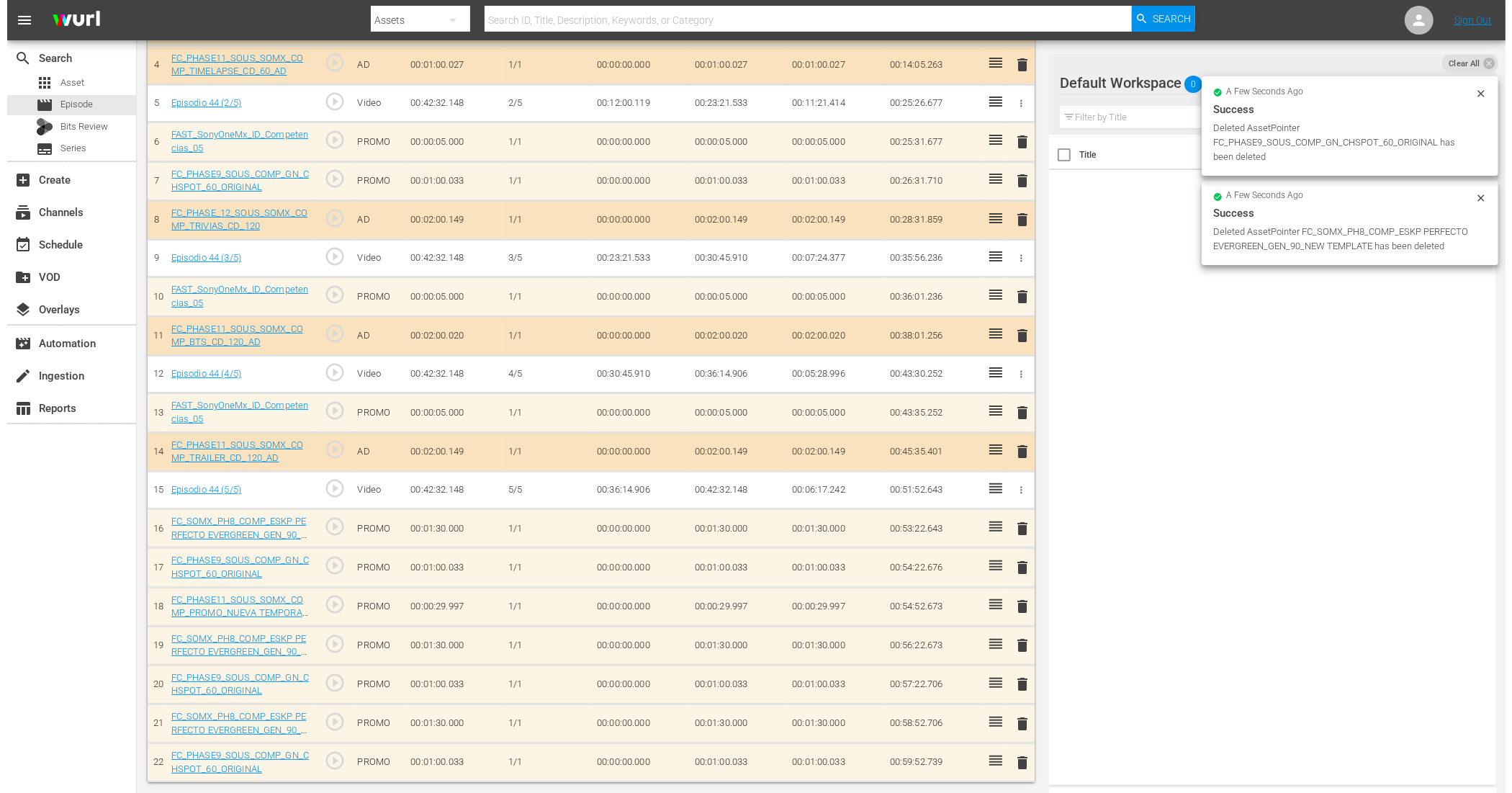
scroll to position [135, 0]
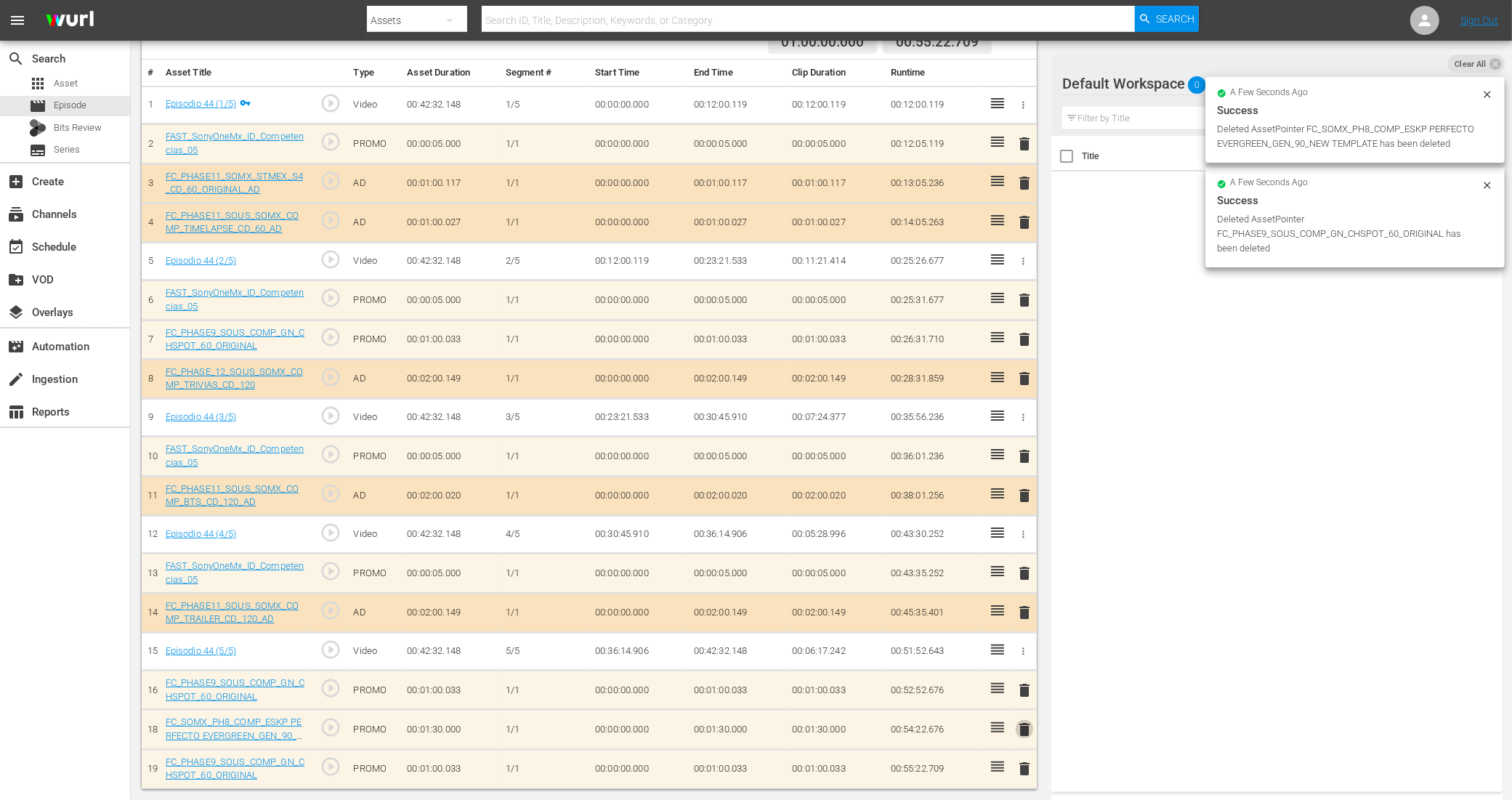
click at [1025, 639] on span "delete" at bounding box center [1025, 730] width 18 height 18
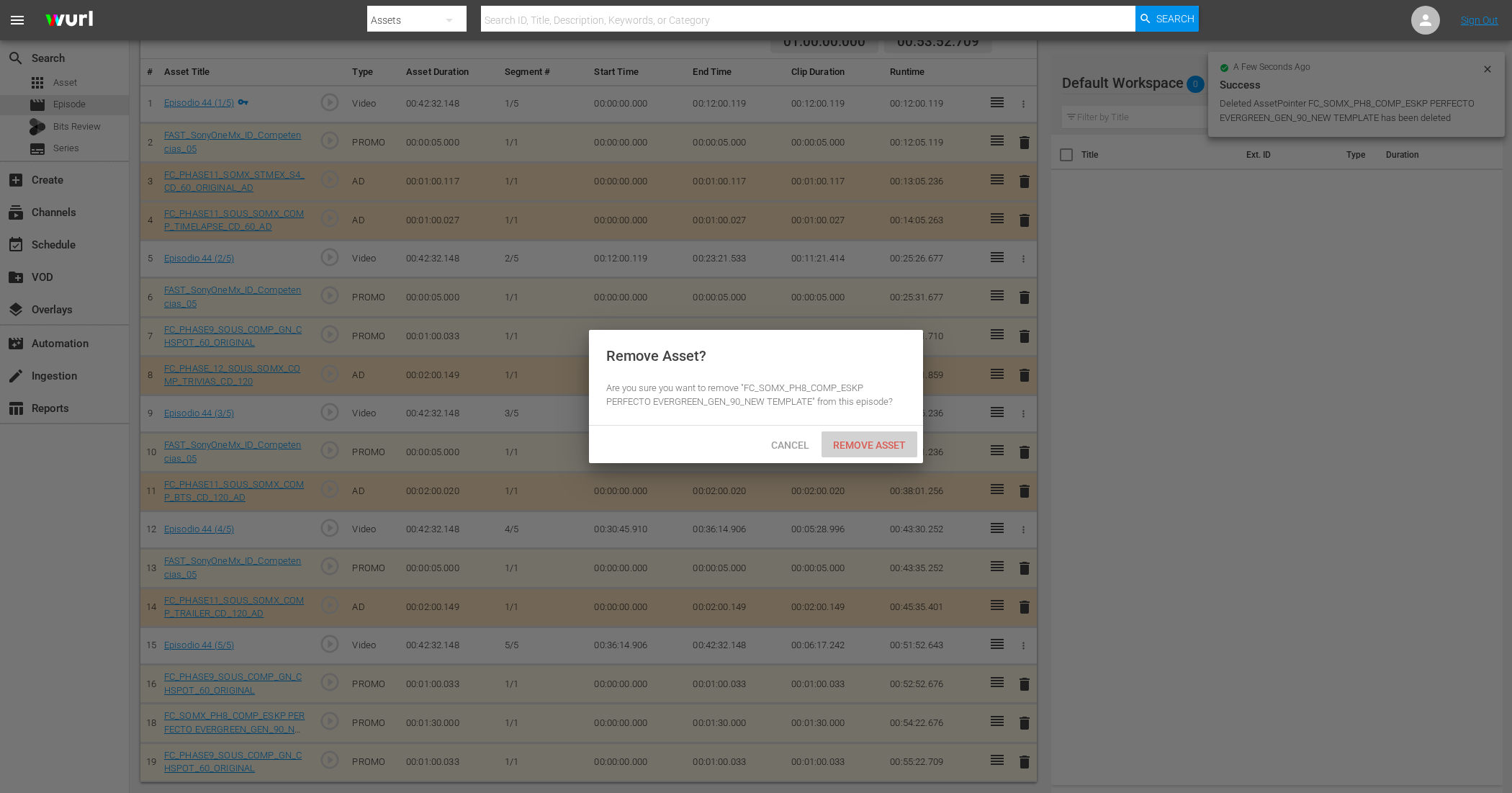
click at [869, 449] on span "Remove Asset" at bounding box center [870, 444] width 96 height 11
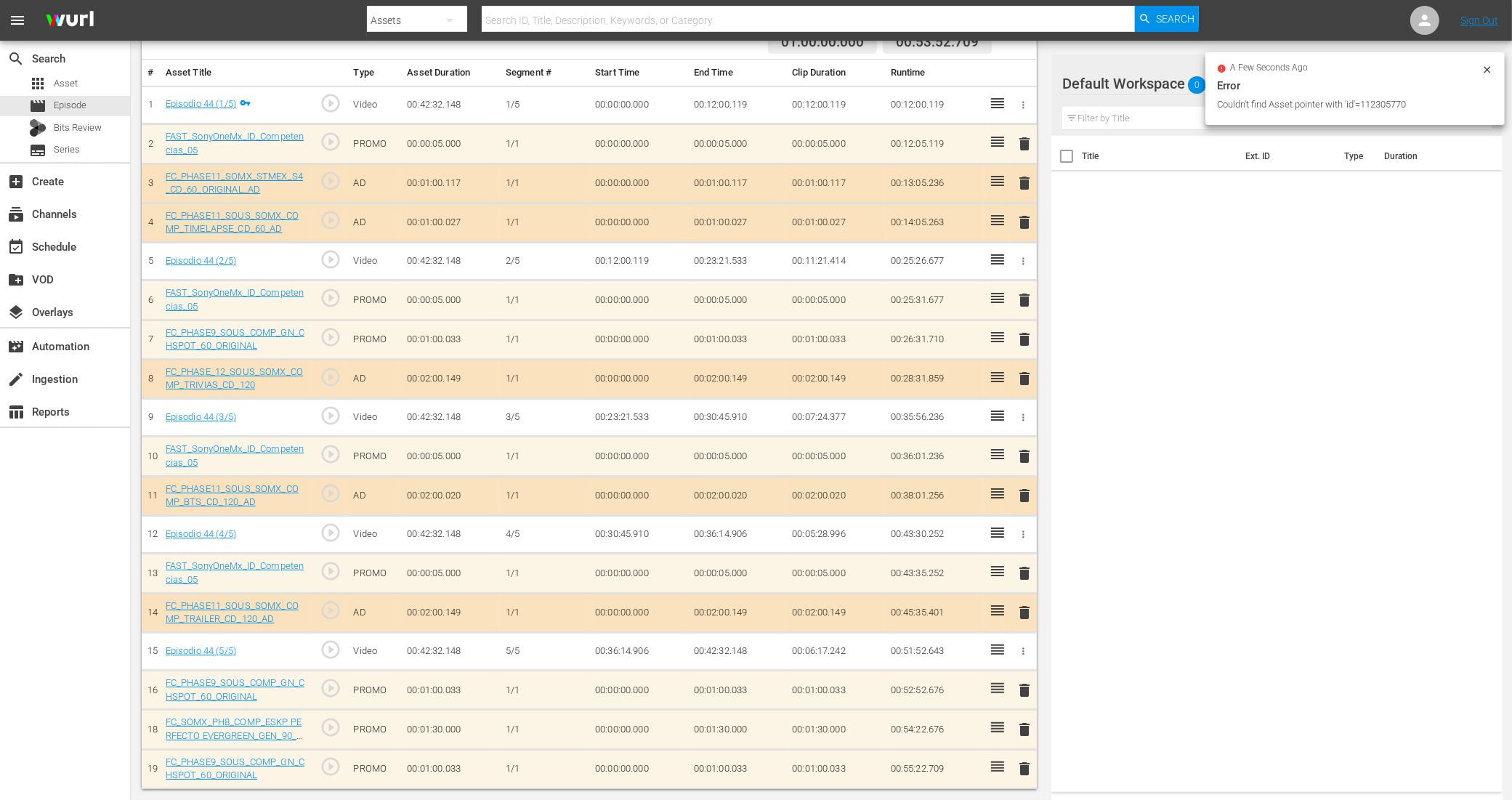
click at [1026, 639] on span "delete" at bounding box center [1025, 768] width 18 height 18
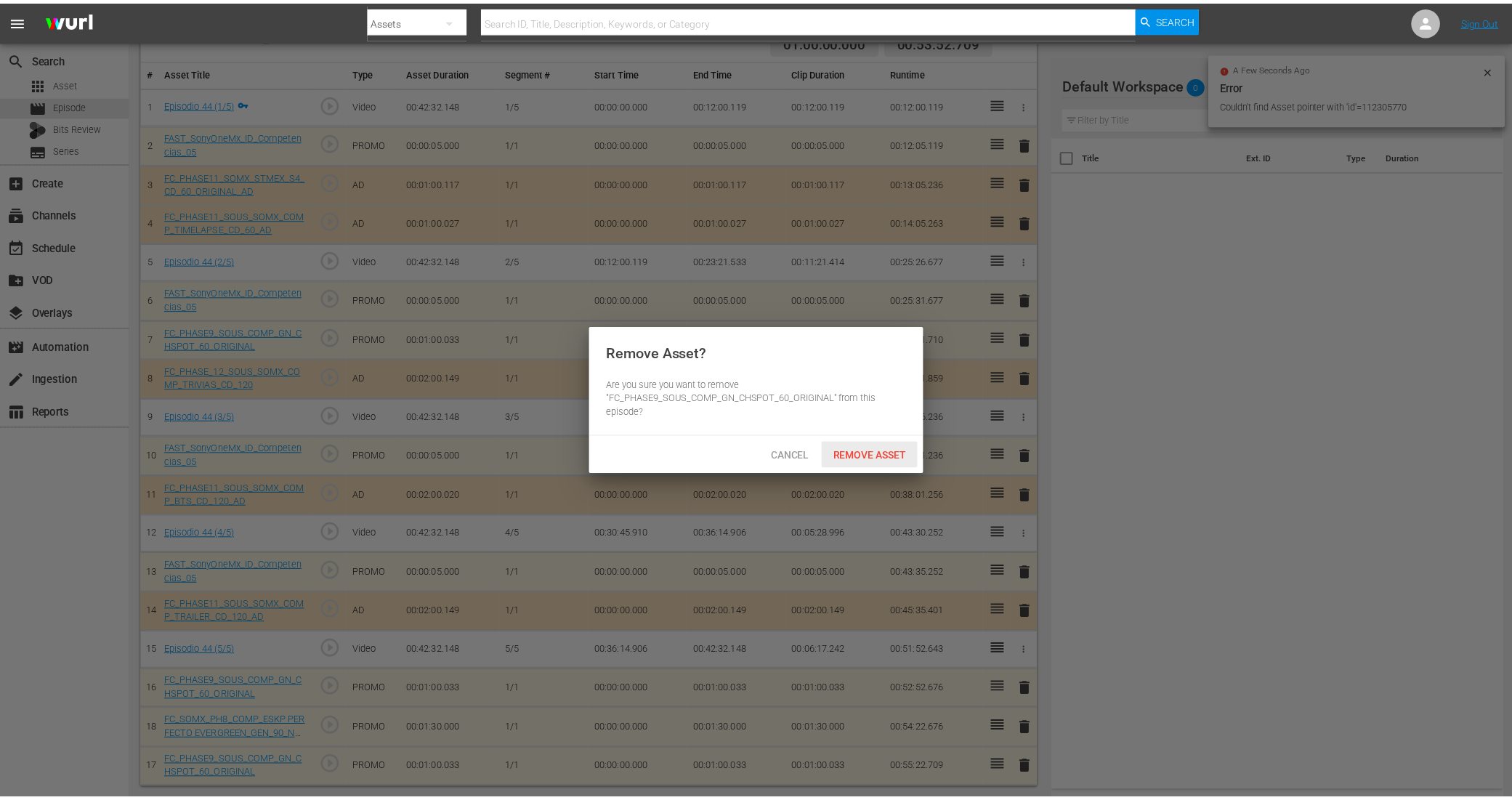
scroll to position [96, 0]
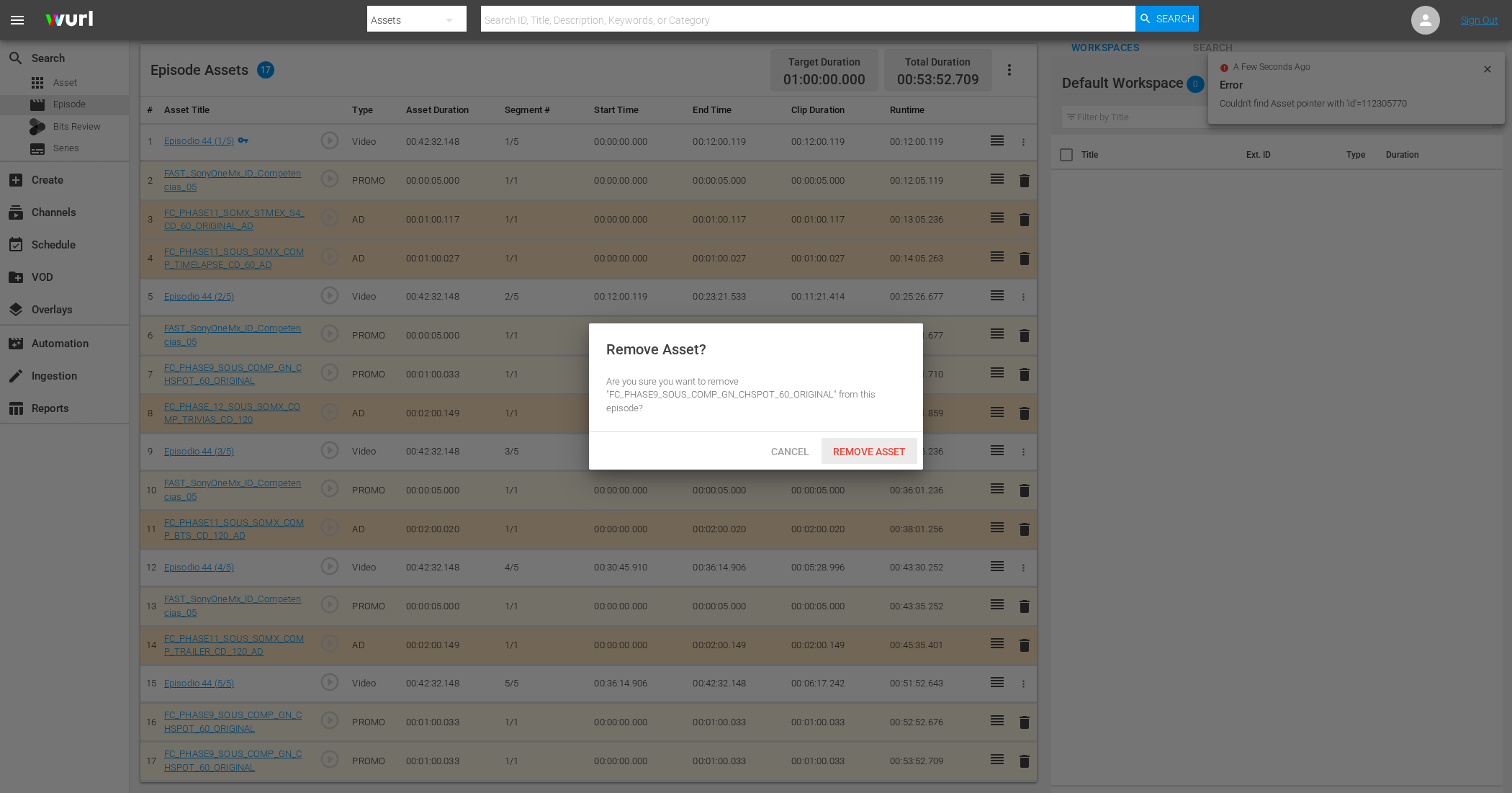
click at [851, 445] on span "Remove Asset" at bounding box center [870, 451] width 96 height 11
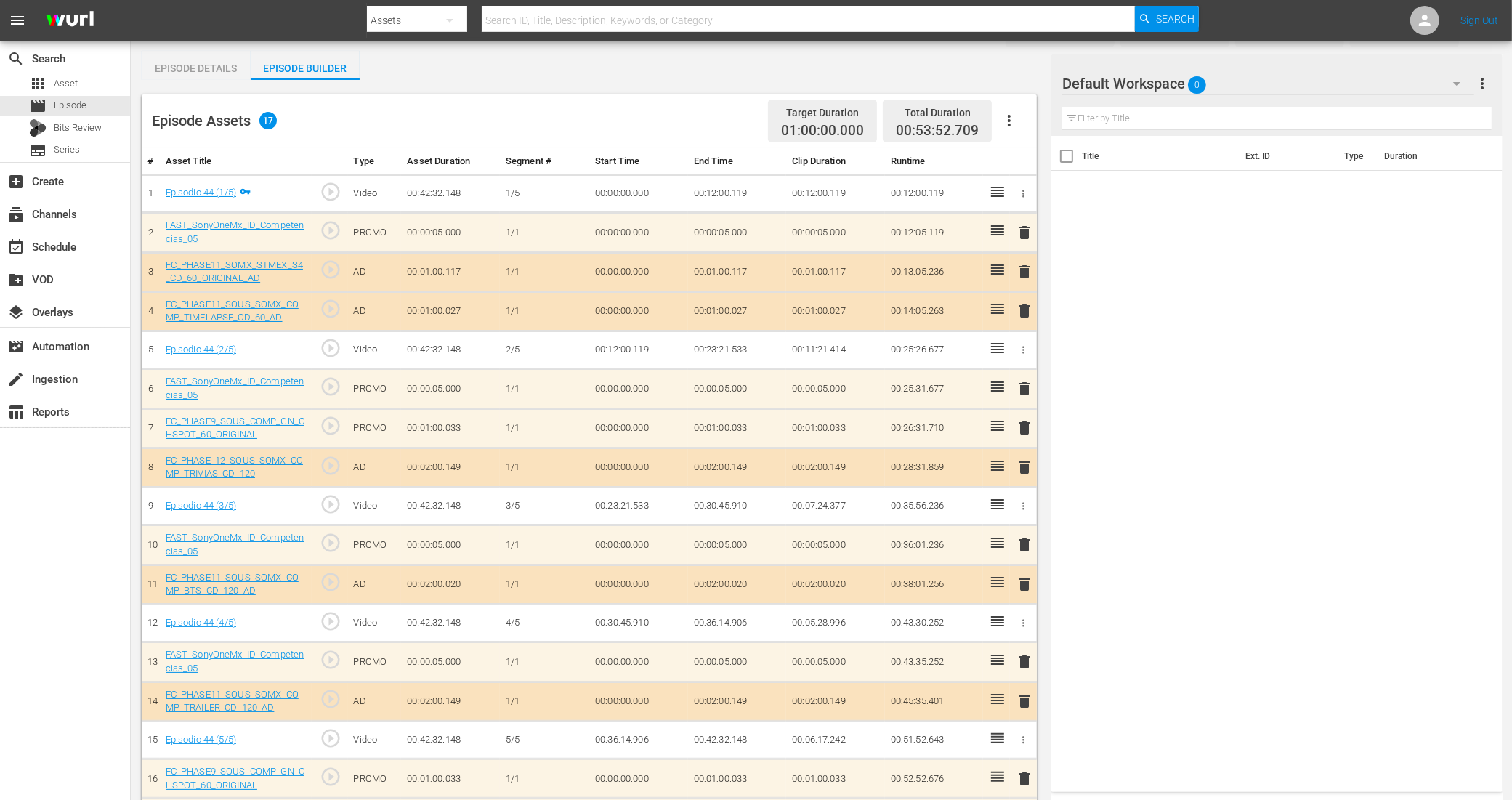
scroll to position [0, 0]
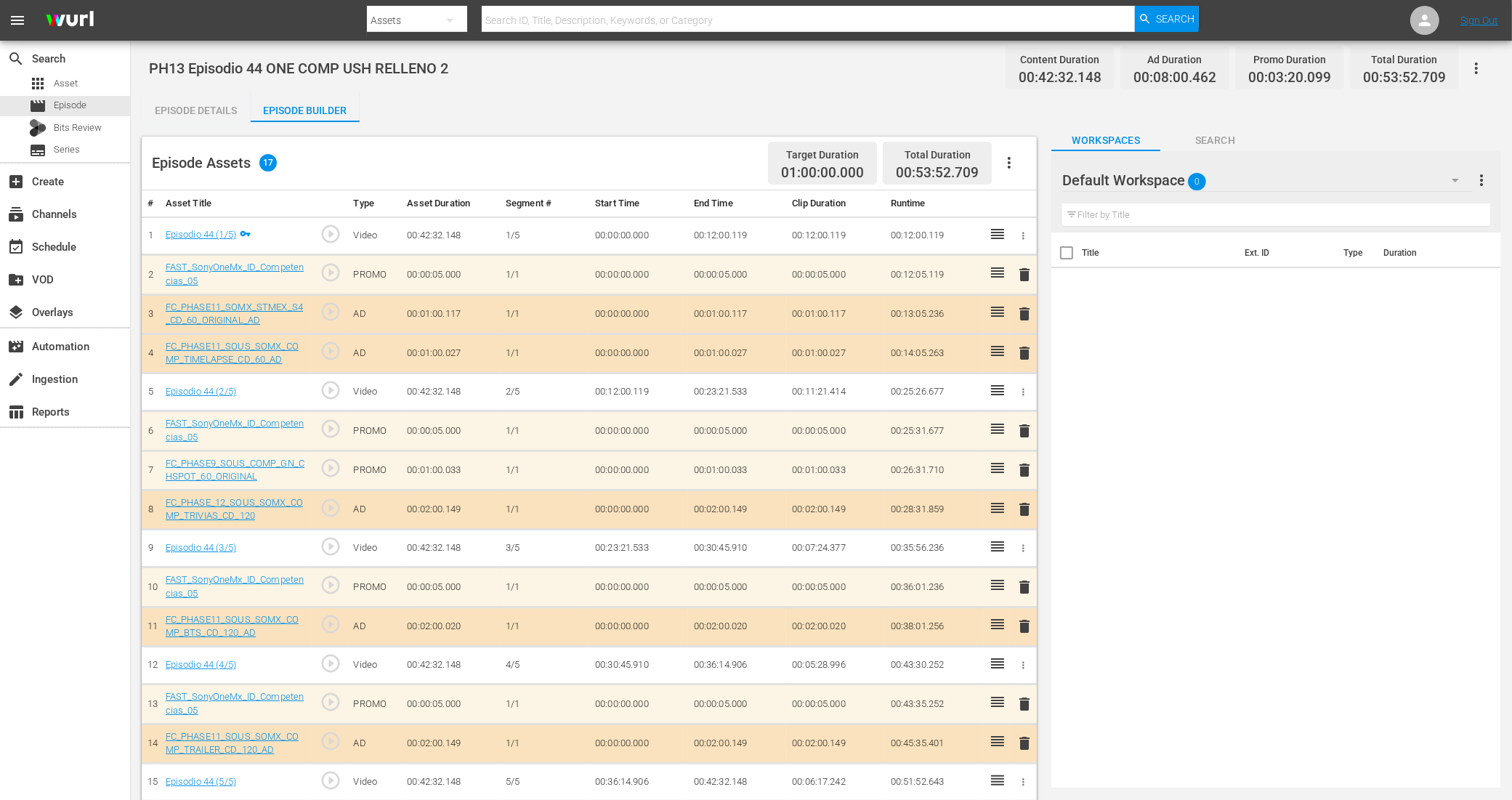
click at [1220, 178] on div "Default Workspace 0" at bounding box center [1267, 180] width 411 height 40
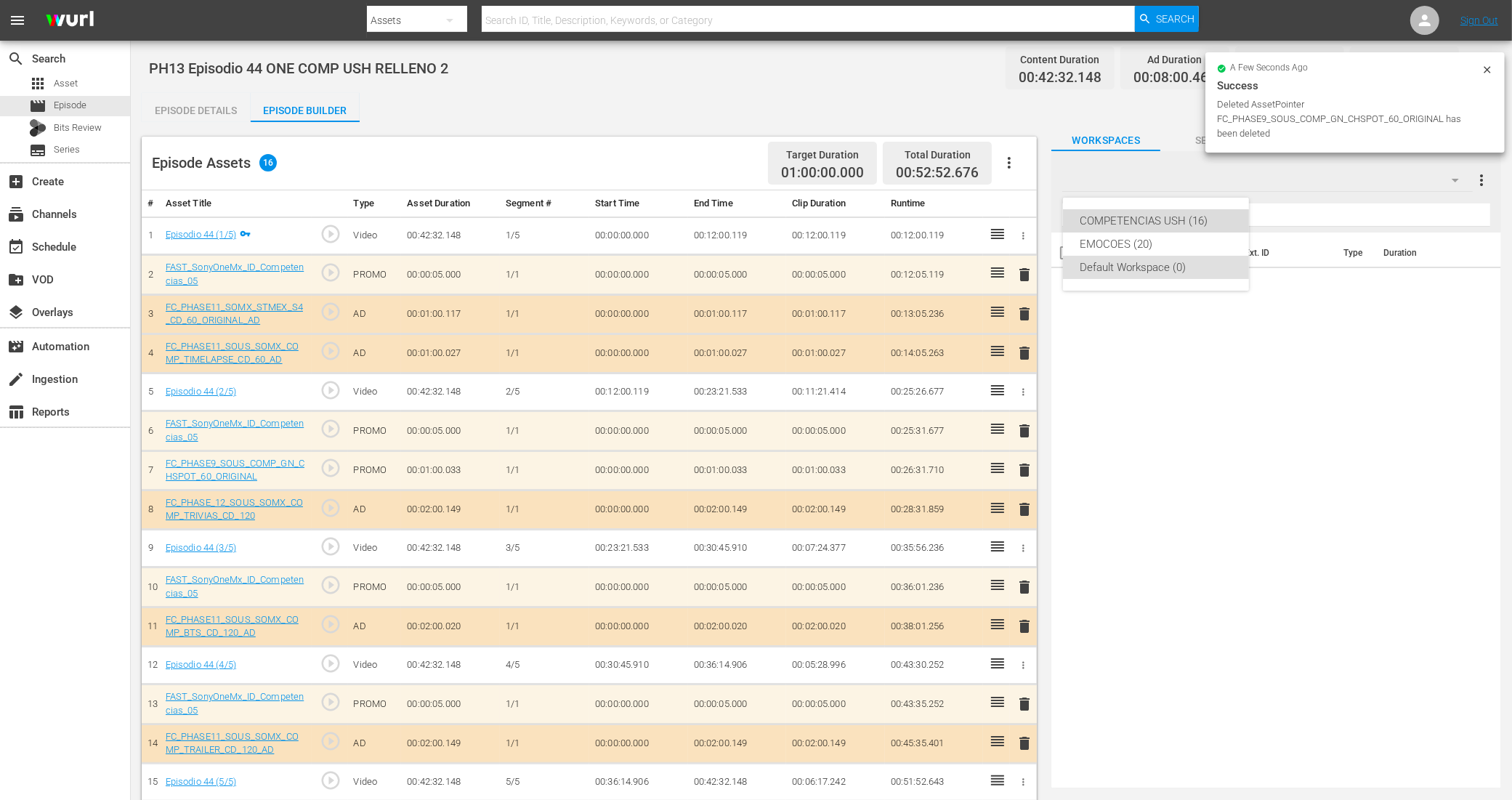
click at [1186, 212] on div "COMPETENCIAS USH (16)" at bounding box center [1157, 221] width 151 height 23
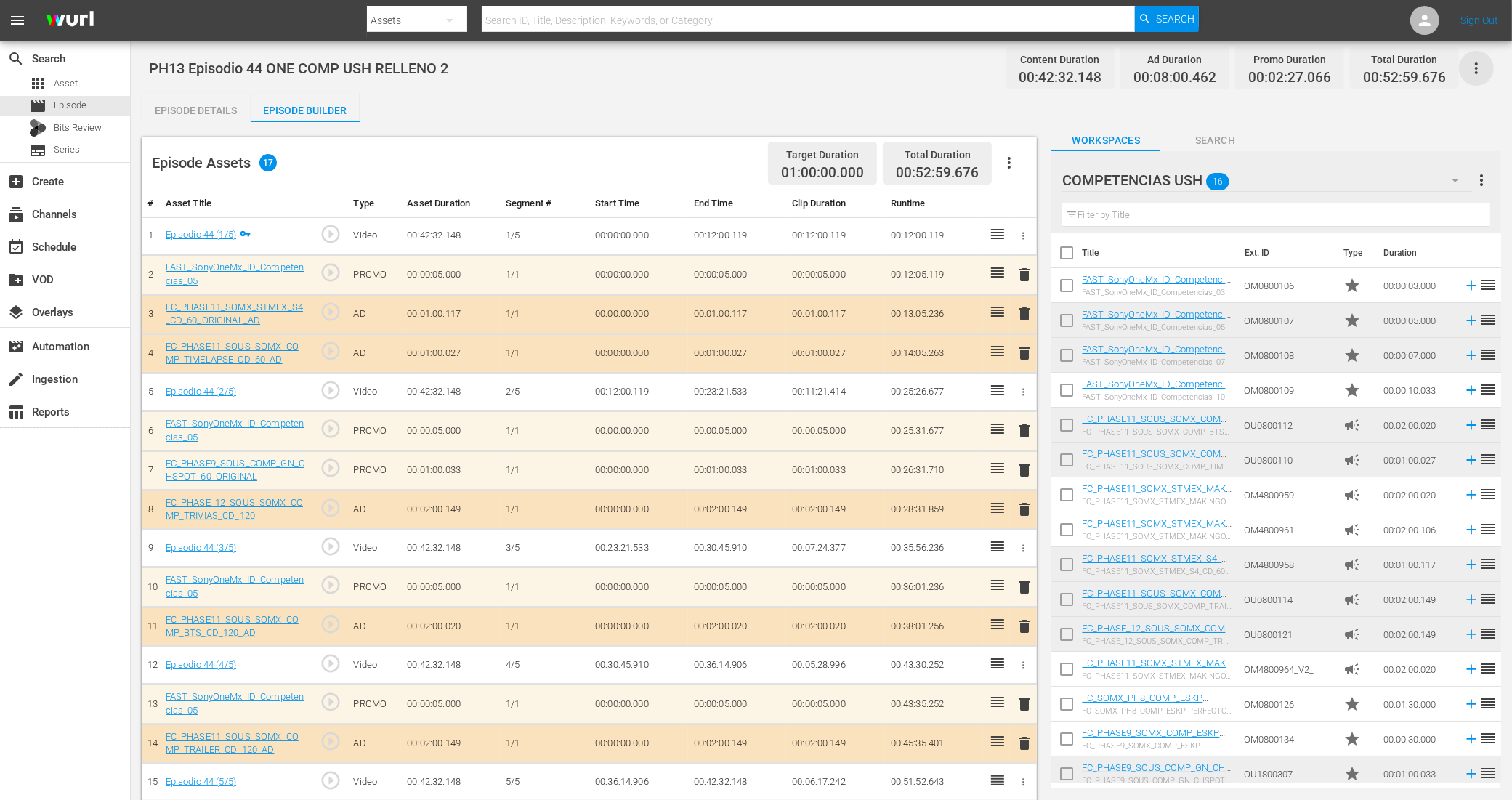
click at [1220, 69] on icon "button" at bounding box center [1477, 69] width 18 height 18
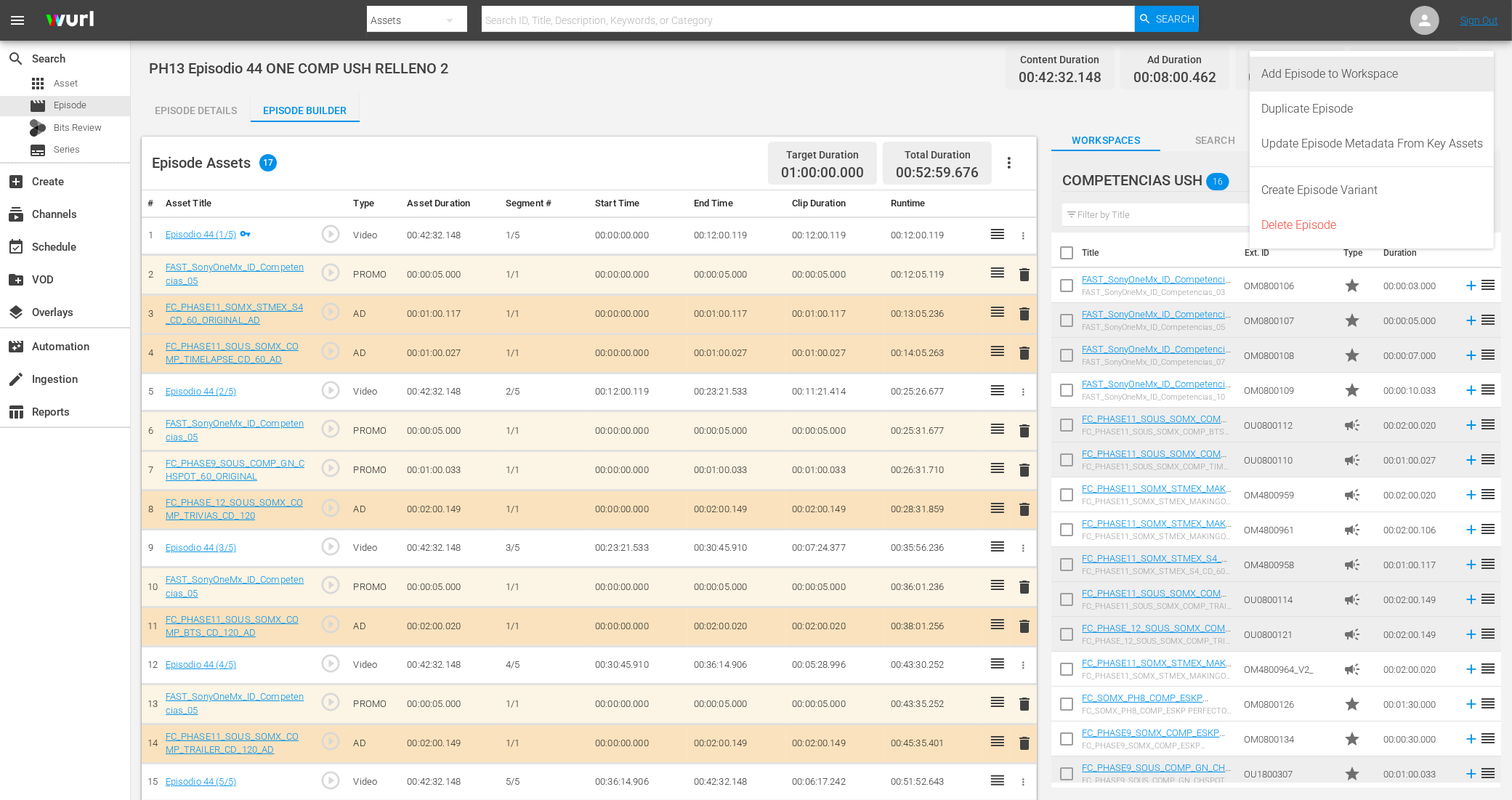
click at [1220, 69] on div "Add Episode to Workspace" at bounding box center [1372, 74] width 222 height 35
